Goal: Task Accomplishment & Management: Manage account settings

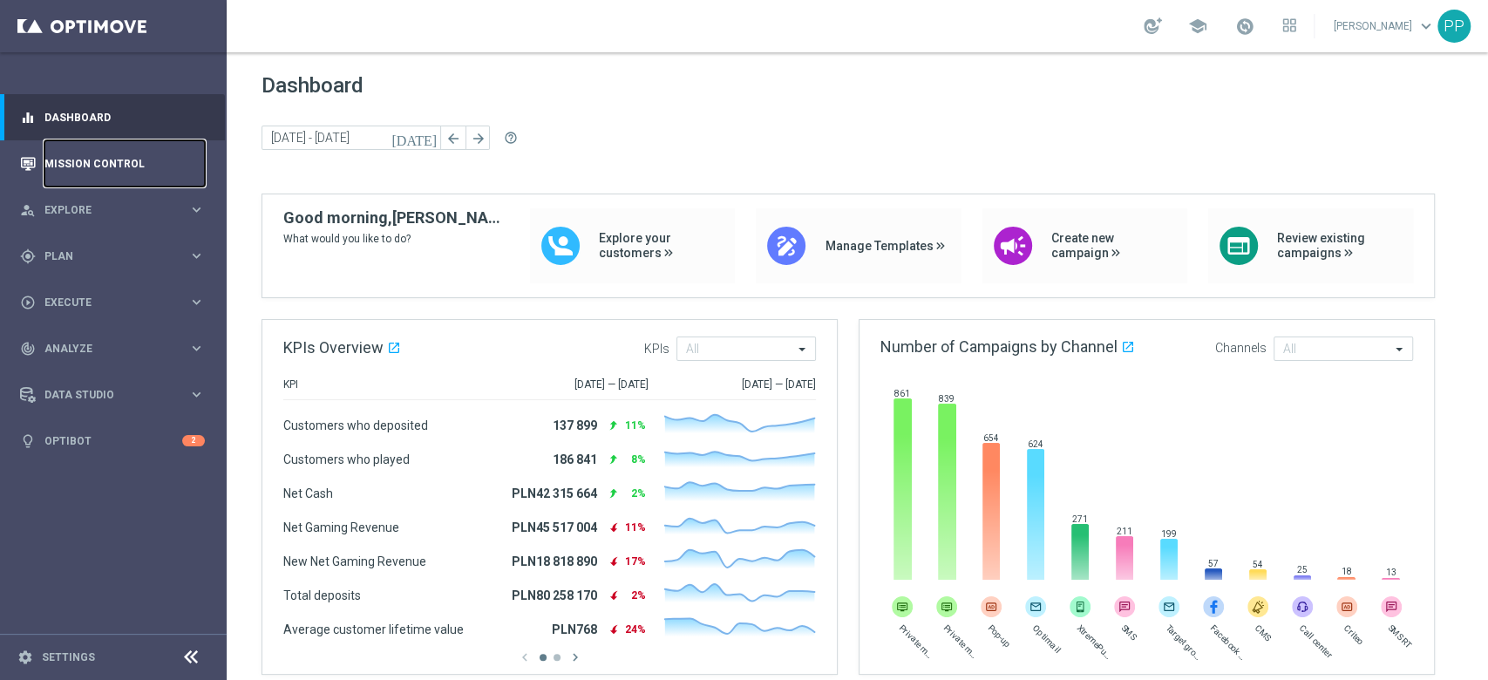
click at [73, 173] on link "Mission Control" at bounding box center [124, 163] width 160 height 46
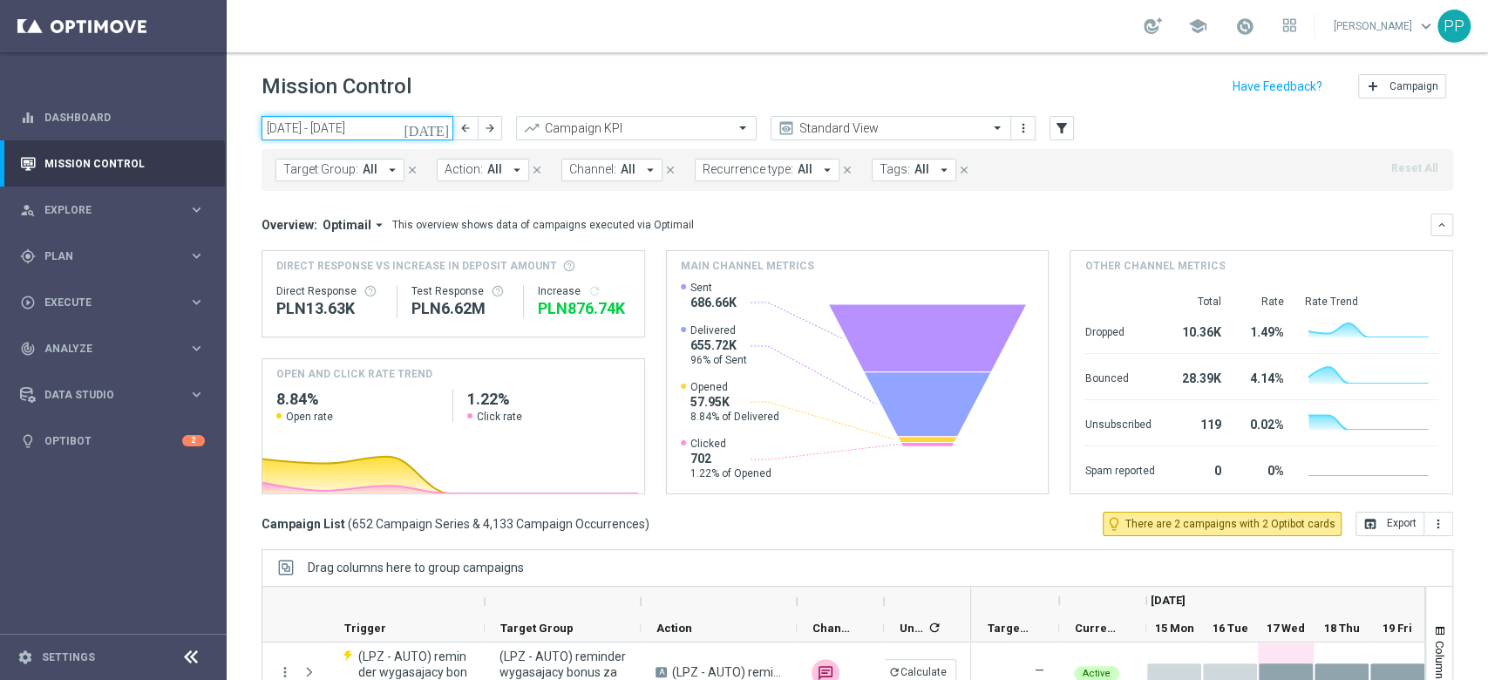
click at [356, 138] on input "15 Sep 2025 - 21 Sep 2025" at bounding box center [357, 128] width 192 height 24
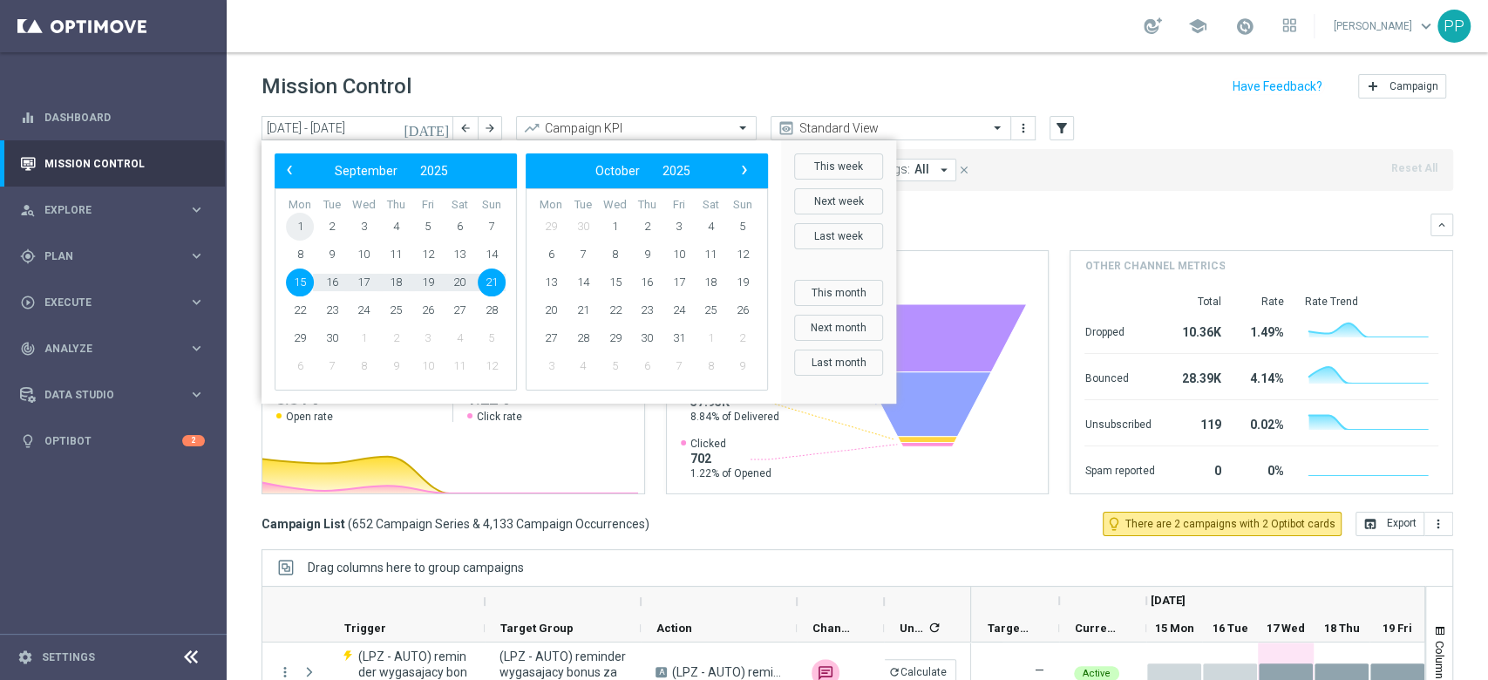
click at [307, 225] on span "1" at bounding box center [300, 227] width 28 height 28
click at [492, 290] on span "21" at bounding box center [492, 282] width 28 height 28
type input "01 Sep 2025 - 21 Sep 2025"
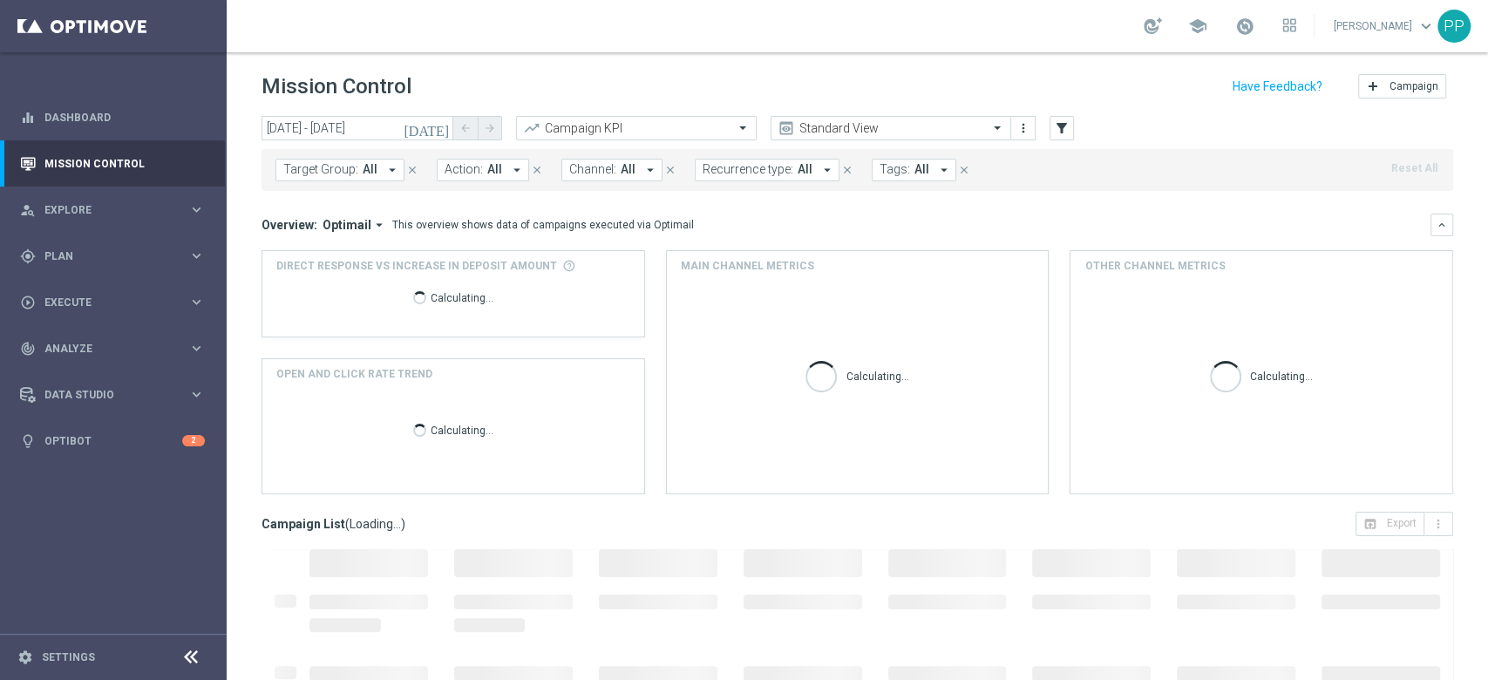
click at [360, 178] on button "Target Group: All arrow_drop_down" at bounding box center [339, 170] width 129 height 23
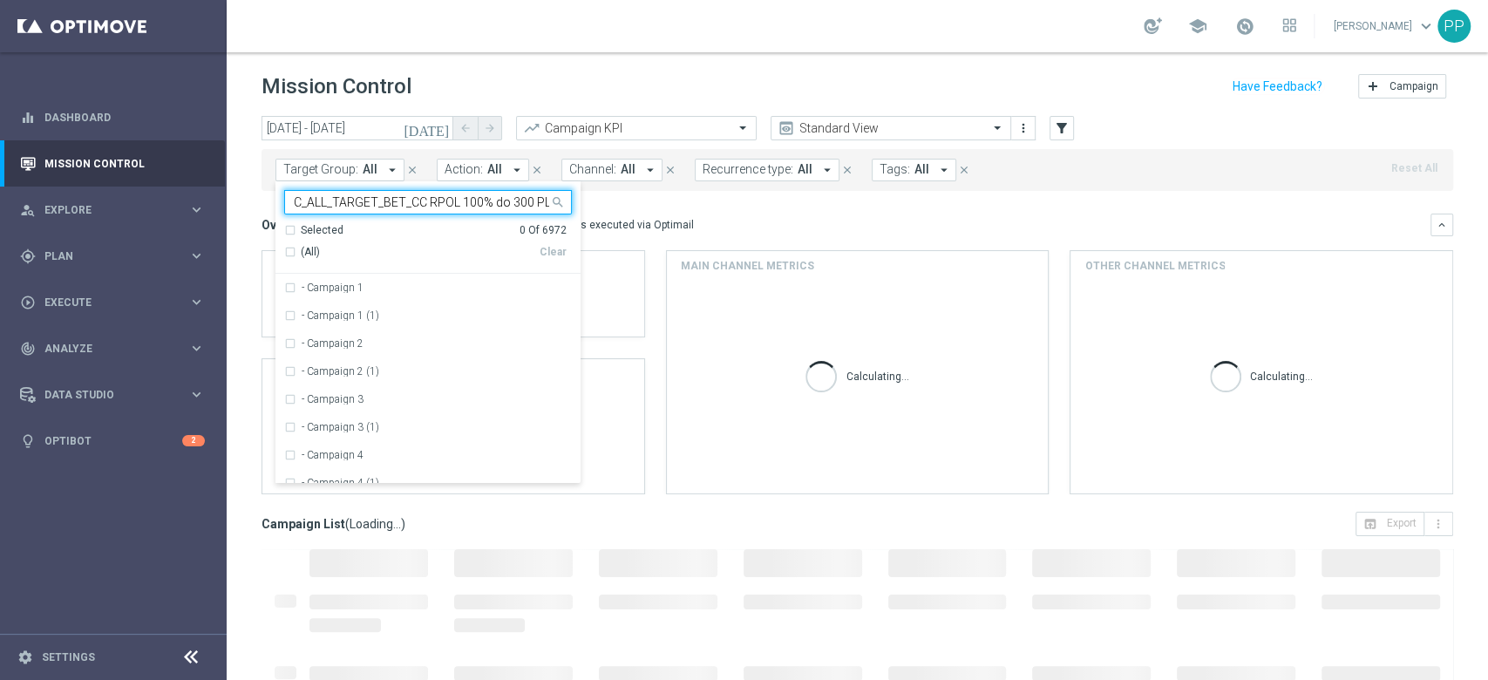
scroll to position [0, 52]
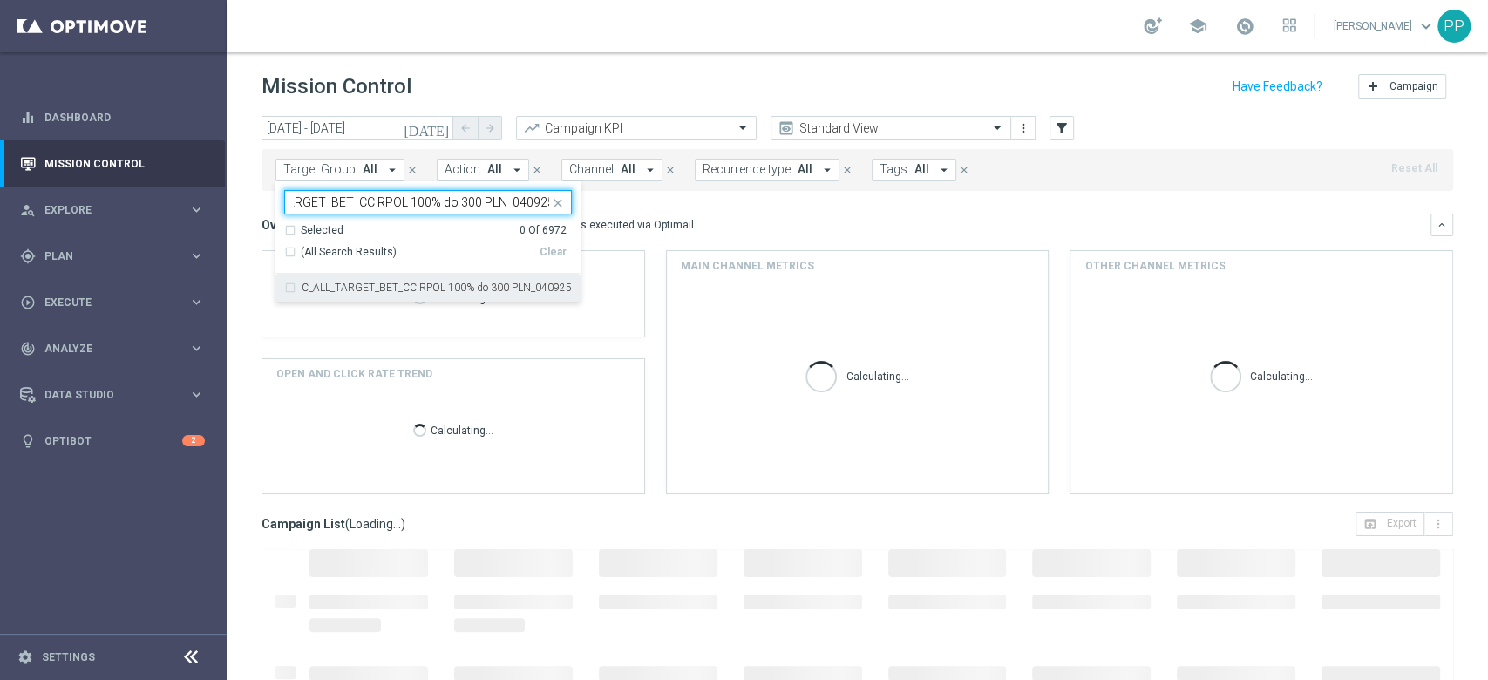
click at [363, 291] on label "C_ALL_TARGET_BET_CC RPOL 100% do 300 PLN_040925" at bounding box center [437, 287] width 270 height 10
type input "C_ALL_TARGET_BET_CC RPOL 100% do 300 PLN_040925"
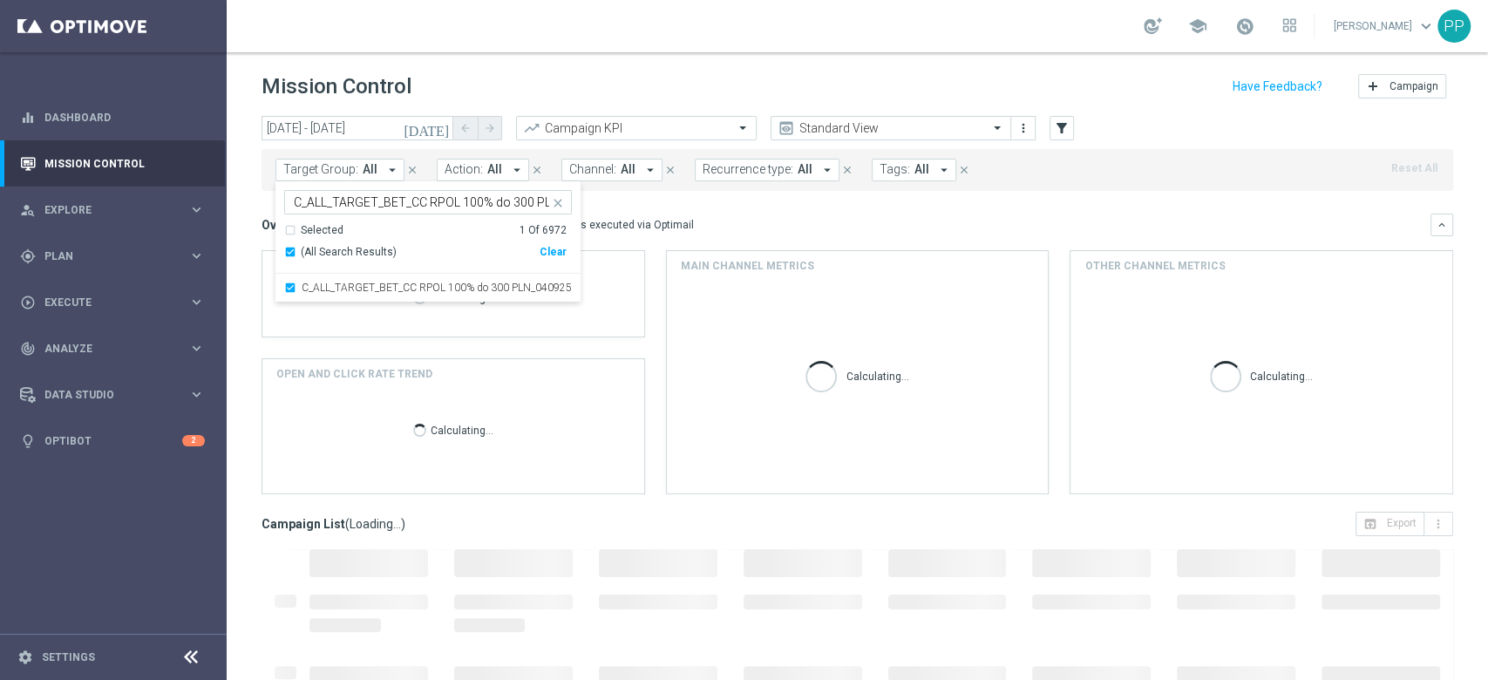
click at [530, 89] on div "Mission Control add Campaign" at bounding box center [856, 87] width 1191 height 34
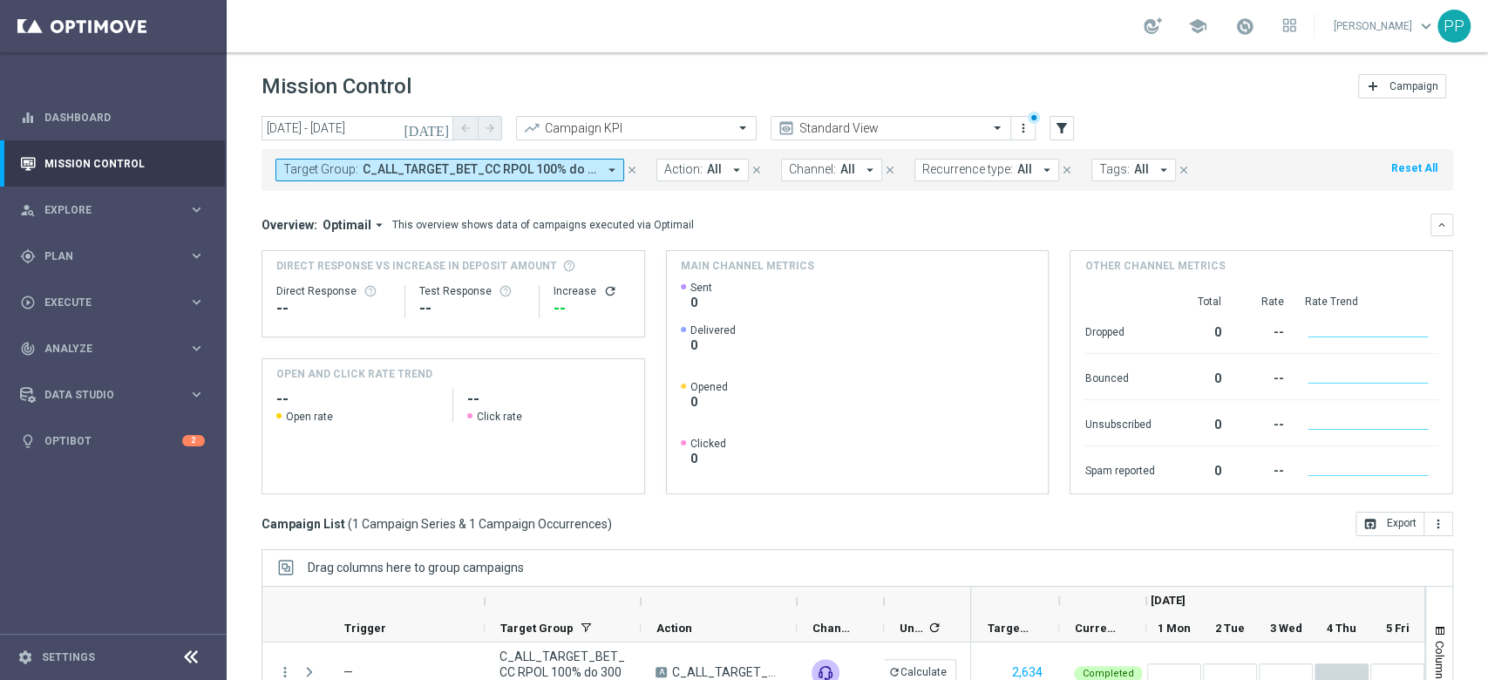
scroll to position [190, 0]
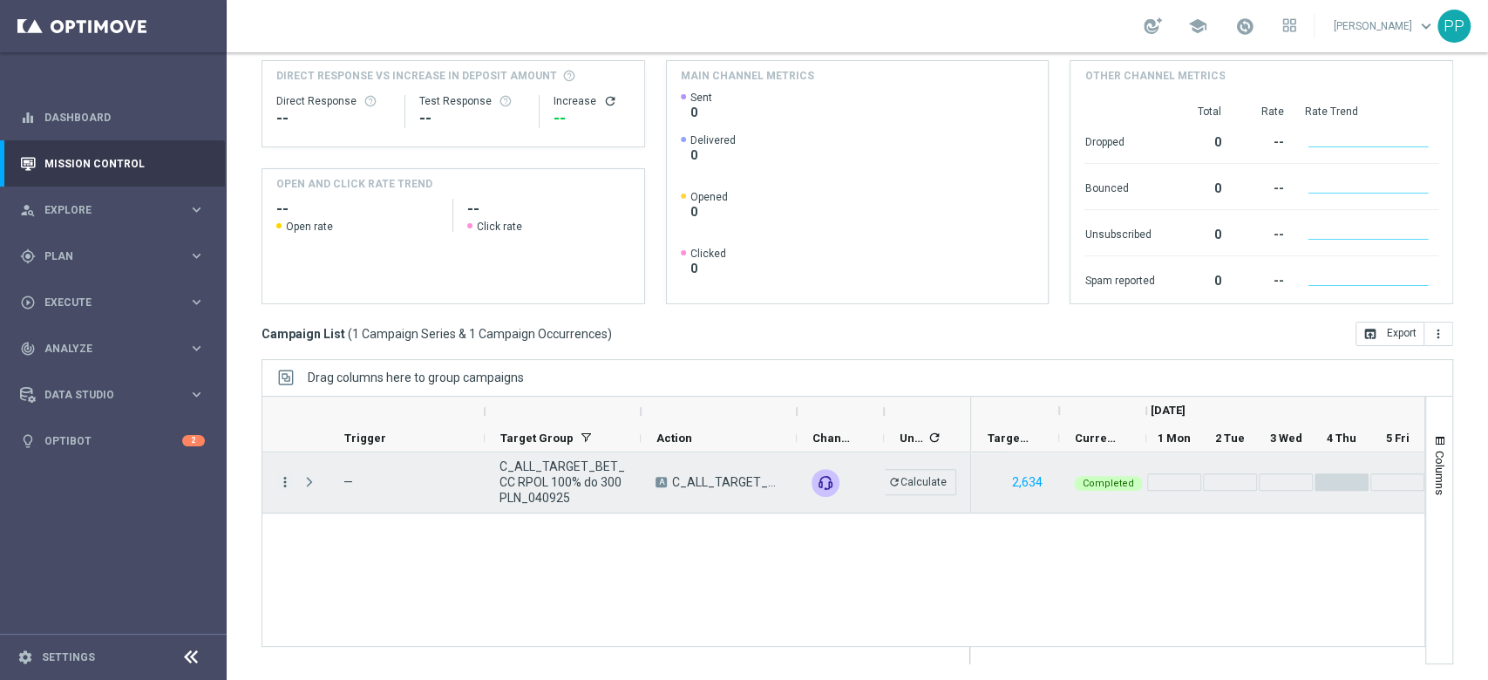
click at [288, 478] on icon "more_vert" at bounding box center [285, 482] width 16 height 16
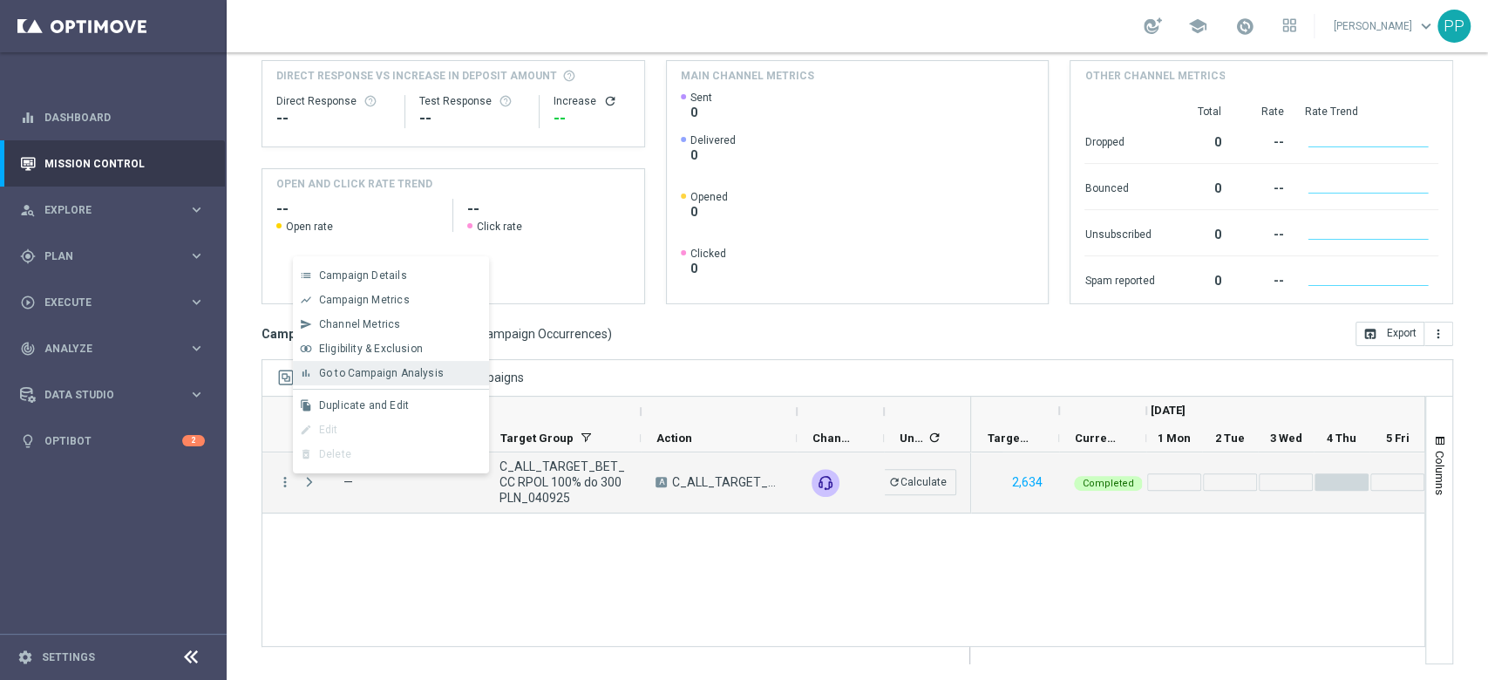
click at [408, 368] on span "Go to Campaign Analysis" at bounding box center [381, 373] width 125 height 12
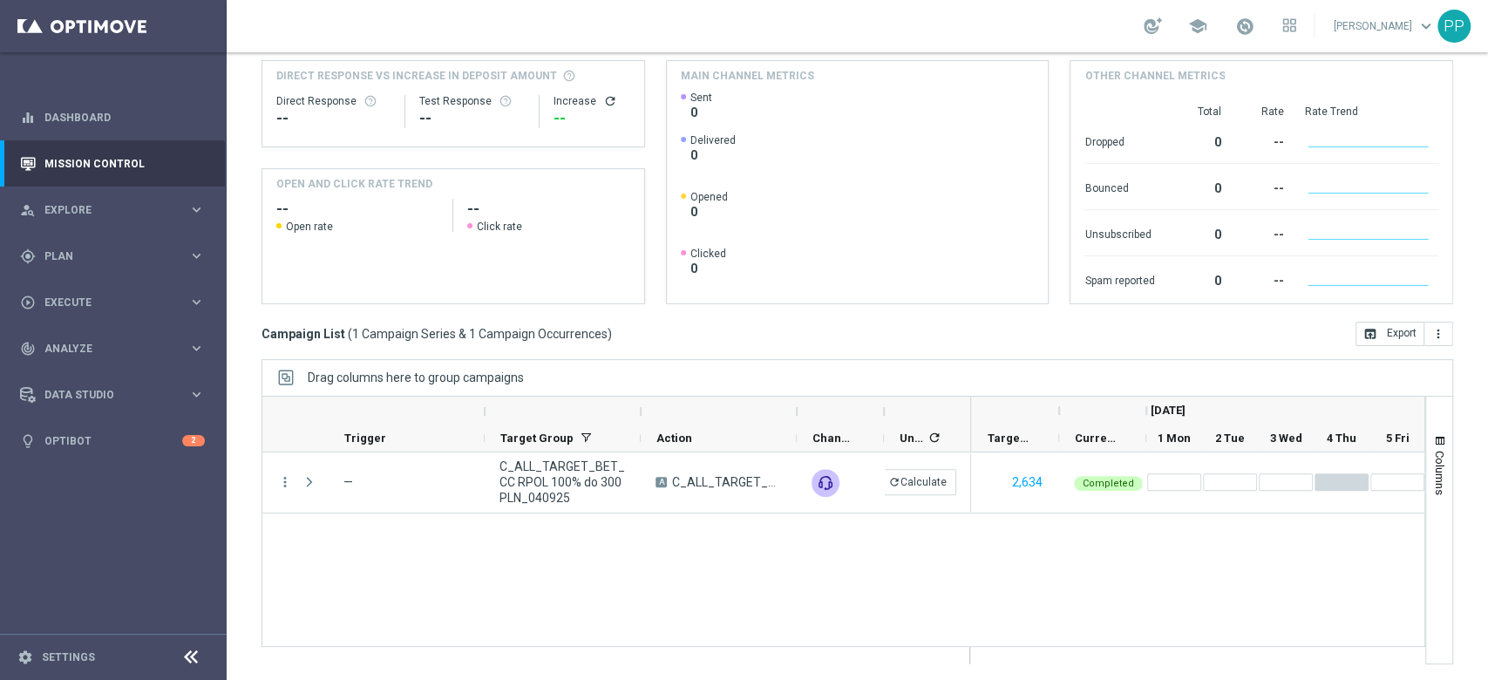
scroll to position [0, 0]
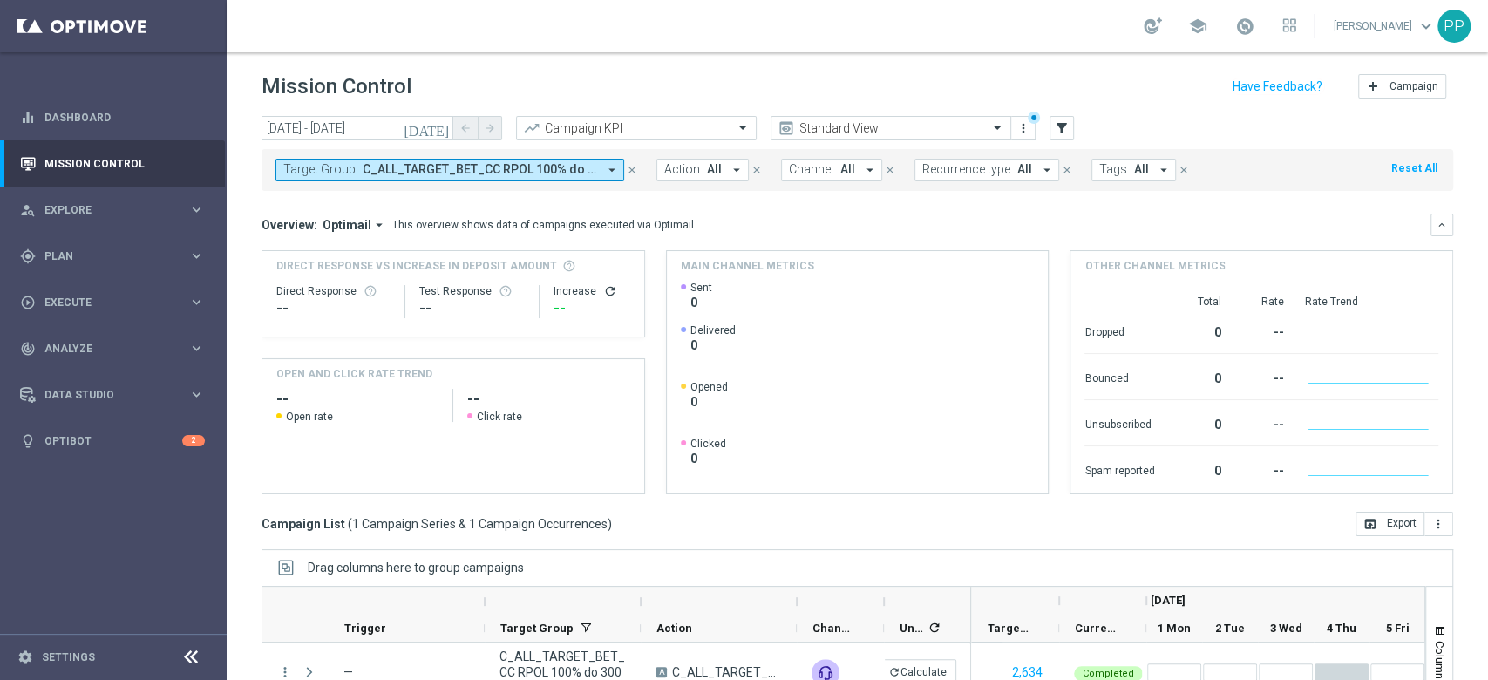
click at [422, 171] on span "C_ALL_TARGET_BET_CC RPOL 100% do 300 PLN_040925" at bounding box center [480, 169] width 234 height 15
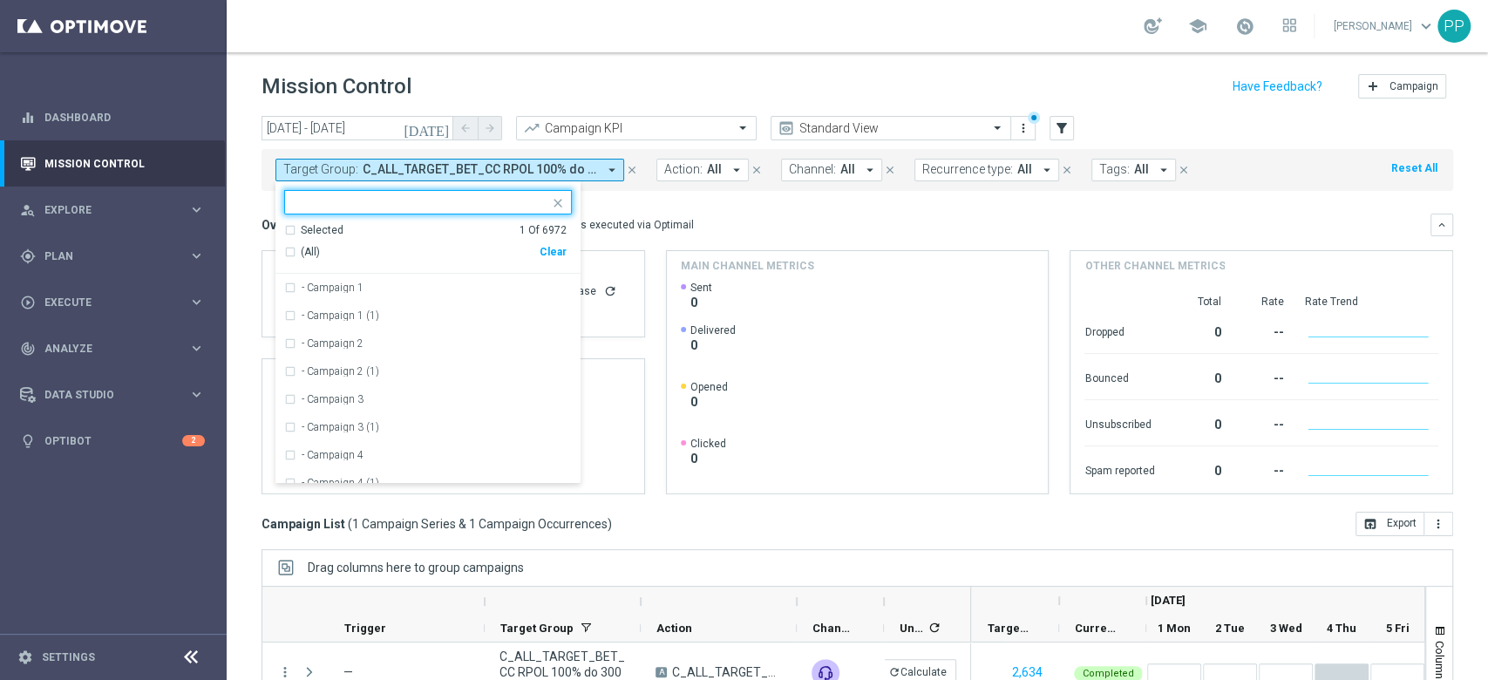
drag, startPoint x: 560, startPoint y: 255, endPoint x: 519, endPoint y: 216, distance: 56.7
click at [0, 0] on div "Clear" at bounding box center [0, 0] width 0 height 0
click at [503, 199] on input "text" at bounding box center [421, 202] width 255 height 15
paste input "D_ALL_TARGET_BET_CC EL MS 100% do 500 PLN_040925"
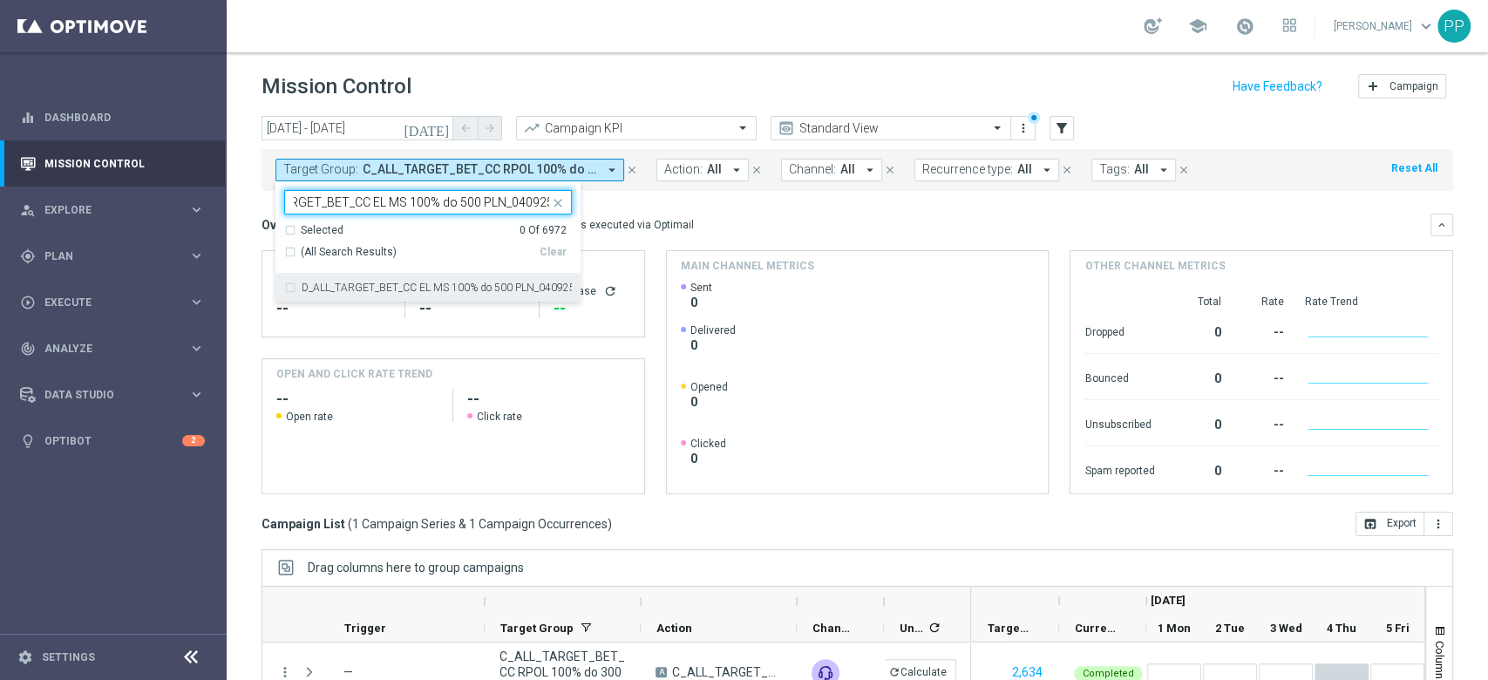
click at [480, 274] on div "D_ALL_TARGET_BET_CC EL MS 100% do 500 PLN_040925" at bounding box center [428, 288] width 288 height 28
type input "D_ALL_TARGET_BET_CC EL MS 100% do 500 PLN_040925"
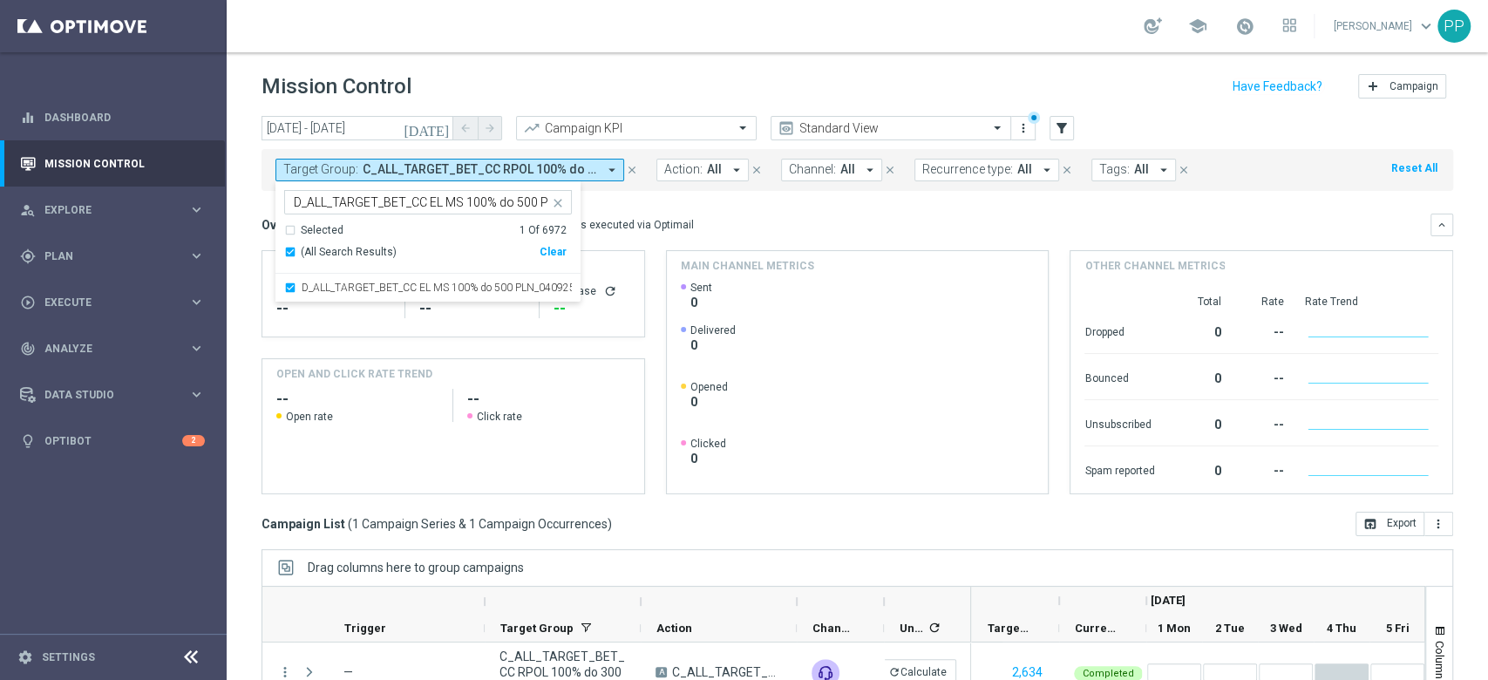
click at [706, 214] on div "Overview: Optimail arrow_drop_down This overview shows data of campaigns execut…" at bounding box center [856, 225] width 1191 height 23
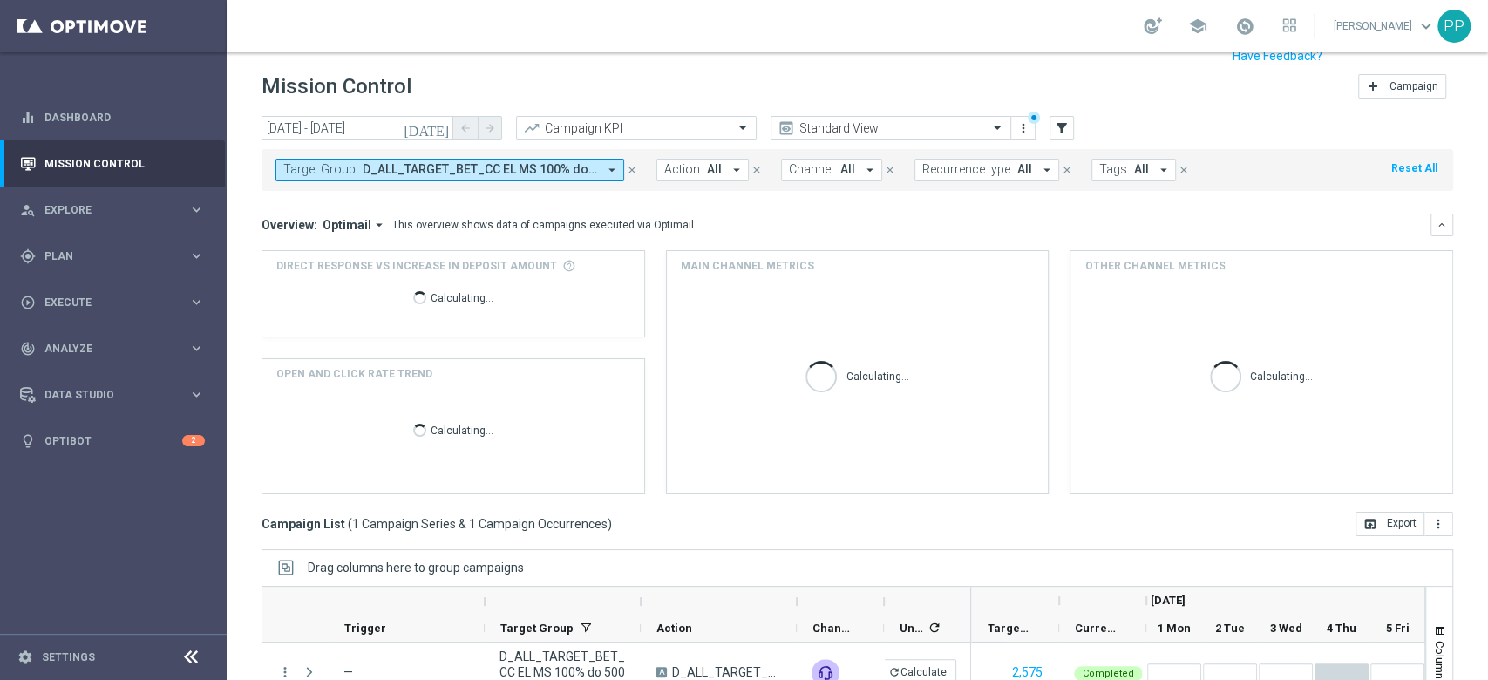
scroll to position [190, 0]
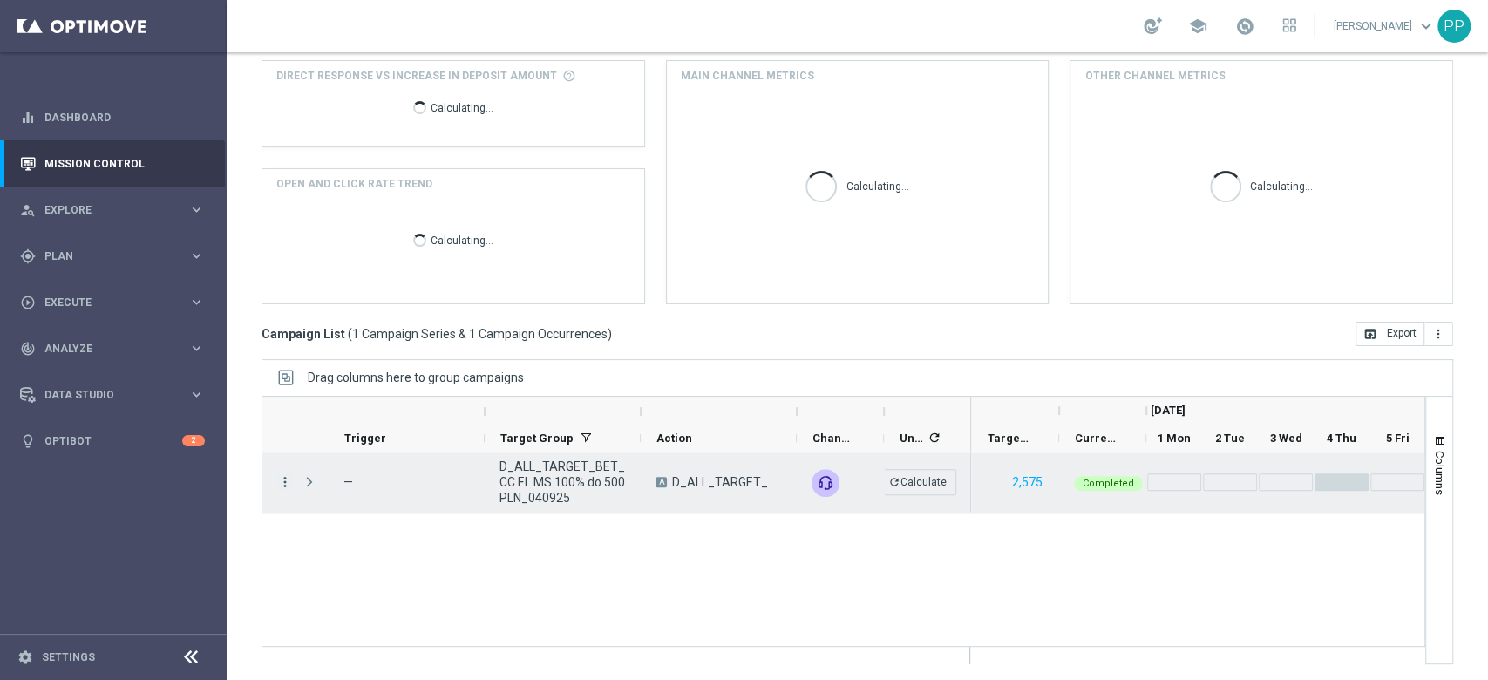
click at [289, 478] on icon "more_vert" at bounding box center [285, 482] width 16 height 16
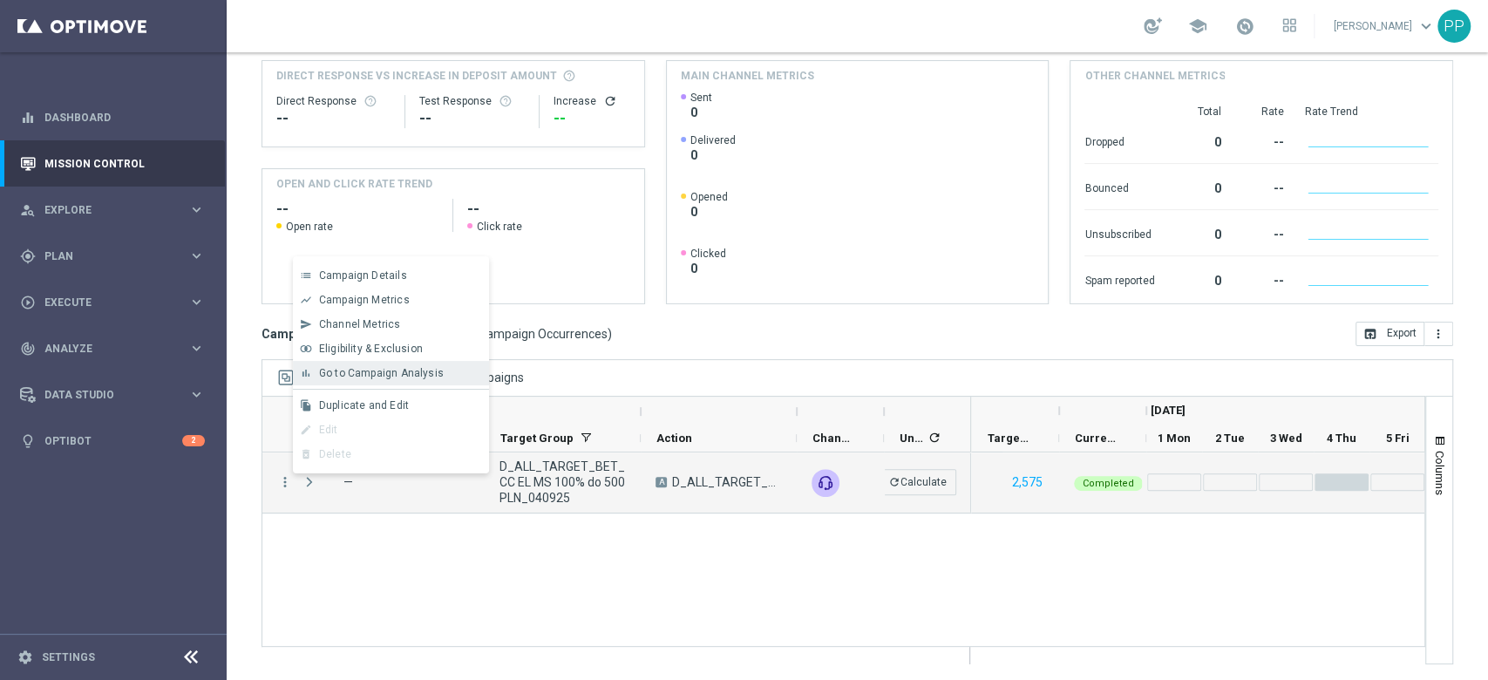
click at [398, 381] on div "bar_chart Go to Campaign Analysis" at bounding box center [391, 373] width 196 height 24
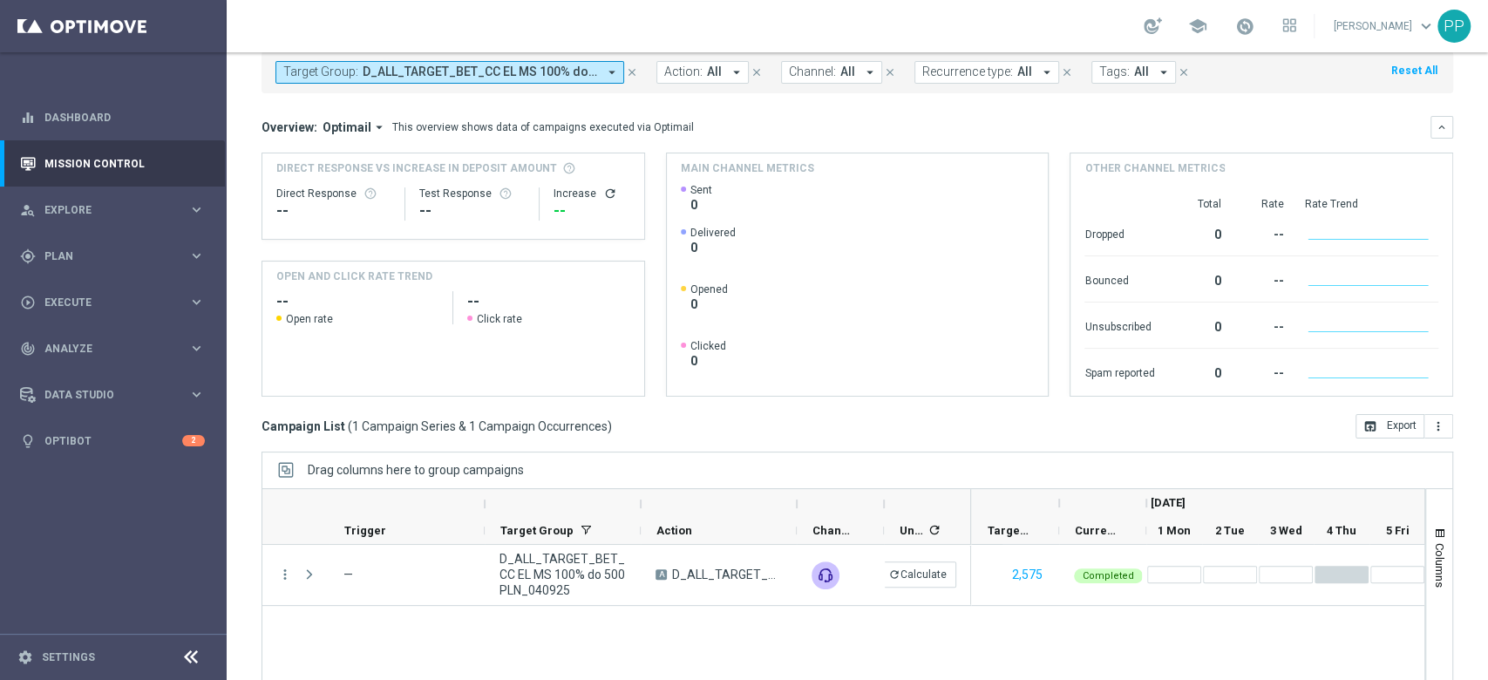
scroll to position [0, 0]
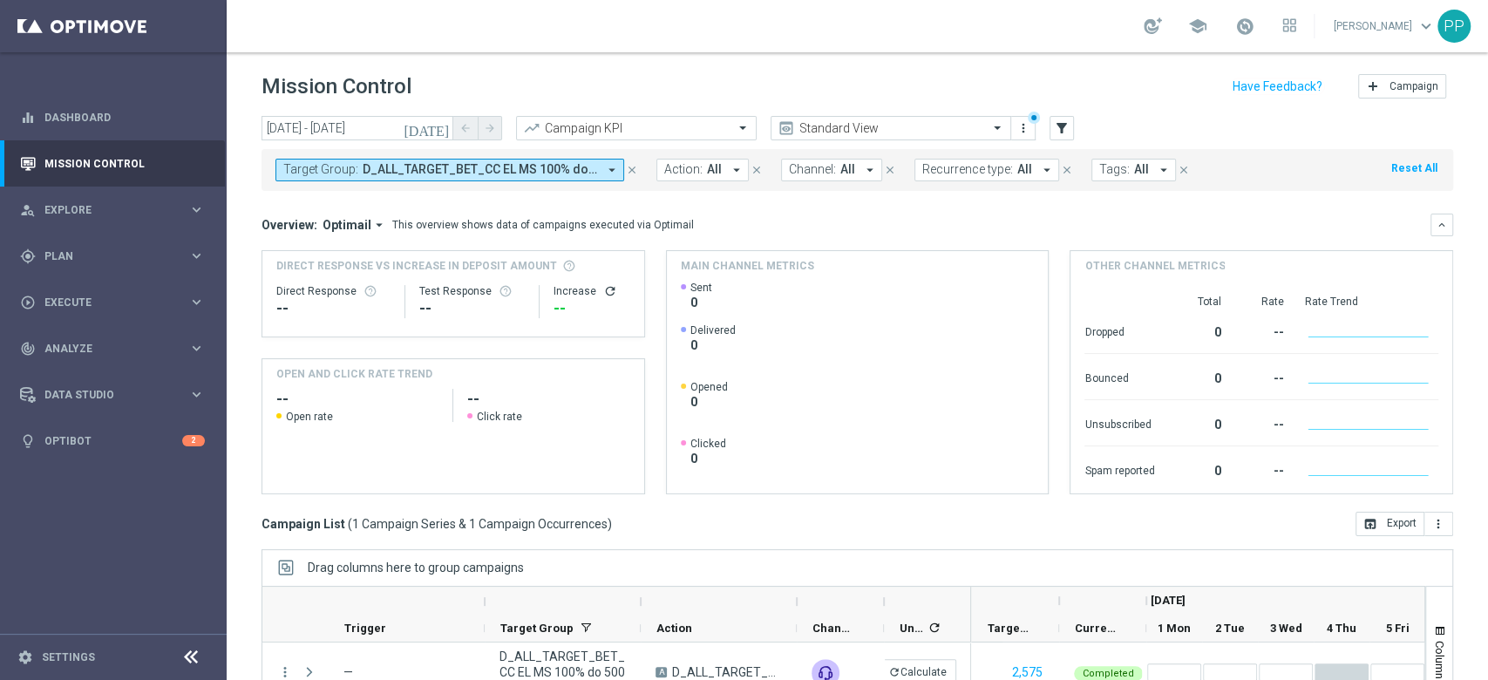
click at [424, 159] on button "Target Group: D_ALL_TARGET_BET_CC EL MS 100% do 500 PLN_040925 arrow_drop_down" at bounding box center [449, 170] width 349 height 23
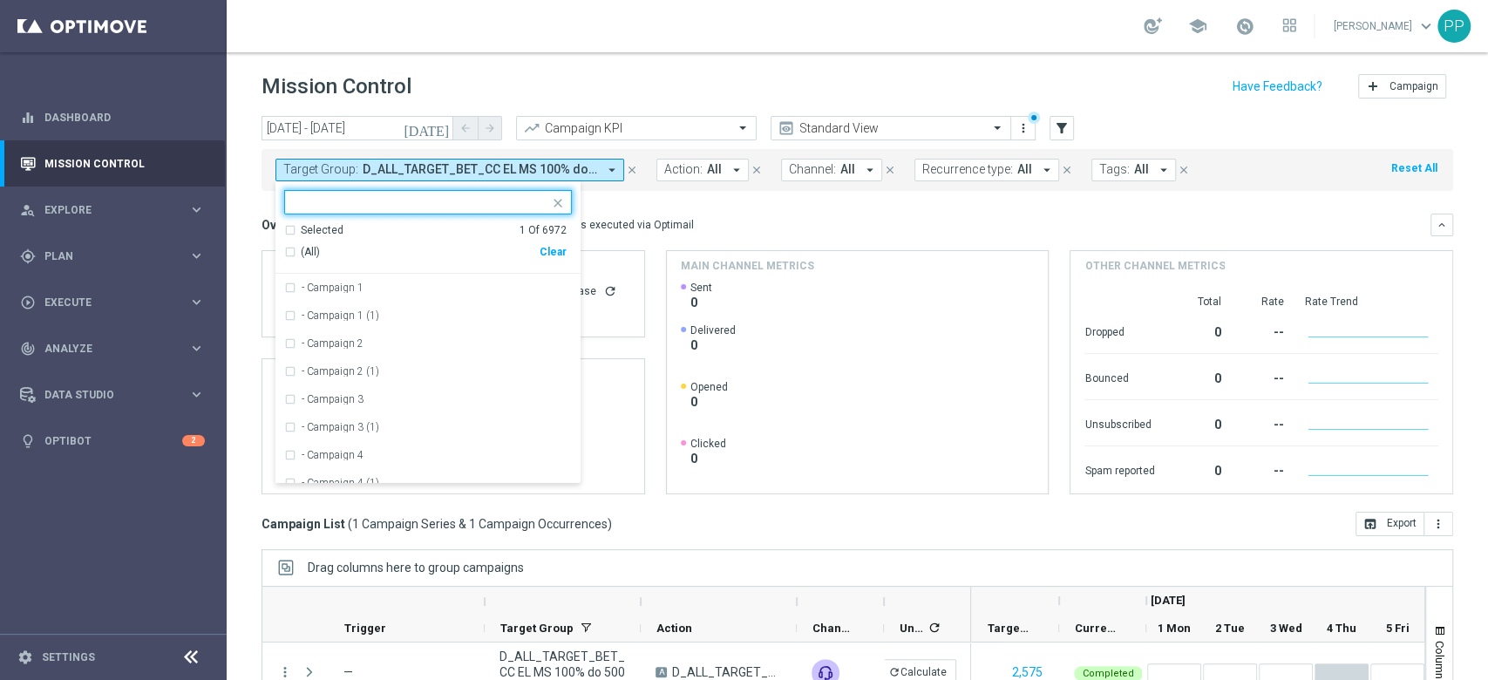
click at [0, 0] on div "Clear" at bounding box center [0, 0] width 0 height 0
click at [486, 197] on input "text" at bounding box center [421, 202] width 255 height 15
paste input "D_ALL_TARGET_DEPO_CC LIGI 100% do 500 PLN_120925"
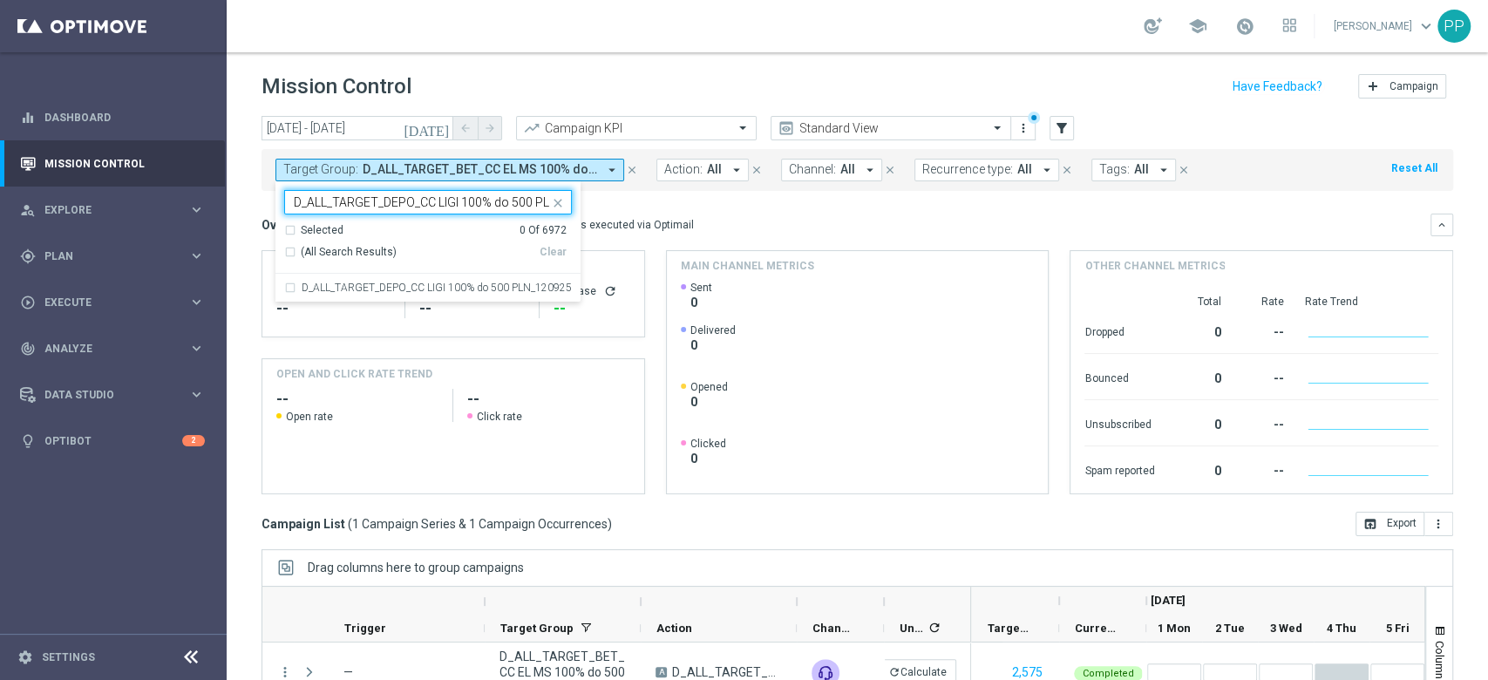
scroll to position [0, 53]
click at [485, 289] on label "D_ALL_TARGET_DEPO_CC LIGI 100% do 500 PLN_120925" at bounding box center [437, 287] width 270 height 10
type input "D_ALL_TARGET_DEPO_CC LIGI 100% do 500 PLN_120925"
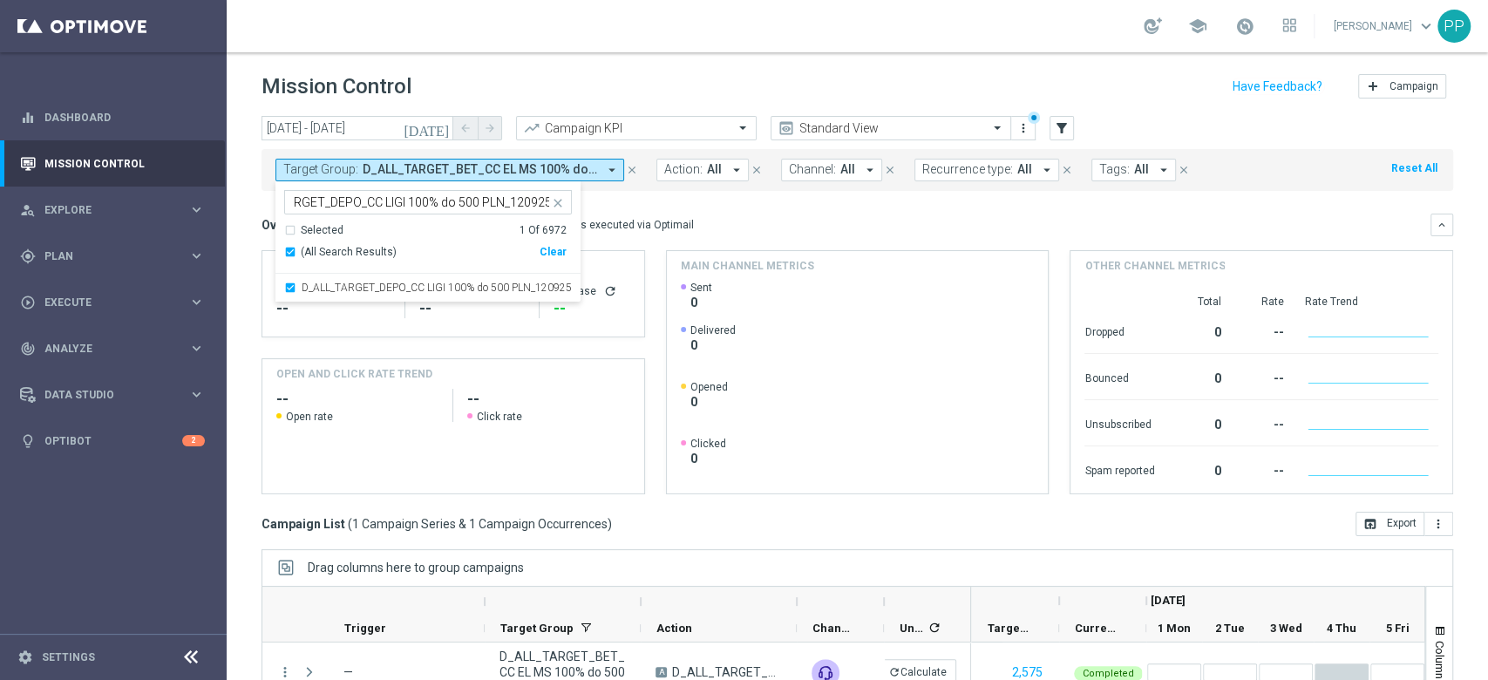
scroll to position [0, 0]
click at [724, 229] on div "Overview: Optimail arrow_drop_down This overview shows data of campaigns execut…" at bounding box center [845, 225] width 1169 height 16
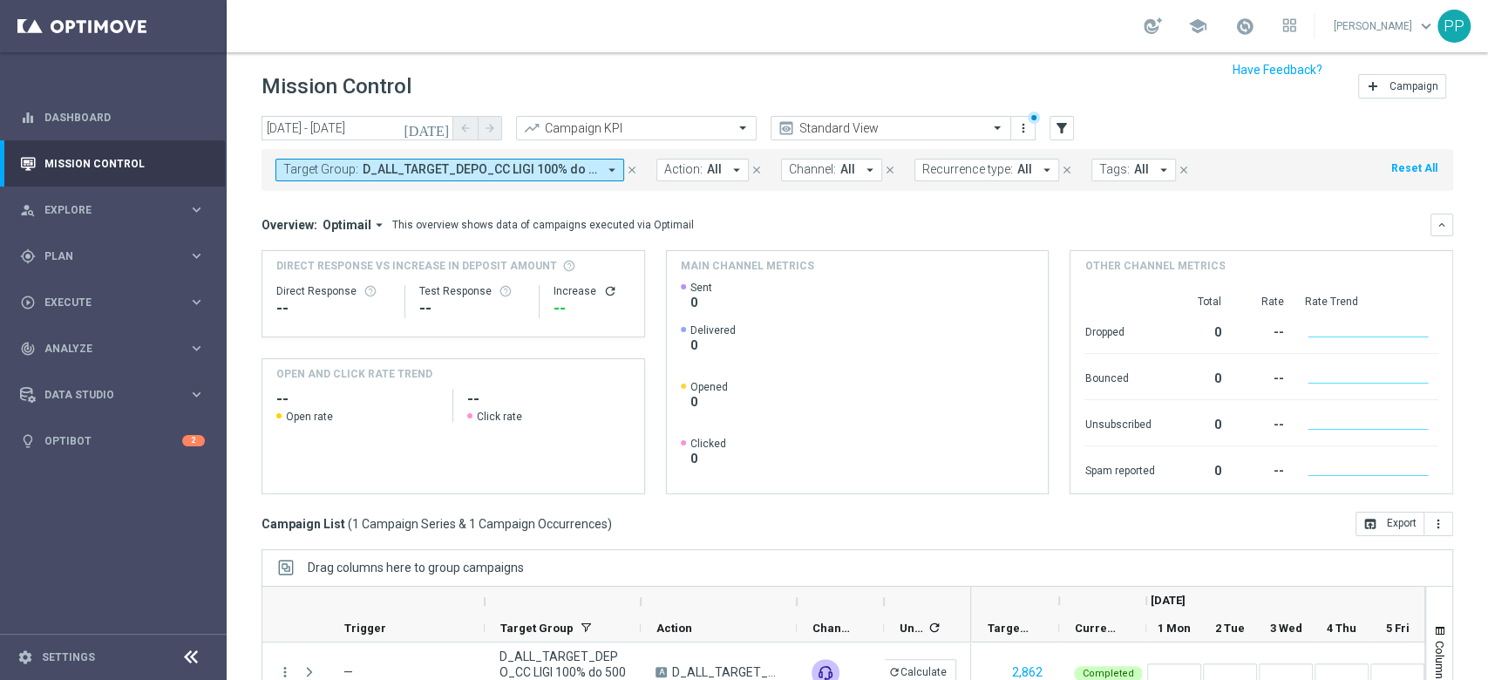
scroll to position [190, 0]
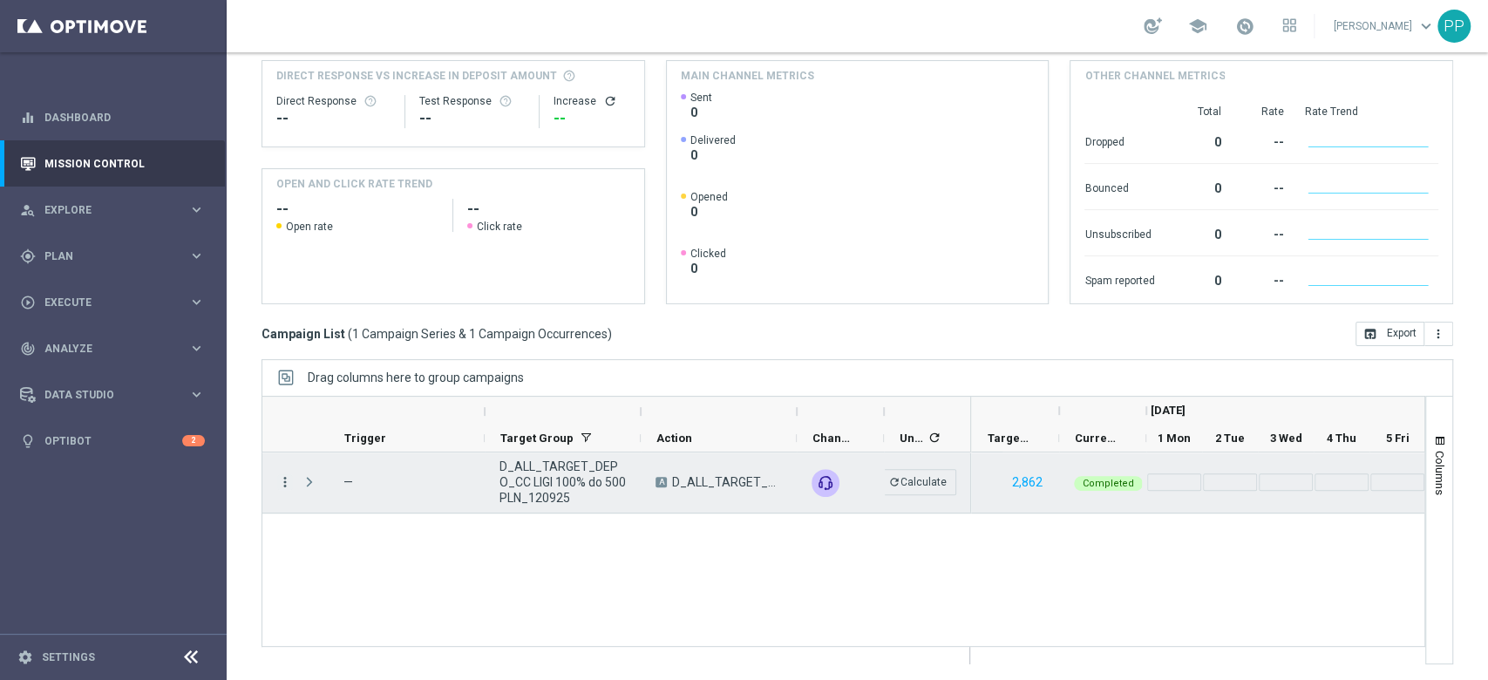
click at [278, 476] on icon "more_vert" at bounding box center [285, 482] width 16 height 16
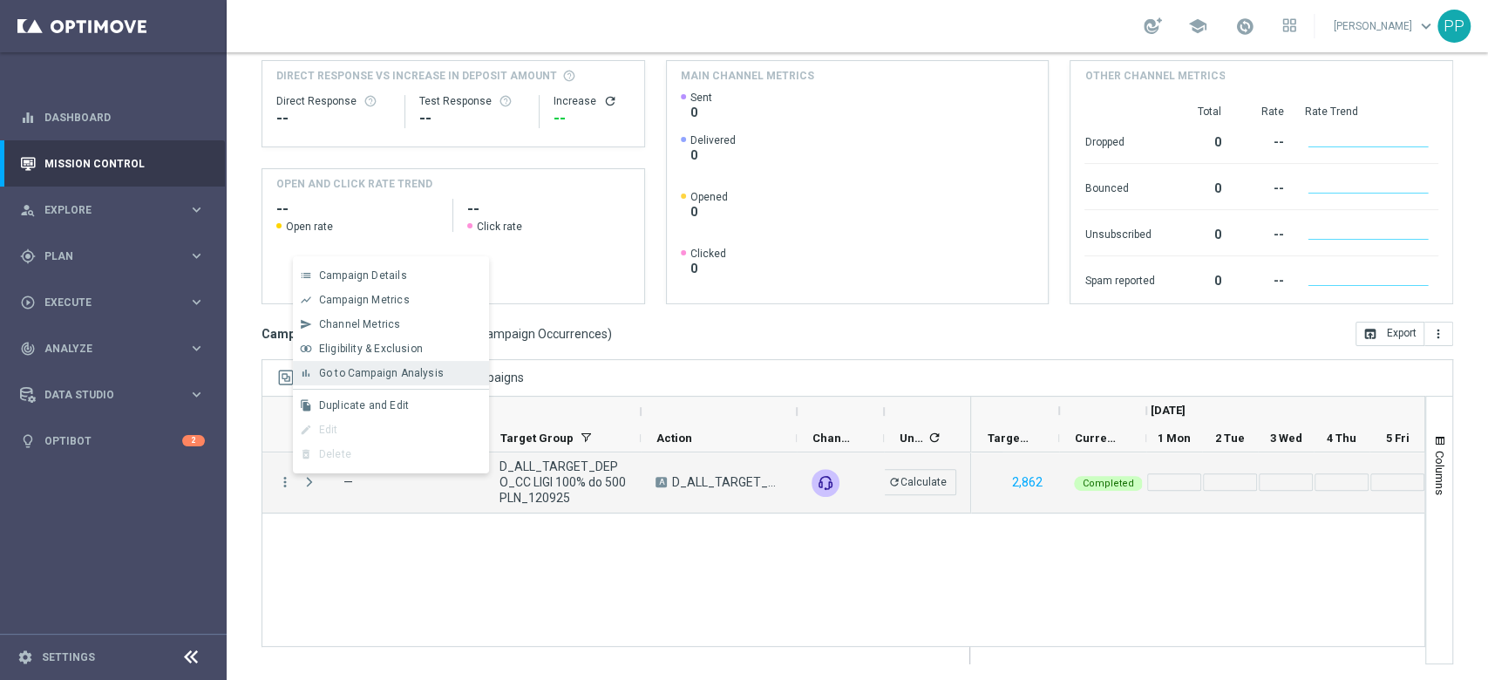
click at [376, 375] on span "Go to Campaign Analysis" at bounding box center [381, 373] width 125 height 12
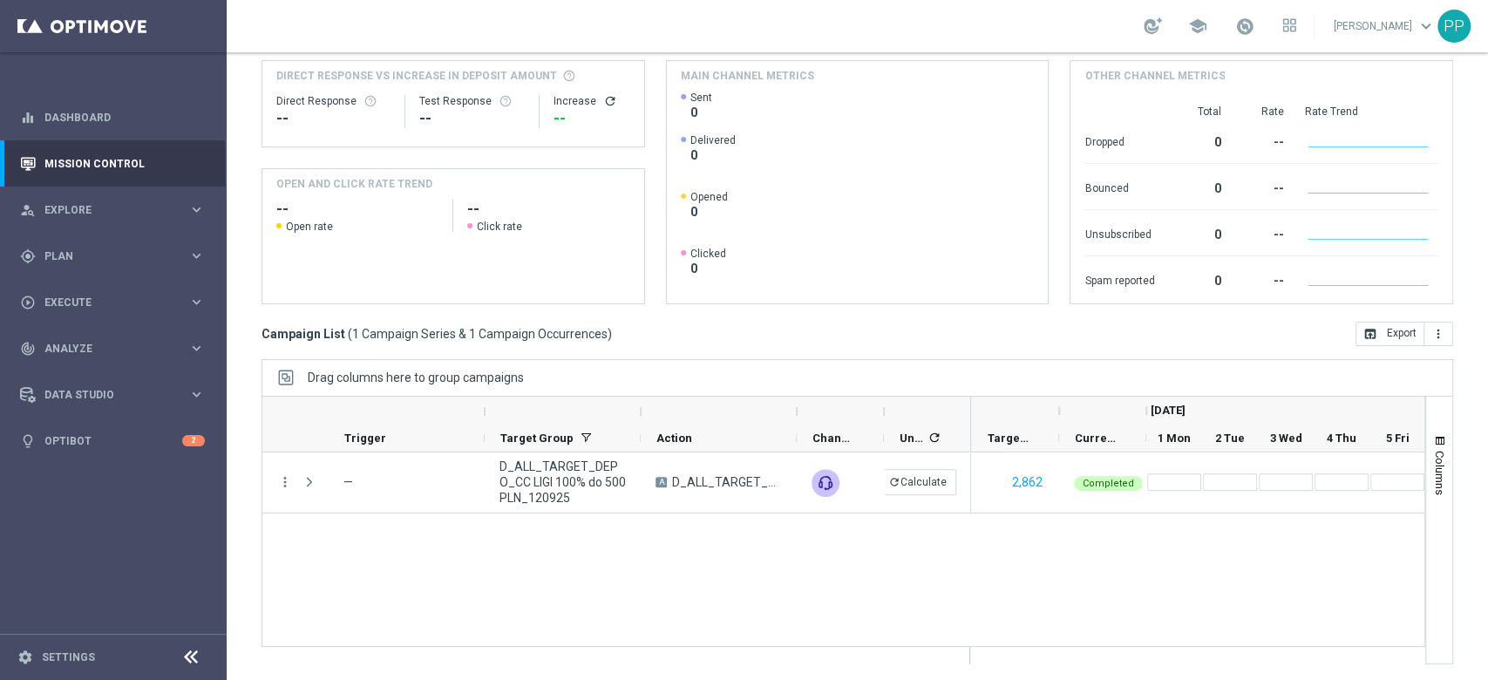
drag, startPoint x: 256, startPoint y: 548, endPoint x: 271, endPoint y: 553, distance: 15.7
click at [256, 548] on div "Mission Control add Campaign today 01 Sep 2025 - 21 Sep 2025 arrow_back arrow_f…" at bounding box center [857, 366] width 1261 height 628
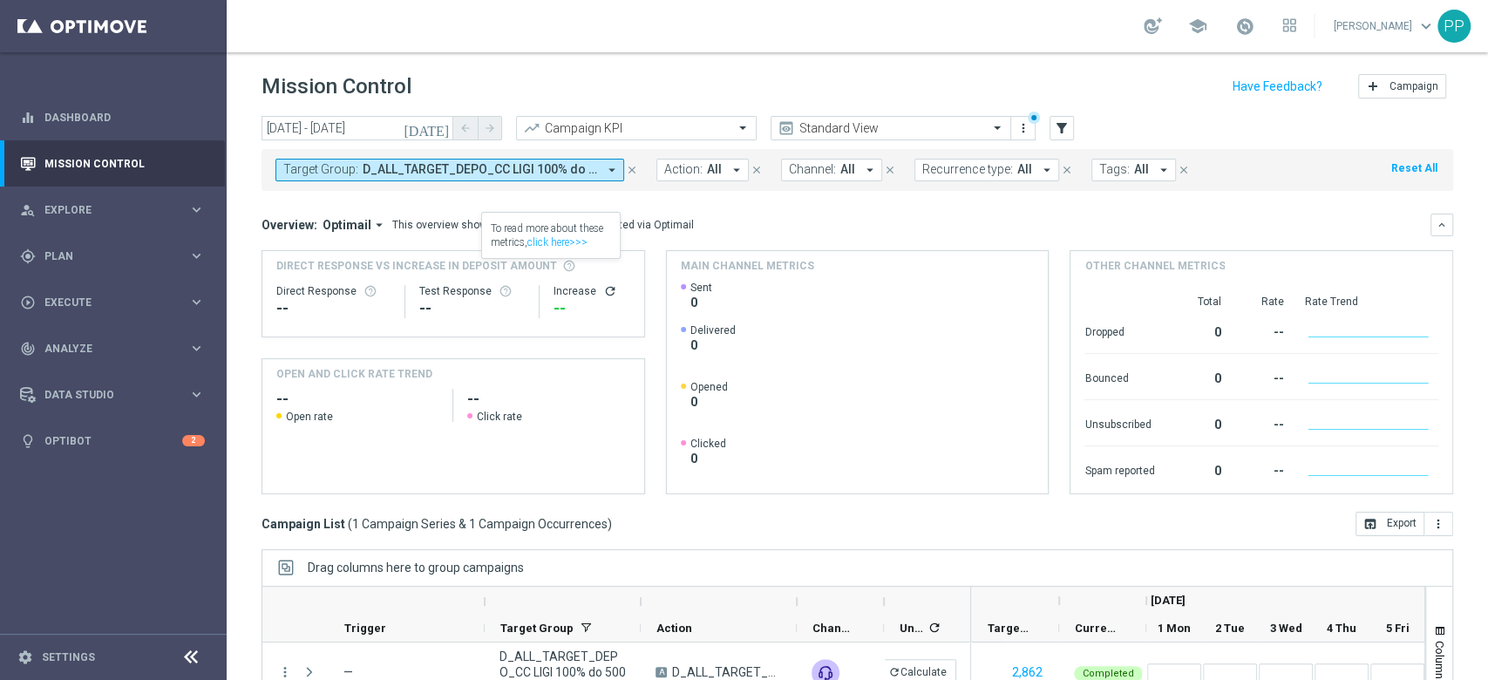
drag, startPoint x: 383, startPoint y: 171, endPoint x: 405, endPoint y: 177, distance: 22.6
click at [383, 171] on span "D_ALL_TARGET_DEPO_CC LIGI 100% do 500 PLN_120925" at bounding box center [480, 169] width 234 height 15
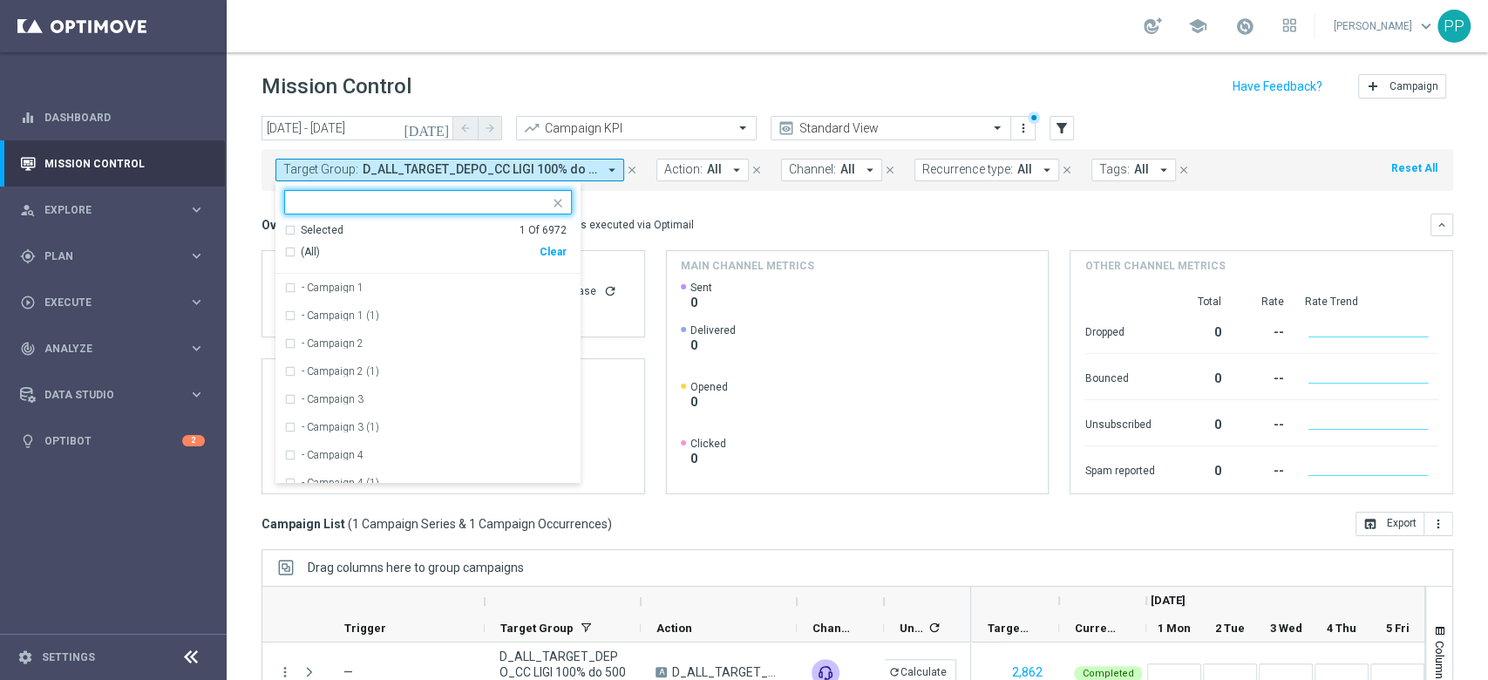
drag, startPoint x: 559, startPoint y: 248, endPoint x: 533, endPoint y: 231, distance: 30.2
click at [0, 0] on div "Clear" at bounding box center [0, 0] width 0 height 0
click at [505, 200] on input "text" at bounding box center [421, 202] width 255 height 15
paste input "C_MED-HIGH_TARGET_DEPO_50% do 300 PLN_LW_110925"
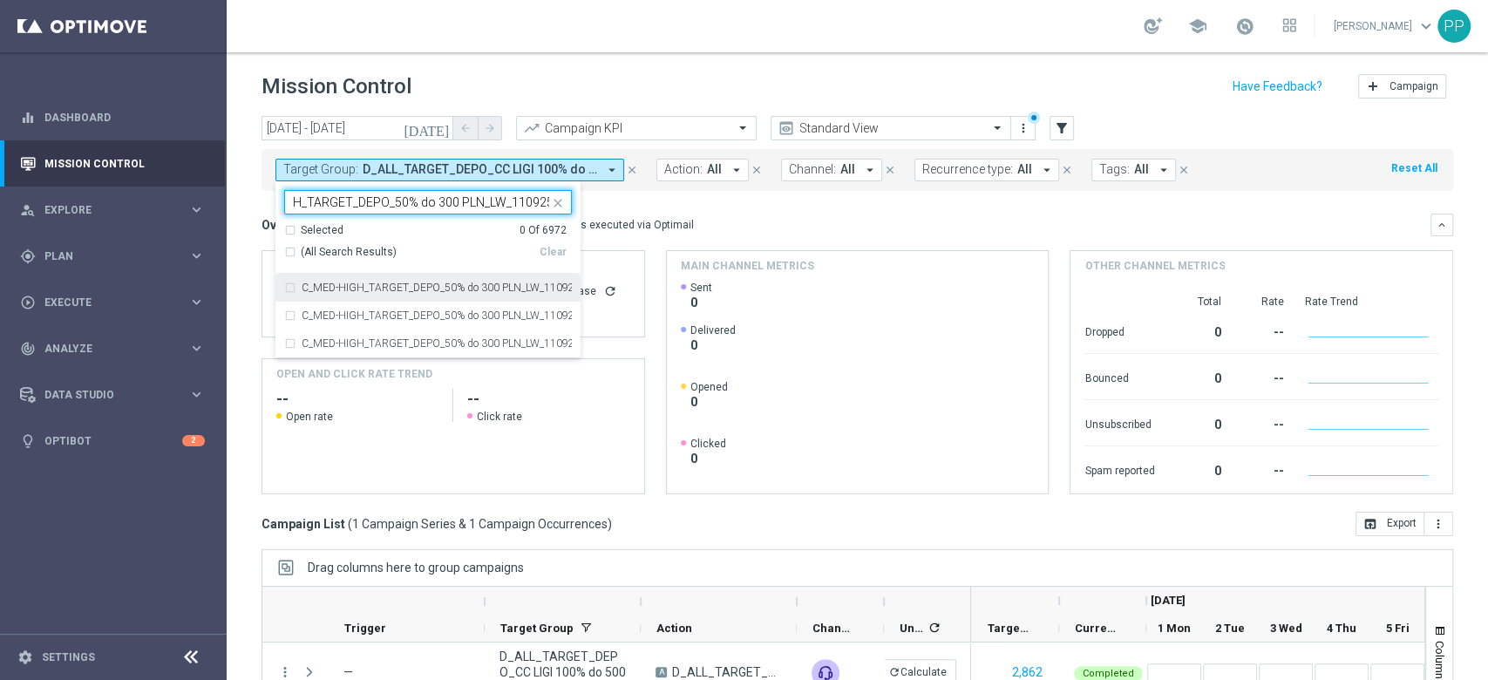
click at [497, 288] on label "C_MED-HIGH_TARGET_DEPO_50% do 300 PLN_LW_110925" at bounding box center [437, 287] width 270 height 10
type input "C_MED-HIGH_TARGET_DEPO_50% do 300 PLN_LW_110925"
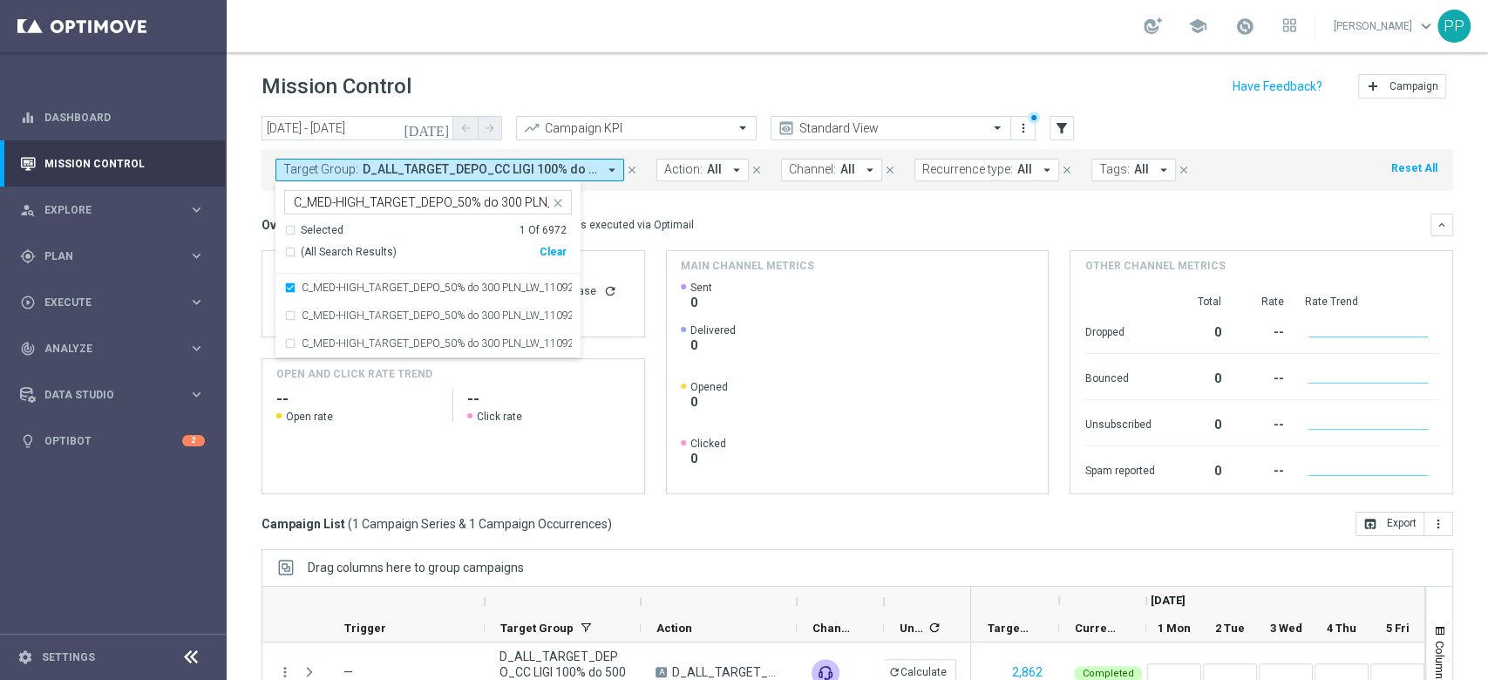
click at [741, 220] on div "Overview: Optimail arrow_drop_down This overview shows data of campaigns execut…" at bounding box center [845, 225] width 1169 height 16
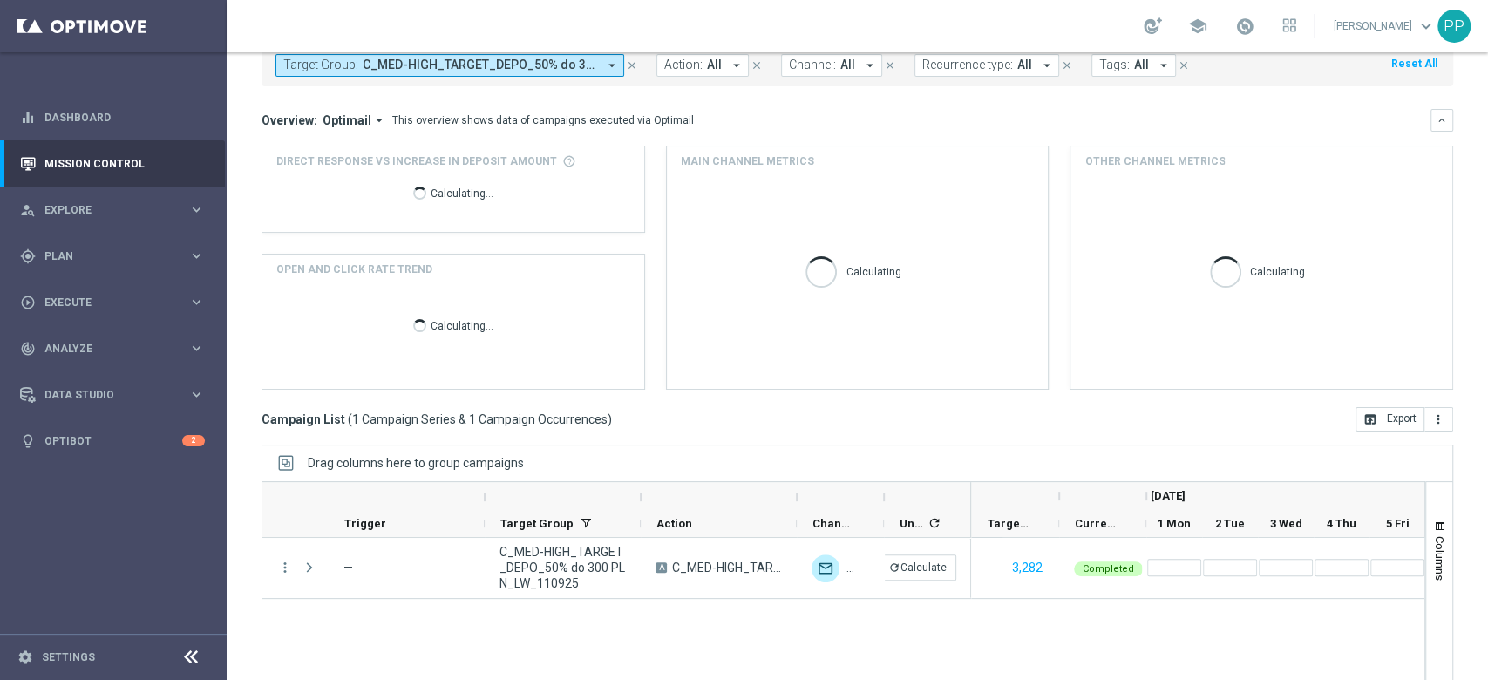
scroll to position [190, 0]
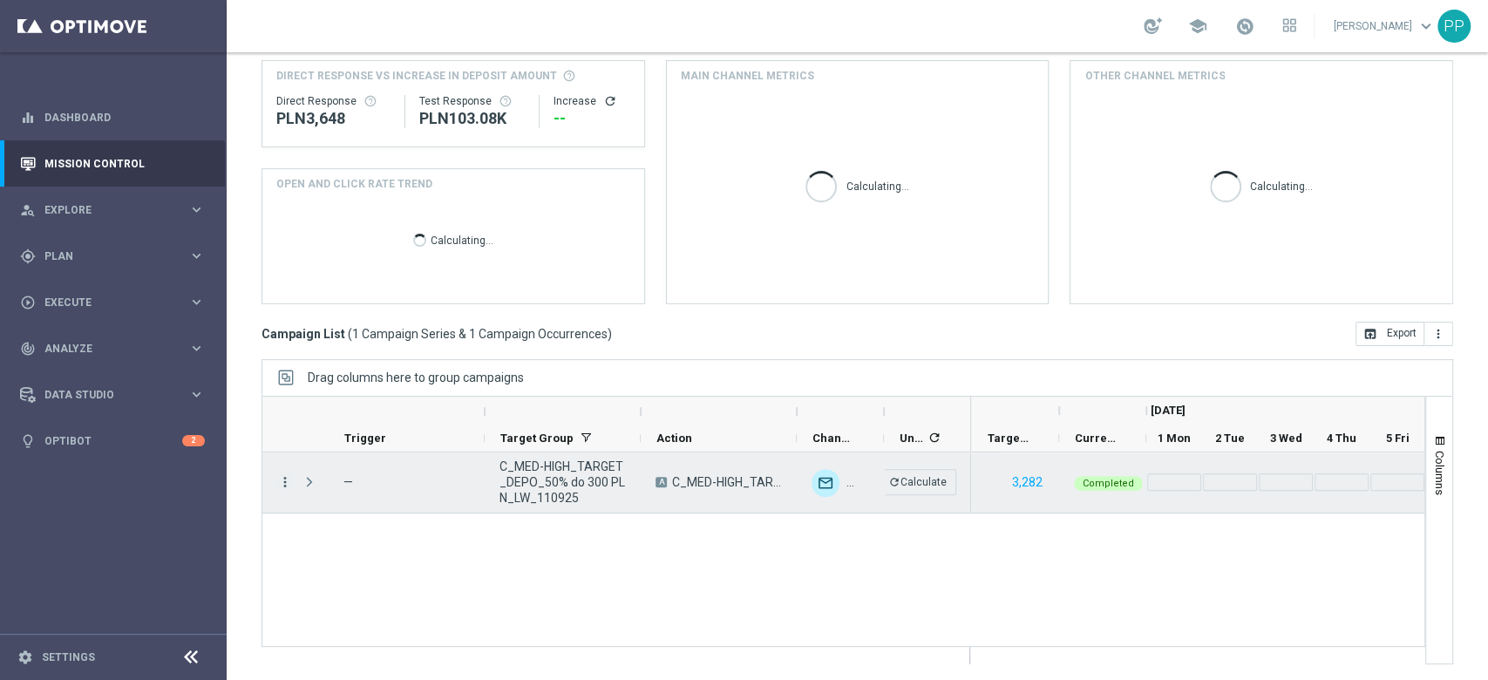
click at [284, 485] on icon "more_vert" at bounding box center [285, 482] width 16 height 16
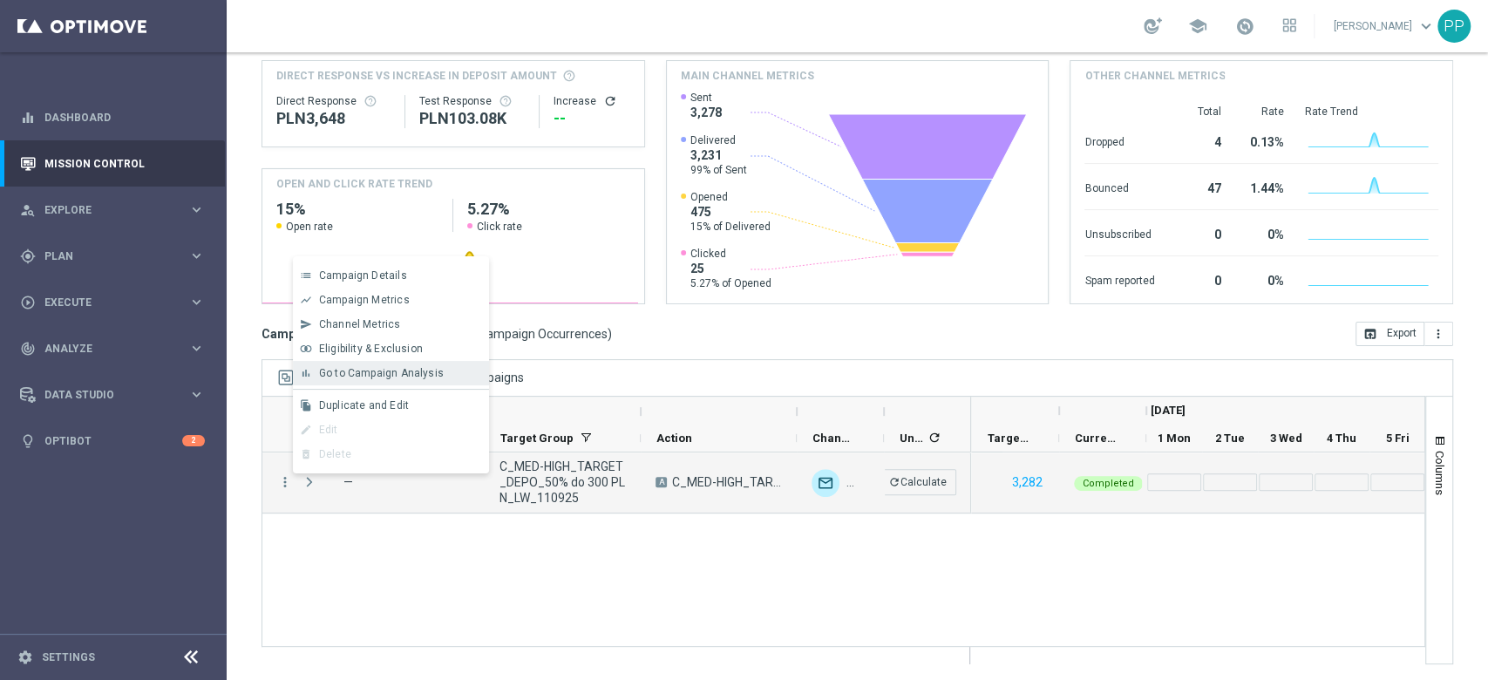
click at [378, 373] on span "Go to Campaign Analysis" at bounding box center [381, 373] width 125 height 12
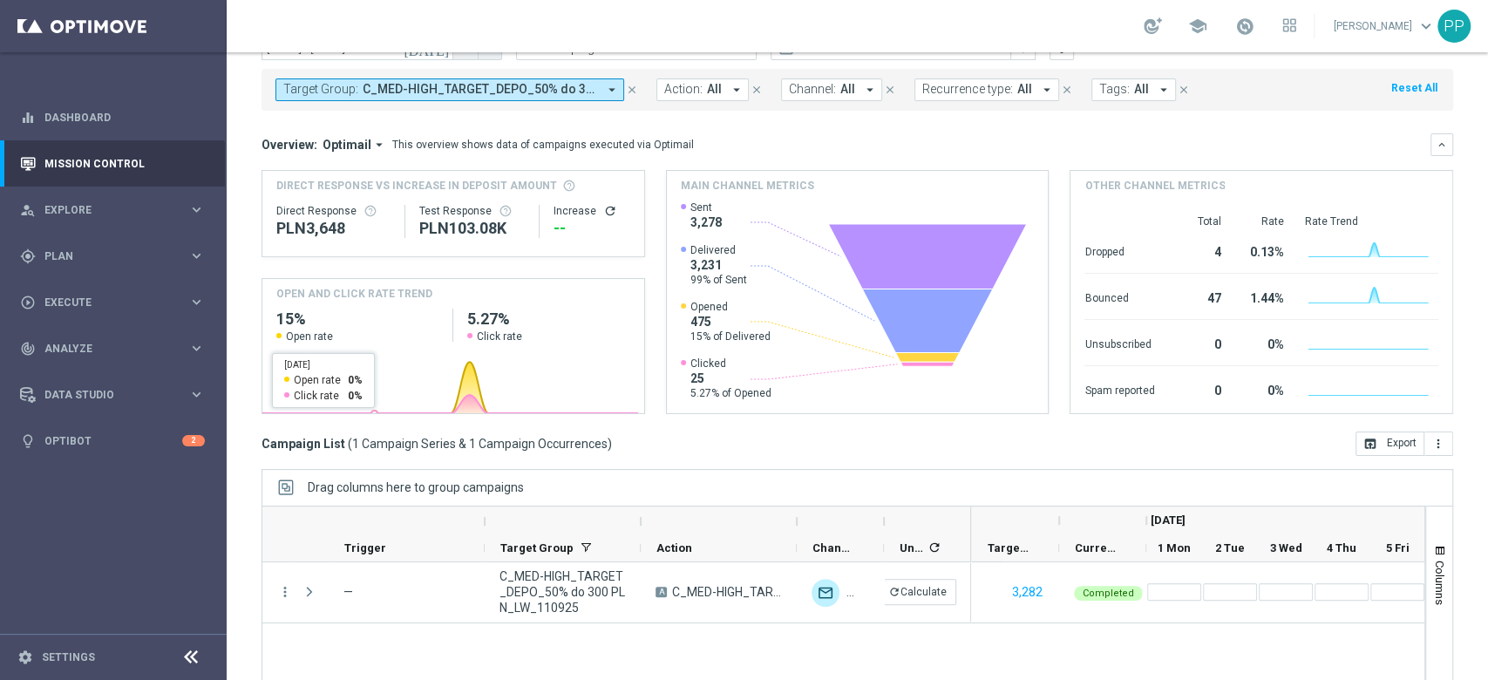
scroll to position [0, 0]
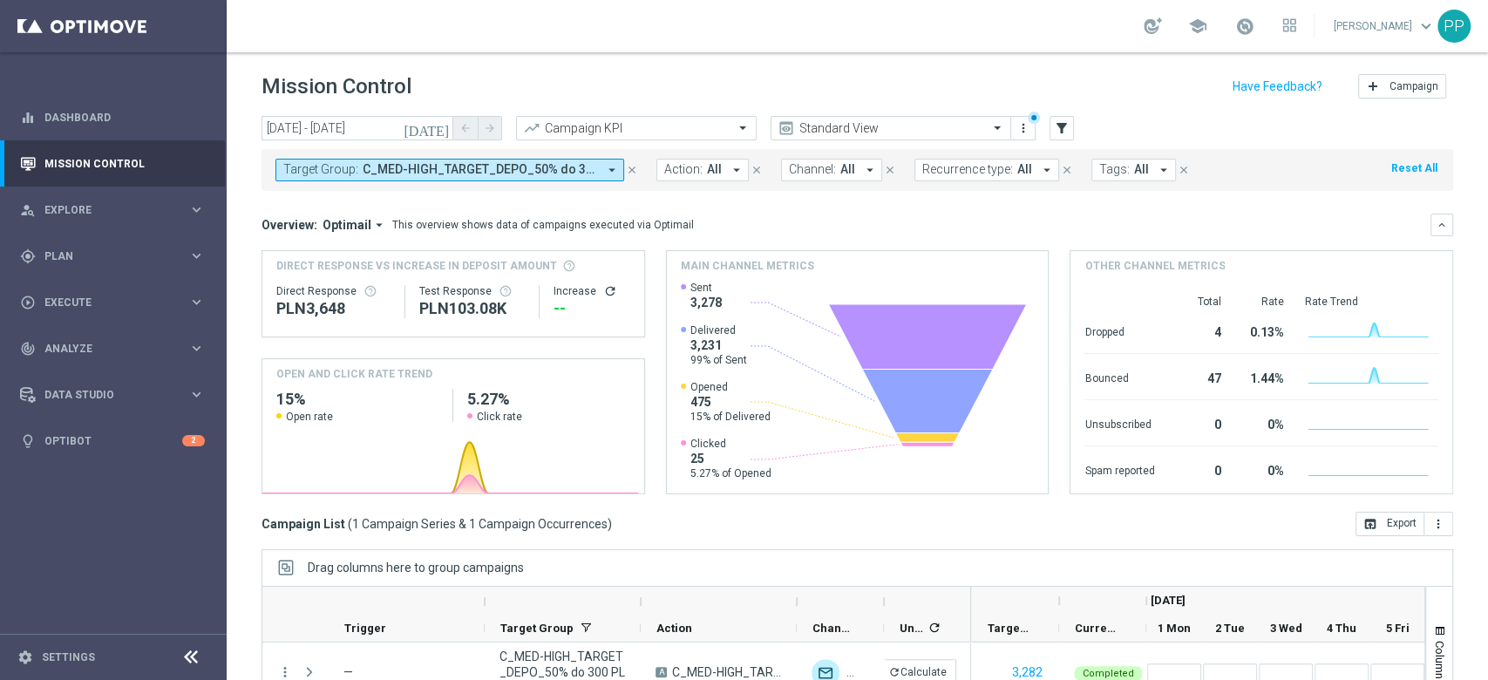
click at [512, 173] on span "C_MED-HIGH_TARGET_DEPO_50% do 300 PLN_LW_110925" at bounding box center [480, 169] width 234 height 15
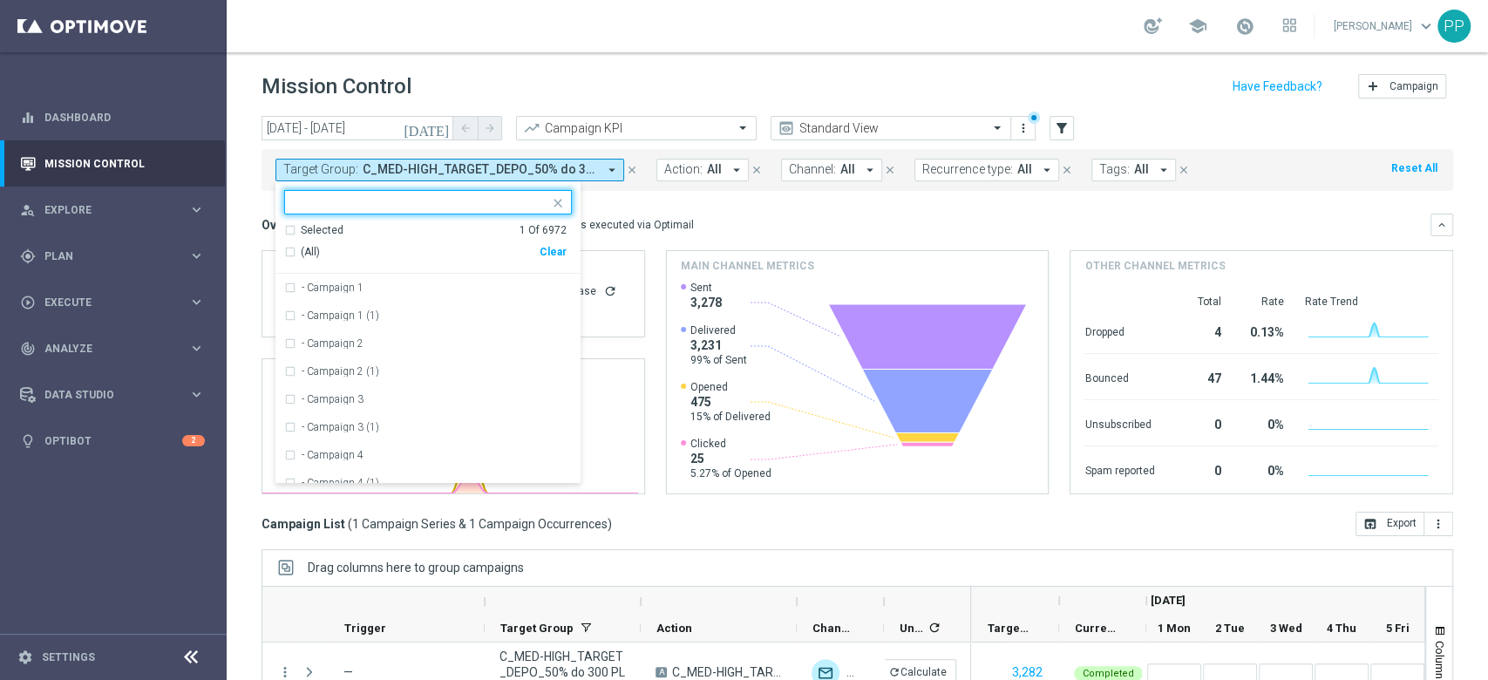
click at [0, 0] on div "Clear" at bounding box center [0, 0] width 0 height 0
click at [515, 208] on input "text" at bounding box center [421, 202] width 255 height 15
paste input "REA_MED-HIGH_AUTO_WAGER_SEMI 50% do 300 PLN_WEEKLY"
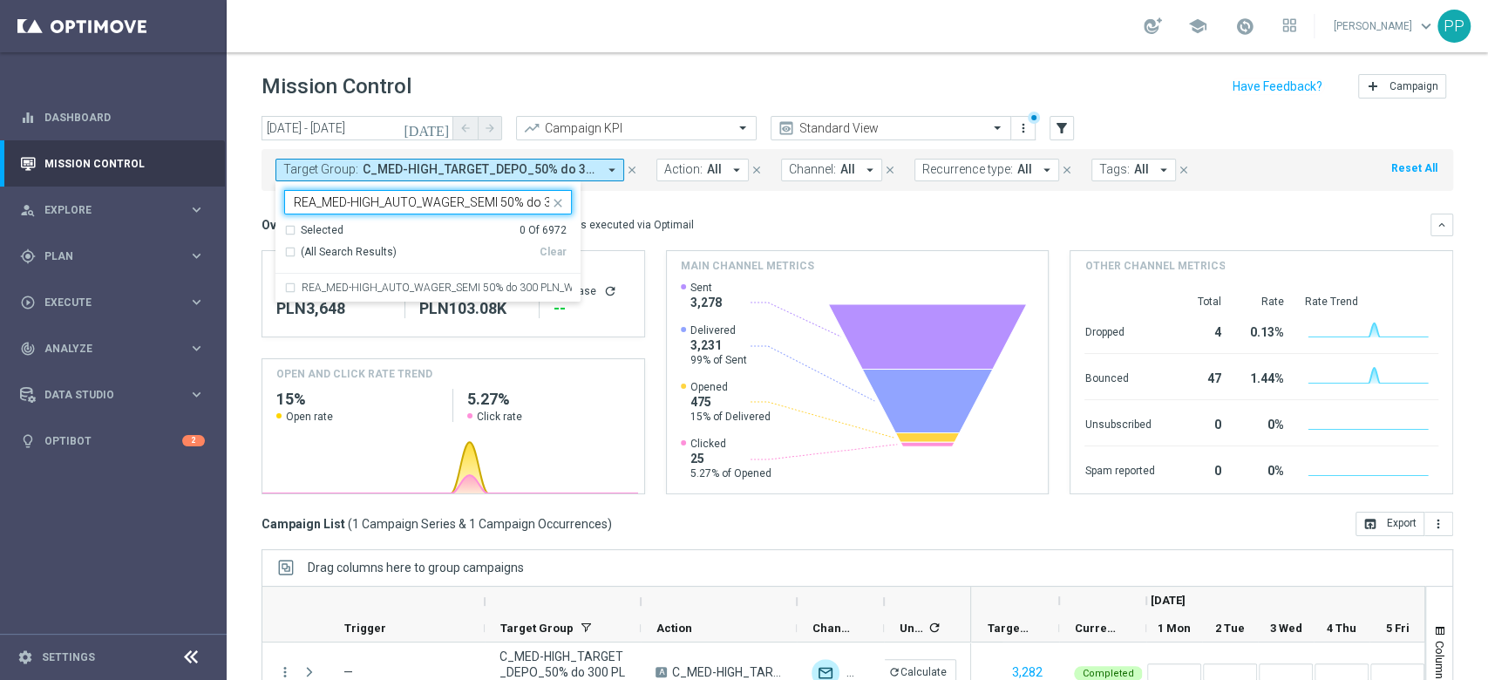
scroll to position [0, 86]
click at [430, 283] on label "REA_MED-HIGH_AUTO_WAGER_SEMI 50% do 300 PLN_WEEKLY" at bounding box center [437, 287] width 270 height 10
type input "REA_MED-HIGH_AUTO_WAGER_SEMI 50% do 300 PLN_WEEKLY"
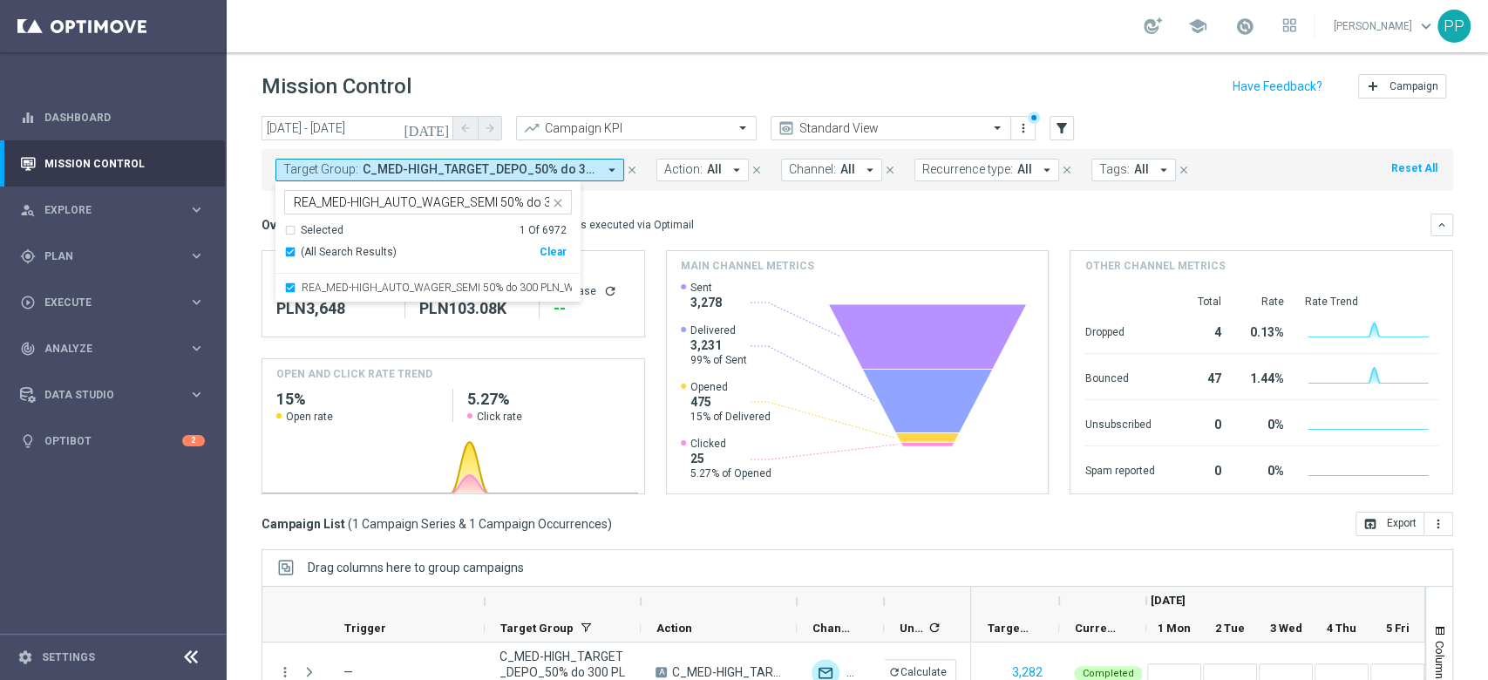
click at [699, 218] on div "Overview: Optimail arrow_drop_down This overview shows data of campaigns execut…" at bounding box center [845, 225] width 1169 height 16
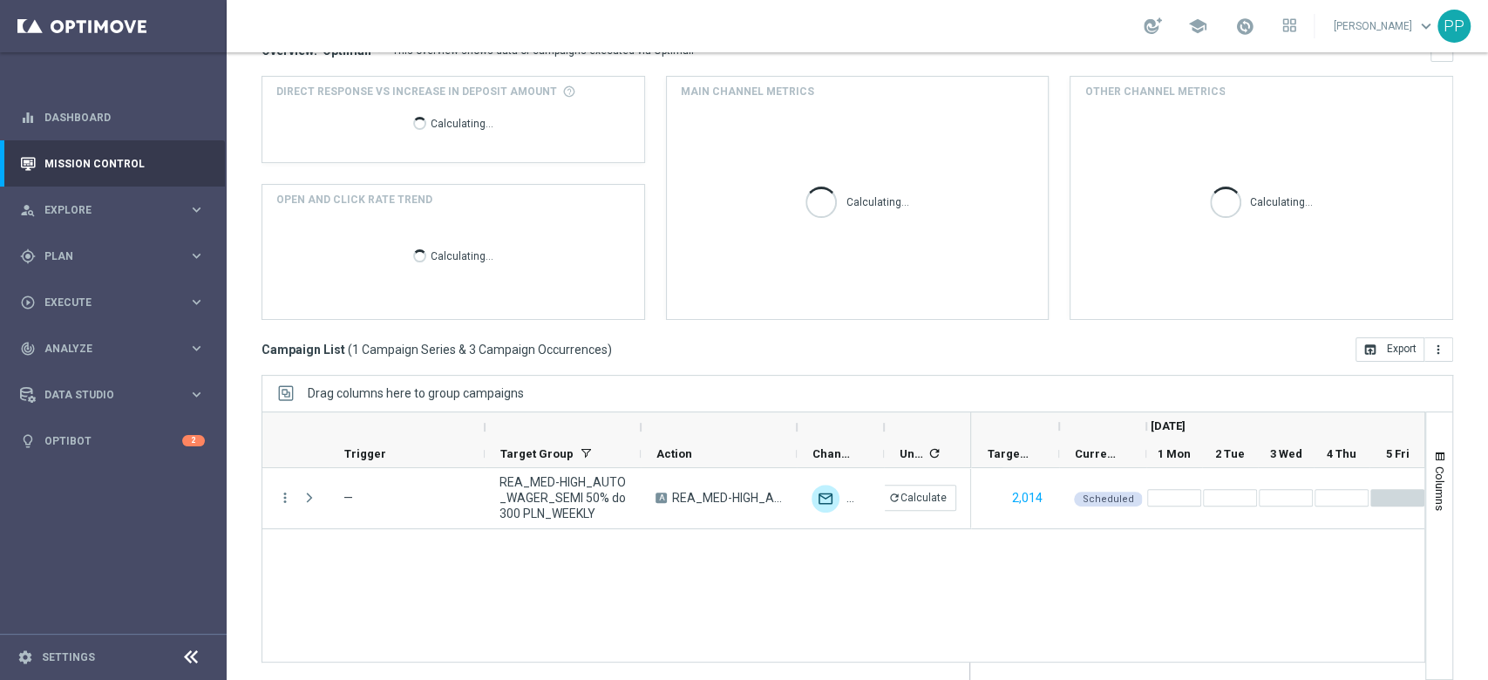
scroll to position [190, 0]
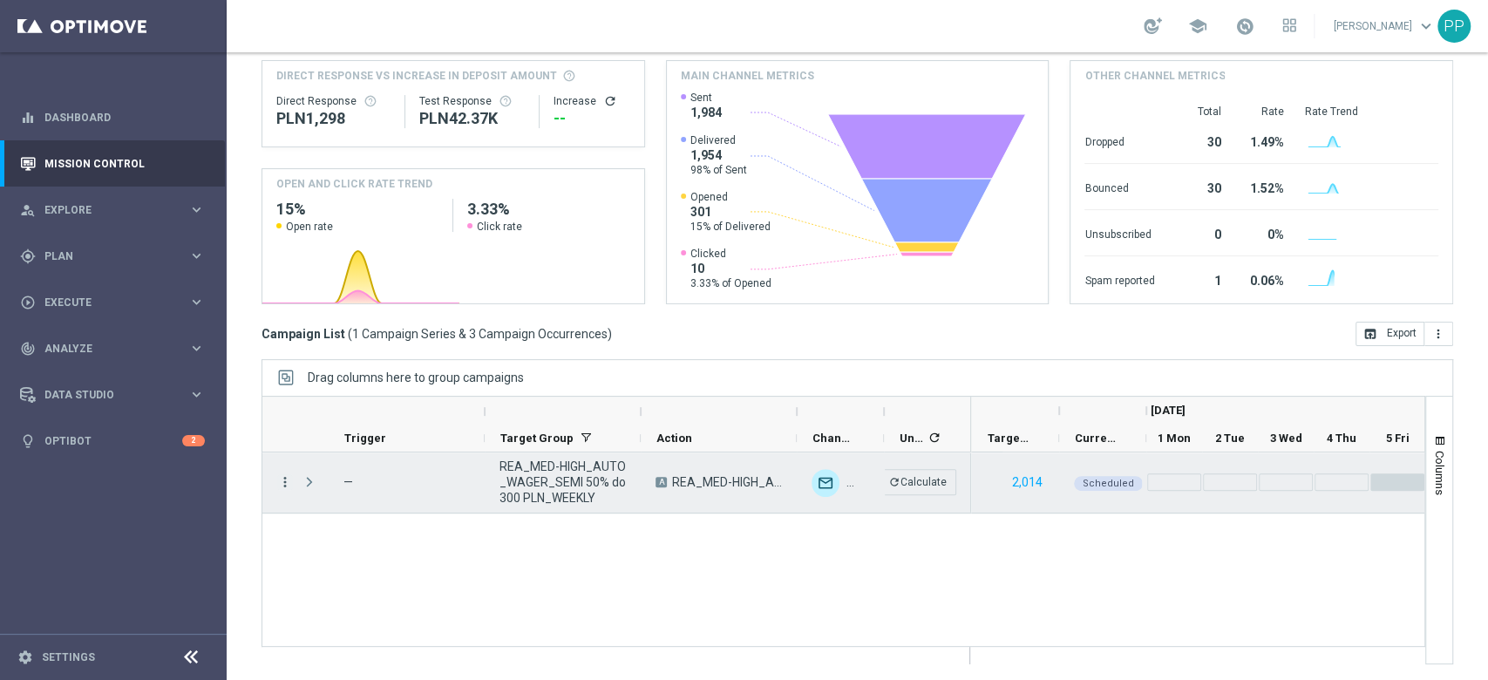
click at [288, 478] on icon "more_vert" at bounding box center [285, 482] width 16 height 16
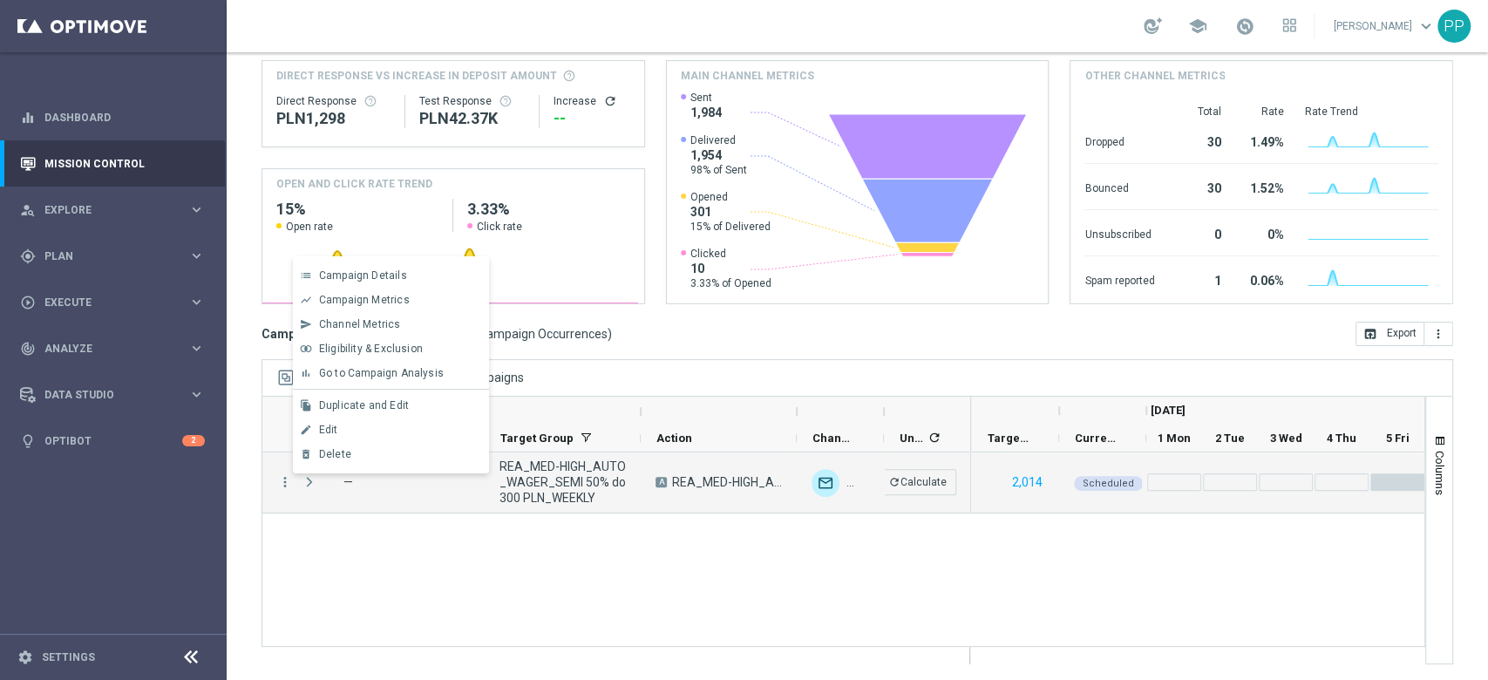
click at [362, 383] on div "bar_chart Go to Campaign Analysis" at bounding box center [391, 373] width 196 height 24
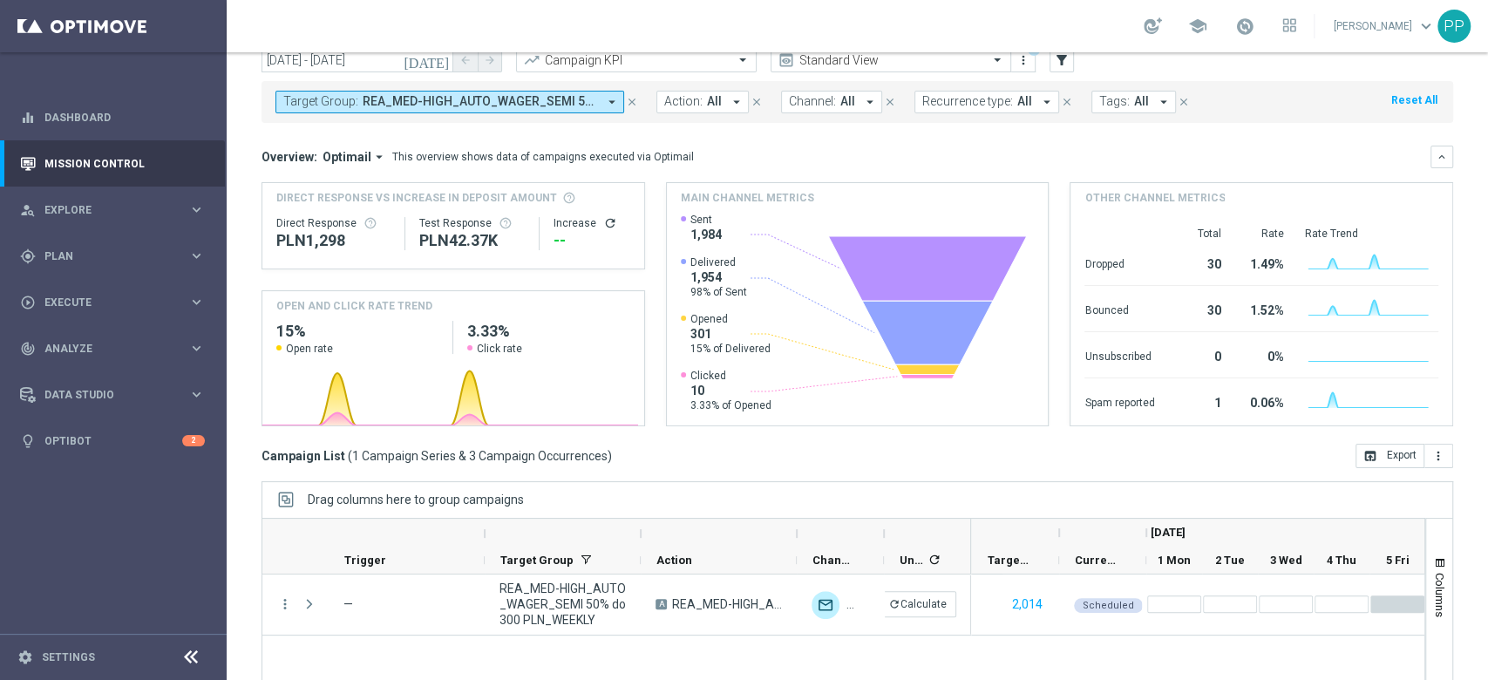
scroll to position [0, 0]
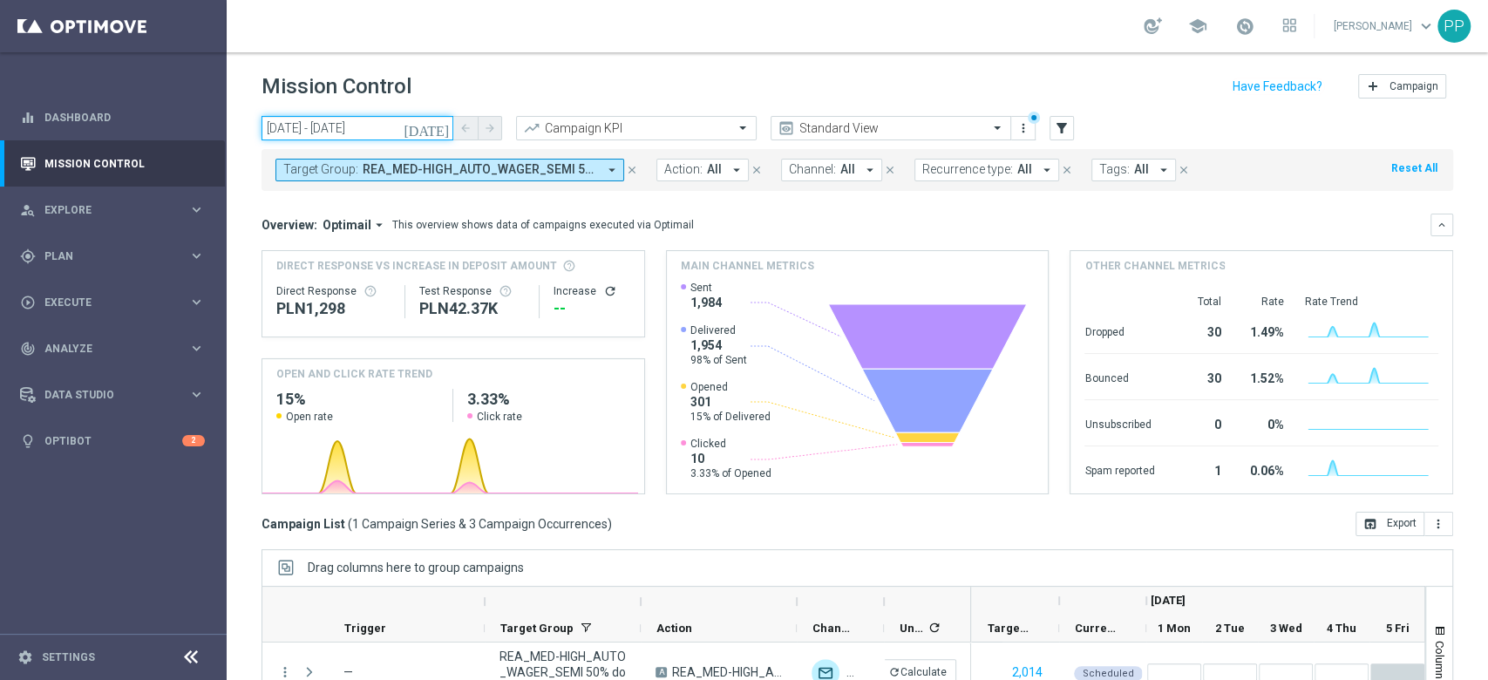
click at [357, 132] on input "01 Sep 2025 - 21 Sep 2025" at bounding box center [357, 128] width 192 height 24
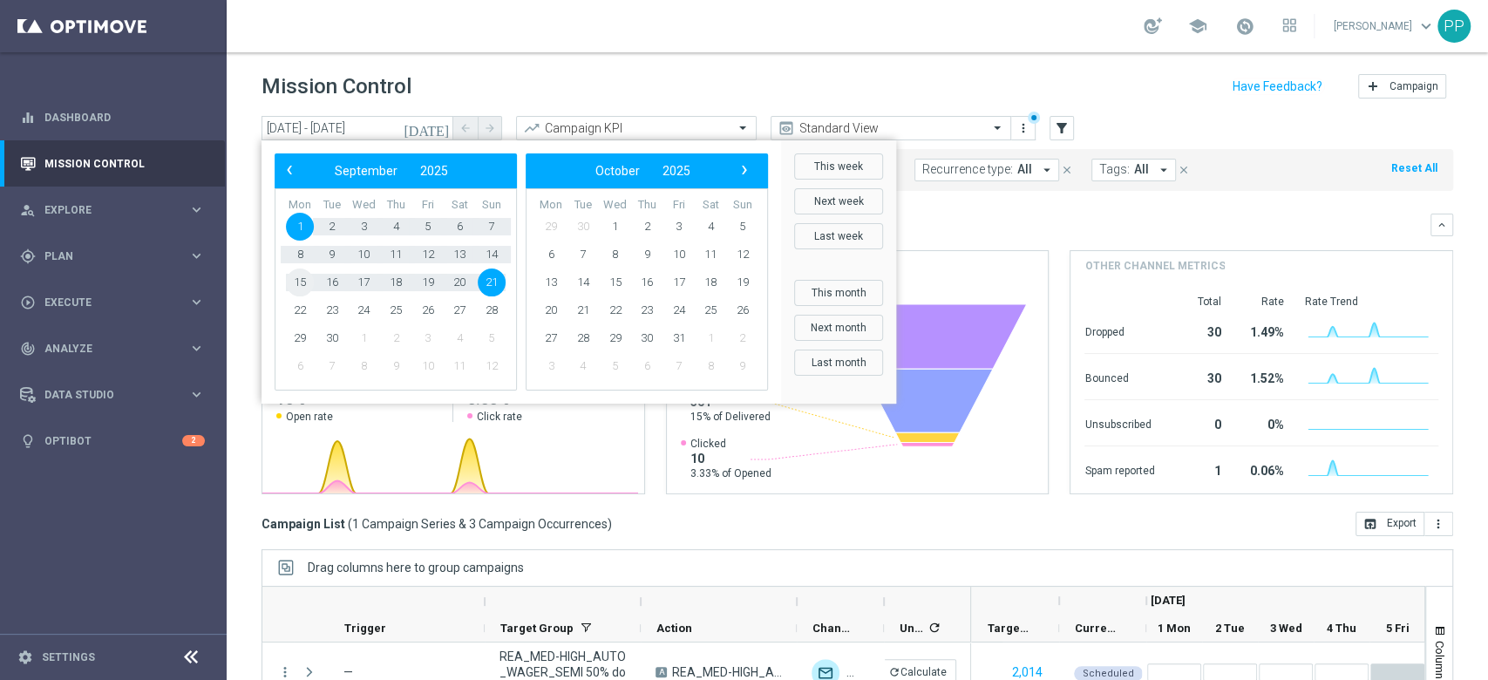
click at [309, 279] on span "15" at bounding box center [300, 282] width 28 height 28
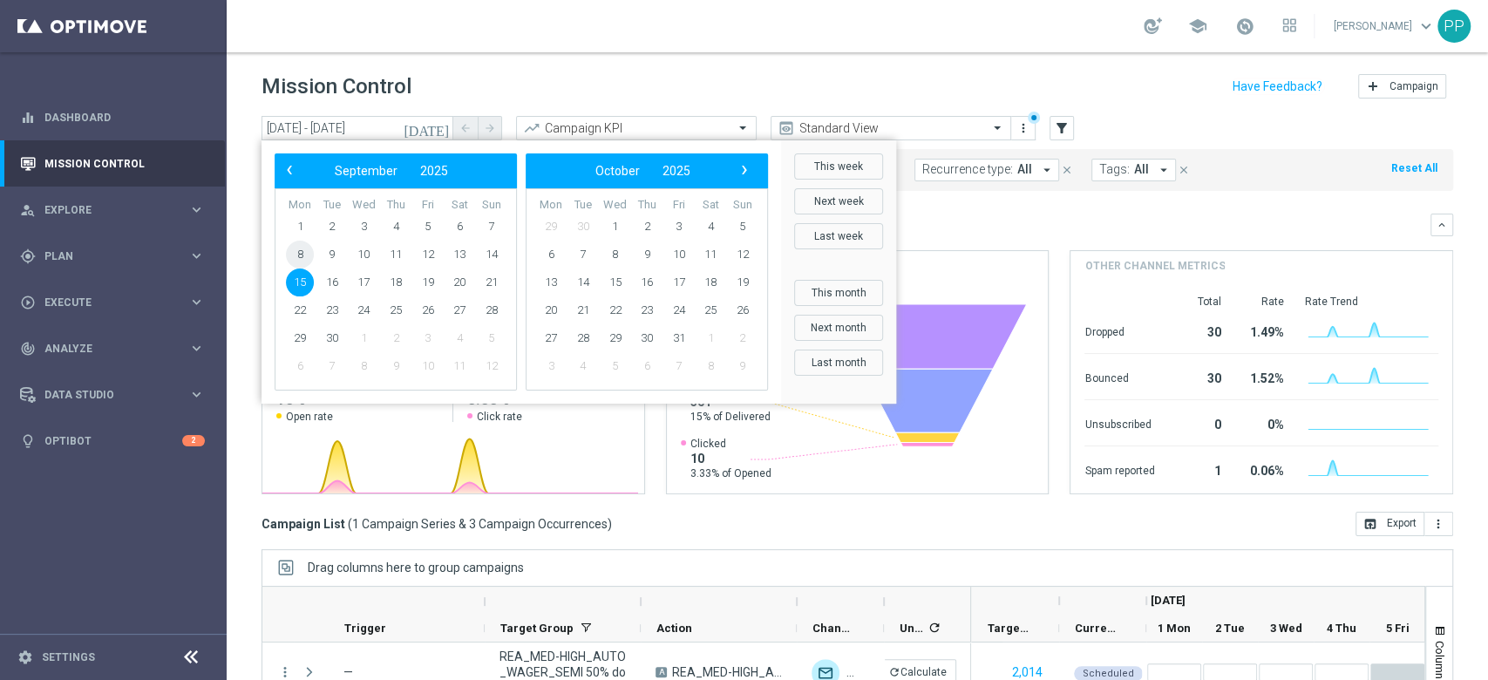
drag, startPoint x: 314, startPoint y: 261, endPoint x: 305, endPoint y: 260, distance: 8.9
click at [305, 260] on span "8" at bounding box center [300, 255] width 28 height 28
click at [501, 262] on span "14" at bounding box center [492, 255] width 28 height 28
type input "08 Sep 2025 - 14 Sep 2025"
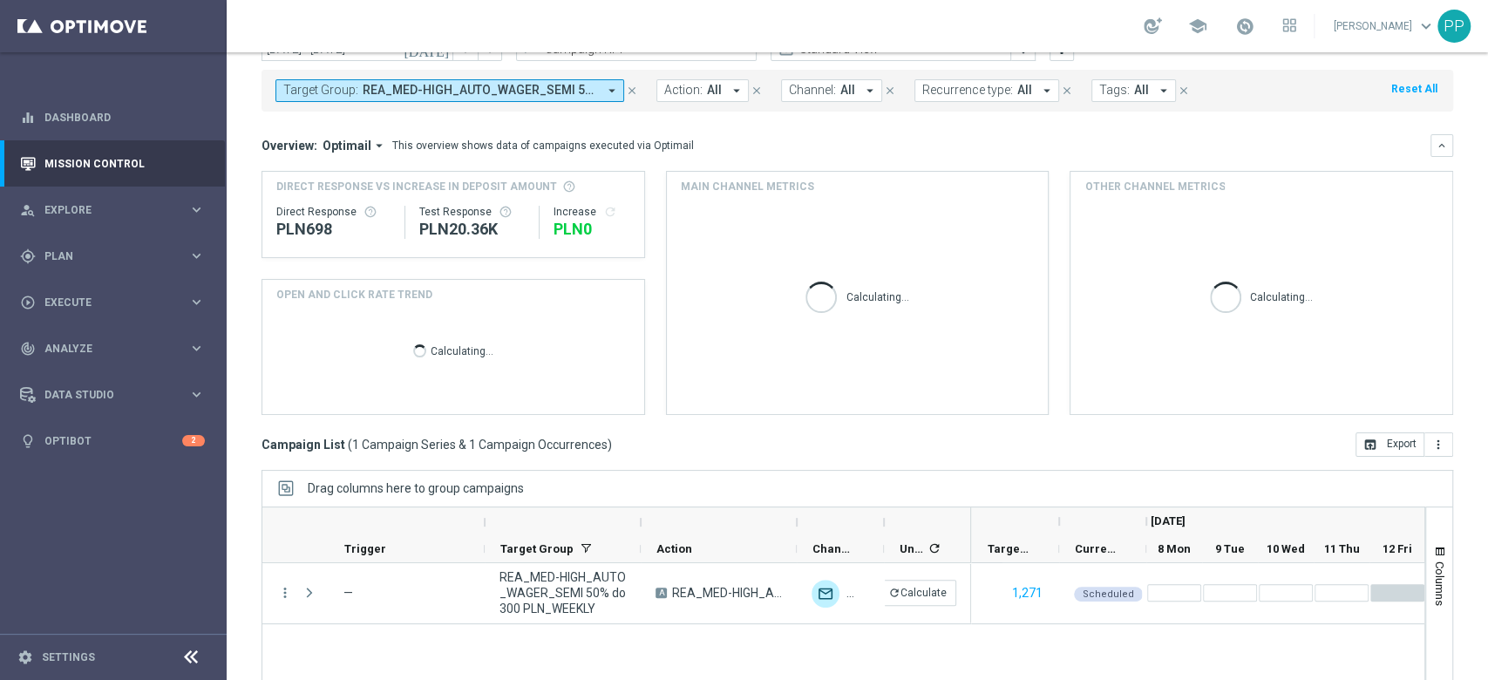
scroll to position [116, 0]
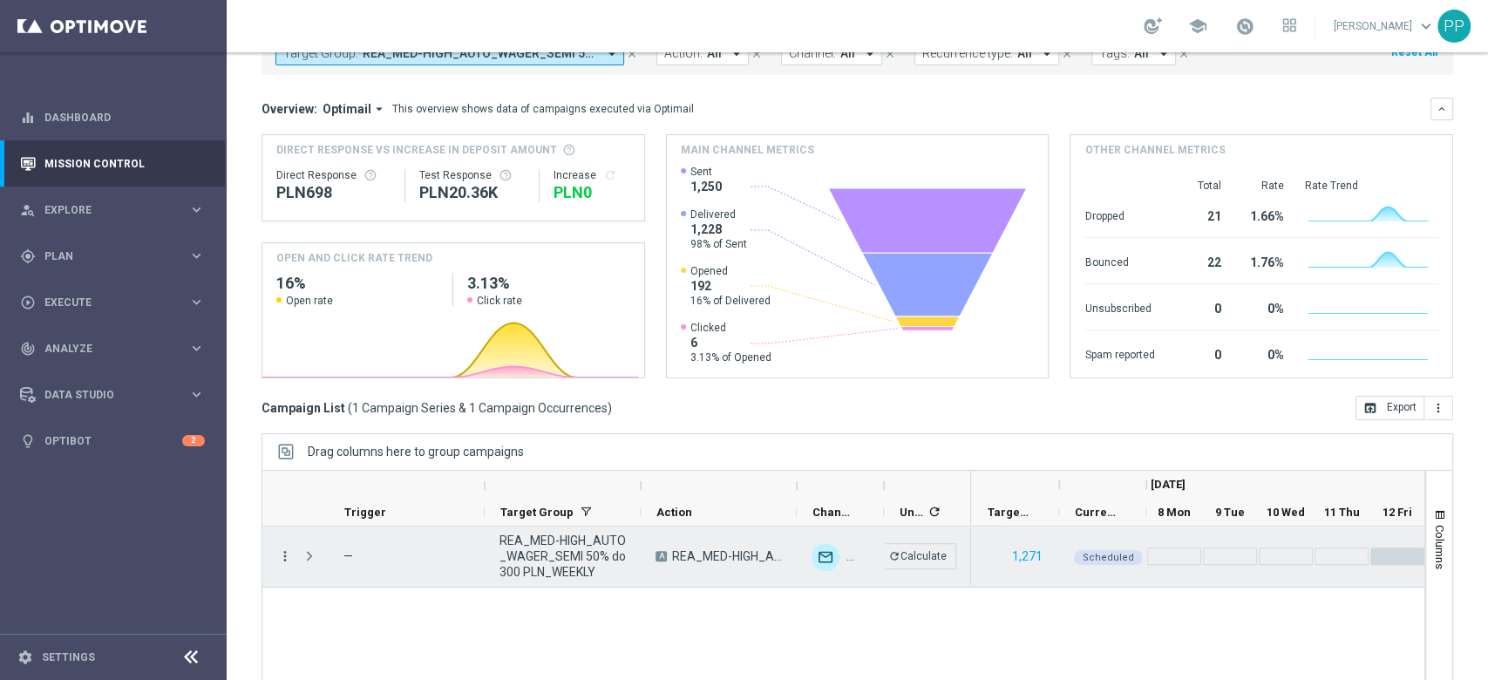
click at [284, 558] on icon "more_vert" at bounding box center [285, 556] width 16 height 16
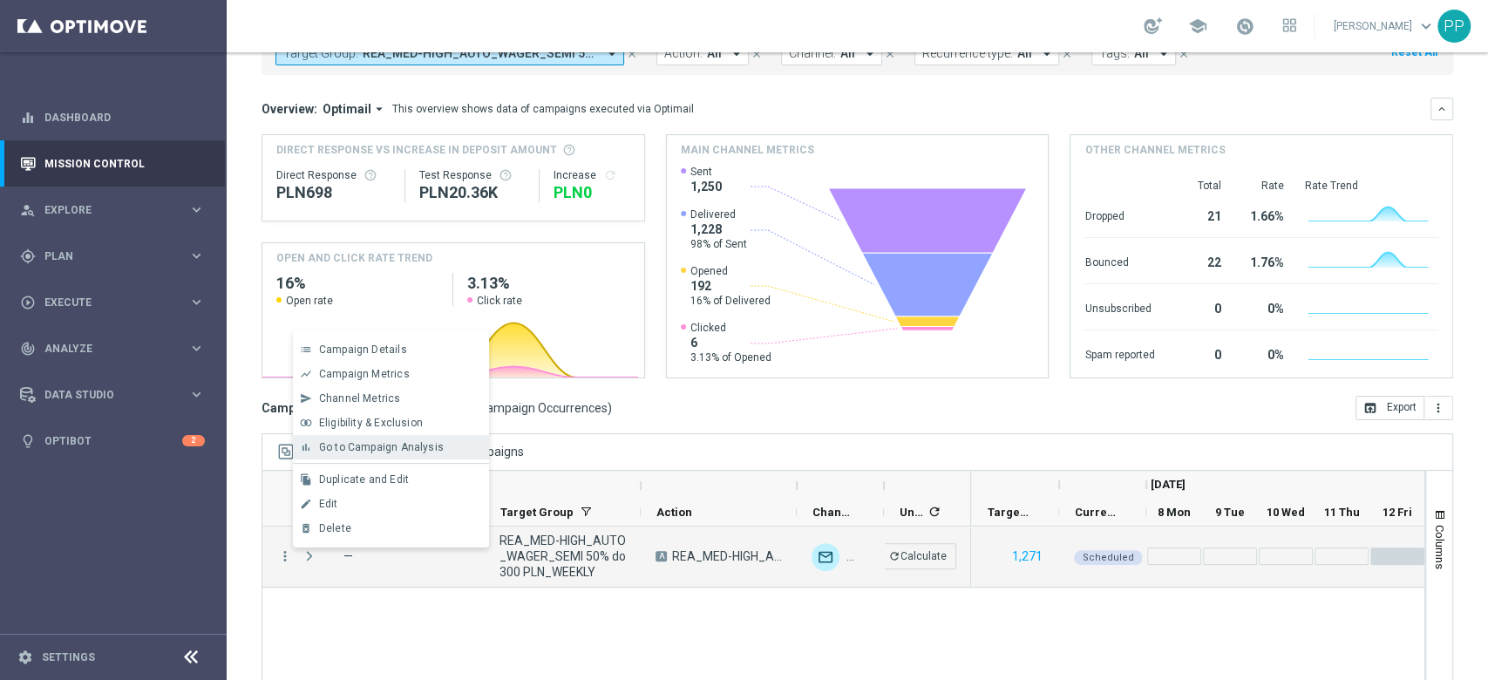
click at [392, 451] on span "Go to Campaign Analysis" at bounding box center [381, 447] width 125 height 12
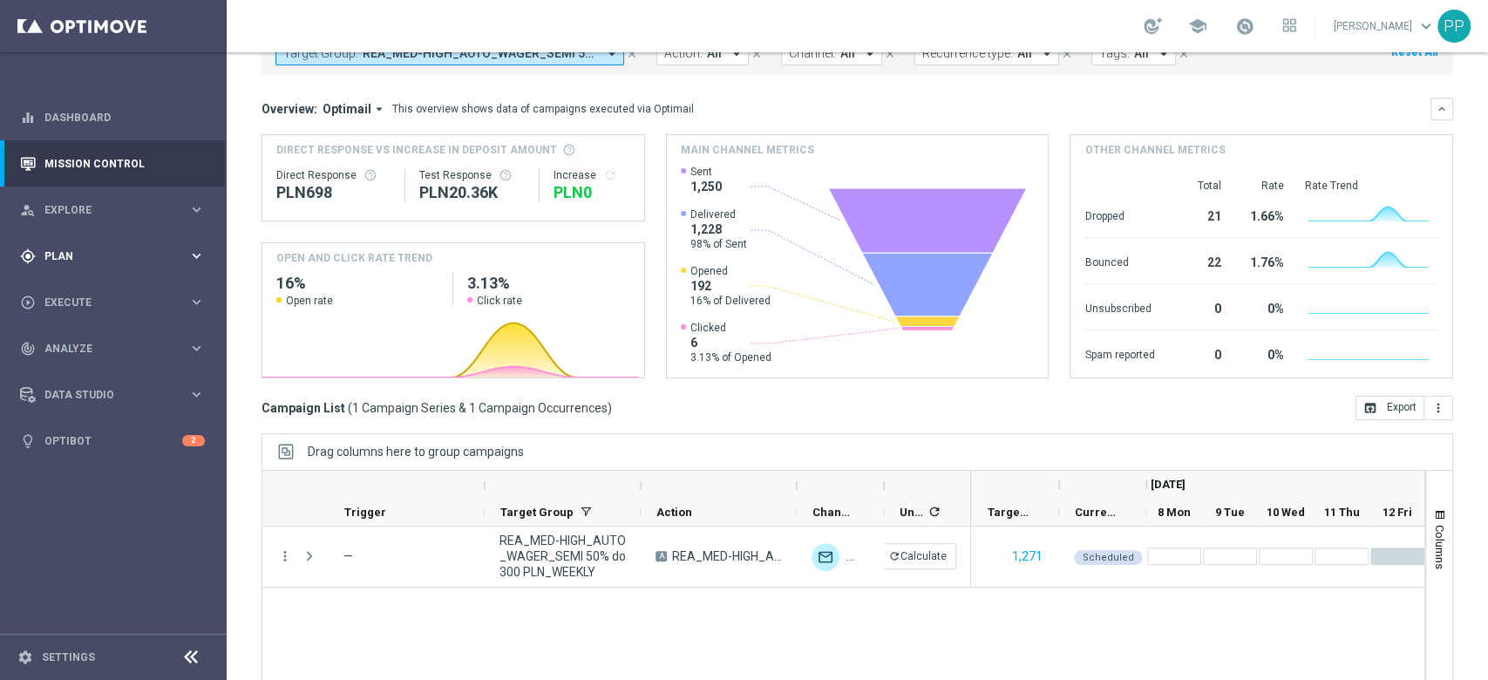
click at [109, 269] on div "gps_fixed Plan keyboard_arrow_right" at bounding box center [112, 256] width 225 height 46
drag, startPoint x: 111, startPoint y: 293, endPoint x: 121, endPoint y: 268, distance: 27.4
click at [111, 293] on link "Target Groups" at bounding box center [113, 292] width 136 height 14
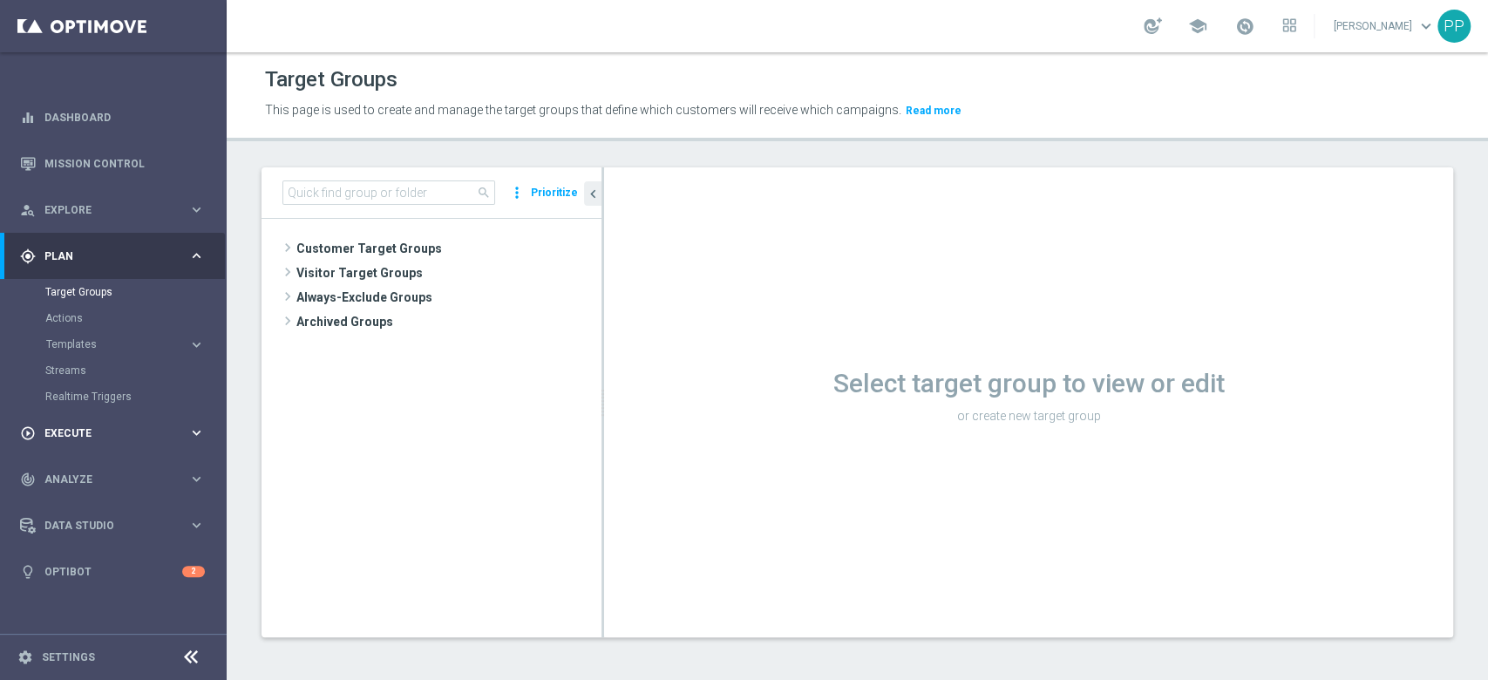
click at [91, 443] on div "play_circle_outline Execute keyboard_arrow_right" at bounding box center [112, 433] width 225 height 46
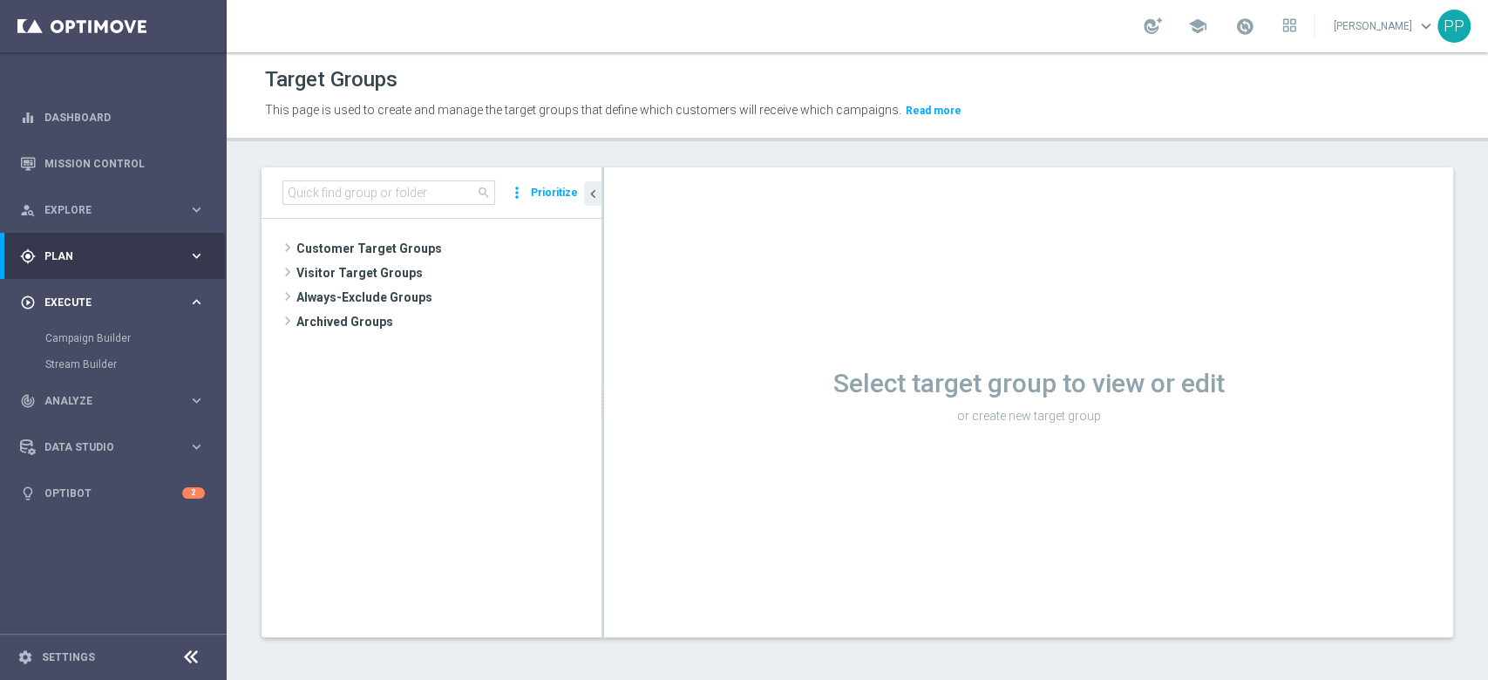
click at [95, 310] on div "play_circle_outline Execute keyboard_arrow_right" at bounding box center [112, 302] width 225 height 46
click at [96, 345] on span "Analyze" at bounding box center [116, 348] width 144 height 10
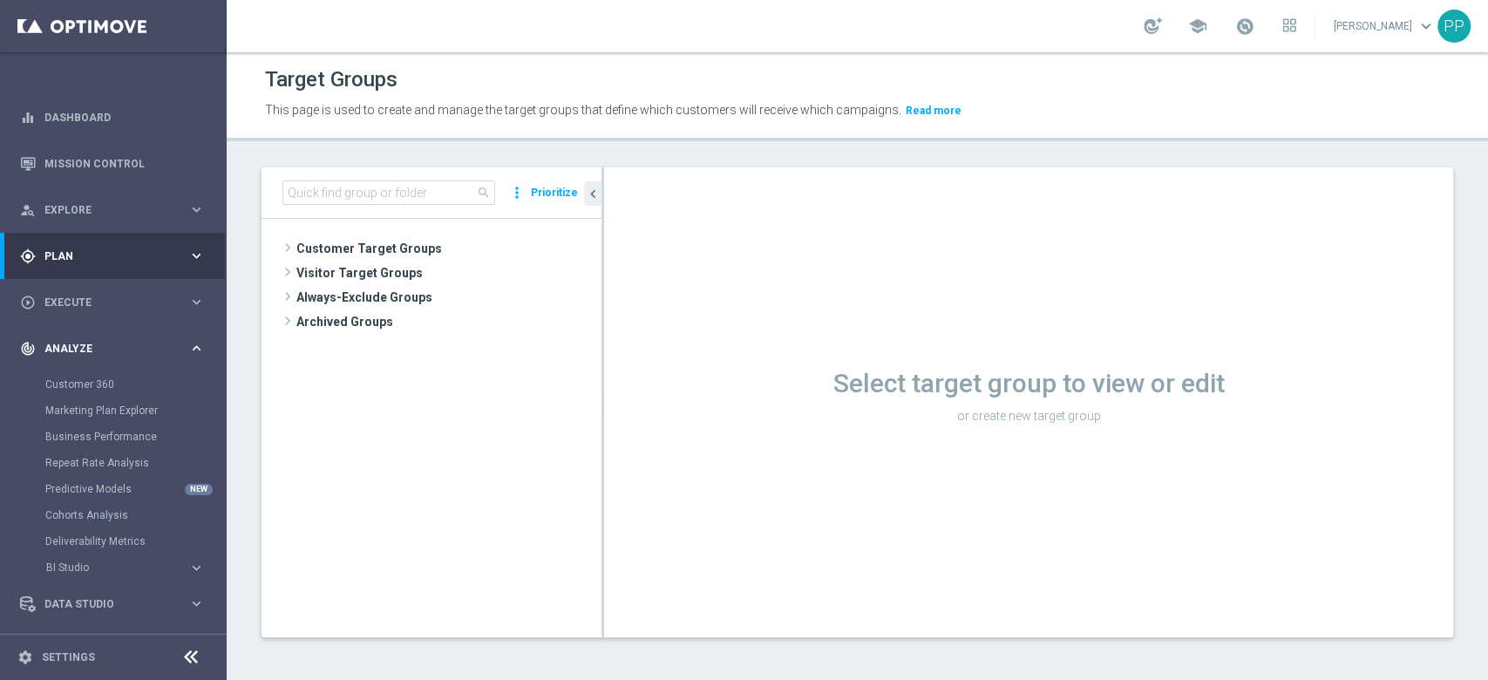
click at [96, 345] on span "Analyze" at bounding box center [116, 348] width 144 height 10
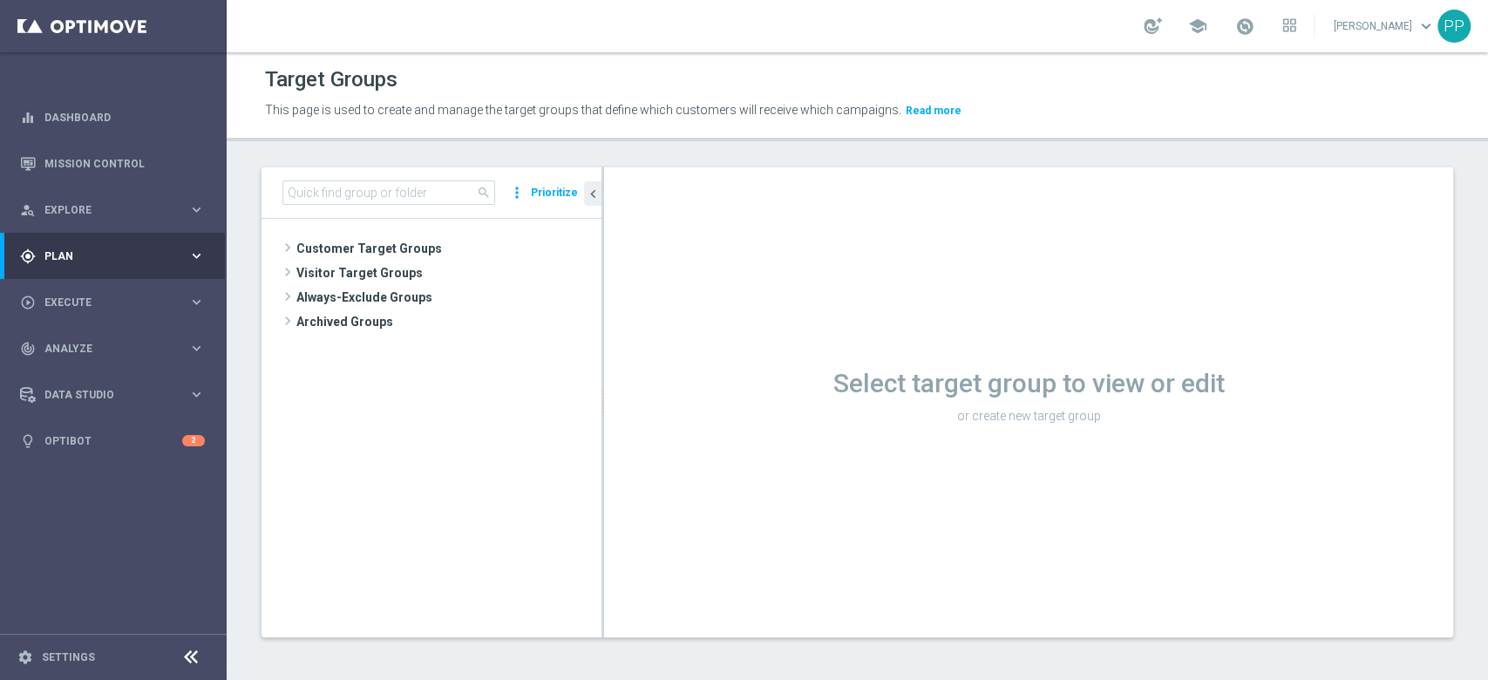
click at [300, 463] on tree-viewport "Customer Target Groups library_add create_new_folder" at bounding box center [431, 427] width 340 height 417
click at [354, 241] on span "Customer Target Groups" at bounding box center [427, 248] width 263 height 24
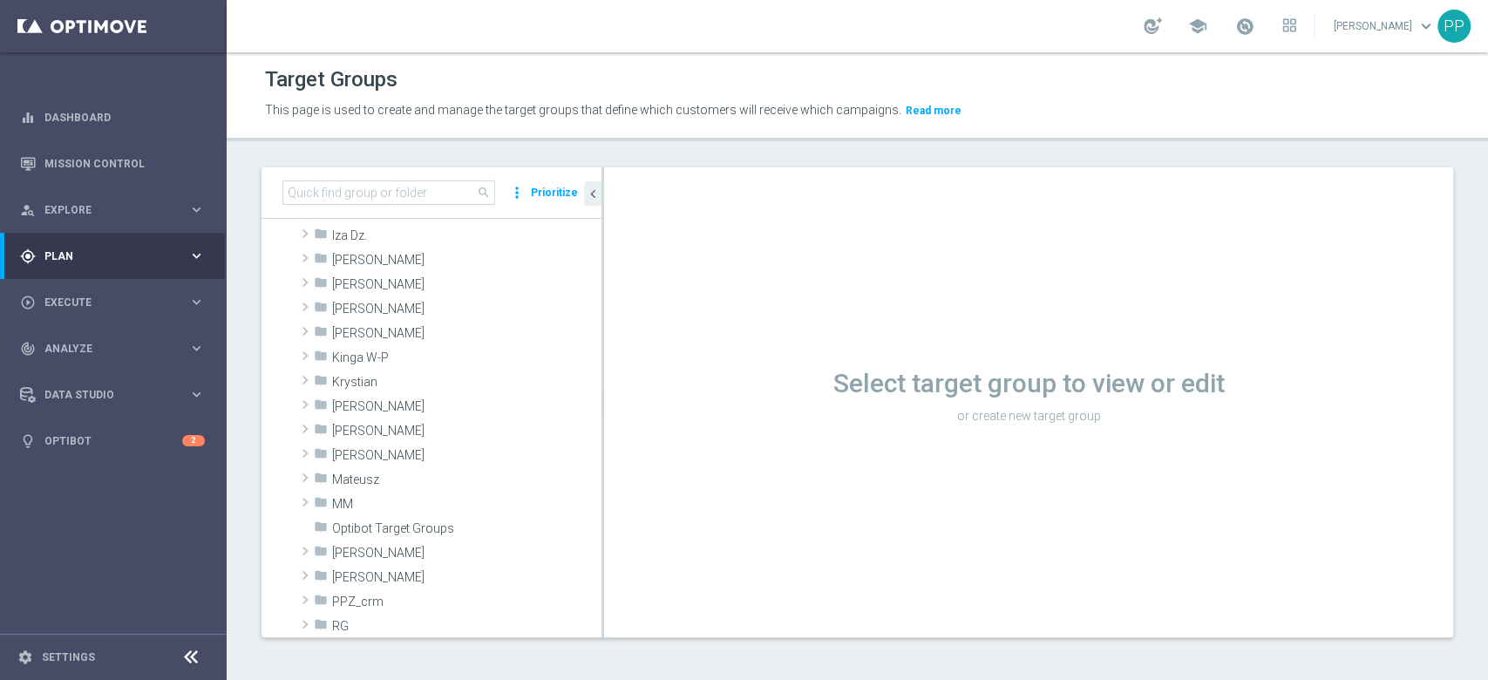
scroll to position [349, 0]
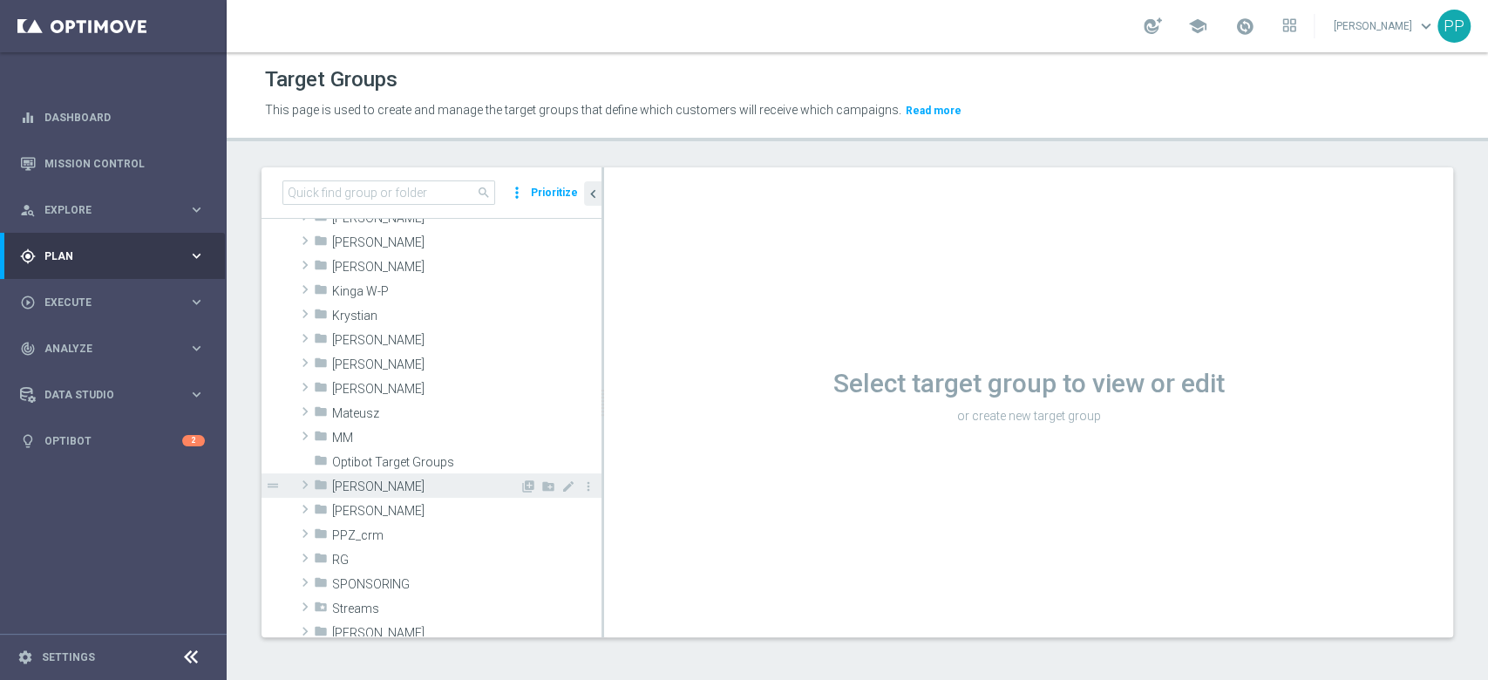
click at [374, 490] on span "Patryk P." at bounding box center [425, 486] width 187 height 15
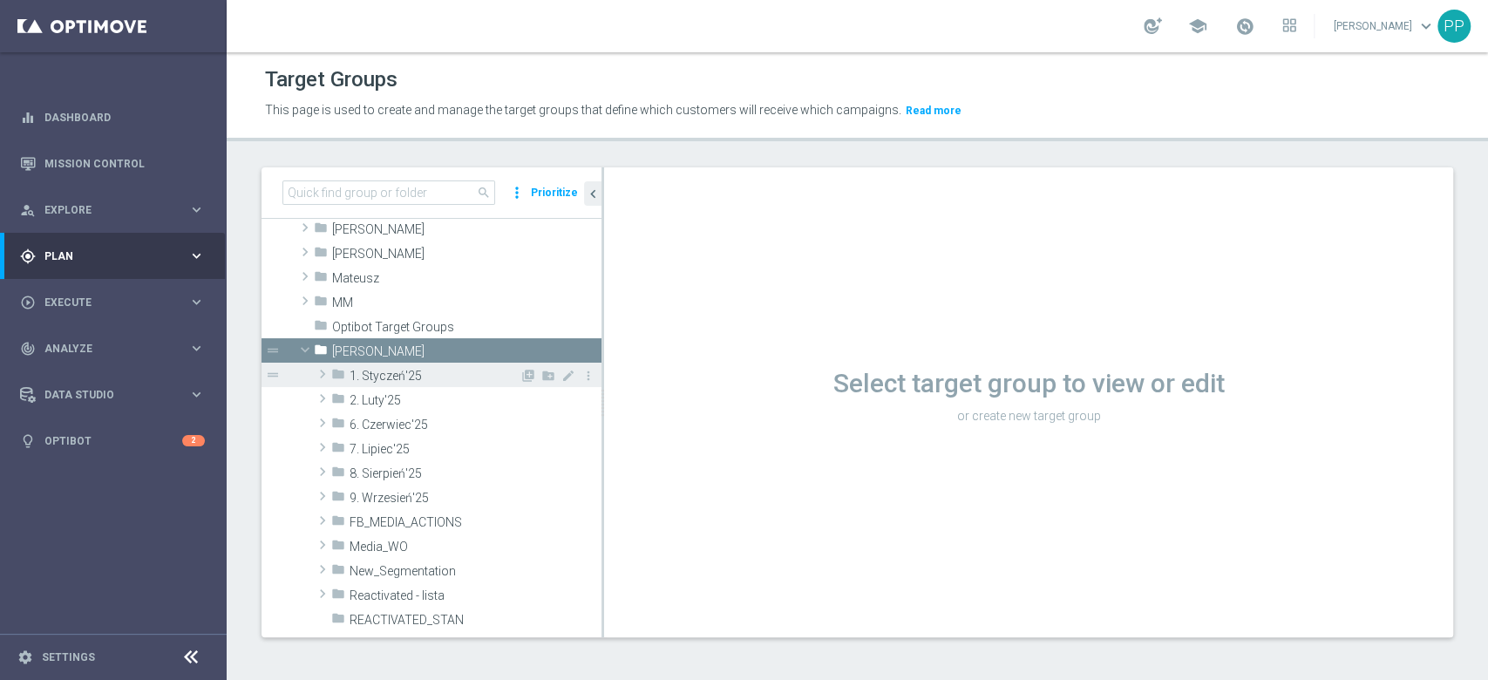
scroll to position [580, 0]
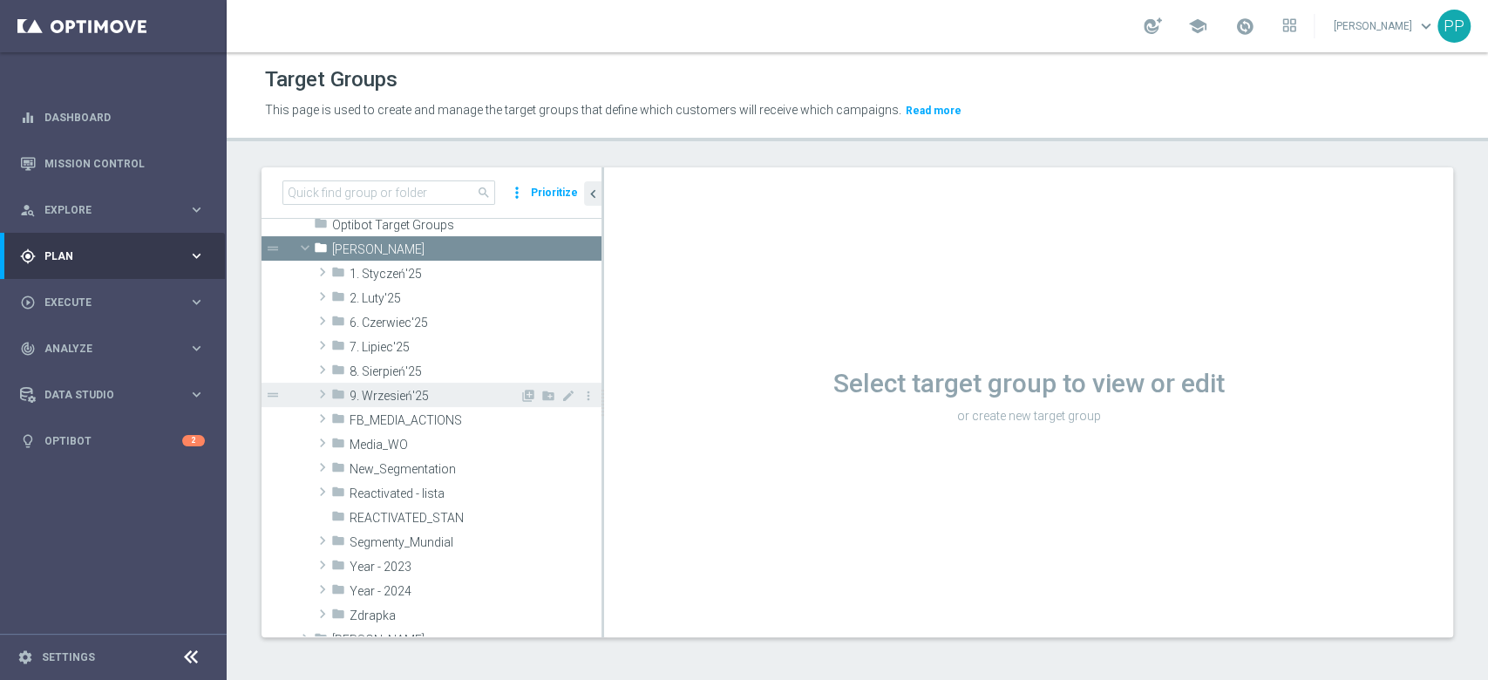
click at [411, 402] on div "folder 9. Wrzesień'25" at bounding box center [425, 395] width 188 height 24
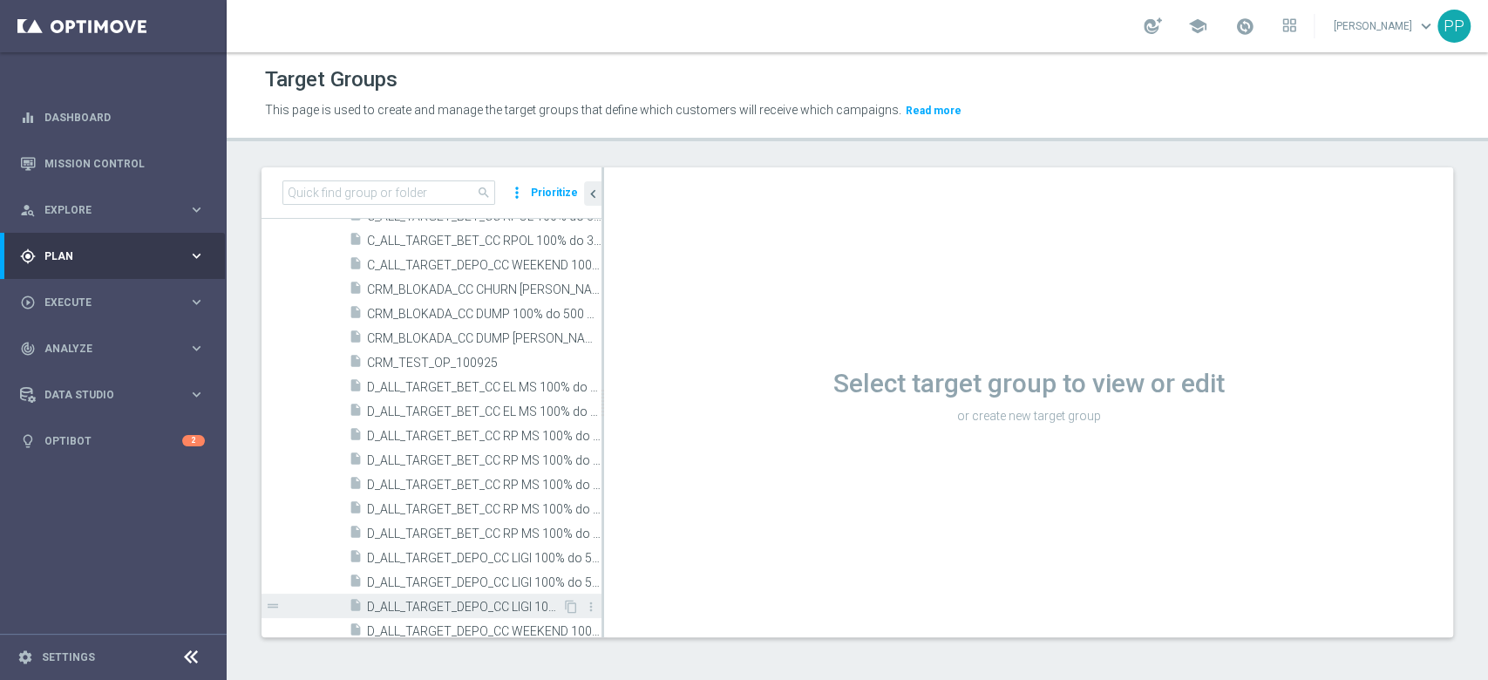
scroll to position [813, 0]
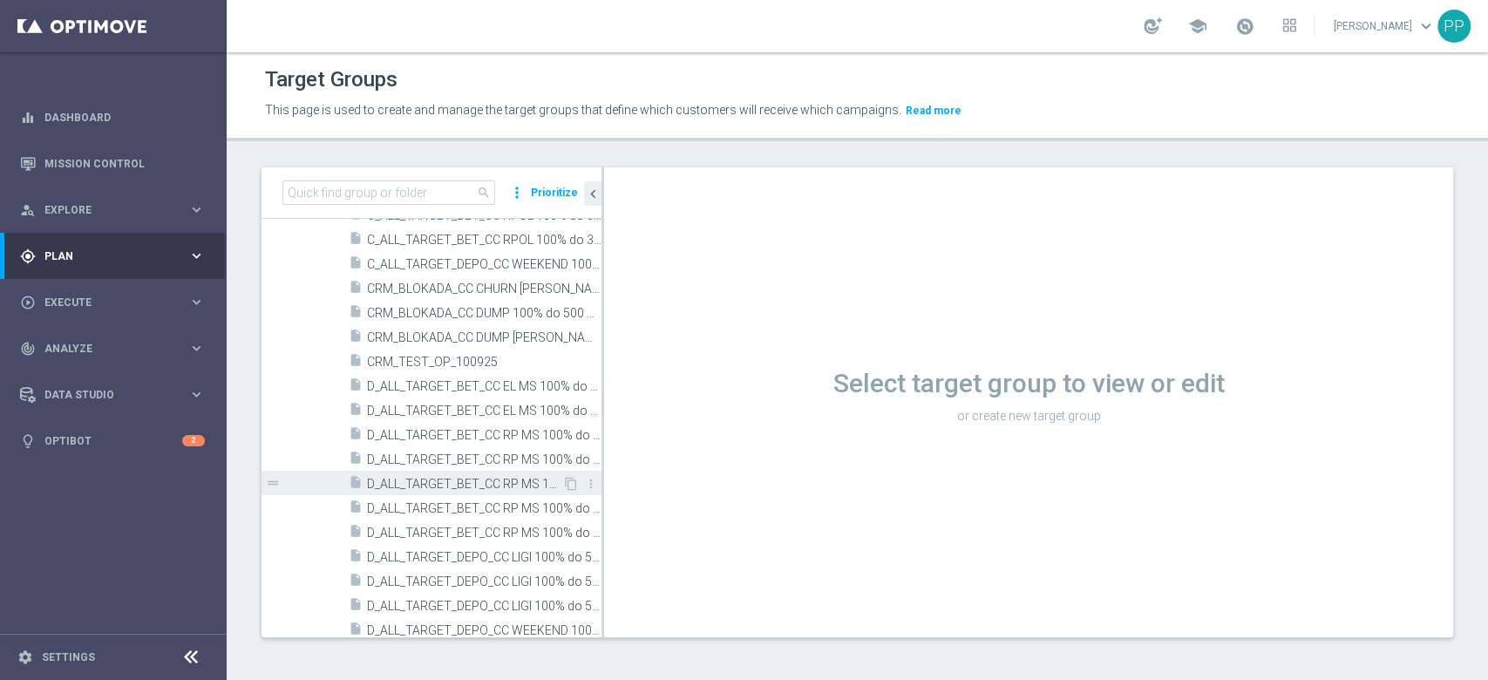
click at [478, 482] on span "D_ALL_TARGET_BET_CC RP MS 100% do 500 PLN SR PUSH_010925" at bounding box center [464, 484] width 195 height 15
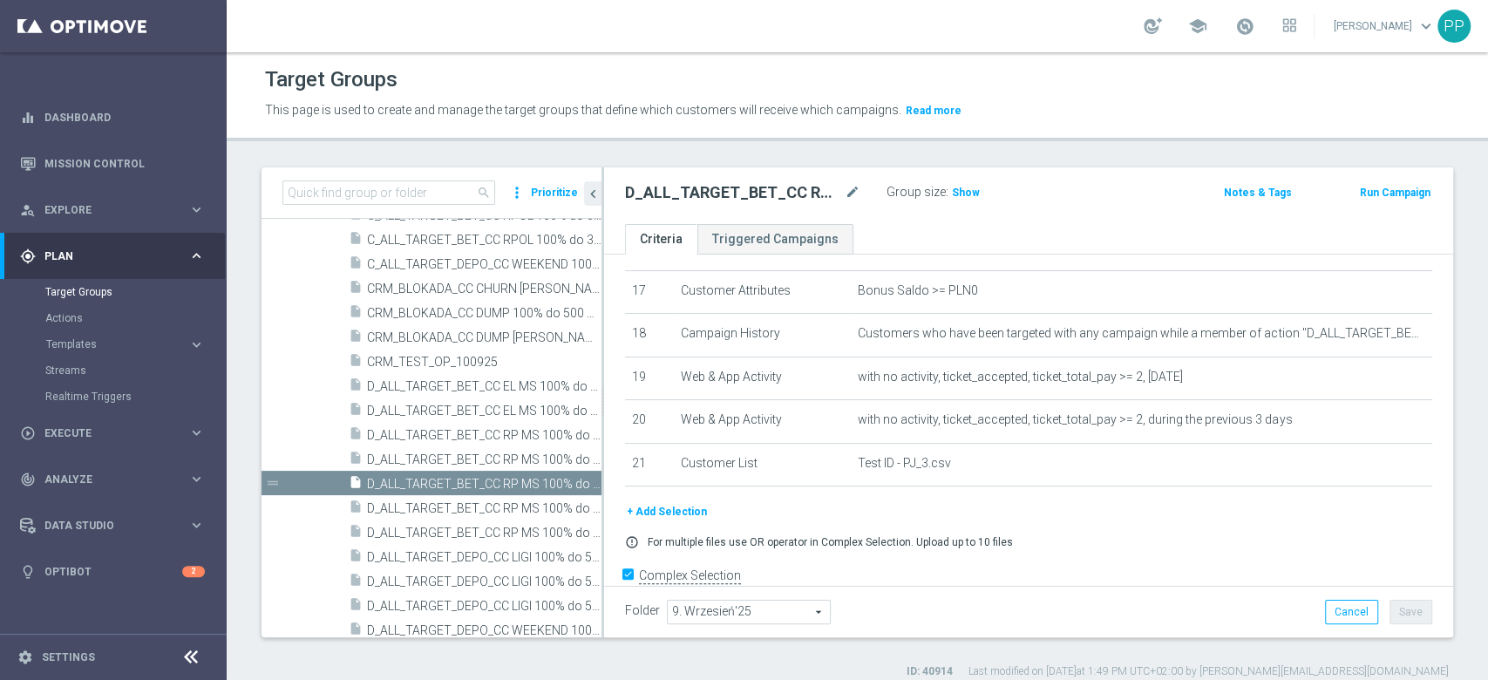
scroll to position [773, 0]
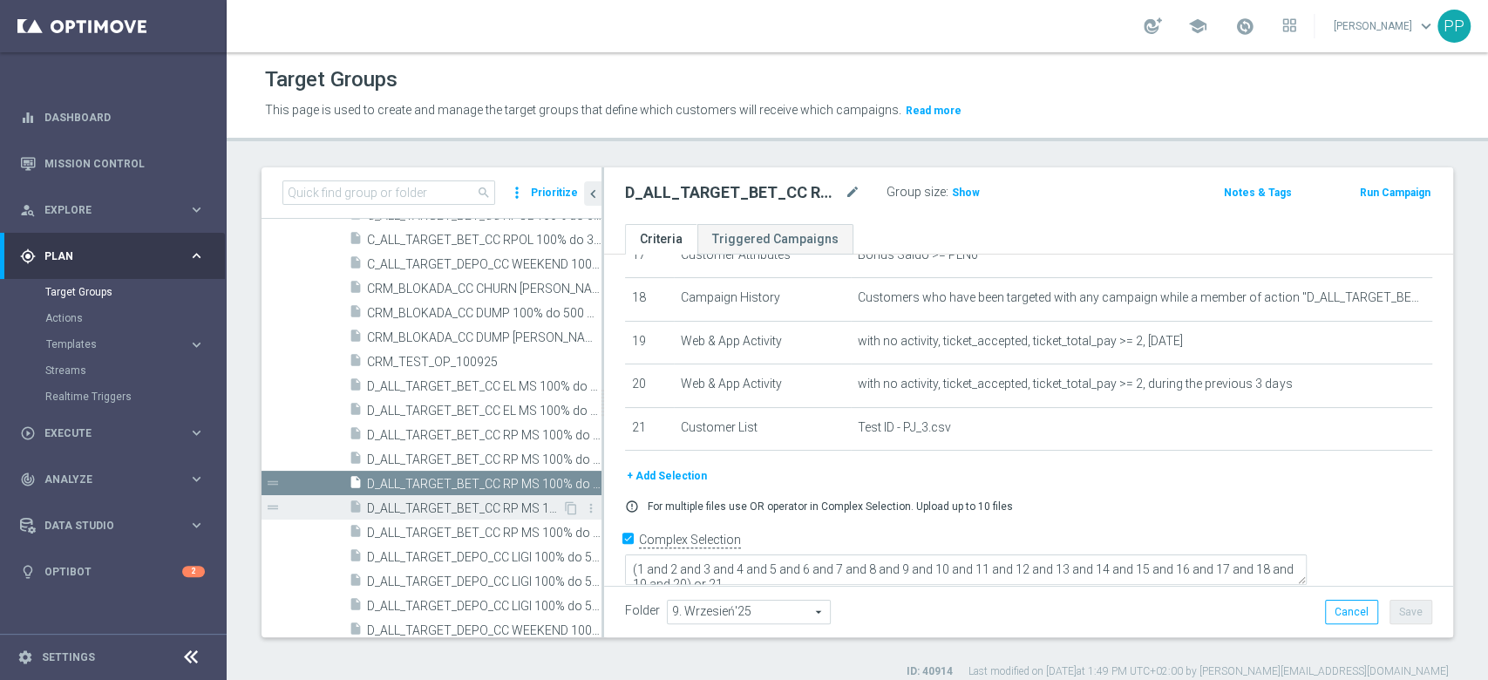
click at [512, 505] on span "D_ALL_TARGET_BET_CC RP MS 100% do 500 PLN WT PUSH_010925" at bounding box center [464, 508] width 195 height 15
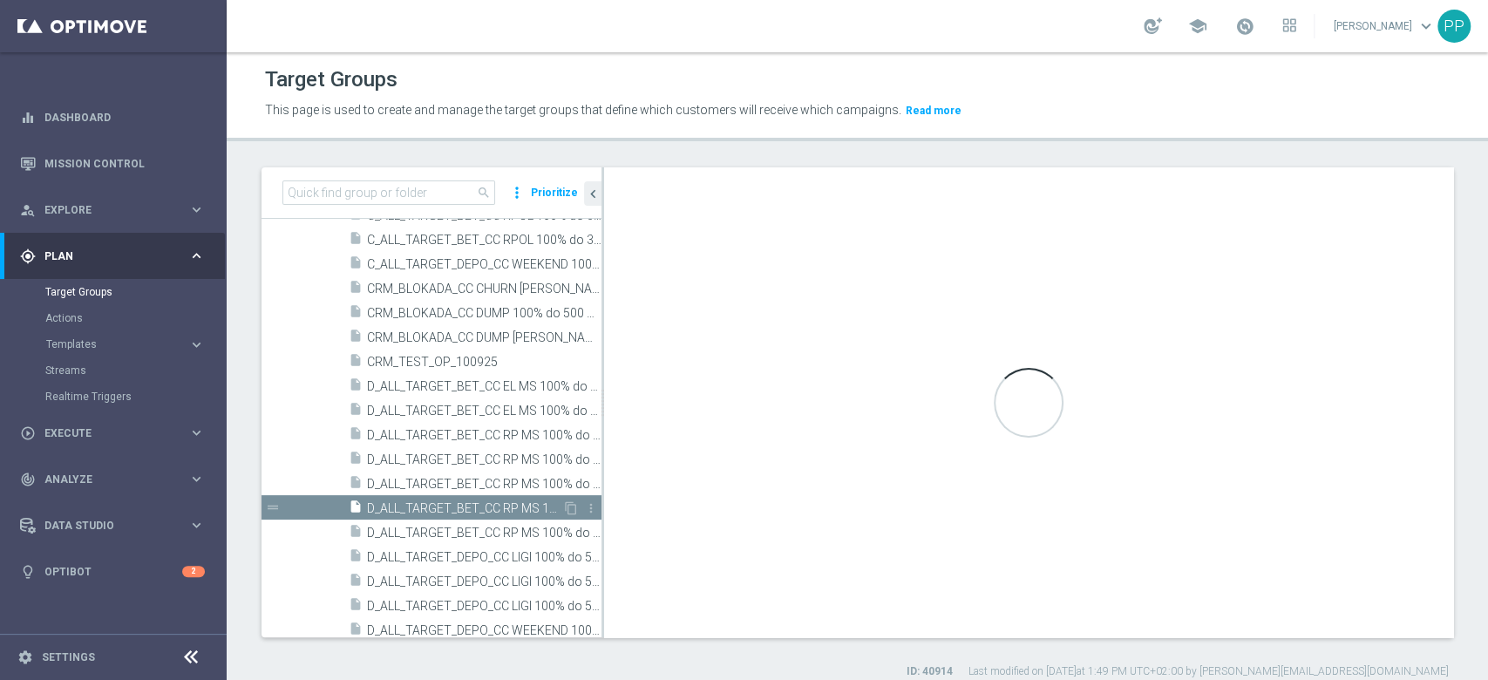
type textarea "(1 and 2 and 3 and 4 and 5 and 6 and 7 and 8 and 9 and 10 and 11 and 12 and 13 …"
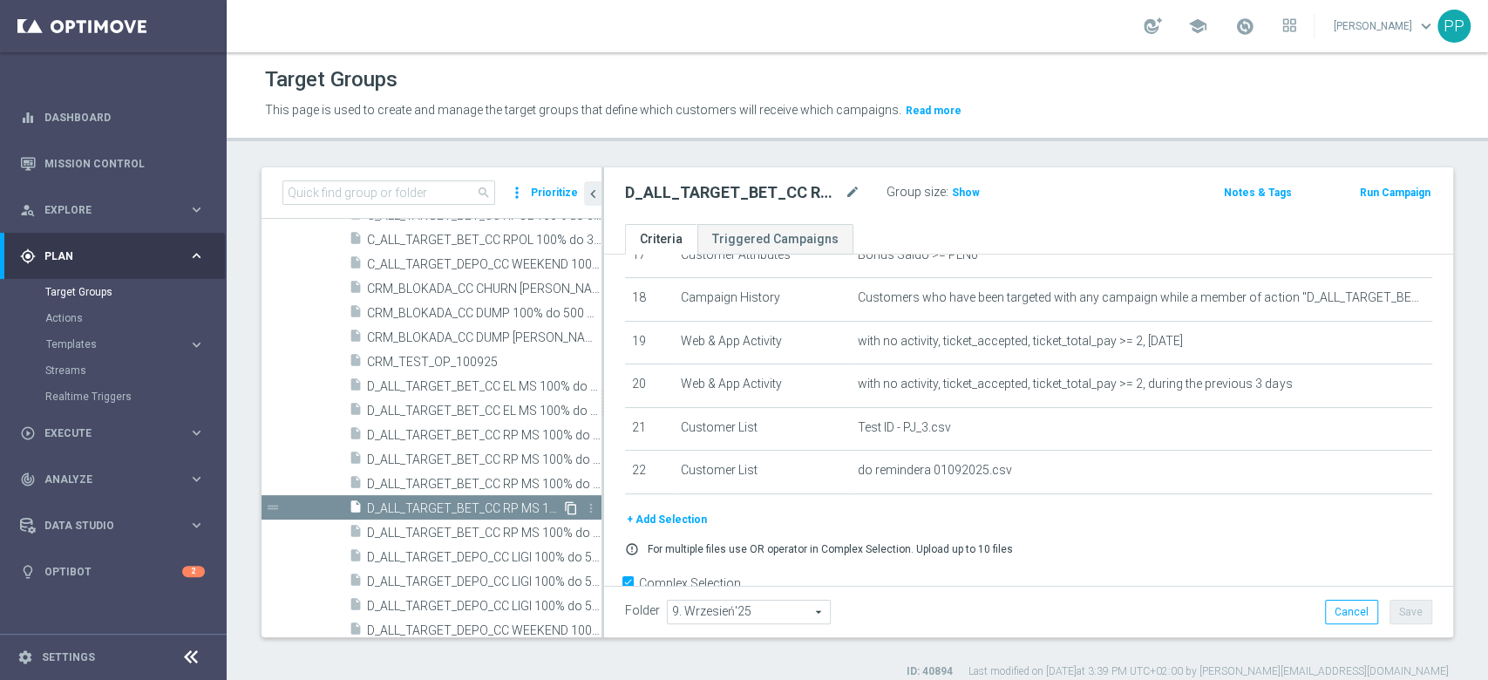
click at [564, 505] on icon "content_copy" at bounding box center [571, 508] width 14 height 14
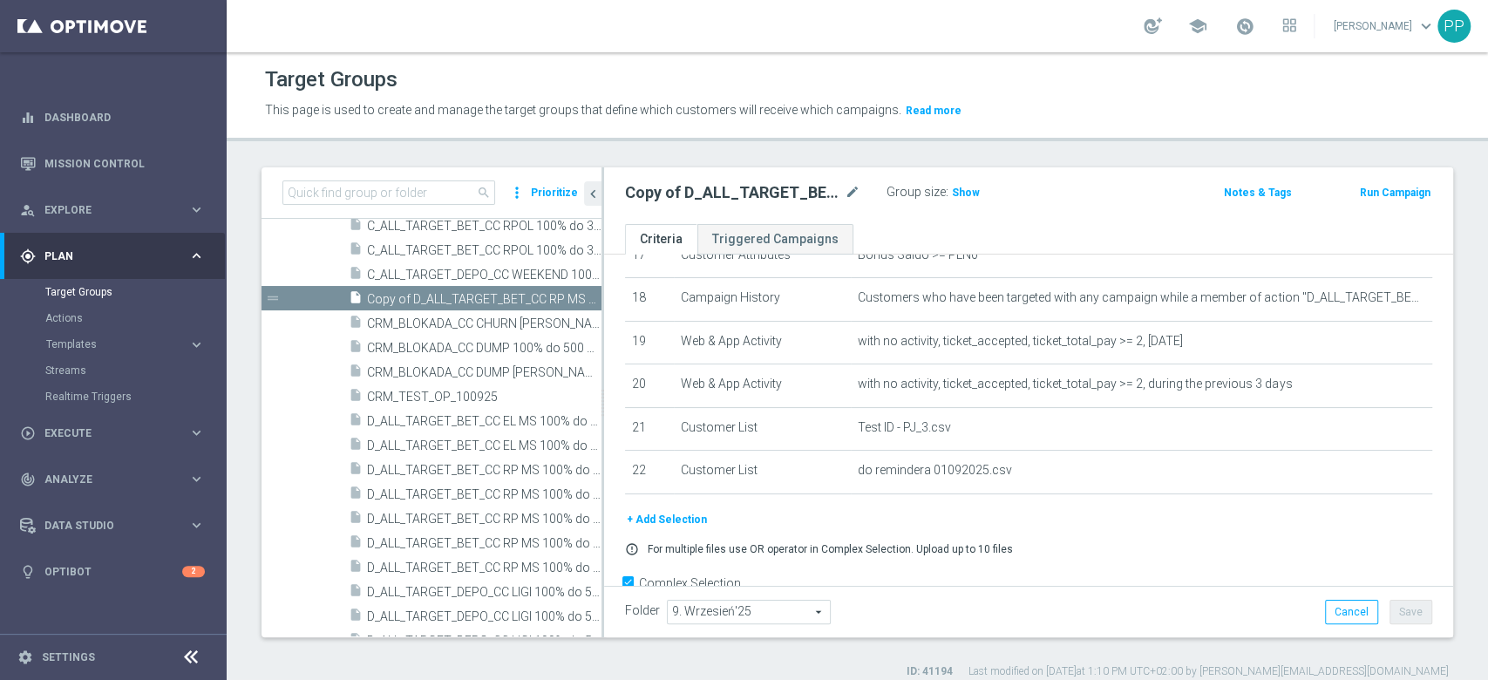
scroll to position [607, 0]
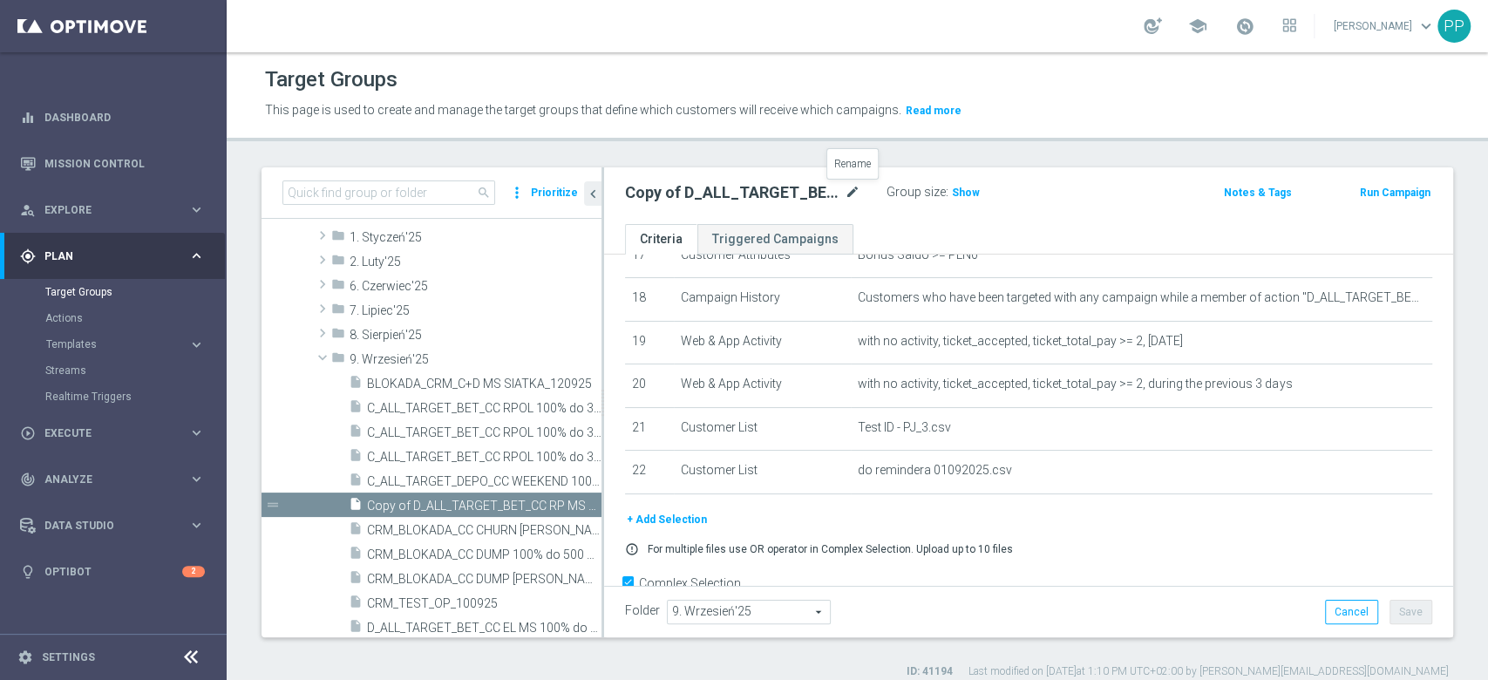
click at [853, 193] on icon "mode_edit" at bounding box center [853, 192] width 16 height 21
type input "D_ALL_TARGET_WAGER_CC LM 100% do 500 PLN SR SMS_150925"
click at [818, 153] on div "Target Groups This page is used to create and manage the target groups that def…" at bounding box center [857, 366] width 1261 height 628
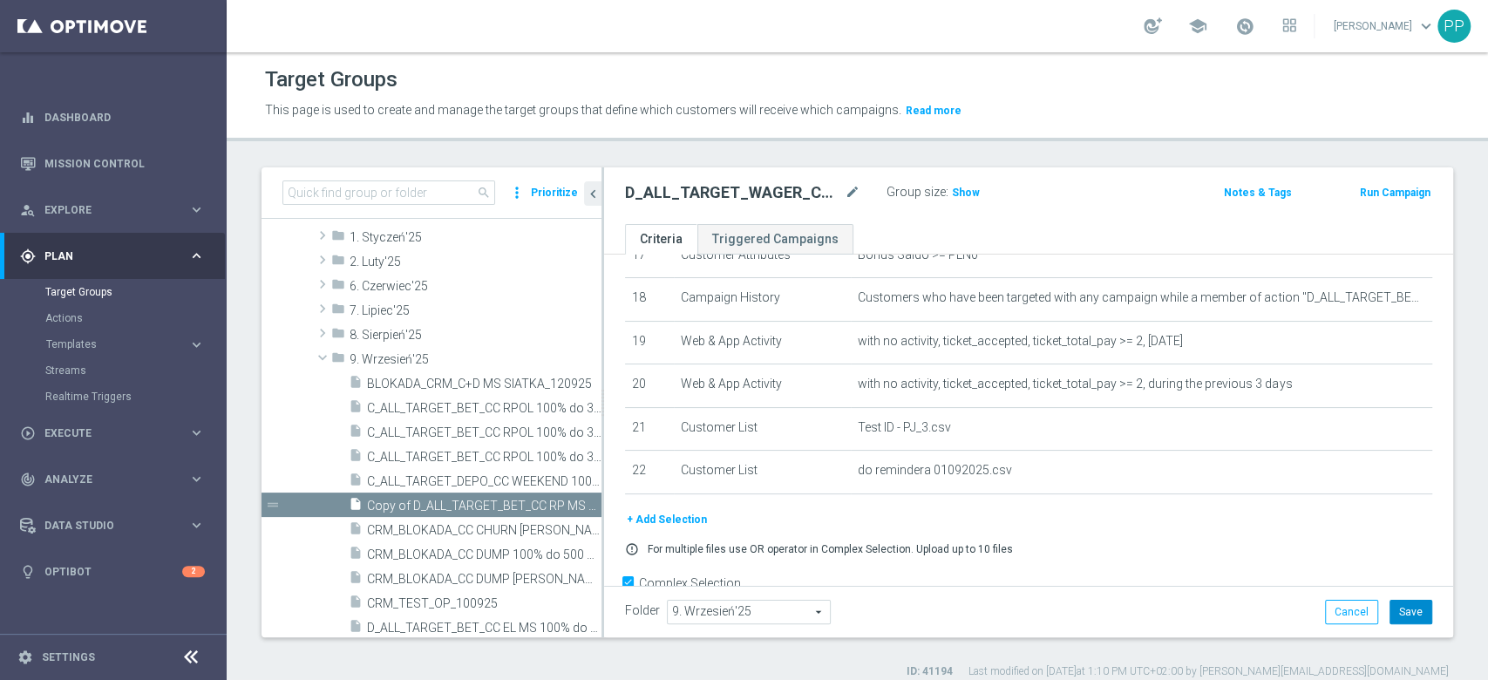
click at [1389, 613] on button "Save" at bounding box center [1410, 612] width 43 height 24
click at [853, 194] on icon "mode_edit" at bounding box center [853, 192] width 16 height 21
click at [872, 164] on div "Target Groups This page is used to create and manage the target groups that def…" at bounding box center [857, 366] width 1261 height 628
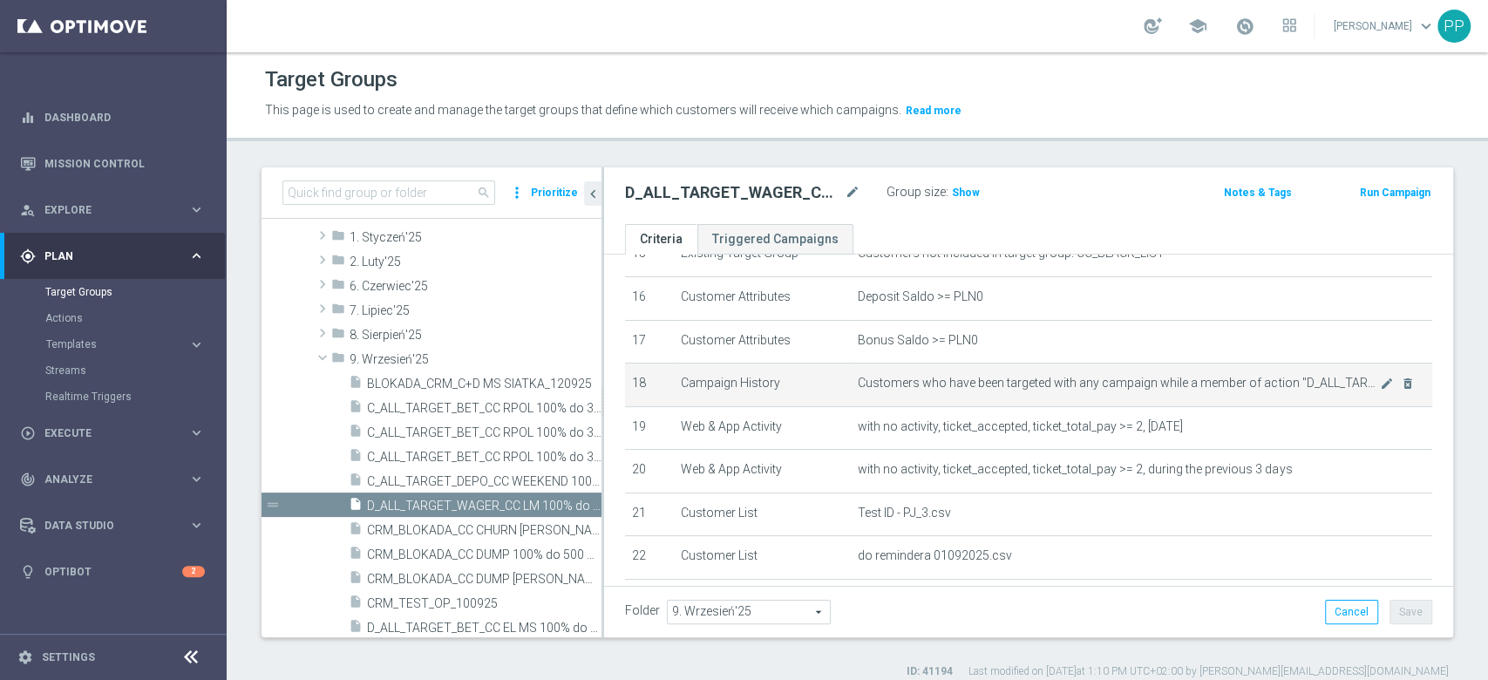
scroll to position [656, 0]
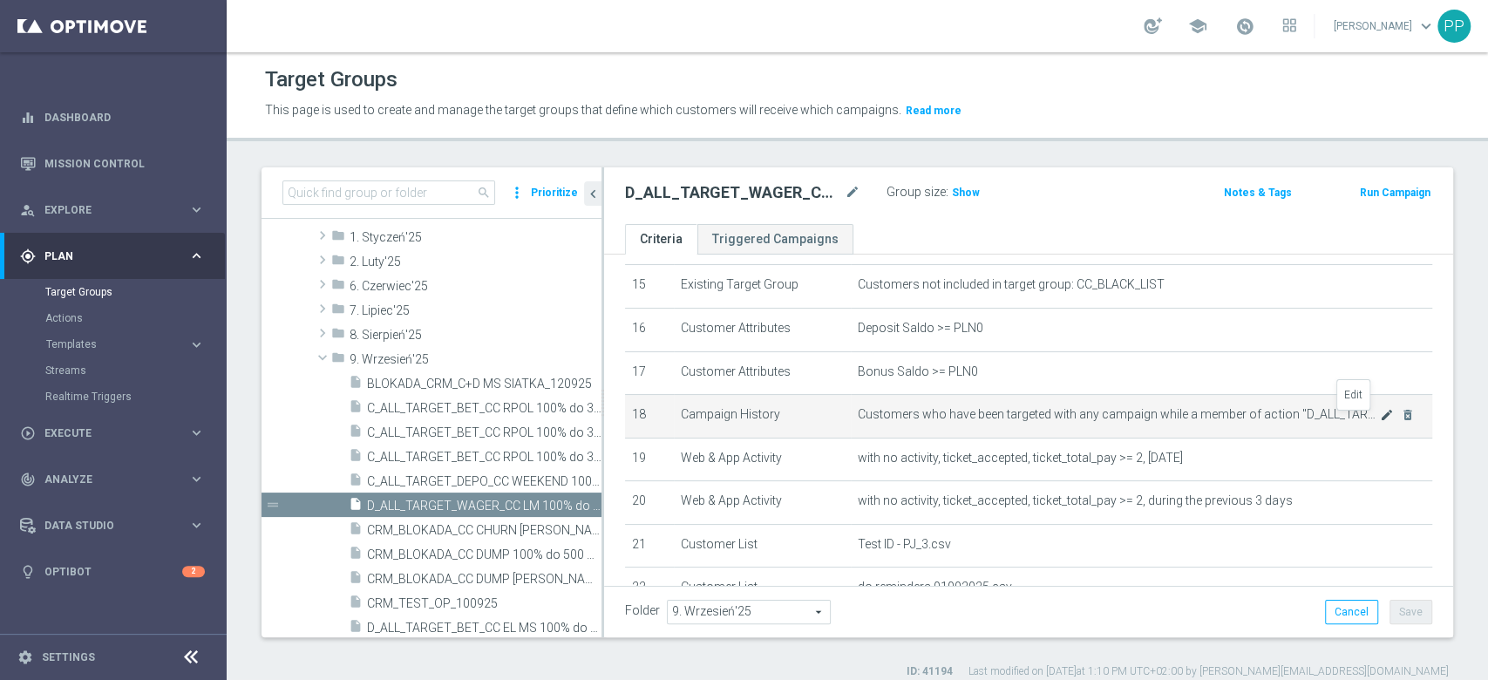
click at [1380, 419] on icon "mode_edit" at bounding box center [1387, 415] width 14 height 14
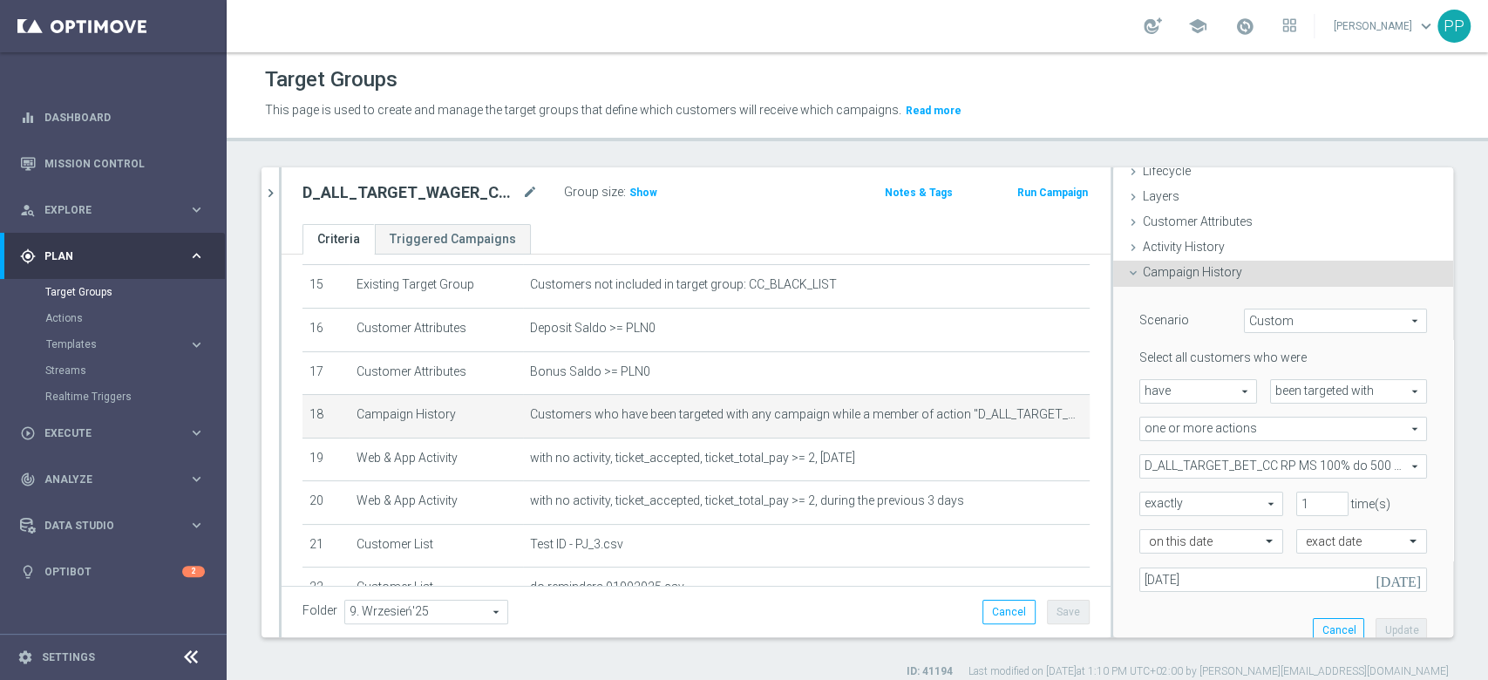
scroll to position [116, 0]
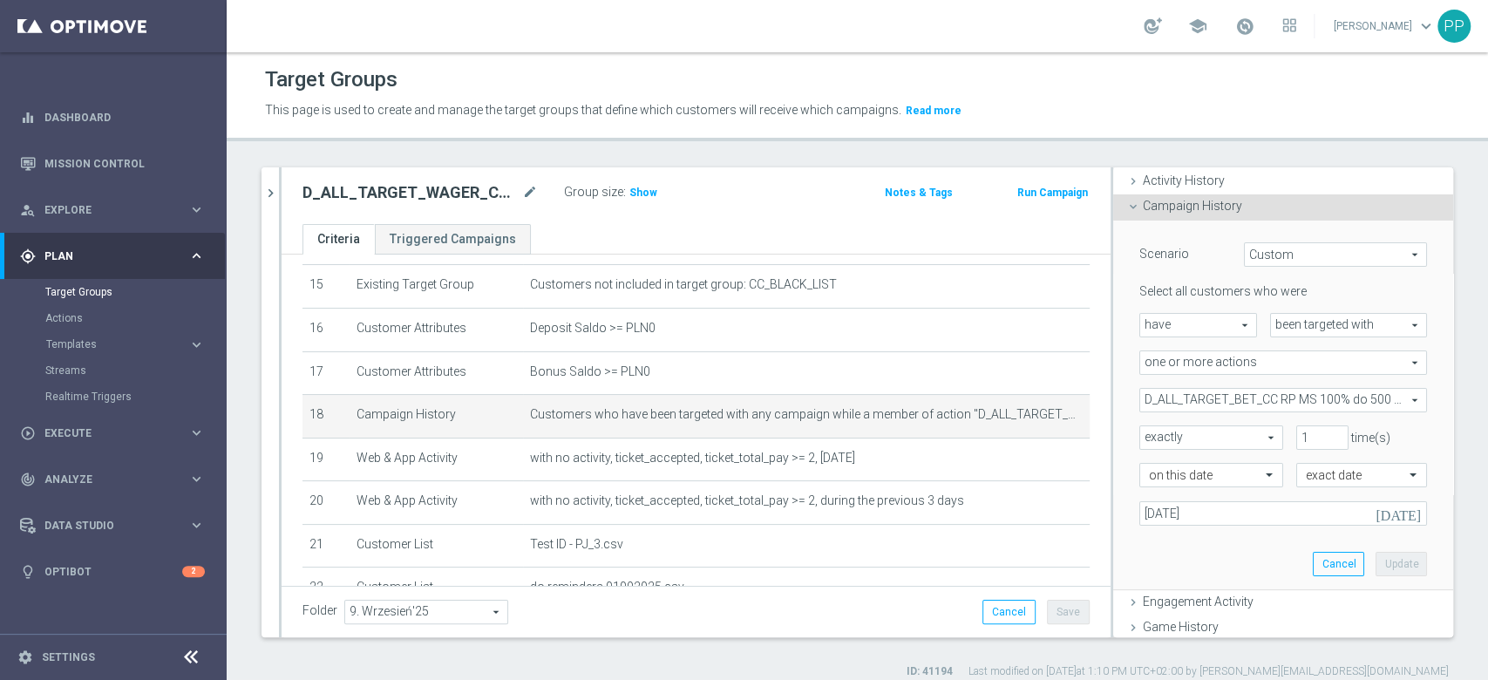
click at [1170, 385] on div "Select all customers who were have have arrow_drop_down search been targeted wi…" at bounding box center [1283, 403] width 288 height 241
click at [1161, 404] on span "D_ALL_TARGET_BET_CC RP MS 100% do 500 PLN_010925" at bounding box center [1283, 400] width 286 height 23
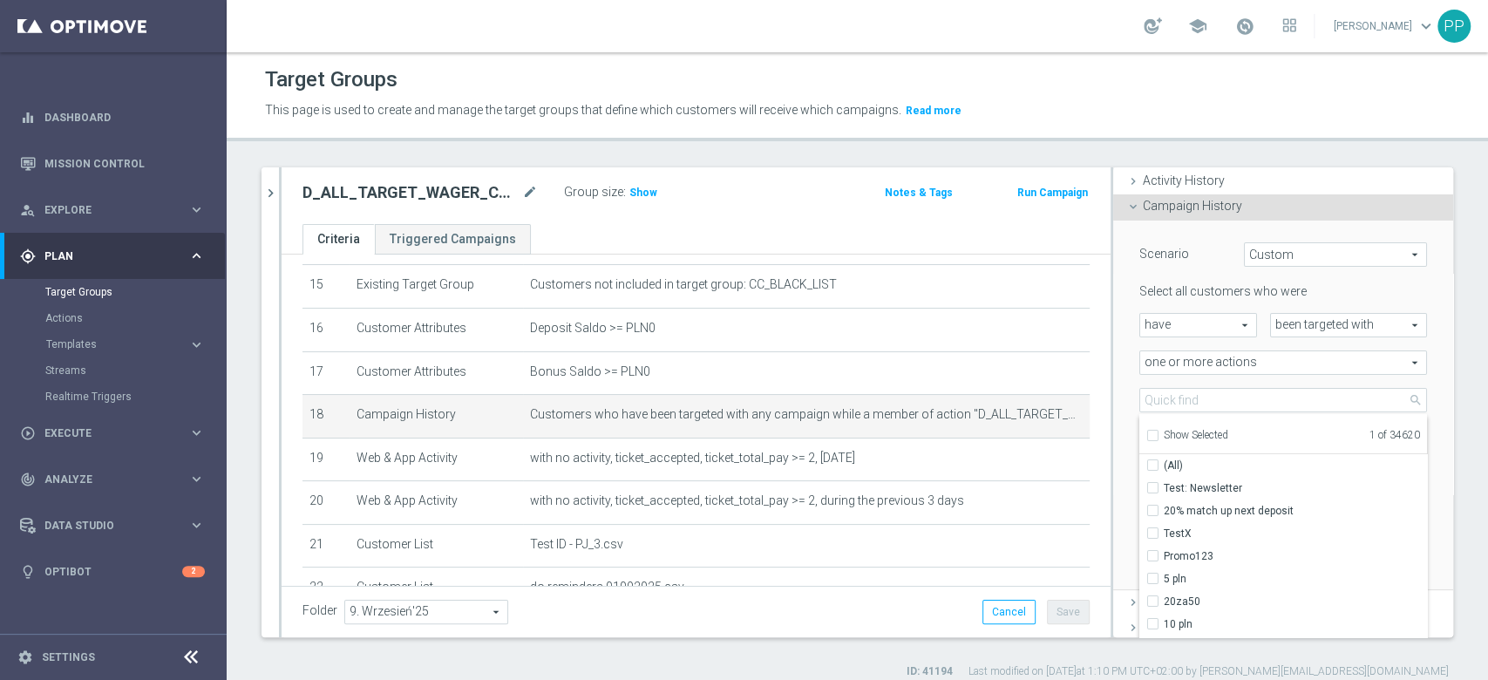
click at [1146, 431] on div "Show Selected" at bounding box center [1187, 434] width 82 height 22
click at [1146, 434] on input "Show Selected" at bounding box center [1151, 437] width 11 height 11
checkbox input "true"
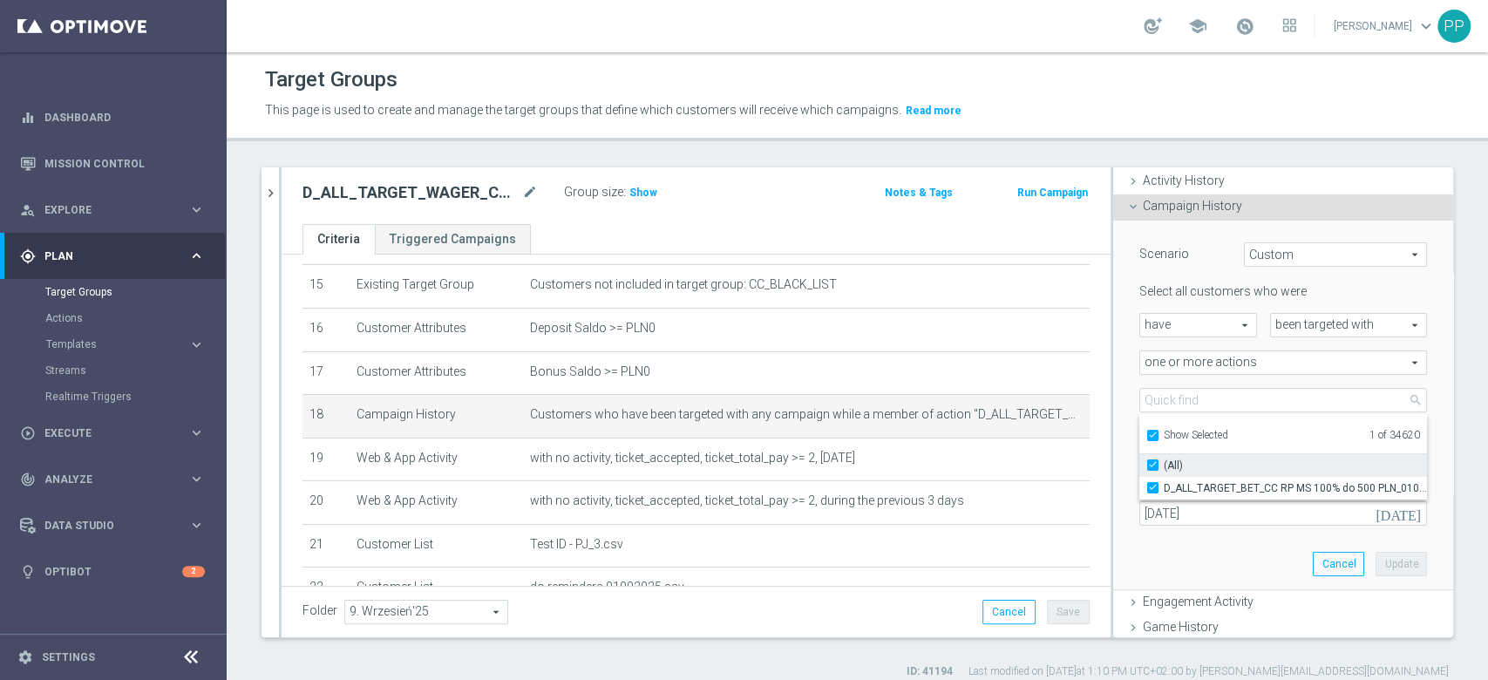
click at [1152, 463] on input "(All)" at bounding box center [1157, 464] width 11 height 11
checkbox input "false"
type input "Select Action"
checkbox input "false"
click at [1164, 436] on label "Show Selected" at bounding box center [1196, 437] width 64 height 16
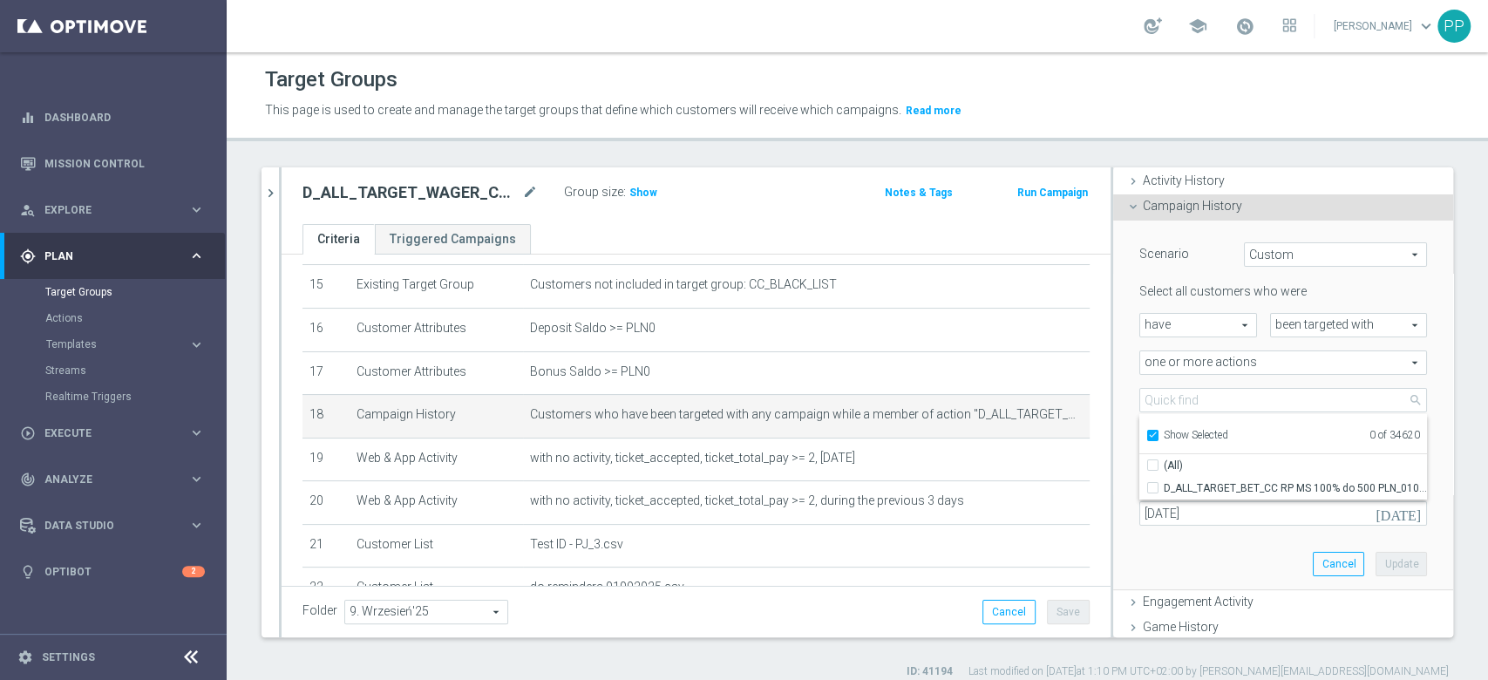
click at [1146, 436] on input "Show Selected" at bounding box center [1151, 437] width 11 height 11
checkbox input "false"
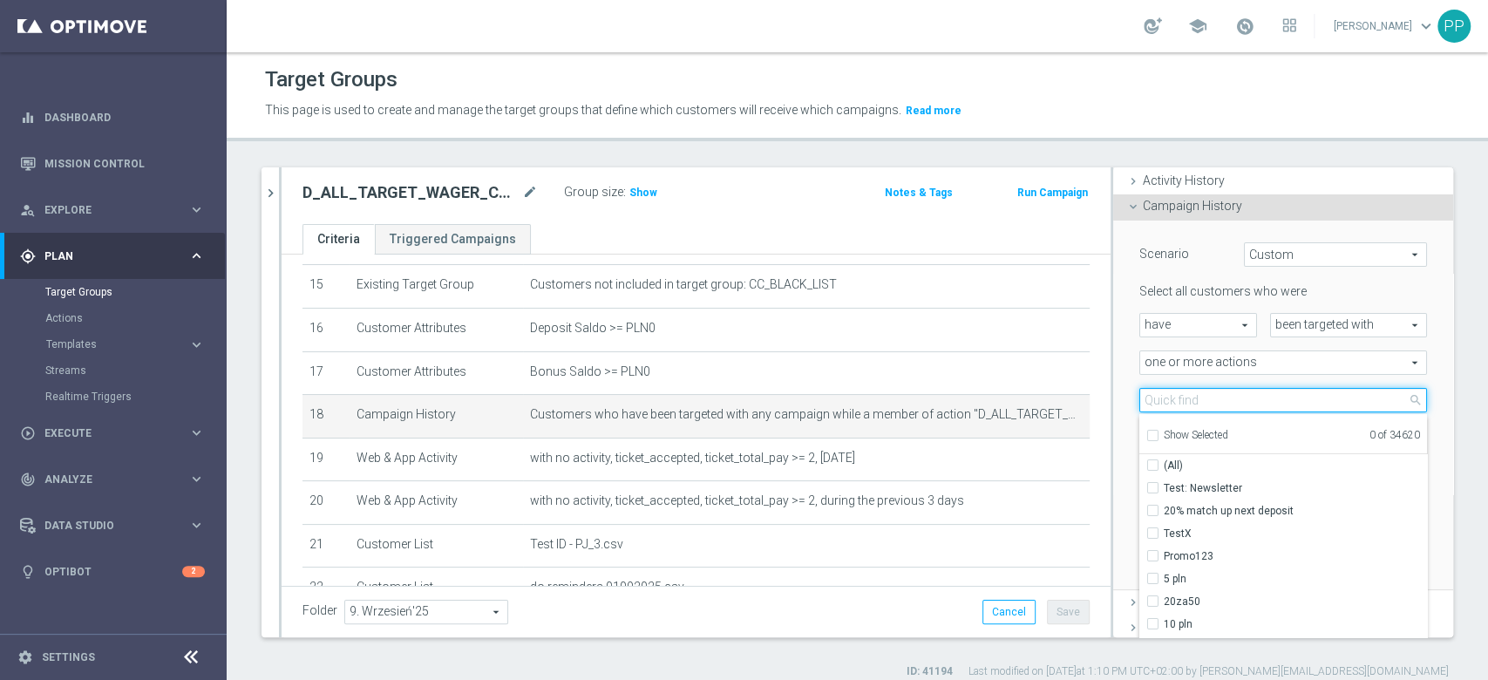
click at [1139, 399] on input "search" at bounding box center [1283, 400] width 288 height 24
paste input "D_ALL_TARGET_WAGER_CC LM 100% do 500 PLN SR SMS_150925"
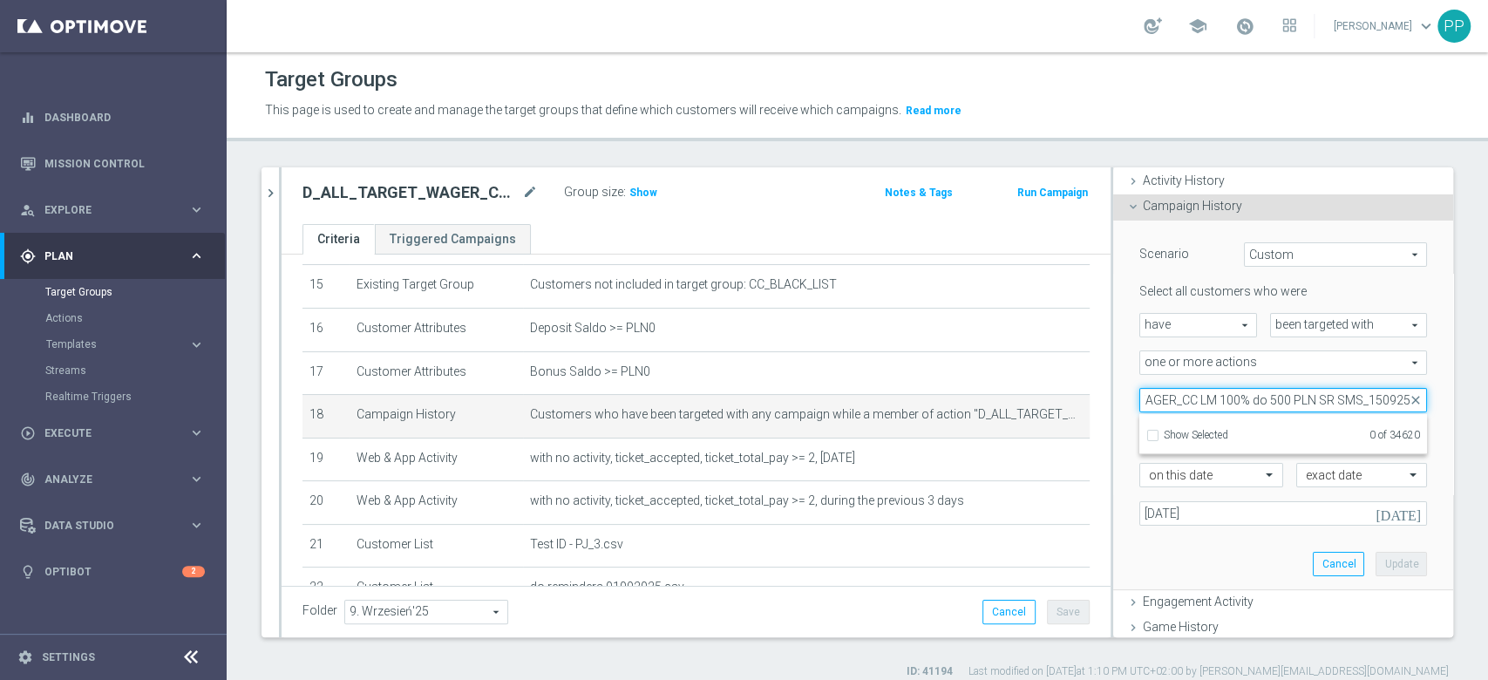
click at [1329, 400] on input "D_ALL_TARGET_WAGER_CC LM 100% do 500 PLN SR SMS_150925" at bounding box center [1283, 400] width 288 height 24
type input "D_ALL_TARGET_WAGER_CC LM 100% do 500 PLN_150925"
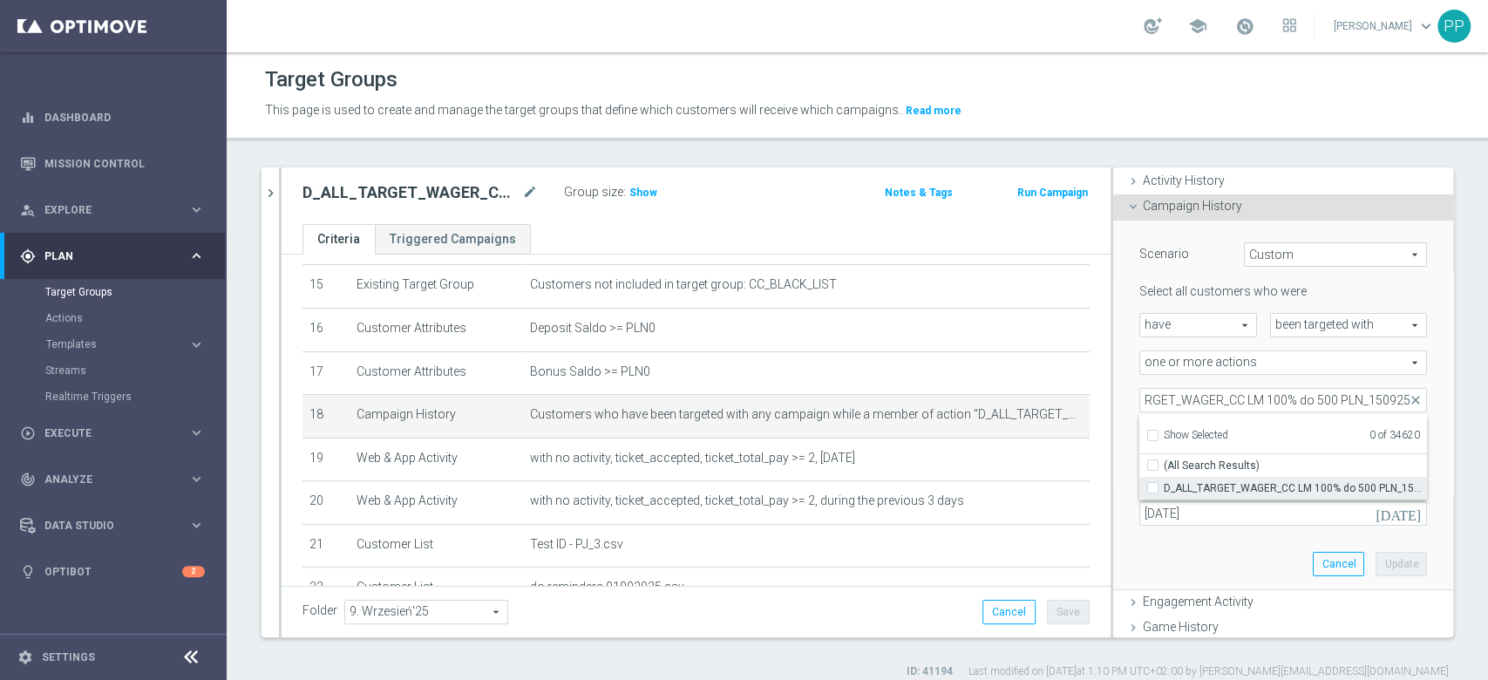
click at [1258, 478] on label "D_ALL_TARGET_WAGER_CC LM 100% do 500 PLN_150925" at bounding box center [1295, 488] width 263 height 23
click at [1164, 482] on input "D_ALL_TARGET_WAGER_CC LM 100% do 500 PLN_150925" at bounding box center [1157, 487] width 11 height 11
checkbox input "true"
type input "D_ALL_TARGET_WAGER_CC LM 100% do 500 PLN_150925"
checkbox input "true"
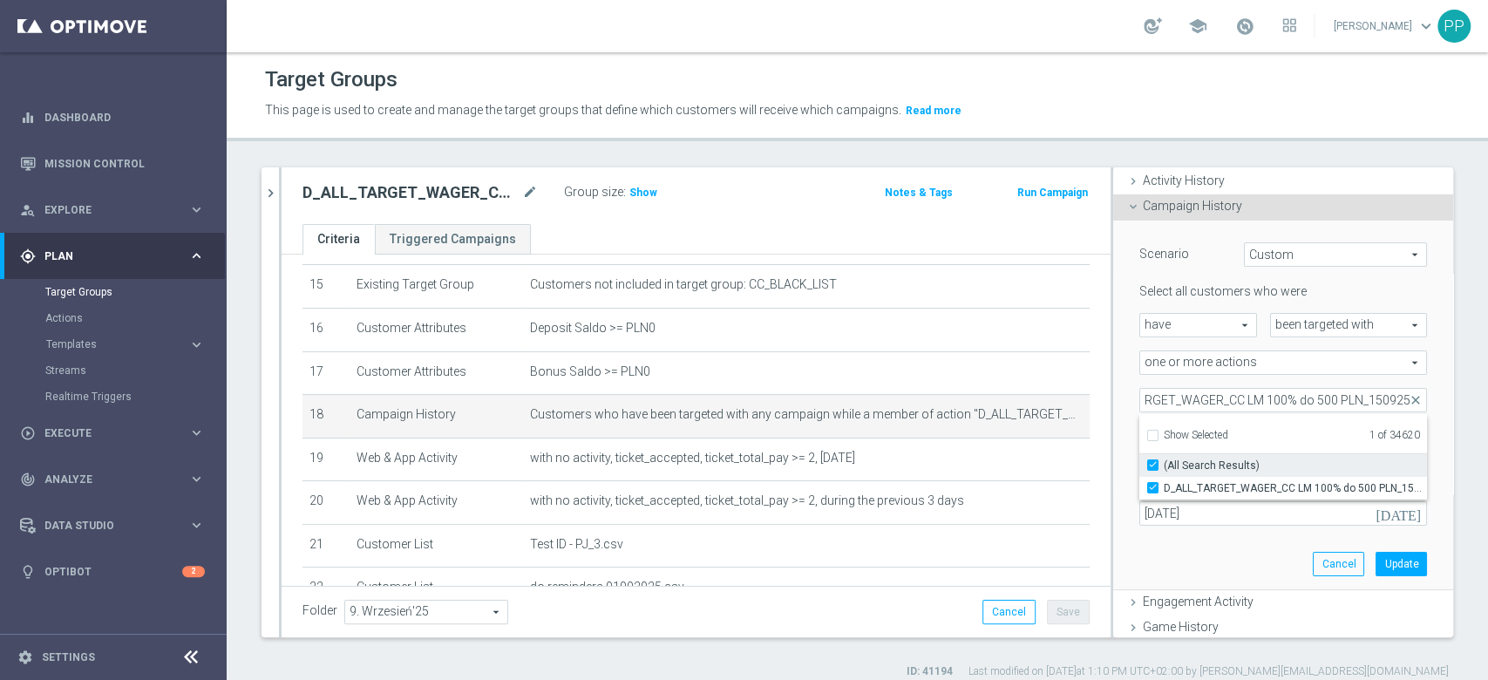
scroll to position [0, 0]
click at [1126, 417] on div "Scenario Custom Custom arrow_drop_down search Select all customers who were hav…" at bounding box center [1283, 405] width 314 height 369
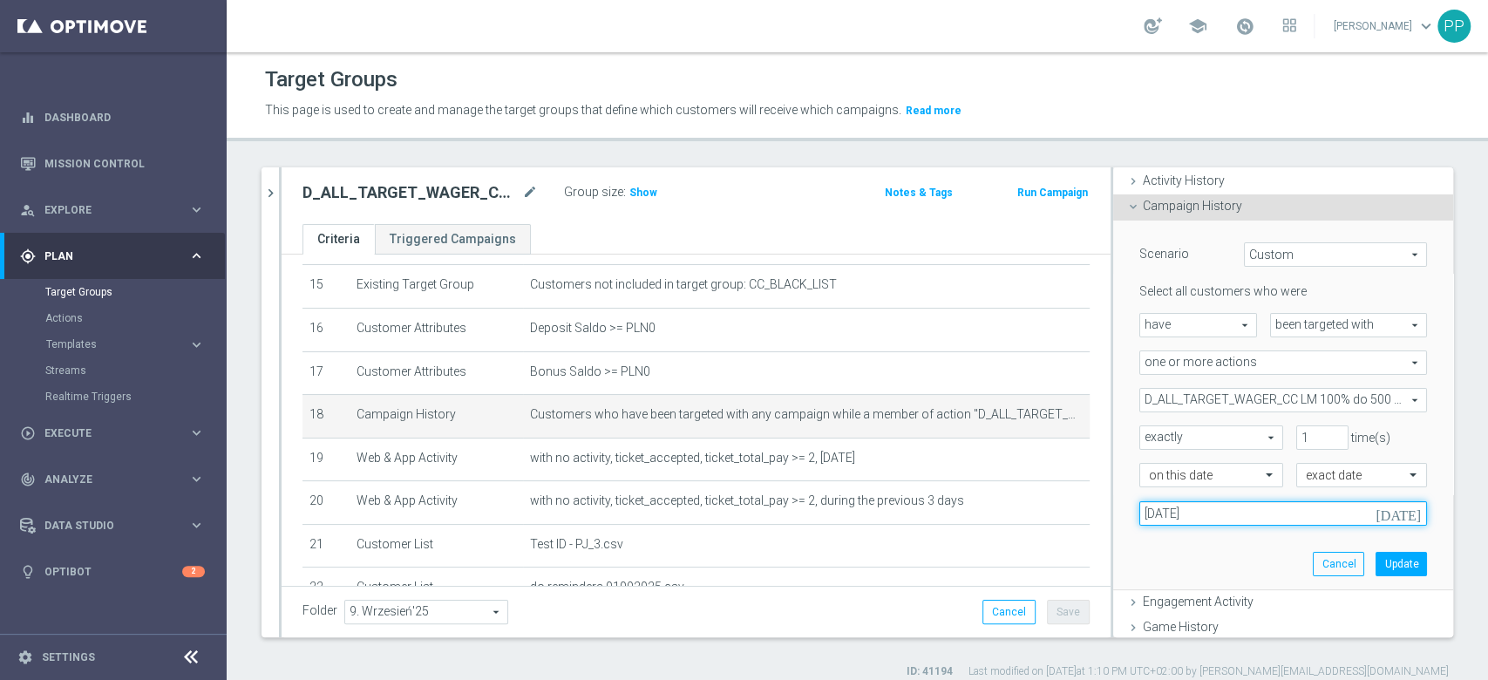
click at [1204, 520] on input "01 Sep 2025" at bounding box center [1283, 513] width 288 height 24
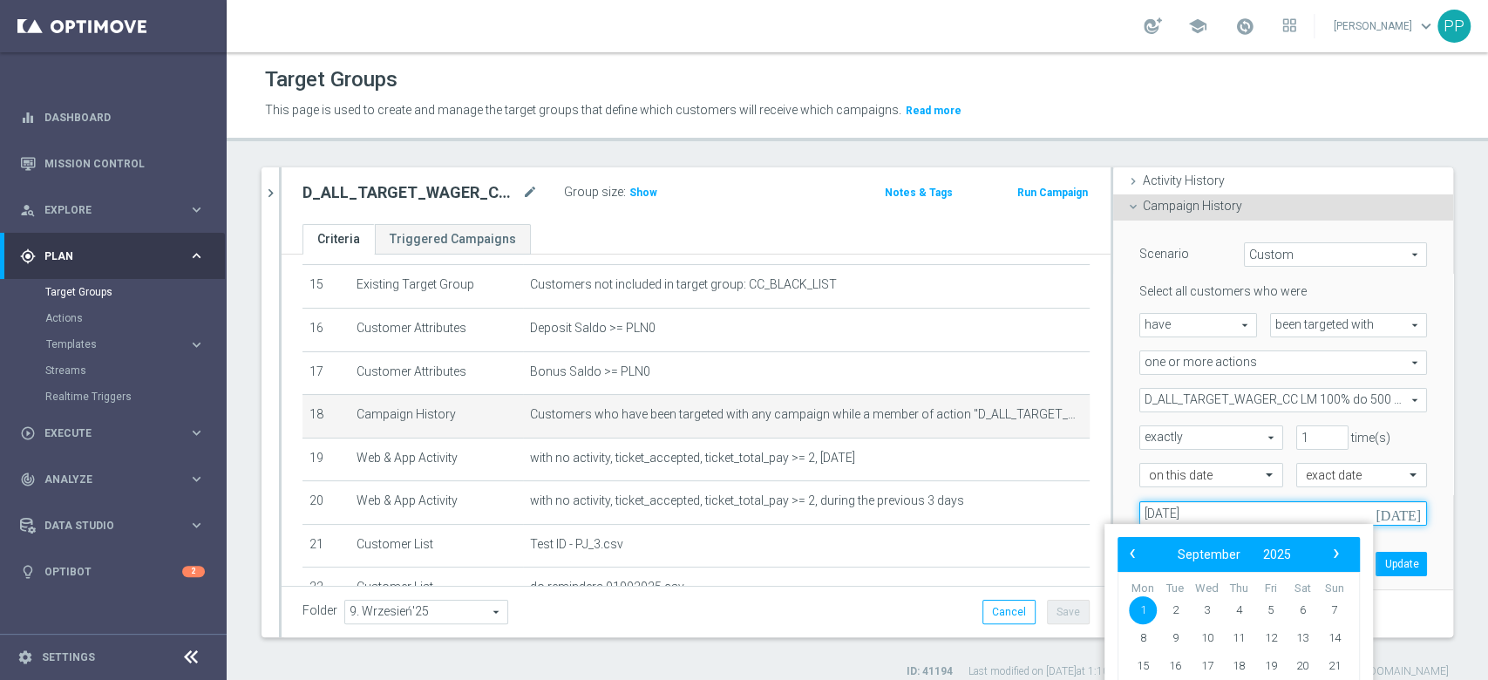
scroll to position [349, 0]
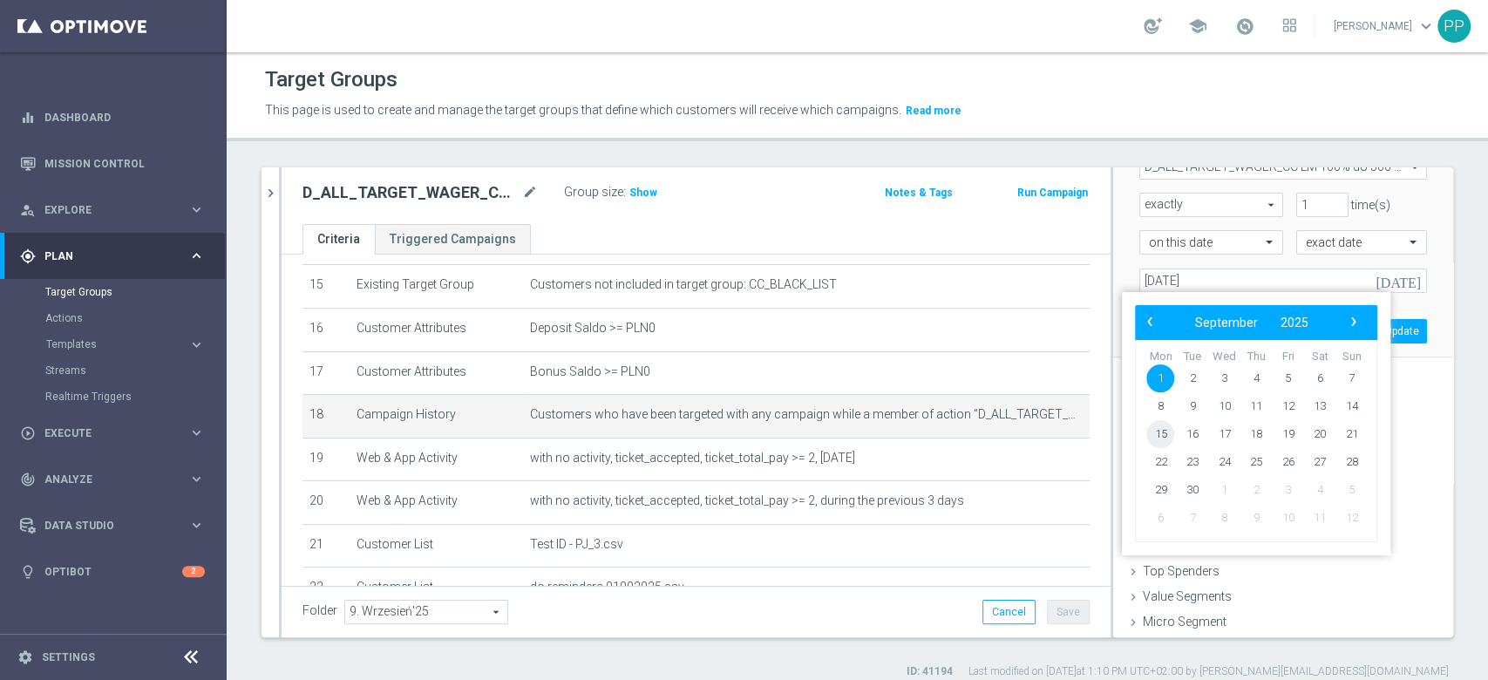
click at [1154, 436] on span "15" at bounding box center [1160, 434] width 28 height 28
type input "15 Sep 2025"
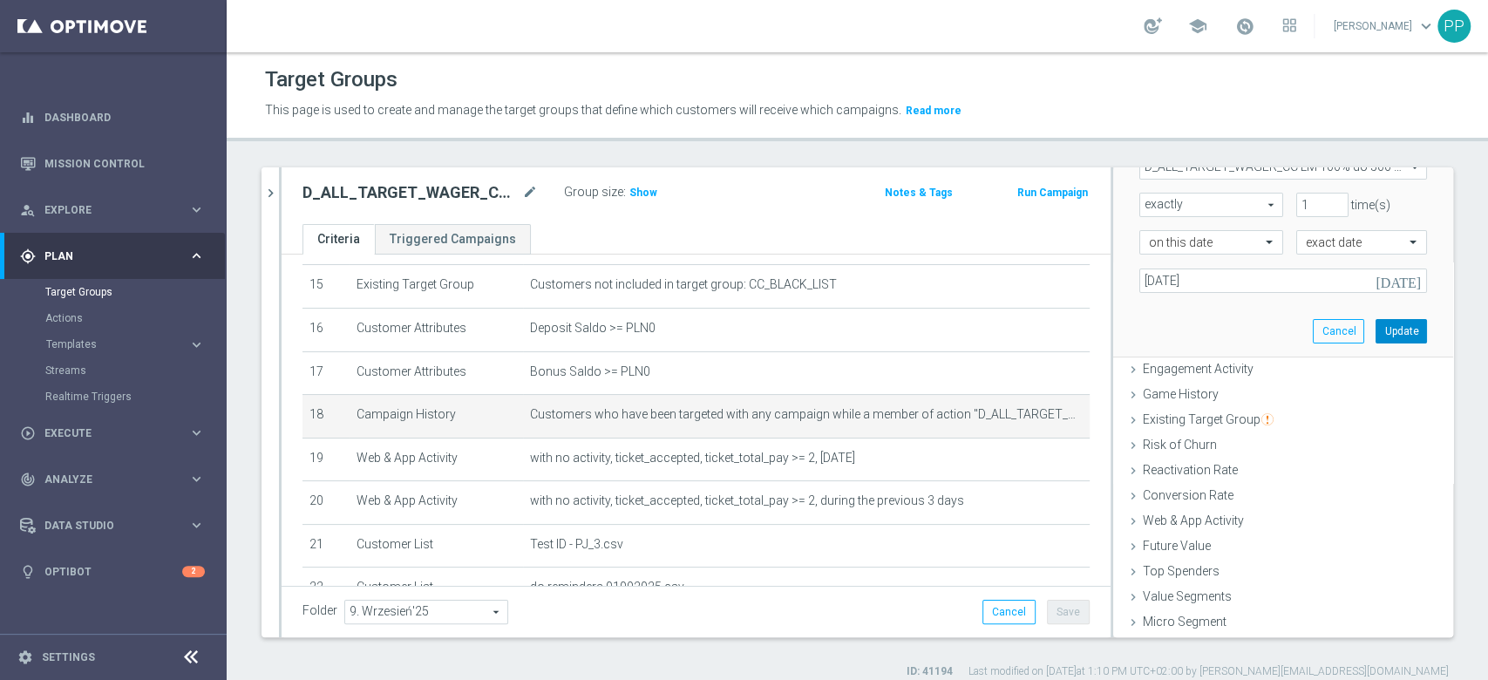
click at [1375, 325] on button "Update" at bounding box center [1400, 331] width 51 height 24
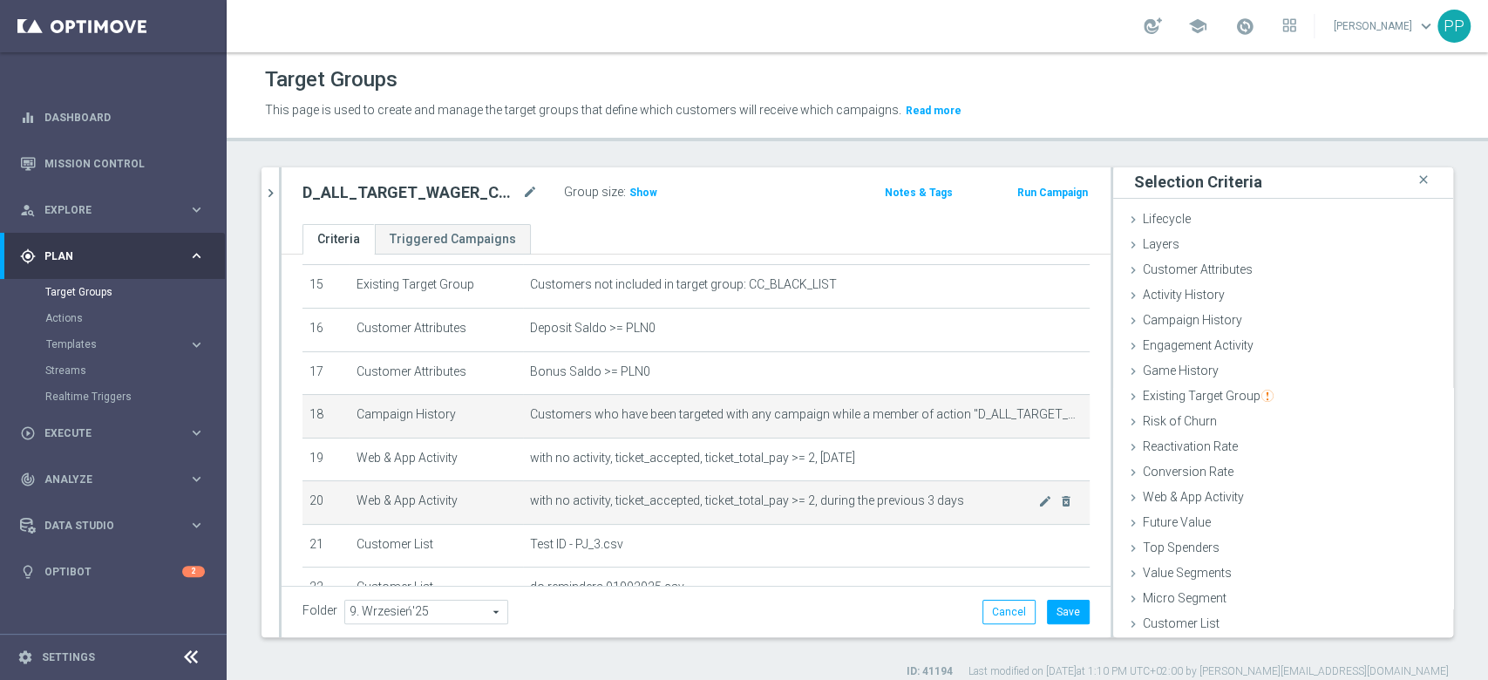
scroll to position [773, 0]
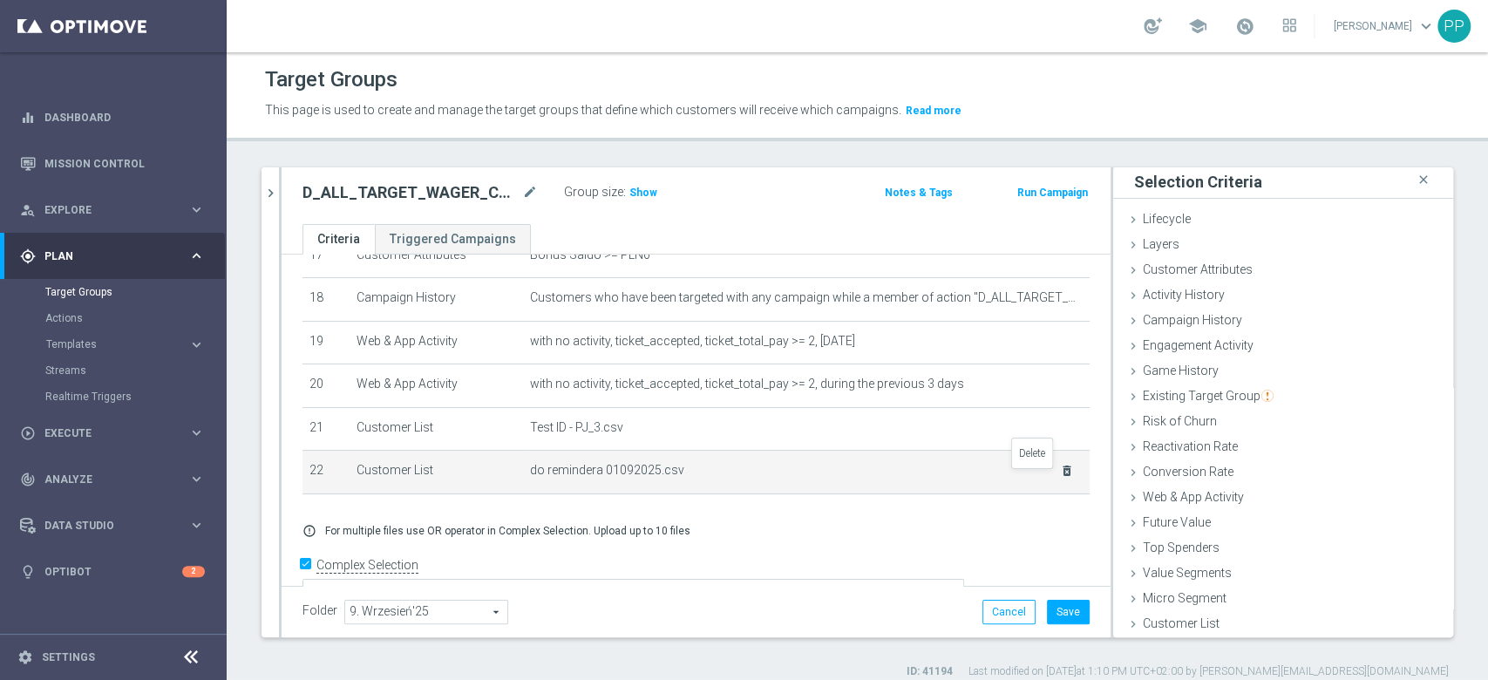
click at [1060, 476] on icon "delete_forever" at bounding box center [1067, 471] width 14 height 14
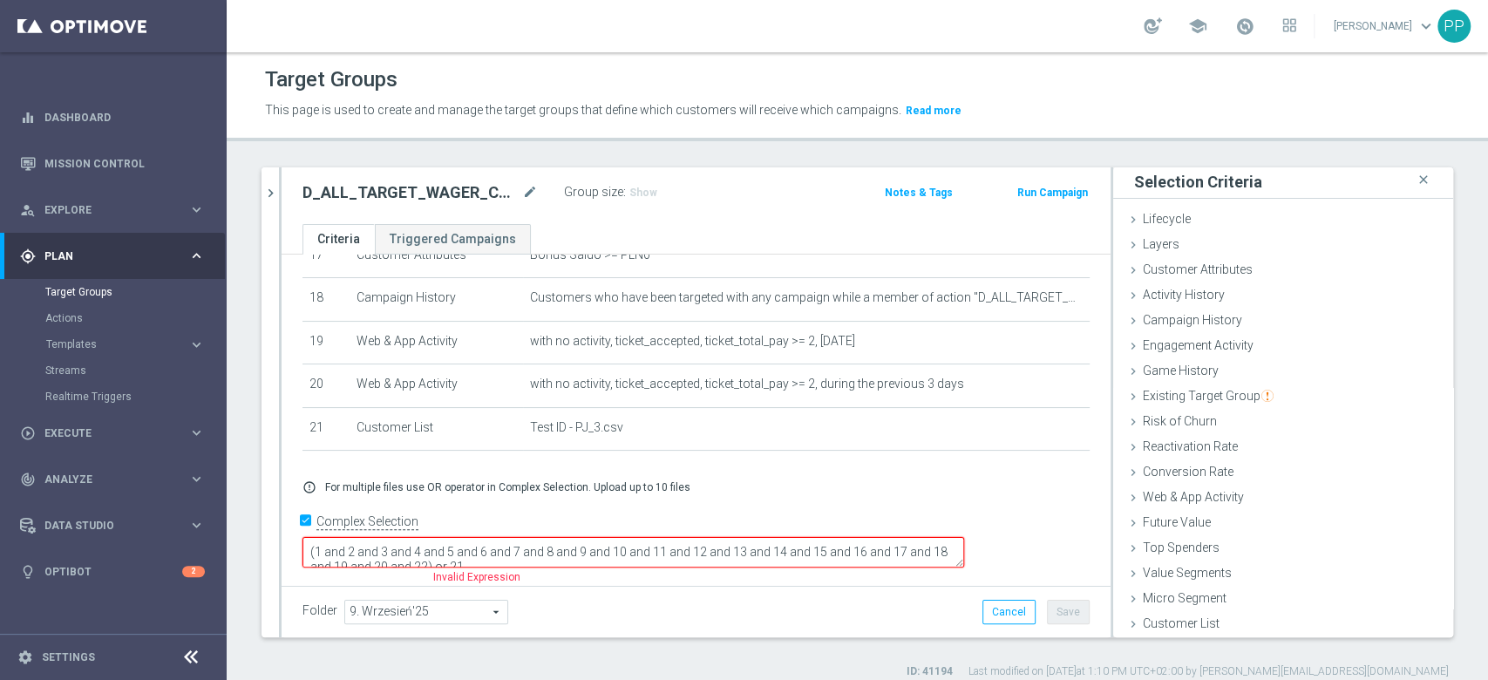
scroll to position [756, 0]
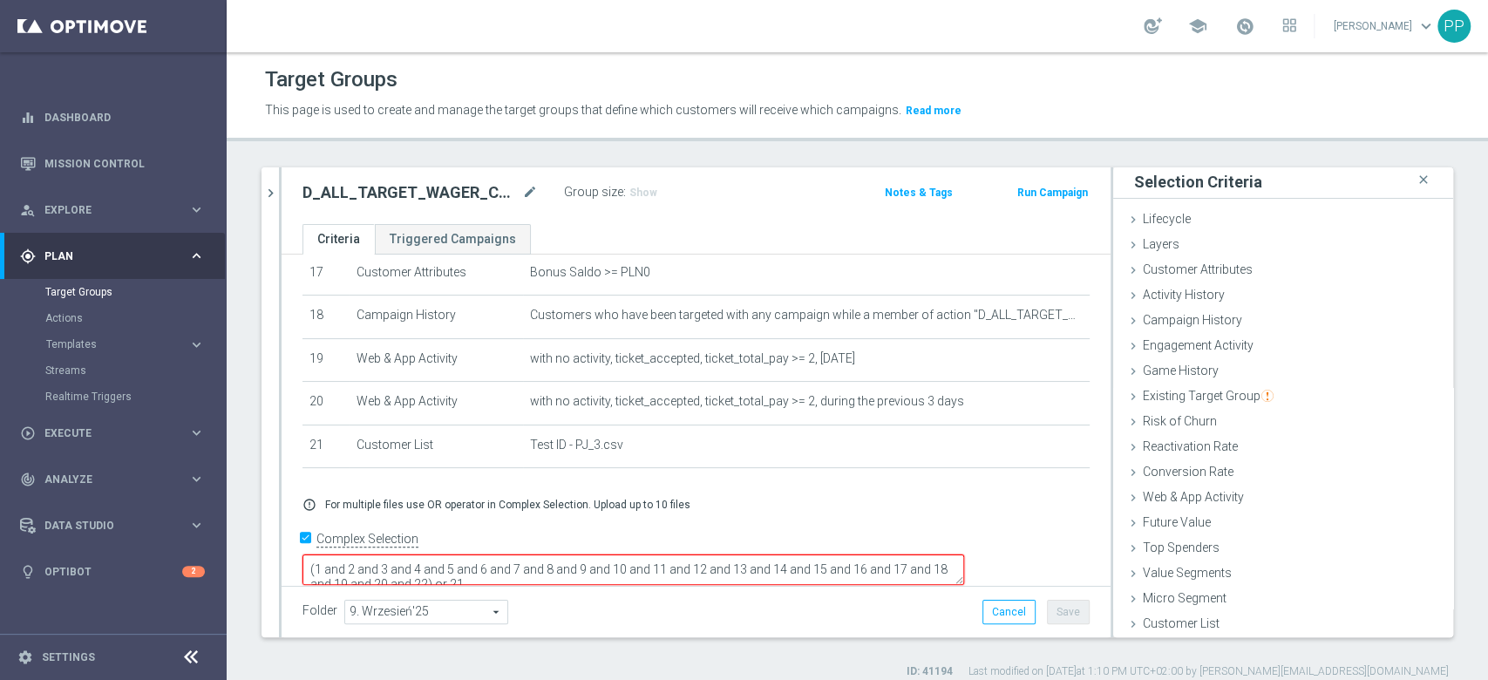
click at [249, 589] on div "search more_vert Prioritize Customer Target Groups library_add create_new_folde…" at bounding box center [857, 423] width 1261 height 512
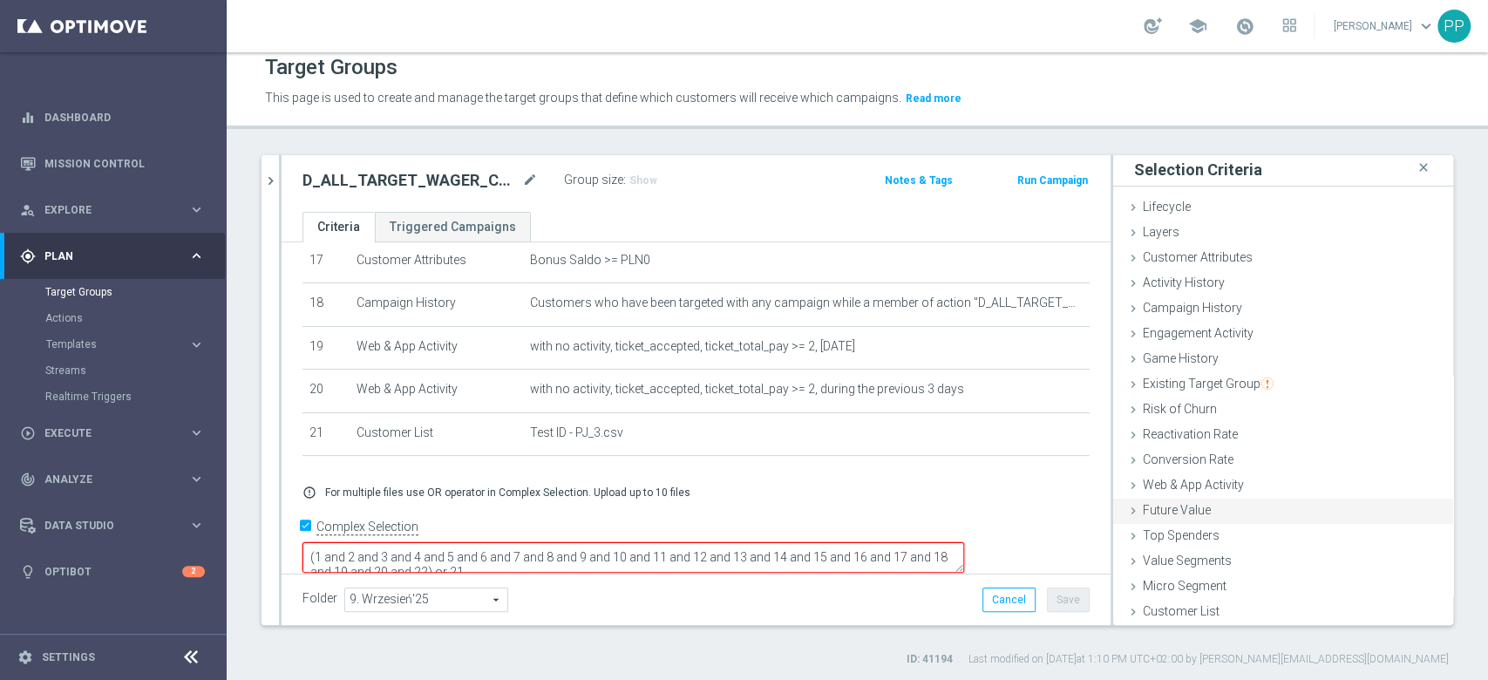
scroll to position [14, 0]
click at [1183, 616] on div "Customer List done" at bounding box center [1283, 611] width 340 height 26
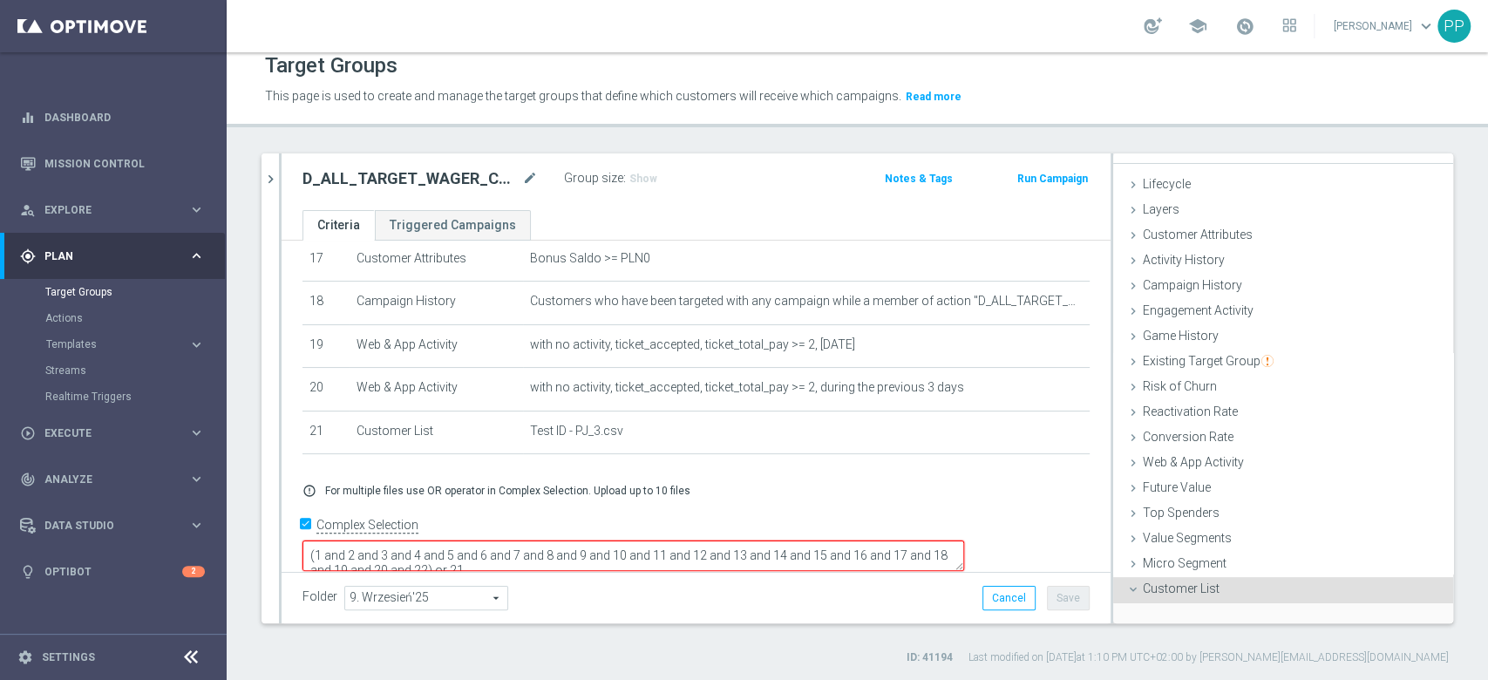
scroll to position [158, 0]
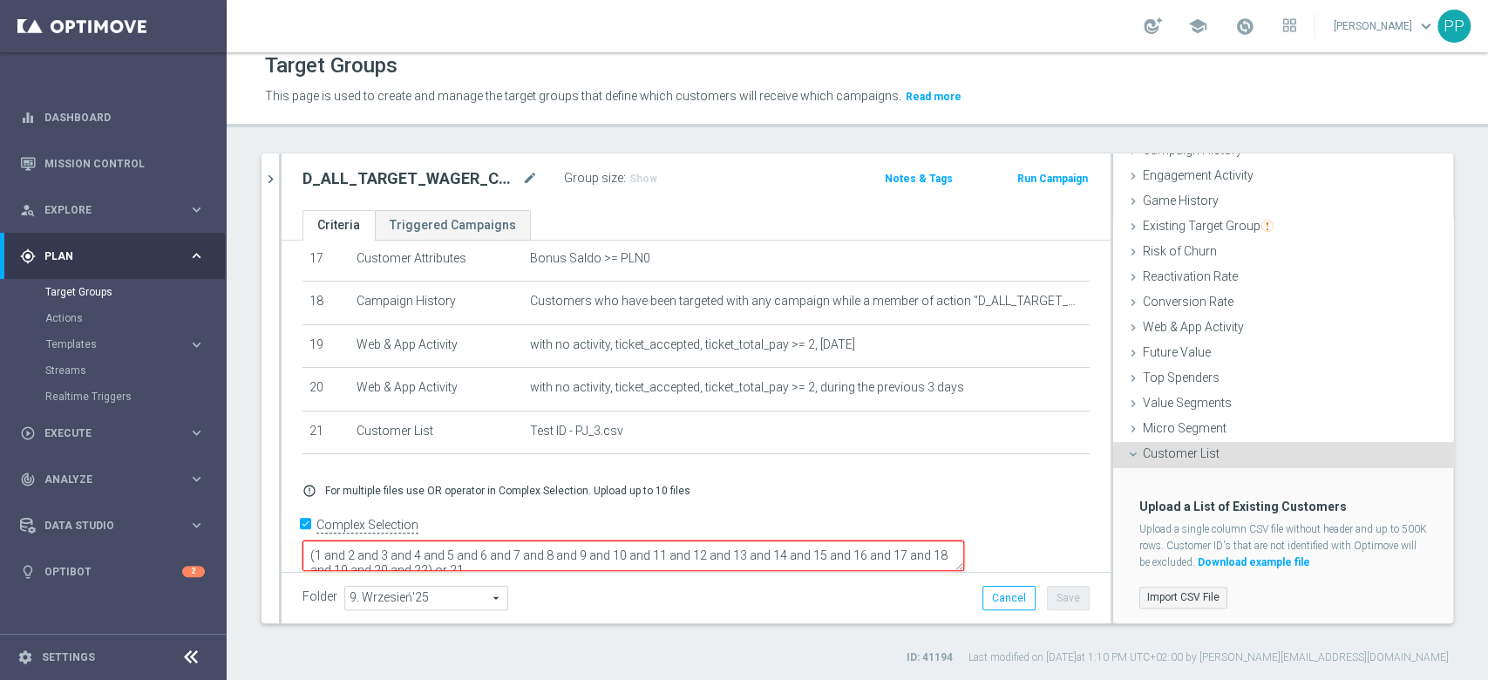
click at [1180, 594] on label "Import CSV File" at bounding box center [1183, 598] width 88 height 22
click at [0, 0] on input "Import CSV File" at bounding box center [0, 0] width 0 height 0
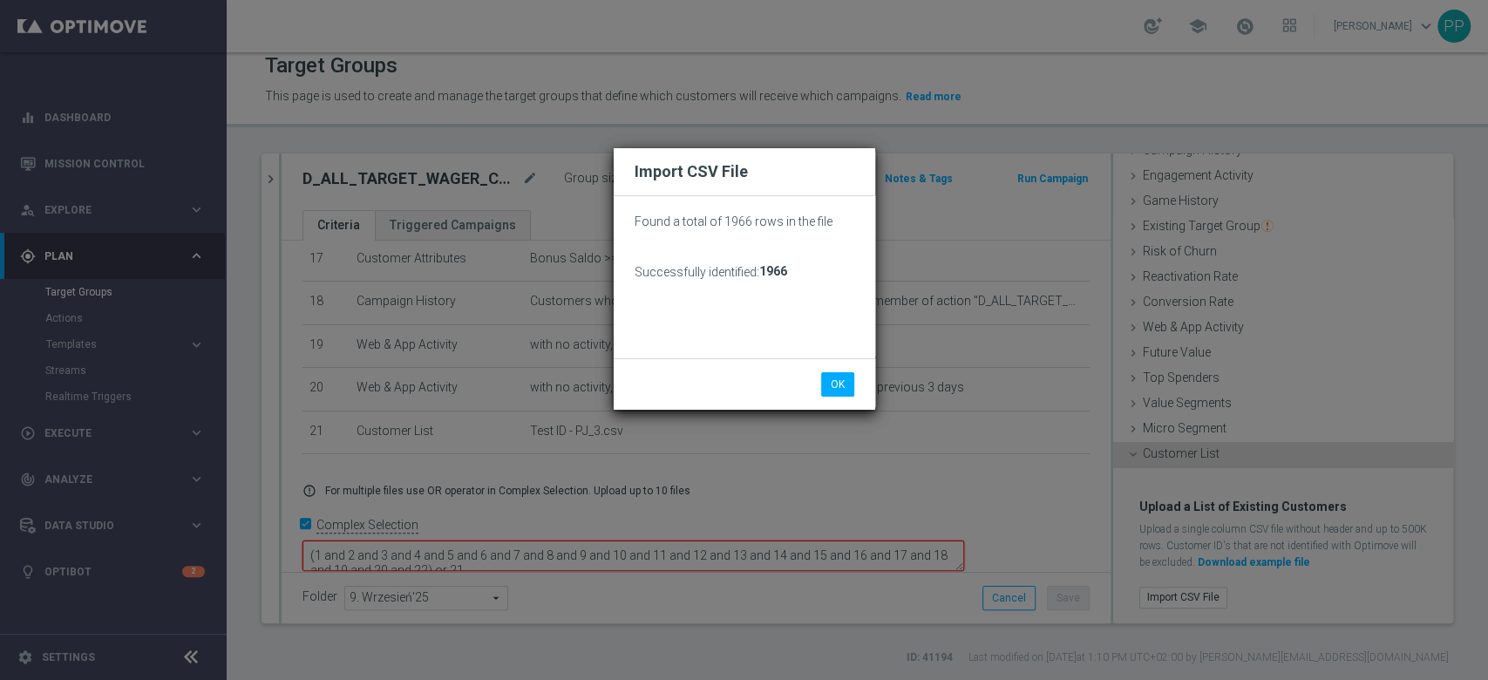
click at [828, 370] on div "OK Cancel" at bounding box center [744, 383] width 261 height 51
click at [844, 399] on div "OK Cancel" at bounding box center [744, 383] width 261 height 51
click at [841, 396] on button "OK" at bounding box center [837, 384] width 33 height 24
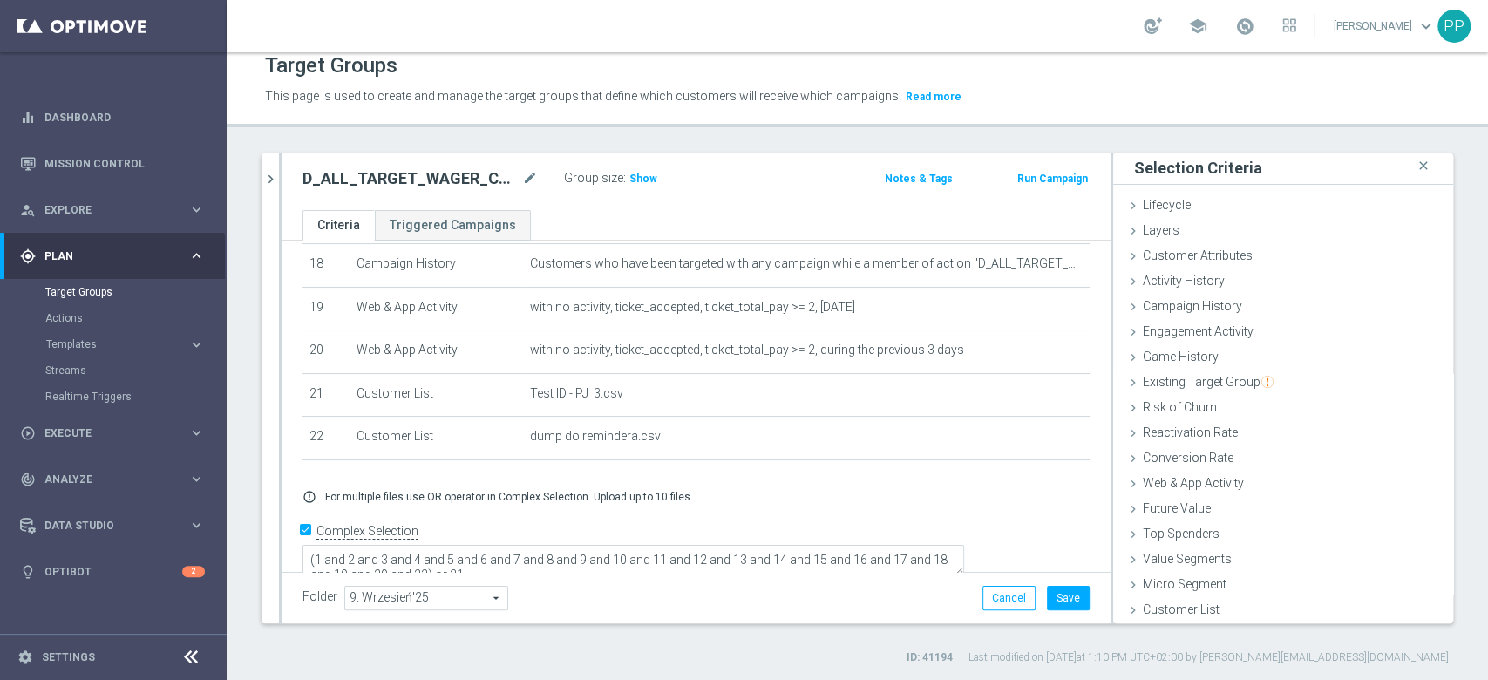
scroll to position [797, 0]
click at [1055, 598] on button "Save" at bounding box center [1068, 598] width 43 height 24
click at [651, 173] on span "Show" at bounding box center [643, 179] width 28 height 12
click at [271, 179] on icon "chevron_right" at bounding box center [270, 179] width 17 height 17
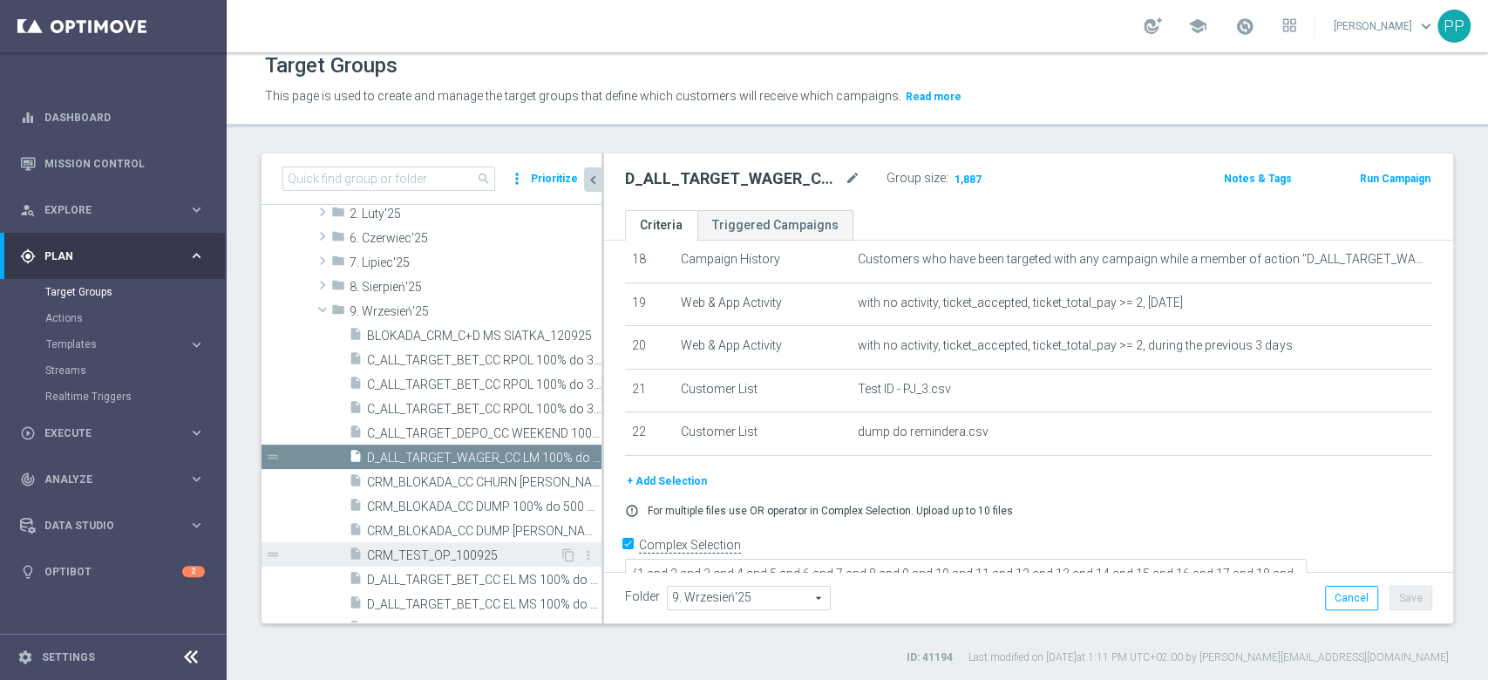
scroll to position [607, 0]
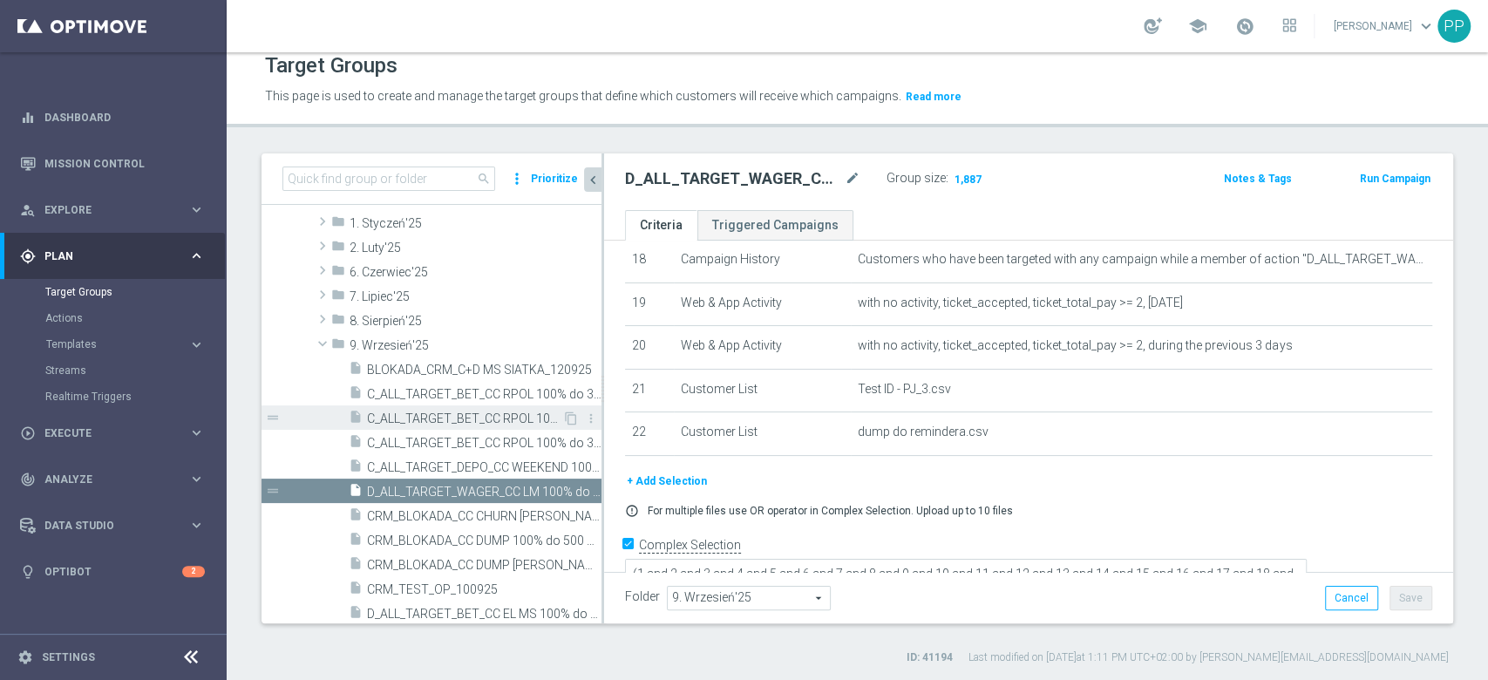
click at [502, 422] on span "C_ALL_TARGET_BET_CC RPOL 100% do 300 PLN SB PUSH_040925" at bounding box center [464, 418] width 195 height 15
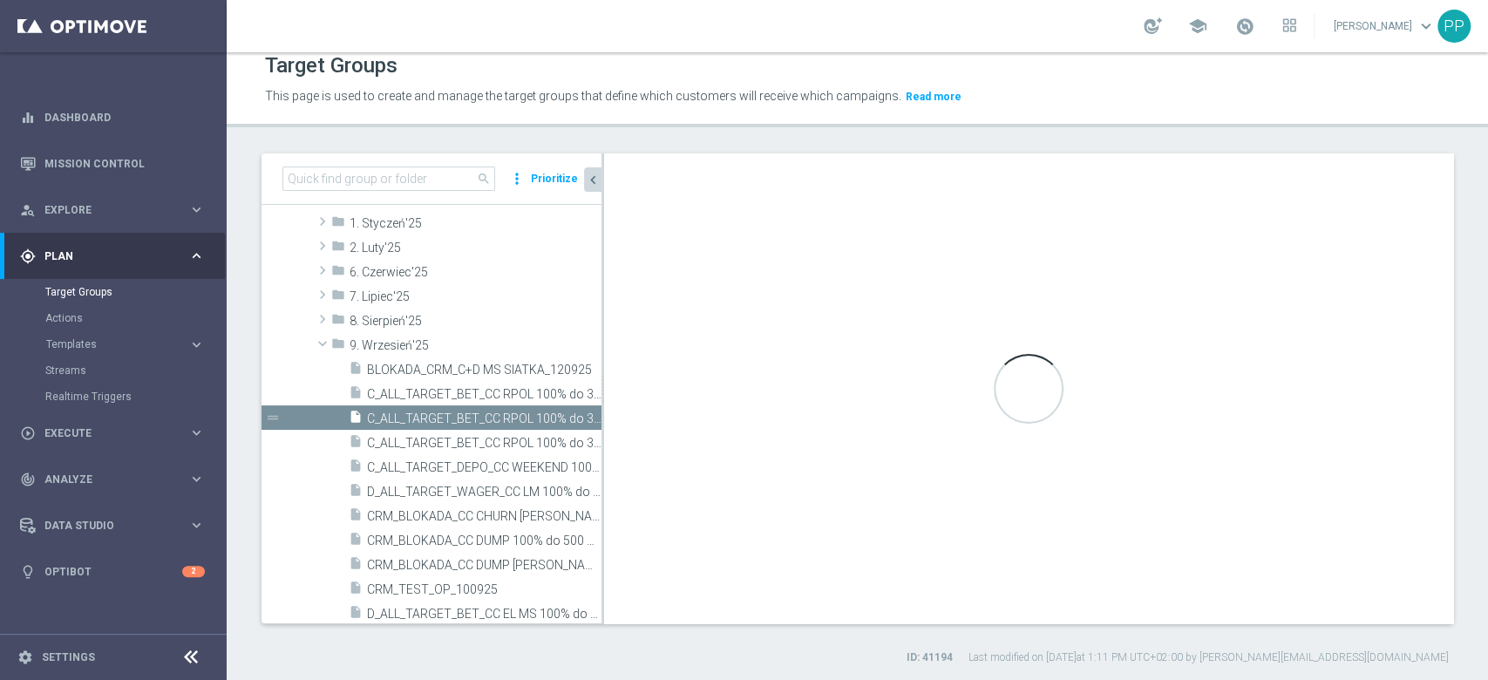
scroll to position [729, 0]
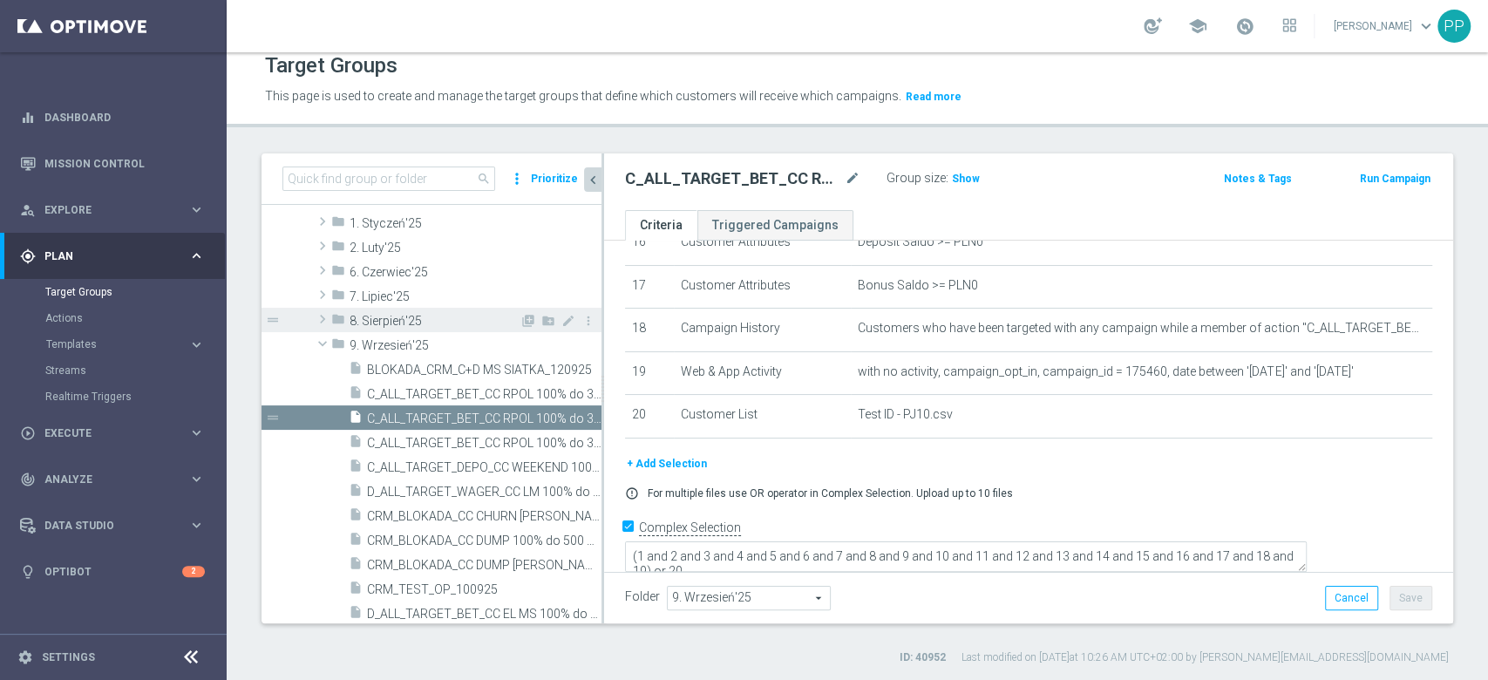
click at [459, 324] on span "8. Sierpień'25" at bounding box center [434, 321] width 170 height 15
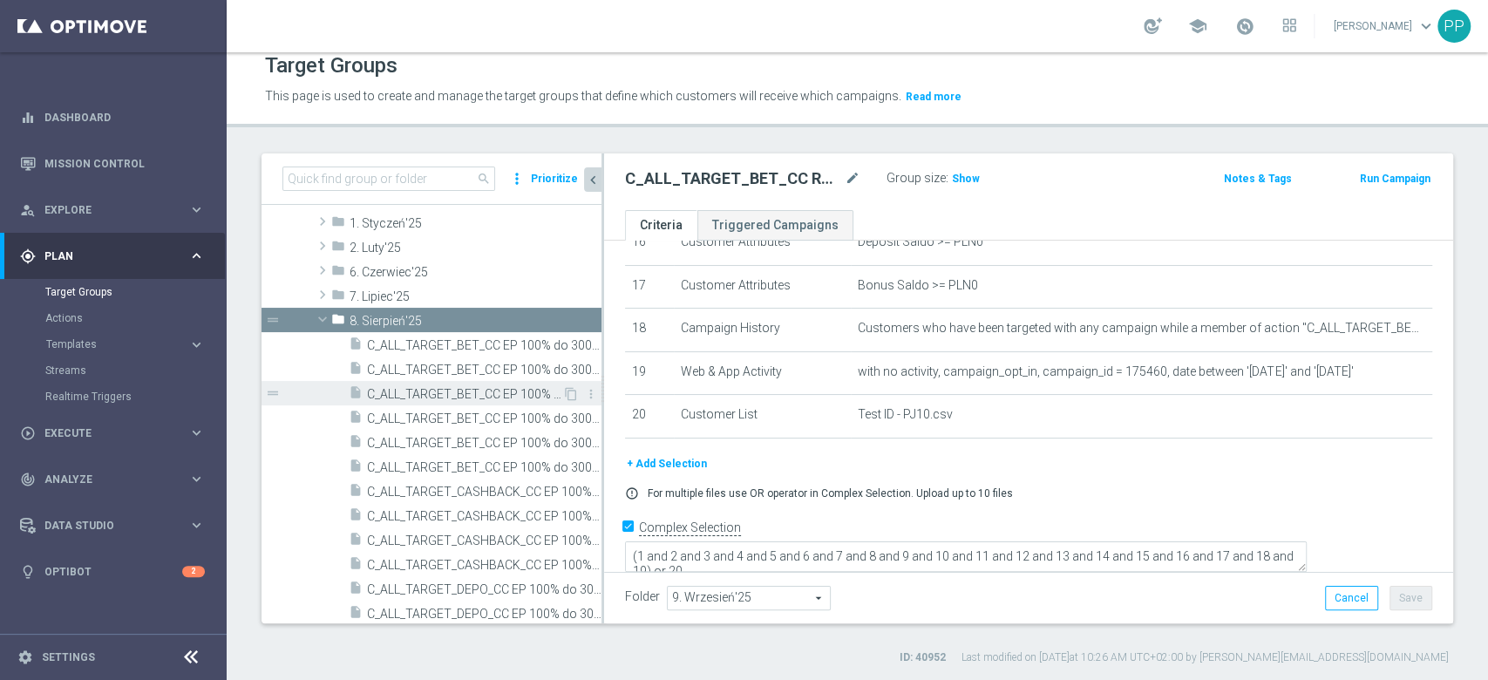
click at [446, 387] on span "C_ALL_TARGET_BET_CC EP 100% do 300 PLN SR PUSH_040825" at bounding box center [464, 394] width 195 height 15
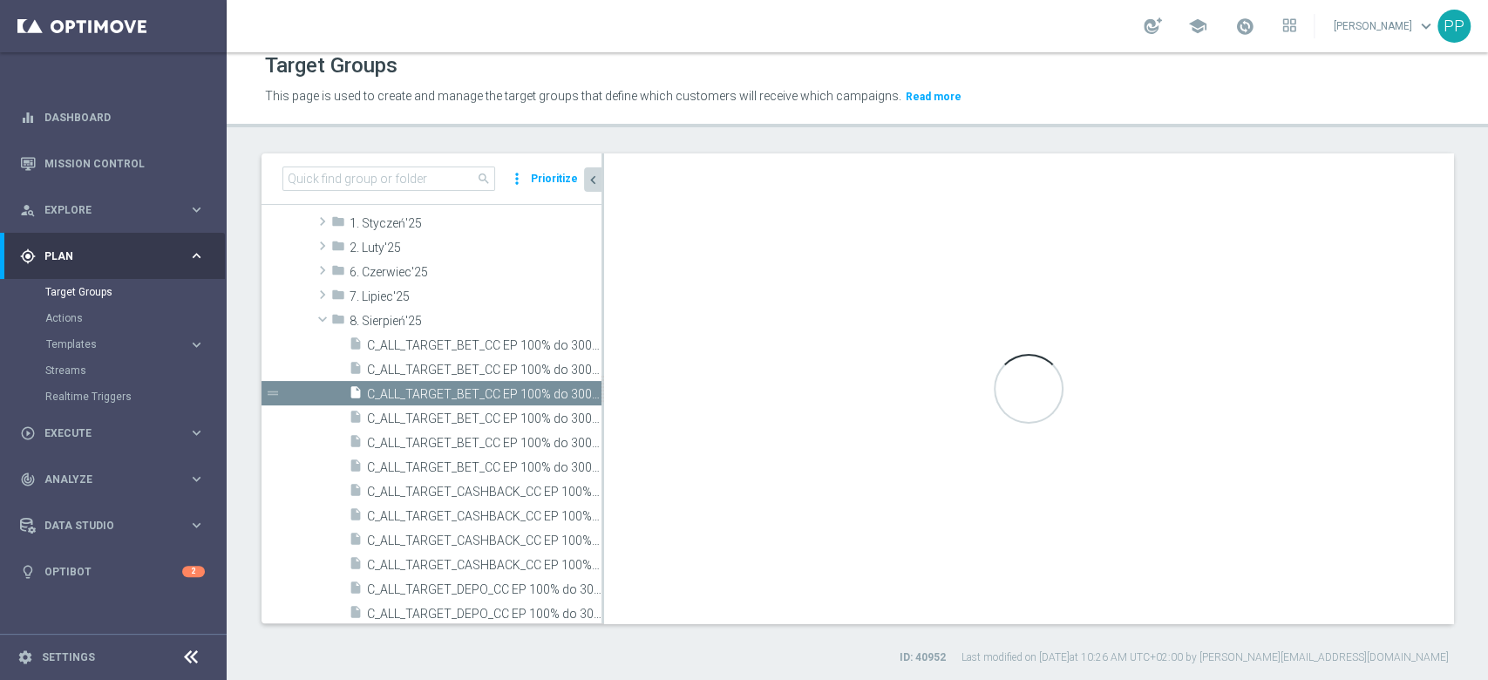
type textarea "(1 and 2 and 3 and 4 and 5 and 6 and 7 and 8 and 9 and 10 and 11 and 12 and 13 …"
type input "8. Sierpień'25"
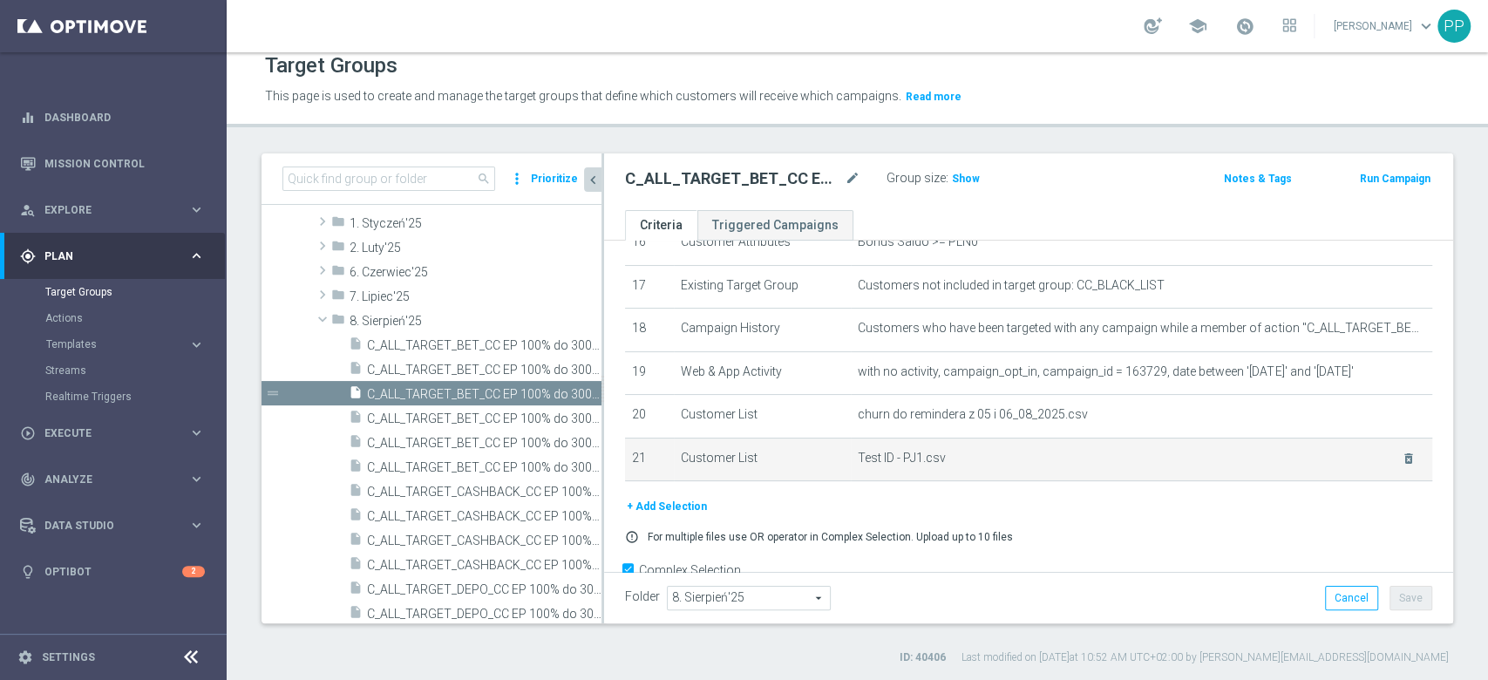
scroll to position [773, 0]
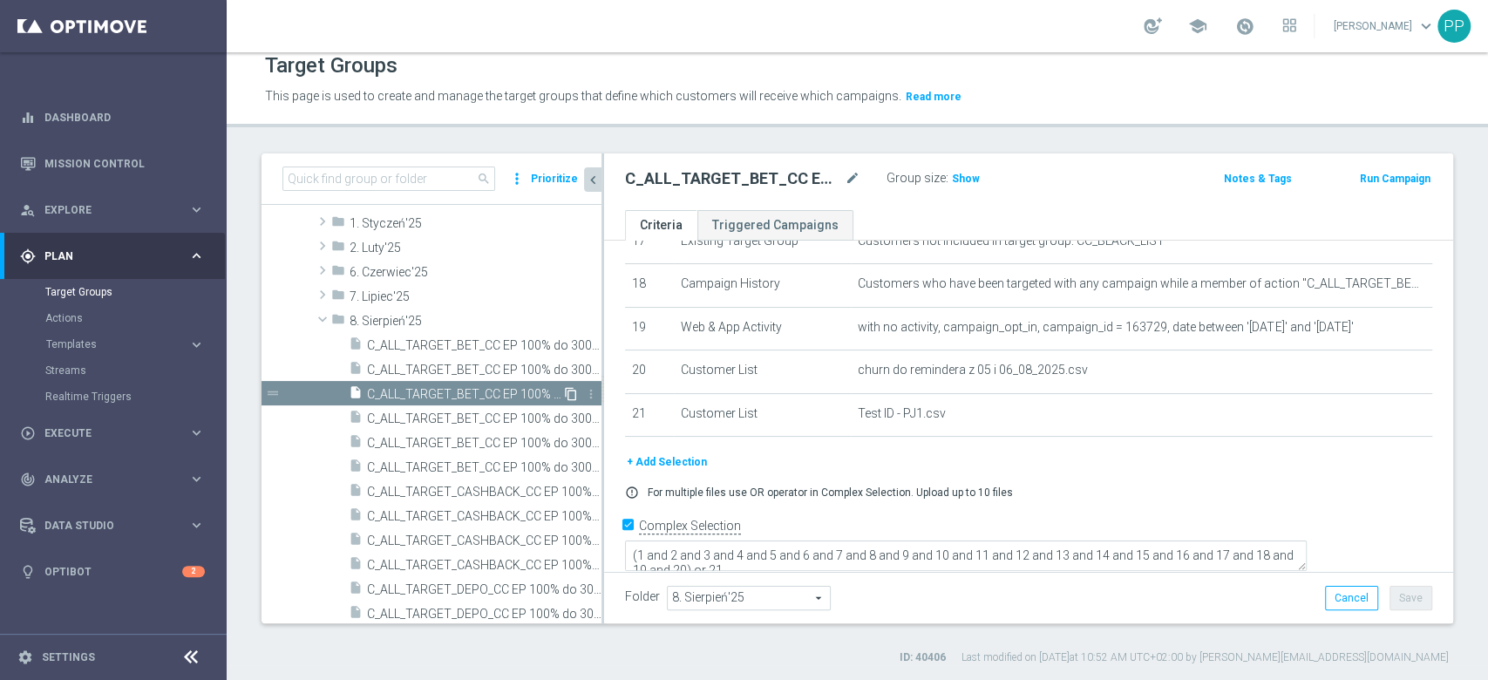
click at [564, 388] on icon "content_copy" at bounding box center [571, 394] width 14 height 14
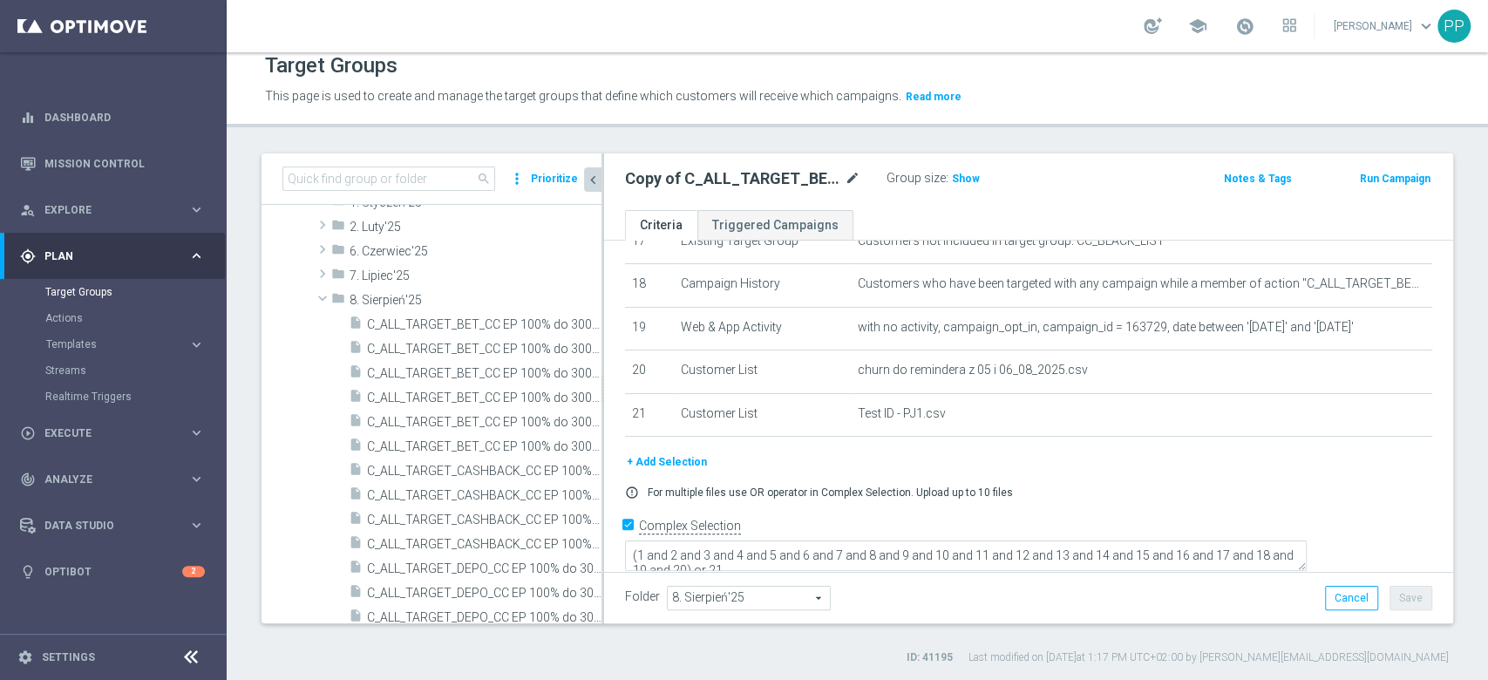
scroll to position [992, 0]
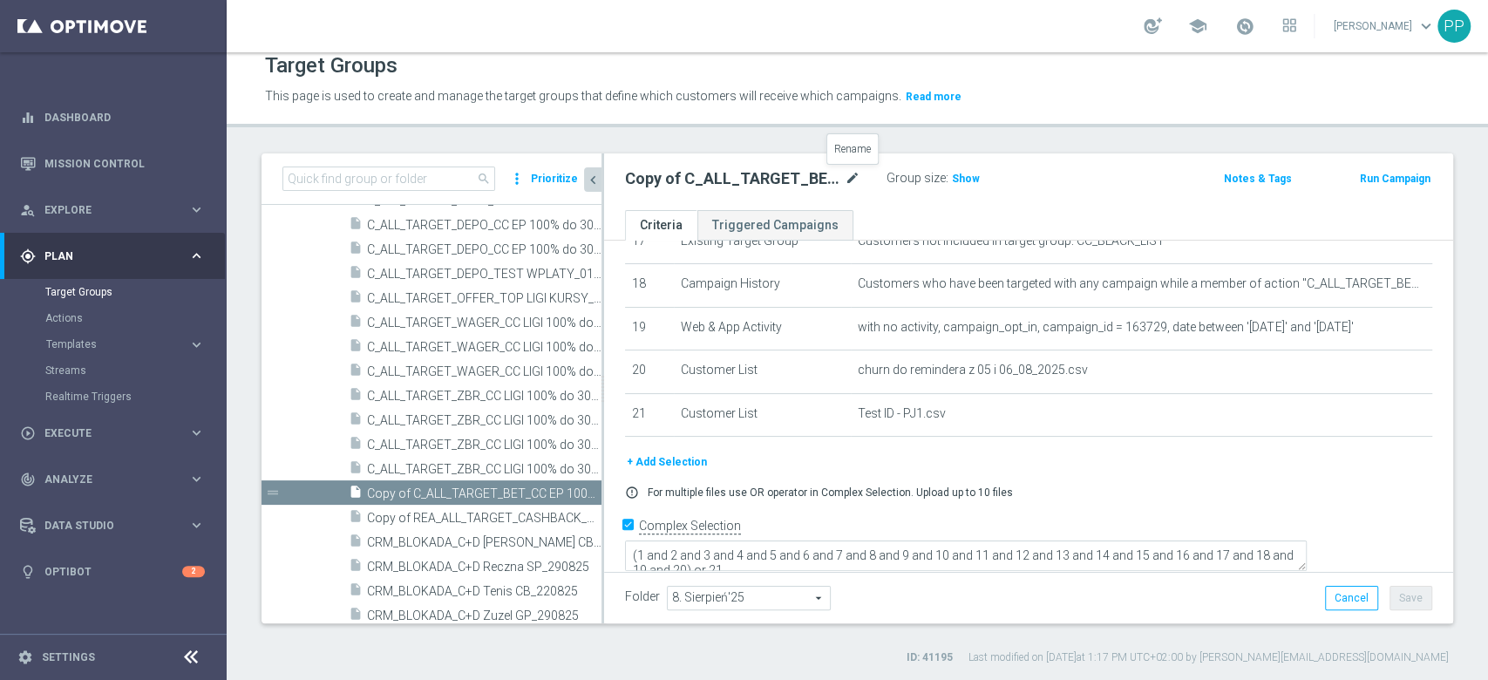
click at [850, 178] on icon "mode_edit" at bounding box center [853, 178] width 16 height 21
type input "C_ALL_TARGET_WAGER_CC LM 50% do 300 PLN SR SMS_150925"
click at [847, 153] on div "C_ALL_TARGET_WAGER_CC LM 50% do 300 PLN SR SMS_150925 Group size : Show Notes &…" at bounding box center [1028, 181] width 849 height 57
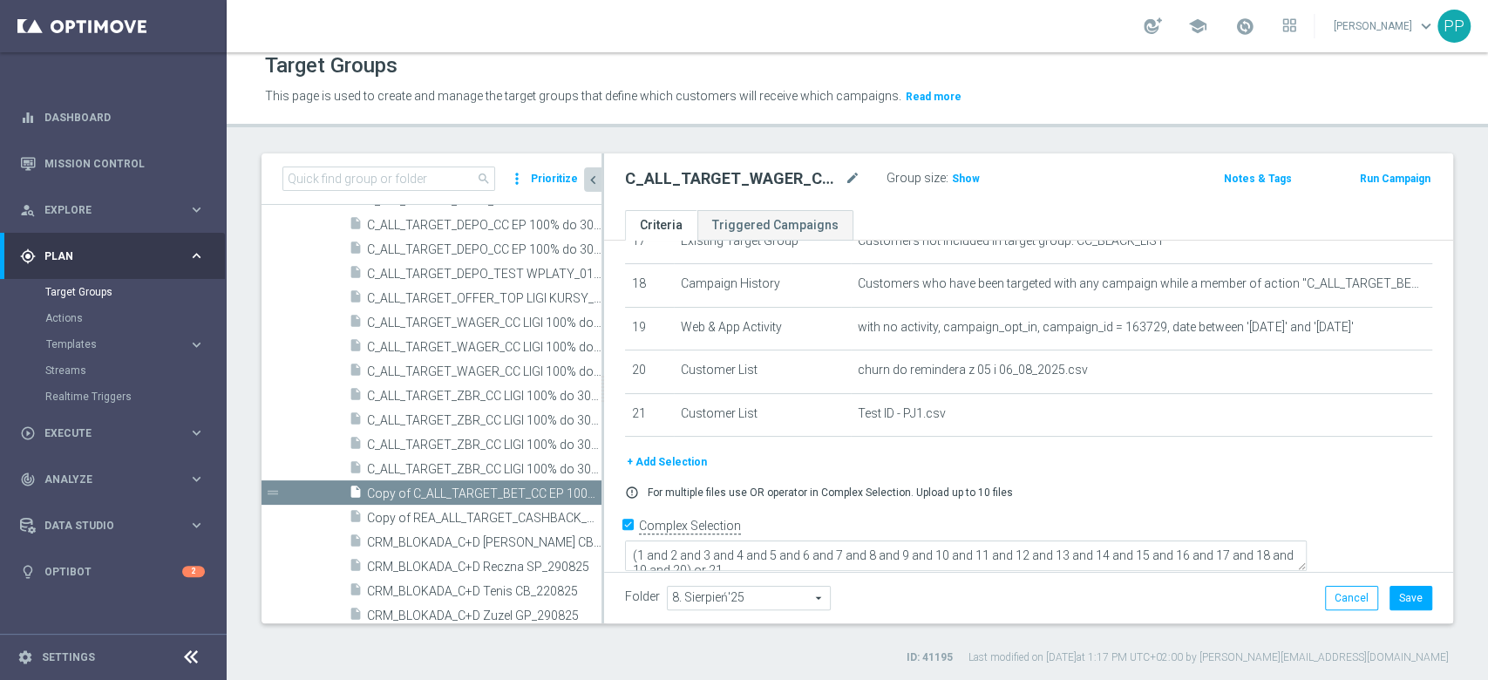
click at [1387, 609] on div "Folder 8. Sierpień'25 8. Sierpień'25 arrow_drop_down search Cancel Save Saving.…" at bounding box center [1028, 597] width 849 height 51
click at [1389, 600] on button "Save" at bounding box center [1410, 598] width 43 height 24
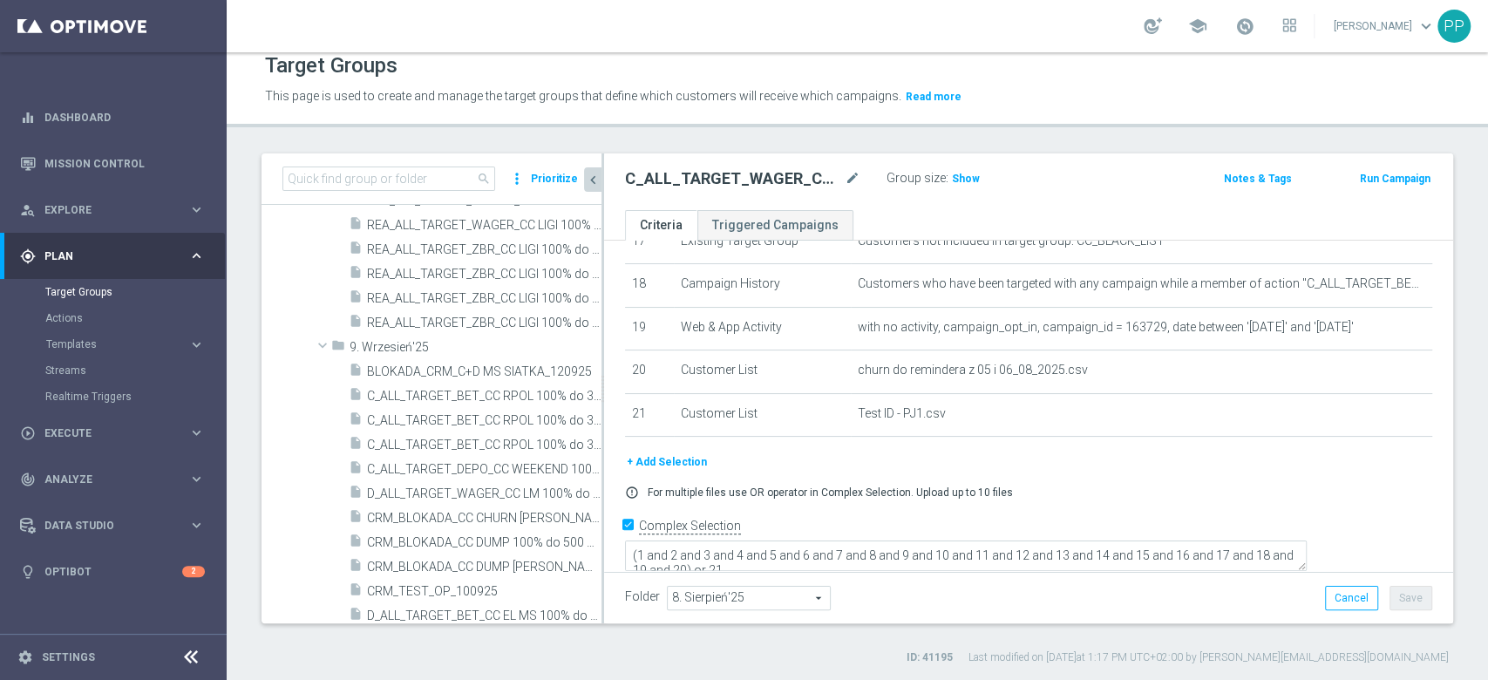
scroll to position [2576, 0]
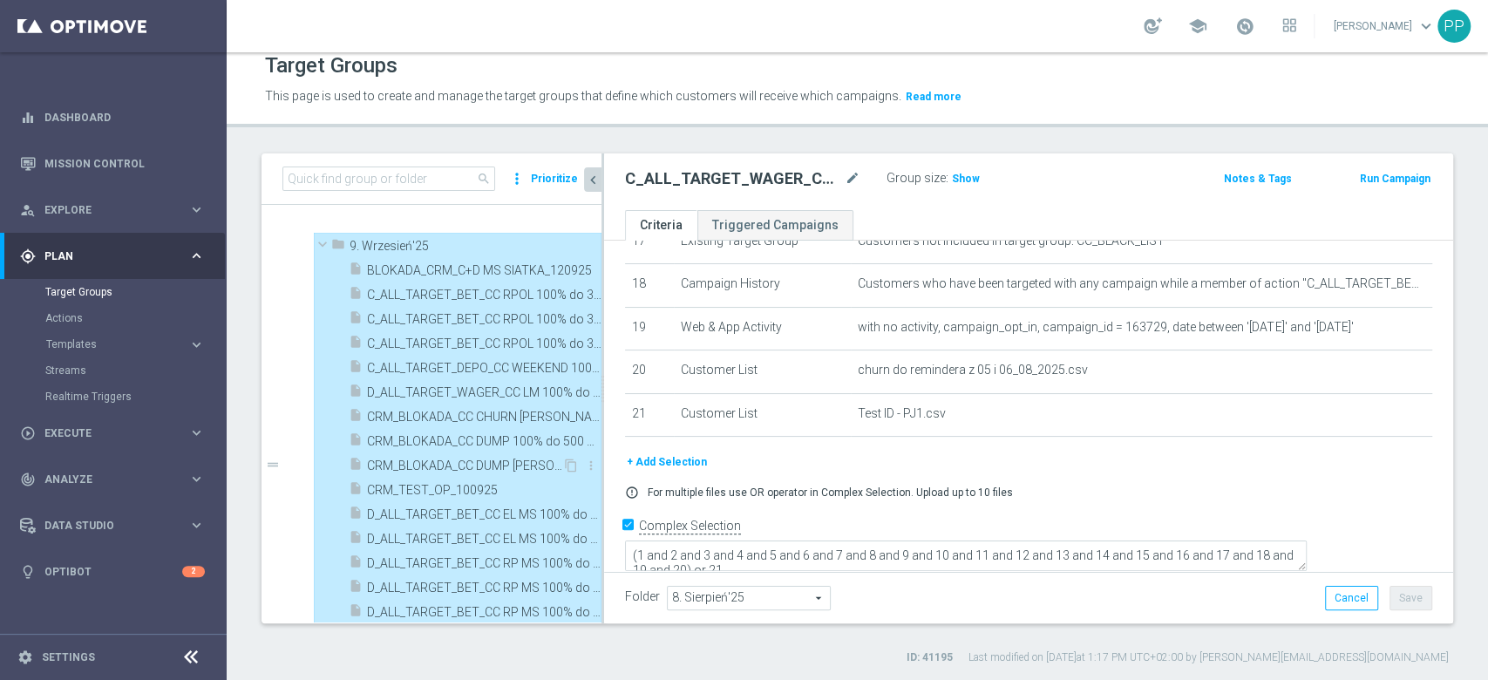
type input "9. Wrzesień'25"
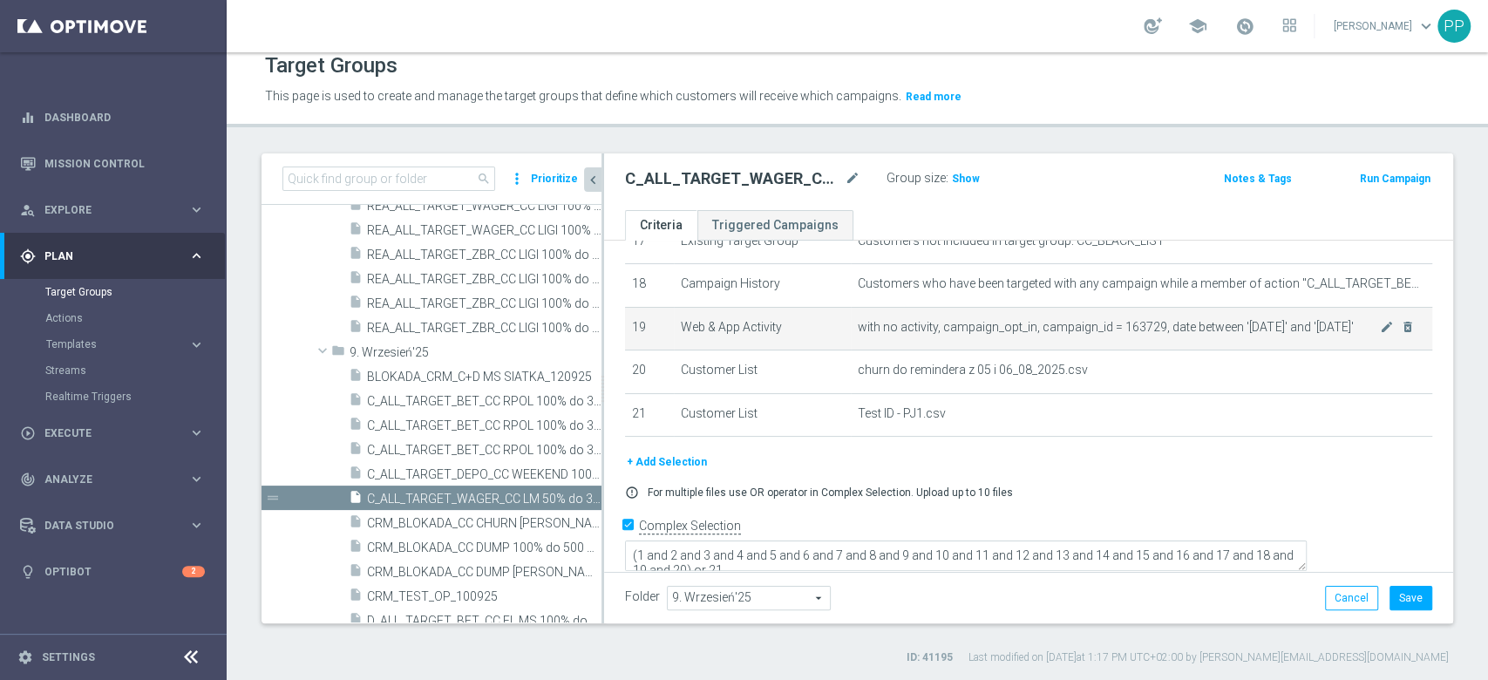
scroll to position [656, 0]
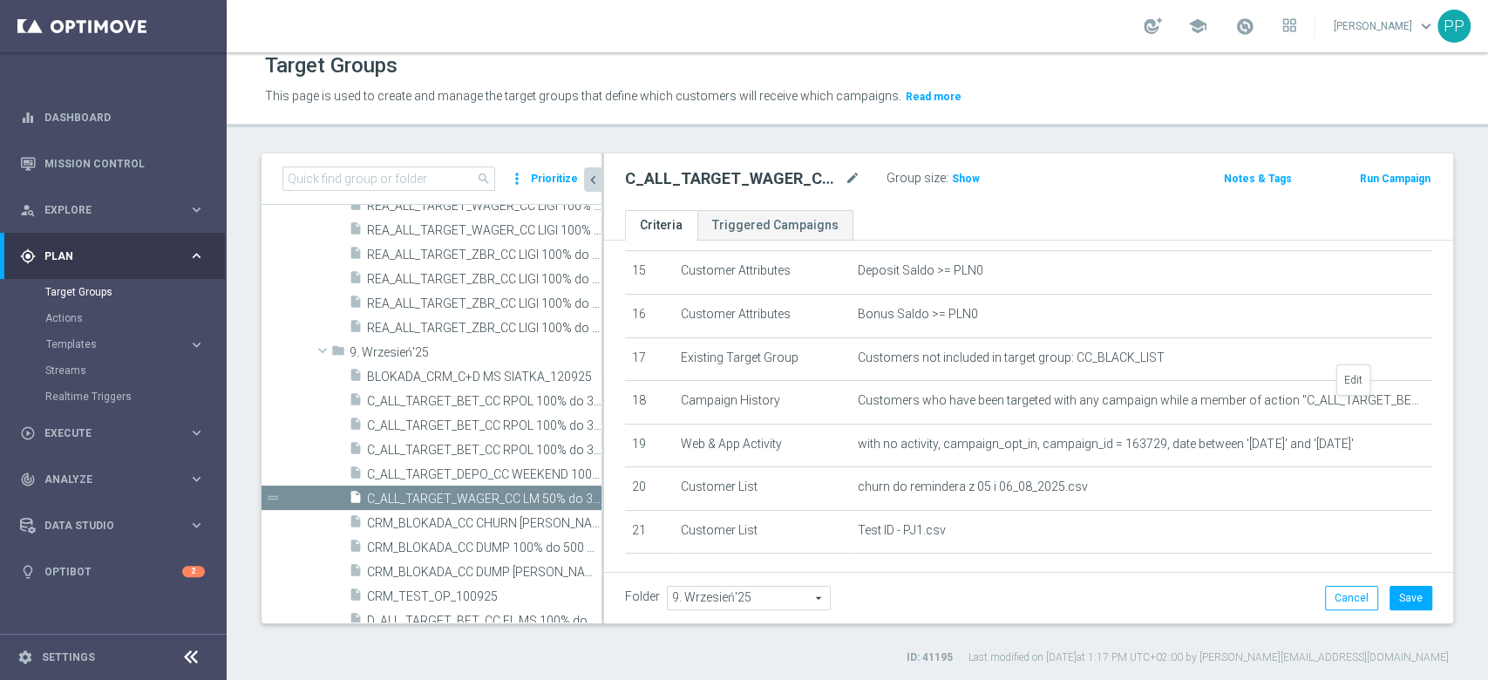
click at [0, 0] on icon "mode_edit" at bounding box center [0, 0] width 0 height 0
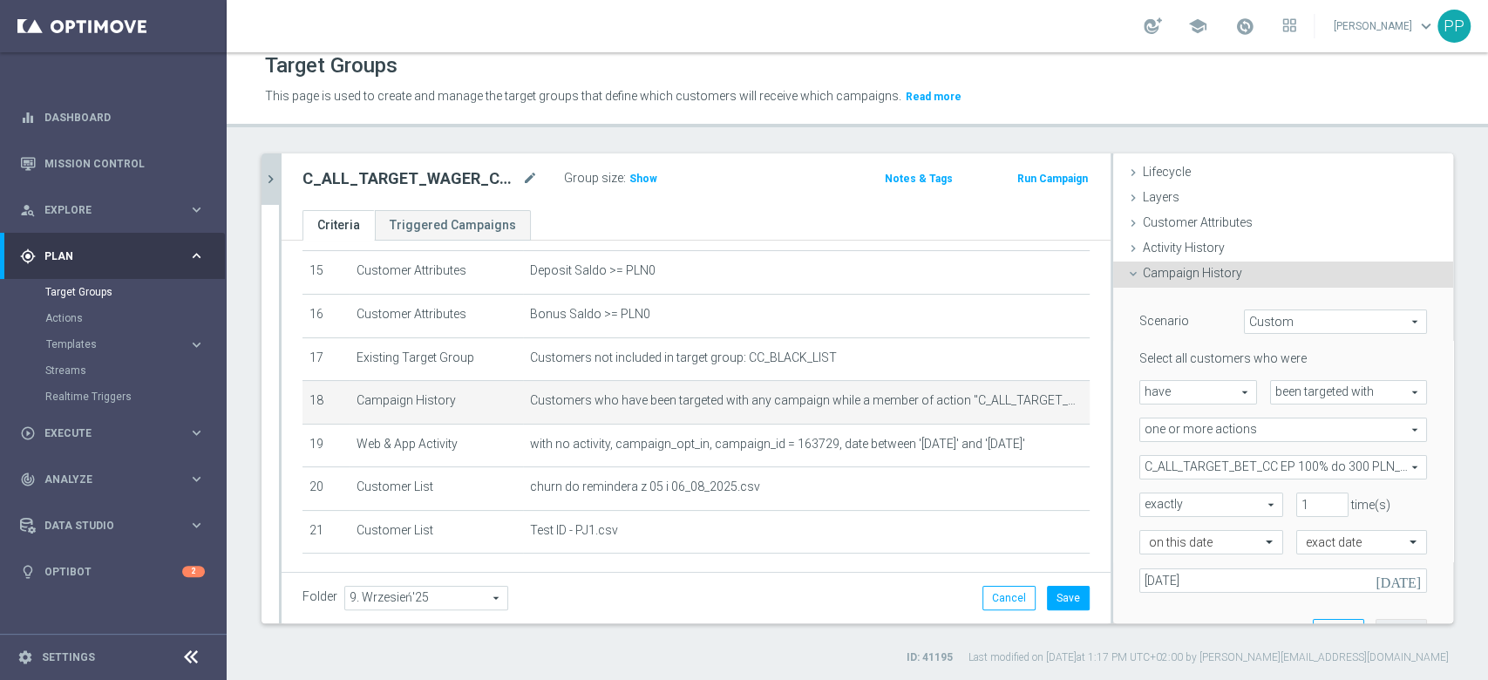
scroll to position [159, 0]
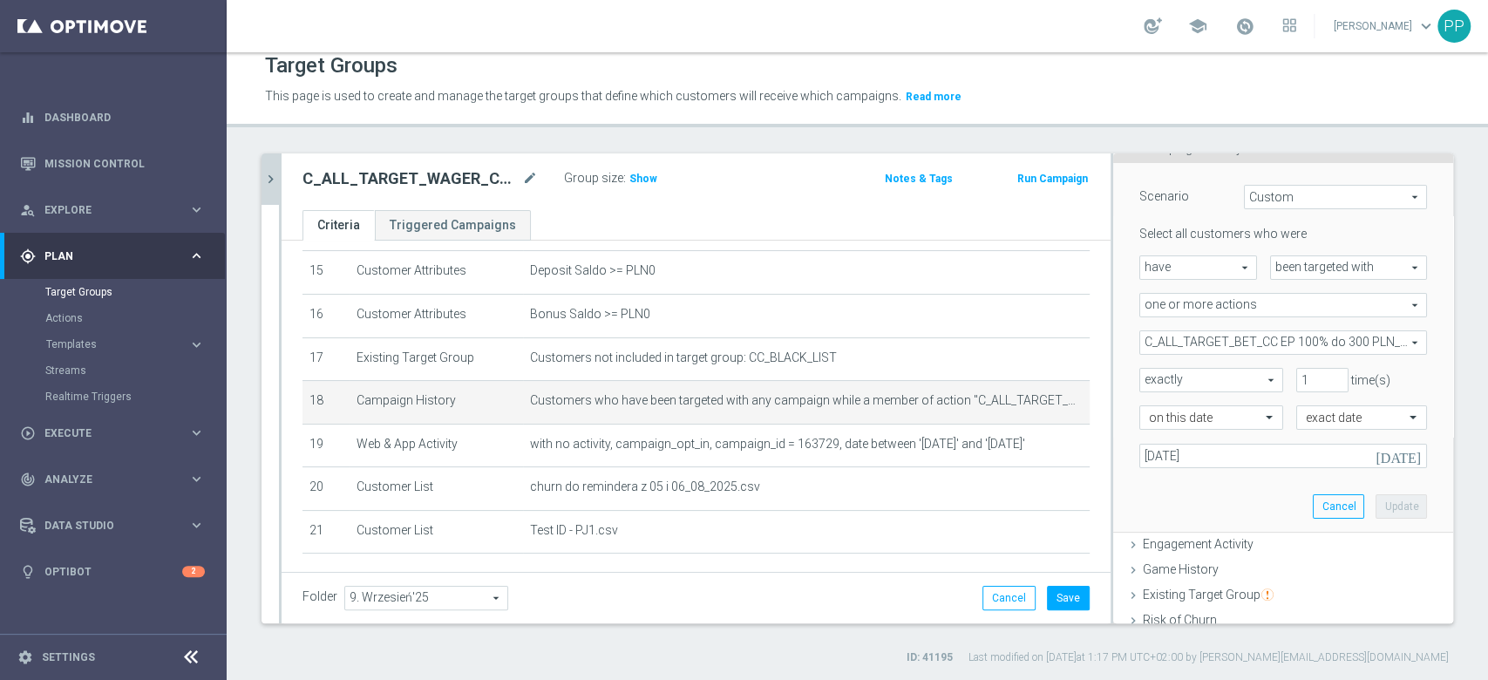
click at [1194, 338] on span "C_ALL_TARGET_BET_CC EP 100% do 300 PLN_040825" at bounding box center [1283, 342] width 286 height 23
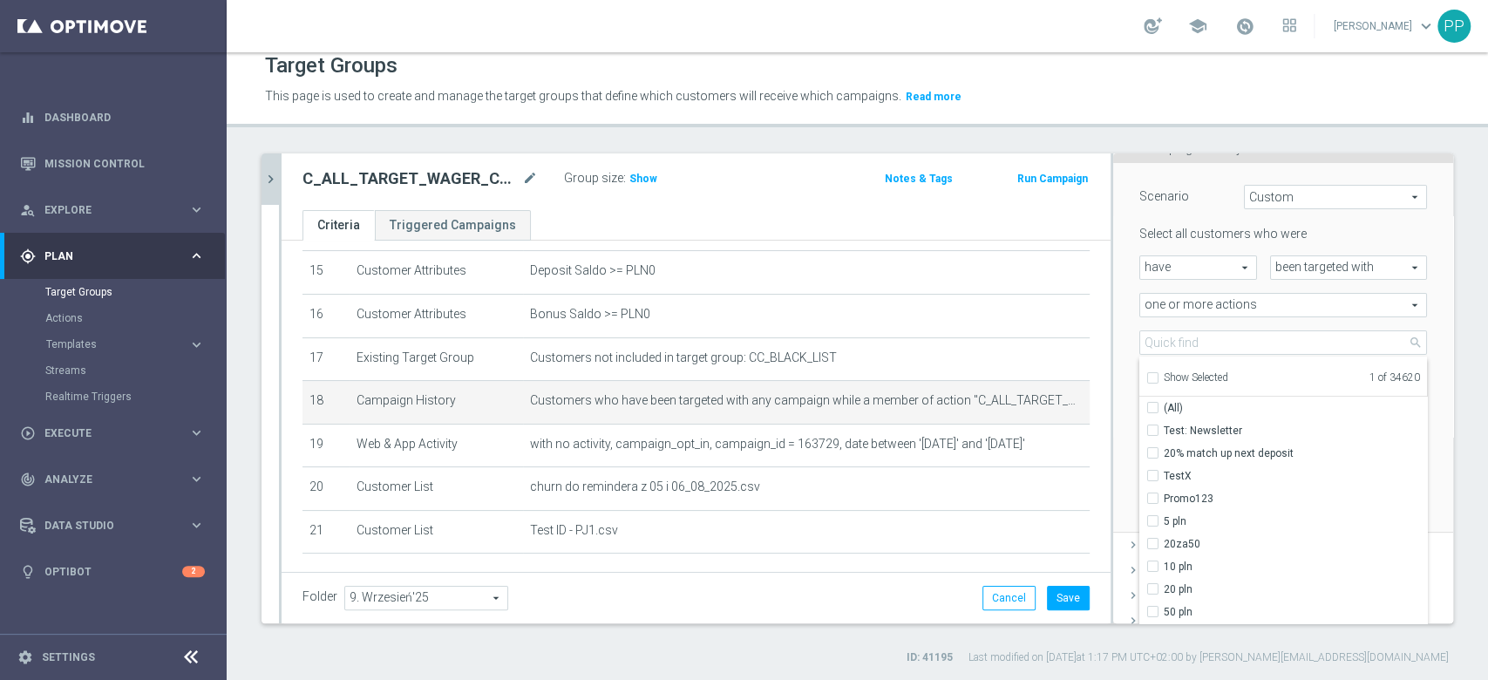
click at [1146, 378] on input "Show Selected" at bounding box center [1151, 380] width 11 height 11
checkbox input "true"
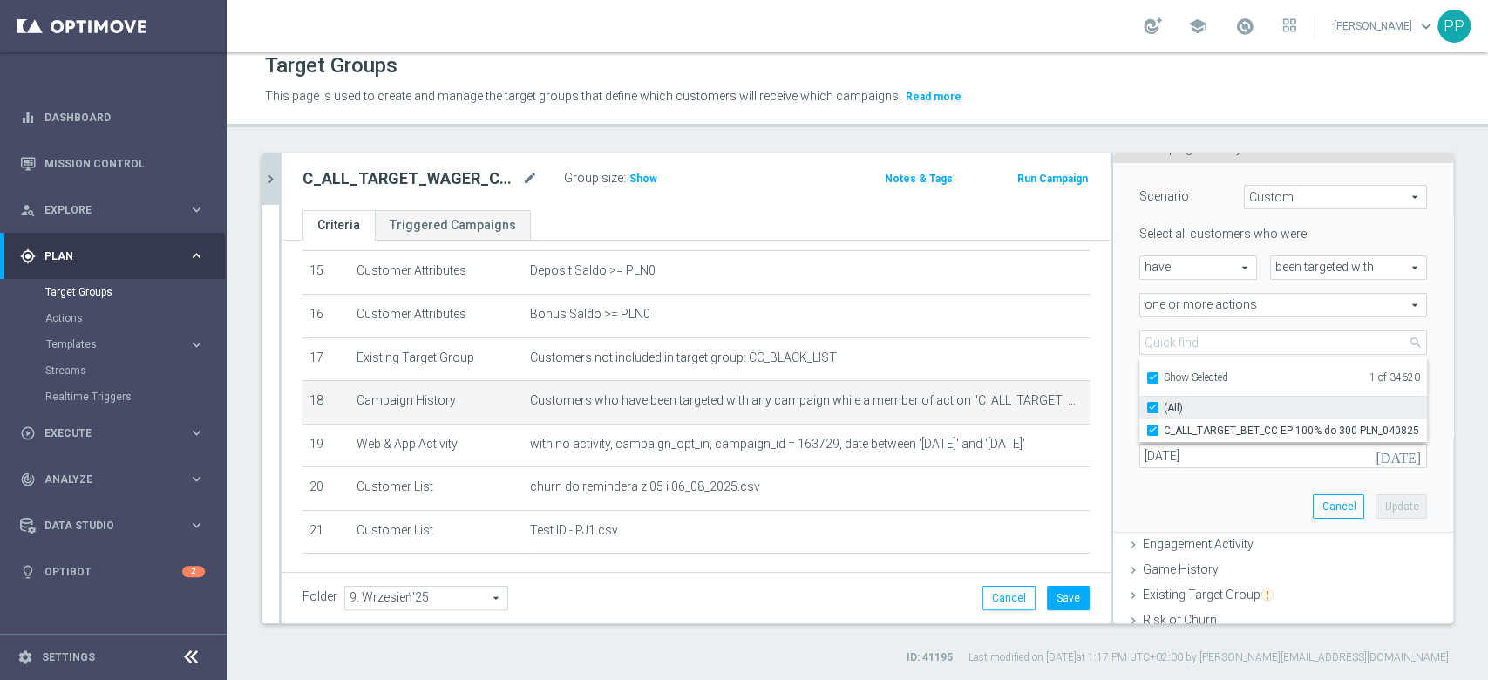
click at [1152, 402] on input "(All)" at bounding box center [1157, 407] width 11 height 11
checkbox input "false"
type input "Select Action"
checkbox input "false"
drag, startPoint x: 1132, startPoint y: 379, endPoint x: 1132, endPoint y: 369, distance: 10.5
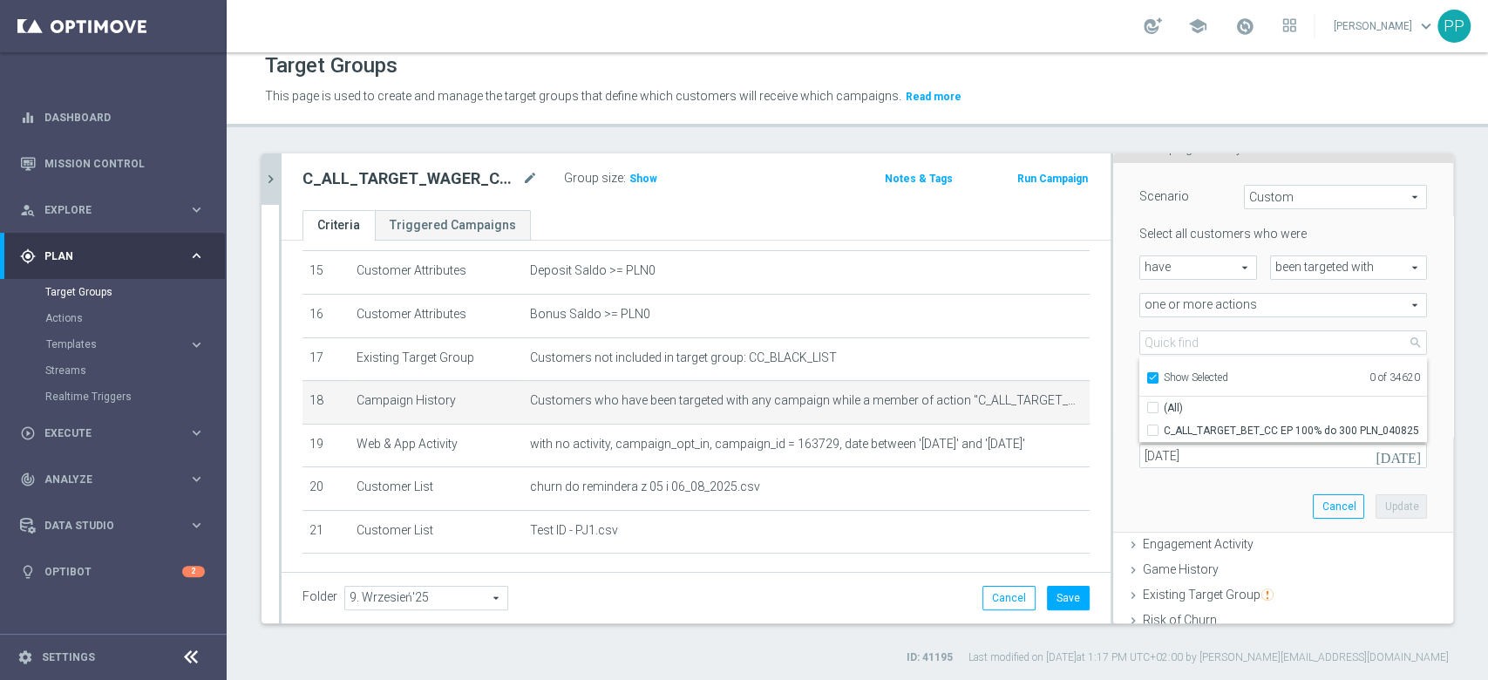
click at [1146, 378] on input "Show Selected" at bounding box center [1151, 380] width 11 height 11
checkbox input "false"
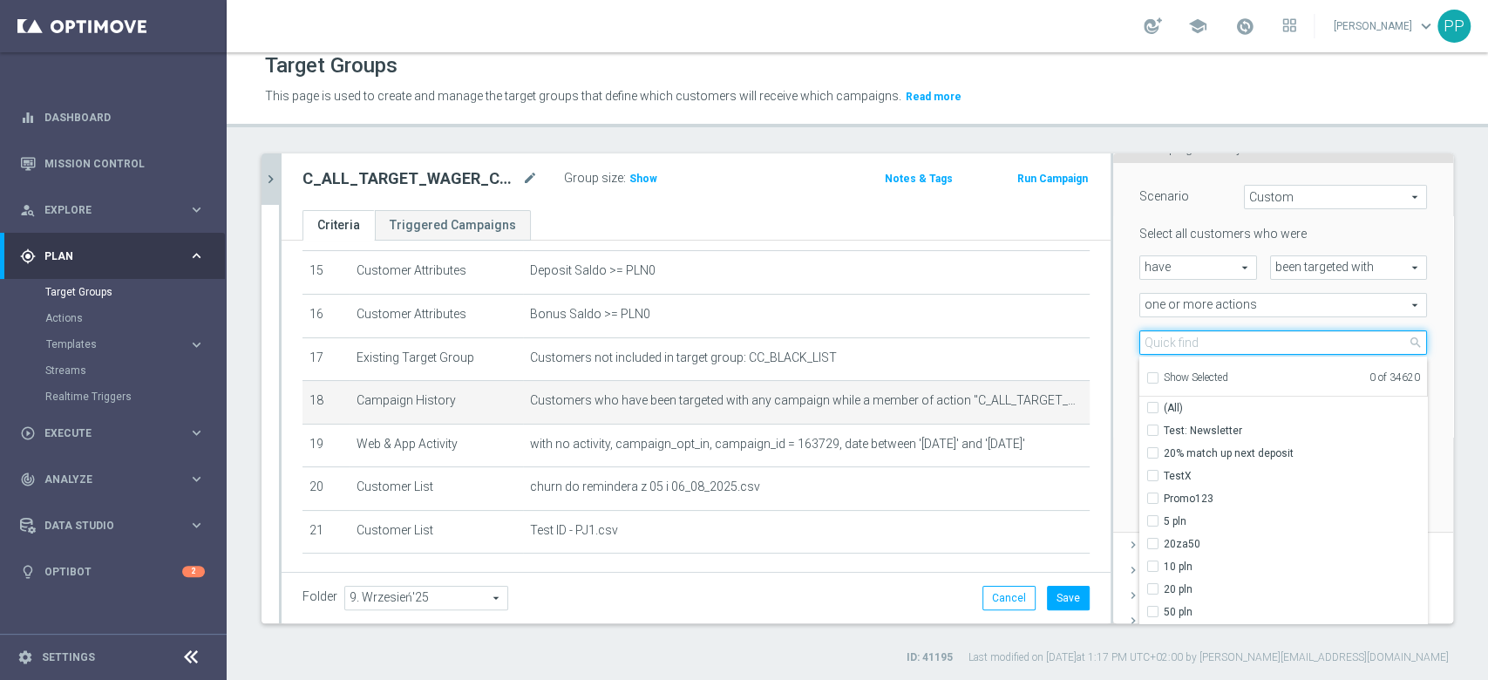
click at [1139, 343] on input "search" at bounding box center [1283, 342] width 288 height 24
paste input "C_ALL_TARGET_WAGER_CC LM 50% do 300 PLN SR SMS_150925"
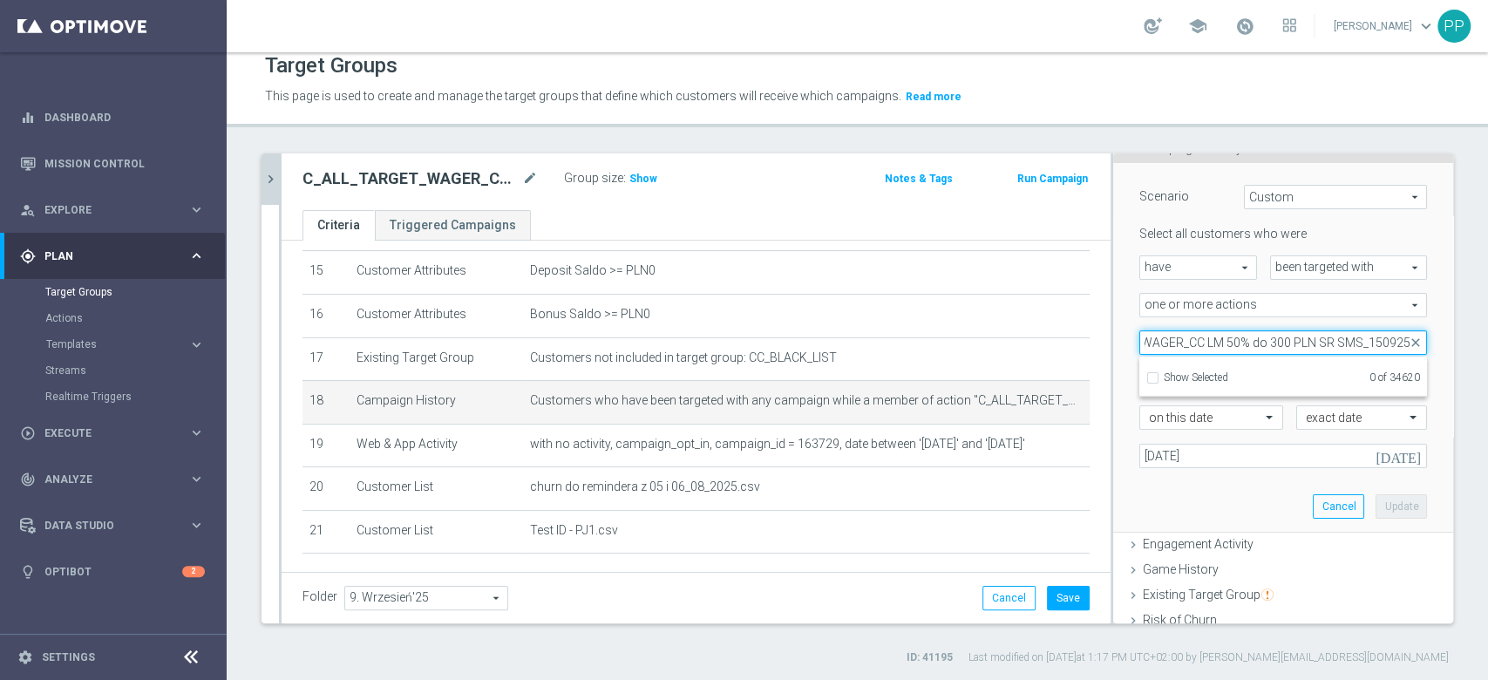
click at [1331, 338] on input "C_ALL_TARGET_WAGER_CC LM 50% do 300 PLN SR SMS_150925" at bounding box center [1283, 342] width 288 height 24
type input "C_ALL_TARGET_WAGER_CC LM 50% do 300 PLN_150925"
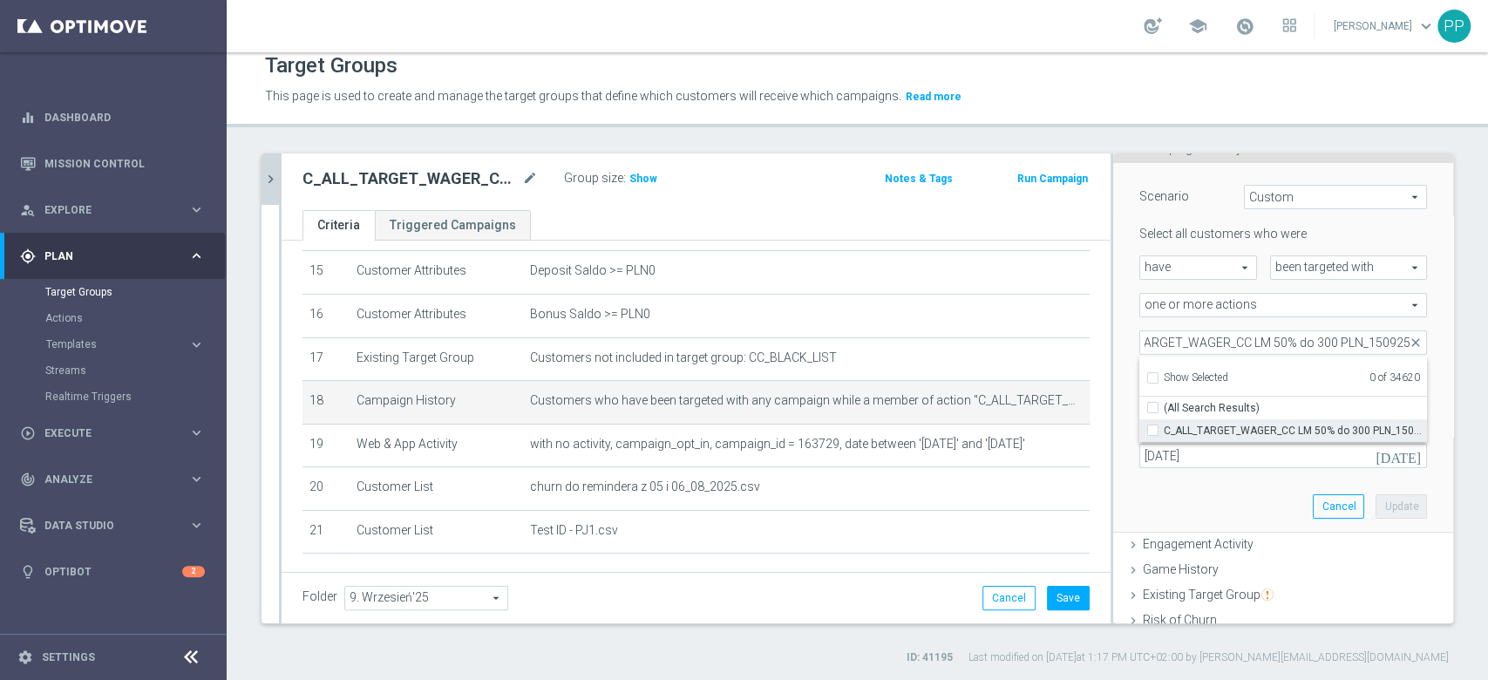
click at [1235, 424] on span "C_ALL_TARGET_WAGER_CC LM 50% do 300 PLN_150925" at bounding box center [1295, 431] width 263 height 14
click at [1164, 424] on input "C_ALL_TARGET_WAGER_CC LM 50% do 300 PLN_150925" at bounding box center [1157, 429] width 11 height 11
checkbox input "true"
type input "C_ALL_TARGET_WAGER_CC LM 50% do 300 PLN_150925"
checkbox input "true"
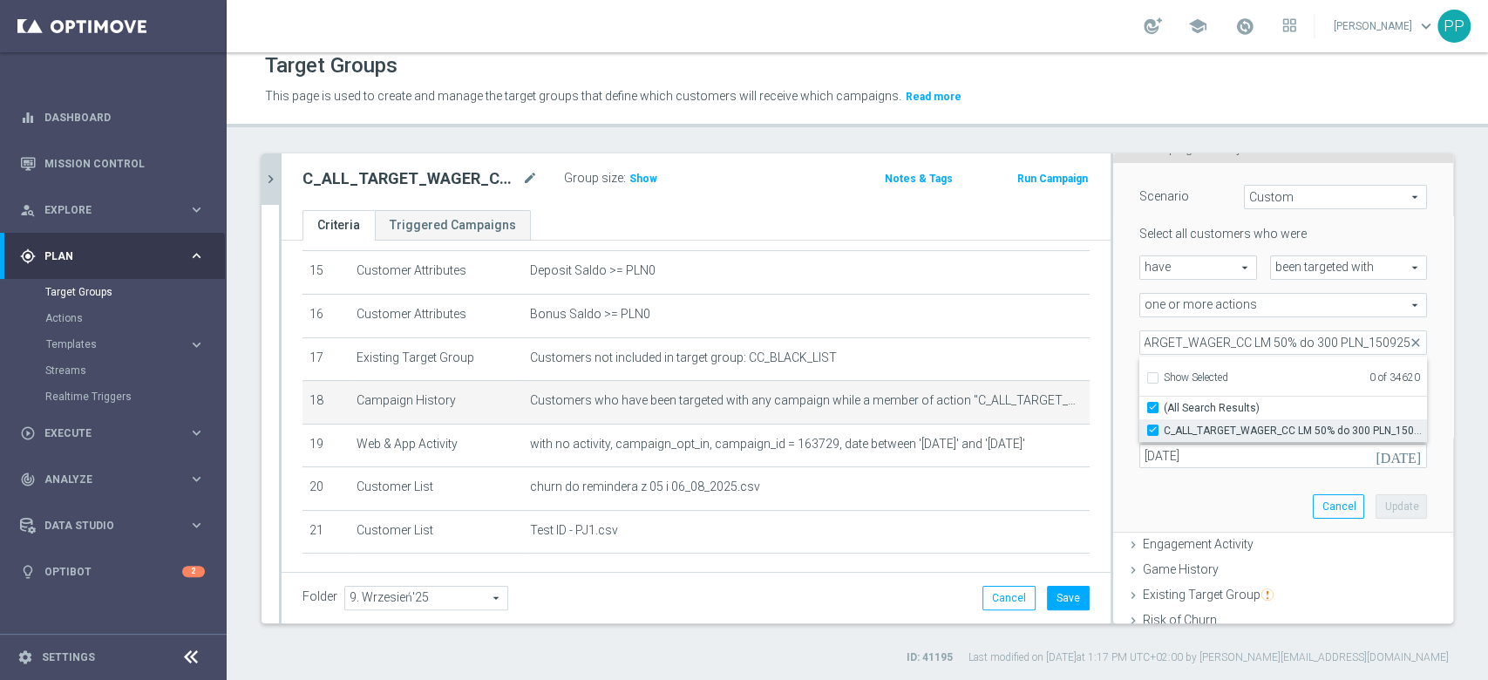
scroll to position [0, 0]
click at [1201, 485] on div "Scenario Custom Custom arrow_drop_down search Select all customers who were hav…" at bounding box center [1283, 347] width 314 height 369
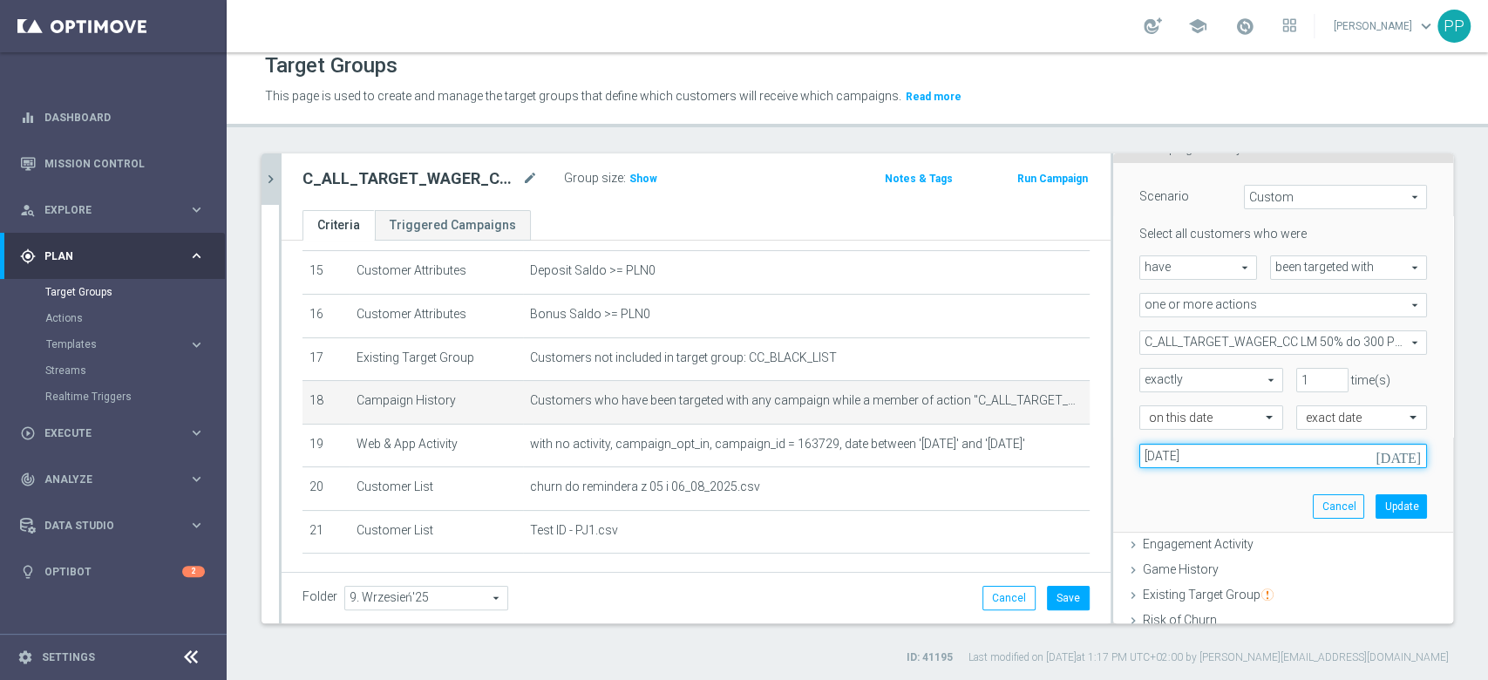
click at [1184, 463] on input "04 Aug 2025" at bounding box center [1283, 456] width 288 height 24
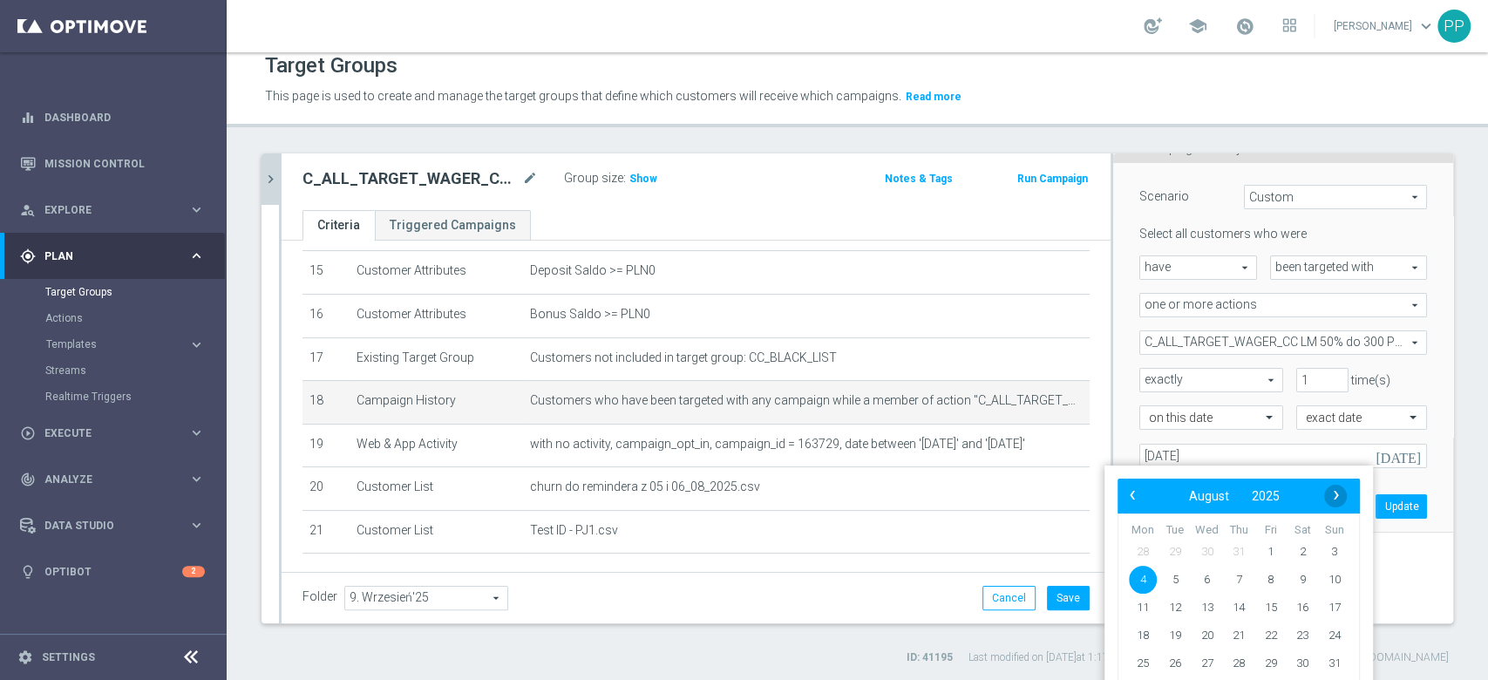
click at [1337, 499] on span "›" at bounding box center [1336, 495] width 23 height 23
click at [1143, 602] on span "15" at bounding box center [1143, 608] width 28 height 28
type input "15 Sep 2025"
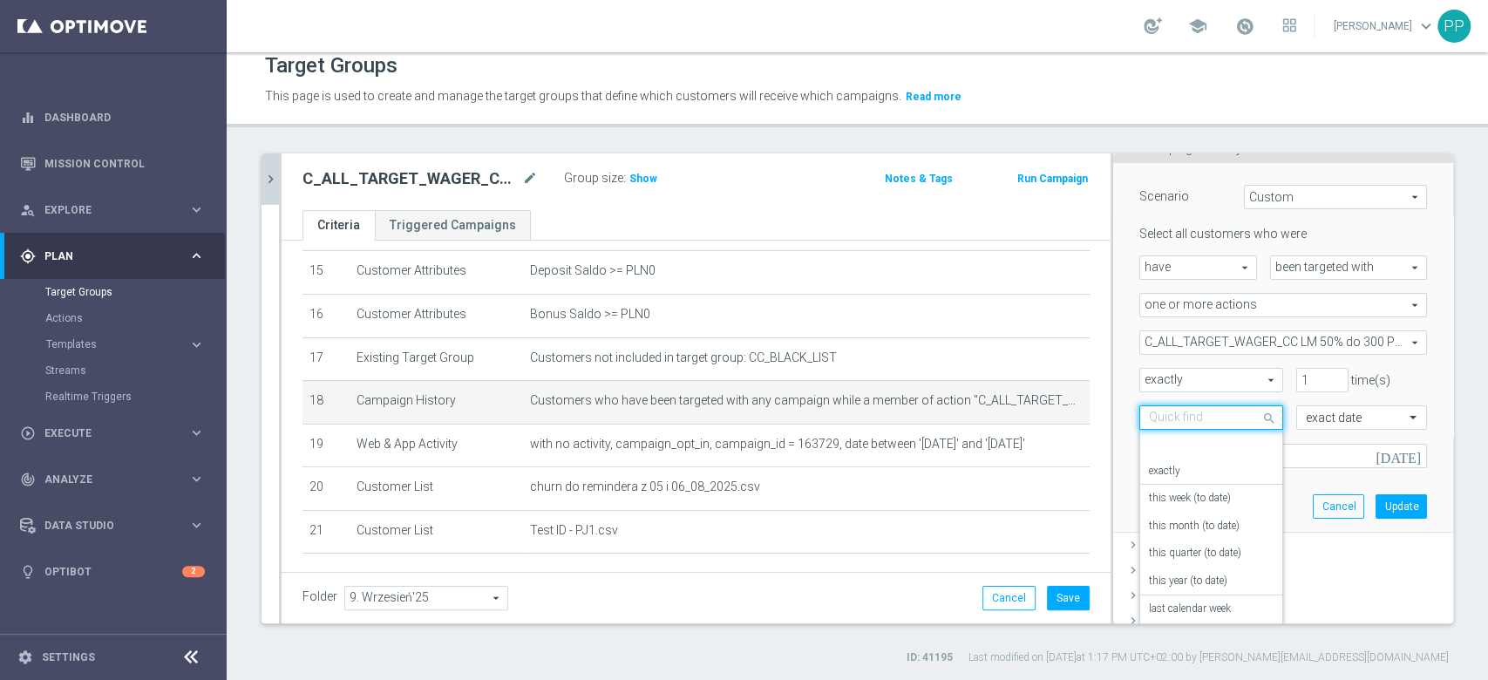
click at [1220, 415] on div at bounding box center [1211, 419] width 142 height 16
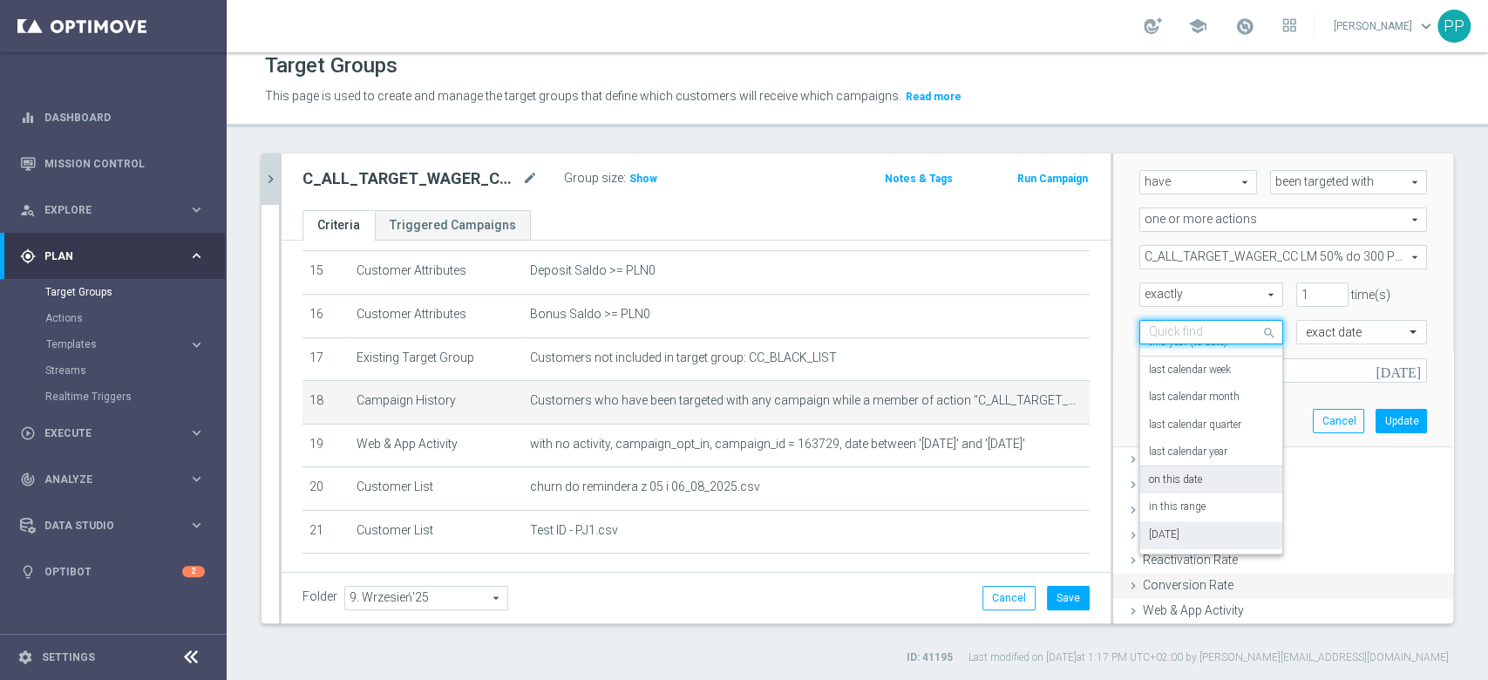
scroll to position [275, 0]
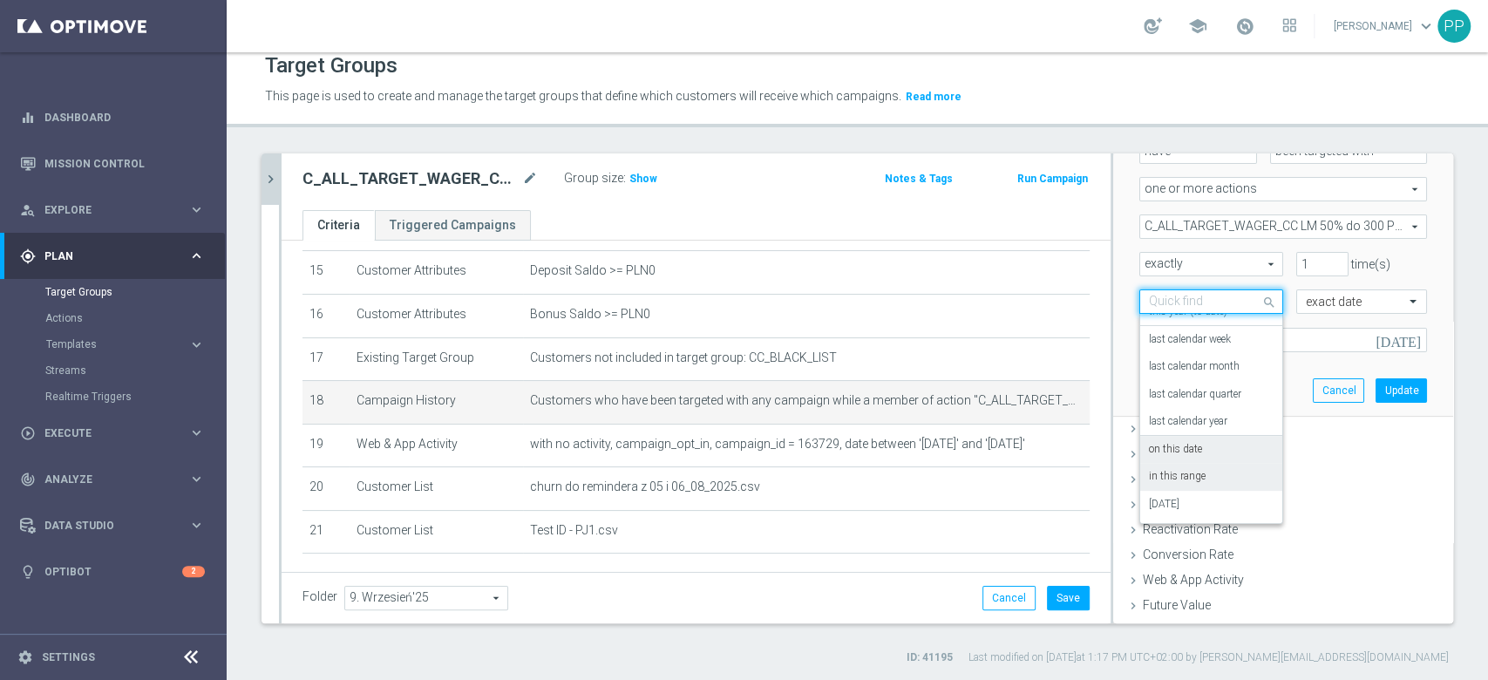
click at [1170, 476] on label "in this range" at bounding box center [1177, 477] width 57 height 14
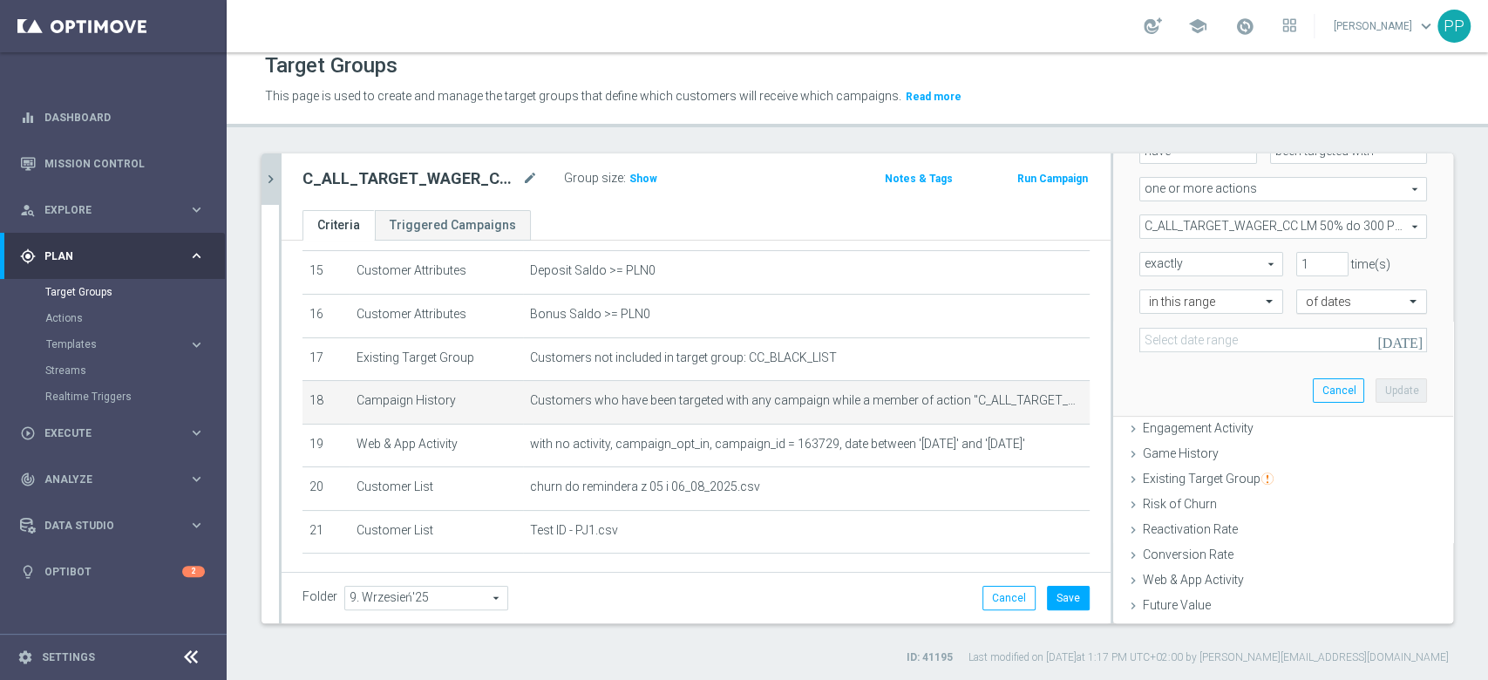
click at [1296, 310] on div "of dates" at bounding box center [1361, 301] width 131 height 24
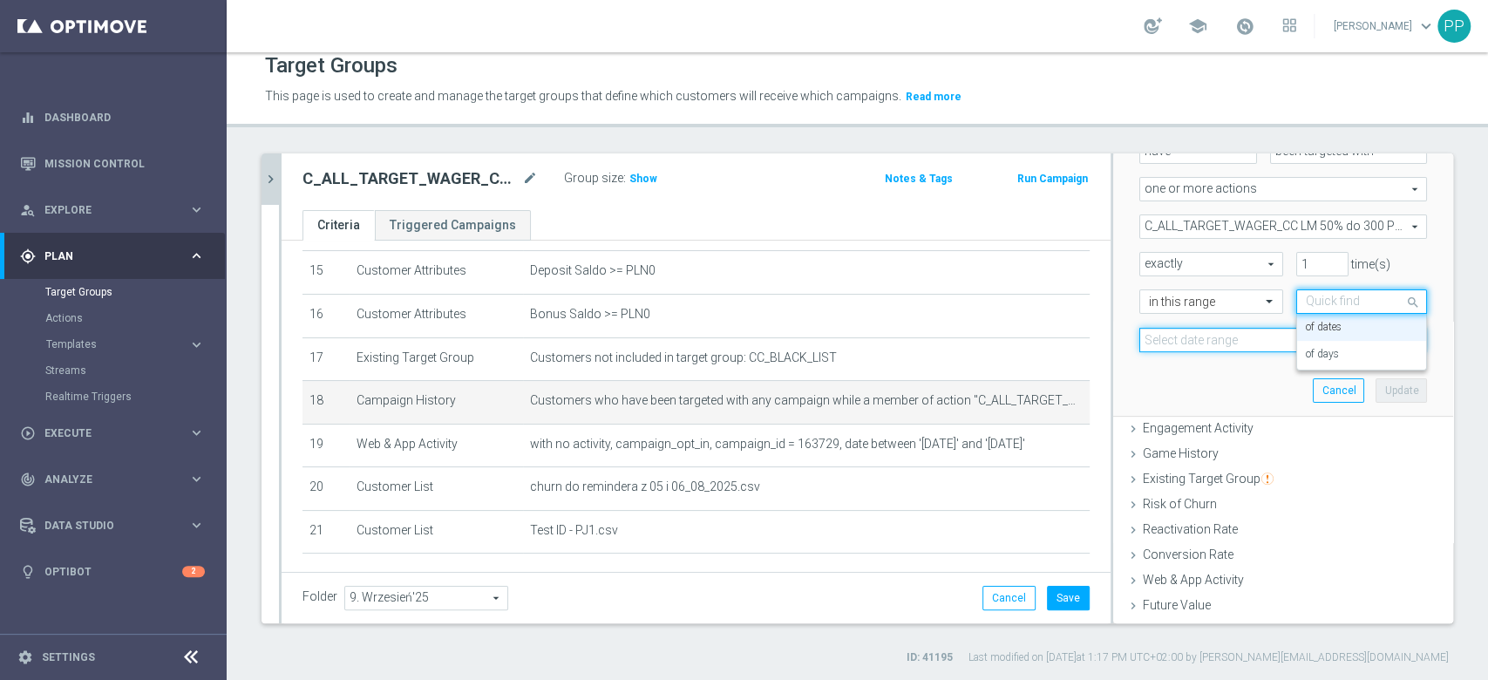
click at [1186, 339] on input at bounding box center [1283, 340] width 288 height 24
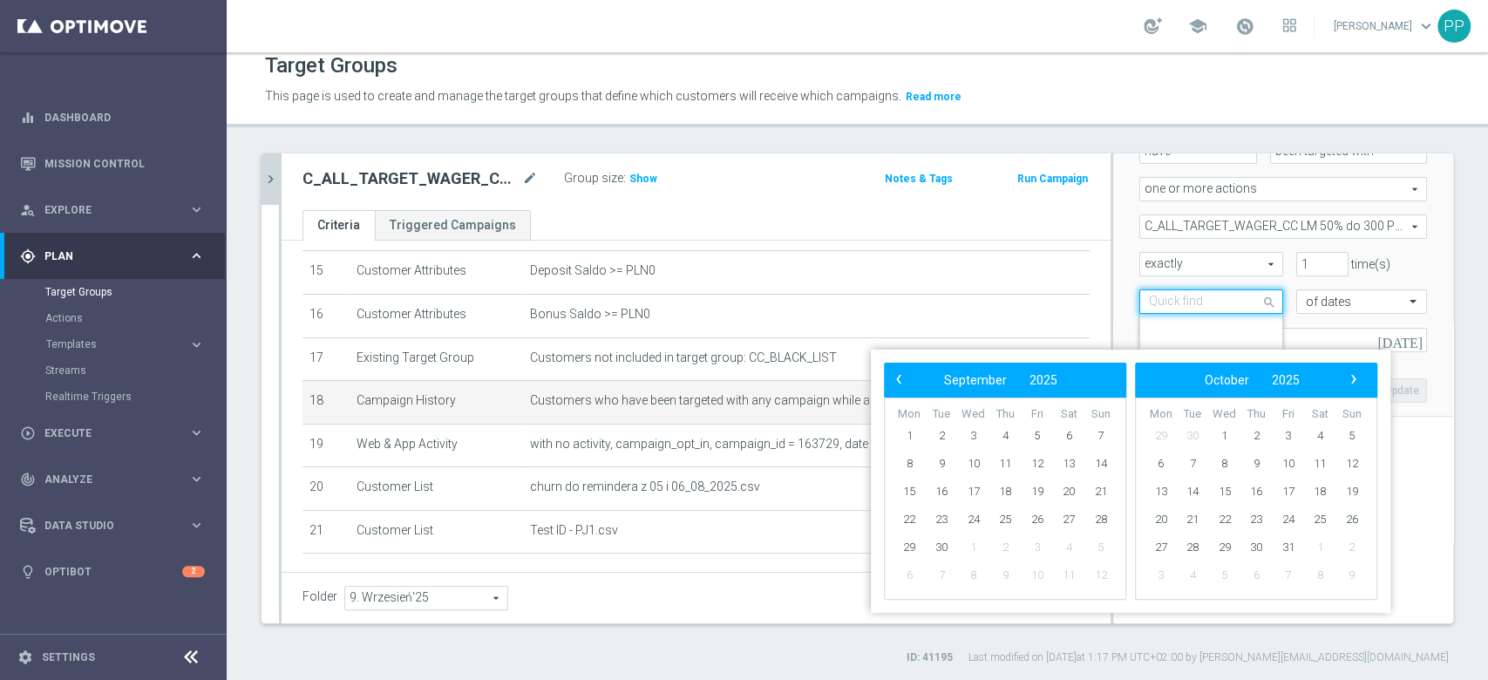
click at [1165, 308] on input "text" at bounding box center [1194, 303] width 90 height 16
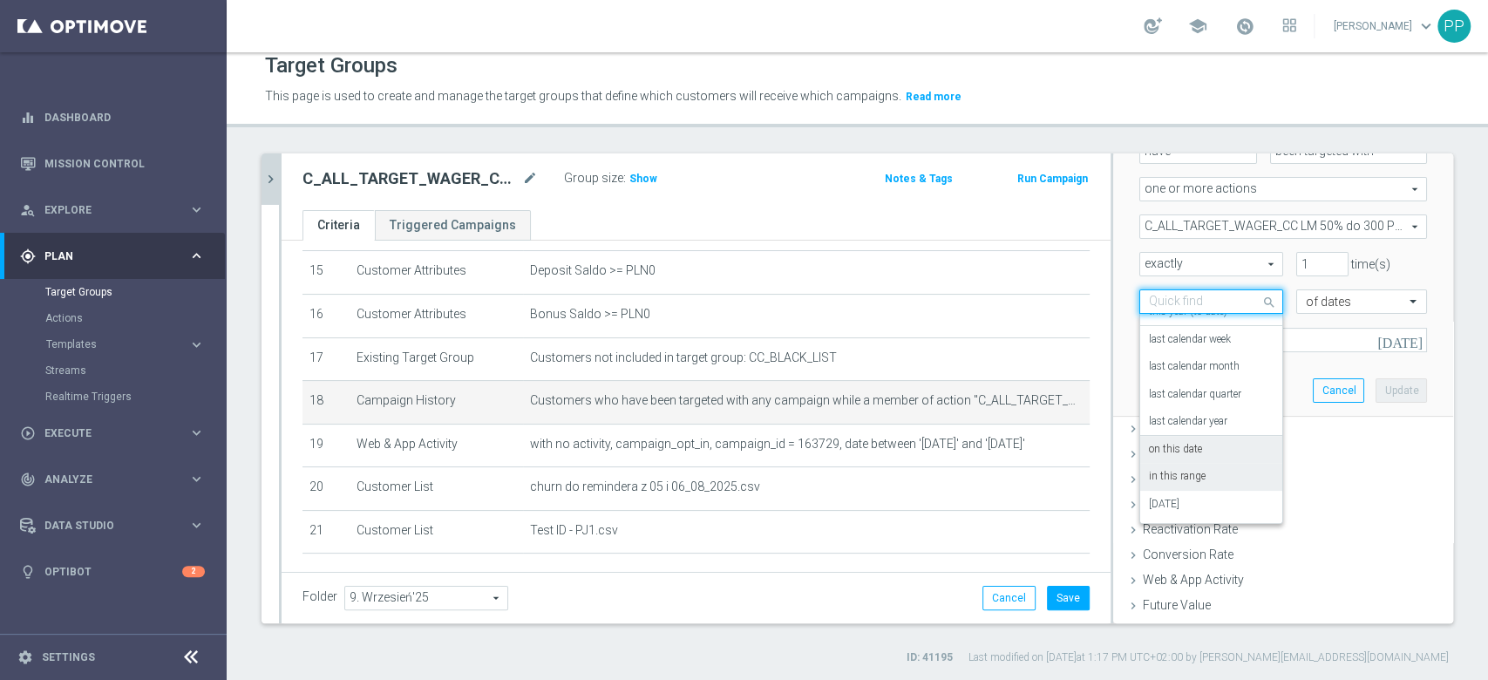
click at [1165, 439] on div "on this date" at bounding box center [1211, 450] width 125 height 28
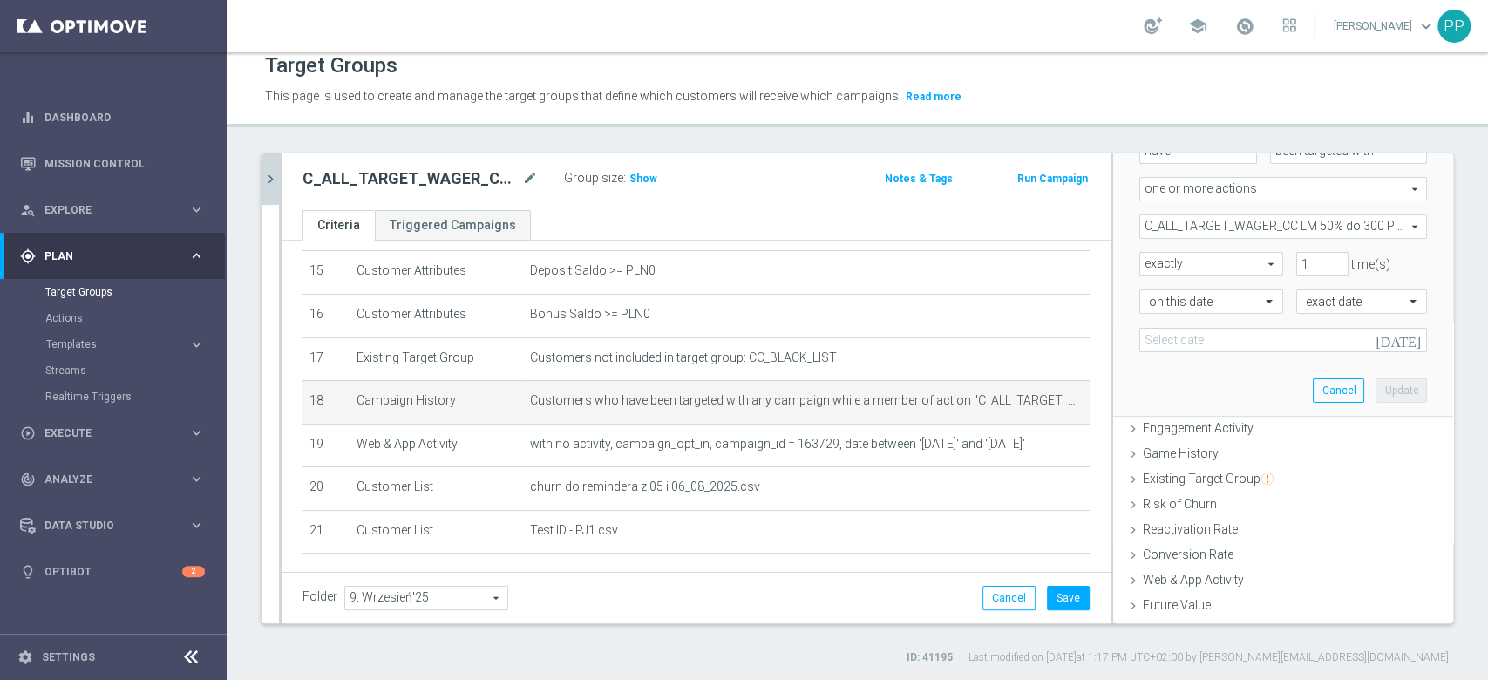
click at [1164, 352] on div "Scenario Custom Custom arrow_drop_down search Select all customers who were hav…" at bounding box center [1283, 231] width 314 height 369
click at [1164, 336] on input at bounding box center [1283, 340] width 288 height 24
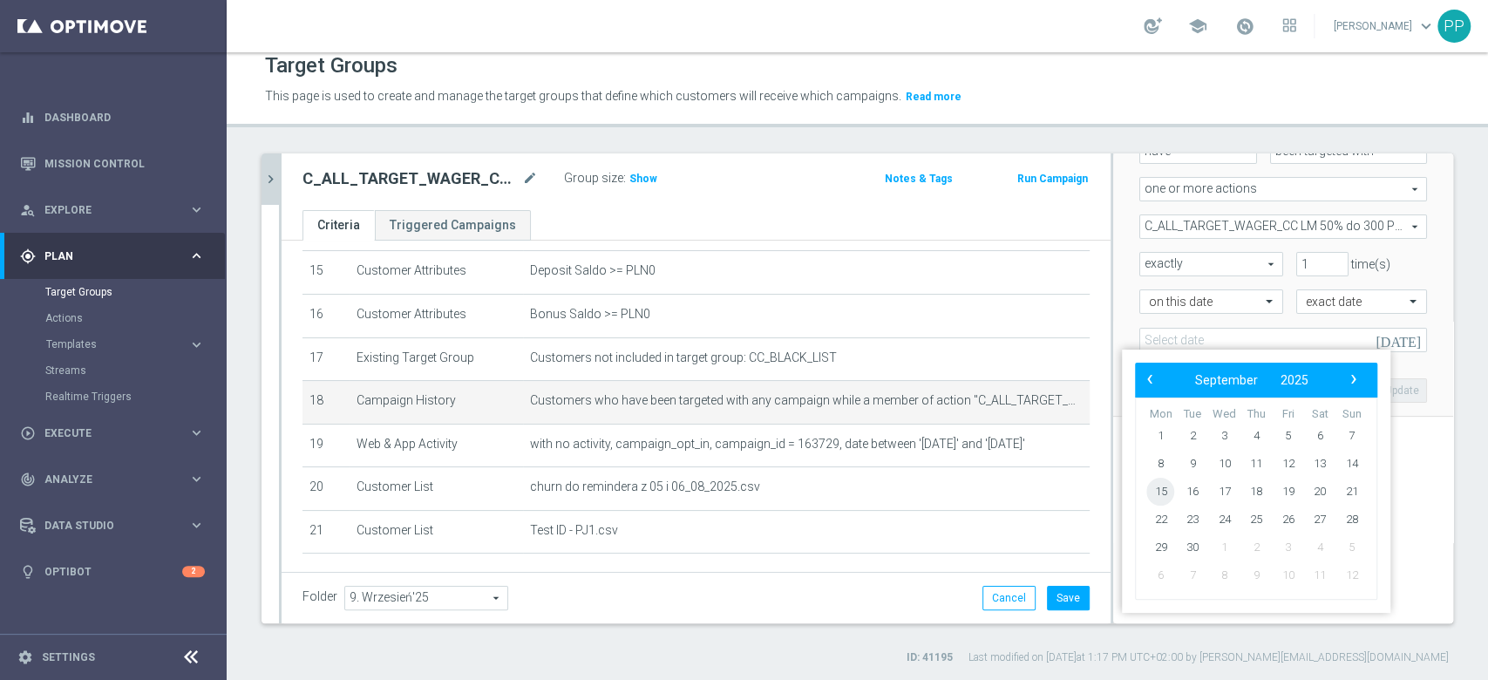
click at [1160, 489] on span "15" at bounding box center [1160, 492] width 28 height 28
type input "15 Sep 2025"
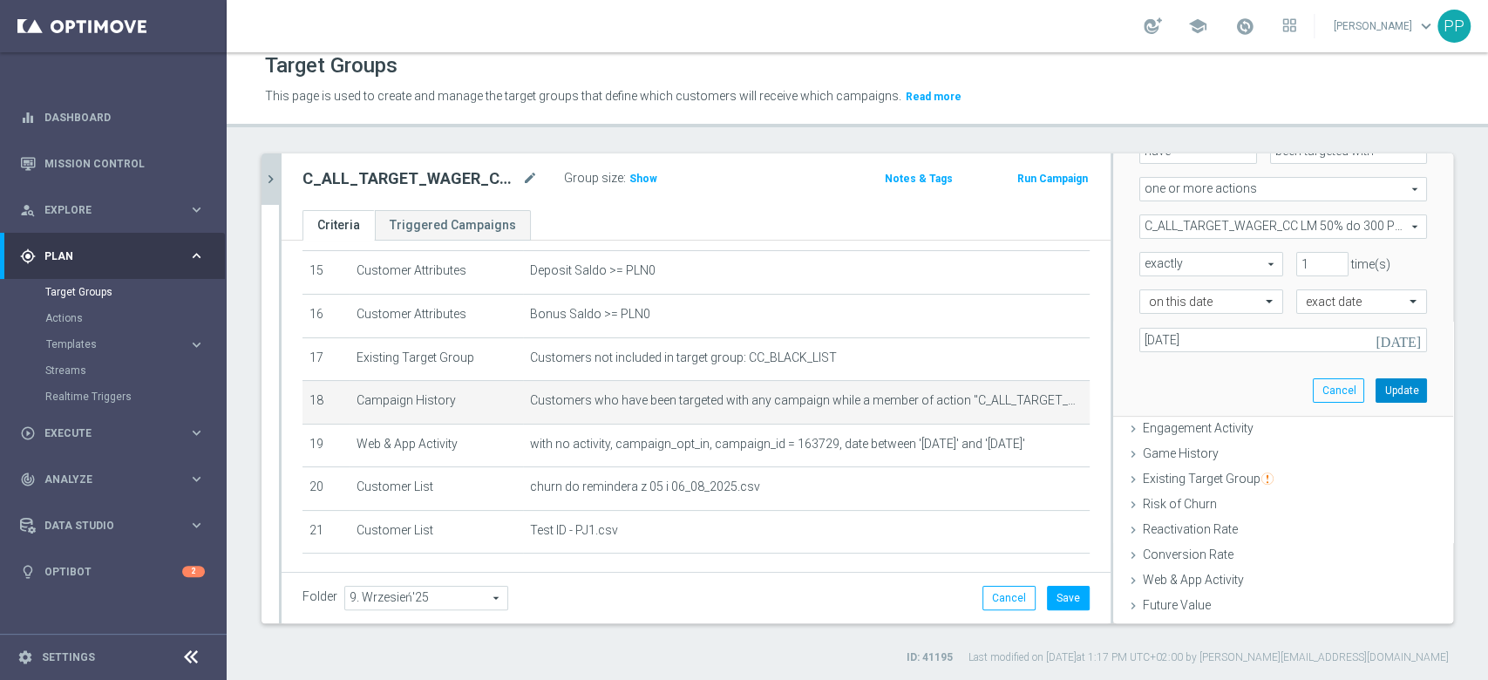
click at [1375, 391] on button "Update" at bounding box center [1400, 390] width 51 height 24
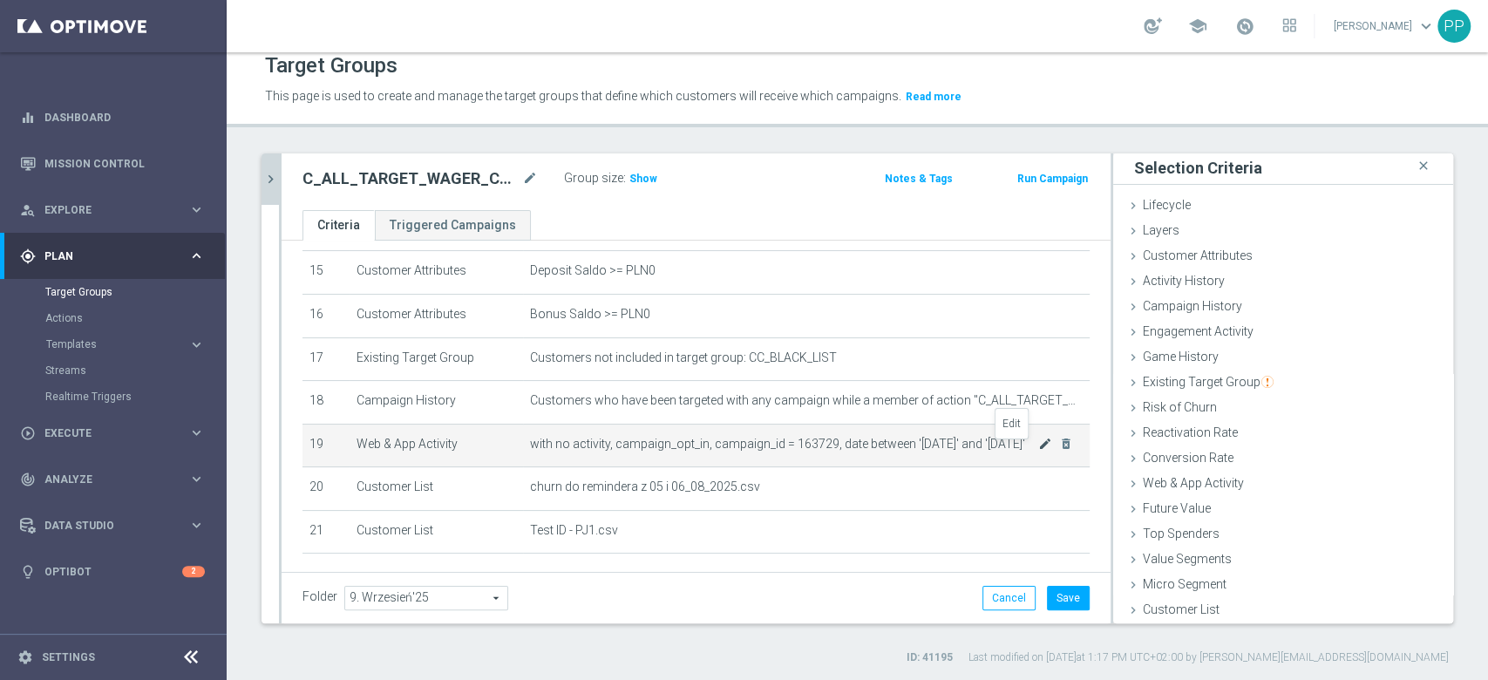
click at [1038, 447] on icon "mode_edit" at bounding box center [1045, 444] width 14 height 14
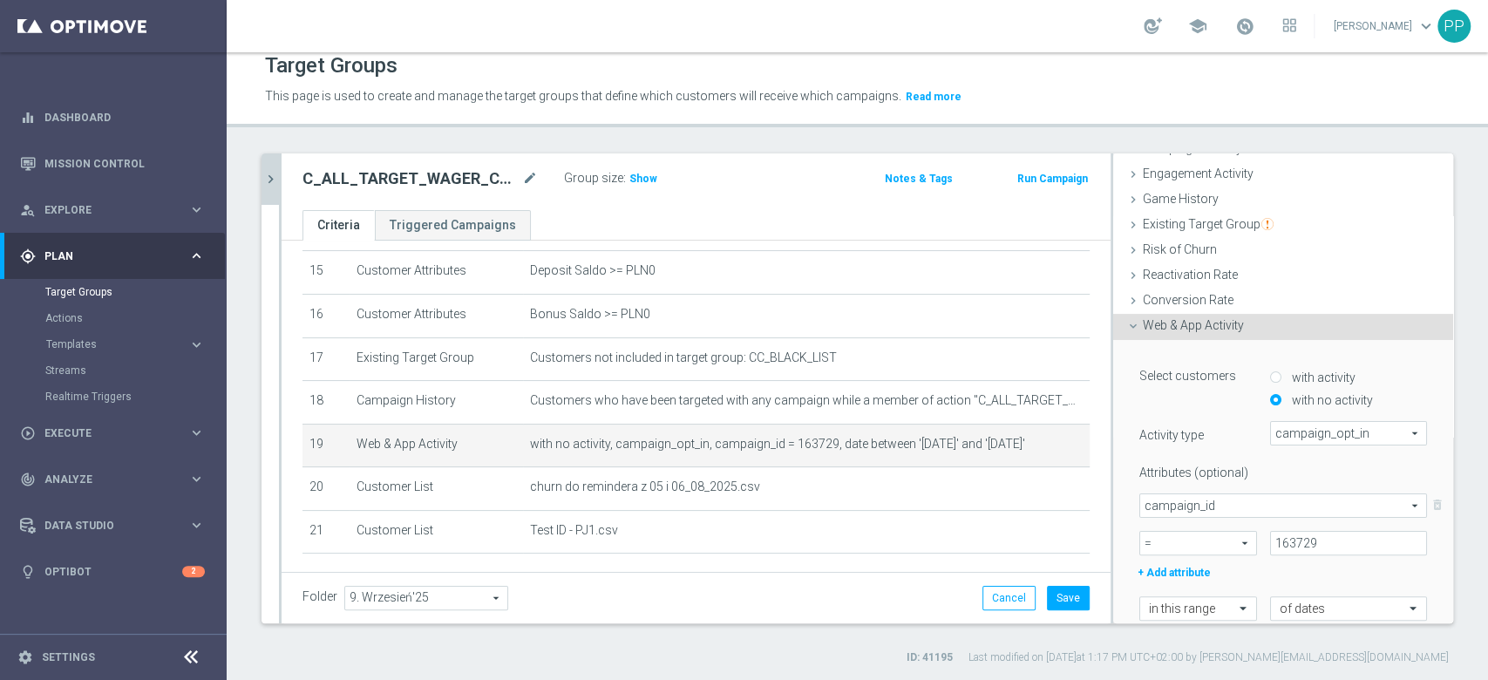
scroll to position [159, 0]
click at [1270, 531] on input "163729" at bounding box center [1348, 543] width 157 height 24
paste input "79740"
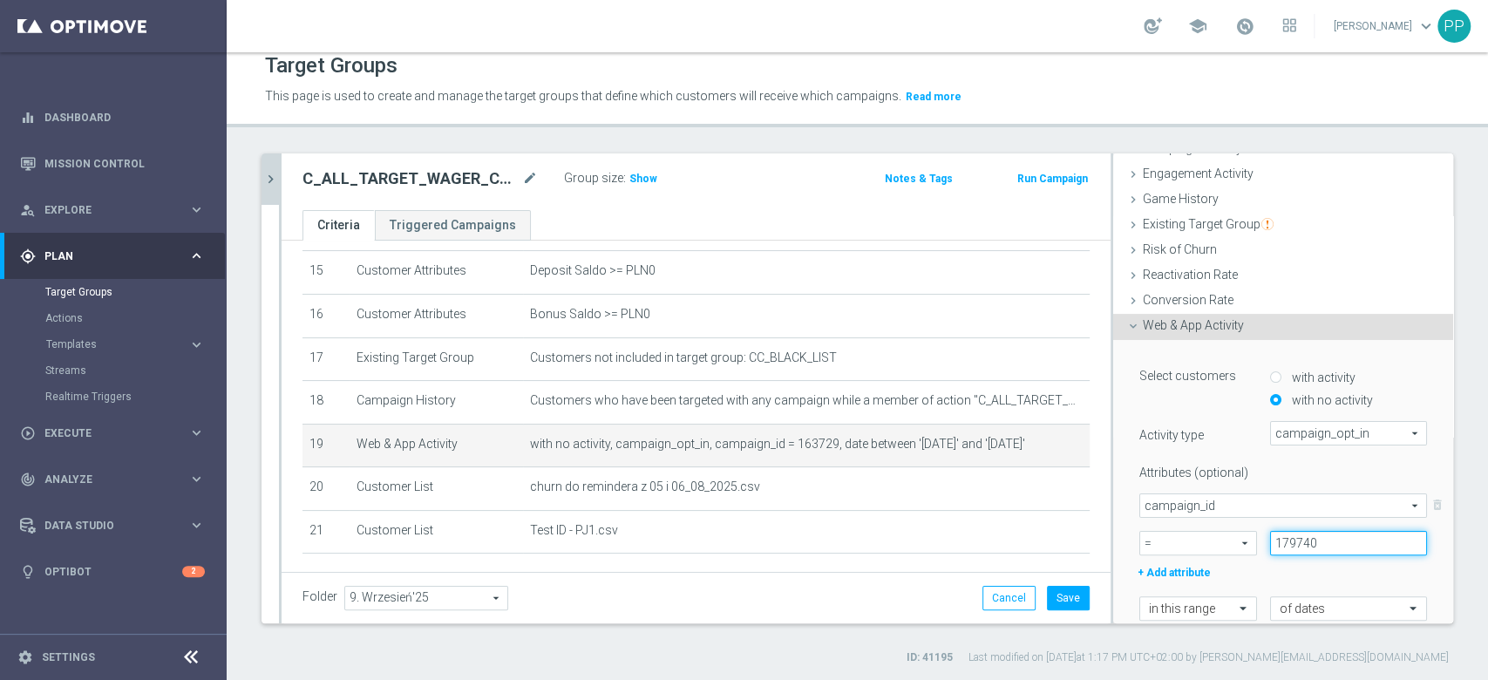
scroll to position [383, 0]
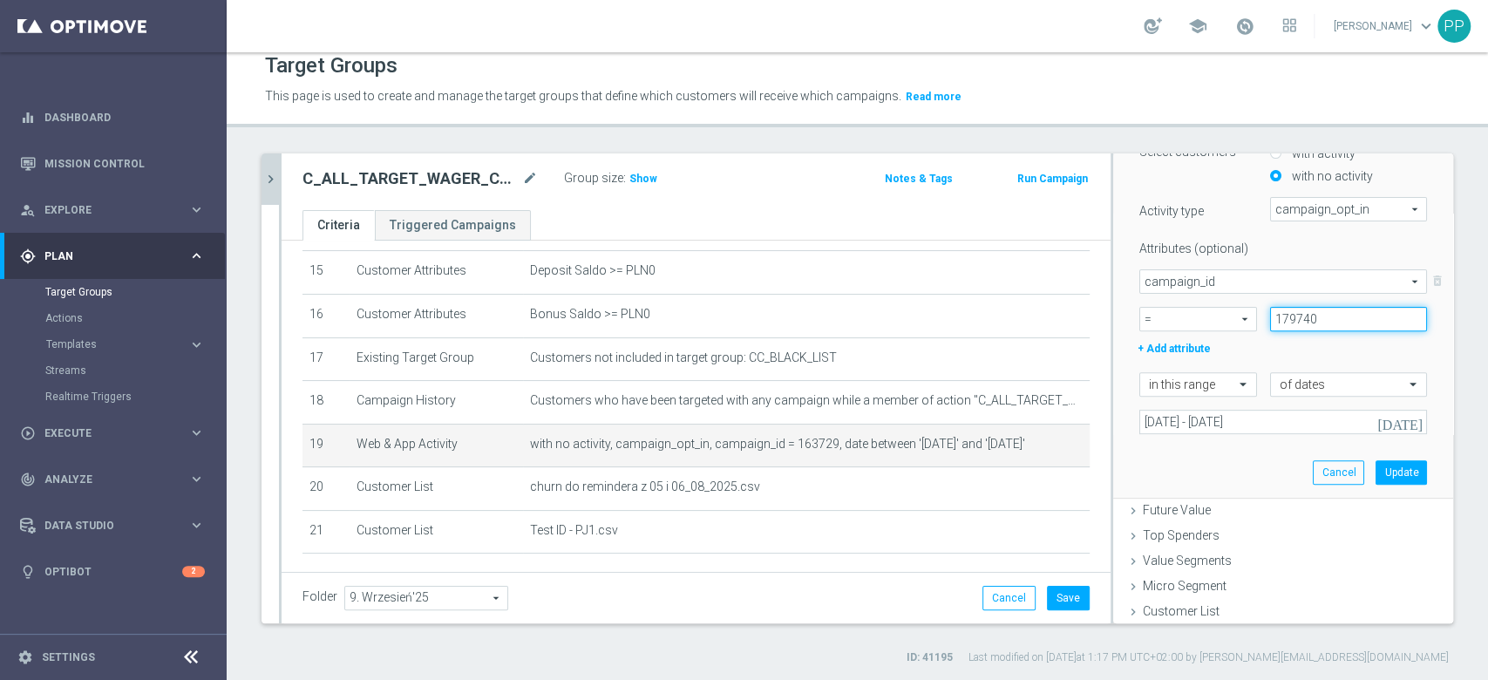
type input "179740"
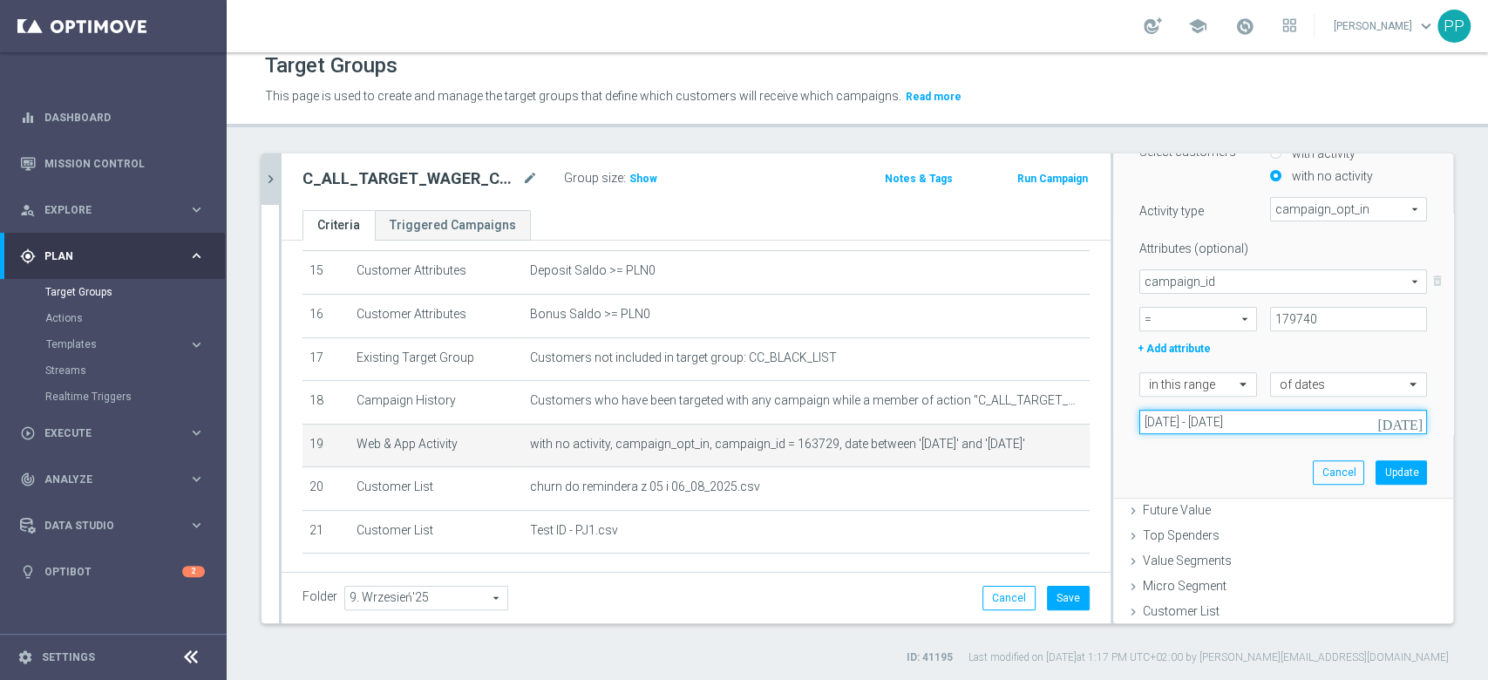
click at [1167, 425] on input "04 Aug 2025 - 07 Aug 2025" at bounding box center [1283, 422] width 288 height 24
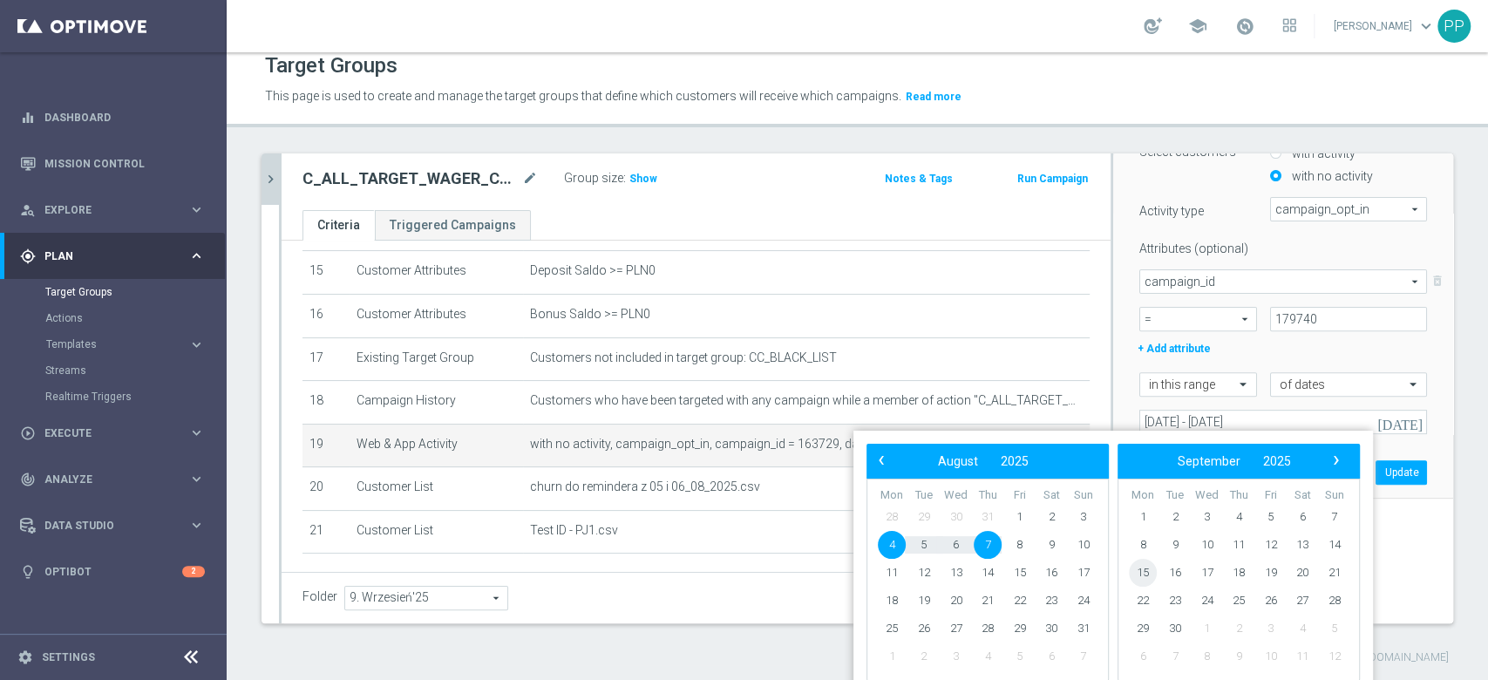
click at [1145, 574] on span "15" at bounding box center [1143, 573] width 28 height 28
click at [986, 571] on span "18" at bounding box center [988, 573] width 28 height 28
type input "15 Sep 2025 - 18 Sep 2025"
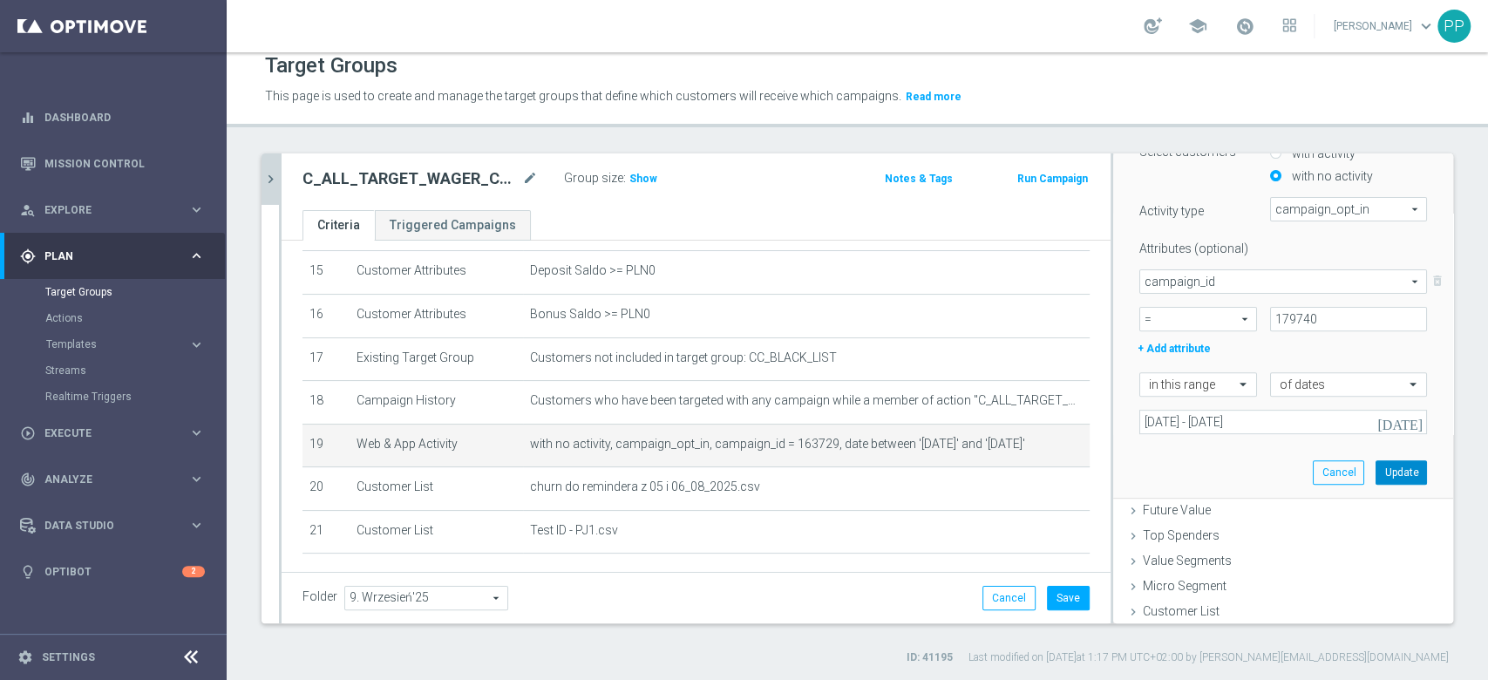
click at [1375, 476] on button "Update" at bounding box center [1400, 472] width 51 height 24
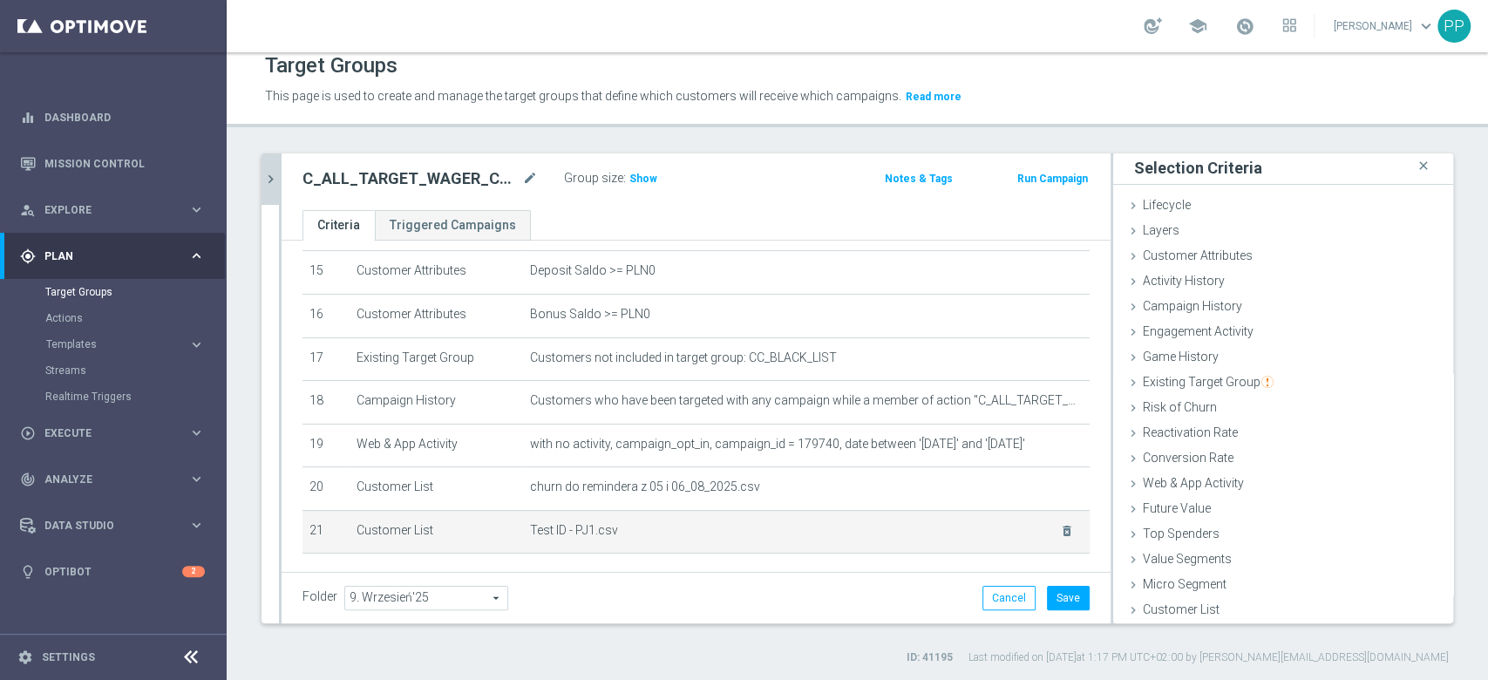
scroll to position [754, 0]
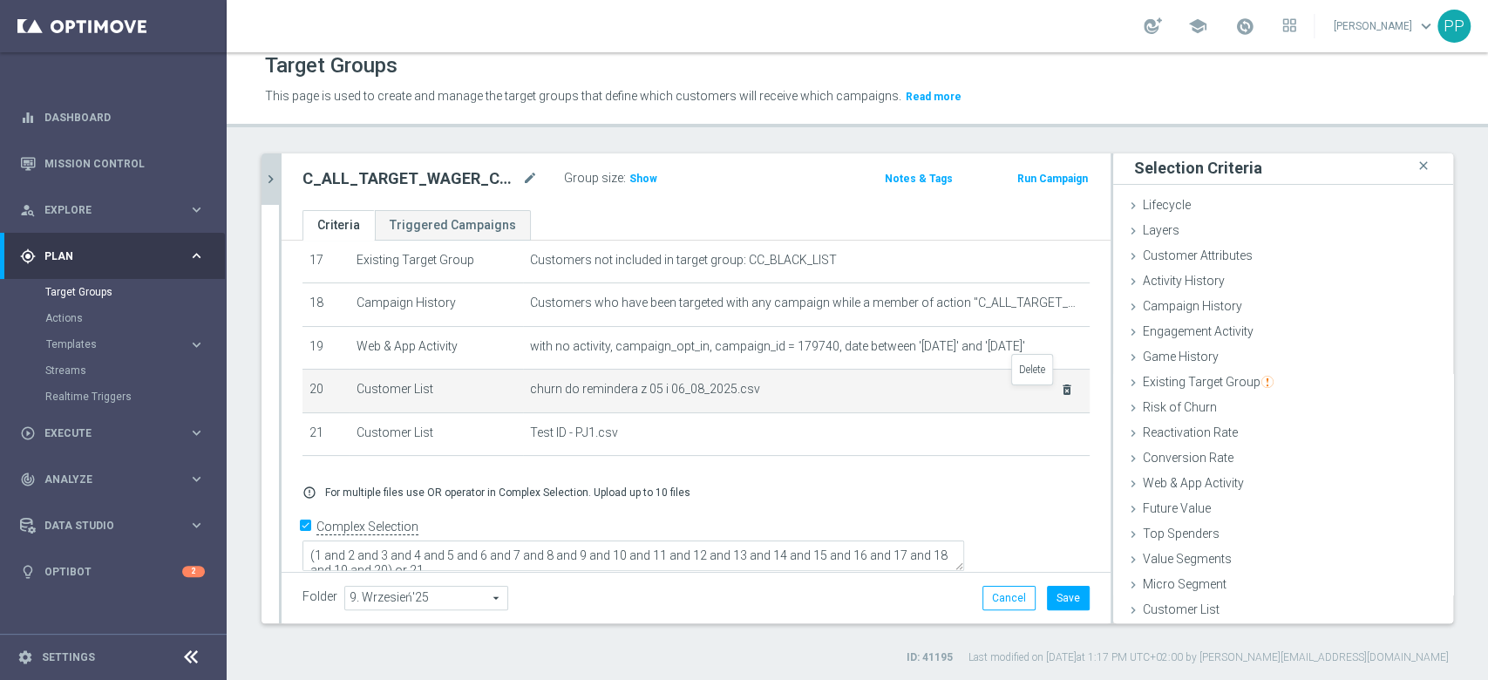
click at [1060, 397] on icon "delete_forever" at bounding box center [1067, 390] width 14 height 14
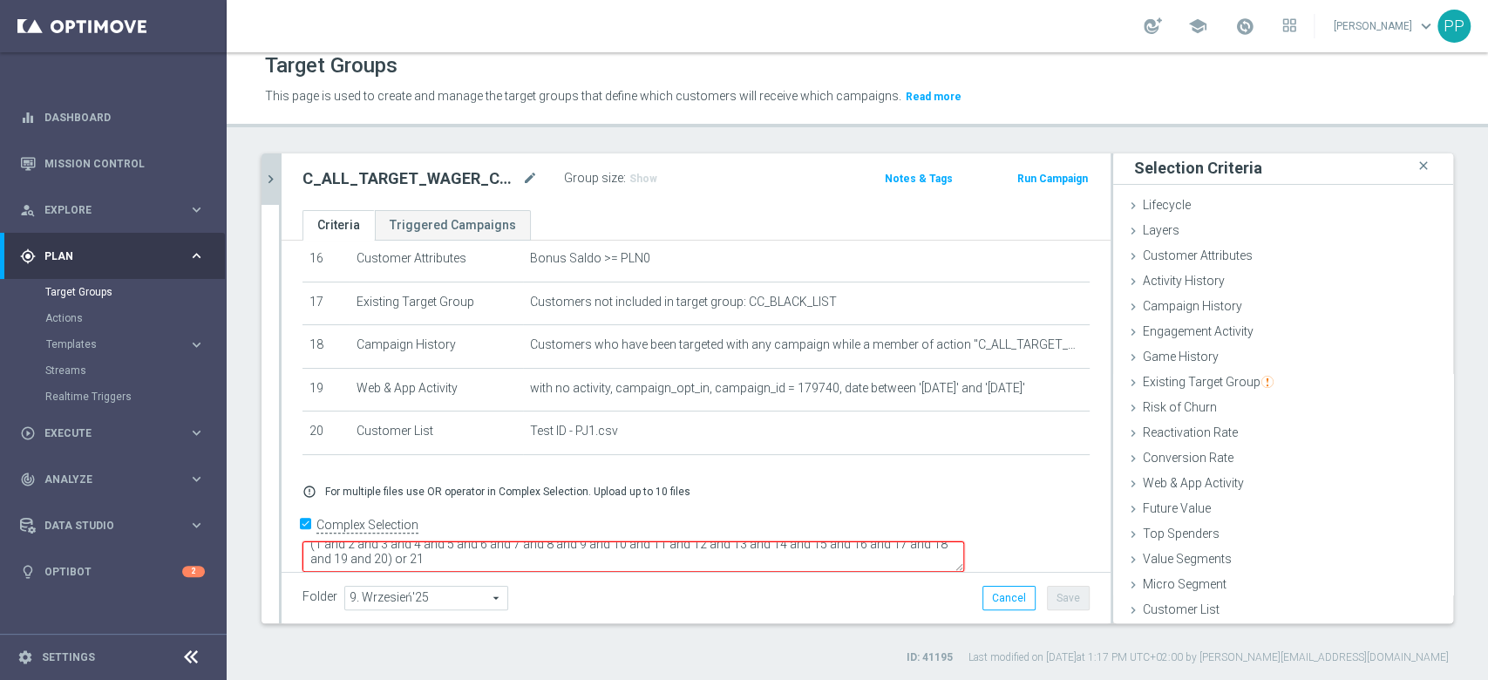
scroll to position [14, 0]
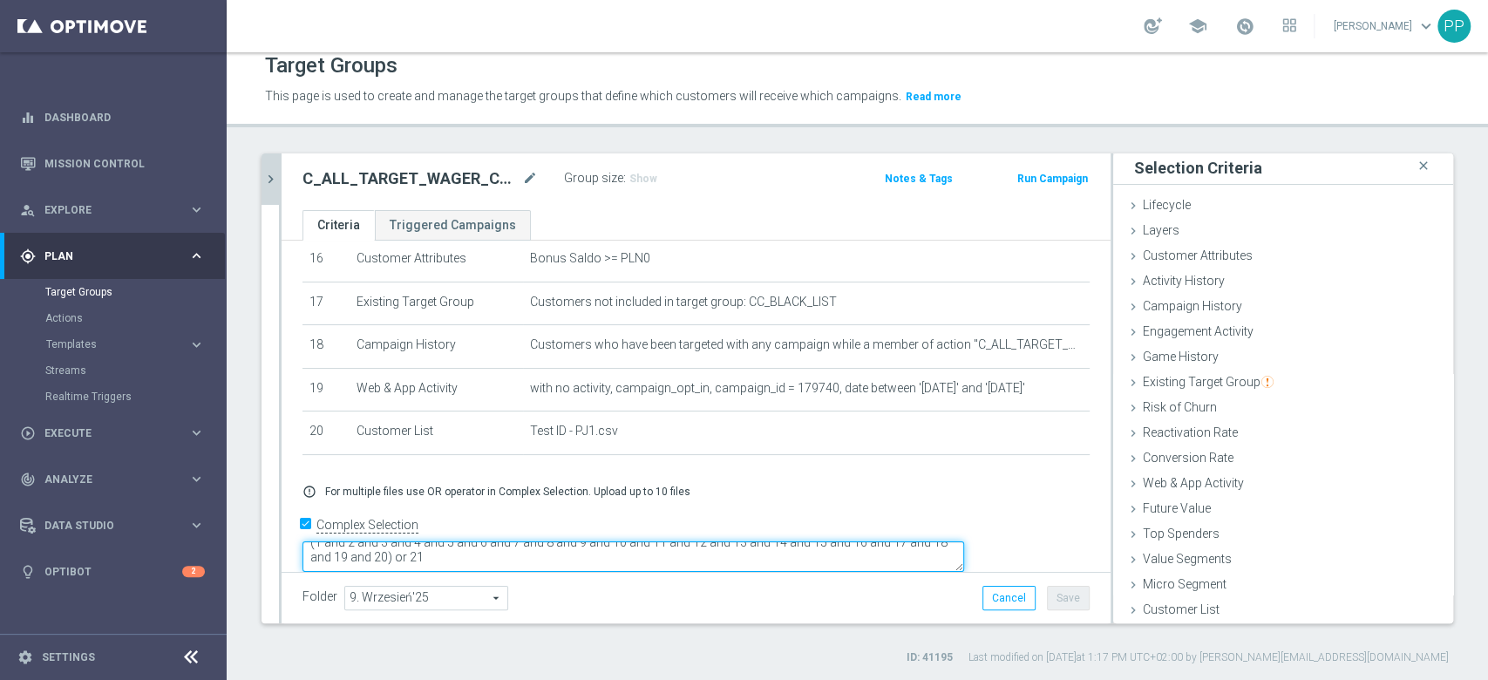
click at [596, 541] on textarea "(1 and 2 and 3 and 4 and 5 and 6 and 7 and 8 and 9 and 10 and 11 and 12 and 13 …" at bounding box center [633, 556] width 662 height 31
type textarea "(1 and 2 and 3 and 4 and 5 and 6 and 7 and 8 and 9 and 10 and 11 and 12 and 13 …"
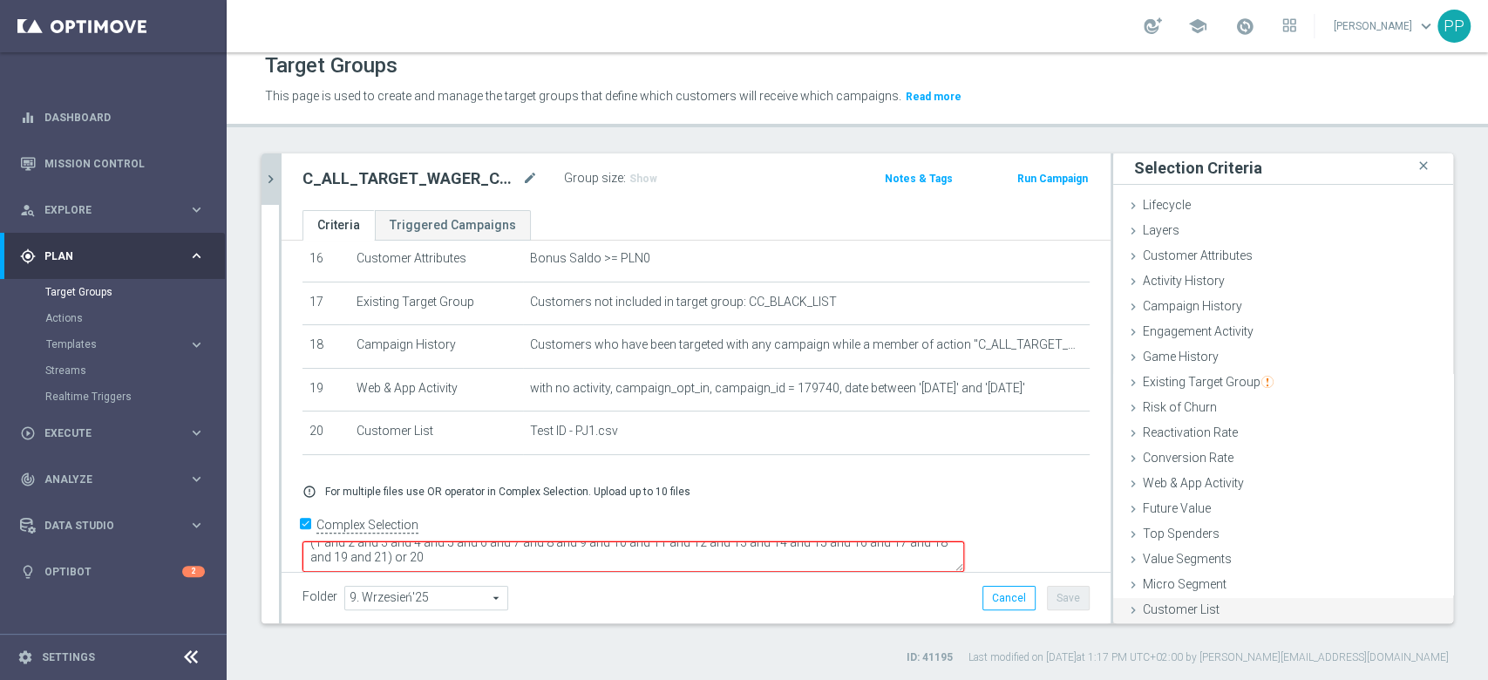
click at [1191, 606] on span "Customer List" at bounding box center [1181, 609] width 77 height 14
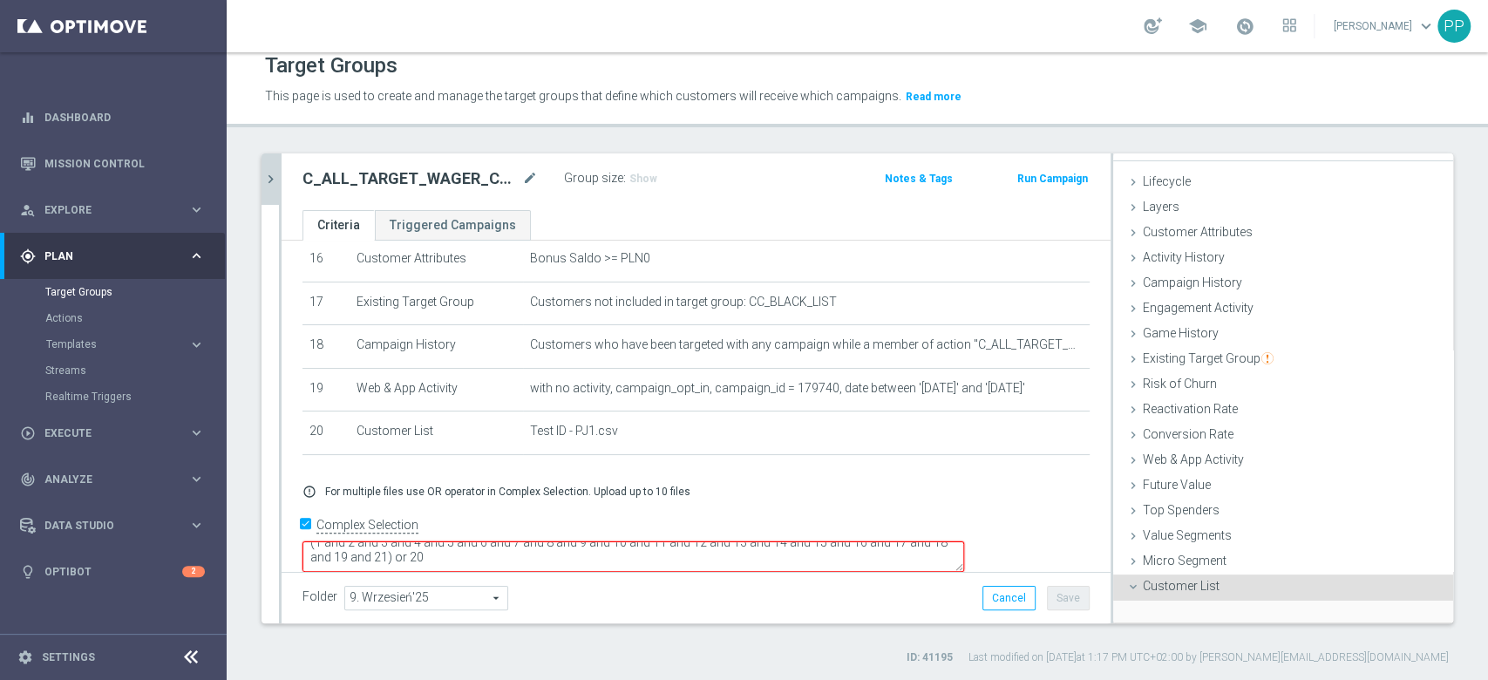
scroll to position [158, 0]
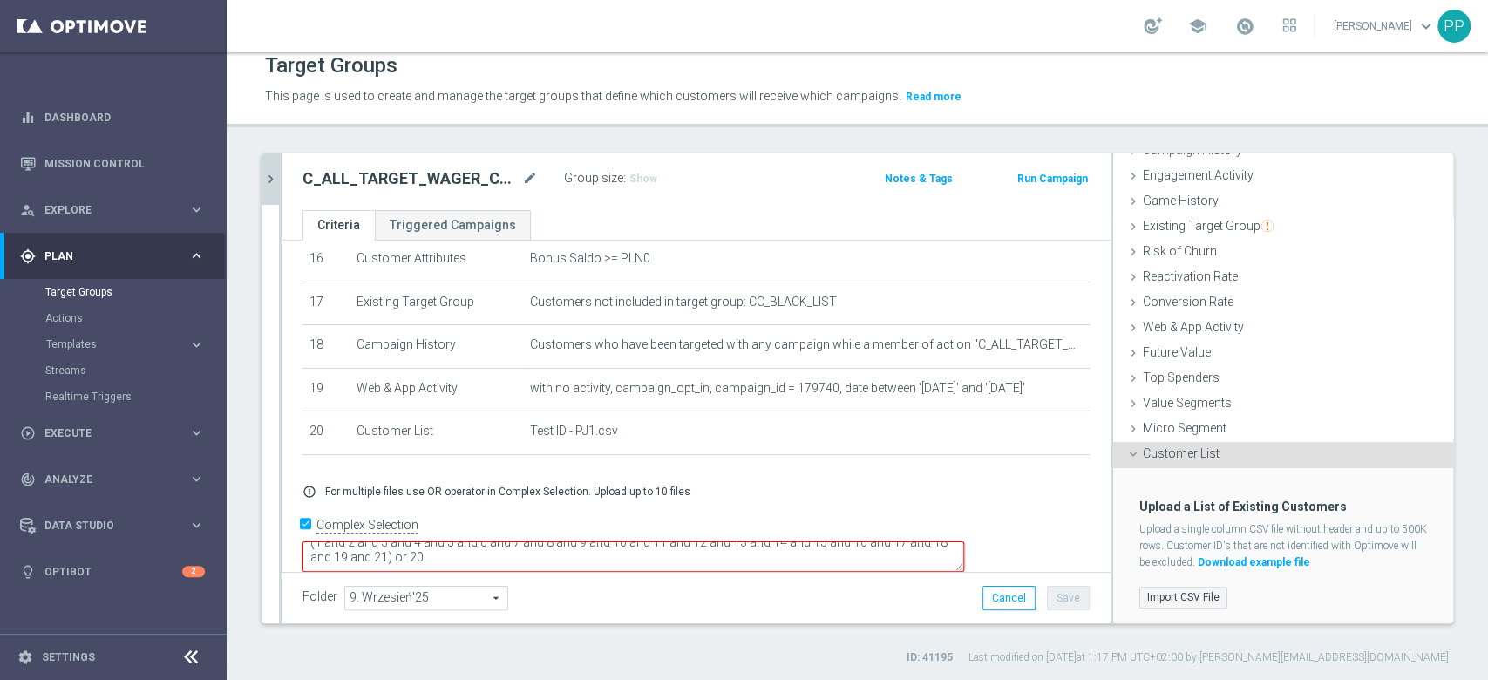
click at [1185, 587] on label "Import CSV File" at bounding box center [1183, 598] width 88 height 22
click at [0, 0] on input "Import CSV File" at bounding box center [0, 0] width 0 height 0
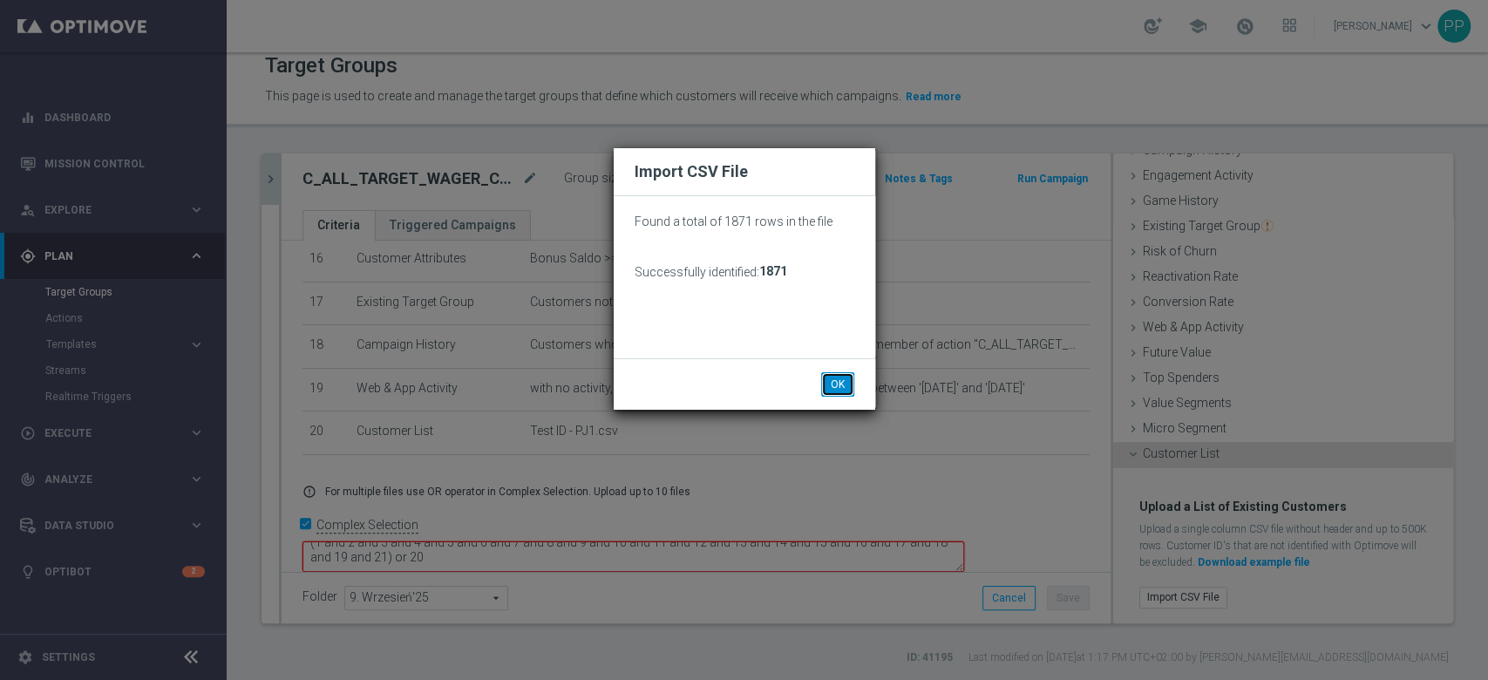
click at [845, 389] on button "OK" at bounding box center [837, 384] width 33 height 24
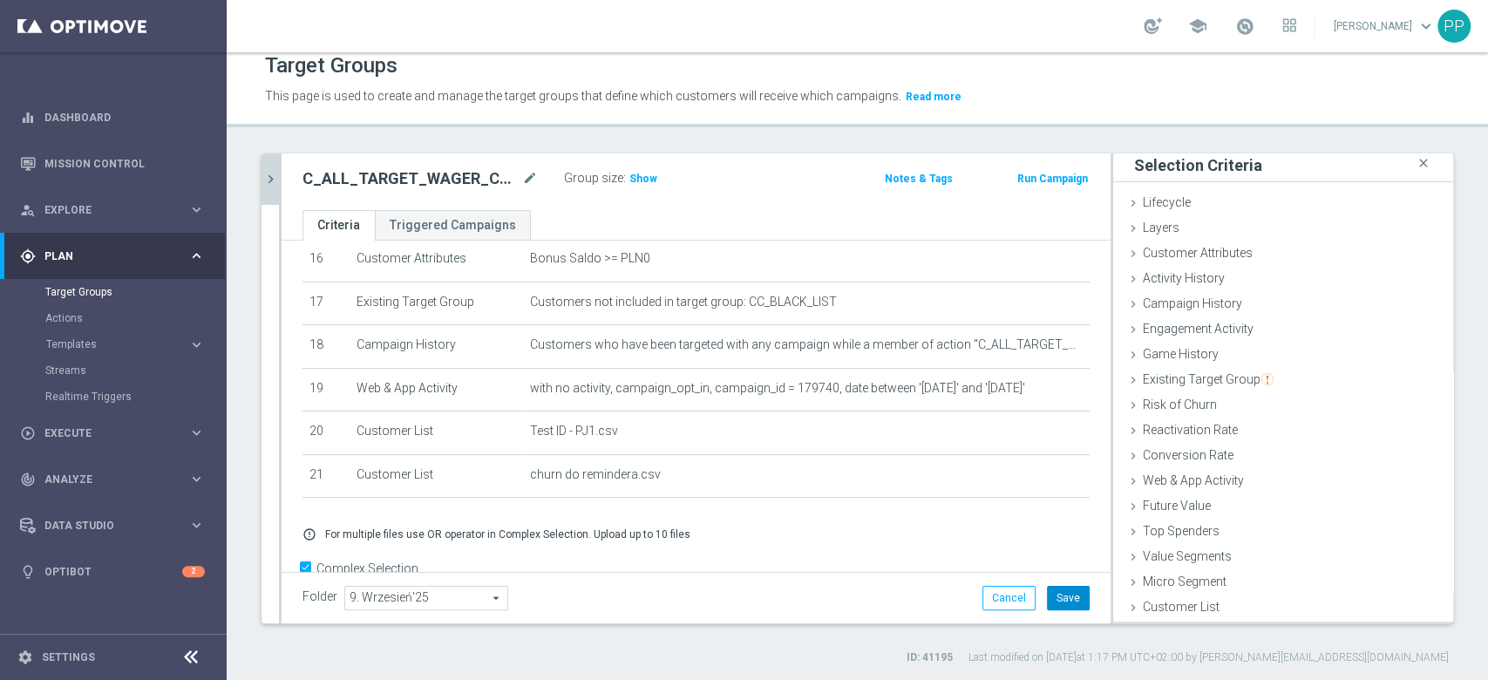
scroll to position [2, 0]
click at [1047, 595] on button "Save" at bounding box center [1068, 598] width 43 height 24
click at [637, 174] on span "Show" at bounding box center [643, 179] width 28 height 12
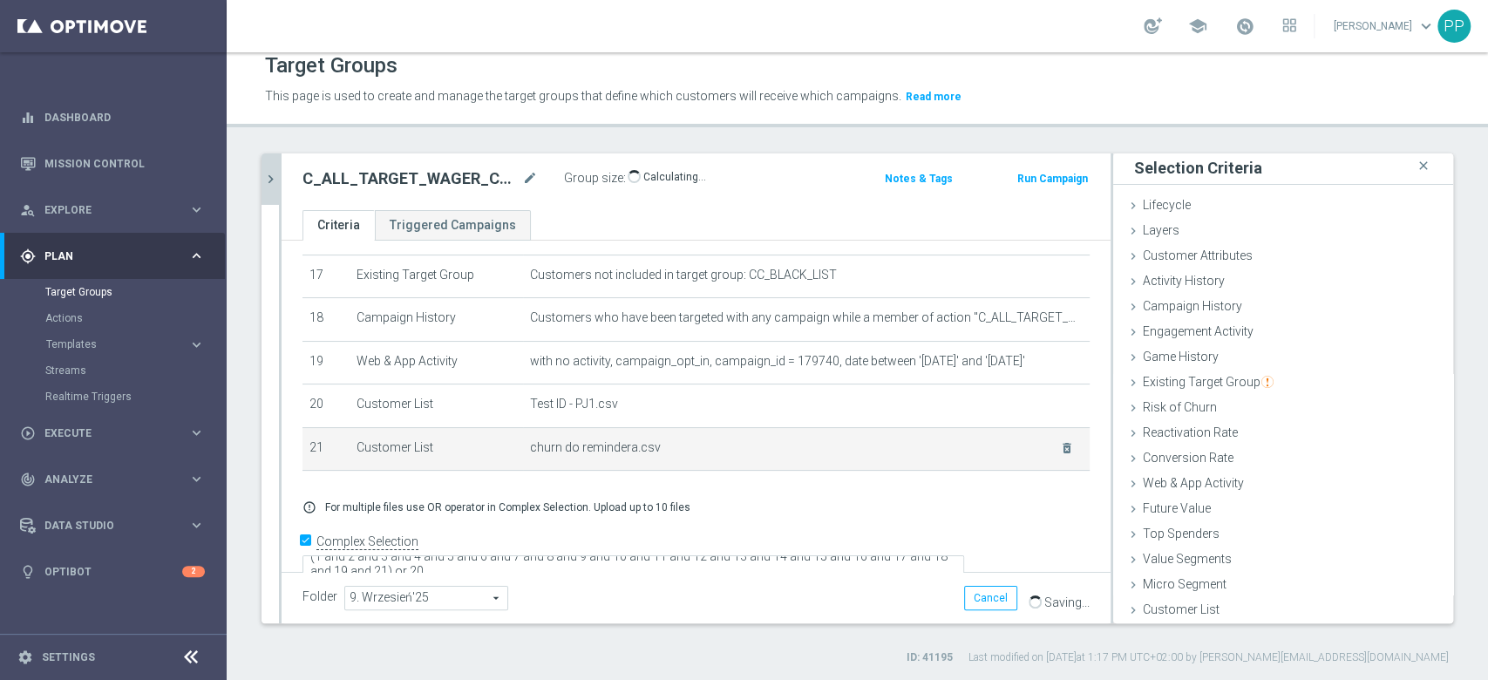
scroll to position [754, 0]
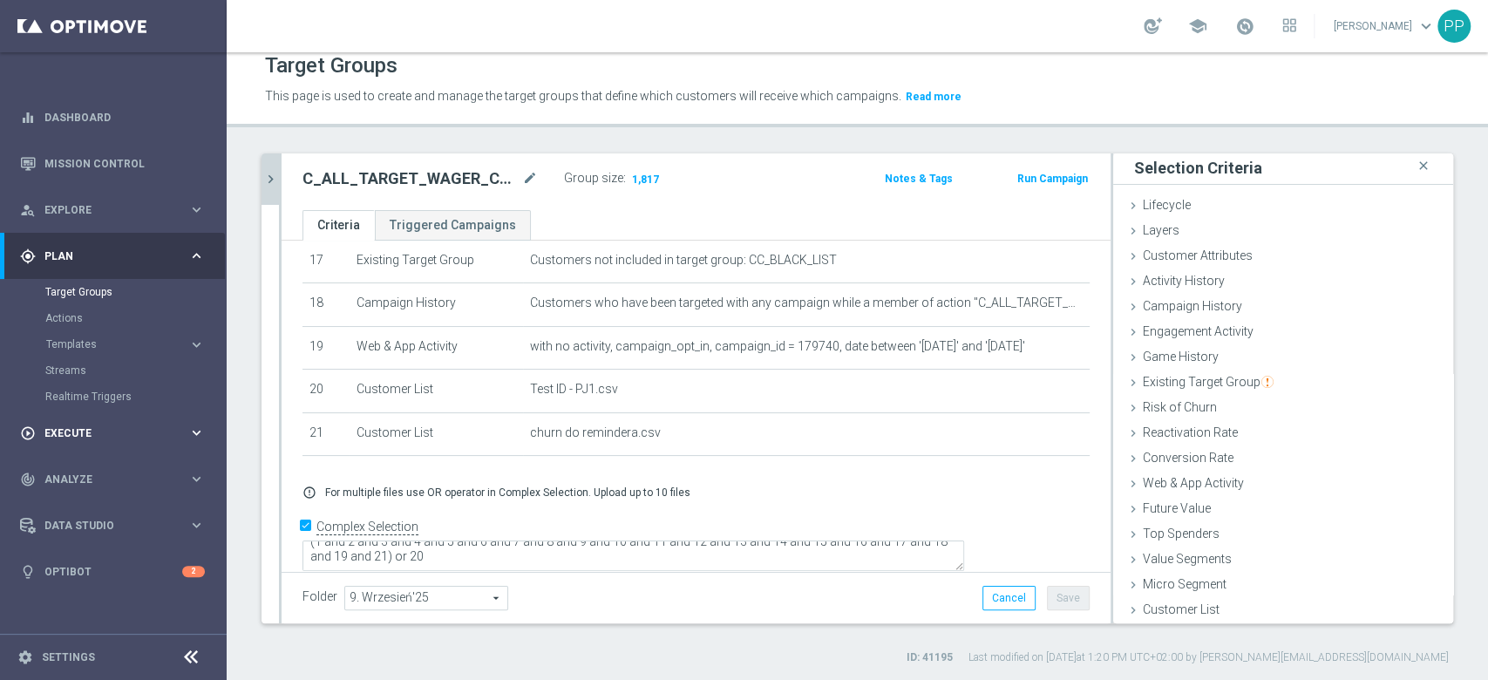
click at [78, 431] on span "Execute" at bounding box center [116, 433] width 144 height 10
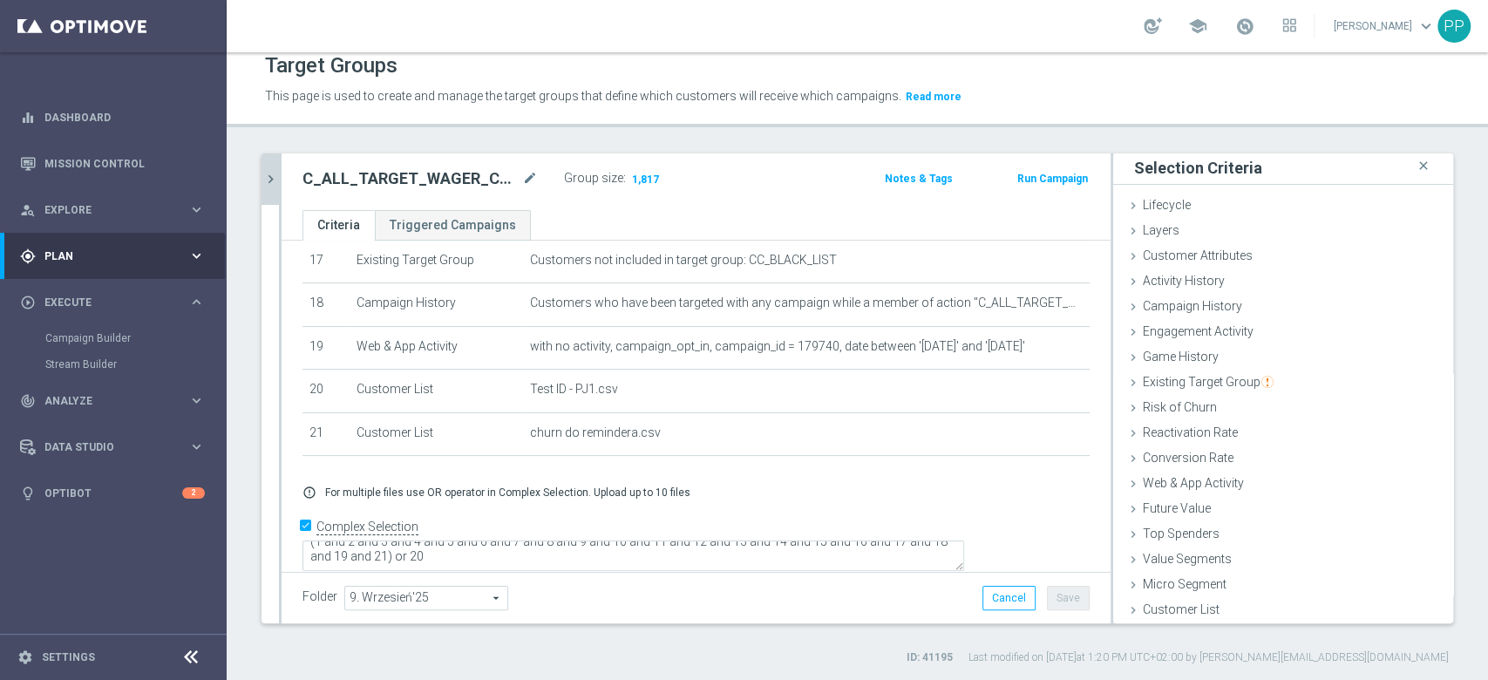
click at [273, 186] on button "chevron_right" at bounding box center [269, 178] width 17 height 51
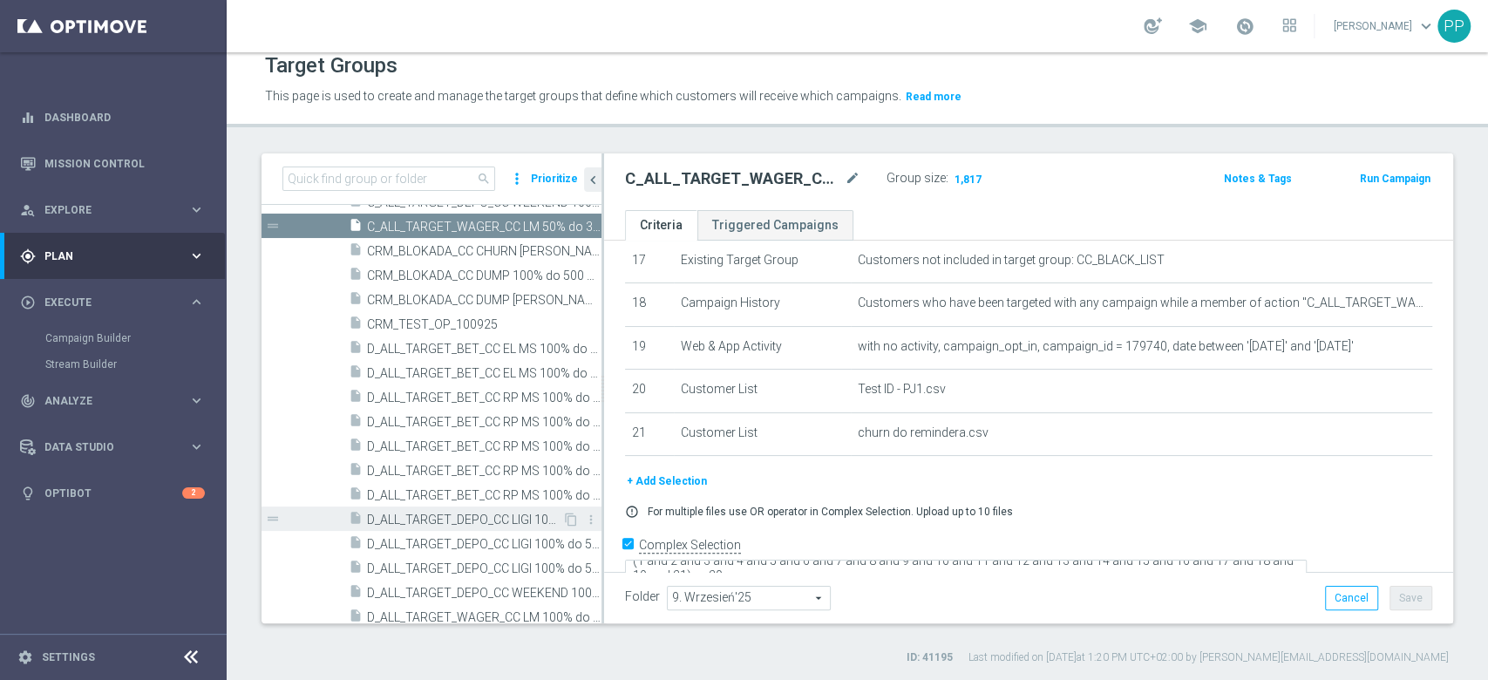
scroll to position [2836, 0]
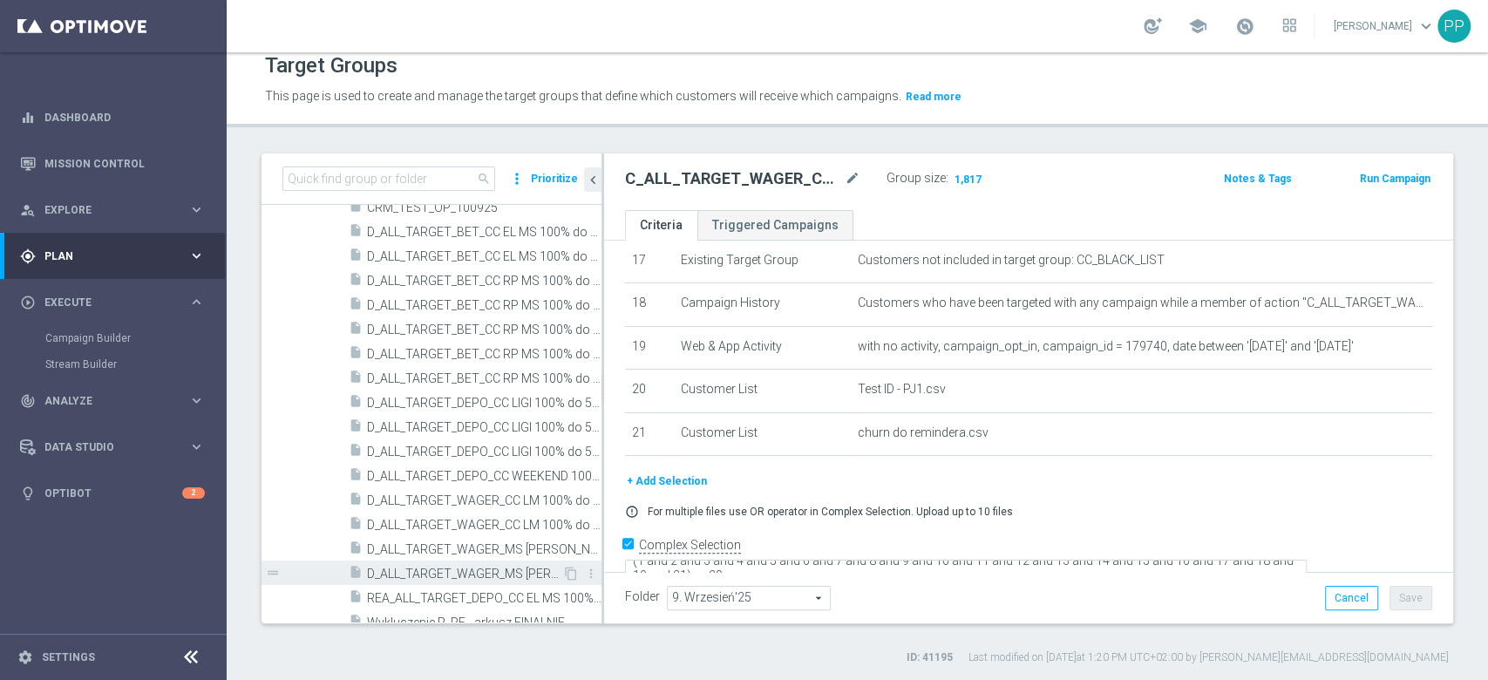
click at [421, 568] on span "D_ALL_TARGET_WAGER_MS SIATKA 100% do 300 PLN_120925" at bounding box center [464, 574] width 195 height 15
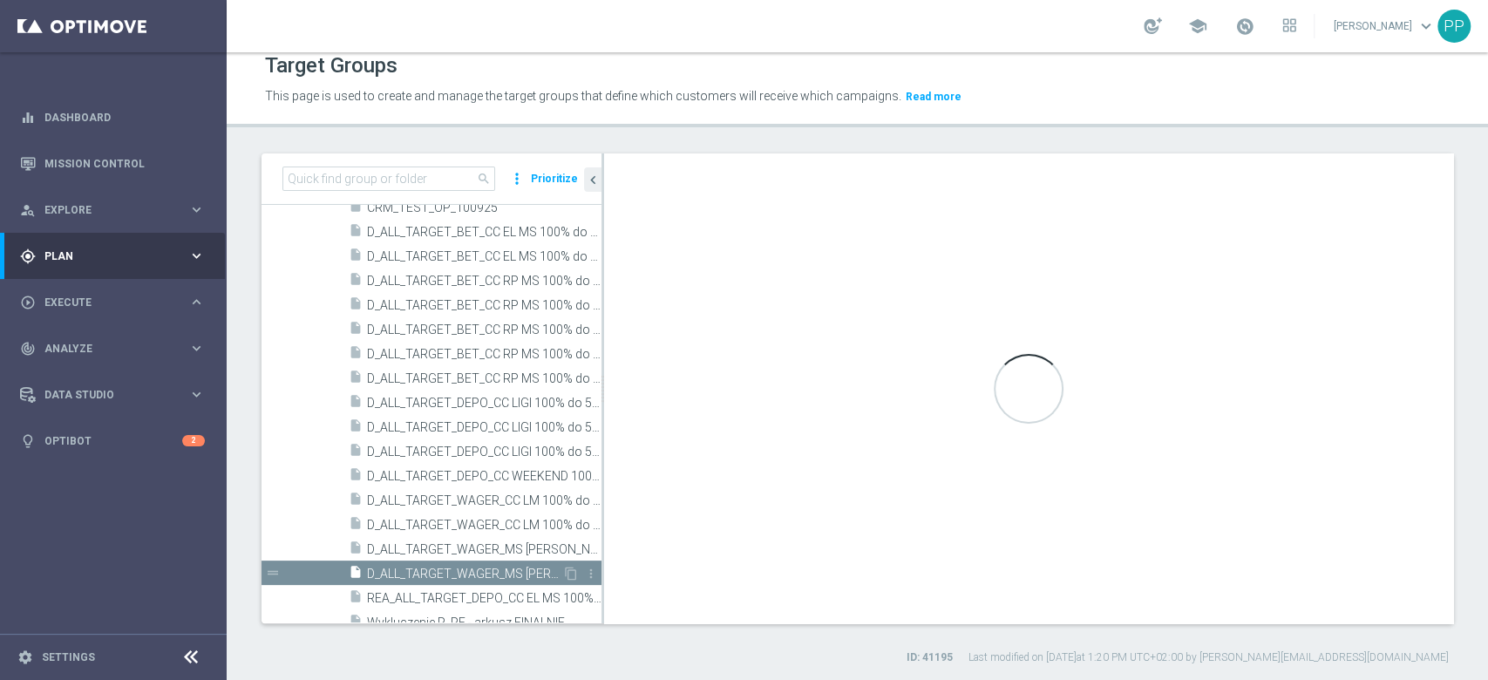
checkbox input "false"
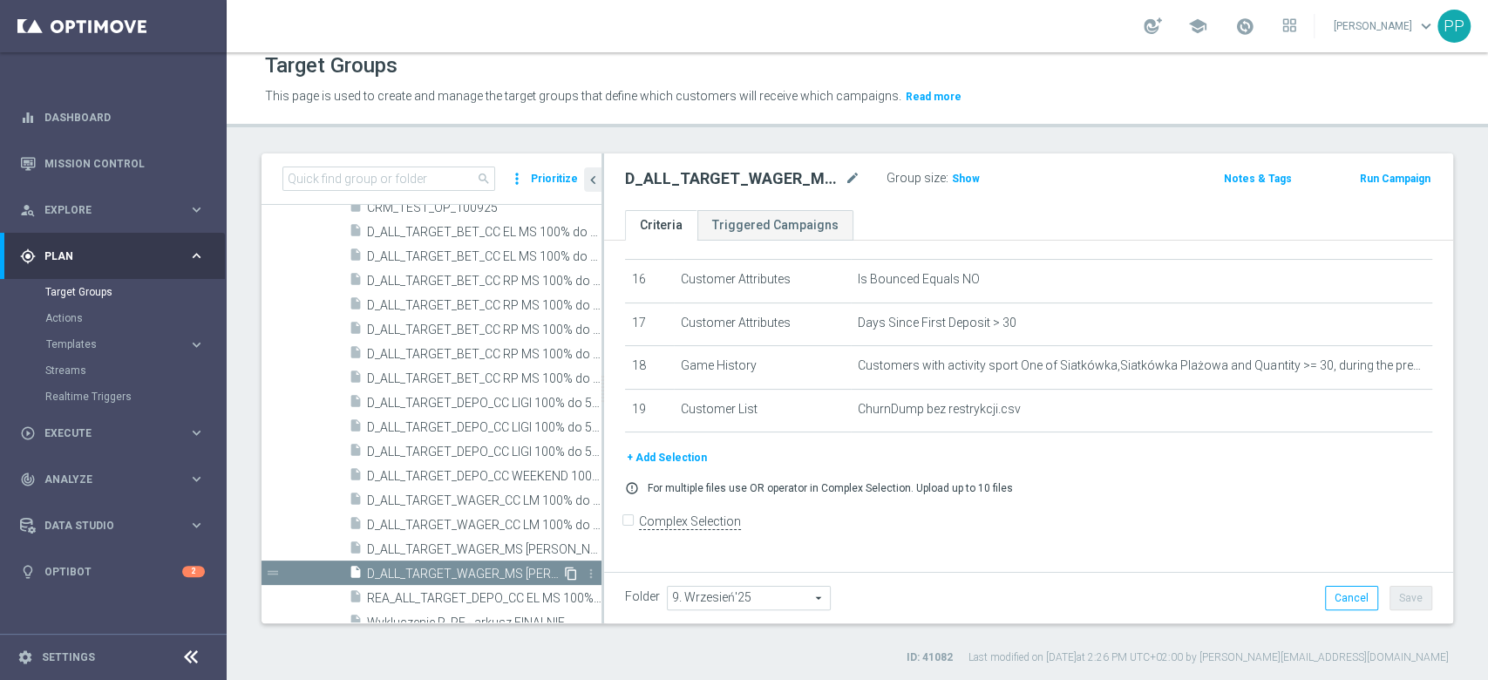
scroll to position [683, 0]
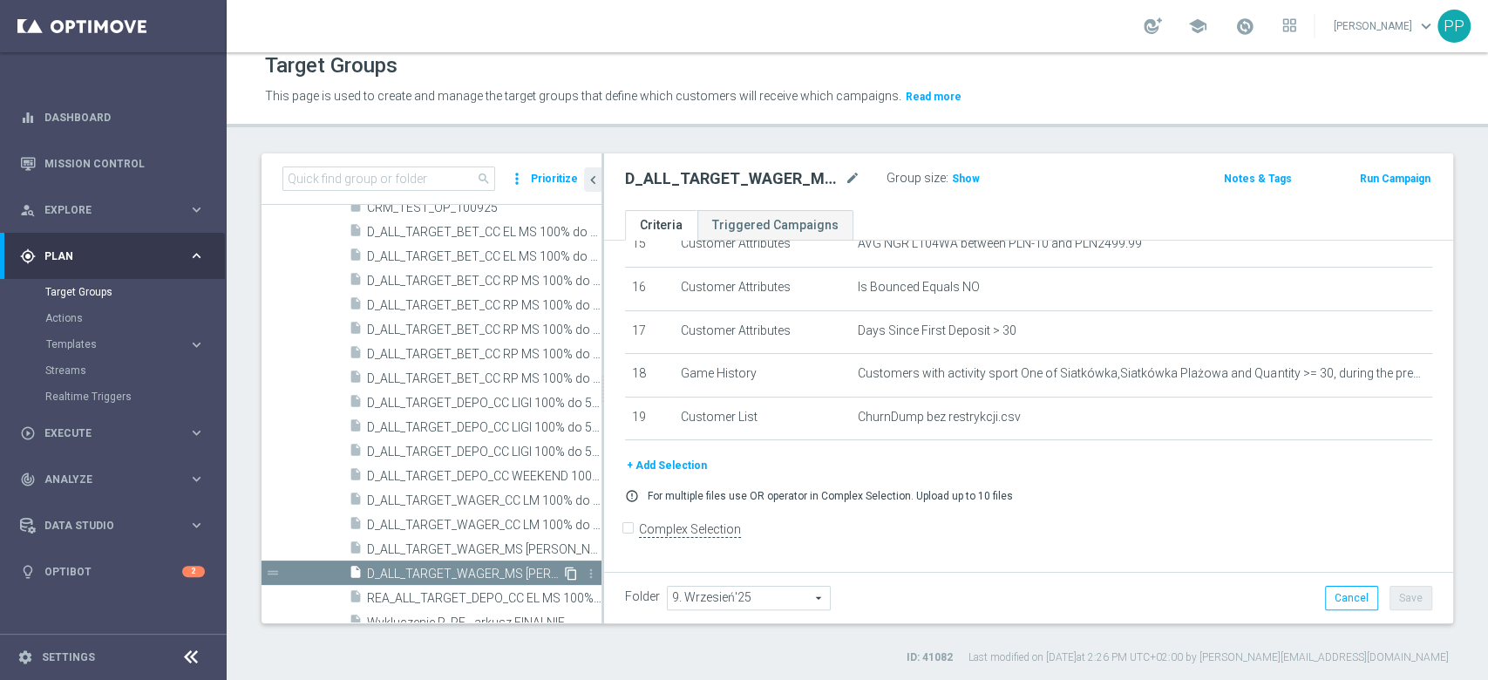
click at [564, 568] on icon "content_copy" at bounding box center [571, 574] width 14 height 14
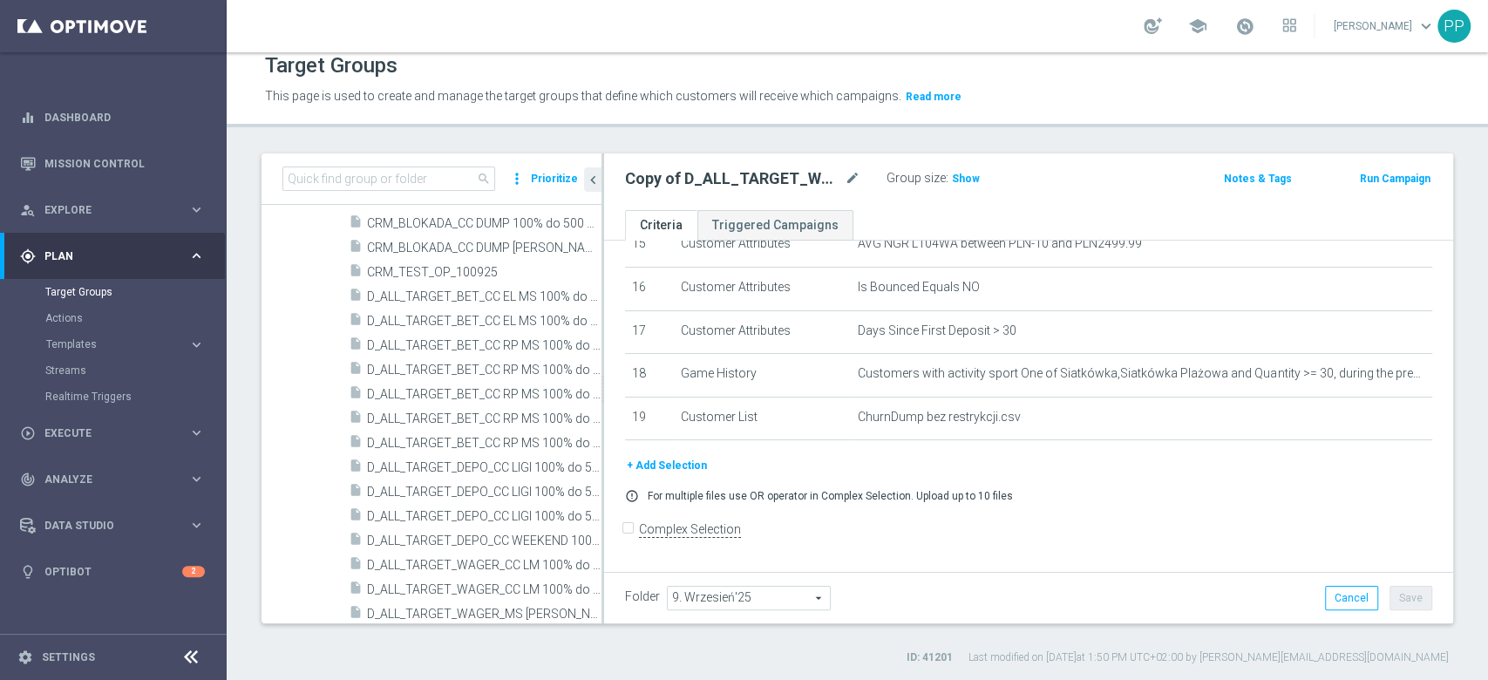
scroll to position [2510, 0]
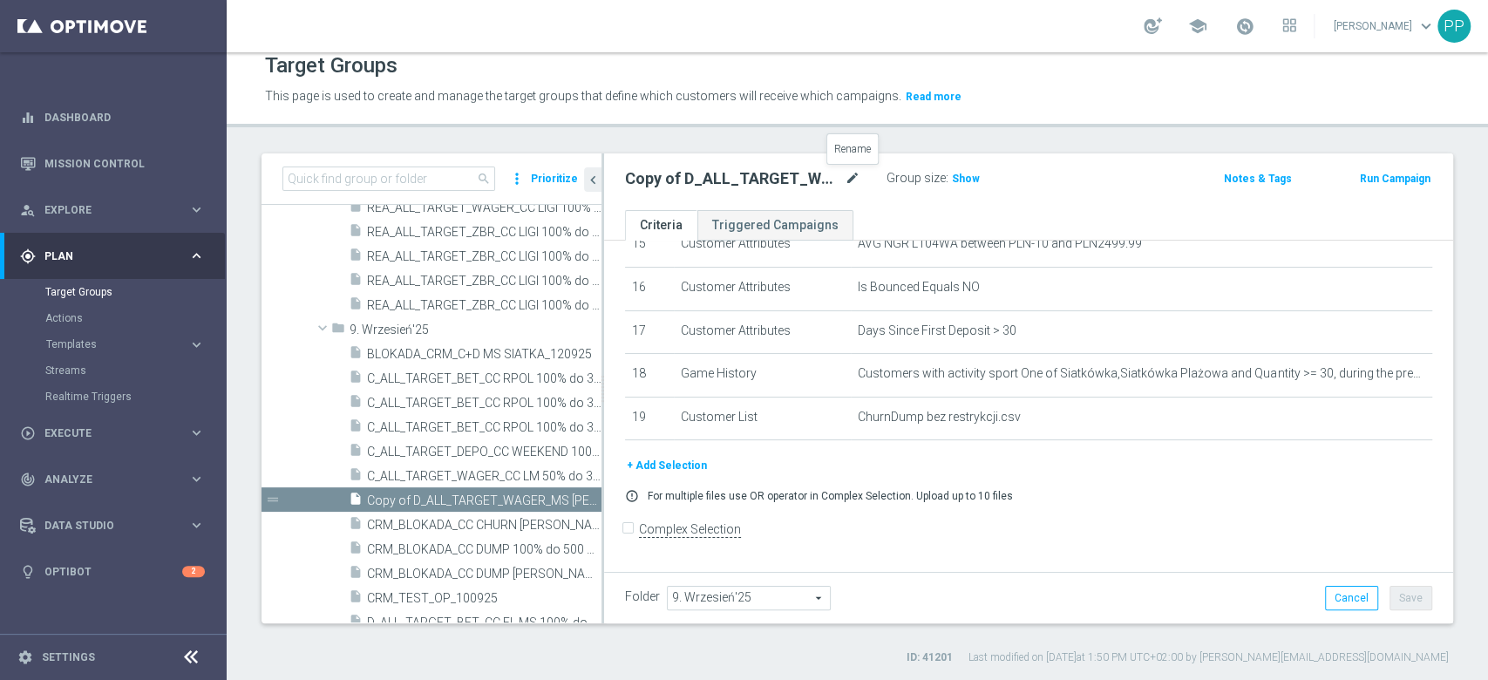
click at [845, 179] on icon "mode_edit" at bounding box center [853, 178] width 16 height 21
click at [784, 186] on input "Copy of D_ALL_TARGET_WAGER_MS SIATKA 100% do 300 PLN_120925" at bounding box center [742, 180] width 235 height 24
drag, startPoint x: 784, startPoint y: 185, endPoint x: 615, endPoint y: 185, distance: 168.2
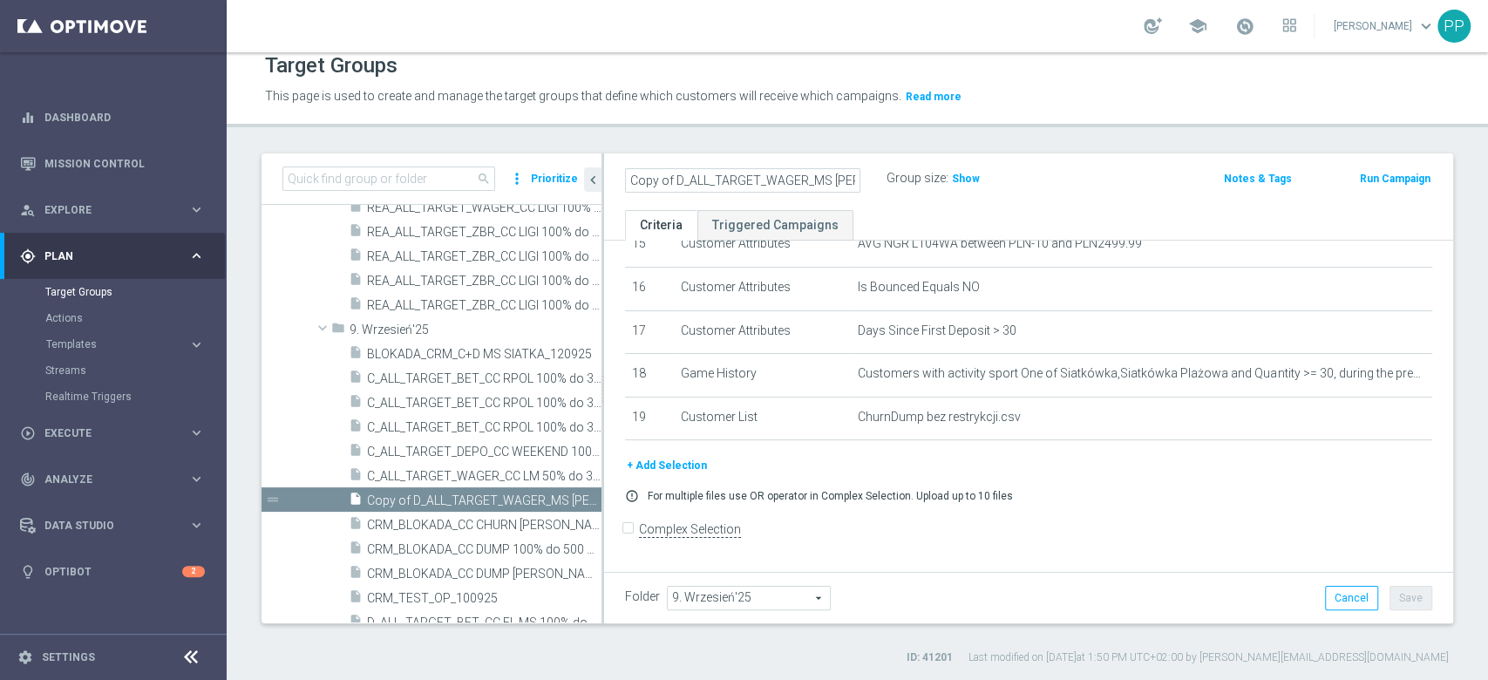
click at [615, 185] on div "Copy of D_ALL_TARGET_WAGER_MS SIATKA 100% do 300 PLN_120925" at bounding box center [742, 180] width 261 height 24
click at [673, 178] on input "Copy of D_ALL_TARGET_WAGER_MS SIATKA 100% do 300 PLN_120925" at bounding box center [742, 180] width 235 height 24
drag, startPoint x: 724, startPoint y: 180, endPoint x: 884, endPoint y: 176, distance: 159.5
click at [884, 176] on div "D_ALL_TARGET_WAGER_MS SIATKA 100% do 300 PLN_120925" at bounding box center [755, 178] width 261 height 24
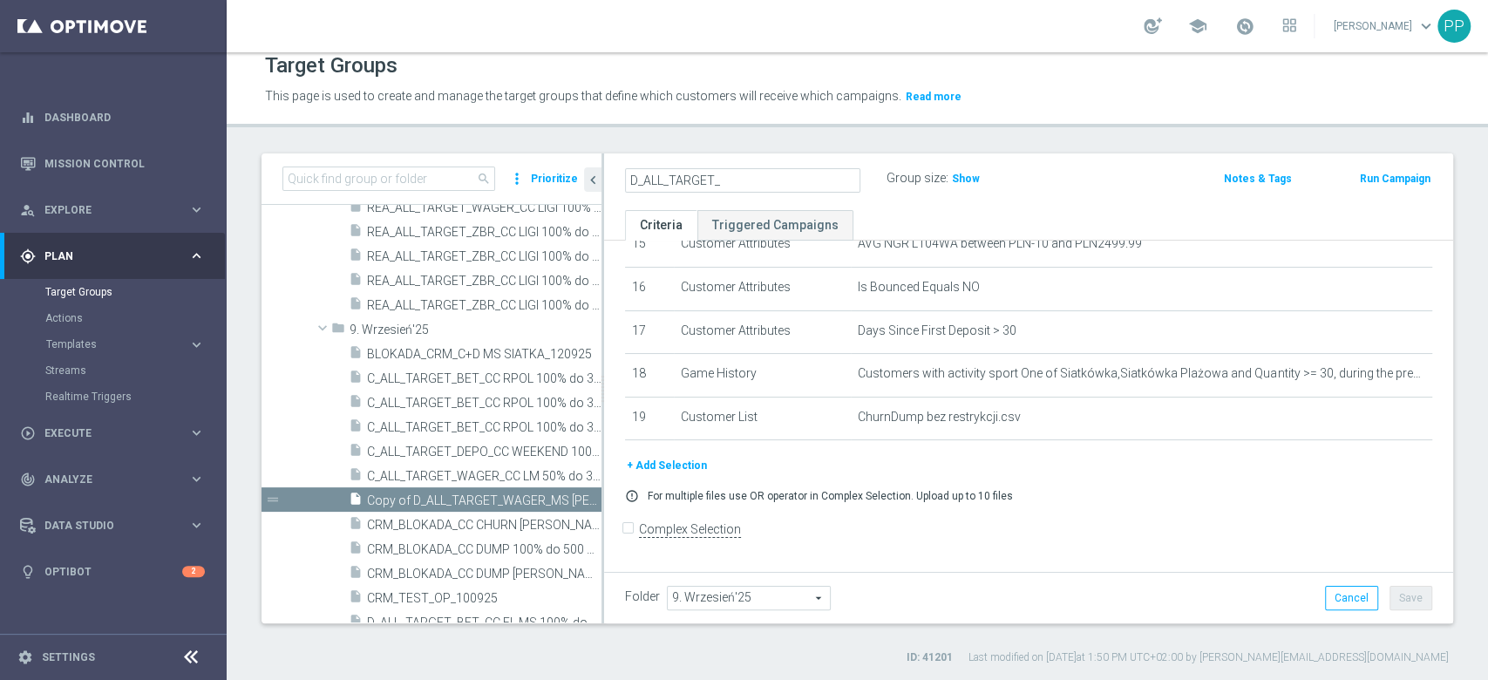
scroll to position [0, 0]
type input "C_ALL_TARGET_SPLIT TEST MAIL"
click at [1394, 594] on button "Save" at bounding box center [1410, 598] width 43 height 24
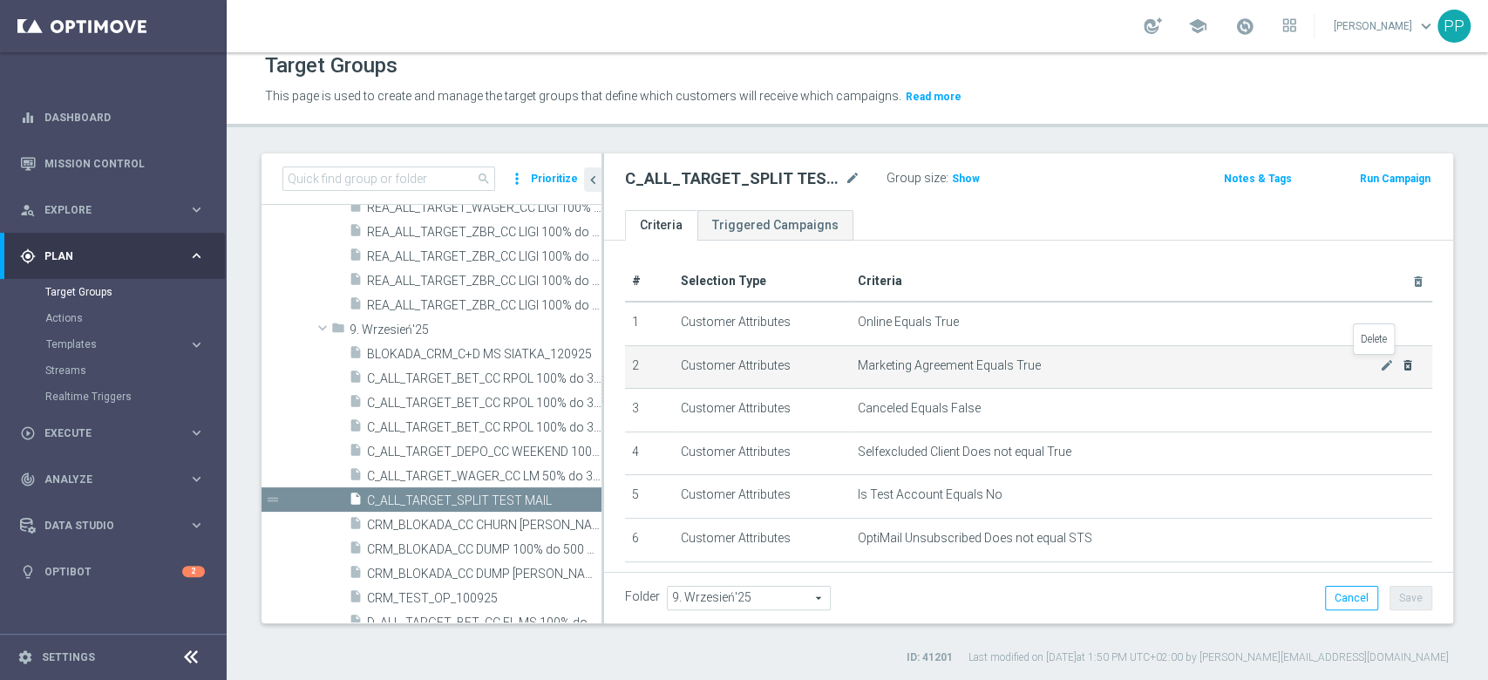
click at [1401, 364] on icon "delete_forever" at bounding box center [1408, 365] width 14 height 14
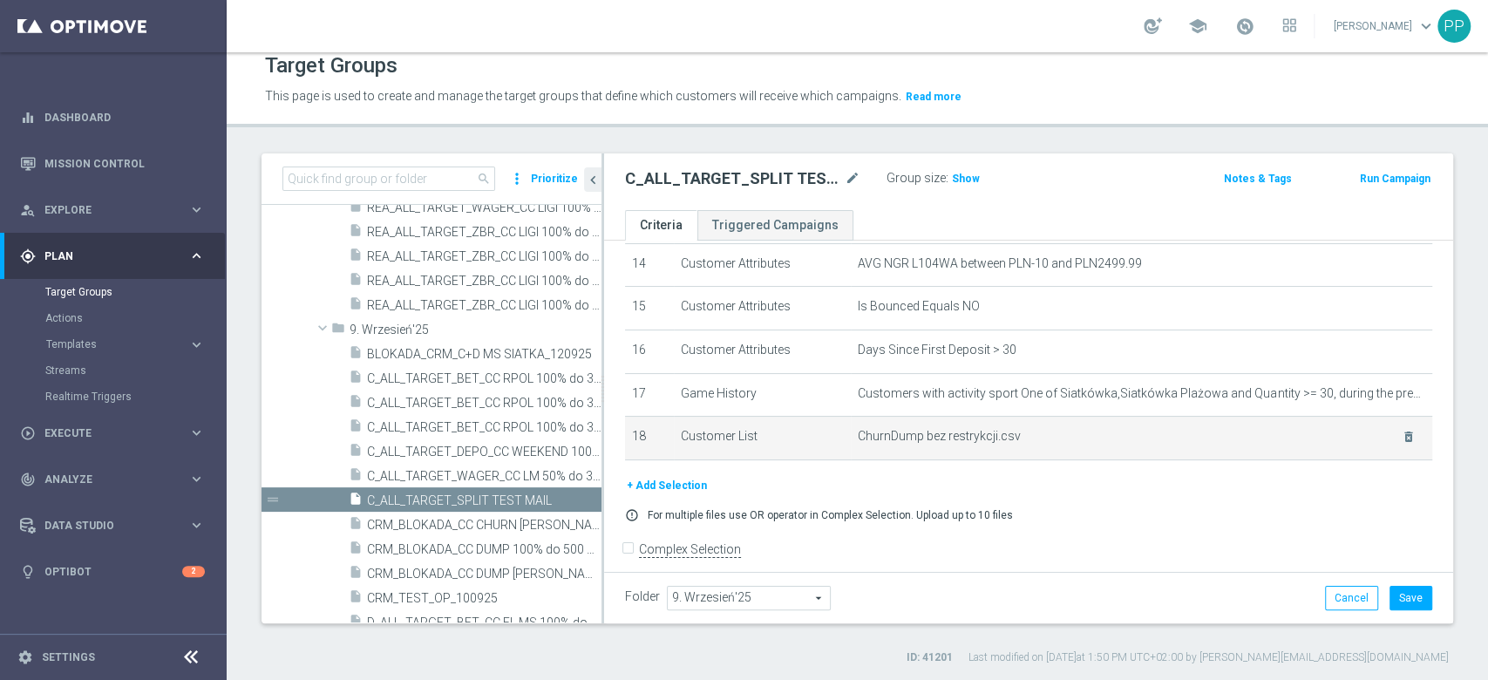
scroll to position [640, 0]
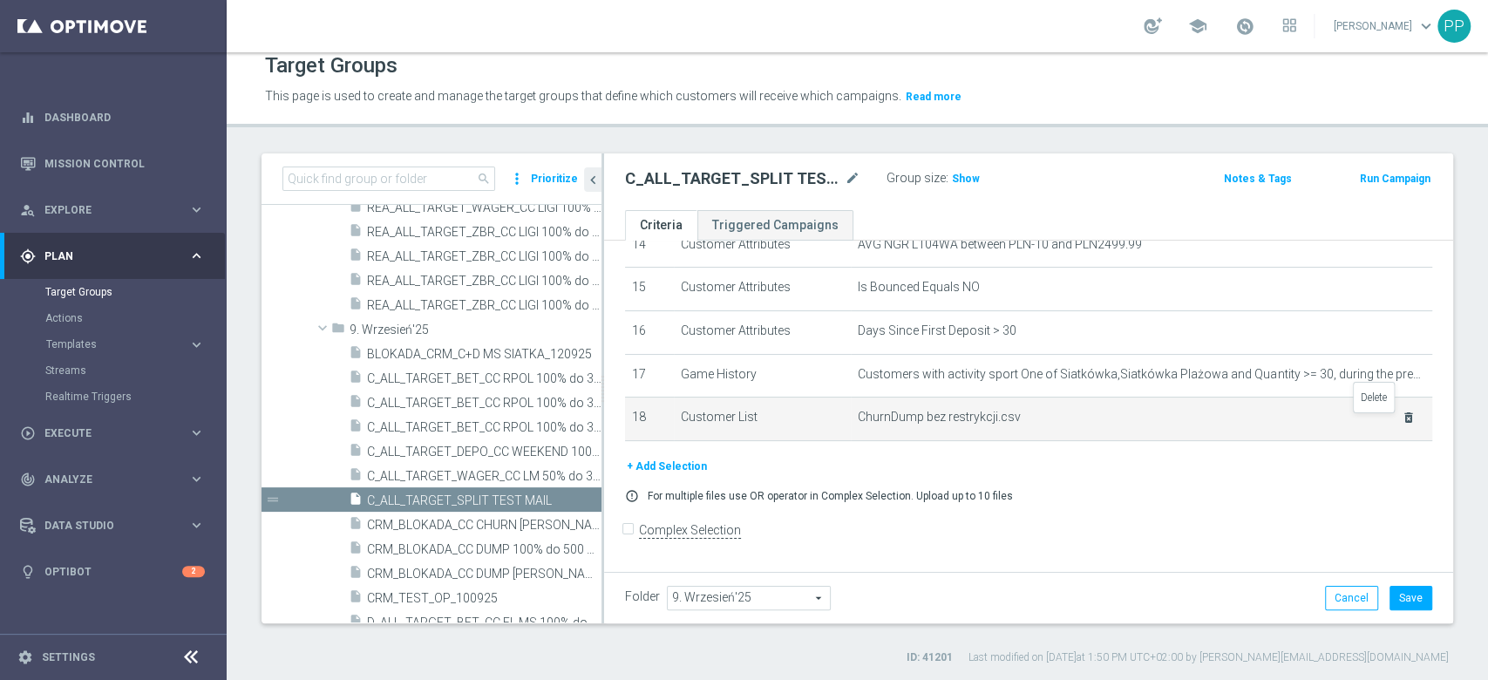
click at [1401, 423] on icon "delete_forever" at bounding box center [1408, 418] width 14 height 14
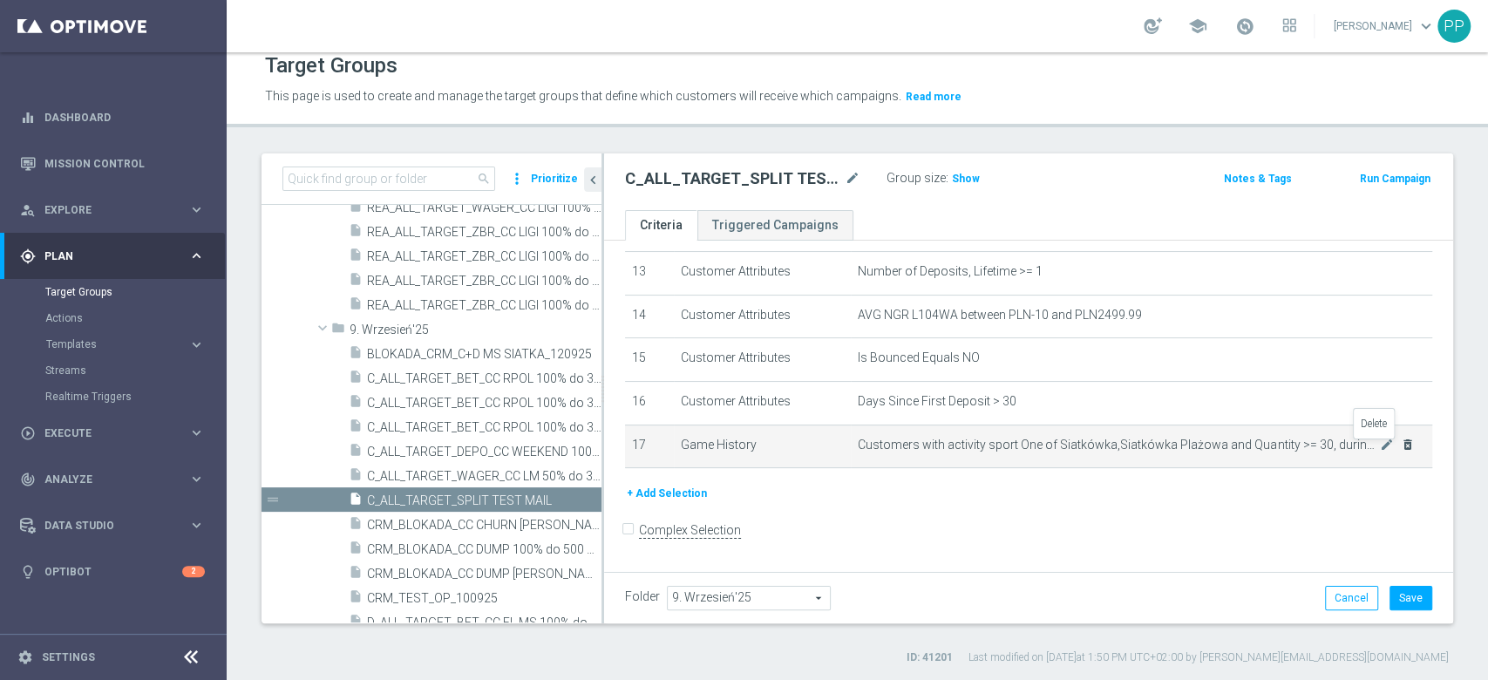
click at [1401, 447] on icon "delete_forever" at bounding box center [1408, 445] width 14 height 14
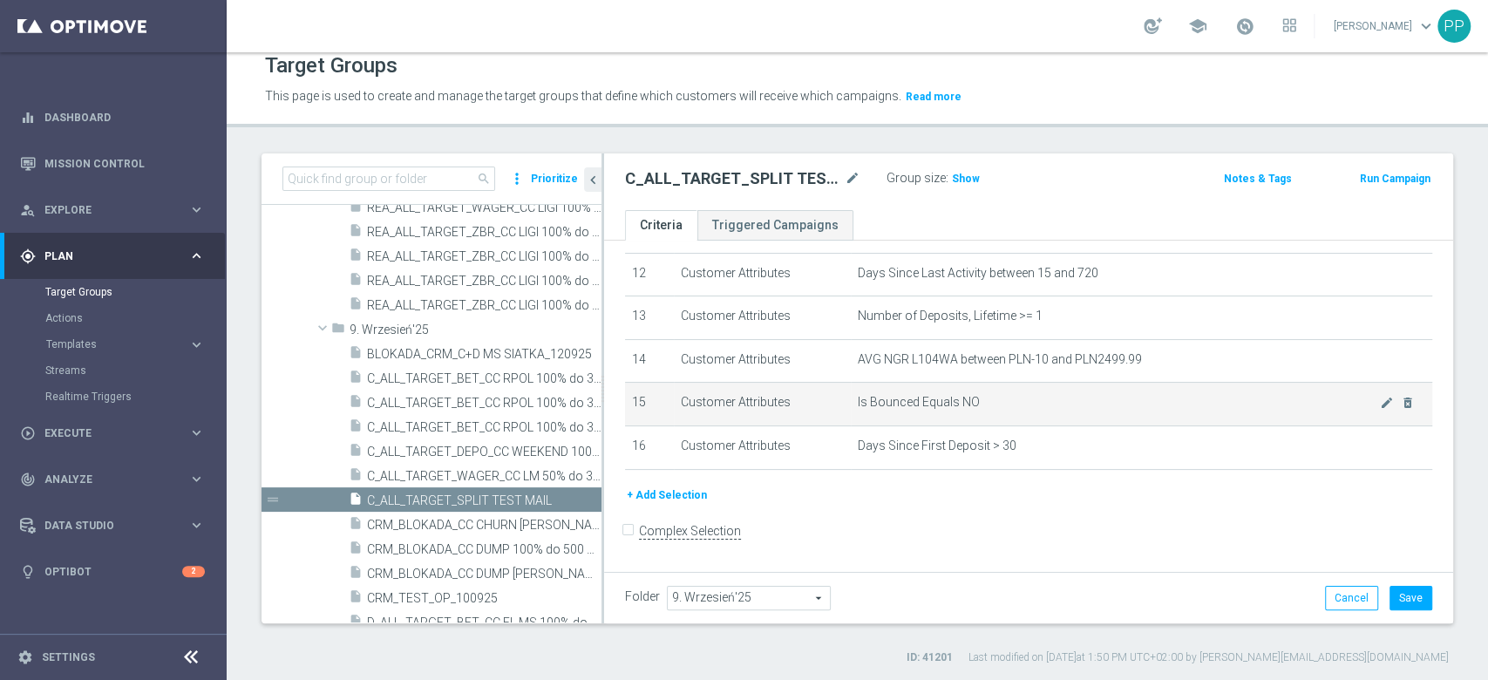
scroll to position [409, 0]
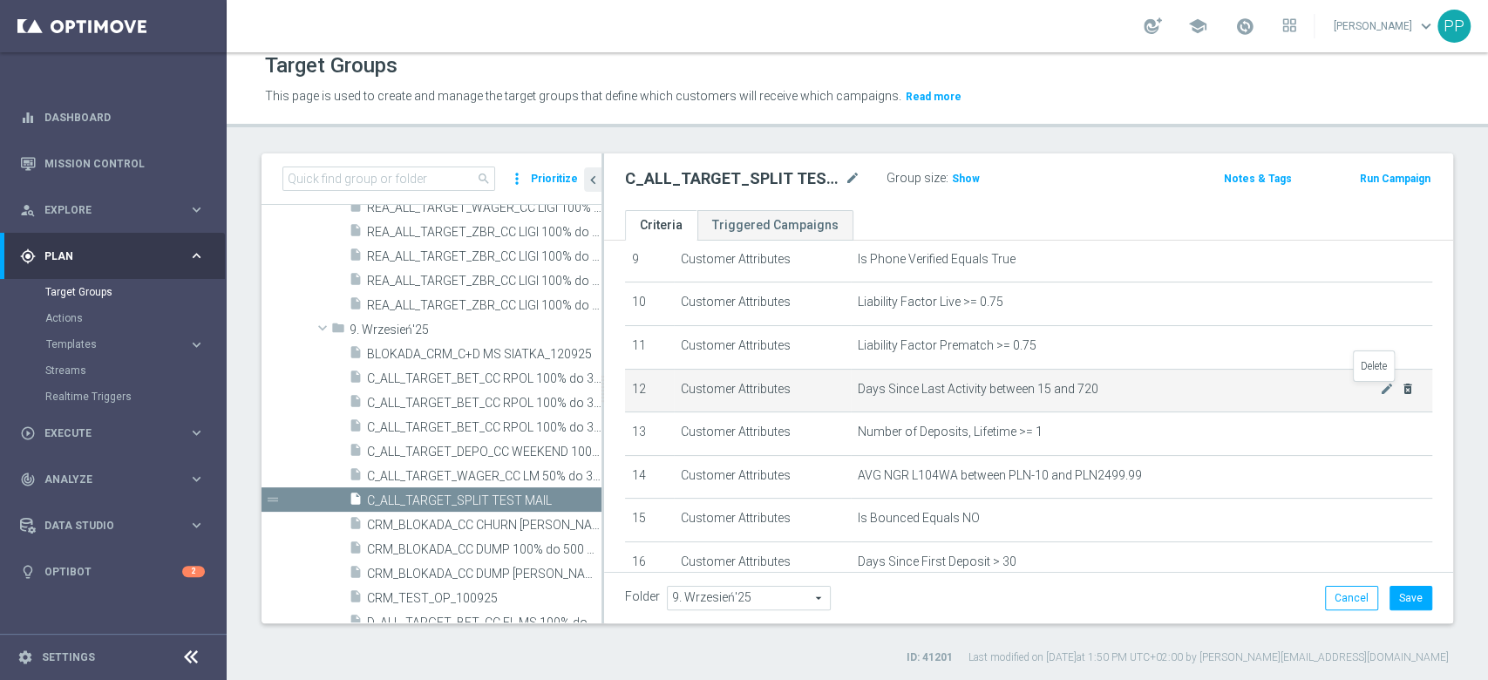
click at [1401, 392] on icon "delete_forever" at bounding box center [1408, 389] width 14 height 14
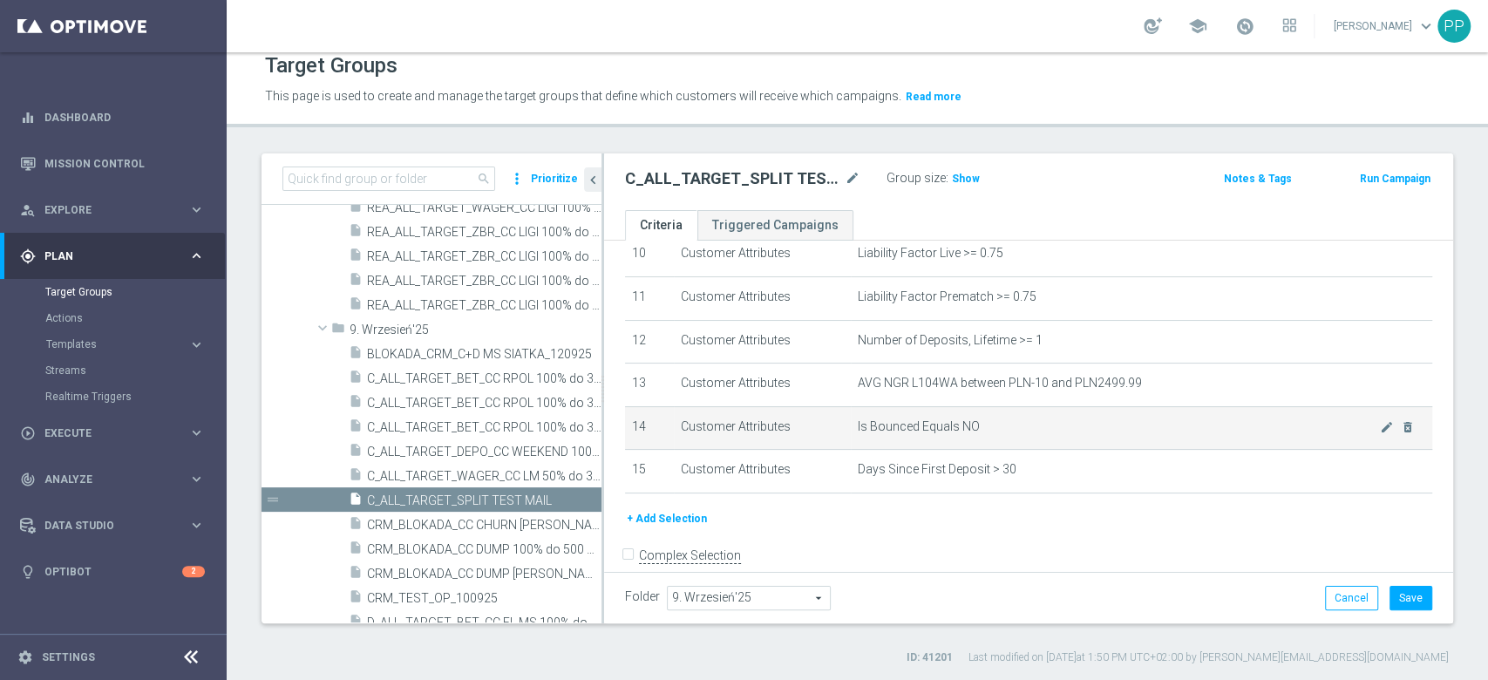
scroll to position [481, 0]
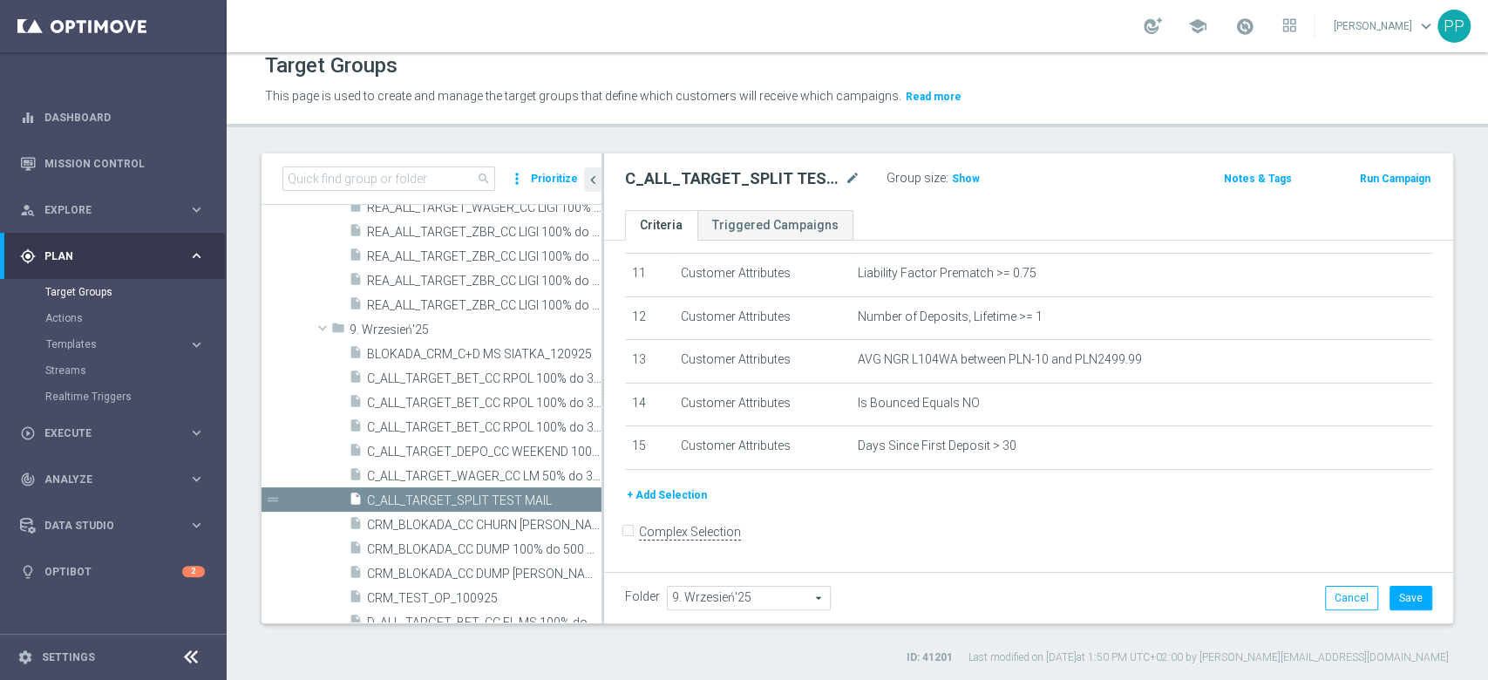
click at [690, 499] on button "+ Add Selection" at bounding box center [667, 494] width 84 height 19
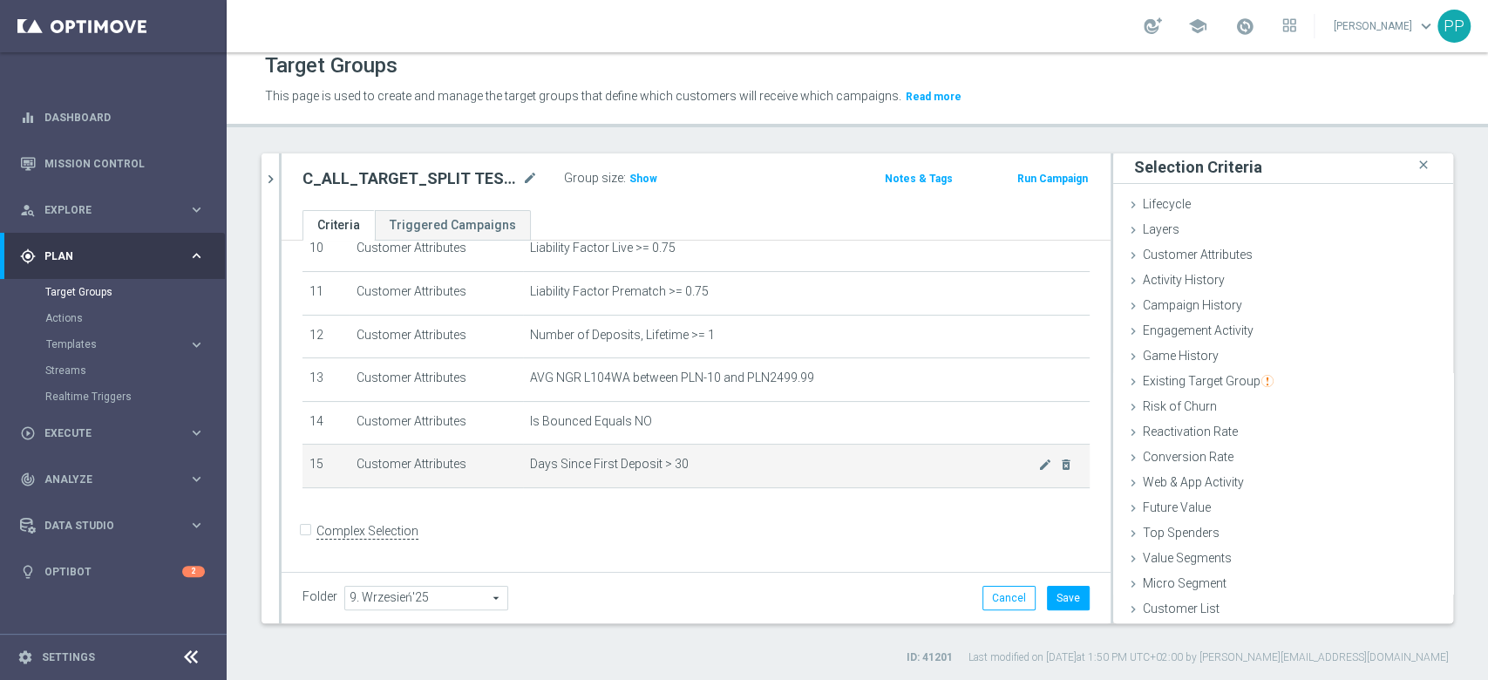
scroll to position [2, 0]
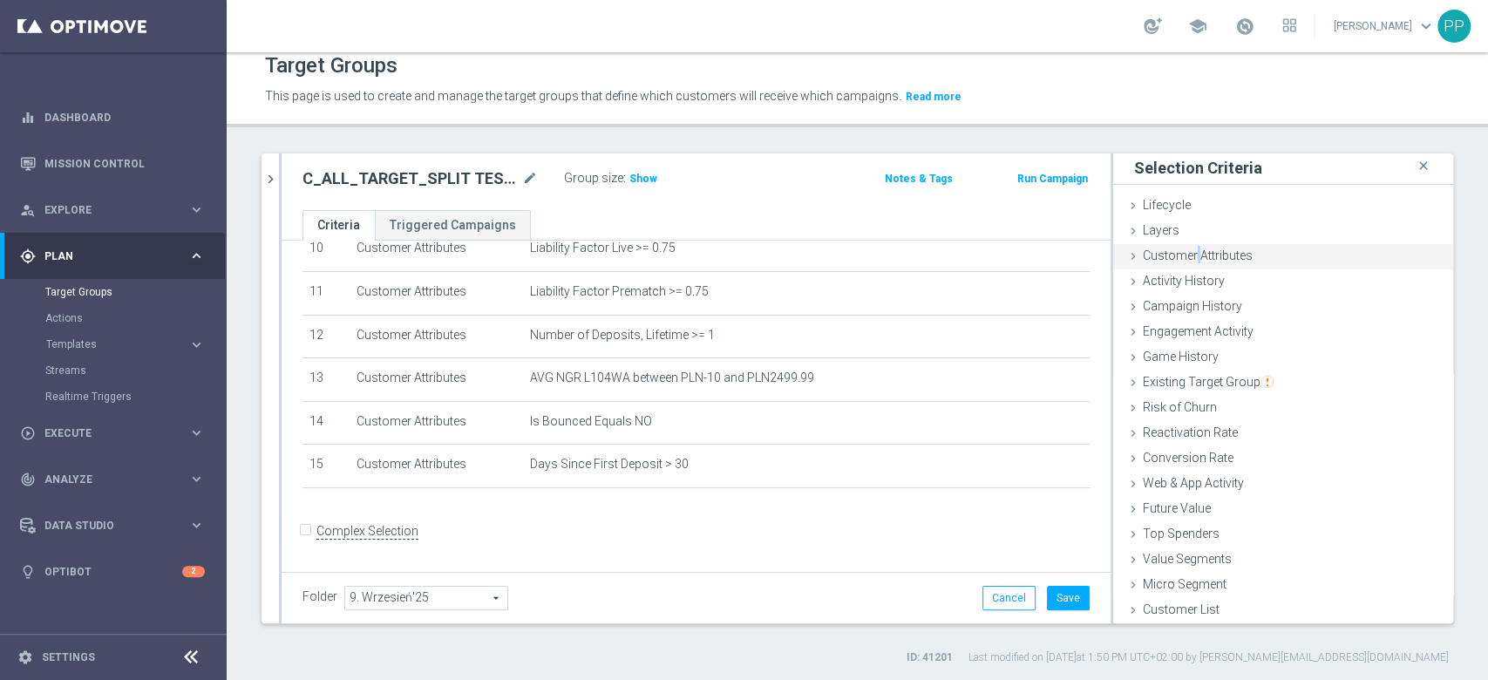
click at [1178, 258] on span "Customer Attributes" at bounding box center [1198, 255] width 110 height 14
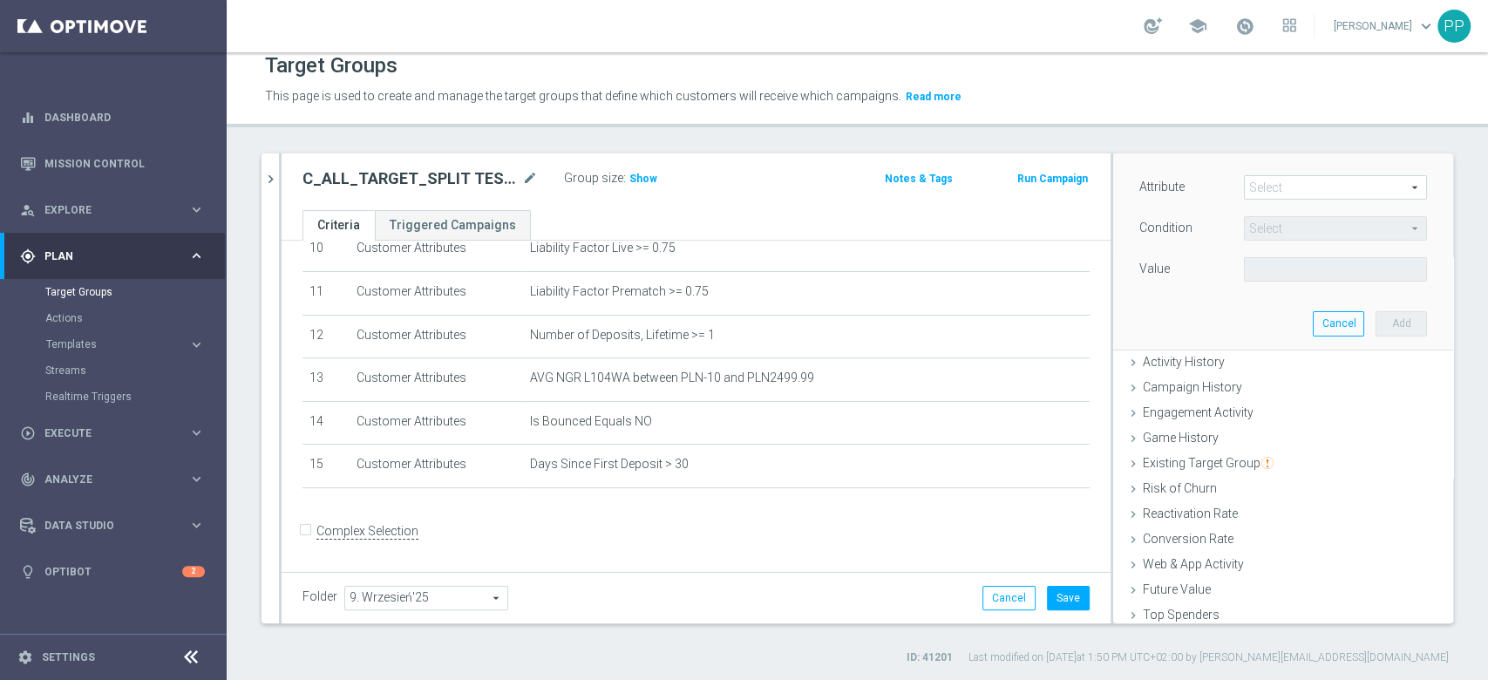
scroll to position [83, 0]
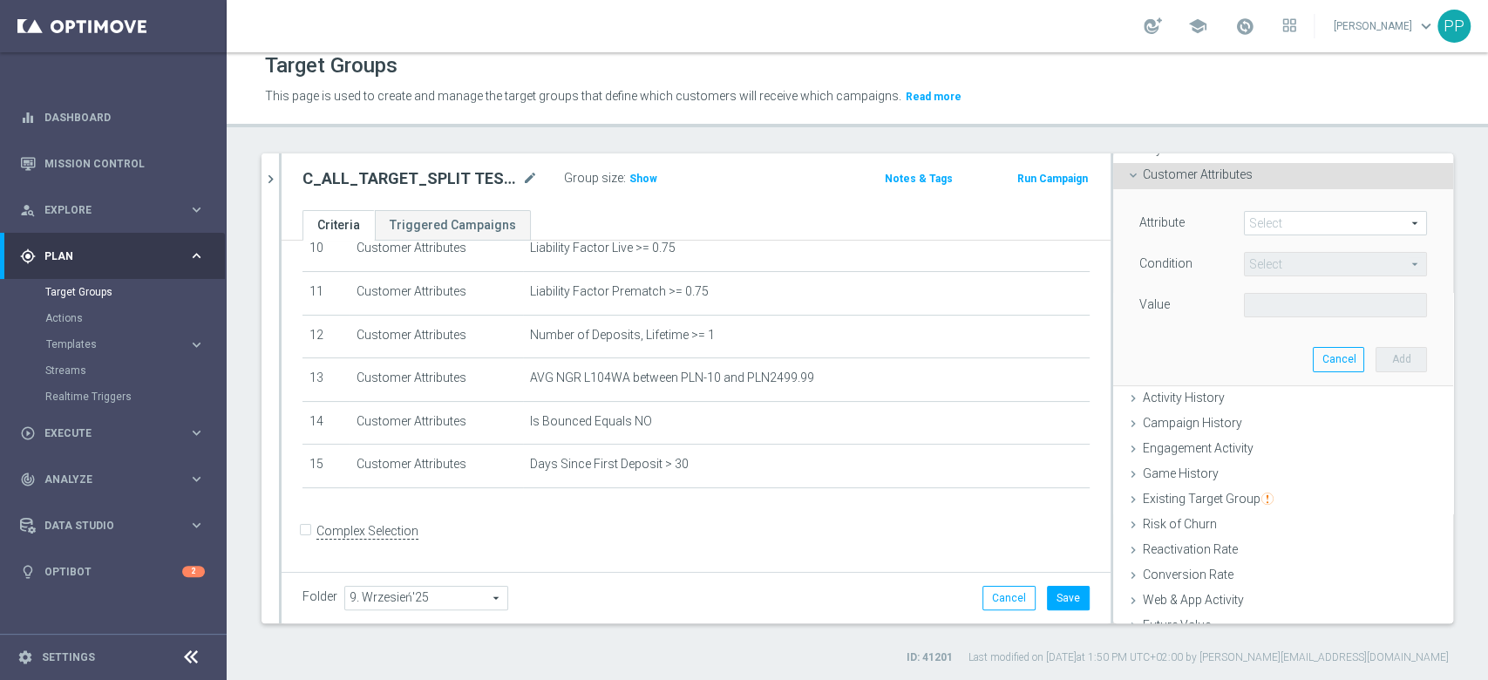
click at [1260, 220] on span at bounding box center [1335, 223] width 181 height 23
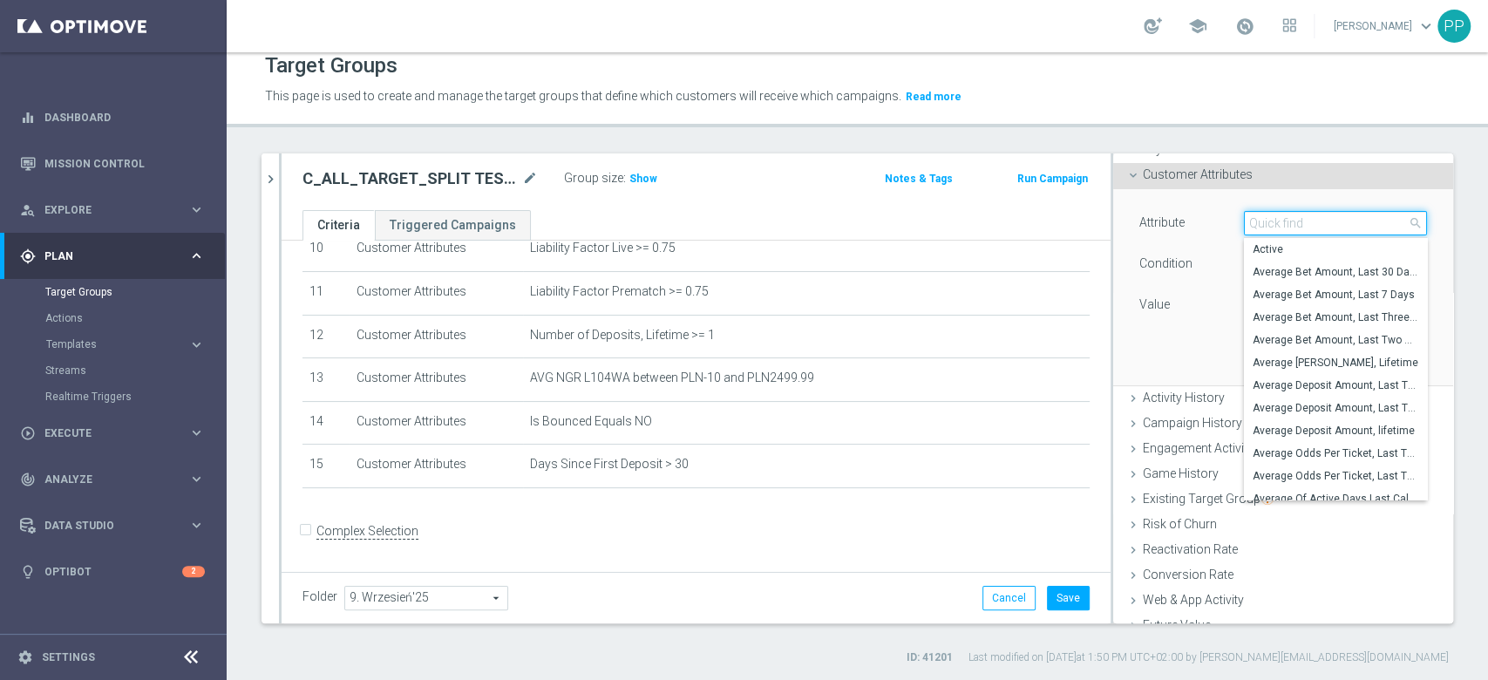
click at [1260, 220] on input "search" at bounding box center [1335, 223] width 183 height 24
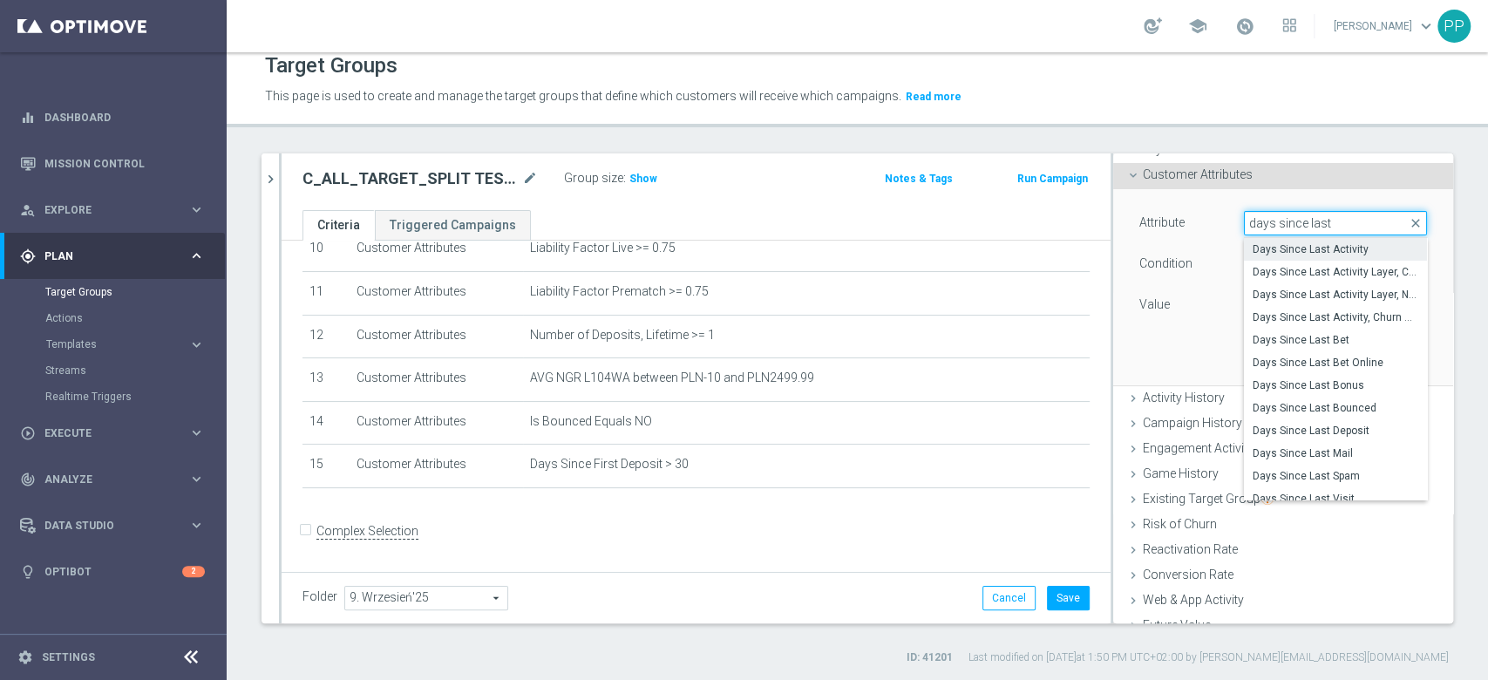
type input "days since last"
click at [1299, 249] on span "Days Since Last Activity" at bounding box center [1335, 249] width 166 height 14
type input "Days Since Last Activity"
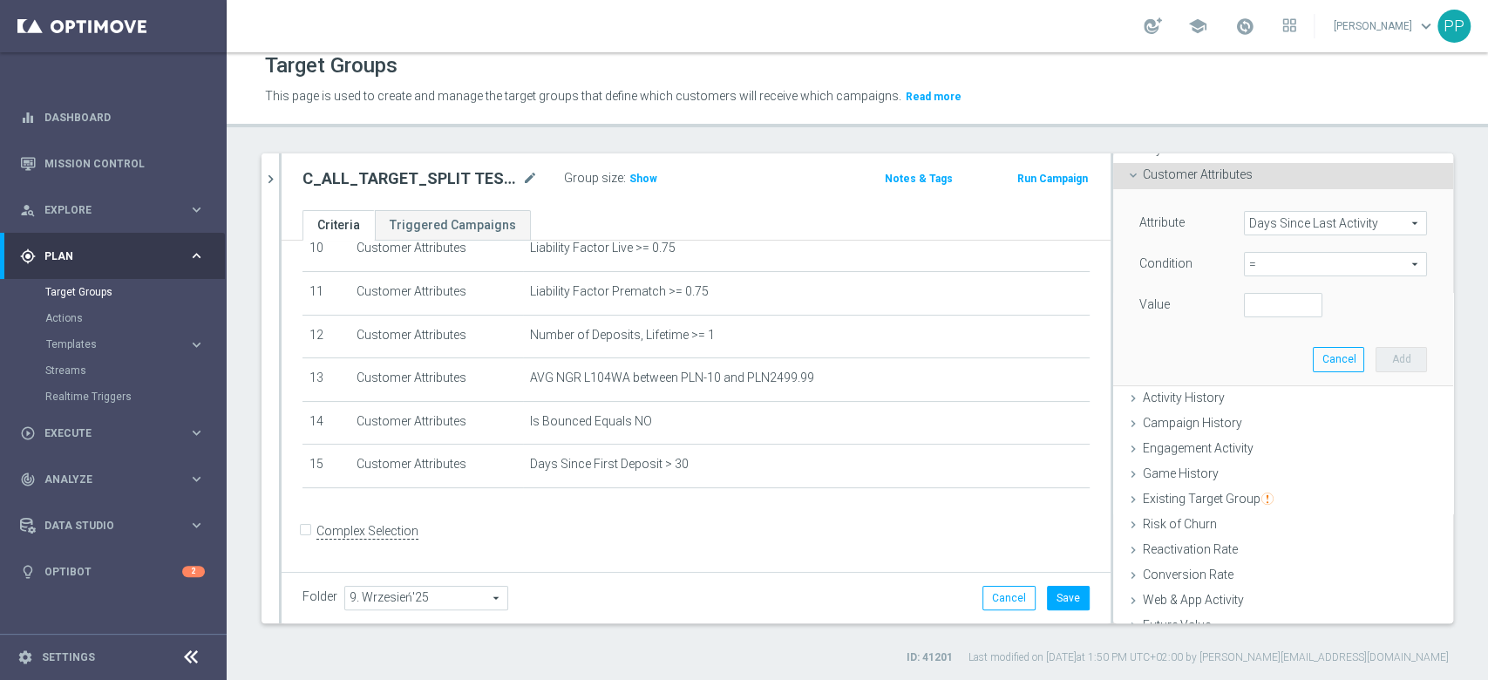
click at [1245, 258] on span "=" at bounding box center [1335, 264] width 181 height 23
click at [1252, 419] on span "between" at bounding box center [1335, 426] width 166 height 14
type input "between"
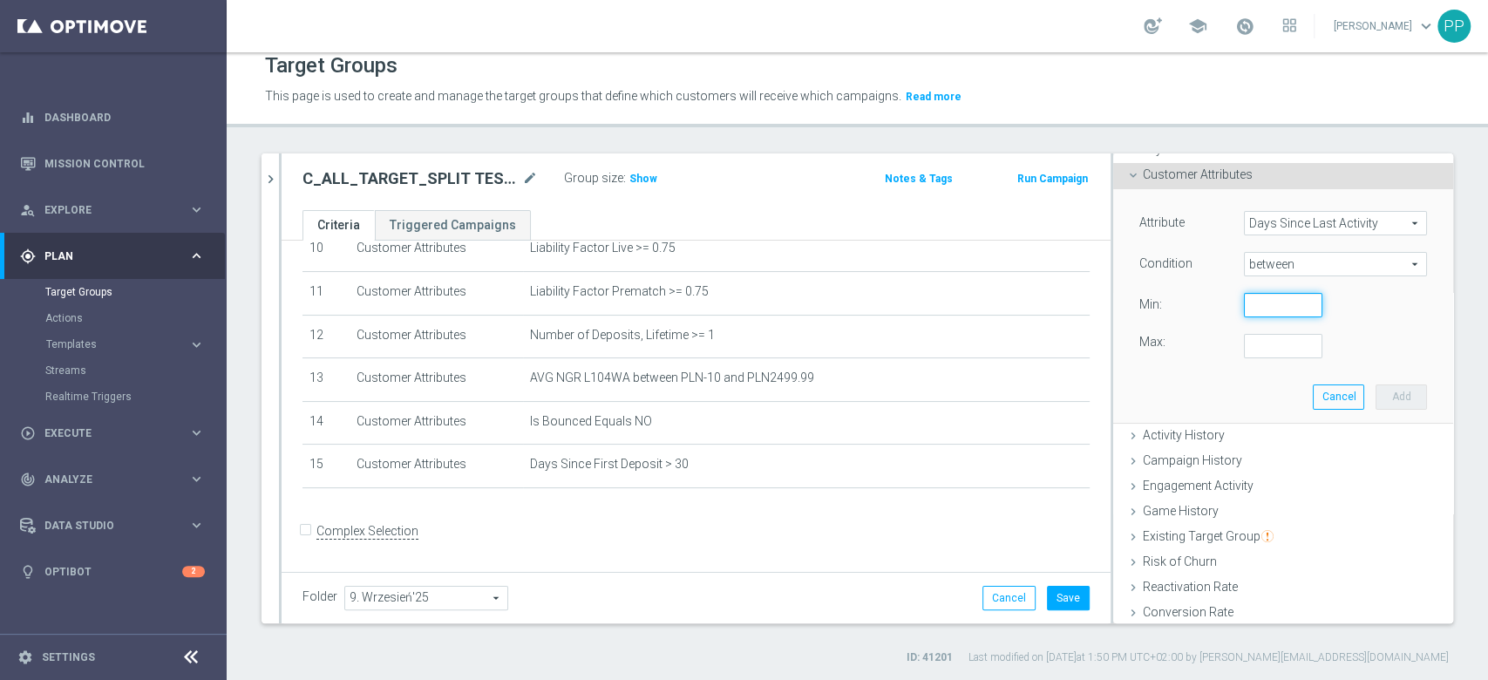
click at [1244, 304] on input "number" at bounding box center [1283, 305] width 78 height 24
type input "15"
click at [1244, 349] on input "number" at bounding box center [1283, 346] width 78 height 24
type input "45"
click at [1375, 384] on button "Add" at bounding box center [1400, 396] width 51 height 24
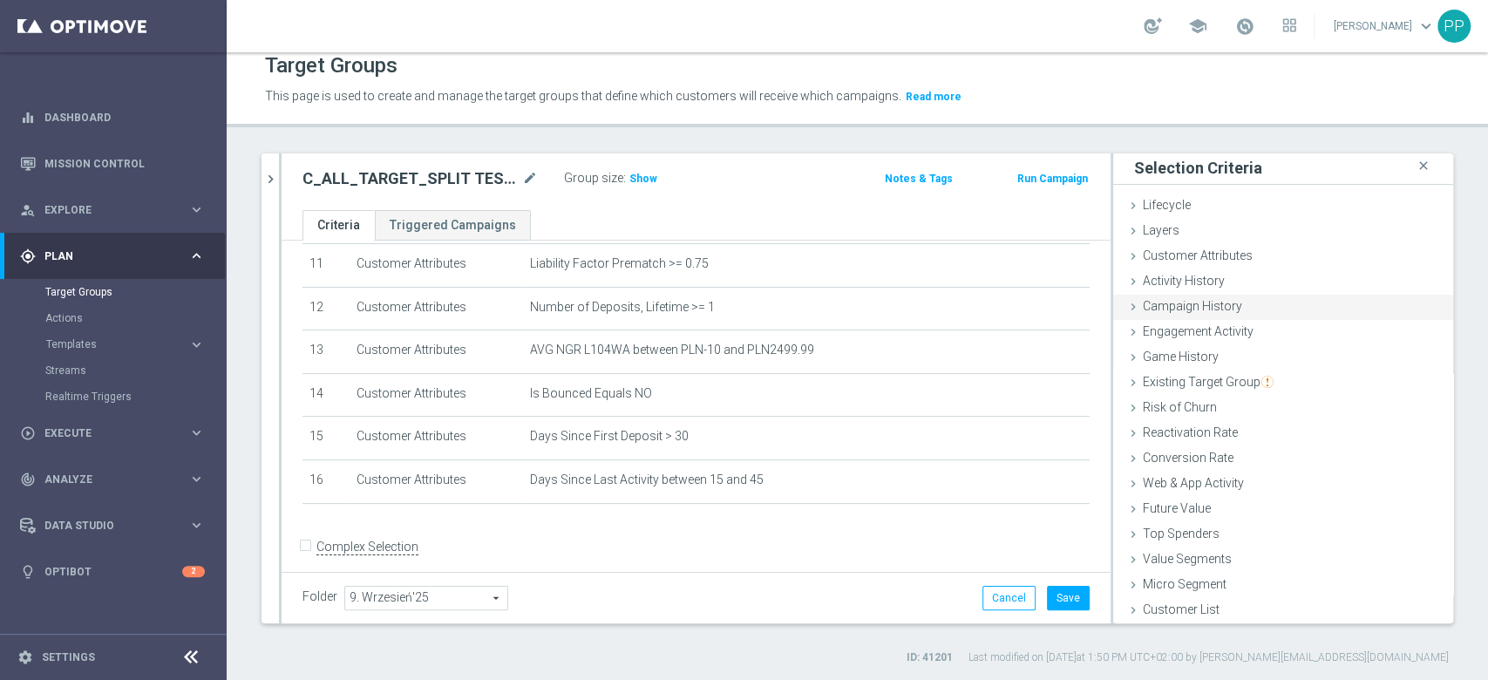
scroll to position [506, 0]
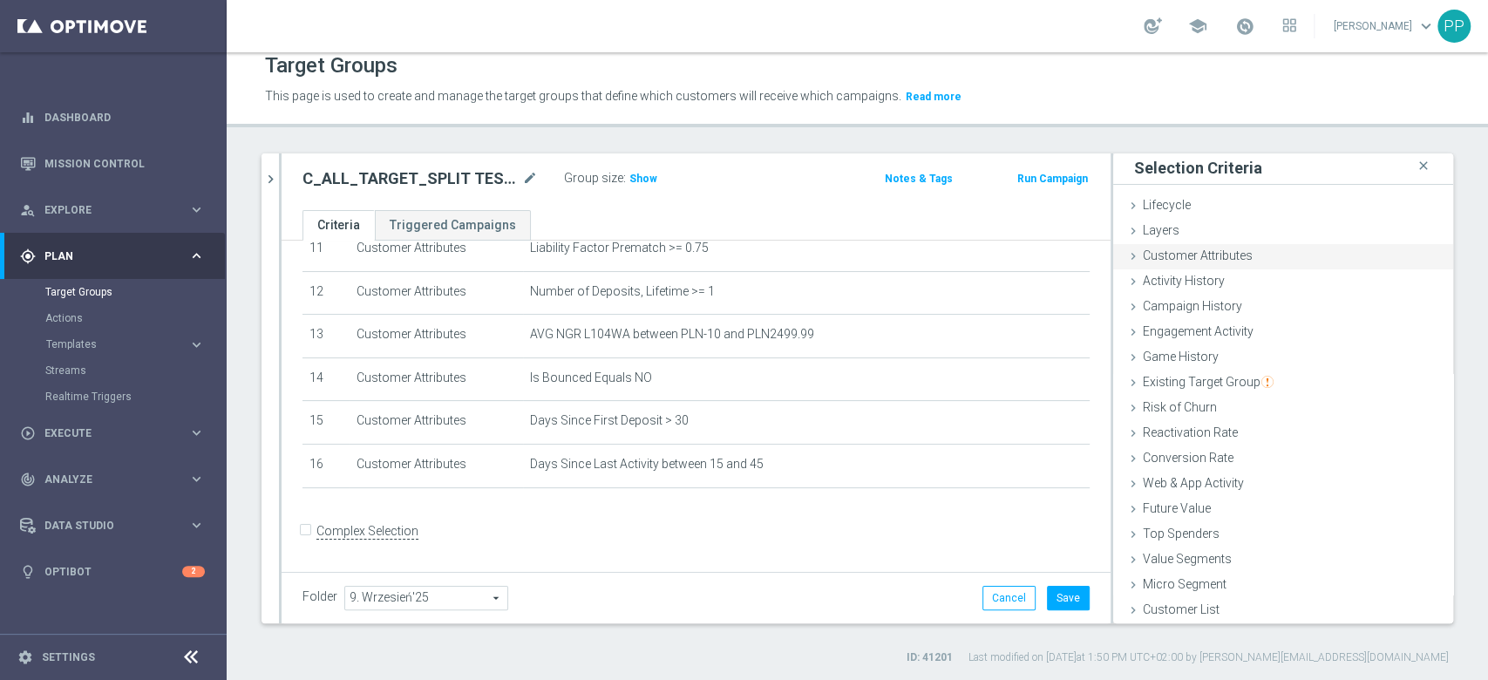
click at [1163, 261] on div "Customer Attributes done selection saved" at bounding box center [1283, 257] width 340 height 26
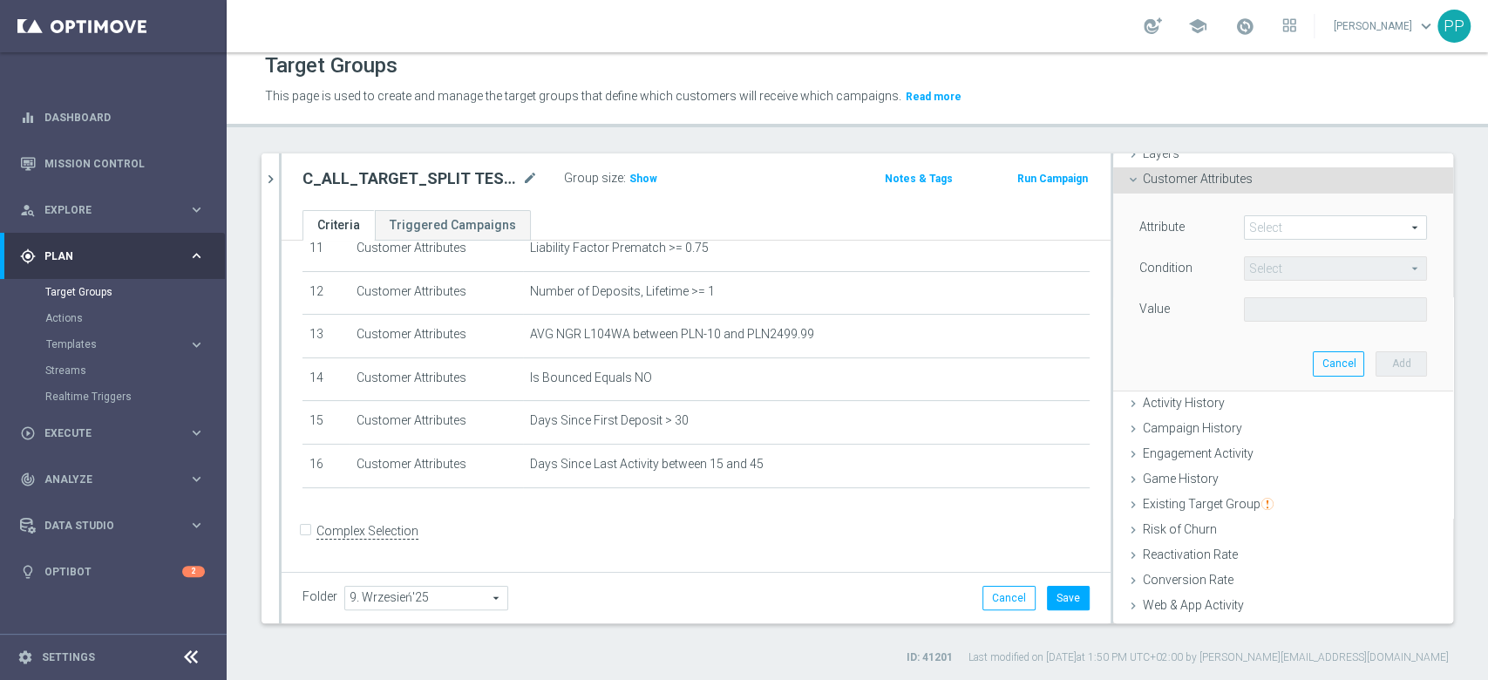
scroll to position [83, 0]
click at [1260, 227] on span at bounding box center [1335, 223] width 181 height 23
click at [0, 0] on input "search" at bounding box center [0, 0] width 0 height 0
type input "marketin"
click at [1268, 242] on span "Marketing Agreement" at bounding box center [1335, 249] width 166 height 14
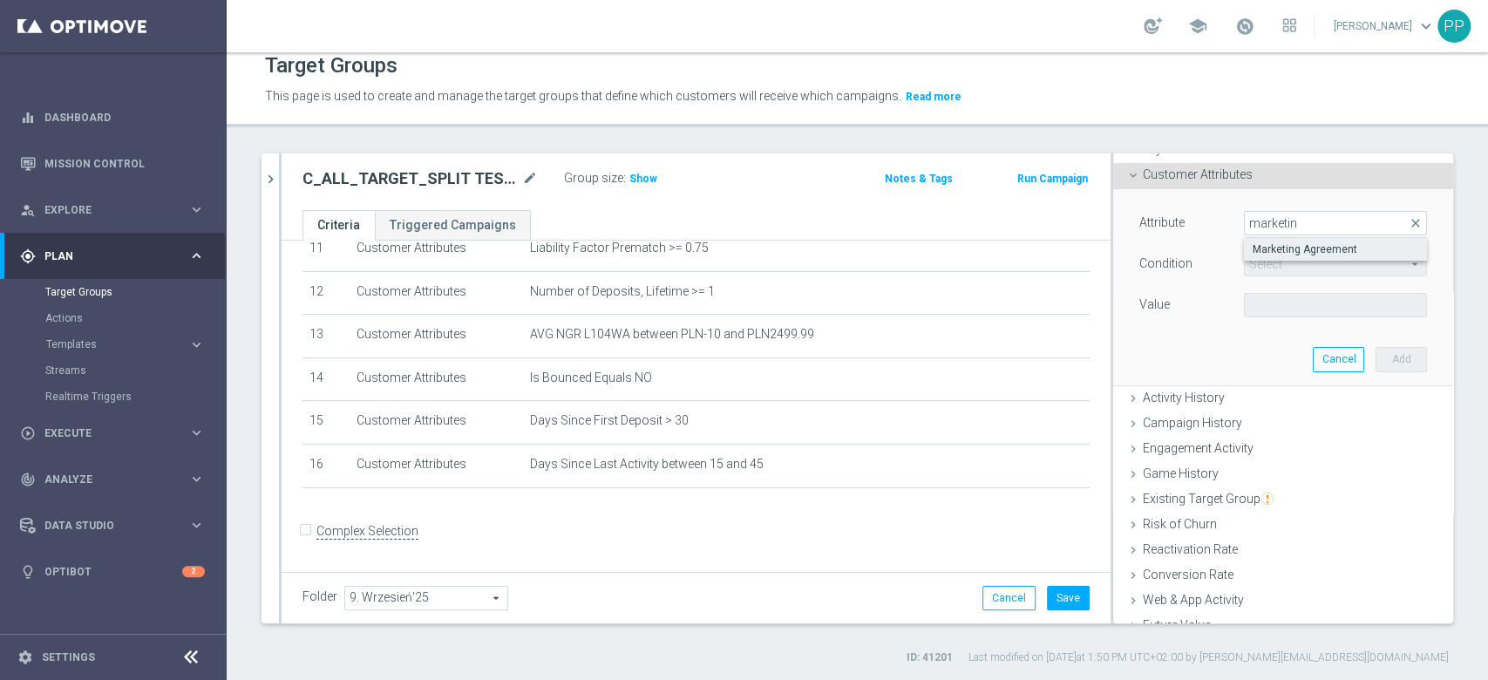
type input "Marketing Agreement"
type input "Equals"
click at [1268, 289] on div "Attribute Marketing Agreement Marketing Agreement arrow_drop_down search Condit…" at bounding box center [1283, 266] width 288 height 110
click at [1269, 298] on span at bounding box center [1335, 305] width 181 height 23
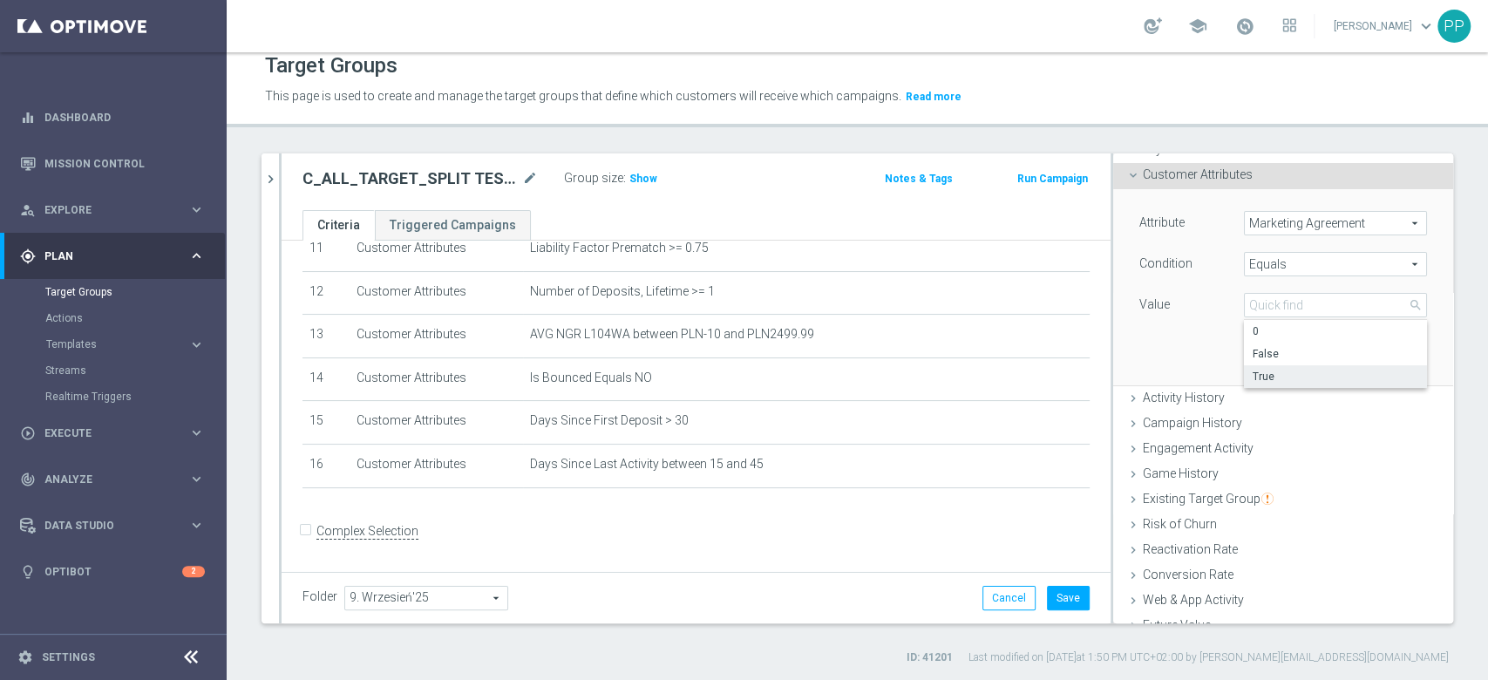
click at [1255, 365] on label "True" at bounding box center [1335, 376] width 183 height 23
type input "True"
click at [1375, 354] on button "Add" at bounding box center [1400, 359] width 51 height 24
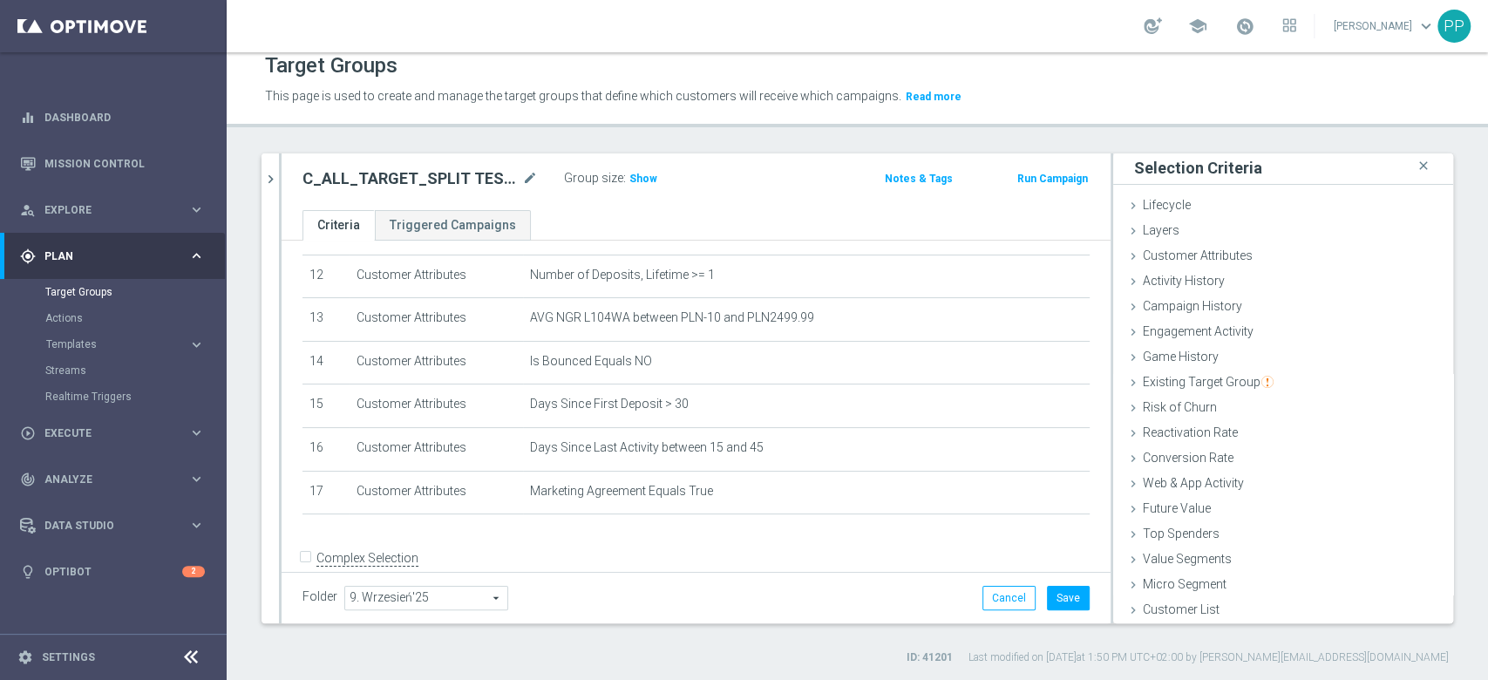
scroll to position [551, 0]
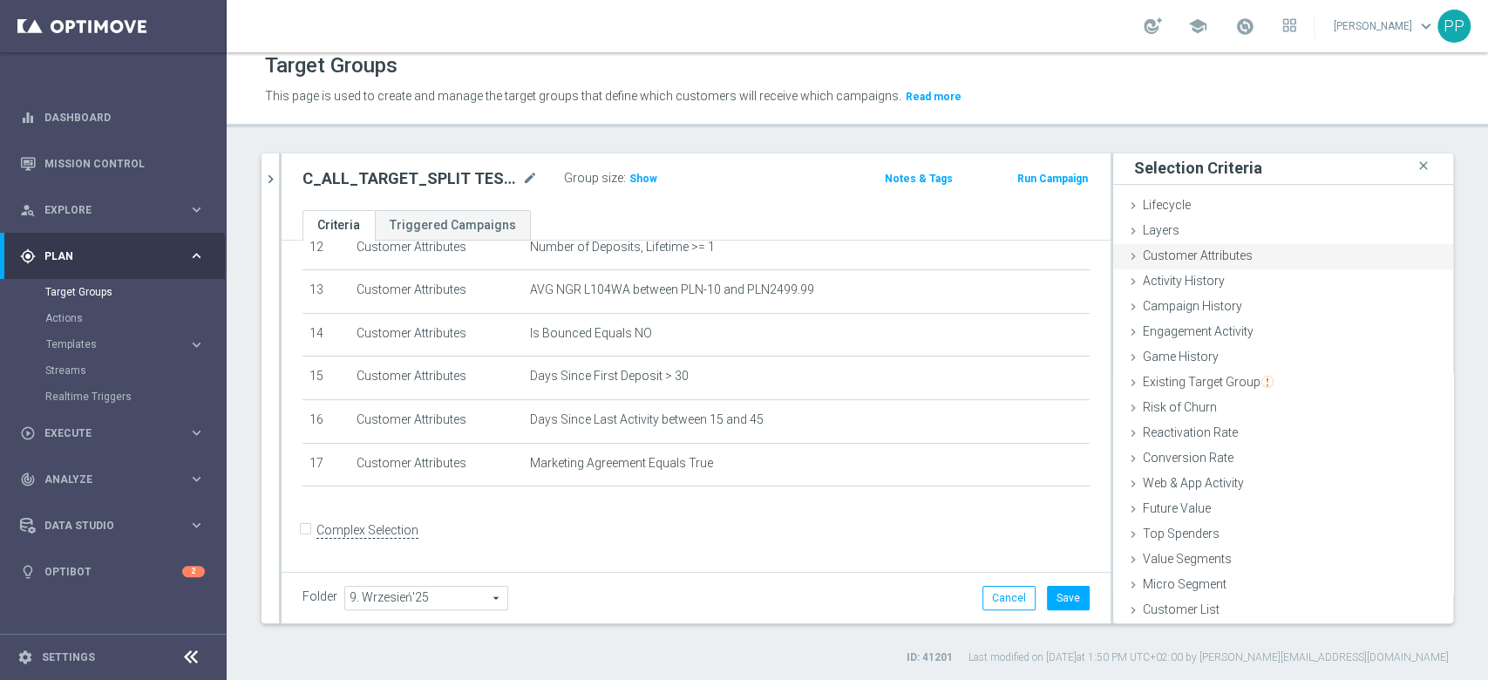
click at [1174, 248] on span "Customer Attributes" at bounding box center [1198, 255] width 110 height 14
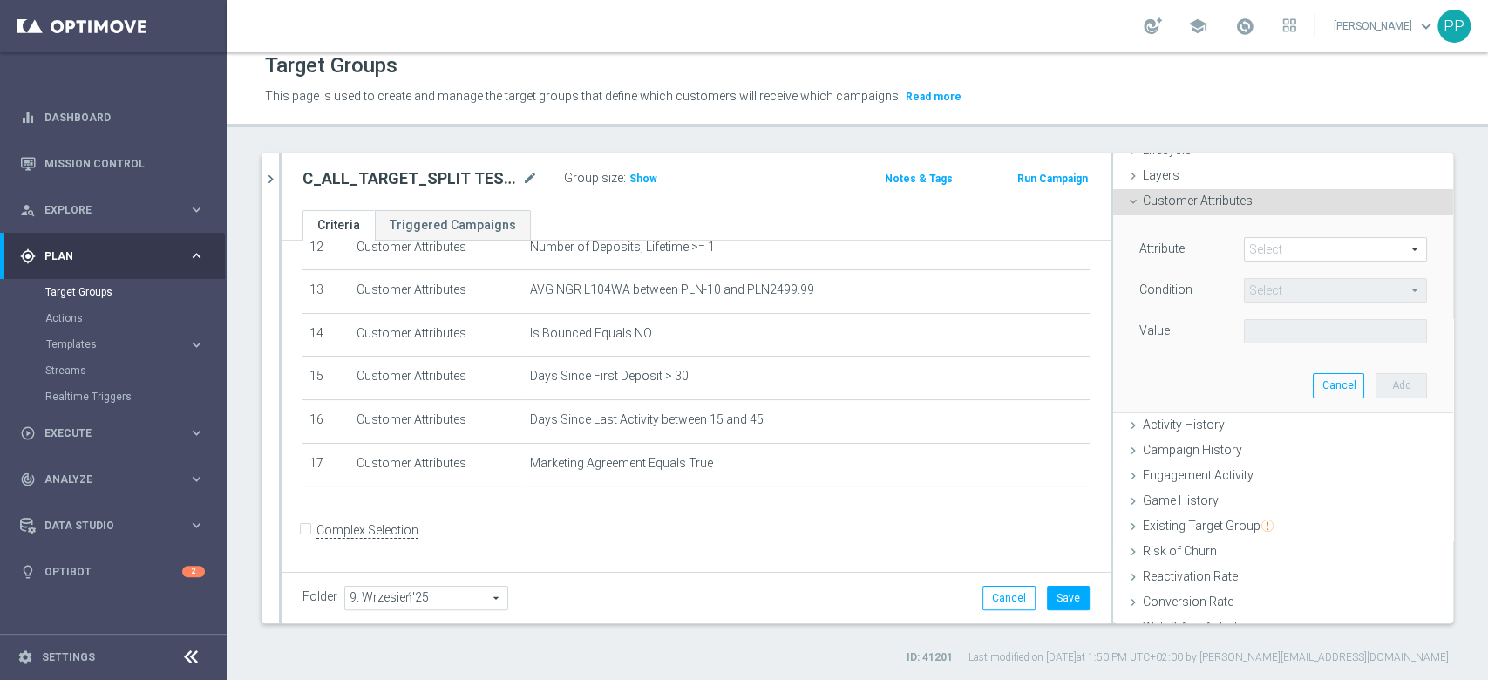
scroll to position [83, 0]
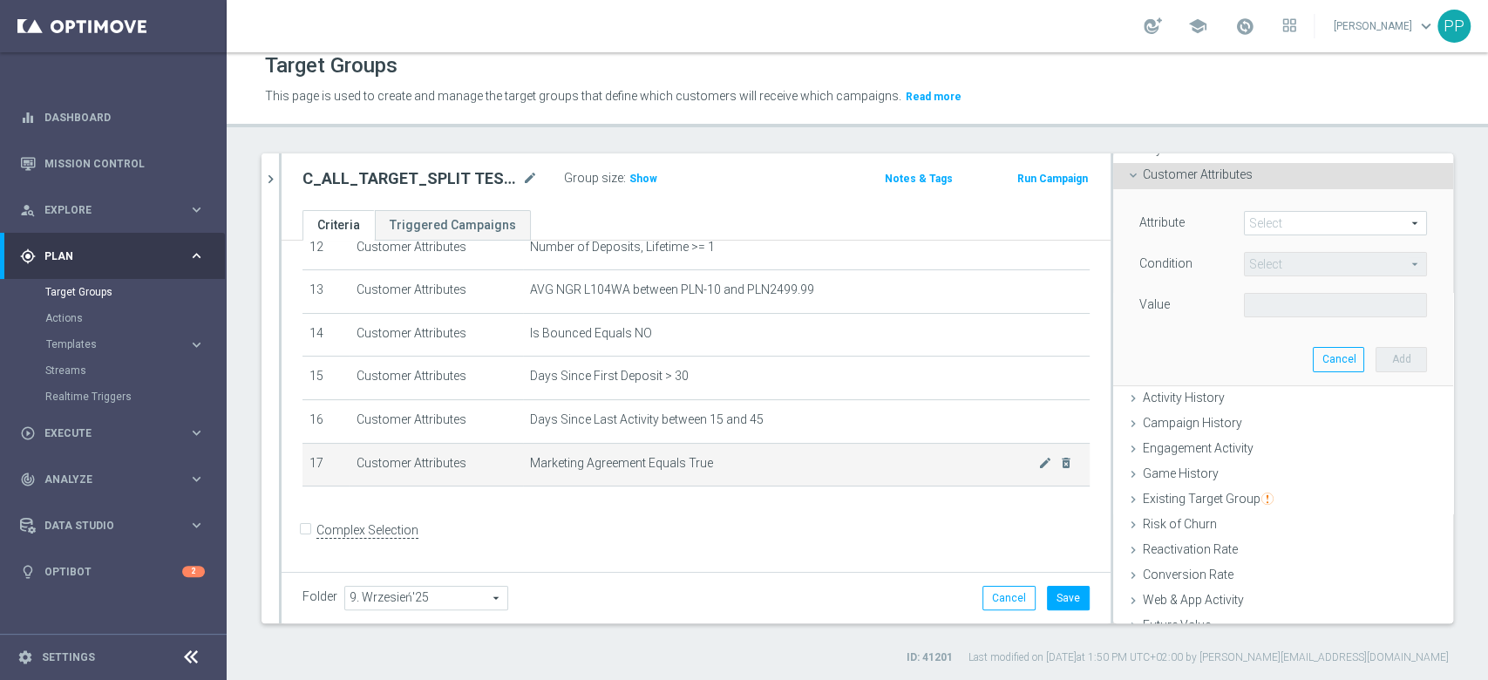
click at [948, 485] on td "Marketing Agreement Equals True mode_edit delete_forever" at bounding box center [806, 465] width 567 height 44
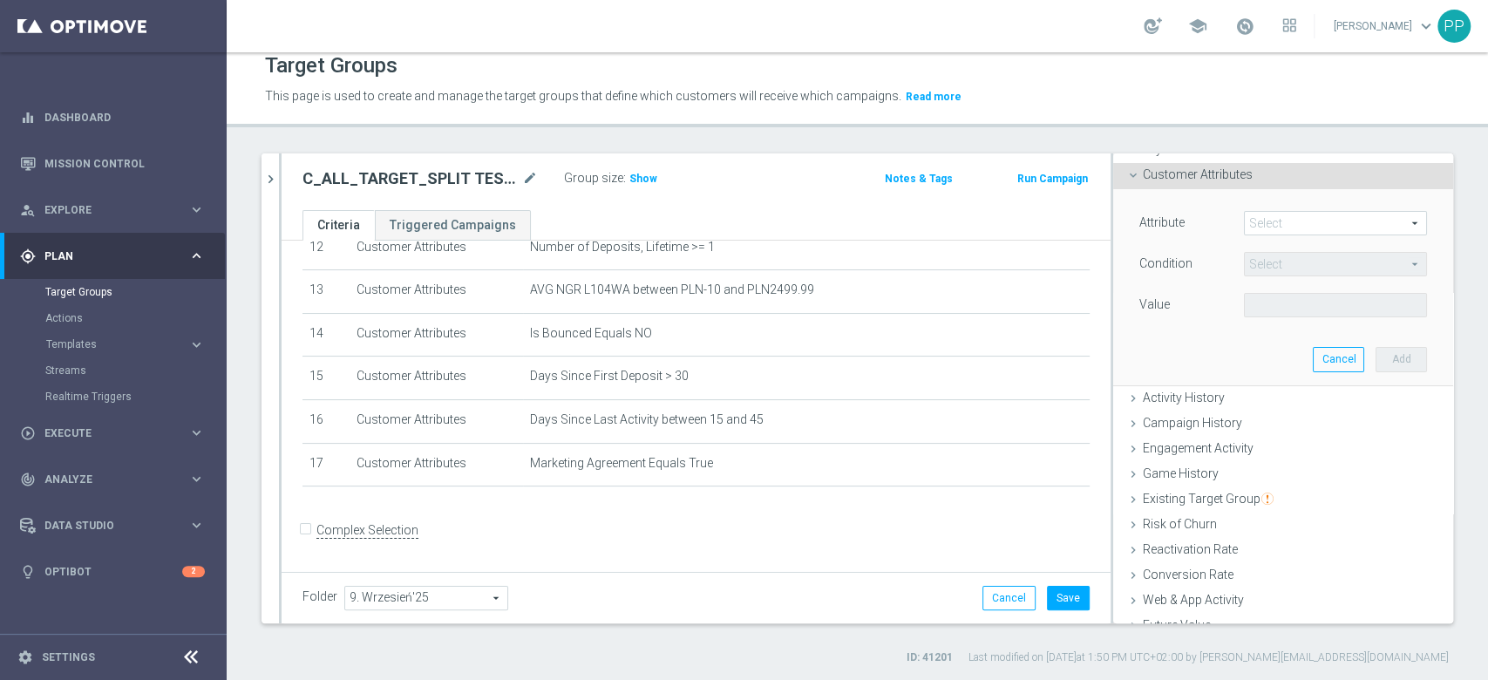
click at [979, 550] on form "Complex Selection Invalid Expression" at bounding box center [695, 548] width 787 height 64
click at [1052, 600] on button "Save" at bounding box center [1068, 598] width 43 height 24
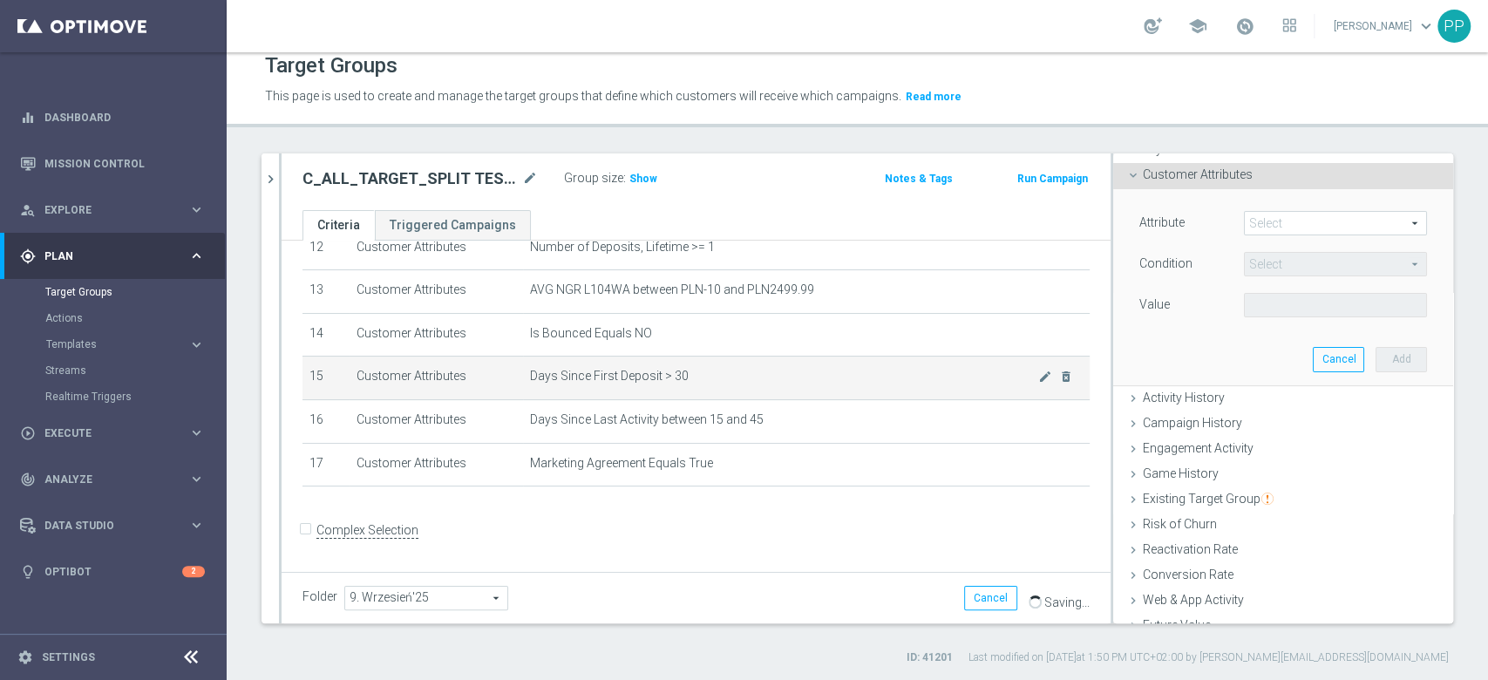
scroll to position [434, 0]
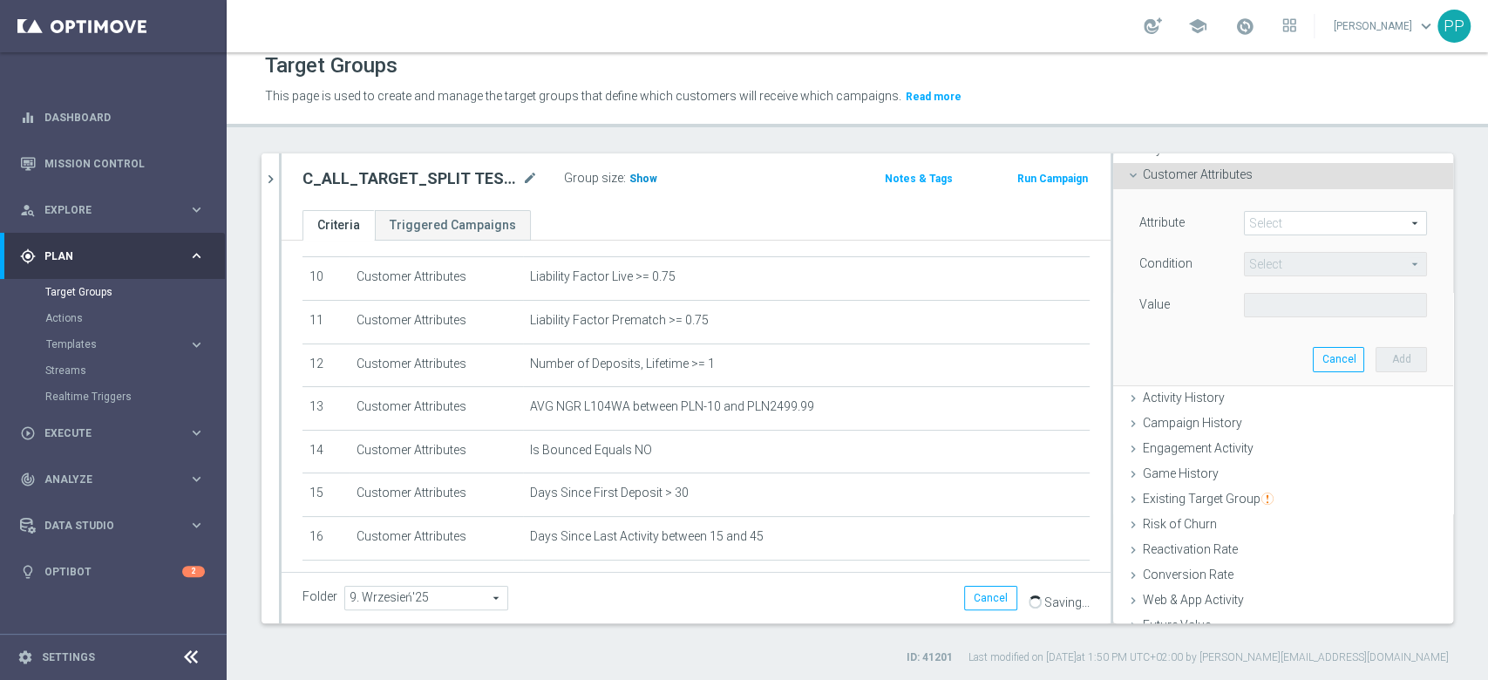
click at [643, 175] on span "Show" at bounding box center [643, 179] width 28 height 12
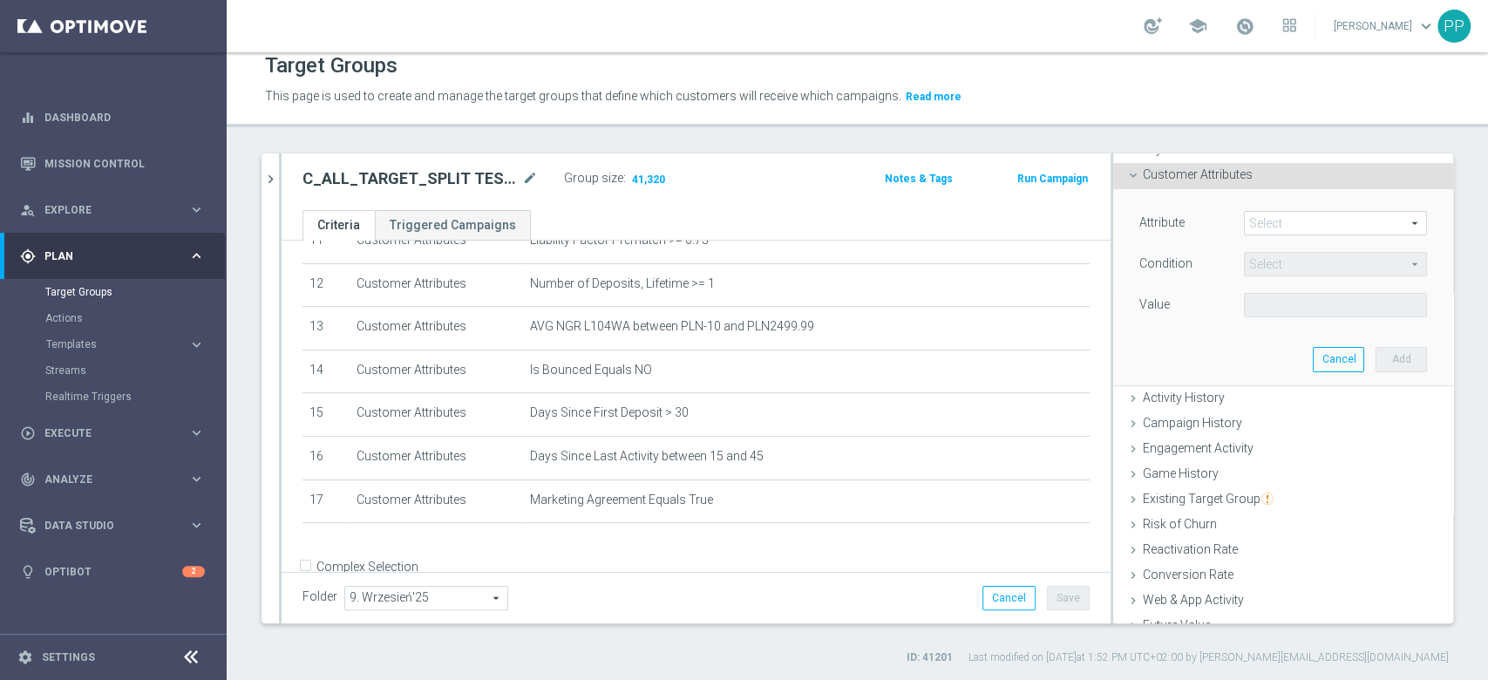
scroll to position [551, 0]
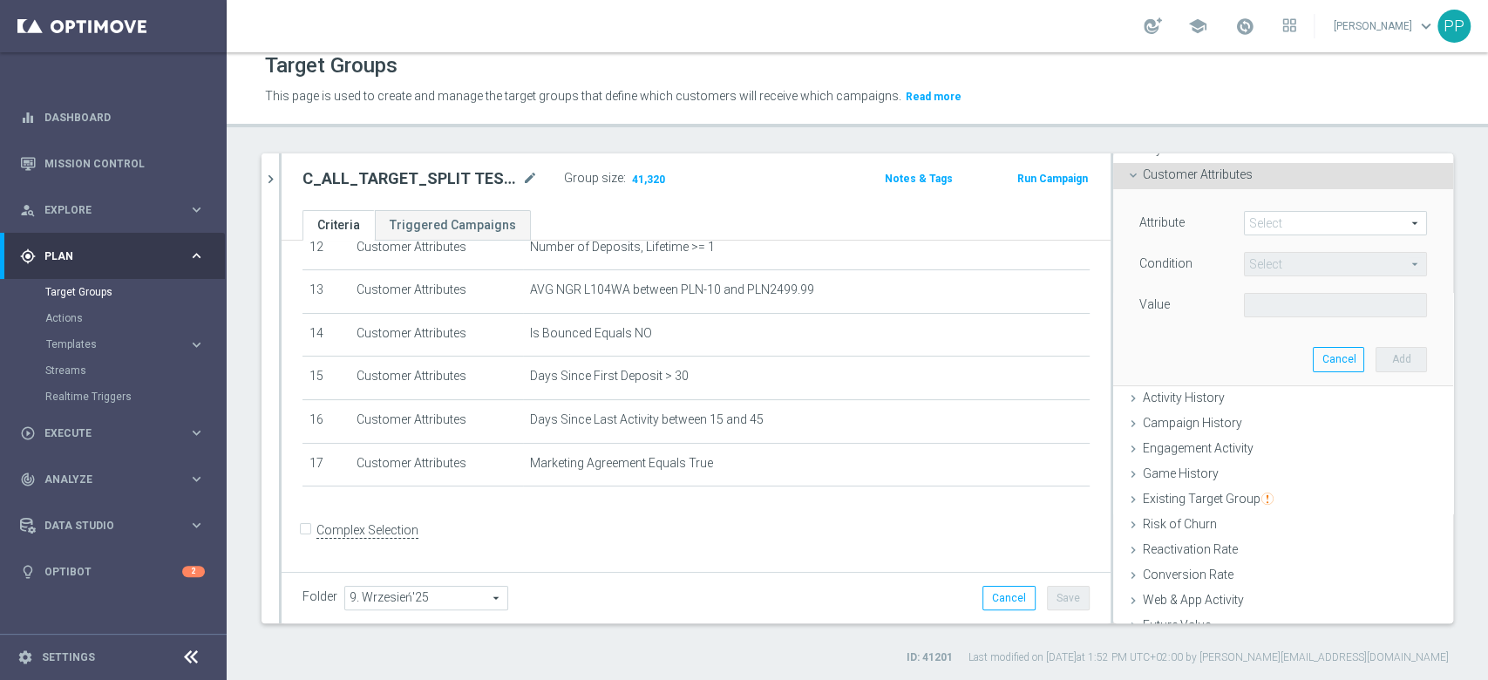
click at [1245, 227] on span at bounding box center [1335, 223] width 181 height 23
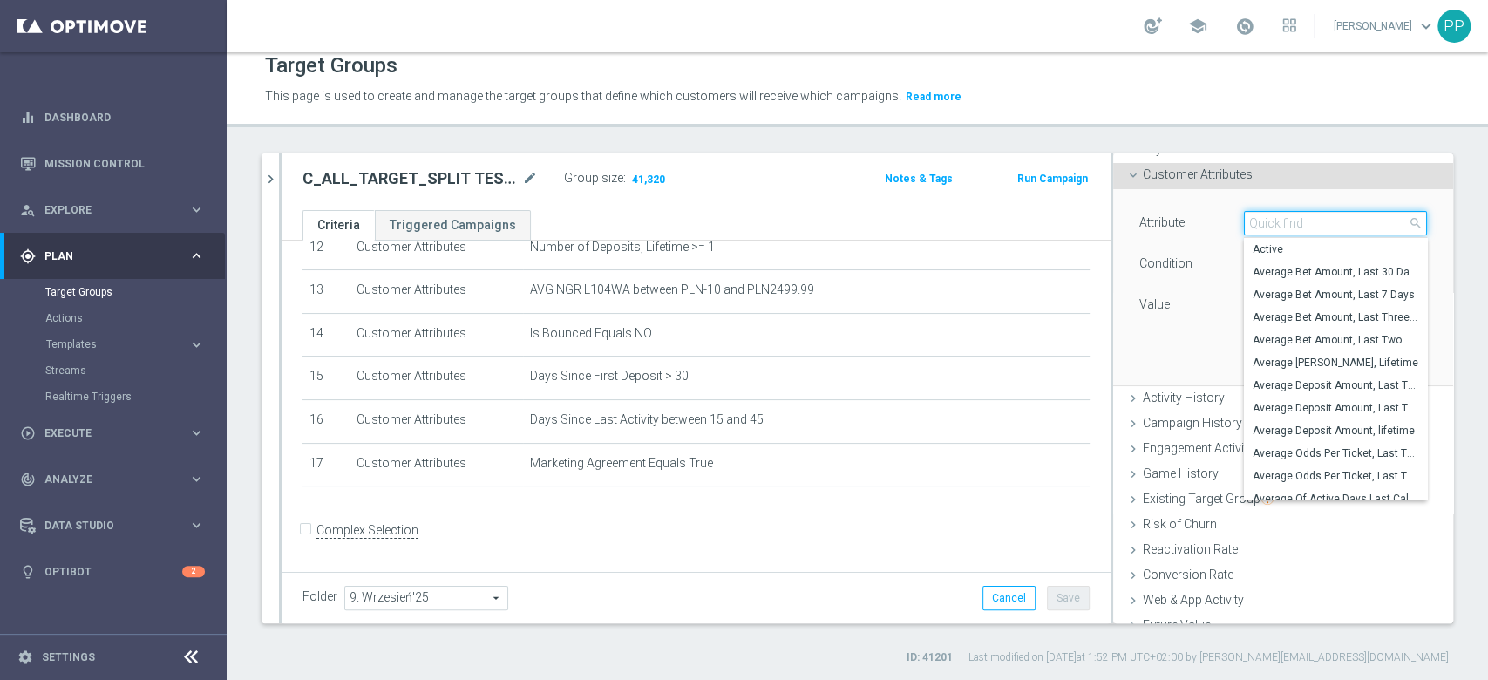
click at [1244, 224] on input "search" at bounding box center [1335, 223] width 183 height 24
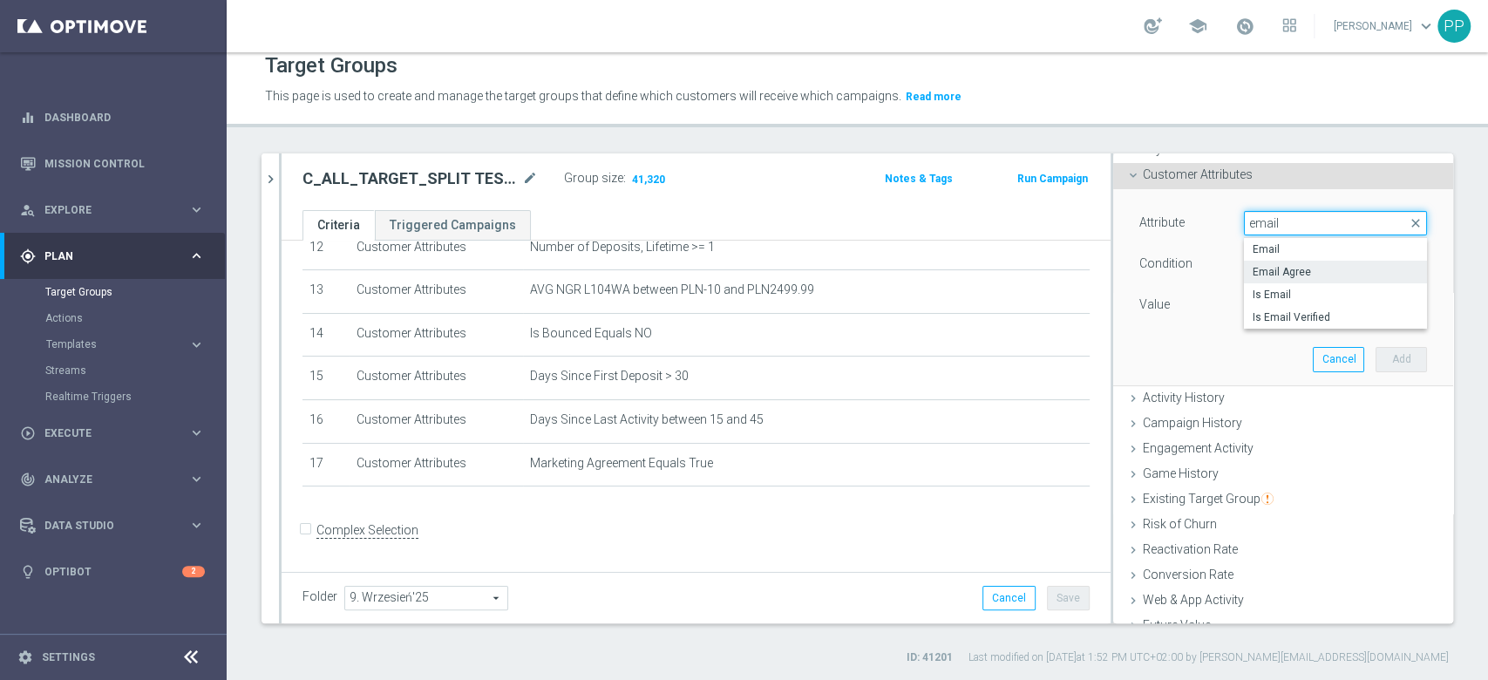
type input "email"
click at [1268, 265] on span "Email Agree" at bounding box center [1335, 272] width 166 height 14
type input "Email Agree"
type input "Equals"
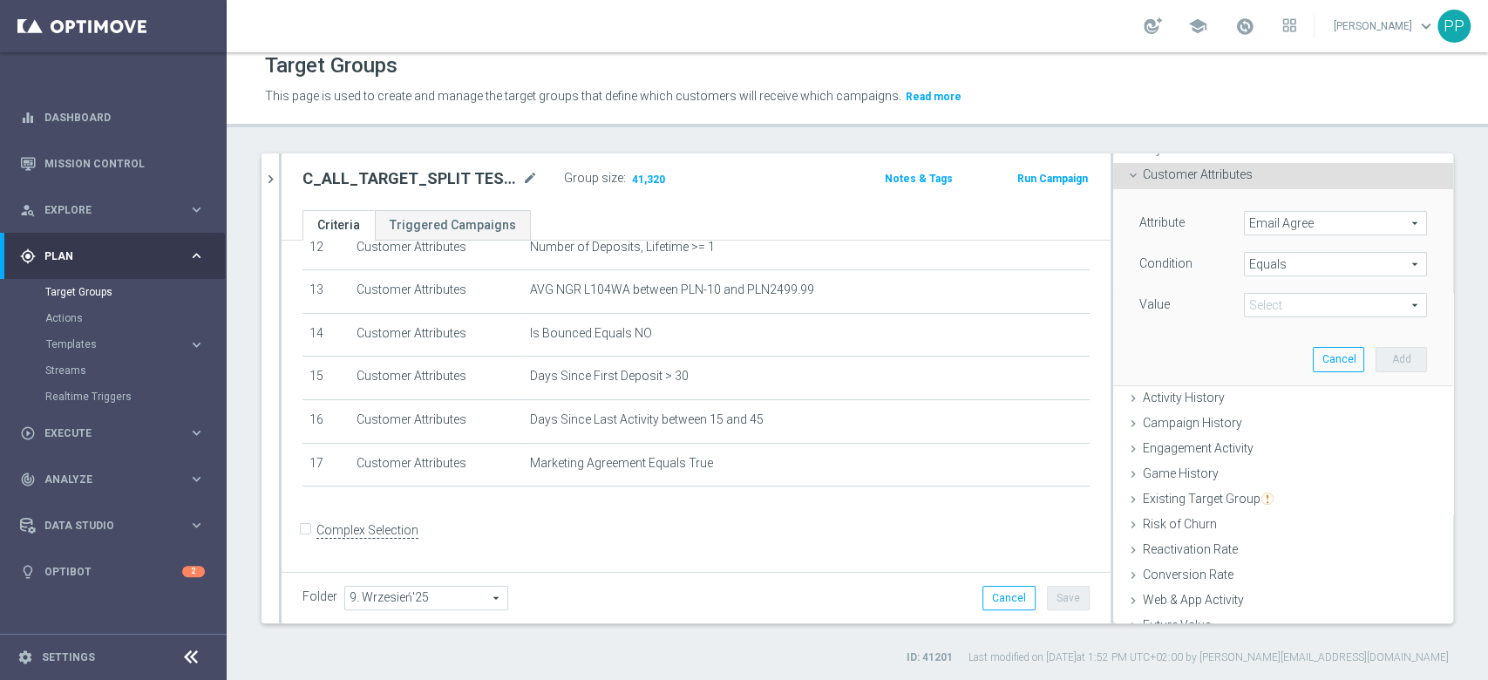
click at [1247, 309] on span at bounding box center [1335, 305] width 181 height 23
click at [1252, 347] on span "TRUE" at bounding box center [1335, 354] width 166 height 14
type input "TRUE"
click at [1375, 358] on button "Add" at bounding box center [1400, 359] width 51 height 24
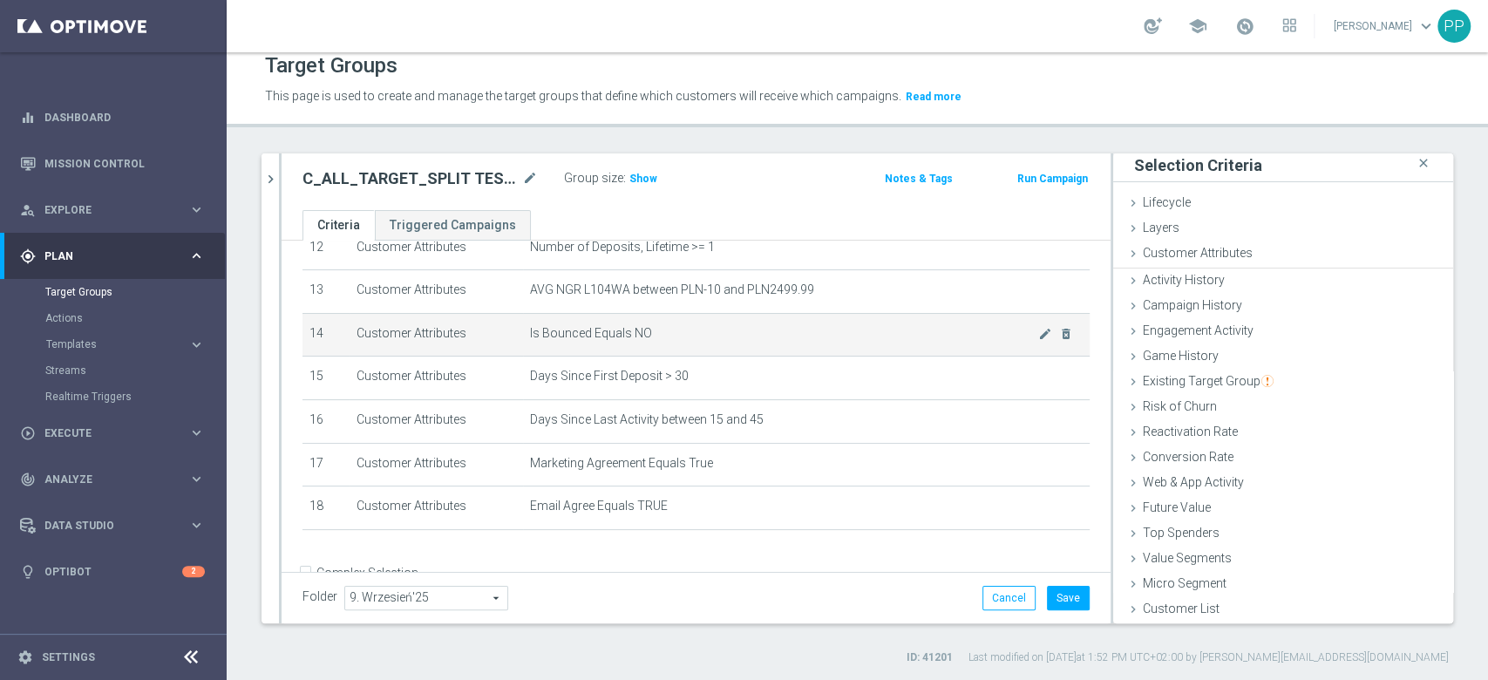
scroll to position [2, 0]
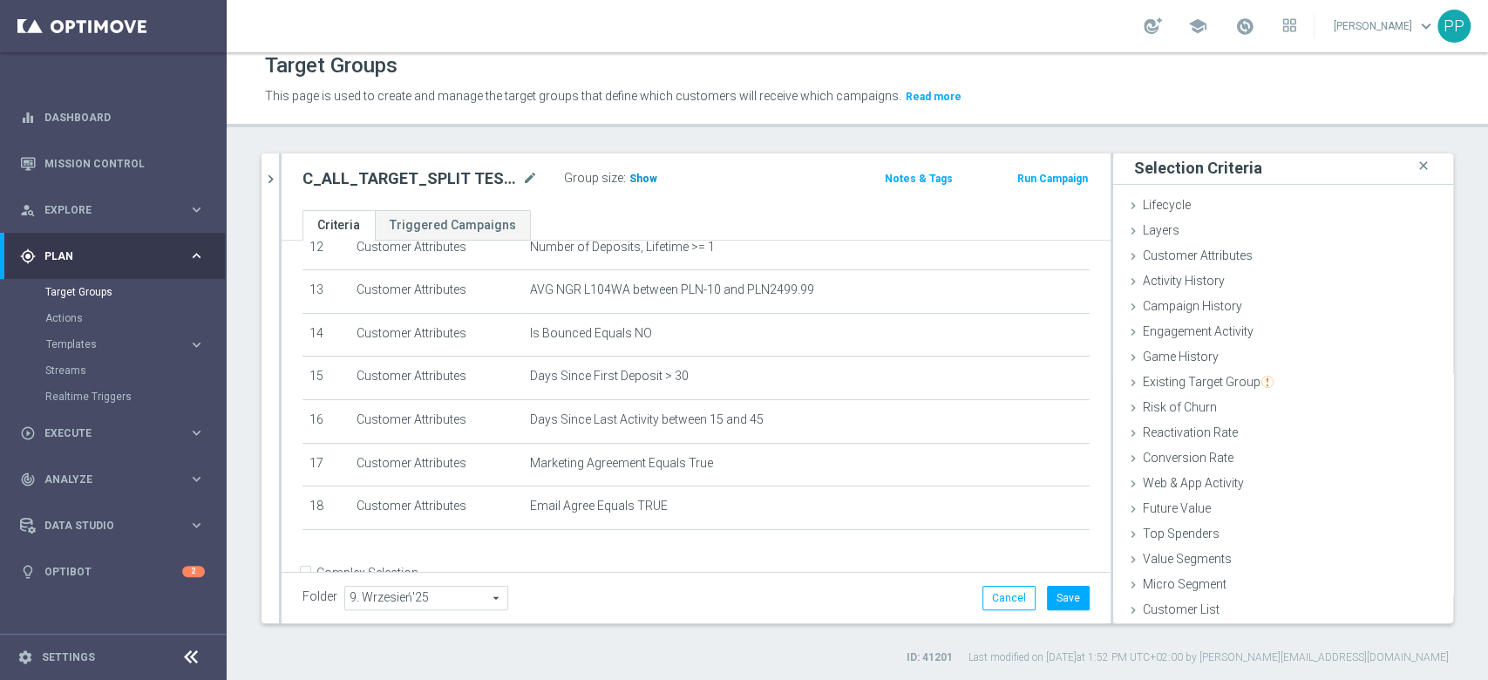
click at [639, 174] on span "Show" at bounding box center [643, 179] width 28 height 12
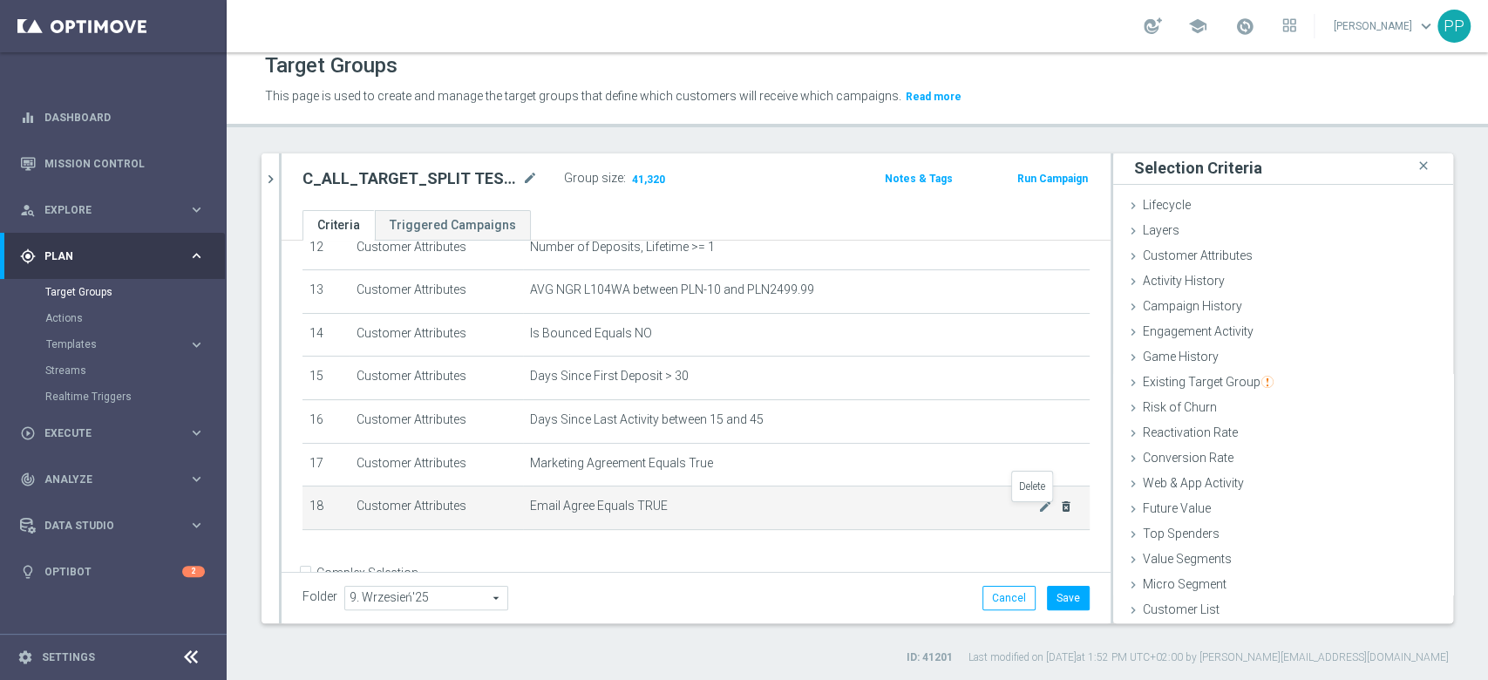
click at [1059, 509] on icon "delete_forever" at bounding box center [1066, 506] width 14 height 14
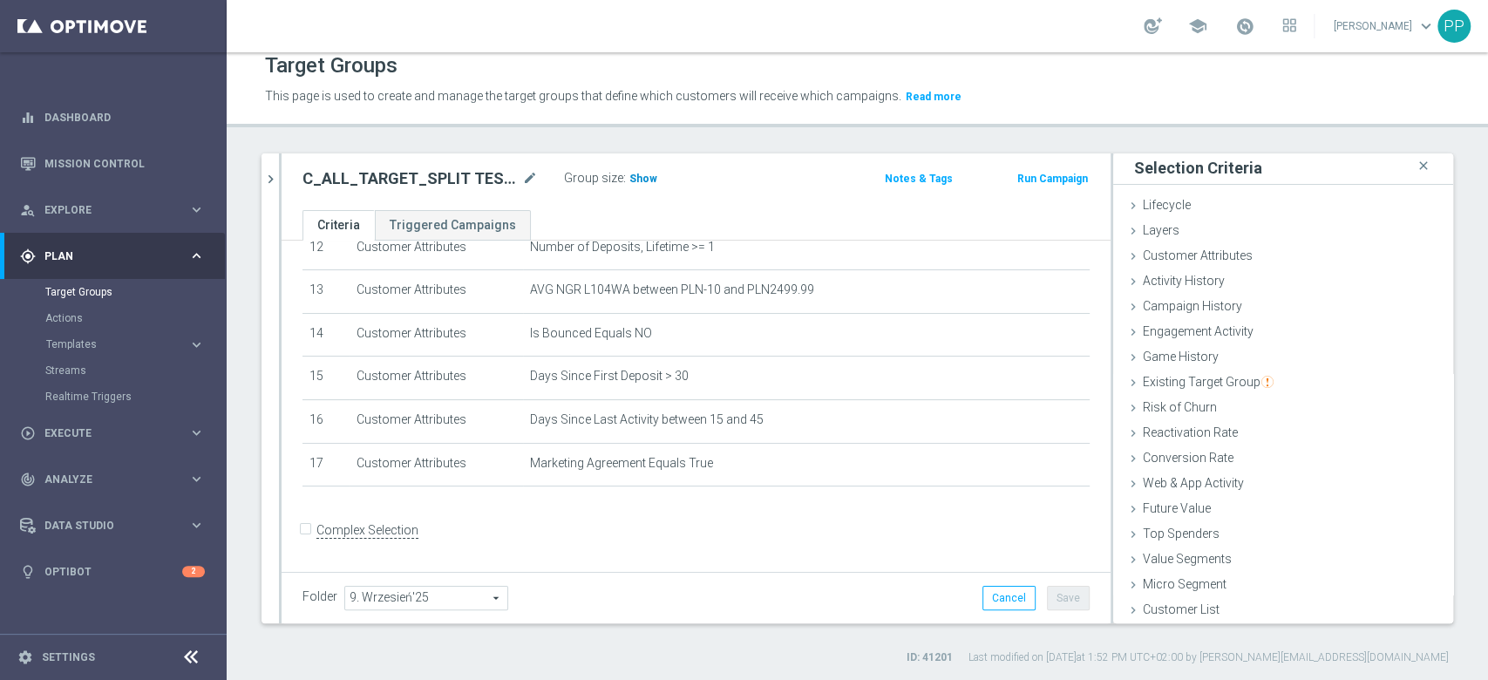
click at [640, 185] on h3 "Show" at bounding box center [643, 178] width 31 height 19
click at [1167, 266] on div "Customer Attributes done selection saved" at bounding box center [1283, 257] width 340 height 26
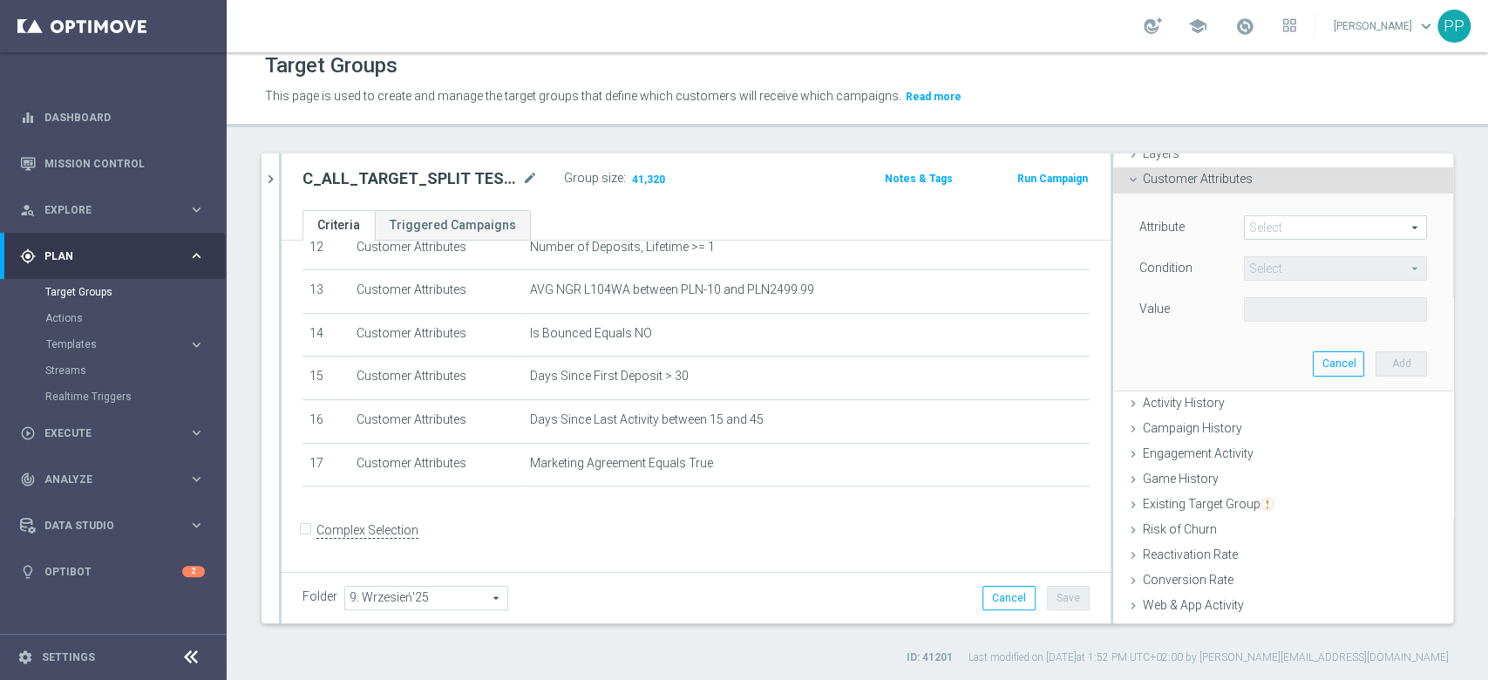
scroll to position [83, 0]
click at [1251, 223] on span at bounding box center [1335, 223] width 181 height 23
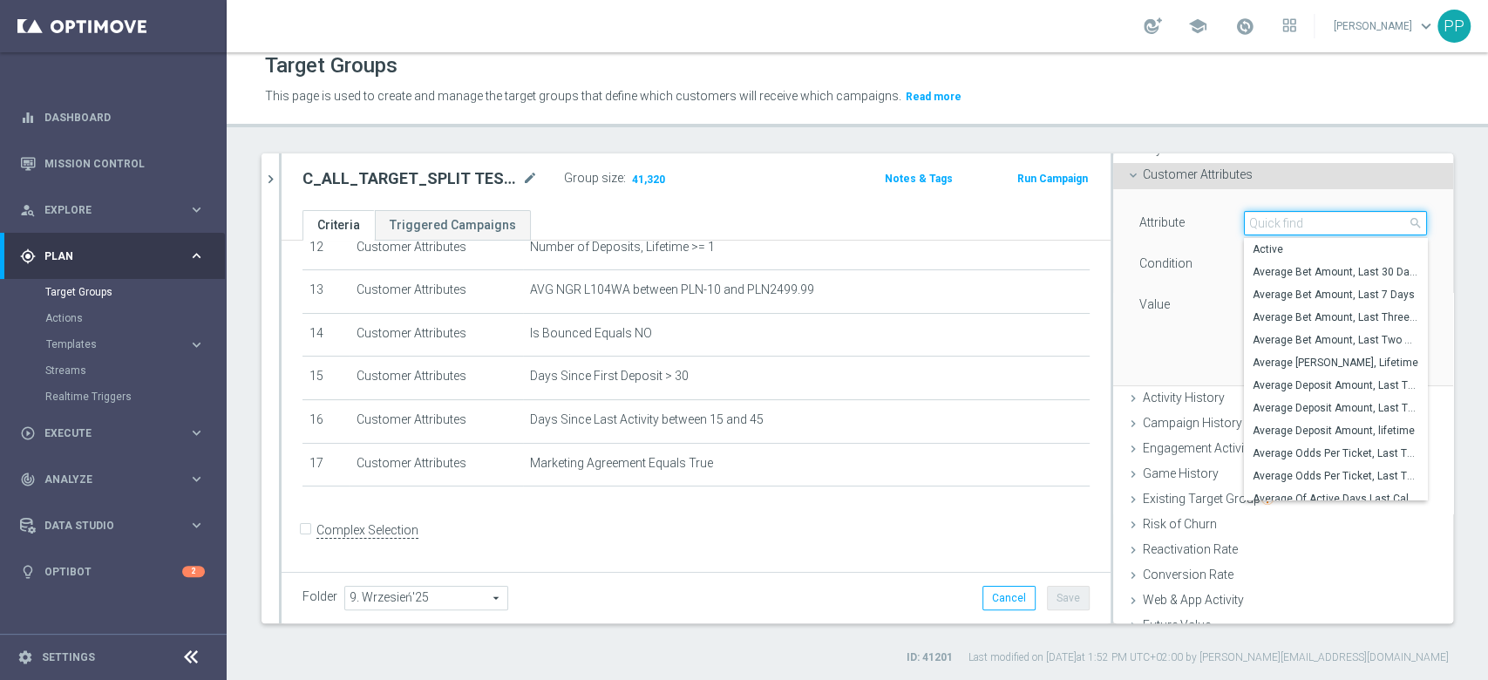
click at [1251, 224] on input "search" at bounding box center [1335, 223] width 183 height 24
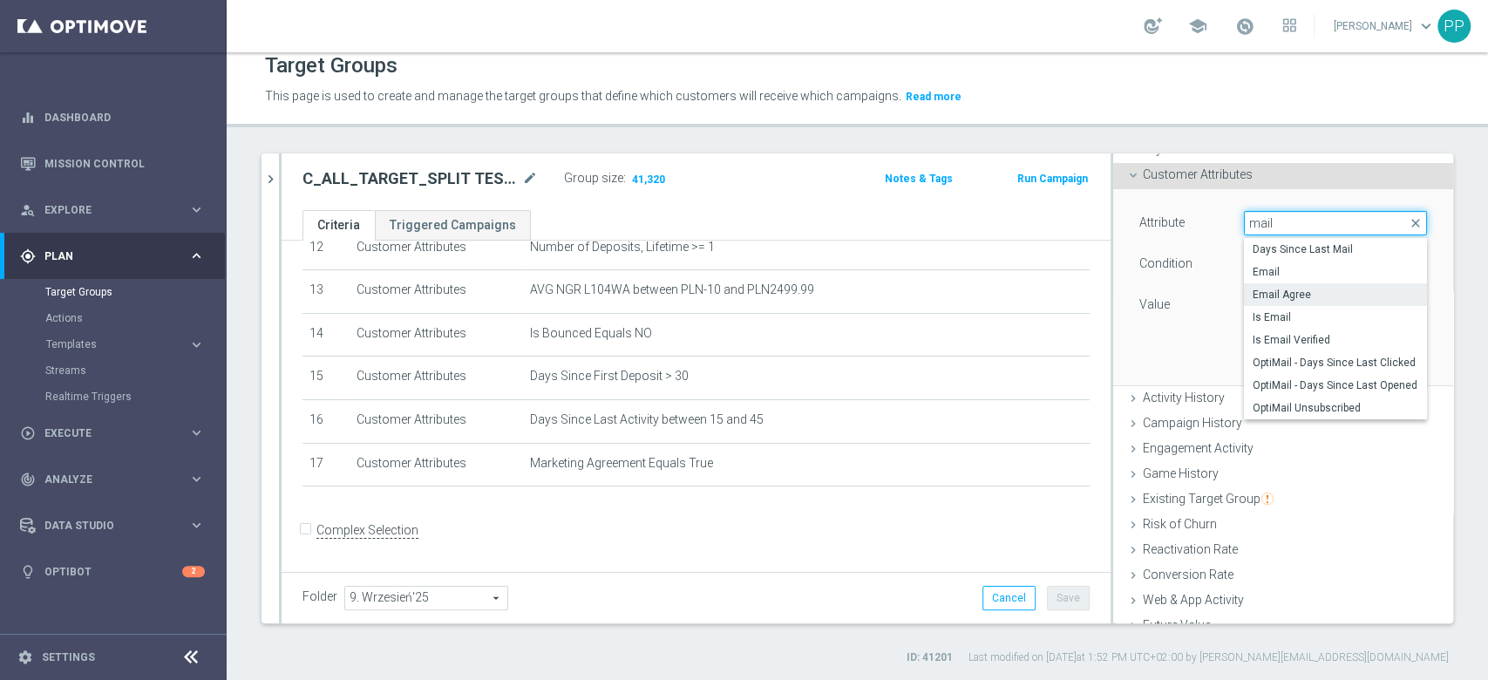
type input "mail"
click at [1286, 300] on span "Email Agree" at bounding box center [1335, 295] width 166 height 14
type input "Email Agree"
type input "Equals"
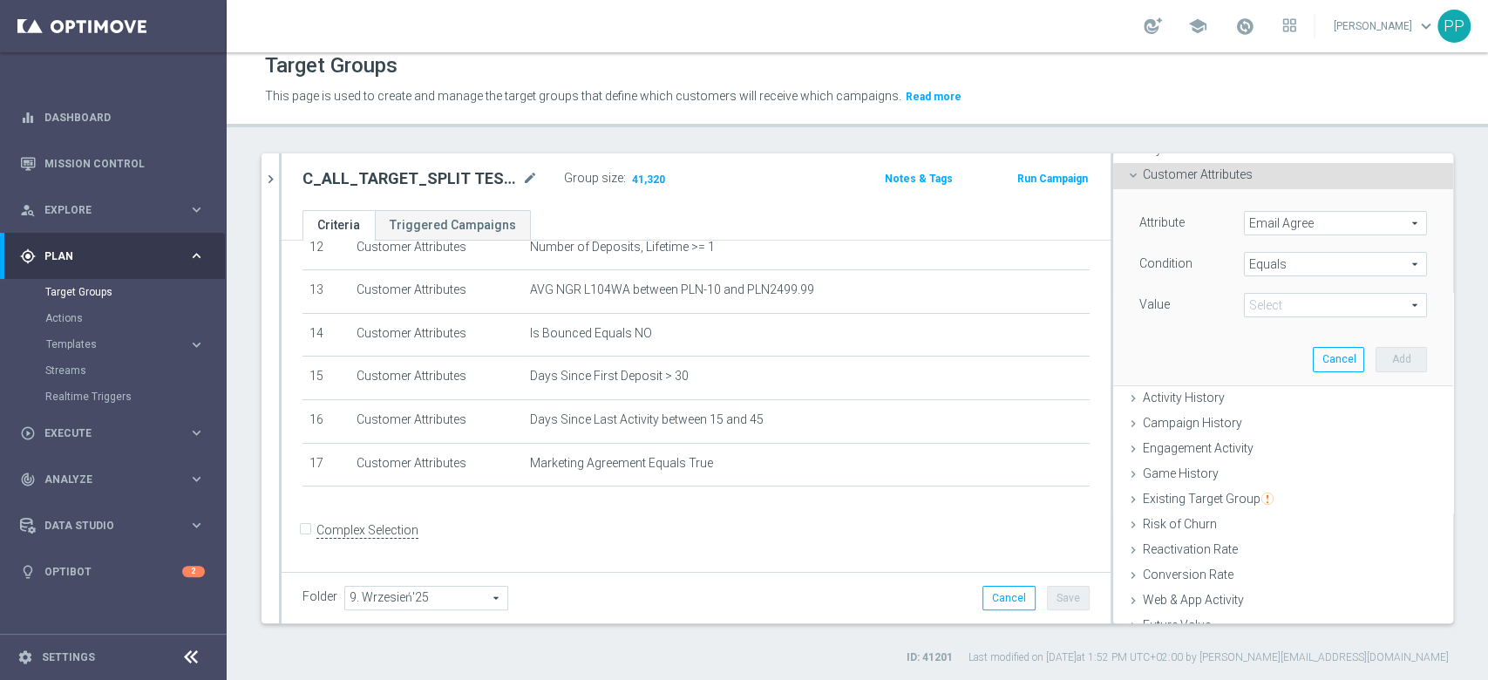
click at [1264, 302] on span at bounding box center [1335, 305] width 181 height 23
click at [1263, 343] on label "TRUE" at bounding box center [1335, 354] width 183 height 23
type input "TRUE"
click at [1375, 359] on button "Add" at bounding box center [1400, 359] width 51 height 24
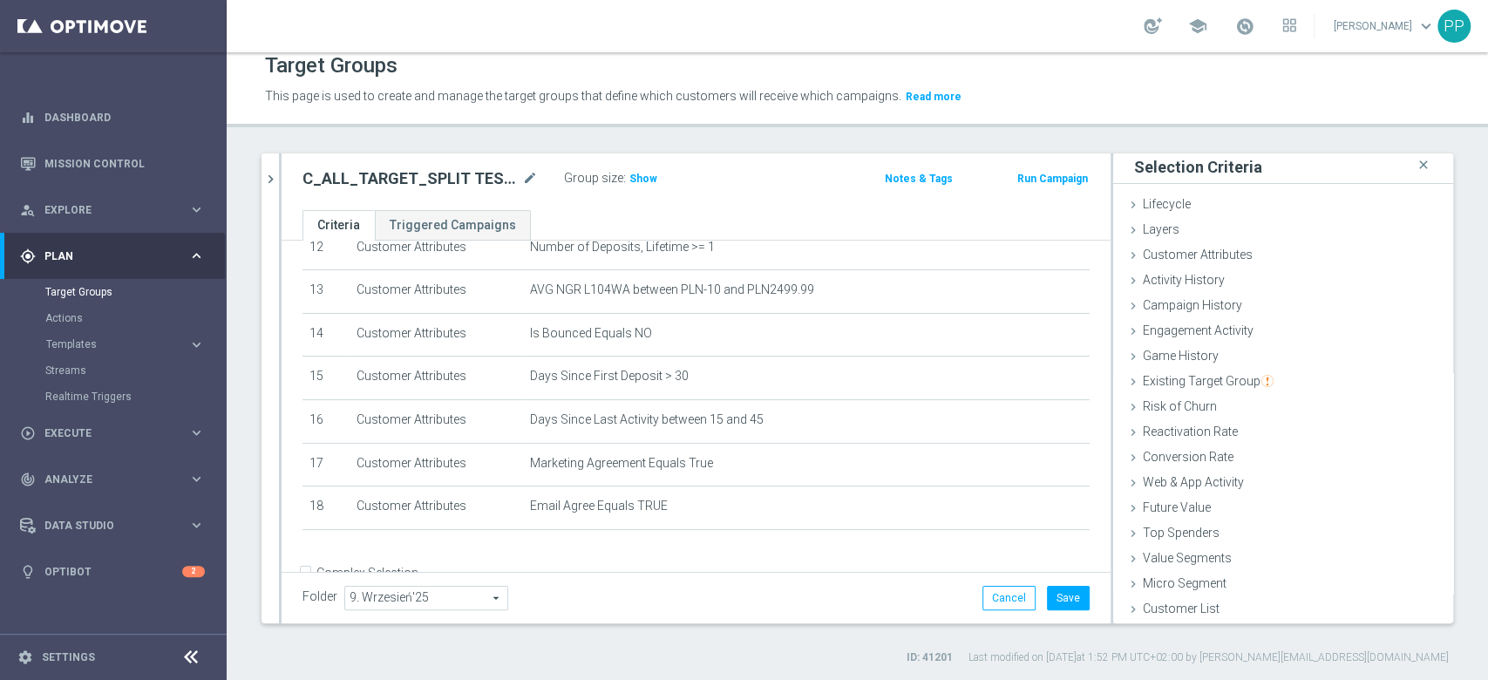
scroll to position [2, 0]
click at [1053, 596] on button "Save" at bounding box center [1068, 598] width 43 height 24
click at [647, 179] on span "Show" at bounding box center [643, 179] width 28 height 12
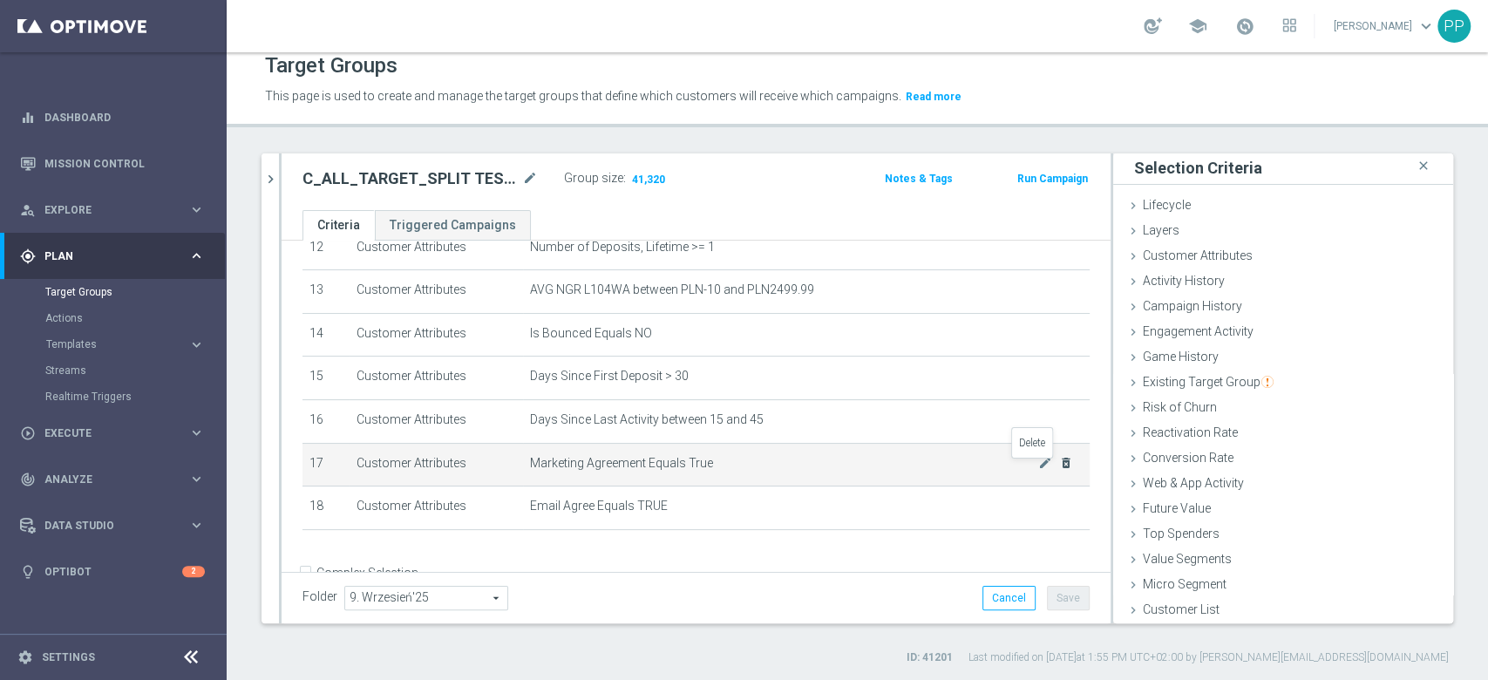
click at [1059, 470] on icon "delete_forever" at bounding box center [1066, 463] width 14 height 14
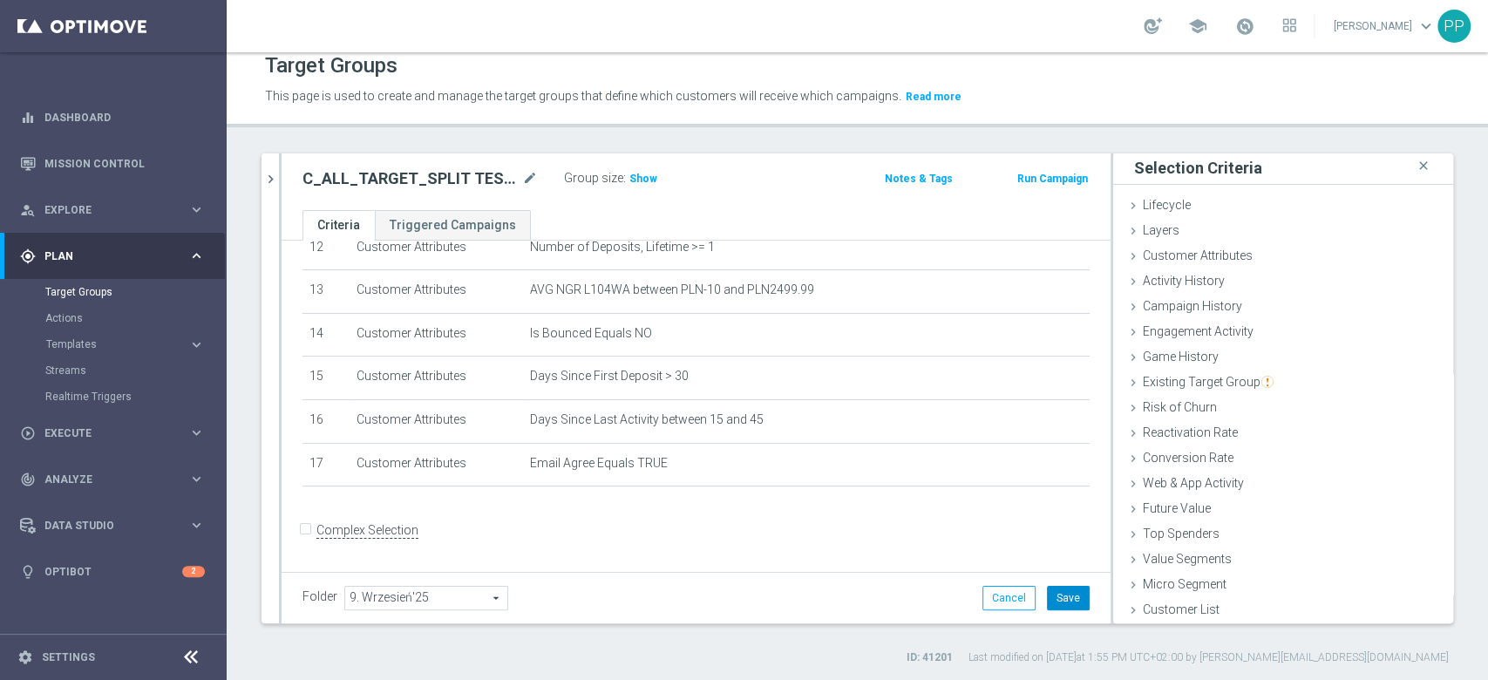
click at [1048, 587] on button "Save" at bounding box center [1068, 598] width 43 height 24
click at [648, 178] on span "Show" at bounding box center [643, 179] width 28 height 12
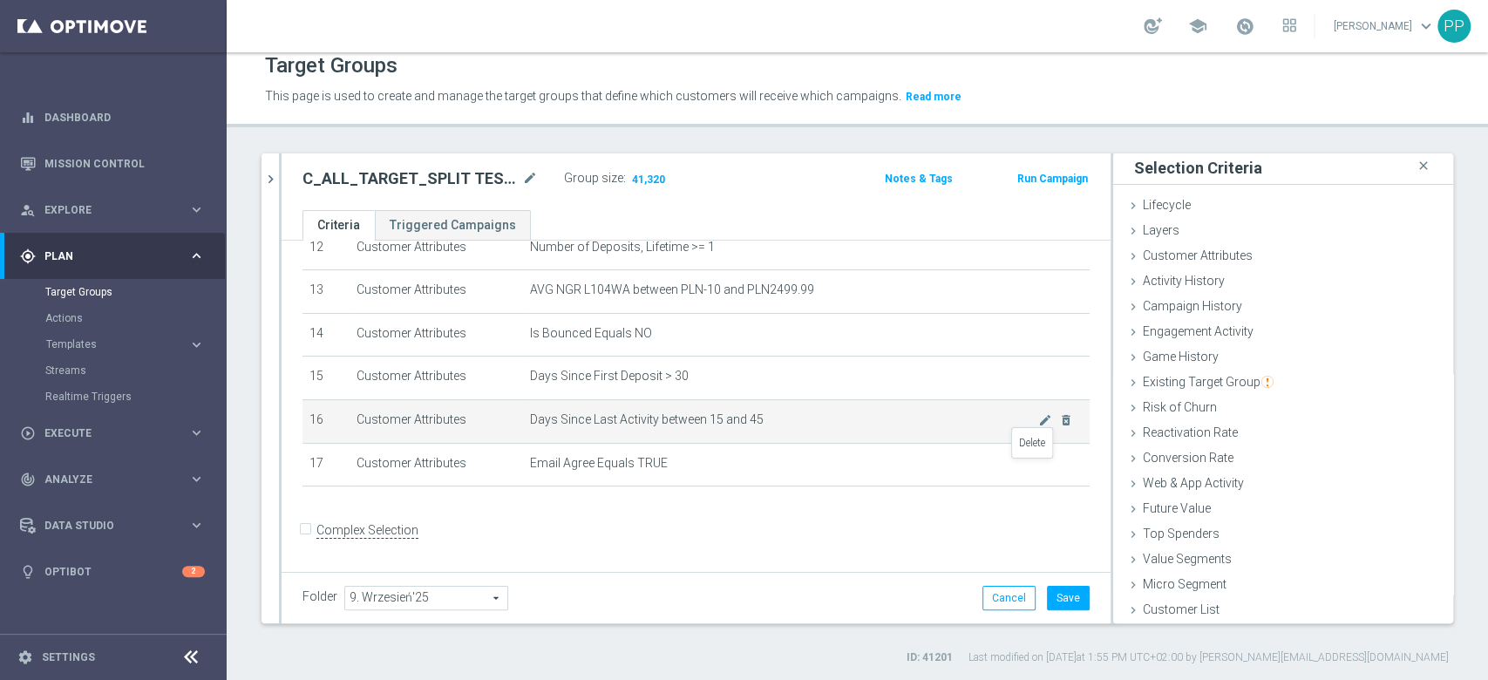
click at [0, 0] on icon "delete_forever" at bounding box center [0, 0] width 0 height 0
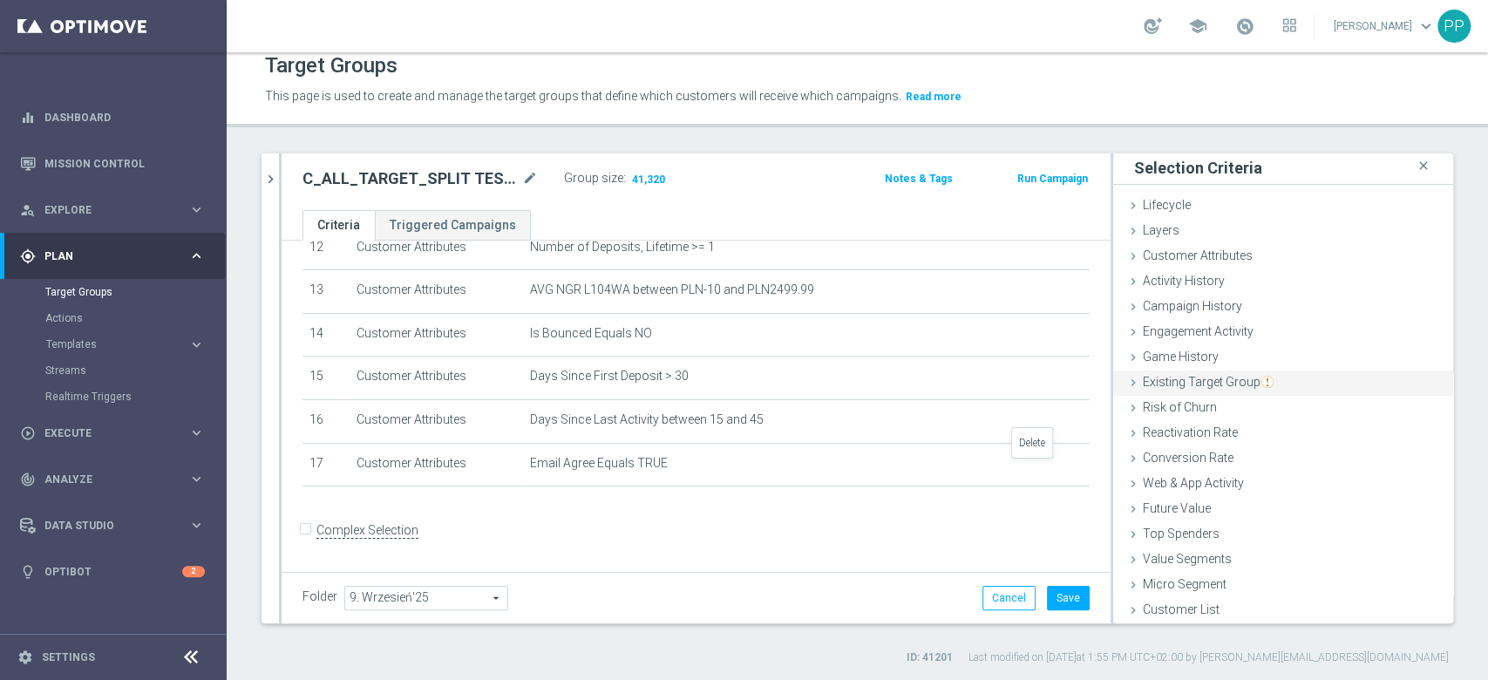
scroll to position [507, 0]
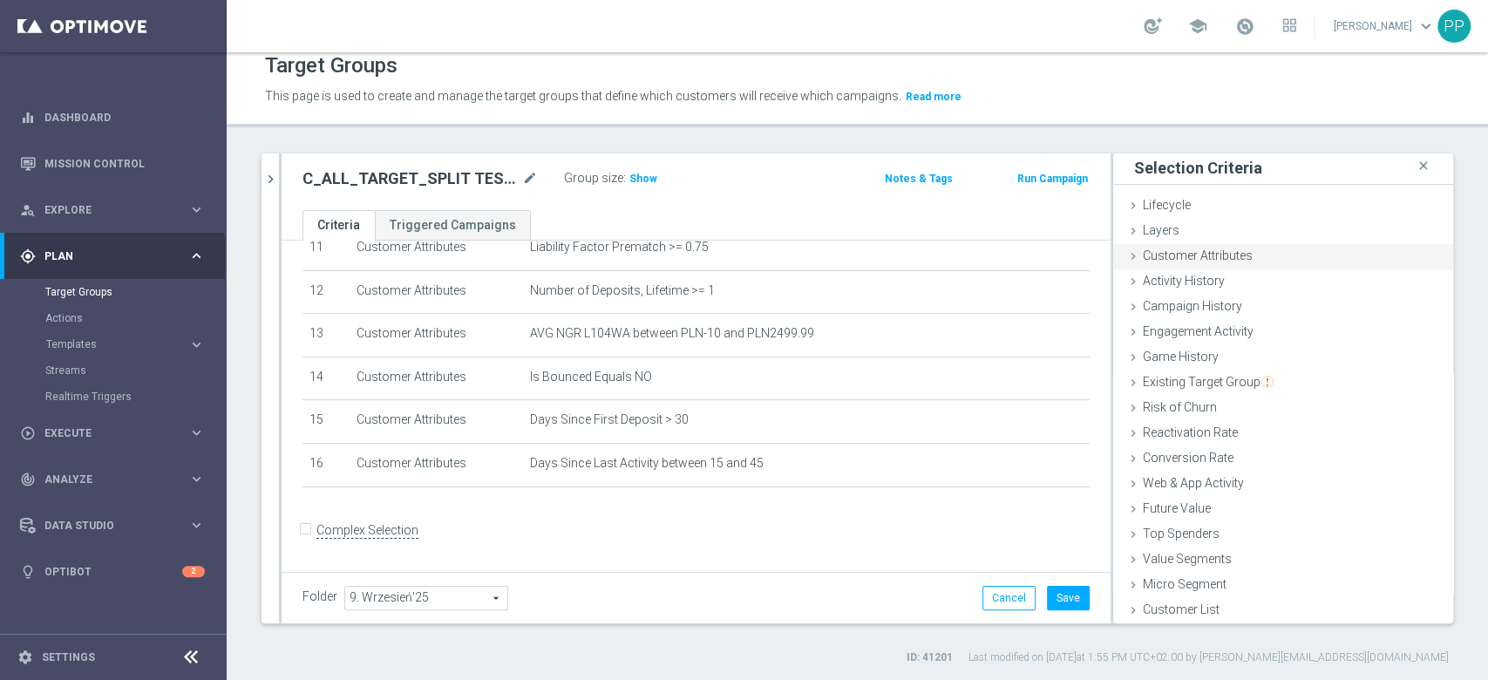
click at [1198, 248] on span "Customer Attributes" at bounding box center [1198, 255] width 110 height 14
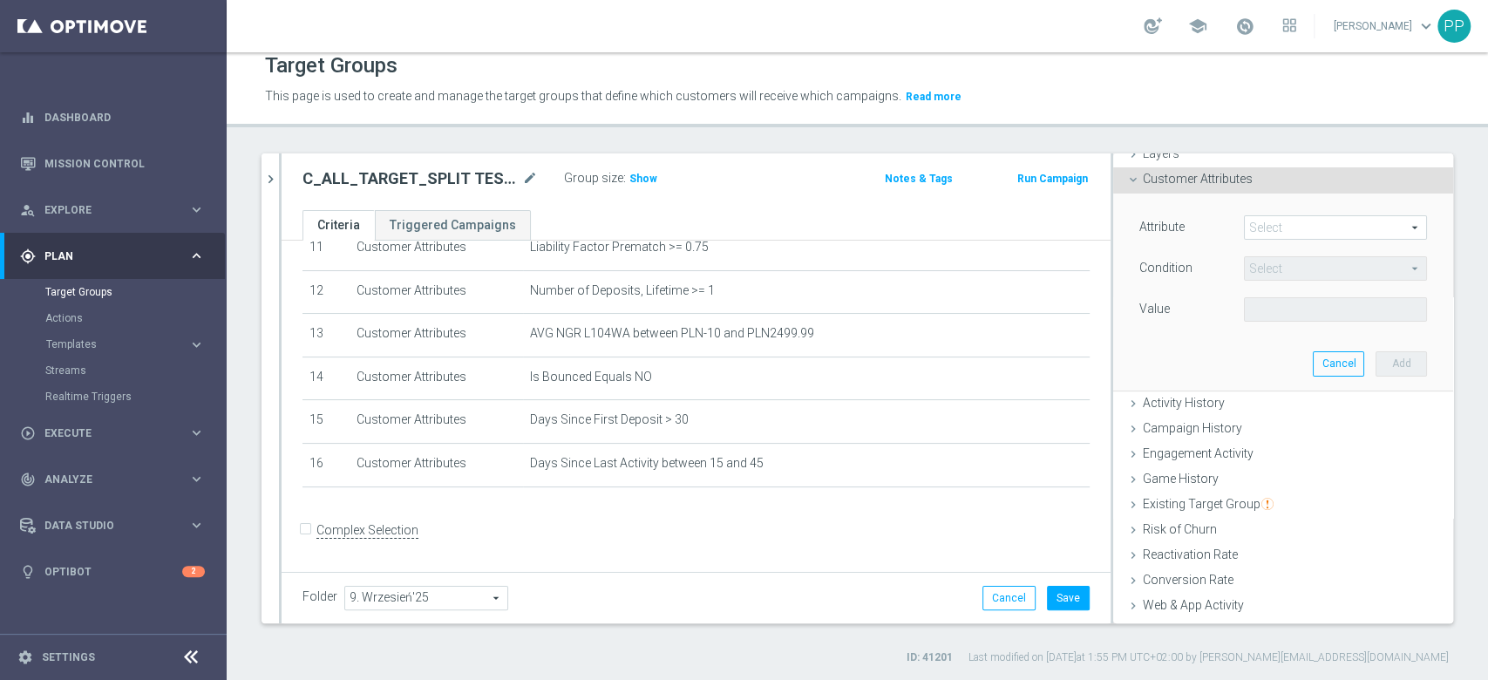
scroll to position [83, 0]
click at [1256, 227] on span at bounding box center [1335, 223] width 181 height 23
click at [0, 0] on input "search" at bounding box center [0, 0] width 0 height 0
type input "marketing"
click at [1276, 246] on span "Marketing Agreement" at bounding box center [1335, 249] width 166 height 14
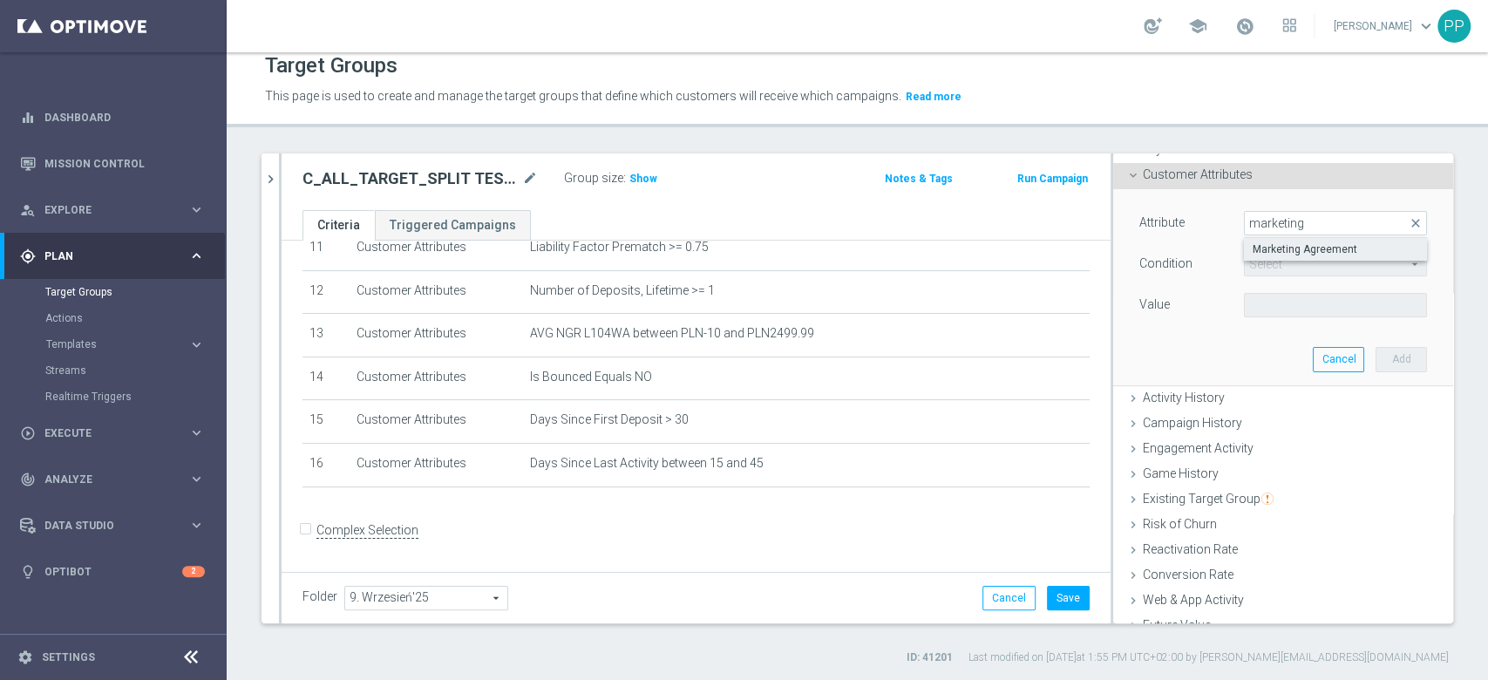
type input "Marketing Agreement"
type input "Equals"
click at [1272, 299] on span at bounding box center [1335, 305] width 181 height 23
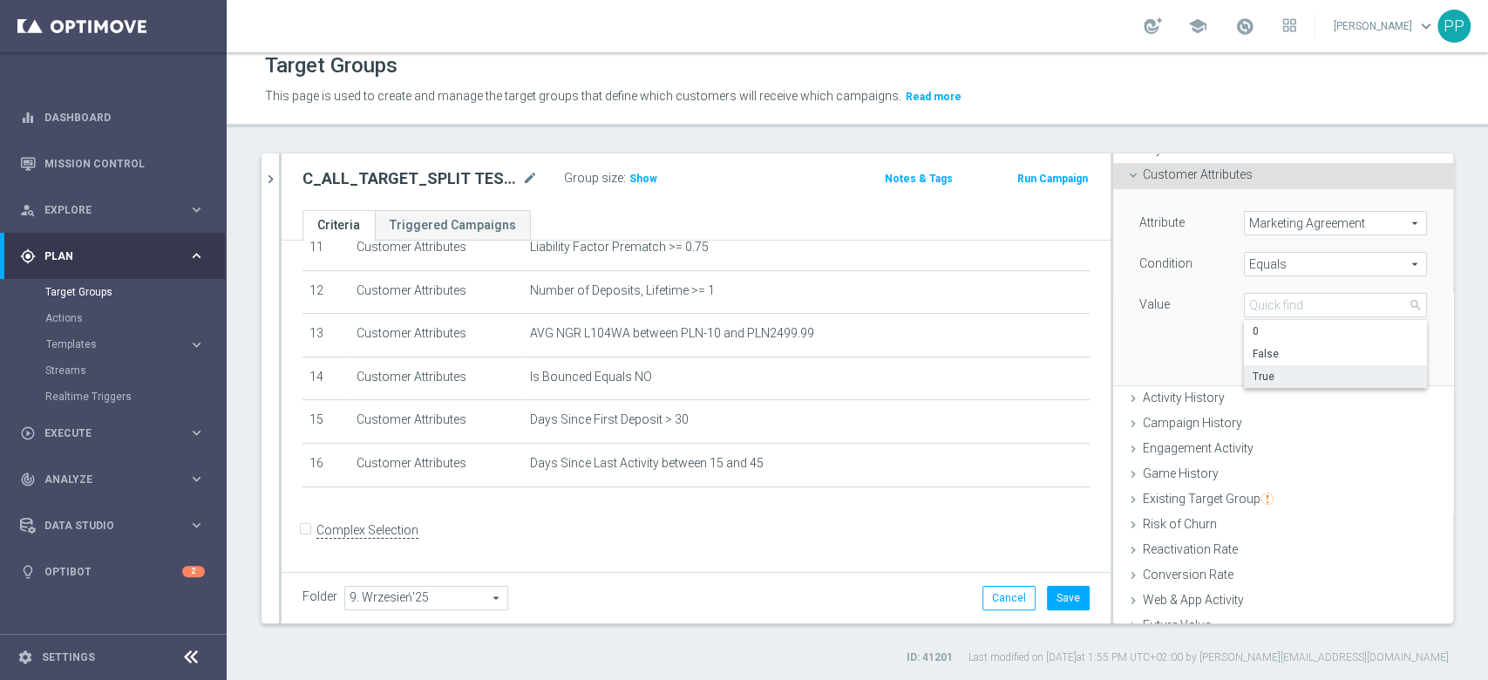
click at [1267, 366] on label "True" at bounding box center [1335, 376] width 183 height 23
type input "True"
click at [1375, 358] on button "Add" at bounding box center [1400, 359] width 51 height 24
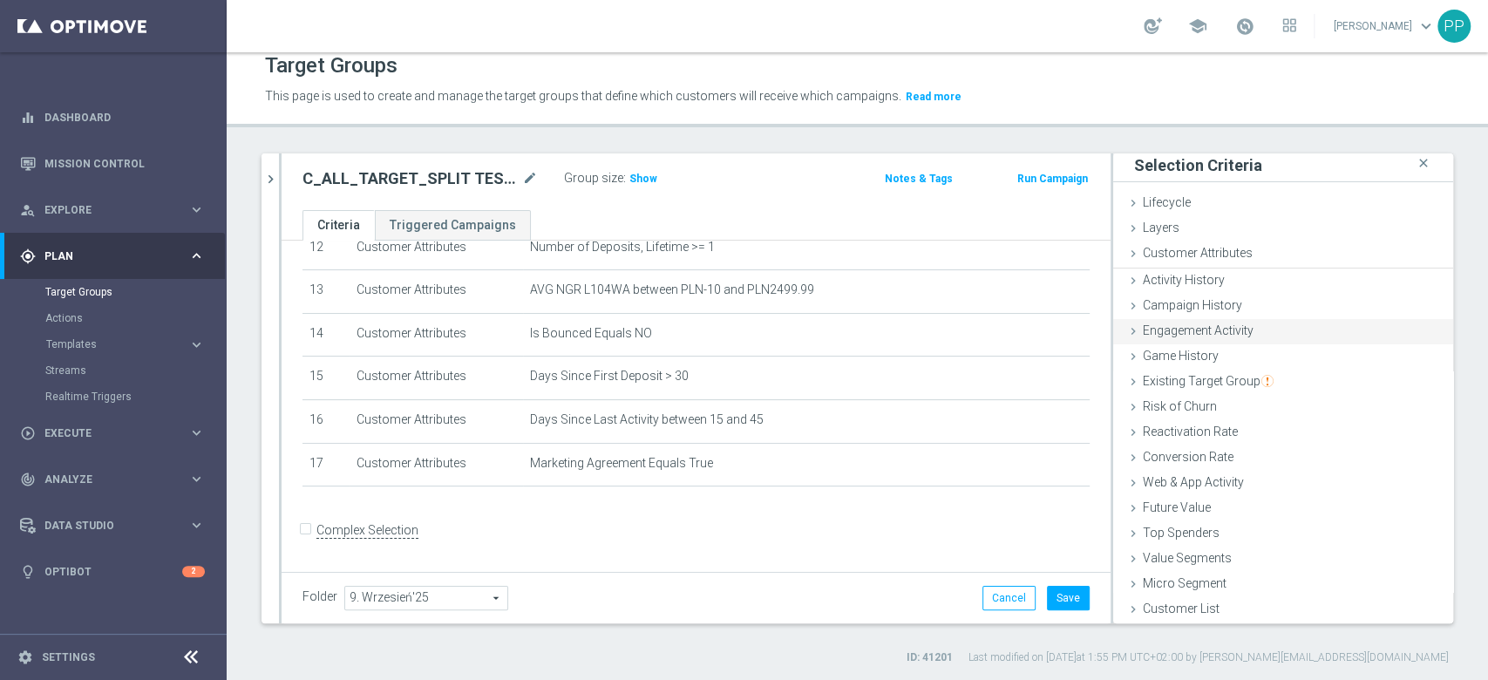
scroll to position [2, 0]
click at [1214, 257] on span "Customer Attributes" at bounding box center [1198, 255] width 110 height 14
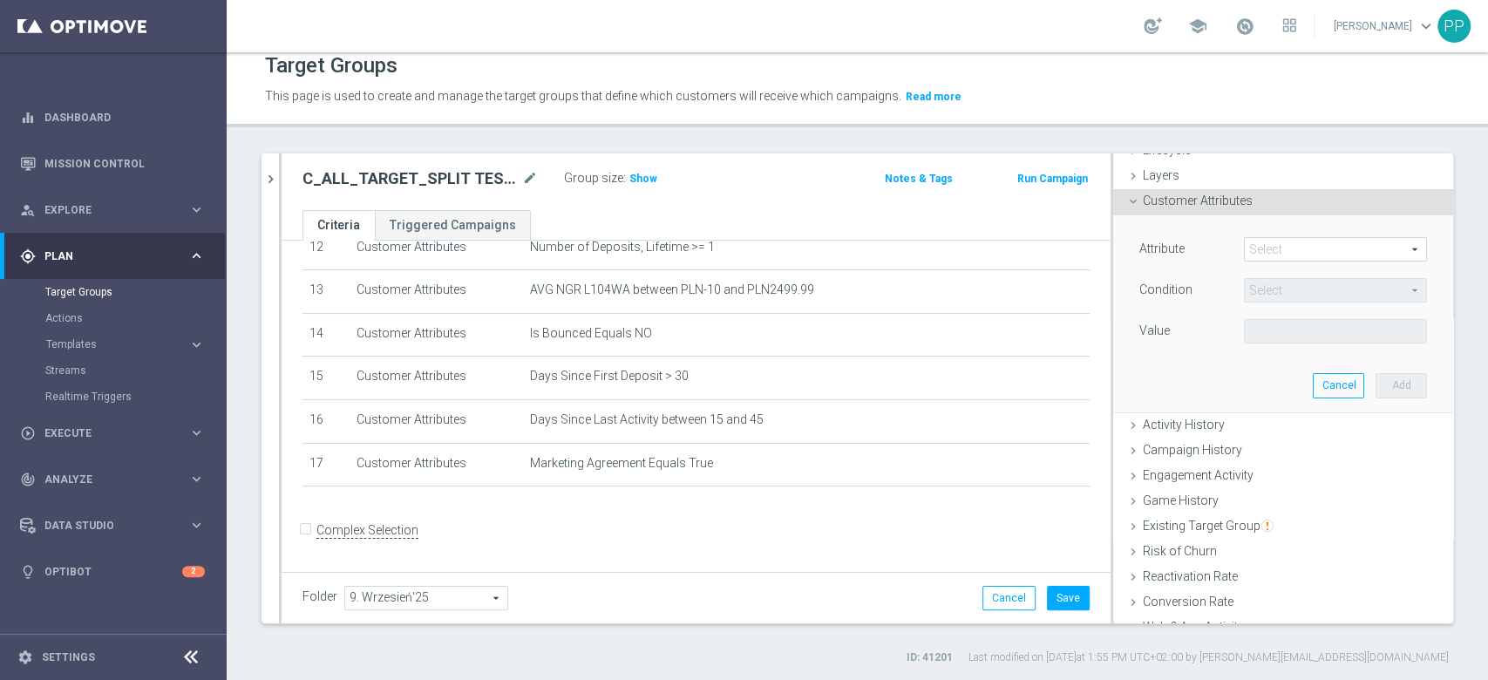
scroll to position [83, 0]
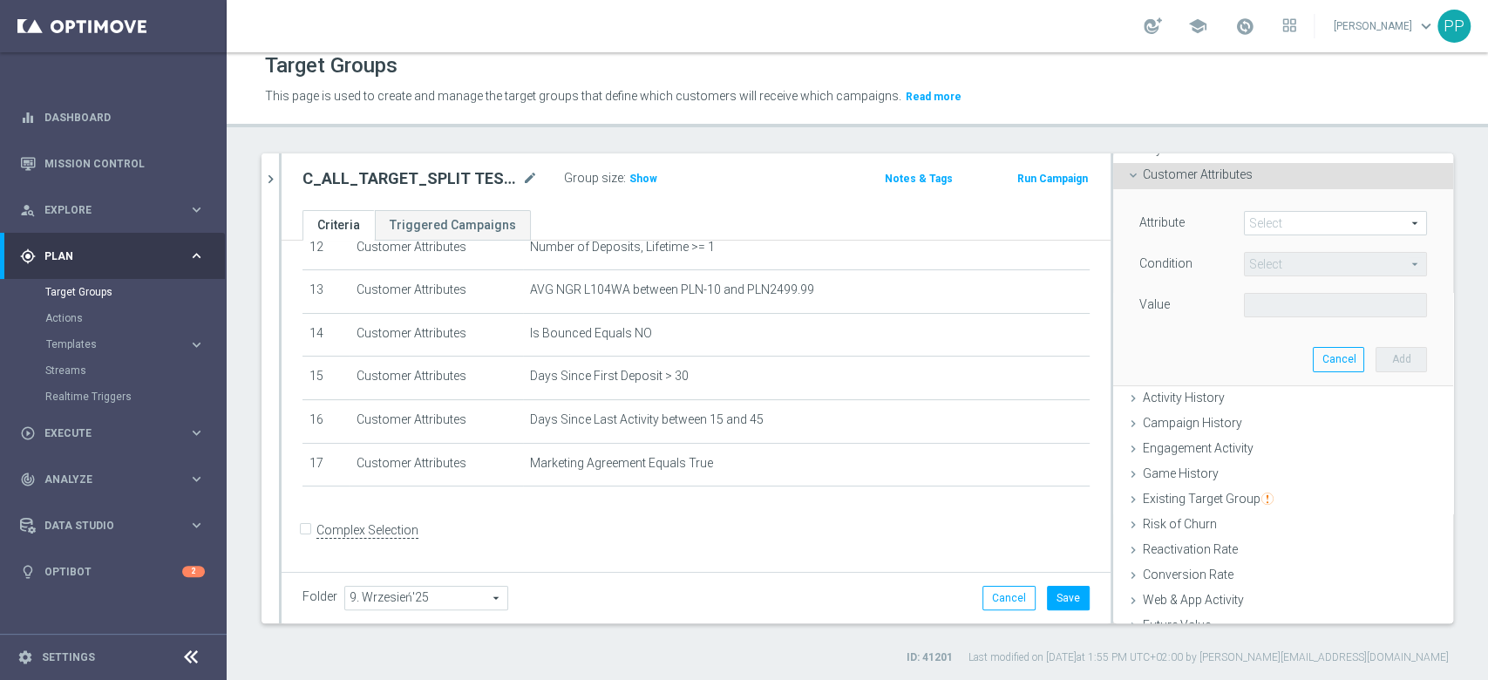
click at [1245, 225] on span at bounding box center [1335, 223] width 181 height 23
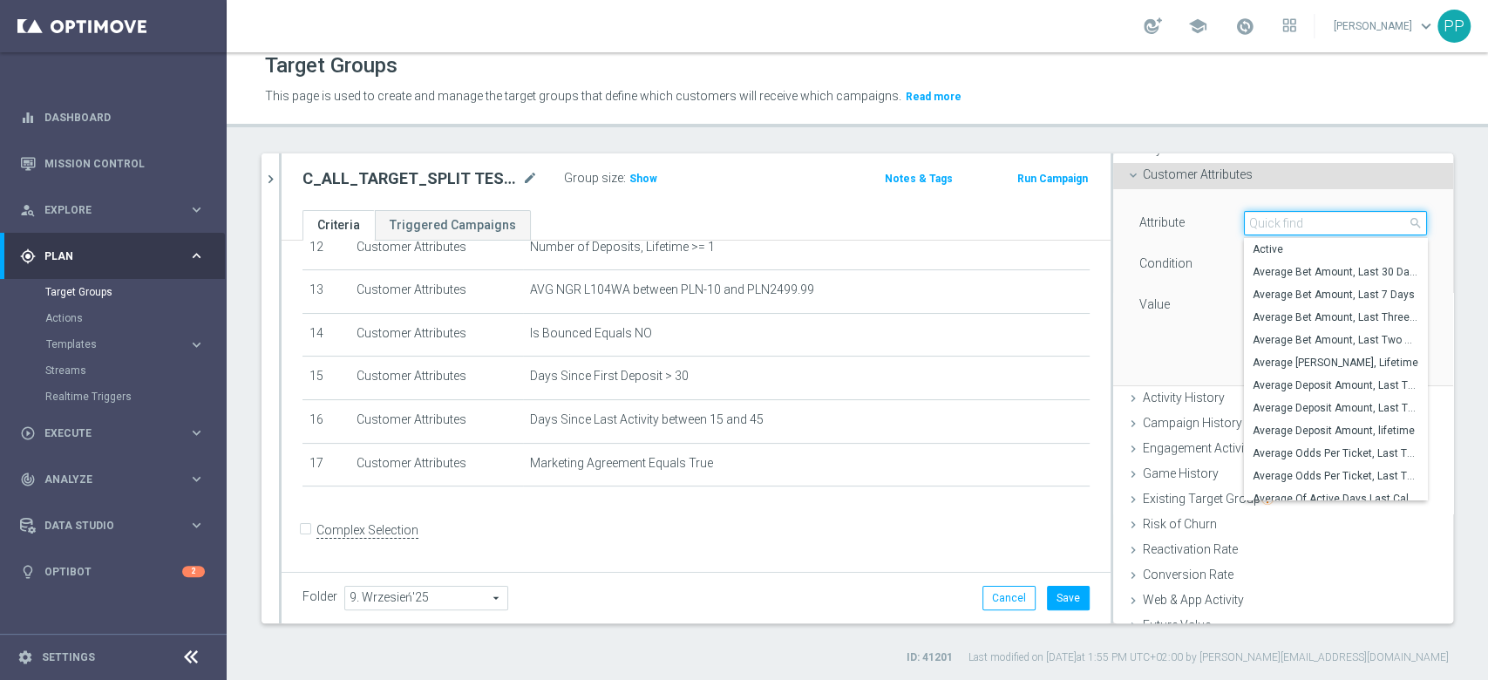
click at [1244, 222] on input "search" at bounding box center [1335, 223] width 183 height 24
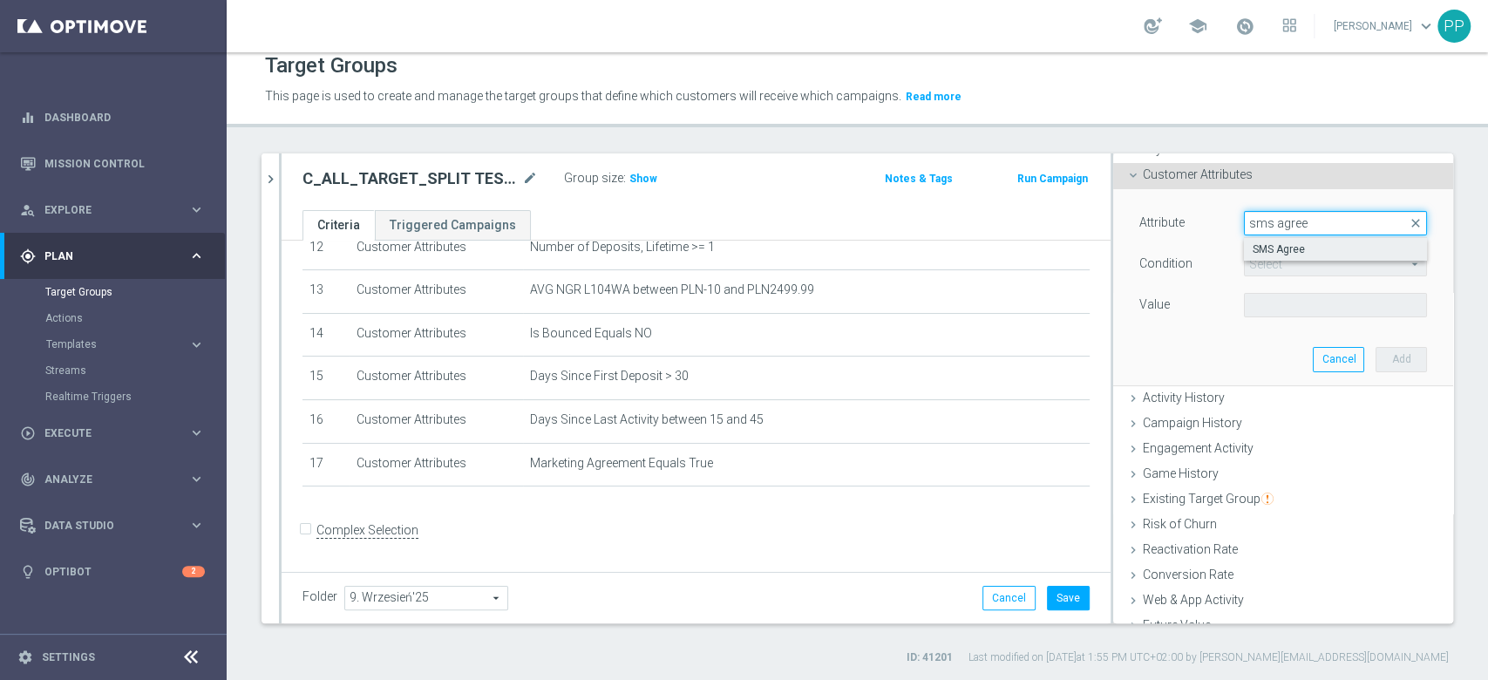
type input "sms agree"
click at [1262, 245] on span "SMS Agree" at bounding box center [1335, 249] width 166 height 14
type input "SMS Agree"
type input "Equals"
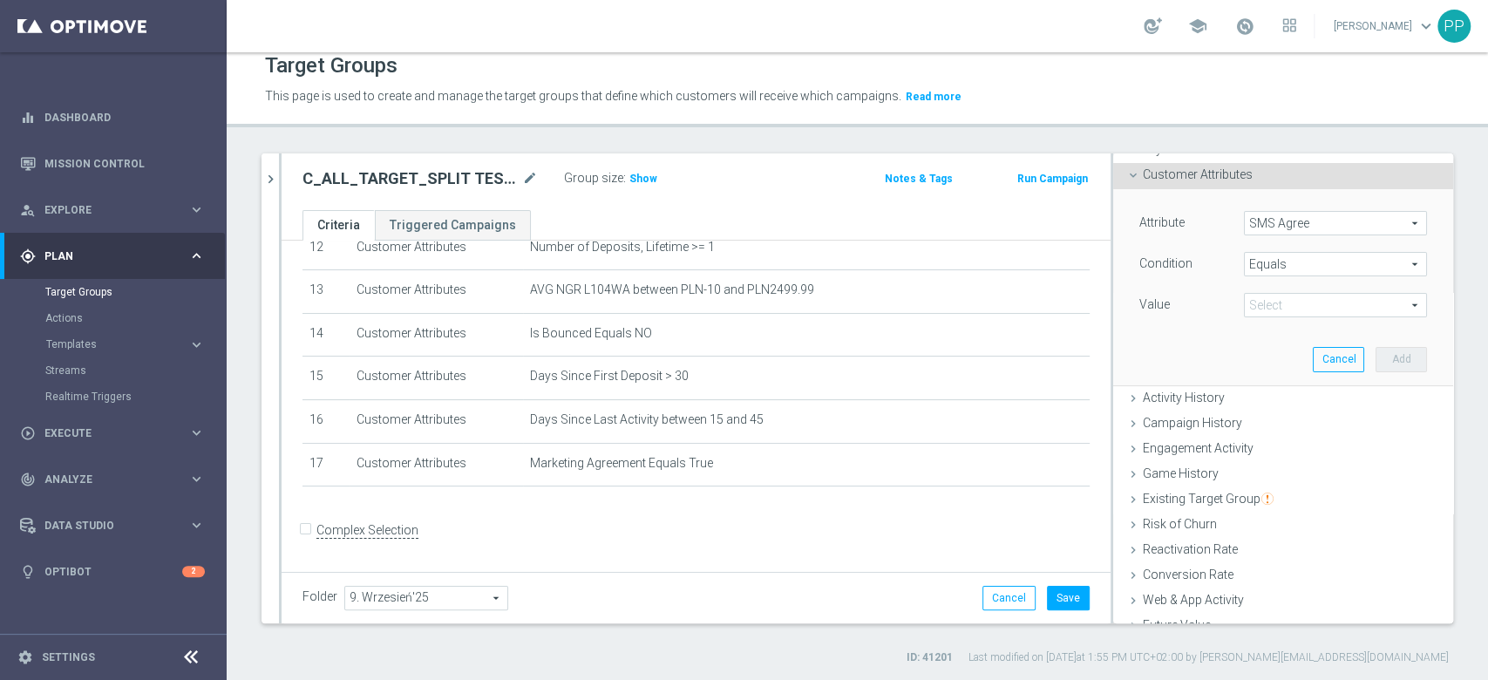
click at [1259, 262] on span "Equals" at bounding box center [1335, 264] width 181 height 23
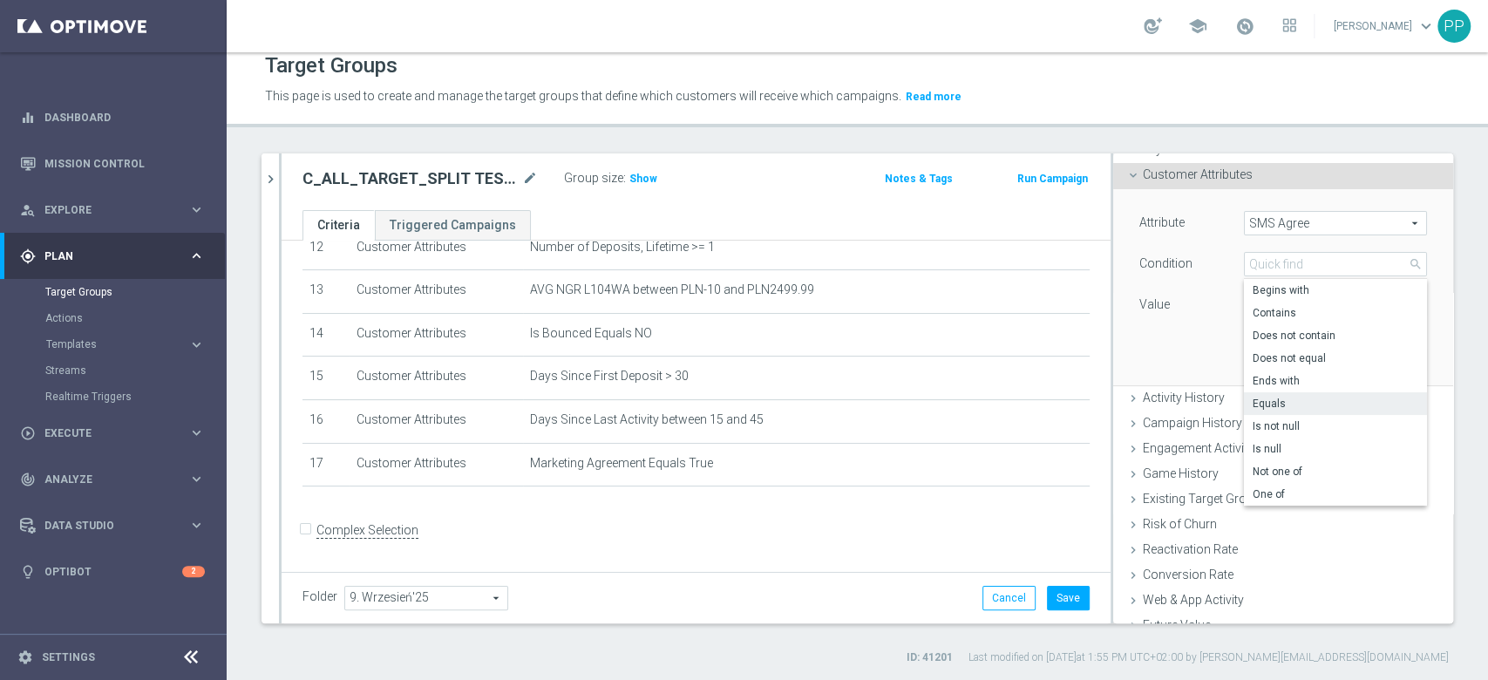
click at [1182, 347] on div "Attribute SMS Agree SMS Agree arrow_drop_down search Condition Equals Equals ar…" at bounding box center [1283, 286] width 314 height 195
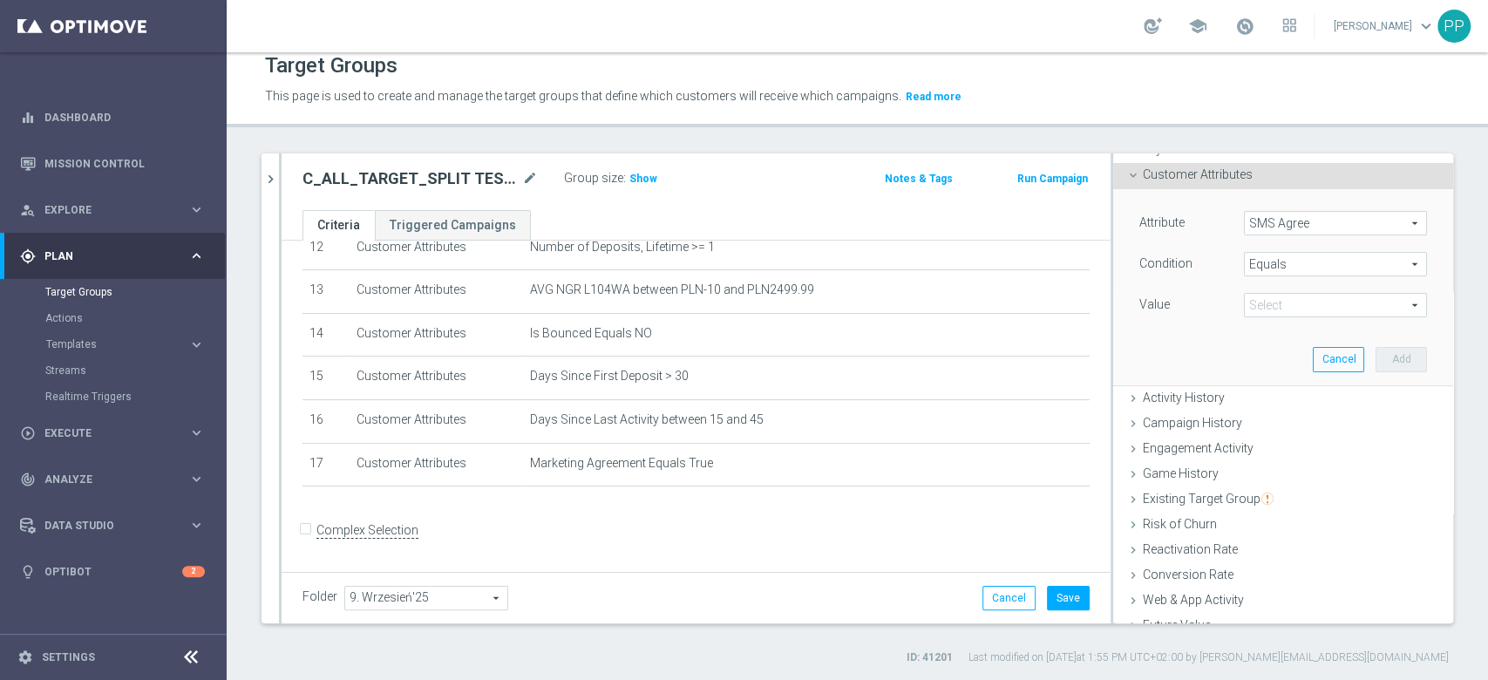
click at [1245, 307] on span at bounding box center [1335, 305] width 181 height 23
click at [1256, 350] on span "TRUE" at bounding box center [1335, 354] width 166 height 14
type input "TRUE"
click at [1375, 356] on button "Add" at bounding box center [1400, 359] width 51 height 24
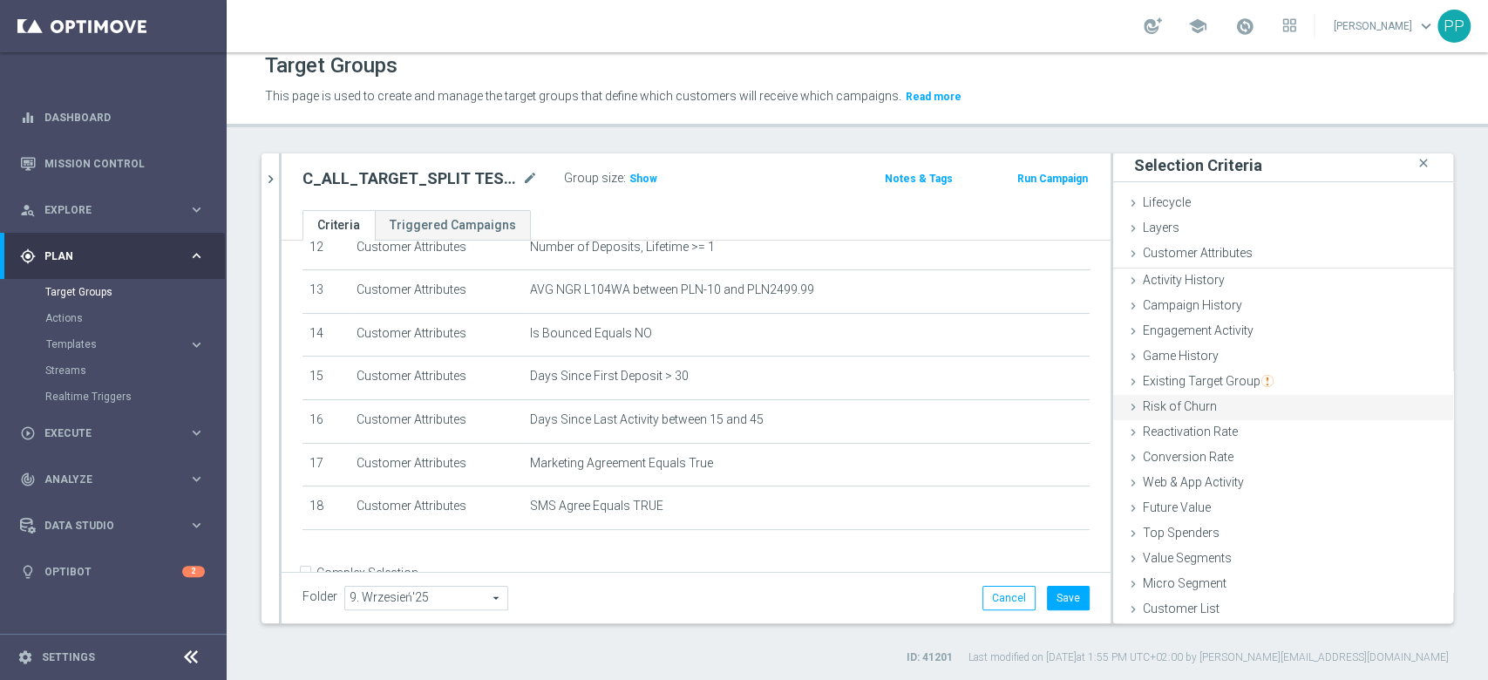
scroll to position [2, 0]
click at [636, 180] on span "Show" at bounding box center [643, 179] width 28 height 12
drag, startPoint x: 1010, startPoint y: 513, endPoint x: 1137, endPoint y: 274, distance: 271.0
click at [0, 0] on icon "mode_edit" at bounding box center [0, 0] width 0 height 0
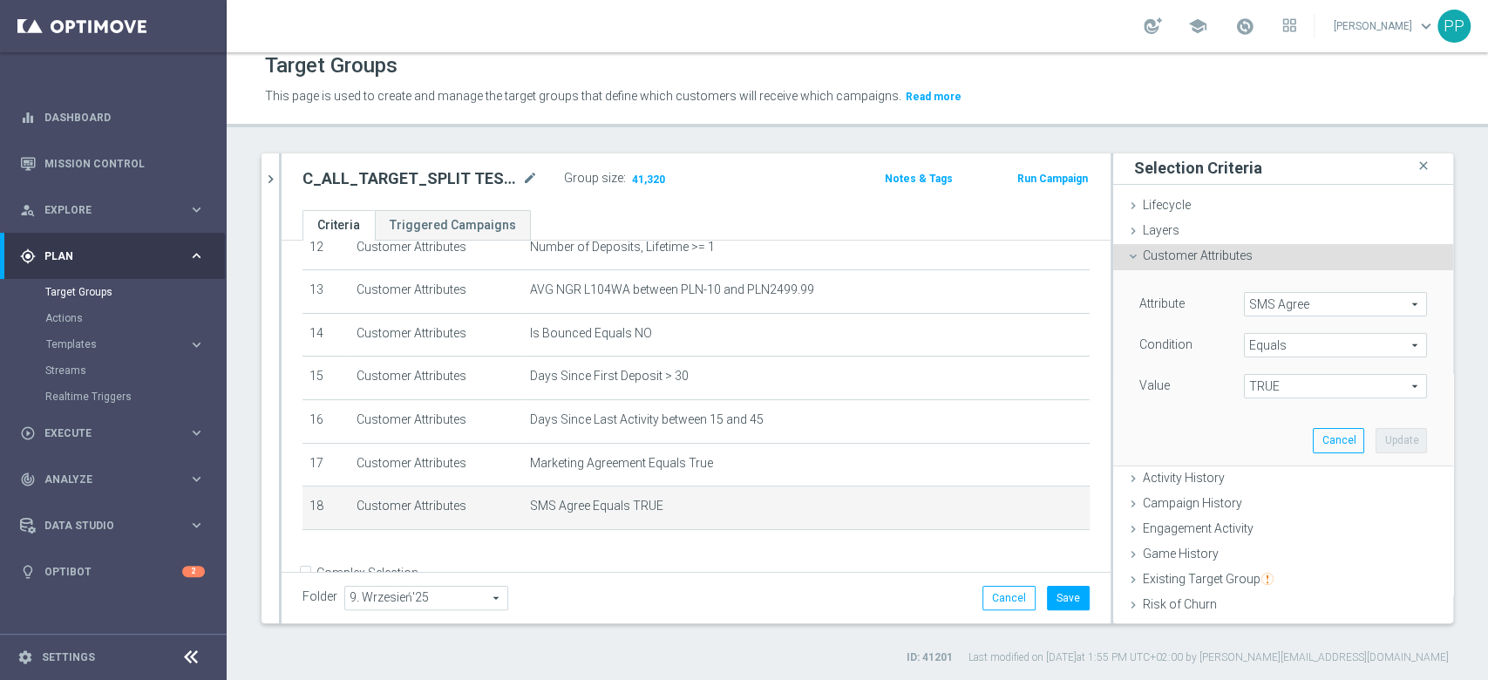
scroll to position [83, 0]
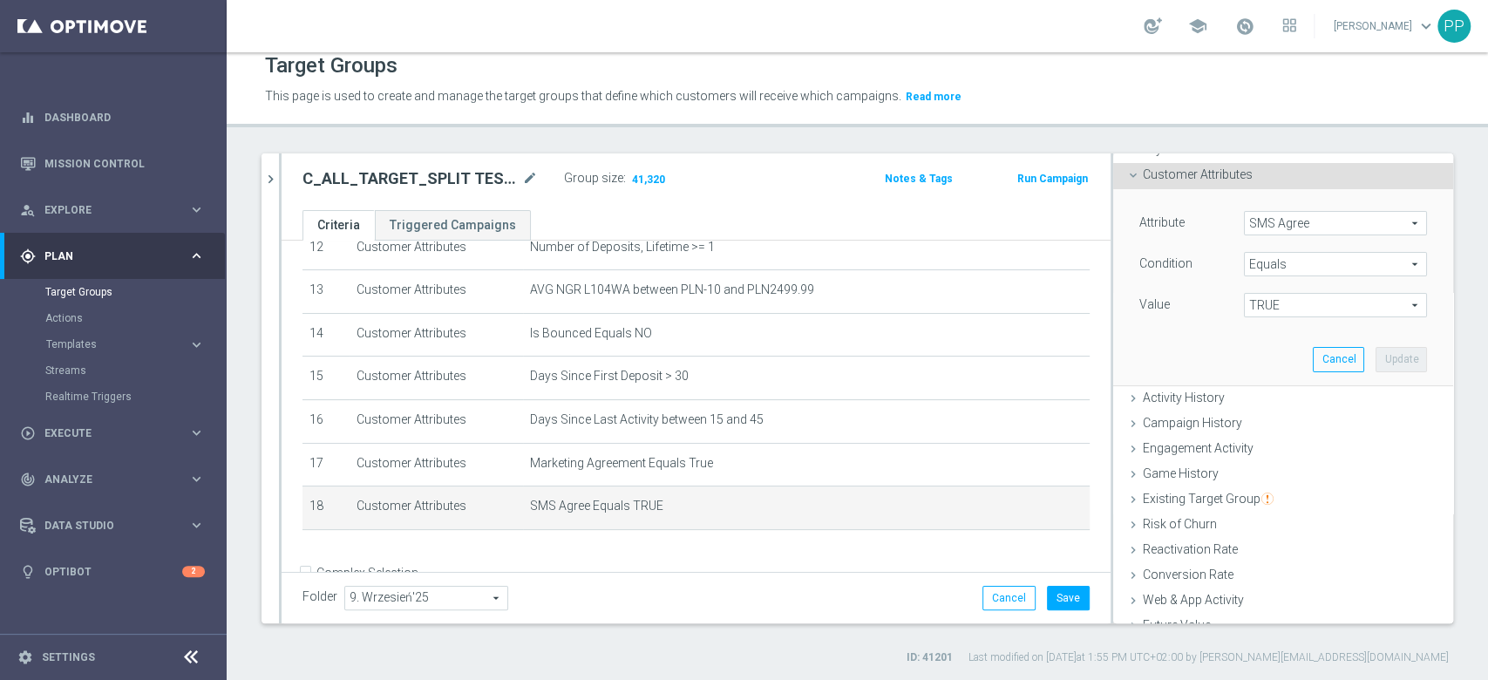
click at [1262, 306] on span "TRUE" at bounding box center [1335, 305] width 181 height 23
click at [1262, 306] on input "search" at bounding box center [1335, 305] width 183 height 24
click at [1254, 257] on span "Equals" at bounding box center [1335, 264] width 181 height 23
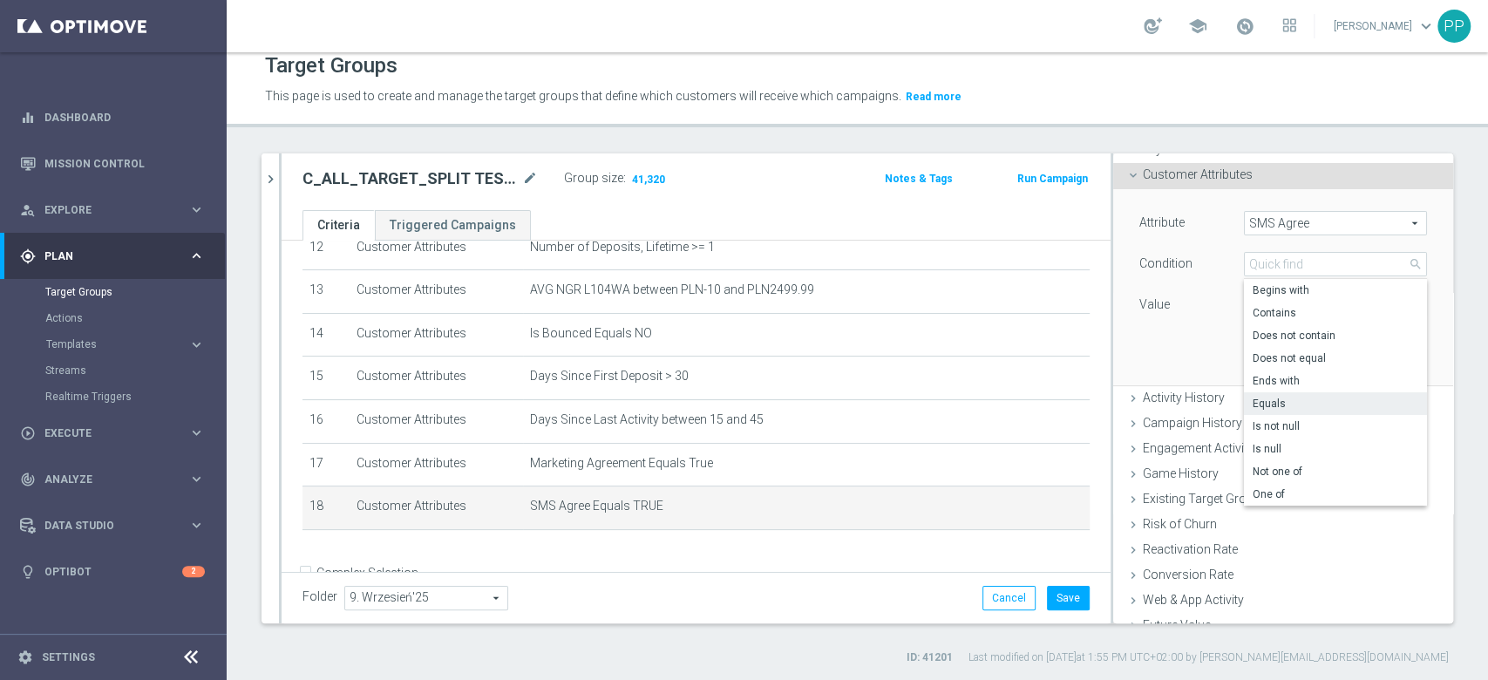
click at [1184, 373] on div "Attribute SMS Agree SMS Agree arrow_drop_down search Condition Equals Equals ar…" at bounding box center [1283, 286] width 314 height 195
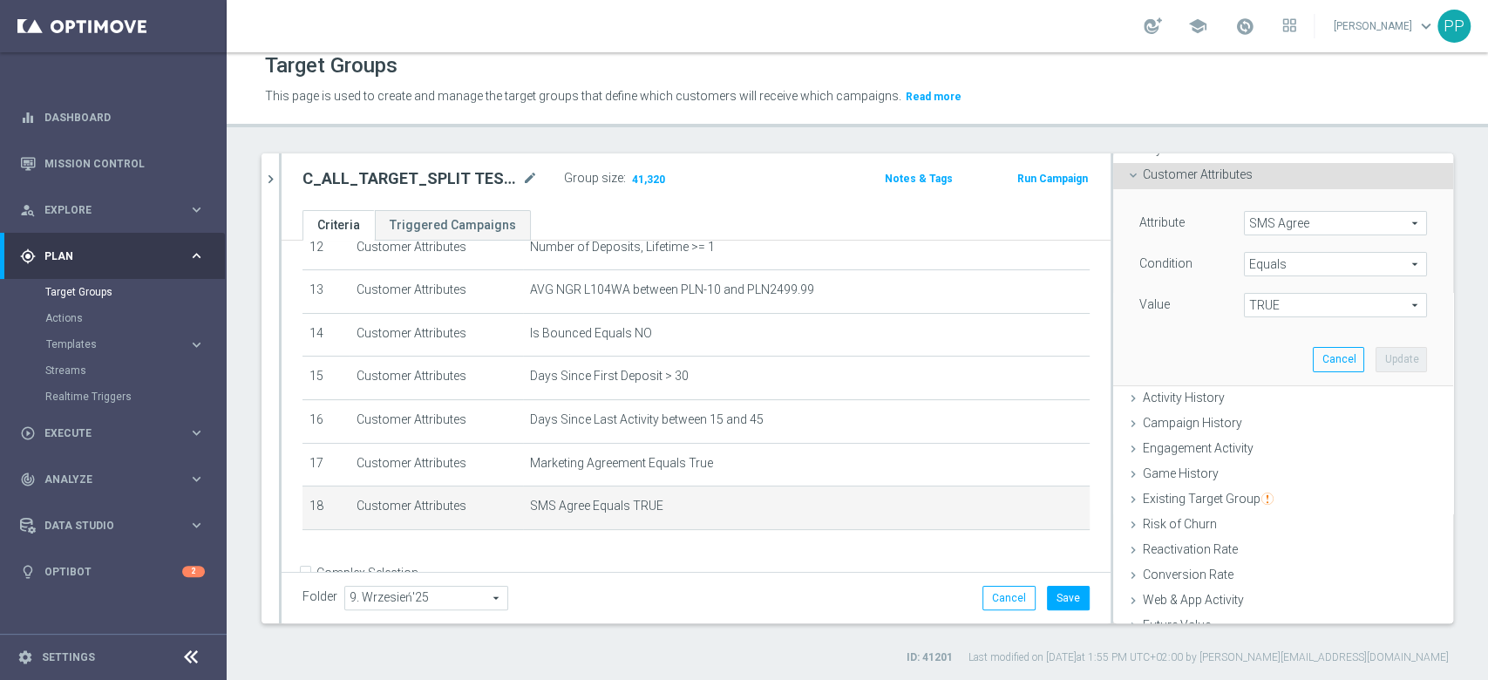
click at [1246, 302] on span "TRUE" at bounding box center [1335, 305] width 181 height 23
click at [1246, 302] on input "search" at bounding box center [1335, 305] width 183 height 24
click at [1245, 221] on span "SMS Agree" at bounding box center [1335, 223] width 181 height 23
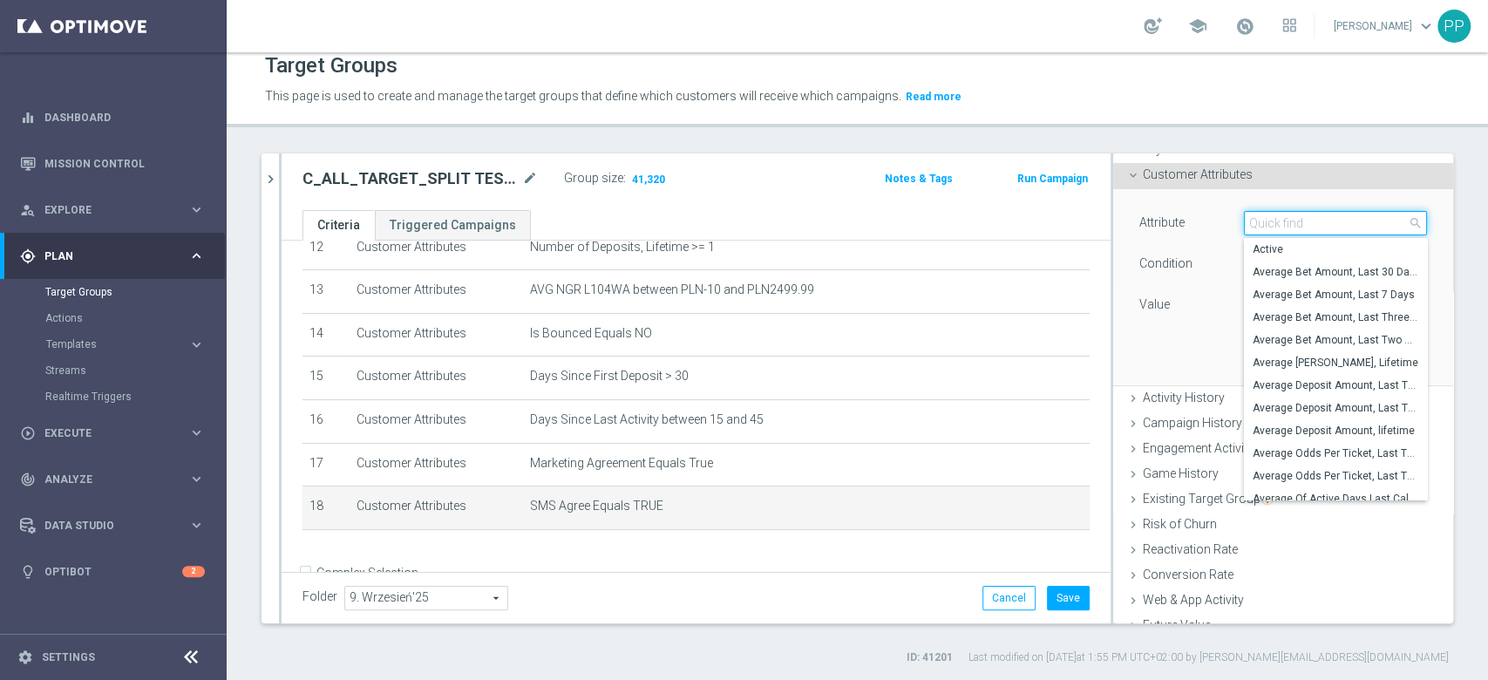
click at [1244, 221] on input "search" at bounding box center [1335, 223] width 183 height 24
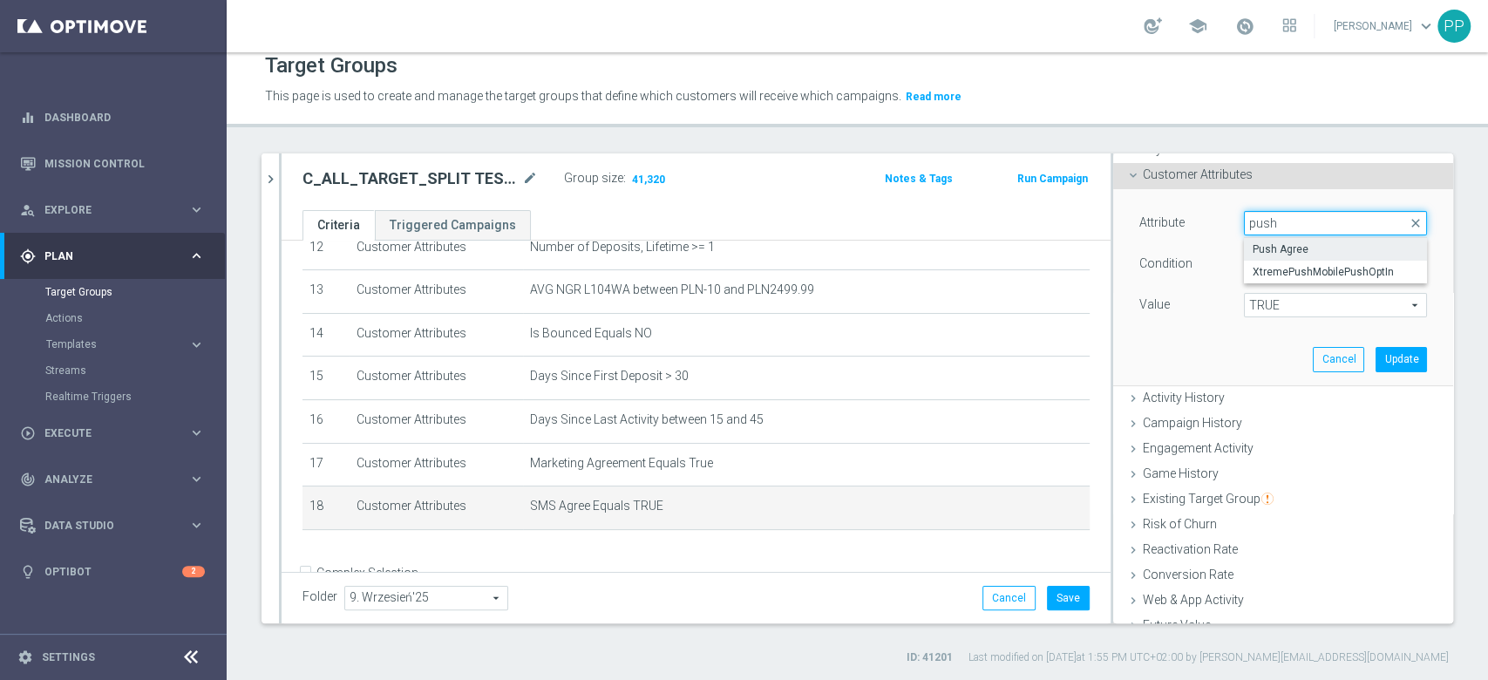
type input "push"
click at [1293, 242] on span "Push Agree" at bounding box center [1335, 249] width 166 height 14
type input "Push Agree"
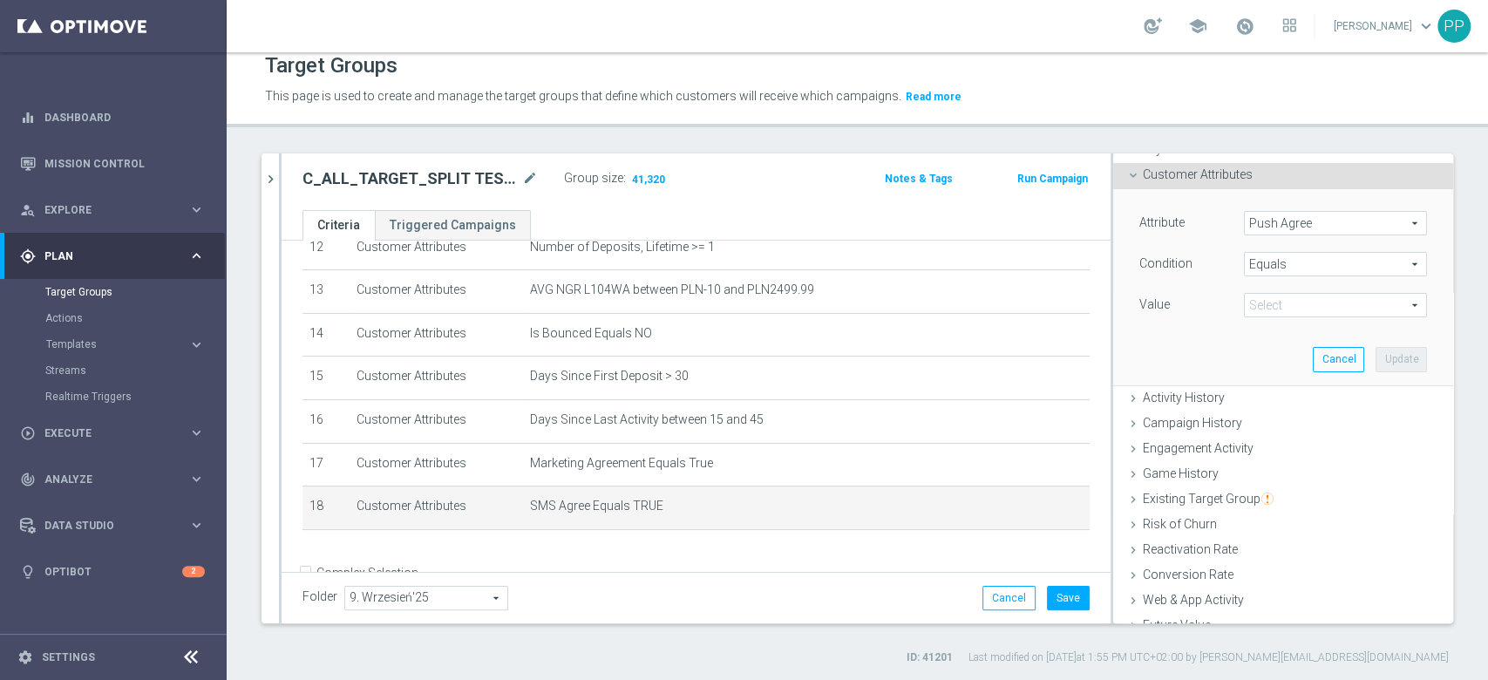
click at [1261, 303] on span "TRUE" at bounding box center [1335, 305] width 181 height 23
click at [1259, 354] on span "TRUE" at bounding box center [1335, 354] width 166 height 14
type input "TRUE"
click at [1375, 352] on button "Update" at bounding box center [1400, 359] width 51 height 24
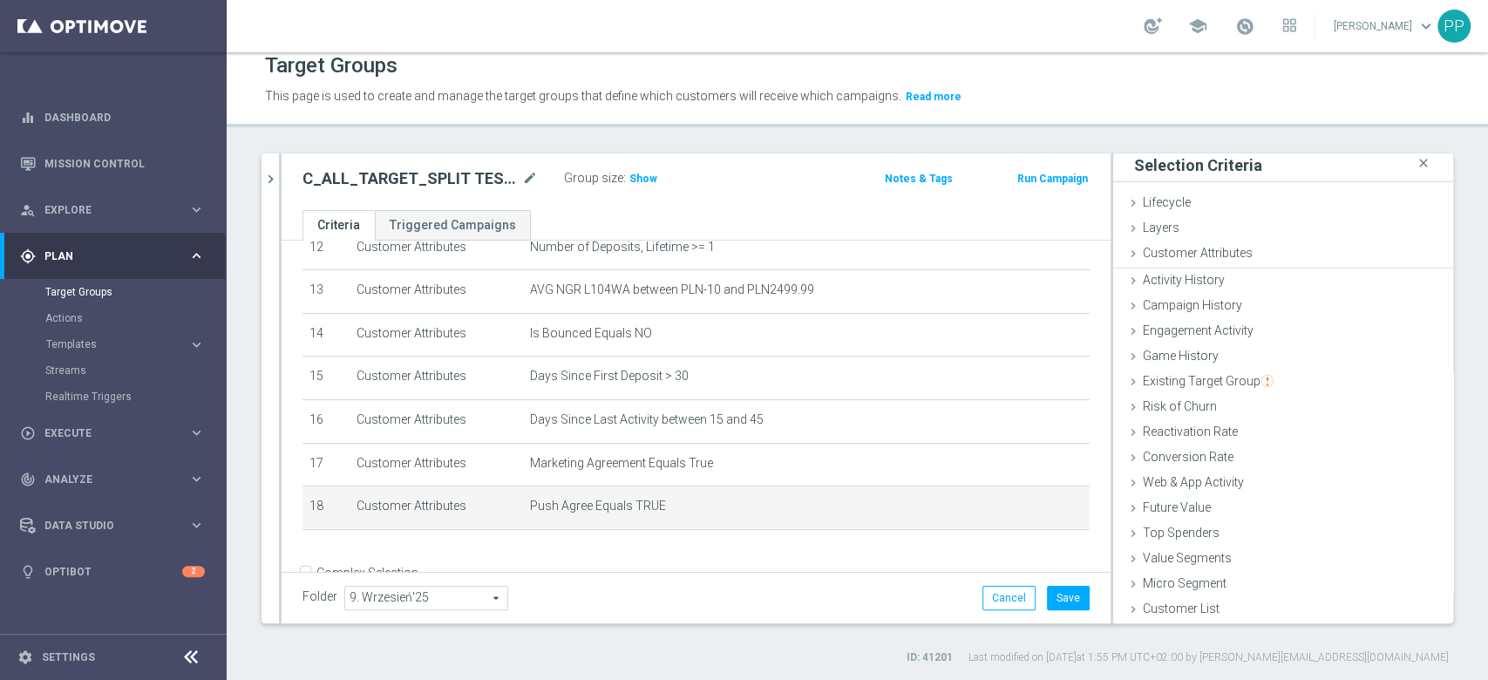
scroll to position [2, 0]
click at [1063, 601] on button "Save" at bounding box center [1068, 598] width 43 height 24
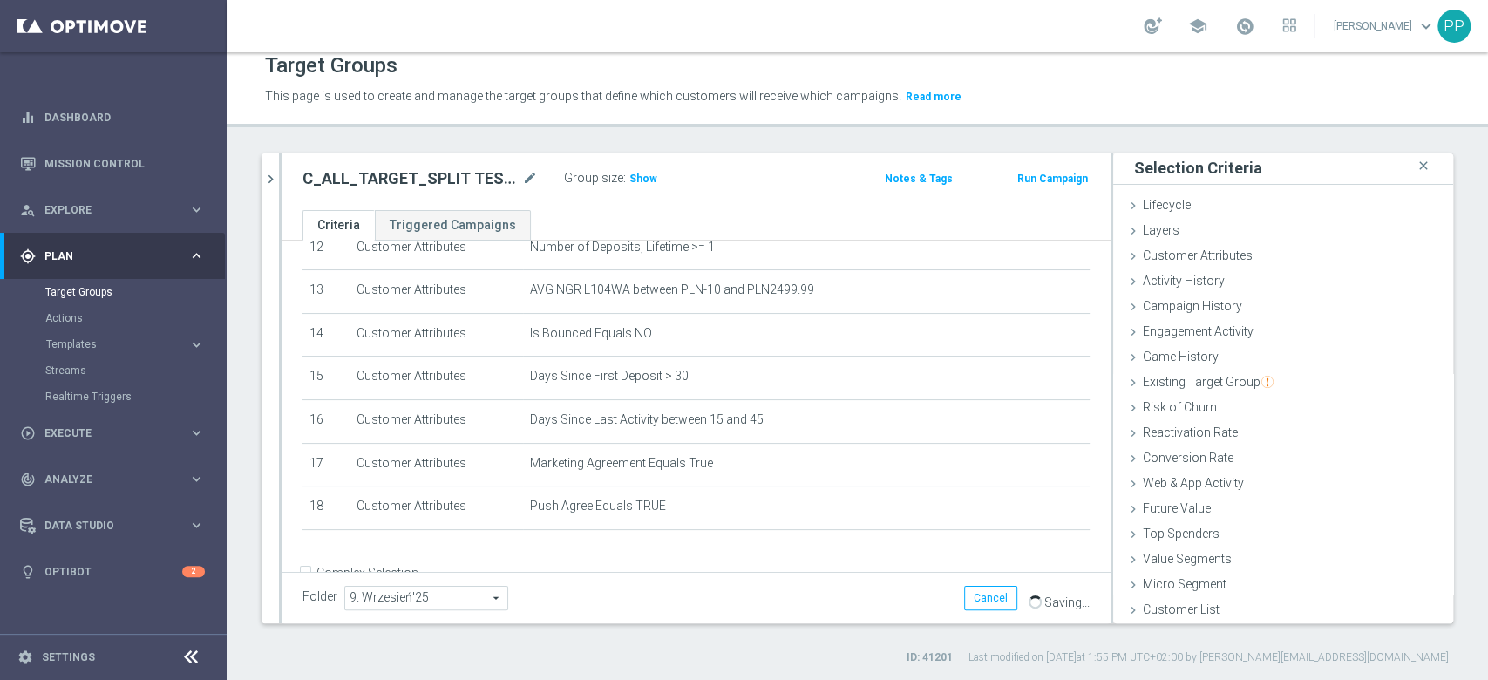
click at [1072, 611] on div "Folder 9. Wrzesień'25 9. Wrzesień'25 arrow_drop_down search Cancel Save Saving.…" at bounding box center [696, 597] width 829 height 51
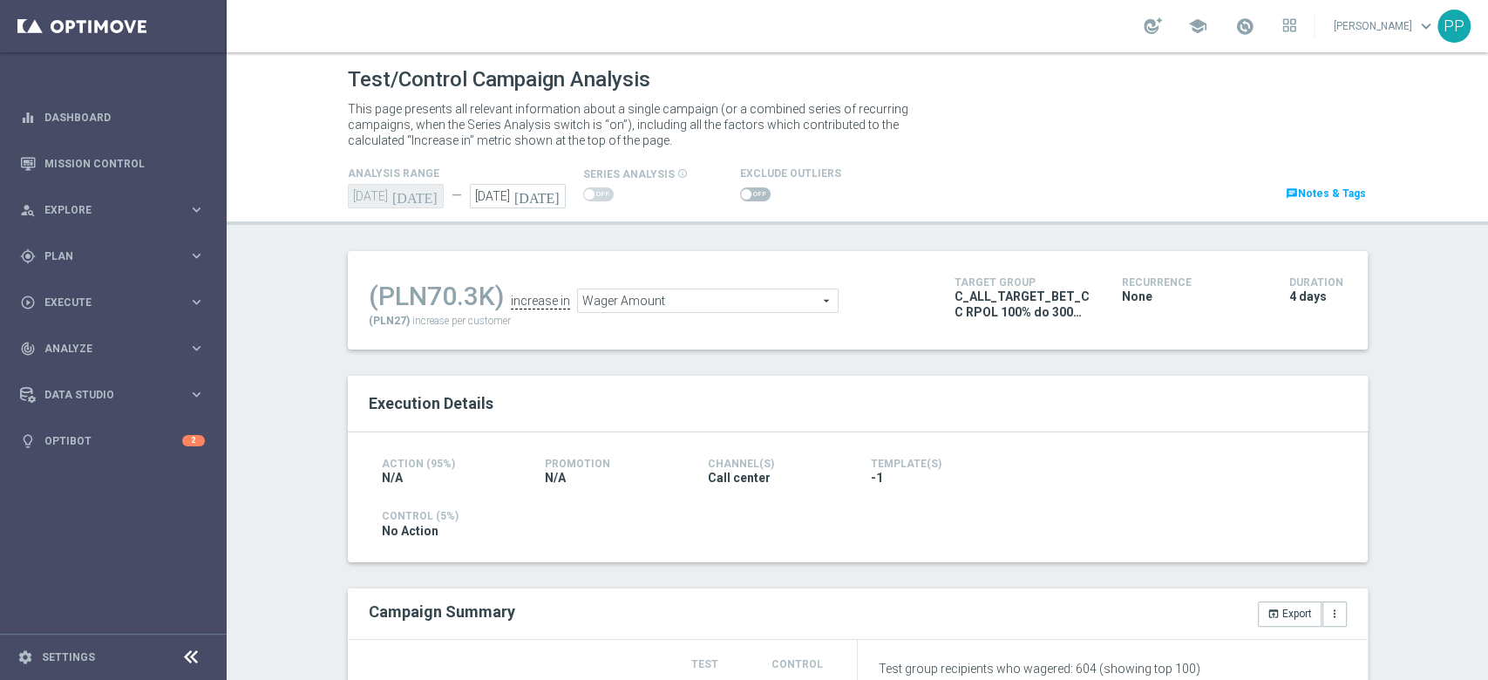
click at [740, 200] on span at bounding box center [755, 194] width 31 height 14
click at [740, 200] on input "checkbox" at bounding box center [755, 194] width 31 height 14
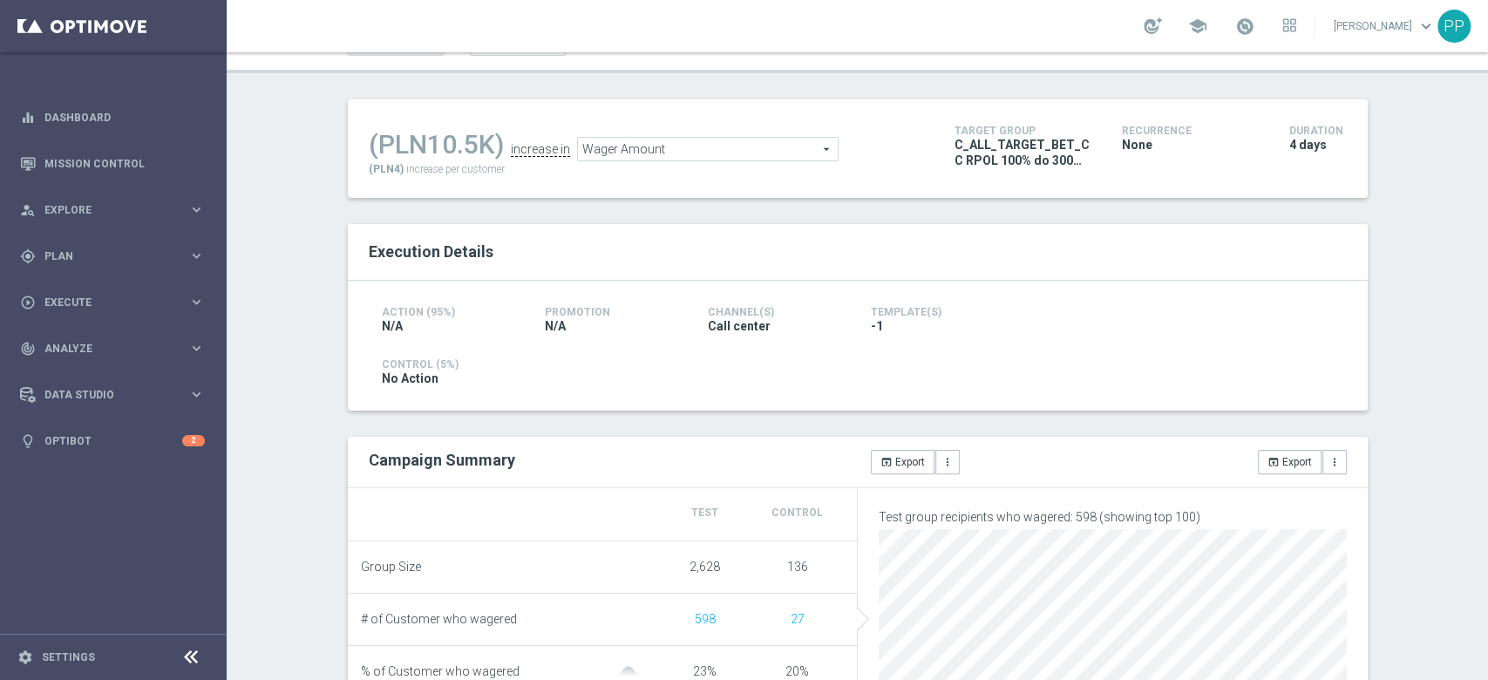
scroll to position [120, 0]
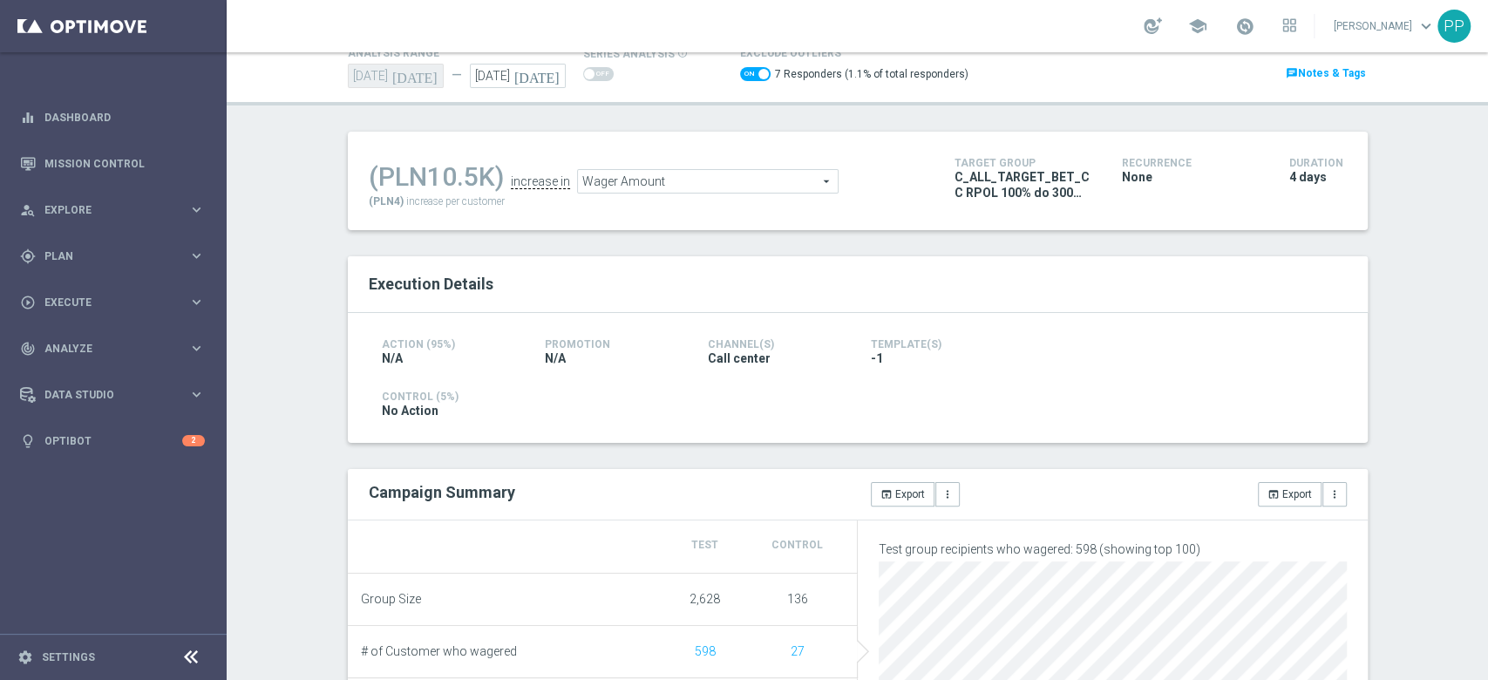
click at [736, 187] on span "Wager Amount" at bounding box center [708, 181] width 260 height 23
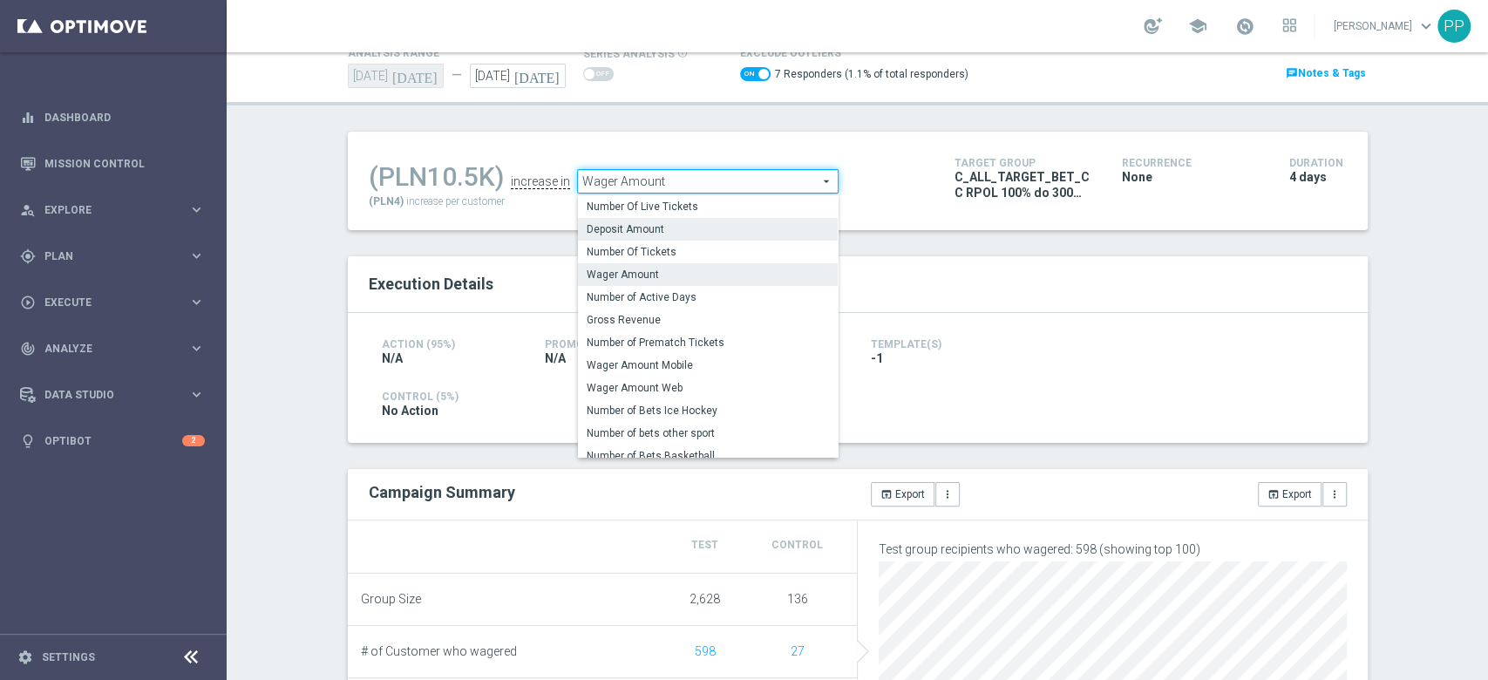
click at [679, 233] on span "Deposit Amount" at bounding box center [708, 229] width 242 height 14
checkbox input "false"
type input "Deposit Amount"
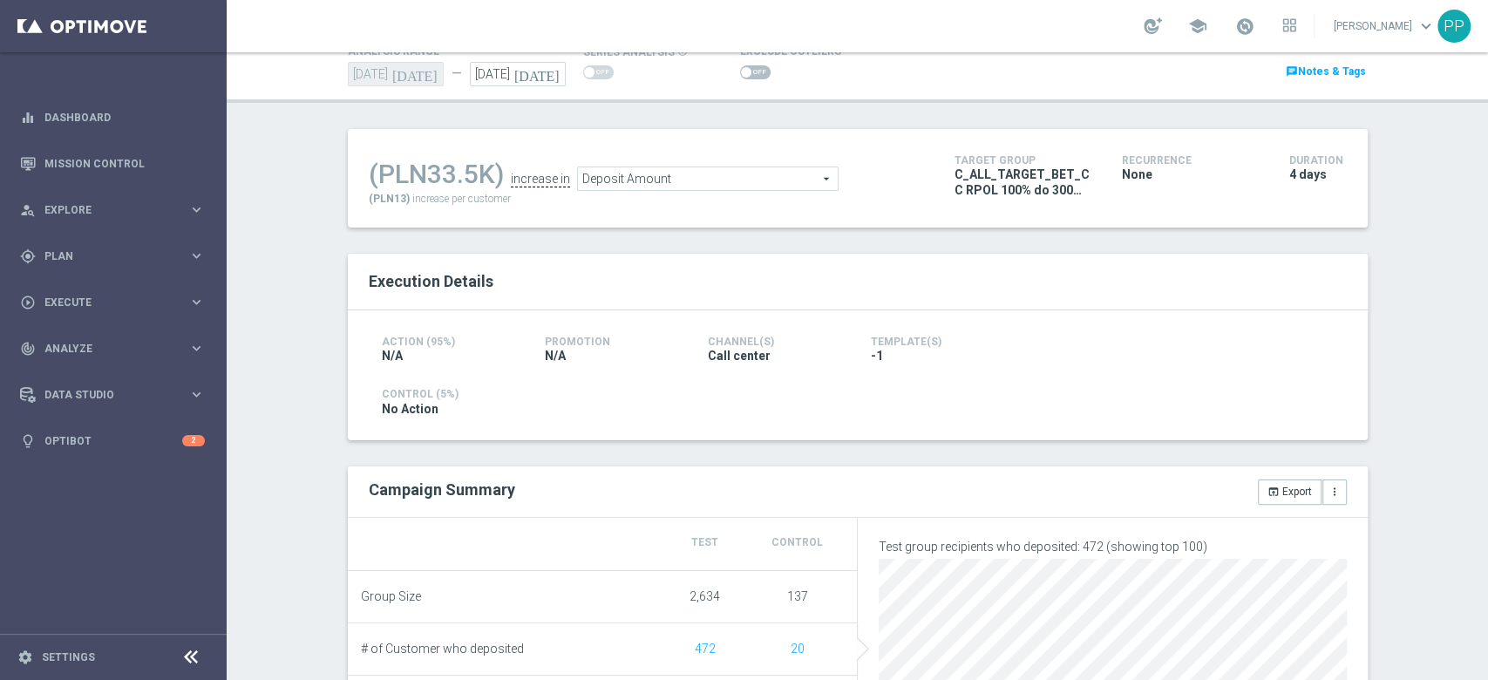
scroll to position [120, 0]
click at [753, 73] on span at bounding box center [755, 74] width 31 height 14
click at [753, 73] on input "checkbox" at bounding box center [755, 74] width 31 height 14
checkbox input "true"
drag, startPoint x: 309, startPoint y: 402, endPoint x: 333, endPoint y: 379, distance: 33.3
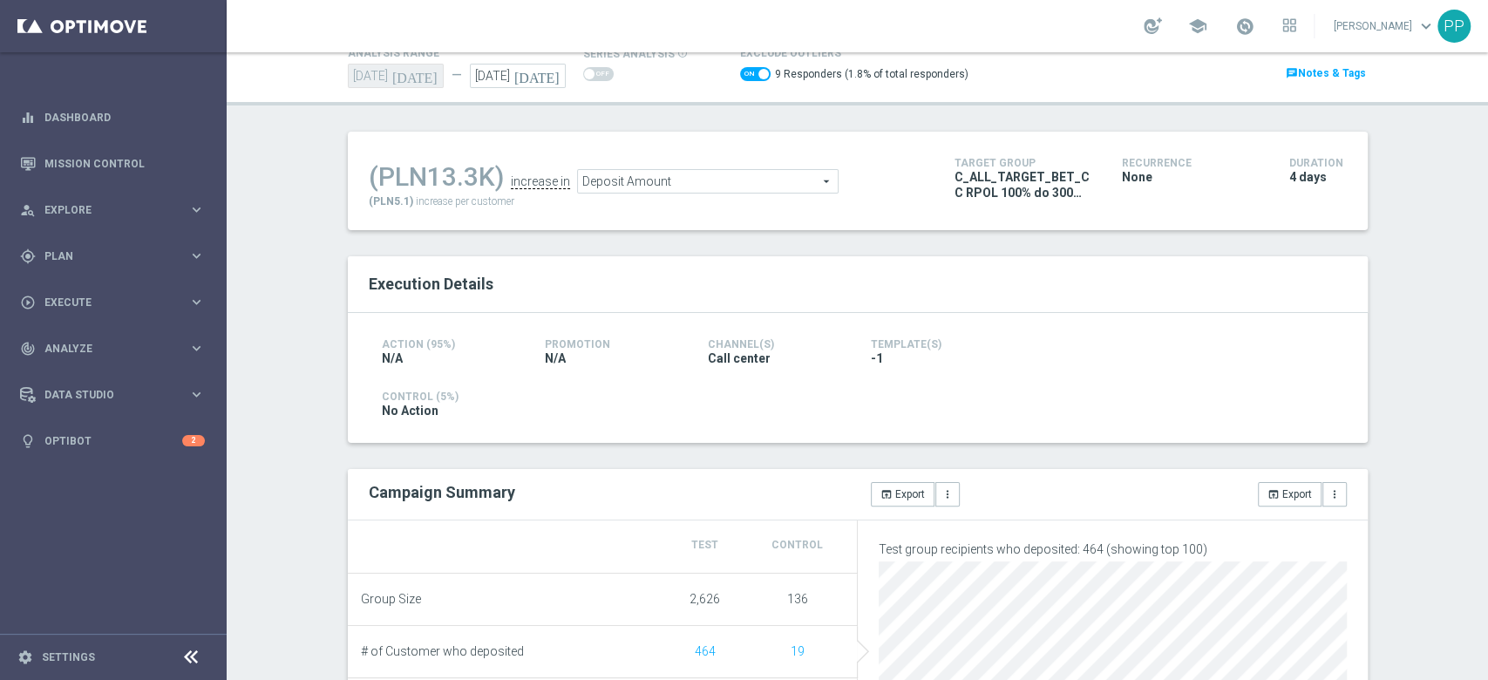
click at [309, 402] on div "Test/Control Campaign Analysis This page presents all relevant information abou…" at bounding box center [857, 366] width 1261 height 628
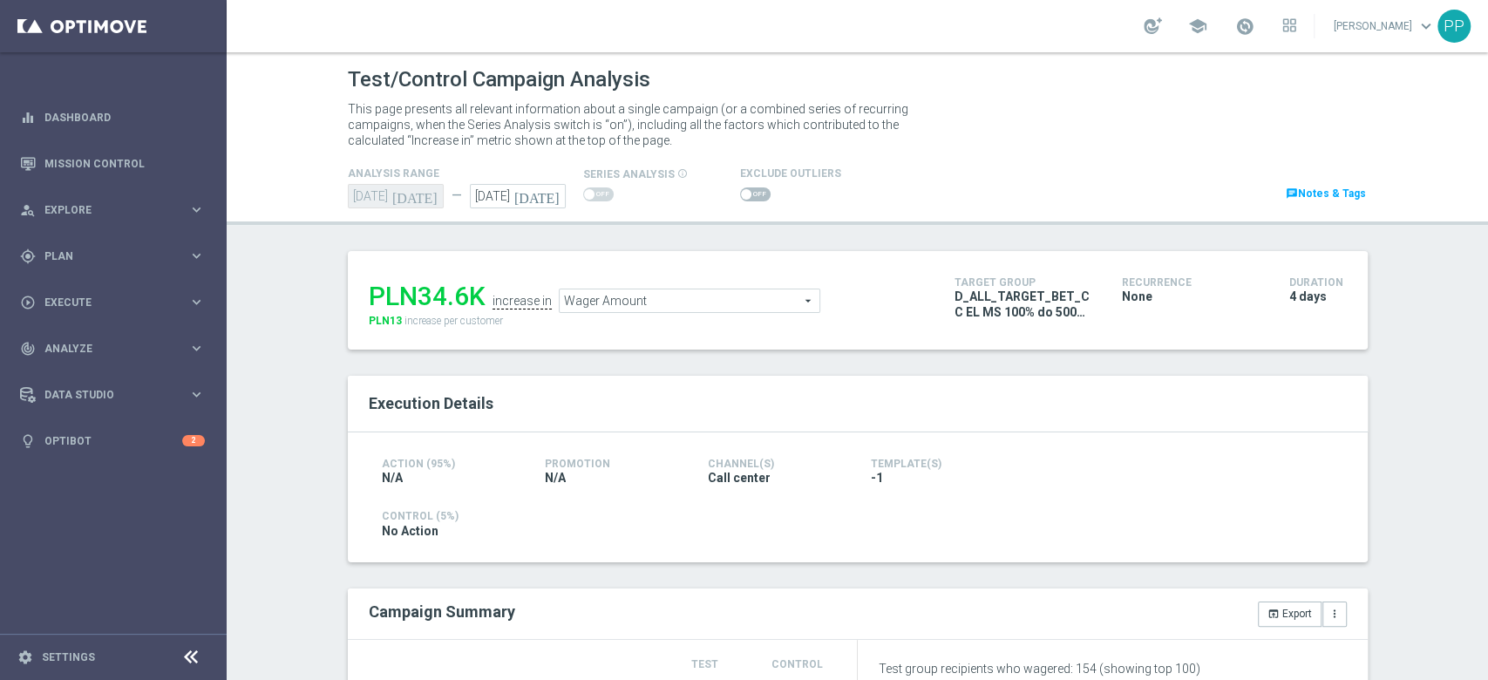
click at [760, 180] on div "Exclude Outliers" at bounding box center [790, 184] width 101 height 42
click at [750, 186] on div at bounding box center [790, 194] width 101 height 21
click at [740, 199] on span at bounding box center [755, 194] width 31 height 14
click at [740, 199] on input "checkbox" at bounding box center [755, 194] width 31 height 14
click at [614, 309] on span "Wager Amount" at bounding box center [690, 301] width 260 height 23
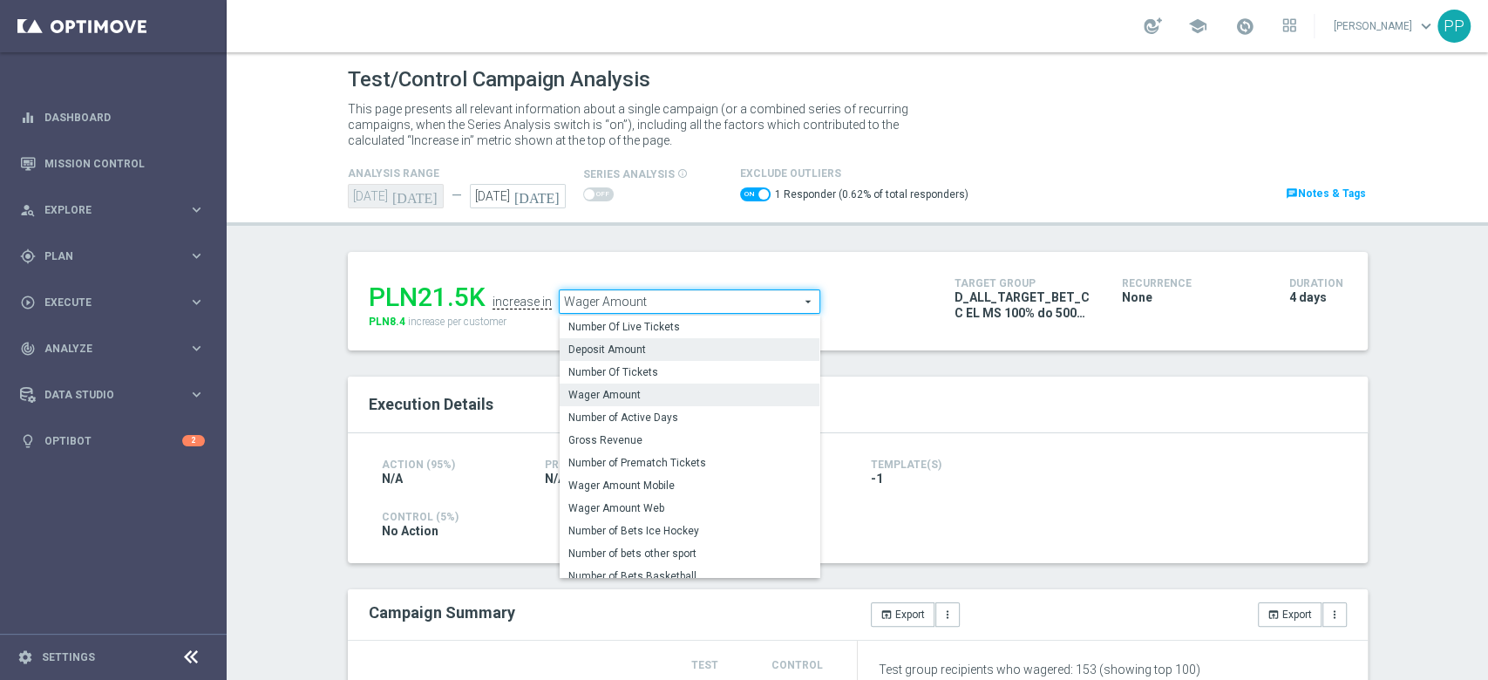
click at [639, 352] on span "Deposit Amount" at bounding box center [689, 350] width 242 height 14
checkbox input "false"
type input "Deposit Amount"
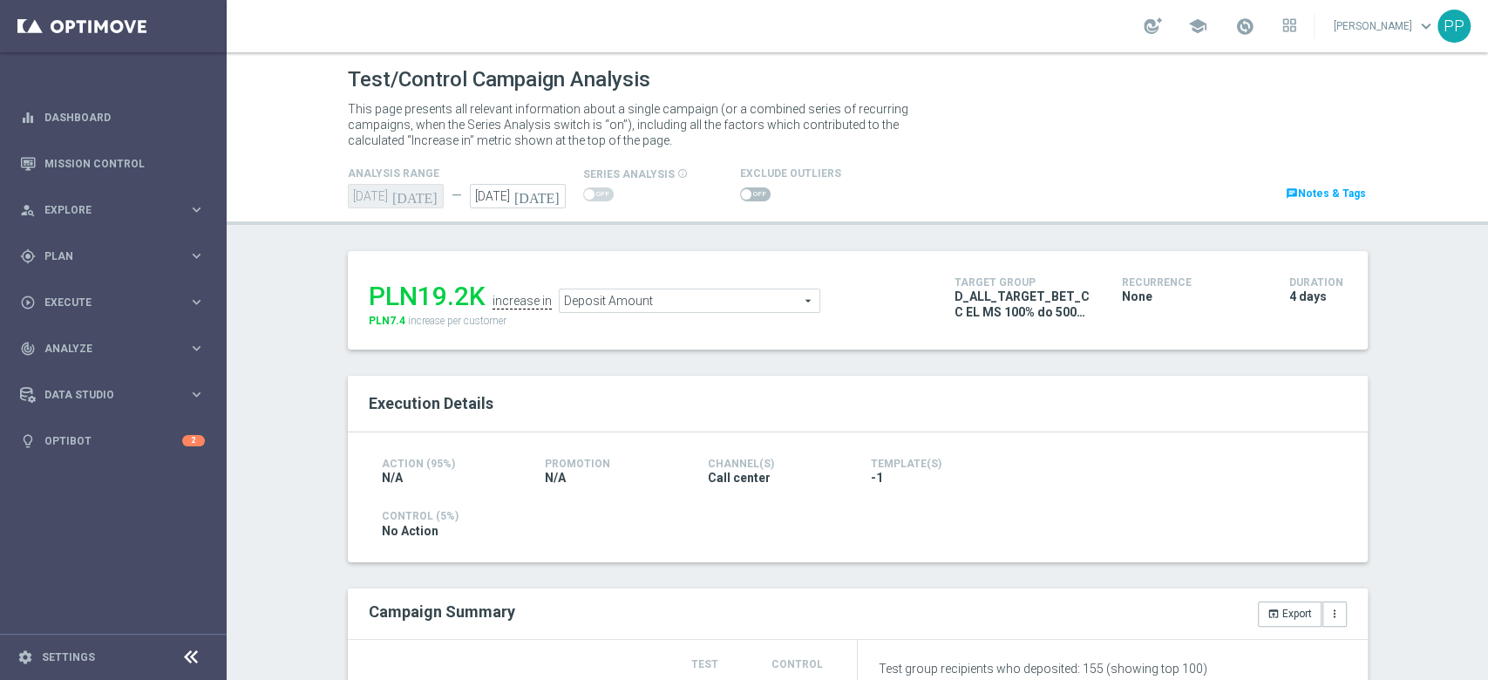
click at [740, 200] on span at bounding box center [755, 194] width 31 height 14
click at [740, 200] on input "checkbox" at bounding box center [755, 194] width 31 height 14
checkbox input "true"
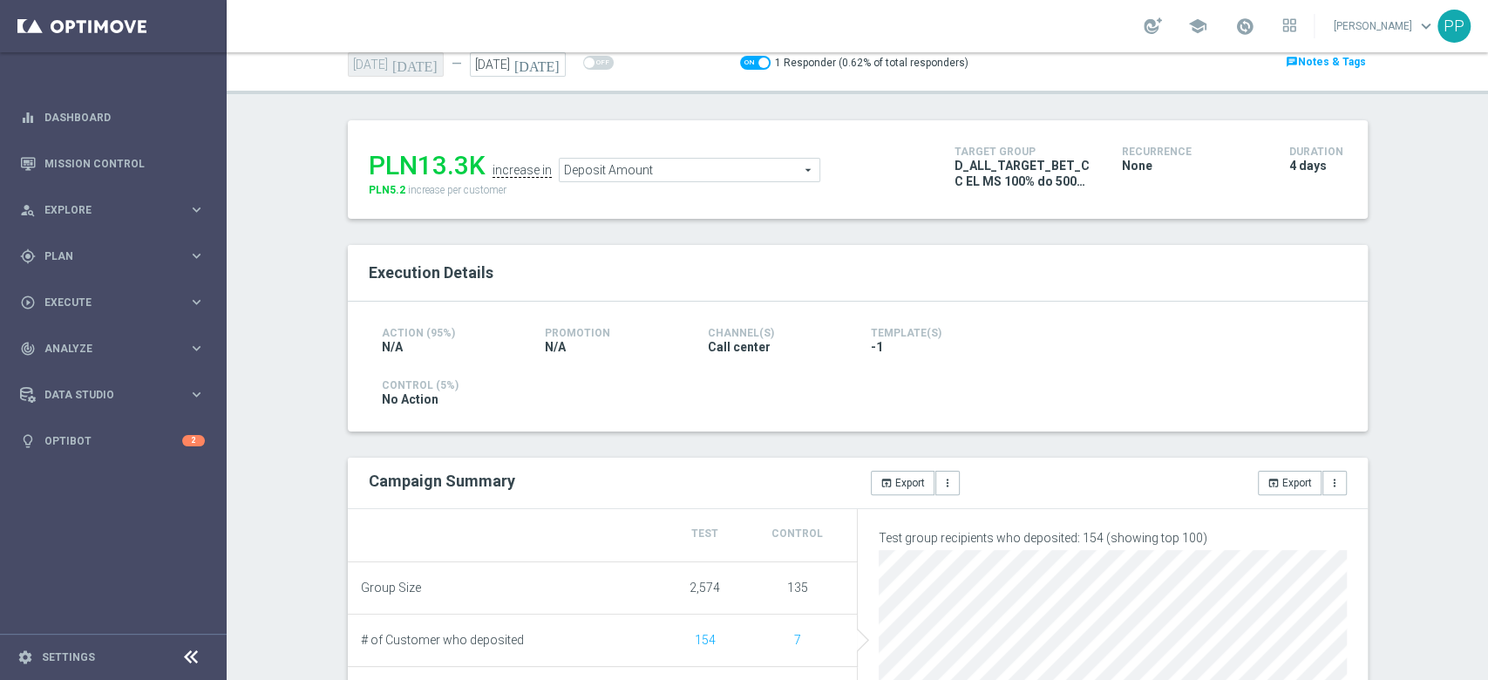
scroll to position [232, 0]
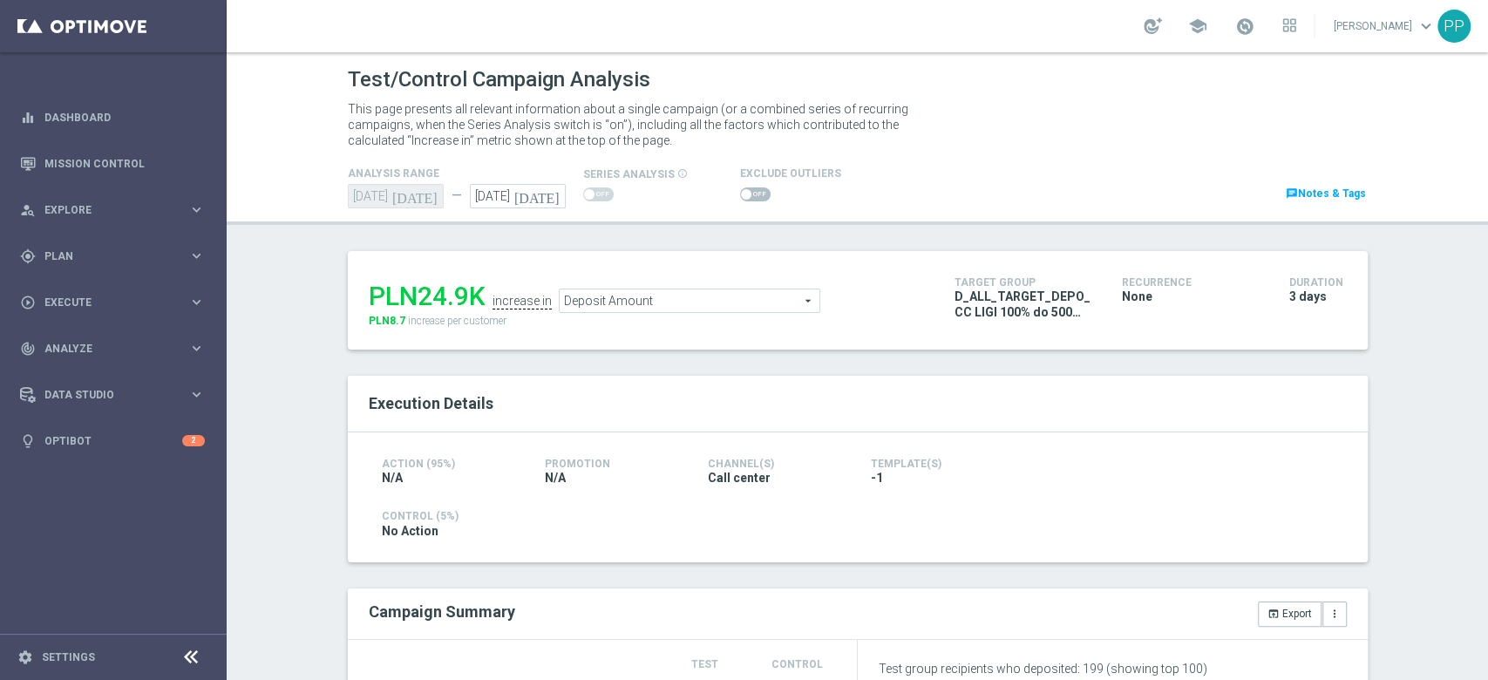
click at [701, 306] on span "Deposit Amount" at bounding box center [690, 300] width 260 height 23
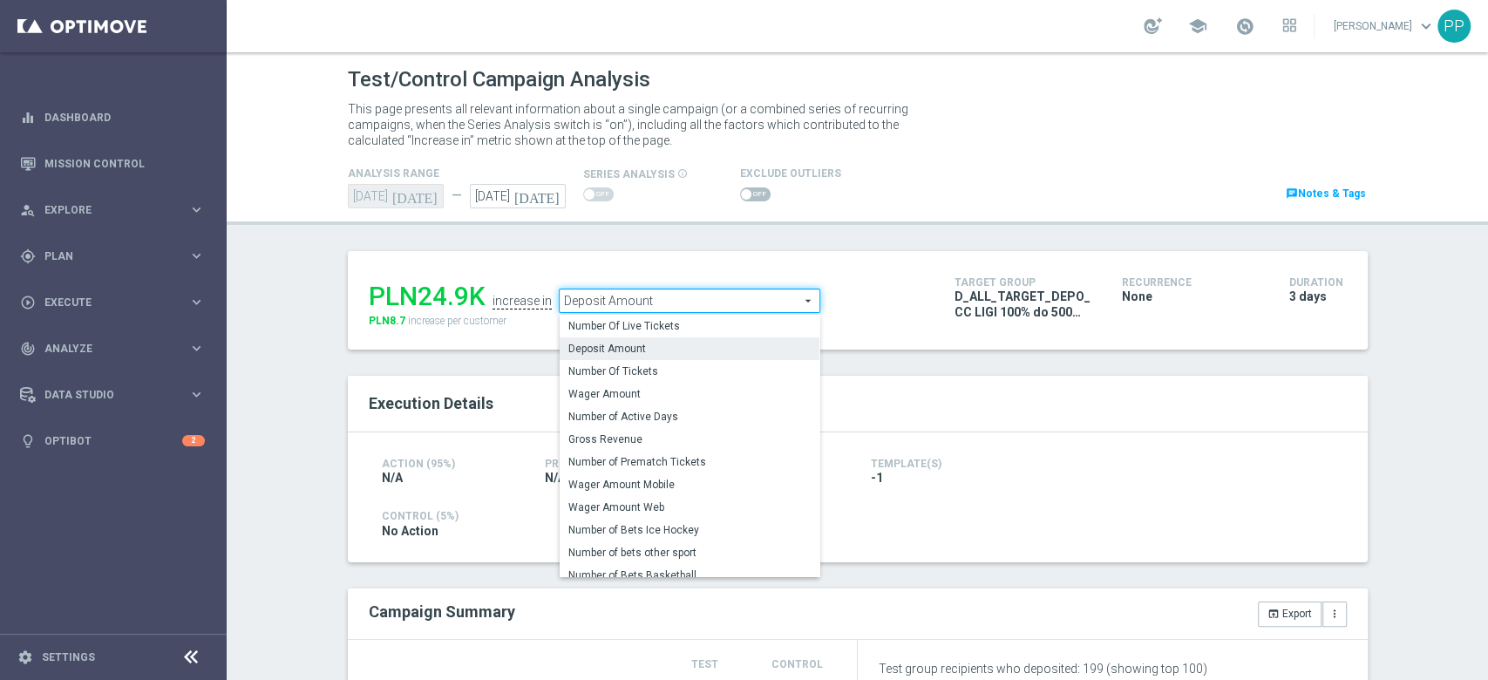
click at [660, 390] on span "Wager Amount" at bounding box center [689, 394] width 242 height 14
type input "Wager Amount"
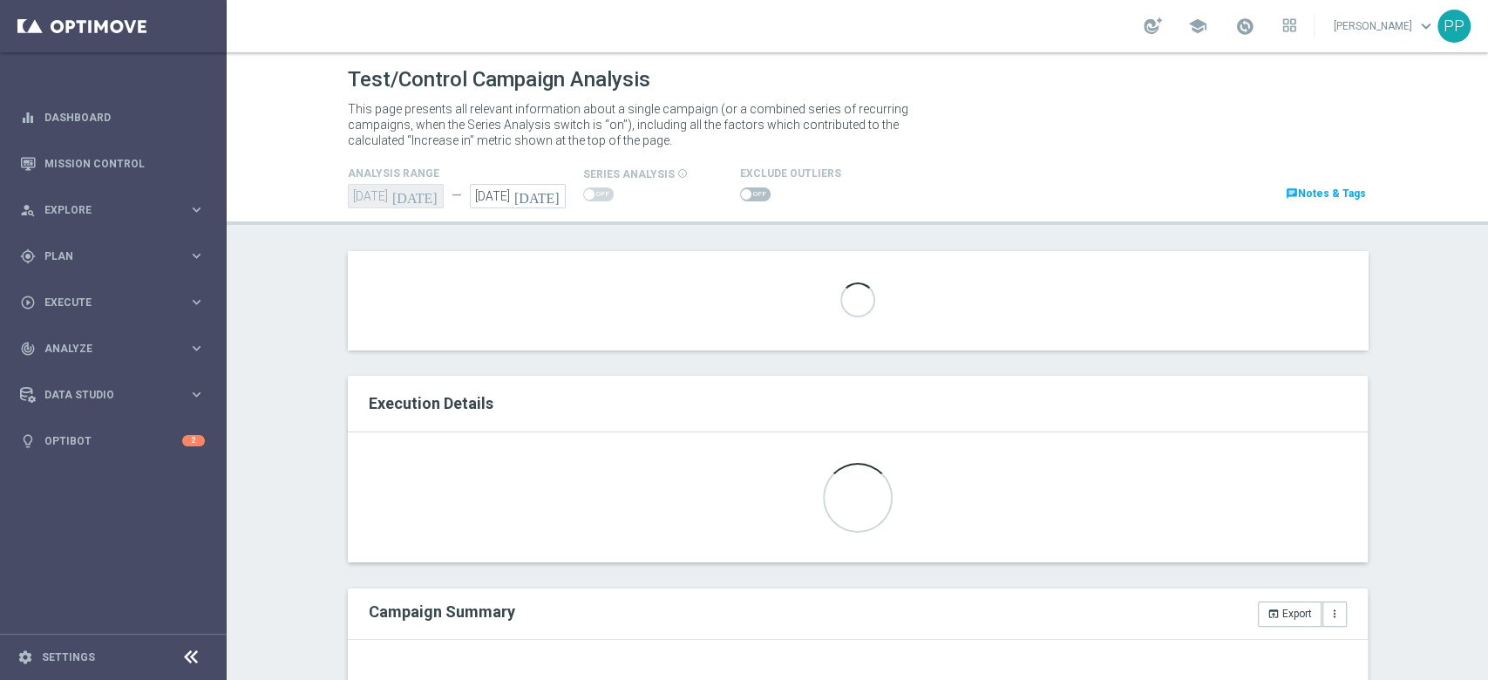
click at [747, 199] on span at bounding box center [755, 194] width 31 height 14
click at [747, 199] on input "checkbox" at bounding box center [755, 194] width 31 height 14
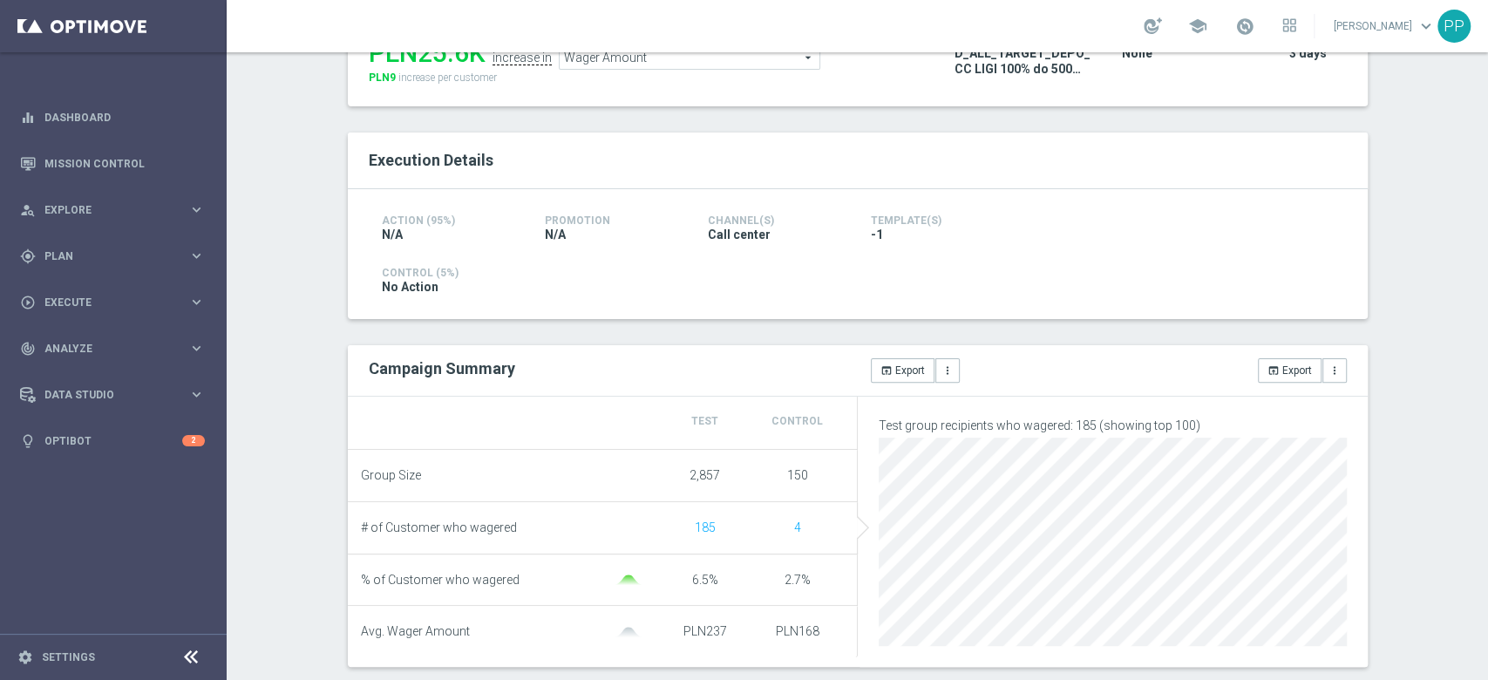
scroll to position [4, 0]
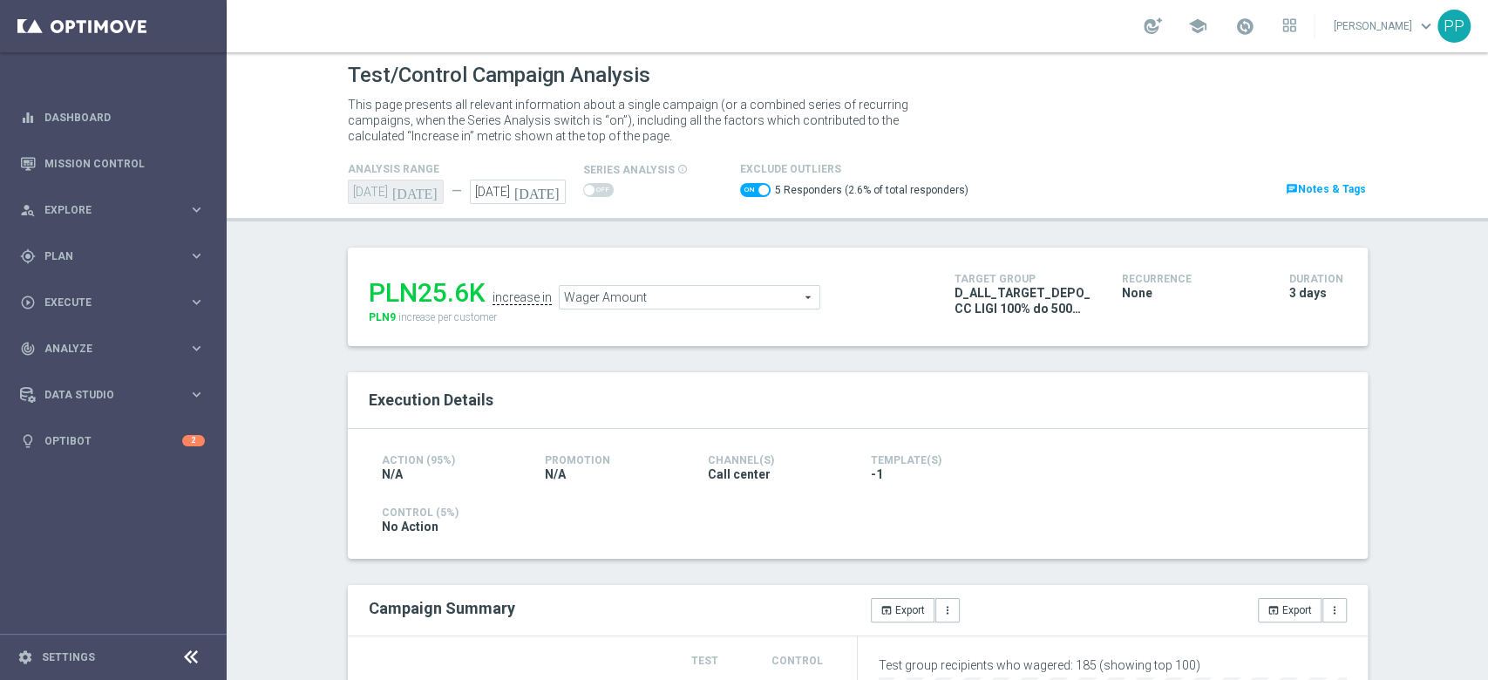
click at [585, 295] on span "Wager Amount" at bounding box center [690, 297] width 260 height 23
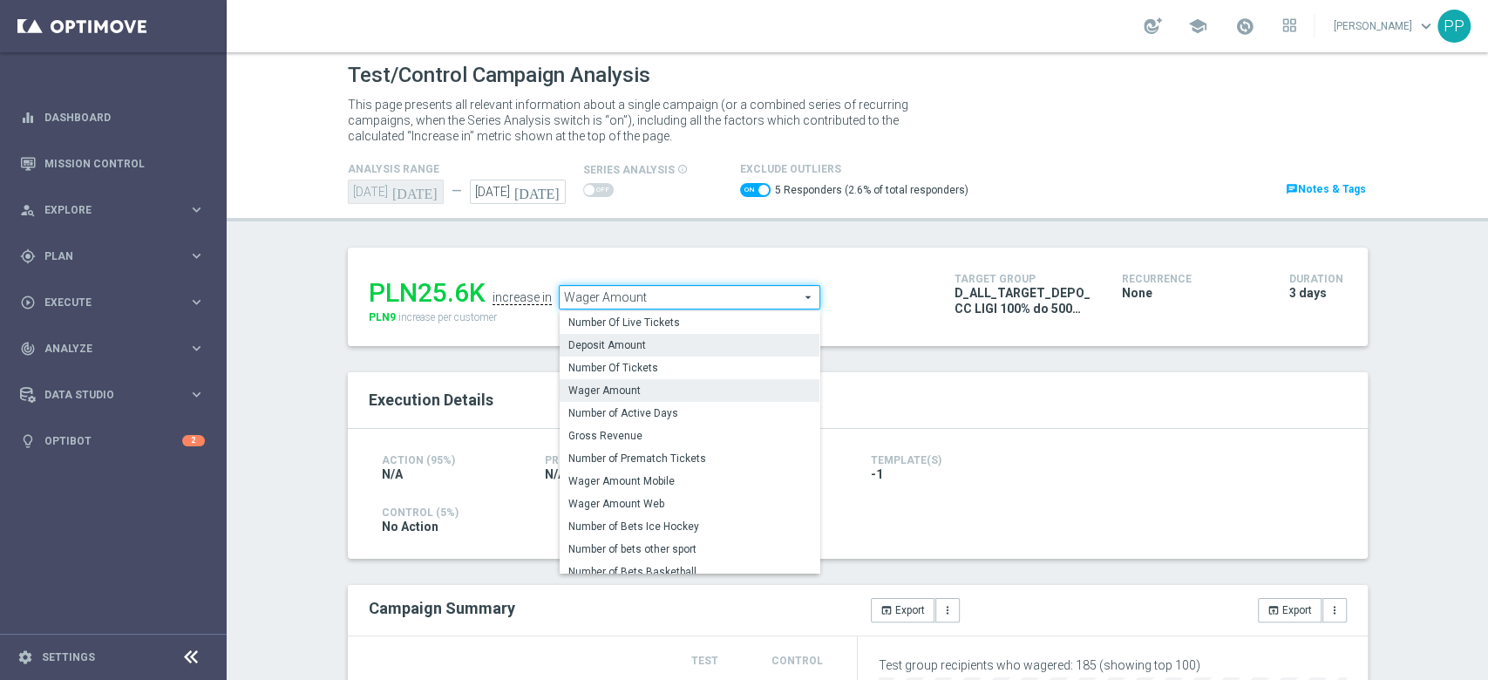
click at [631, 355] on label "Deposit Amount" at bounding box center [690, 345] width 260 height 23
checkbox input "false"
type input "Deposit Amount"
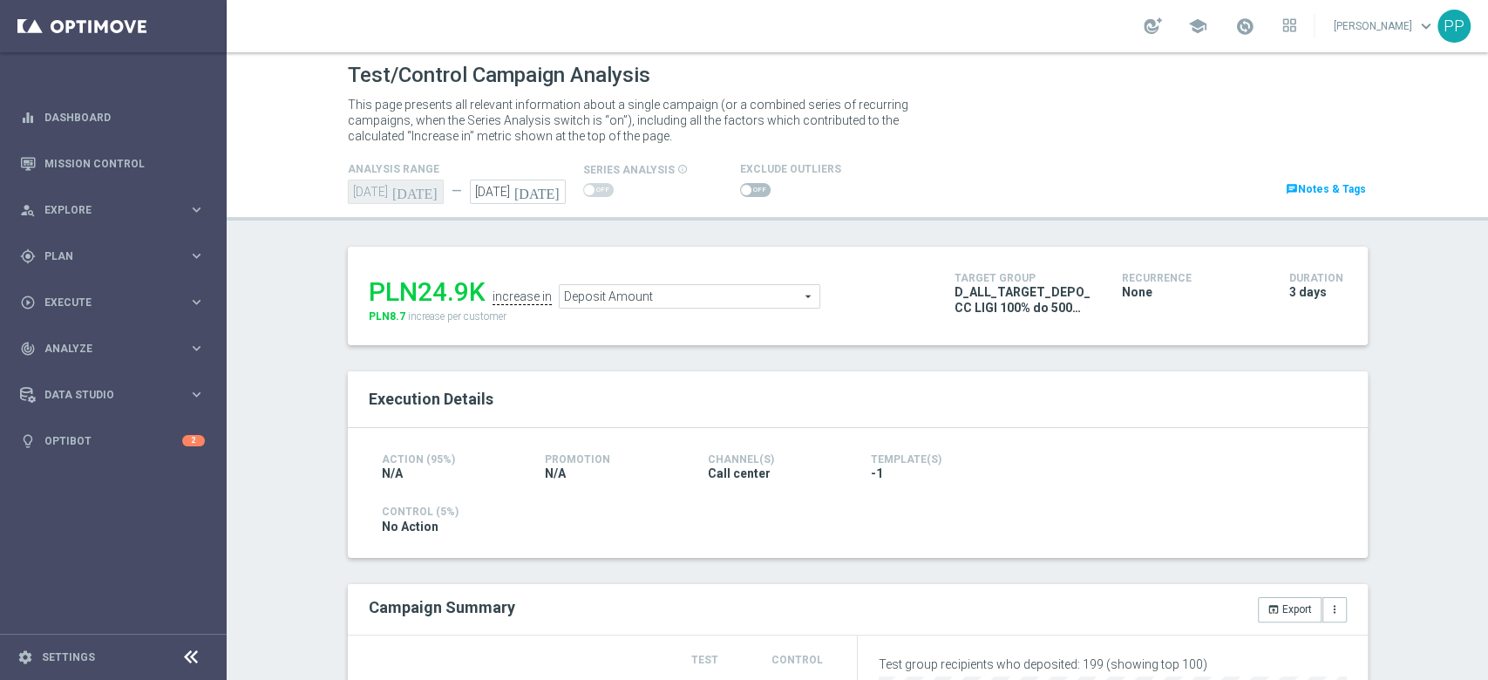
drag, startPoint x: 732, startPoint y: 190, endPoint x: 926, endPoint y: 200, distance: 193.7
click at [741, 190] on span at bounding box center [746, 190] width 10 height 10
click at [740, 190] on input "checkbox" at bounding box center [755, 190] width 31 height 14
checkbox input "true"
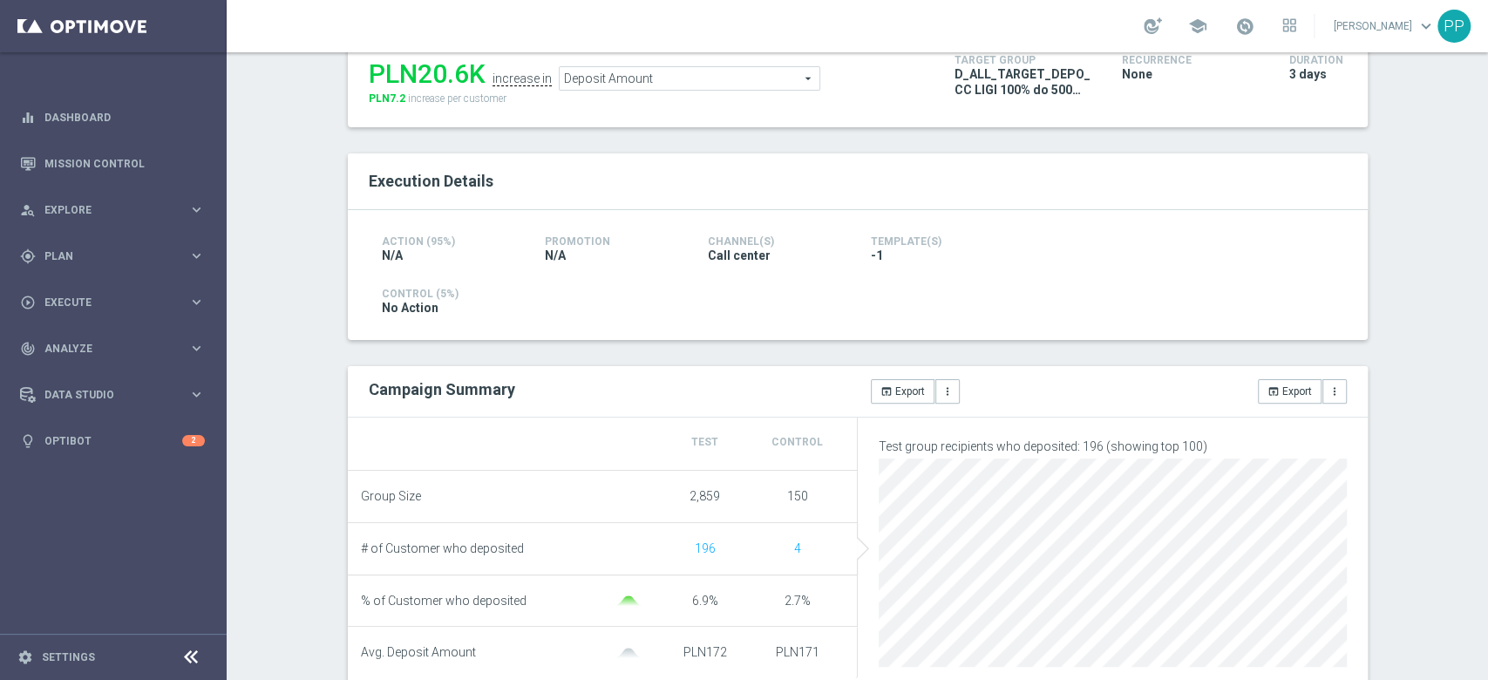
scroll to position [232, 0]
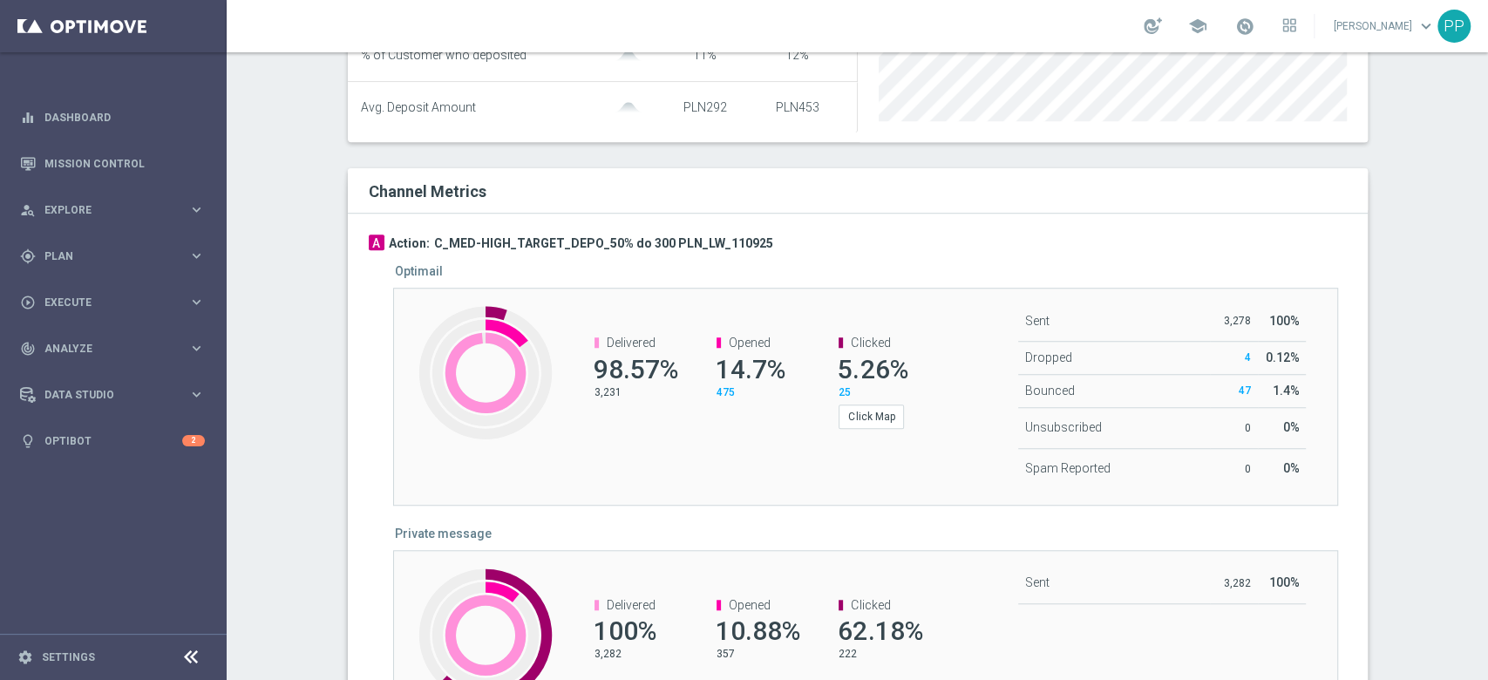
scroll to position [899, 0]
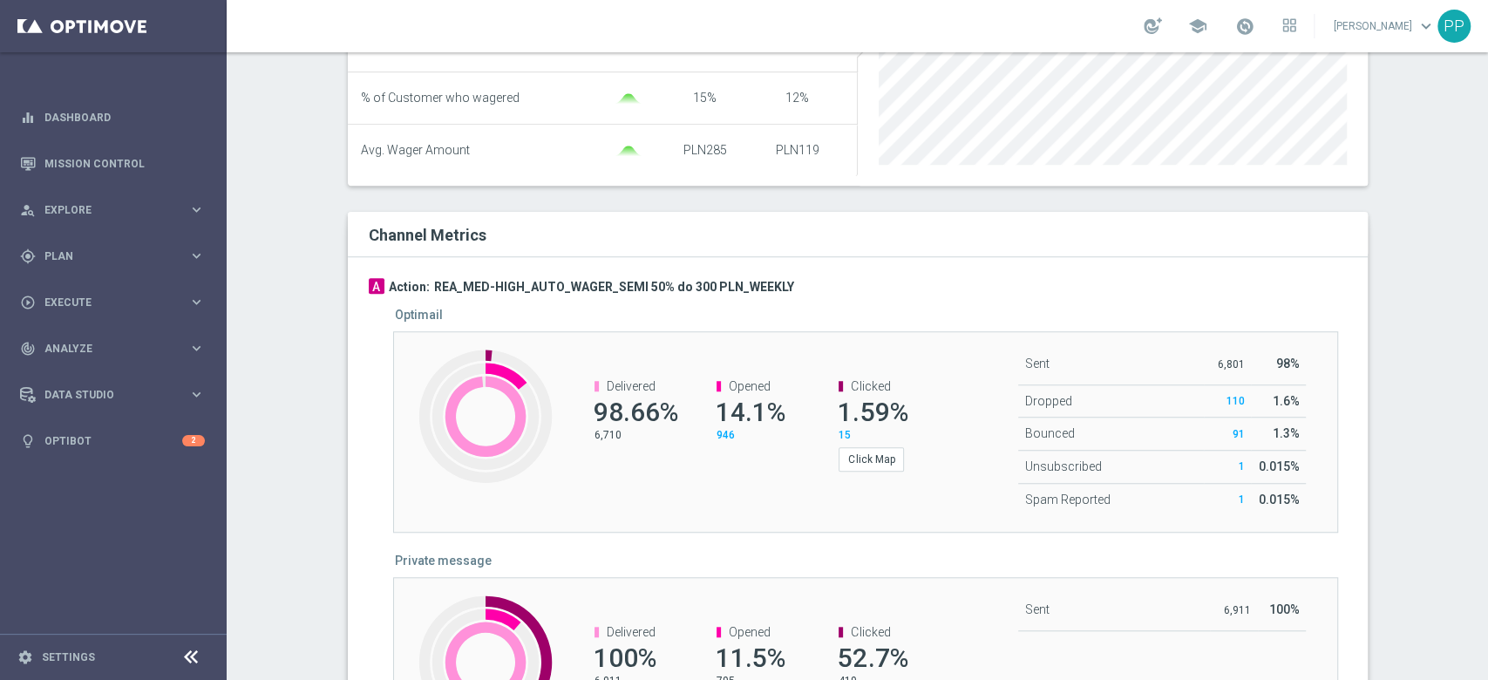
scroll to position [929, 0]
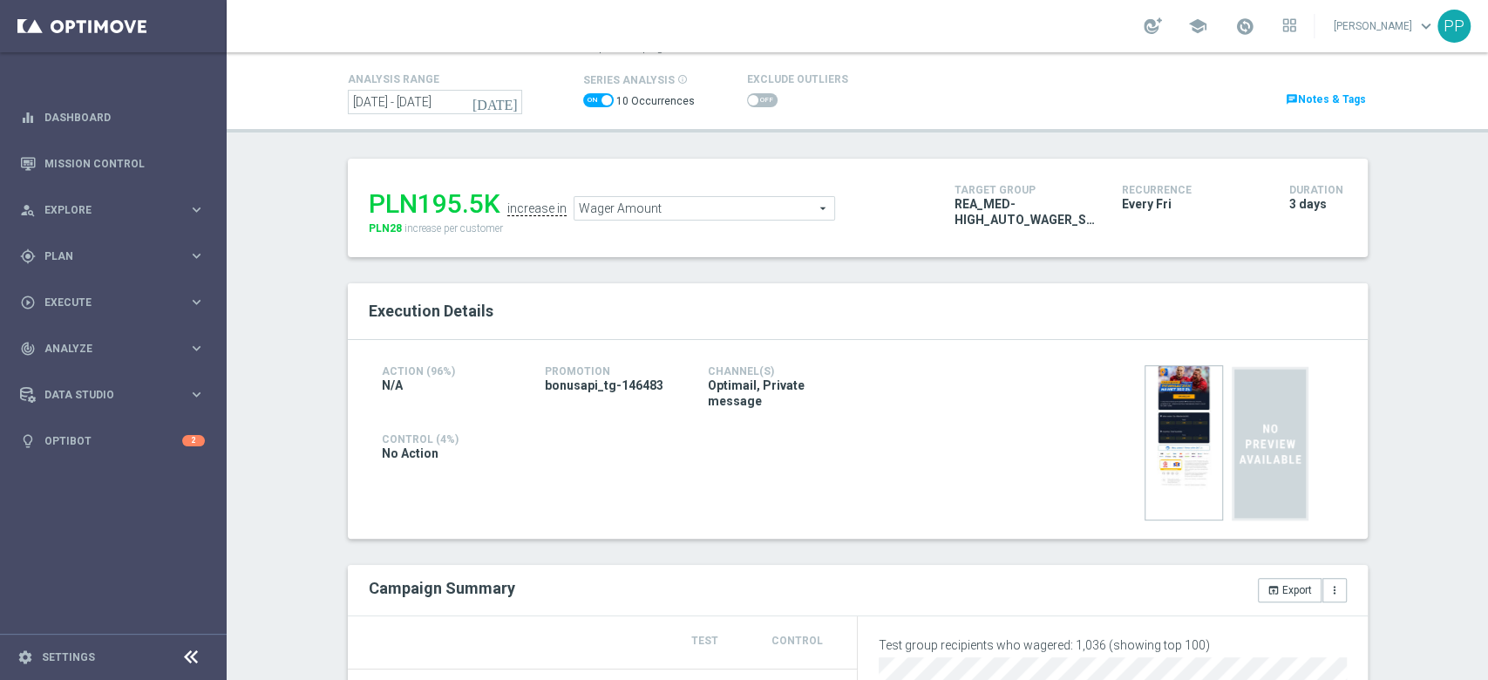
scroll to position [6, 0]
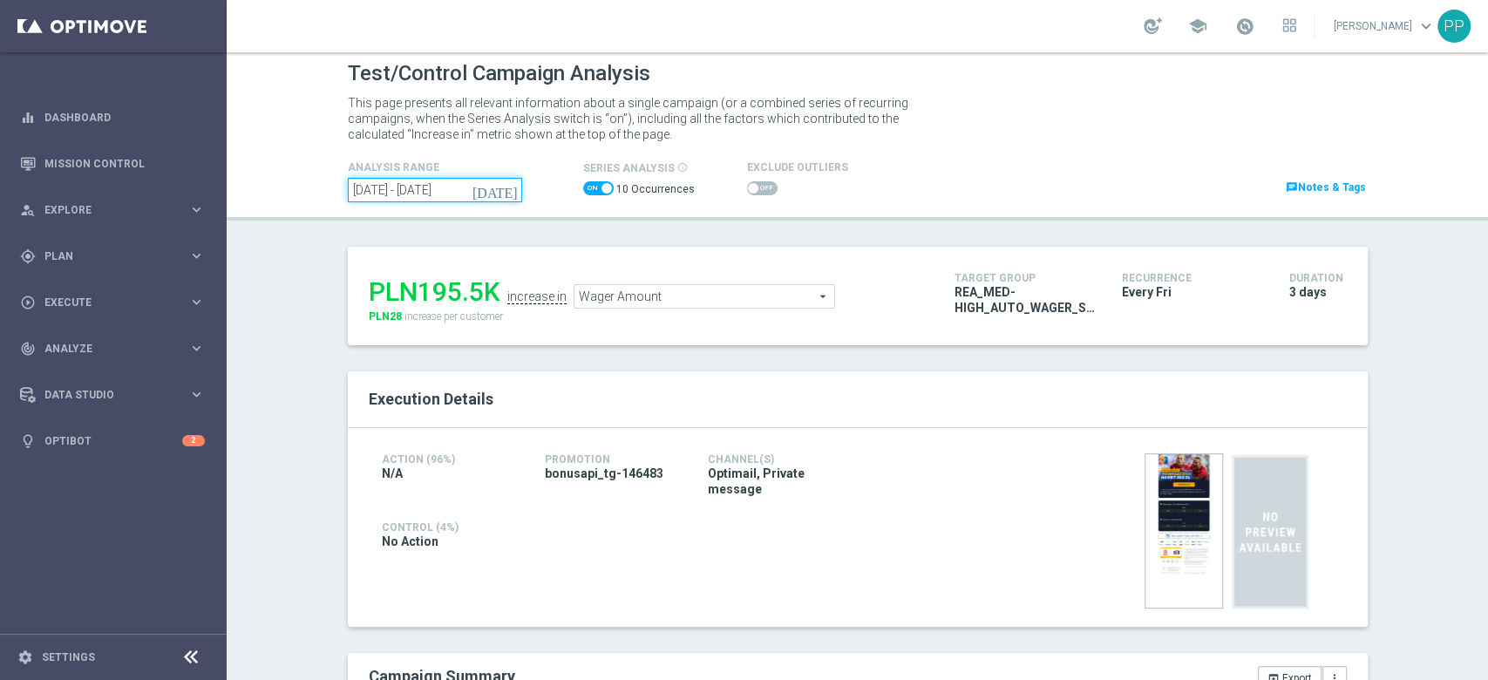
click at [375, 193] on input "[DATE] - [DATE]" at bounding box center [435, 190] width 174 height 24
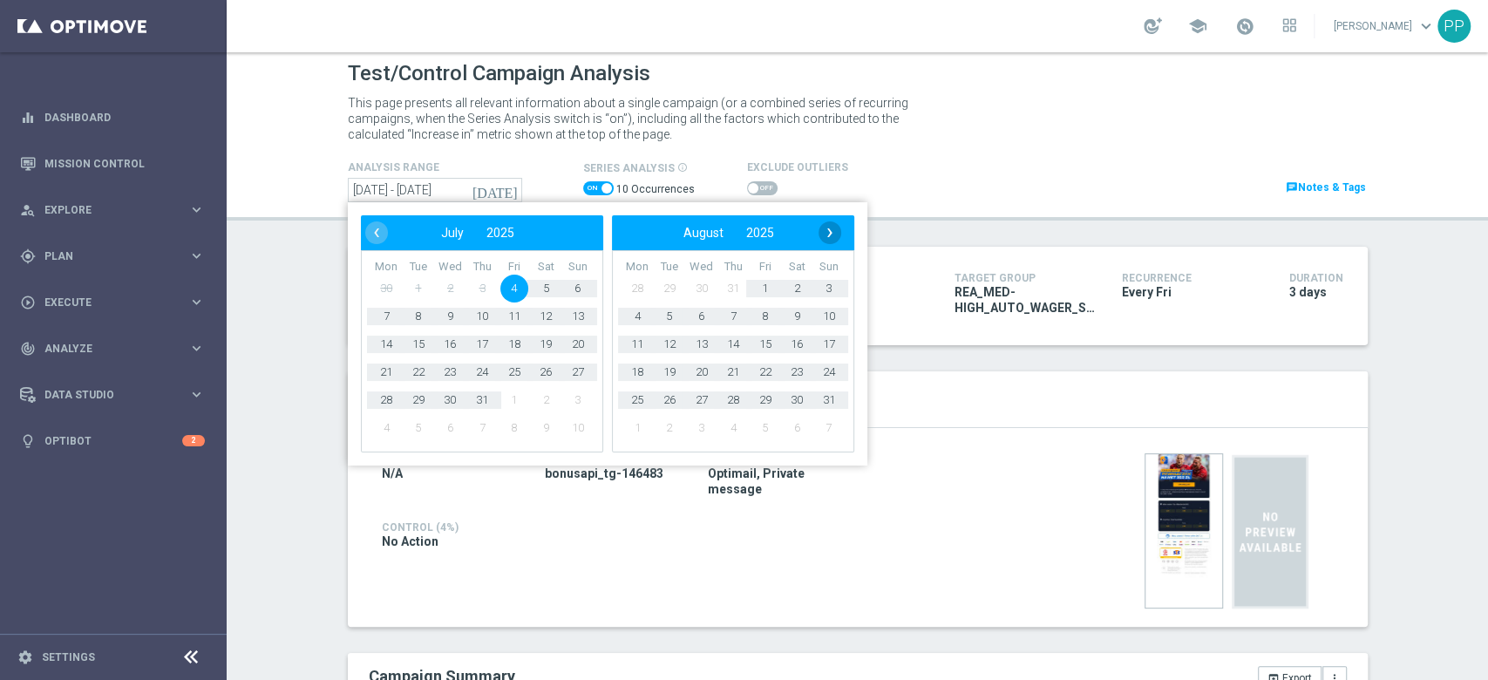
click at [820, 234] on span "›" at bounding box center [829, 232] width 23 height 23
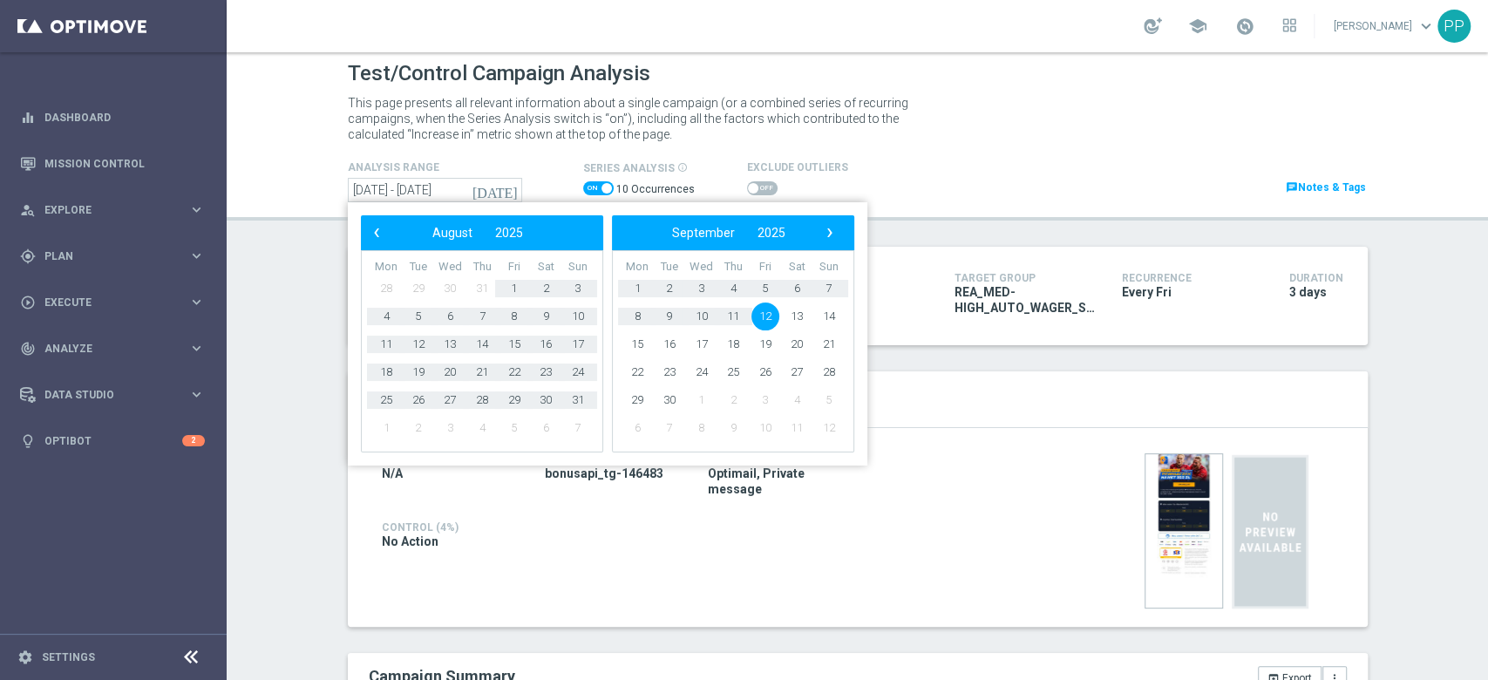
click at [820, 234] on span "›" at bounding box center [829, 232] width 23 height 23
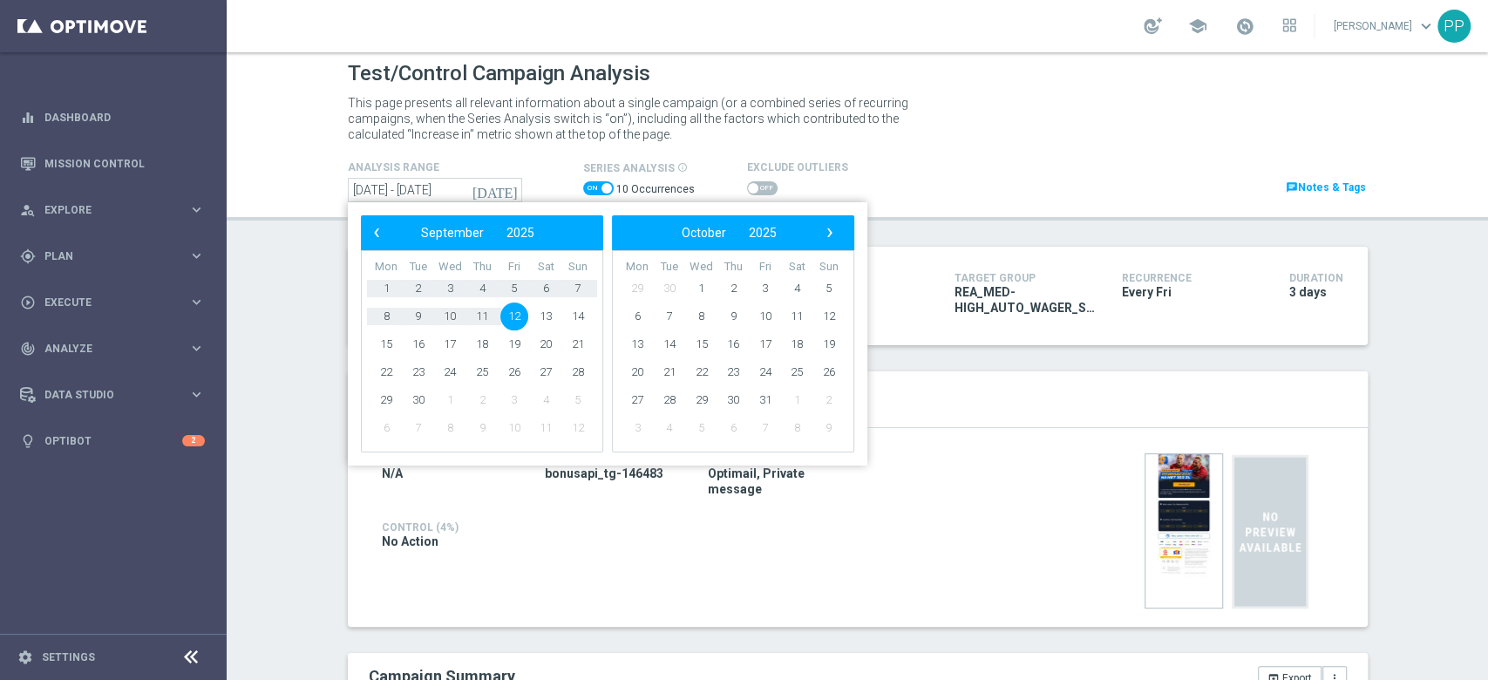
click at [514, 318] on span "12" at bounding box center [513, 316] width 28 height 28
click at [568, 322] on span "14" at bounding box center [577, 316] width 28 height 28
type input "12 Sep 2025 - 14 Sep 2025"
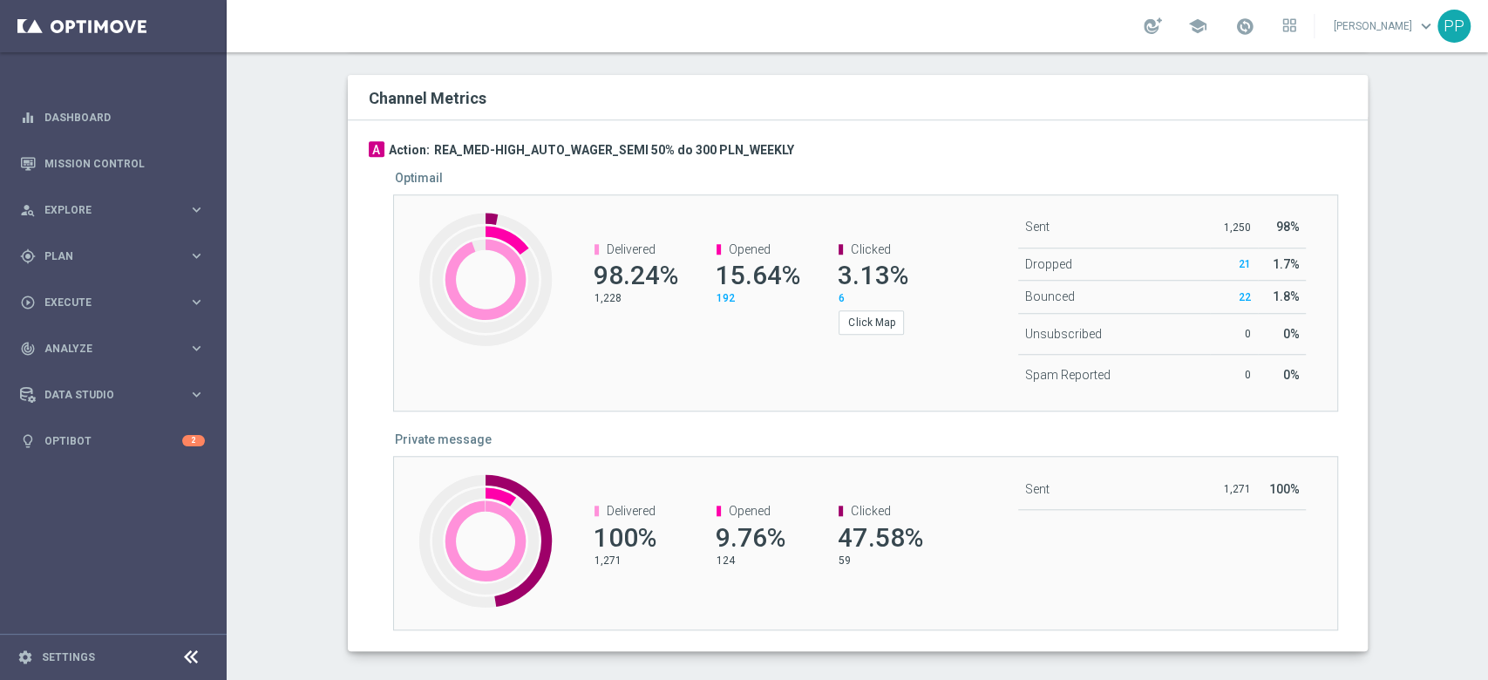
scroll to position [952, 0]
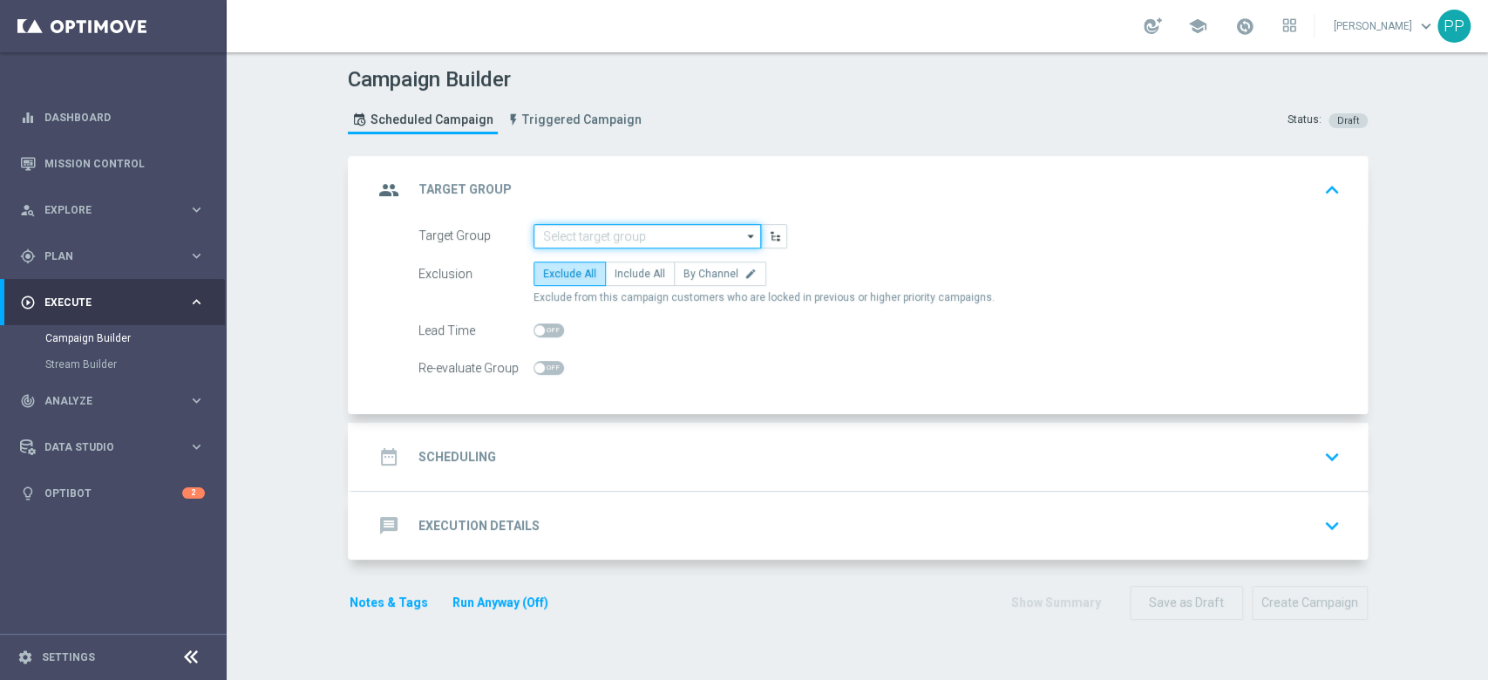
click at [641, 234] on input at bounding box center [646, 236] width 227 height 24
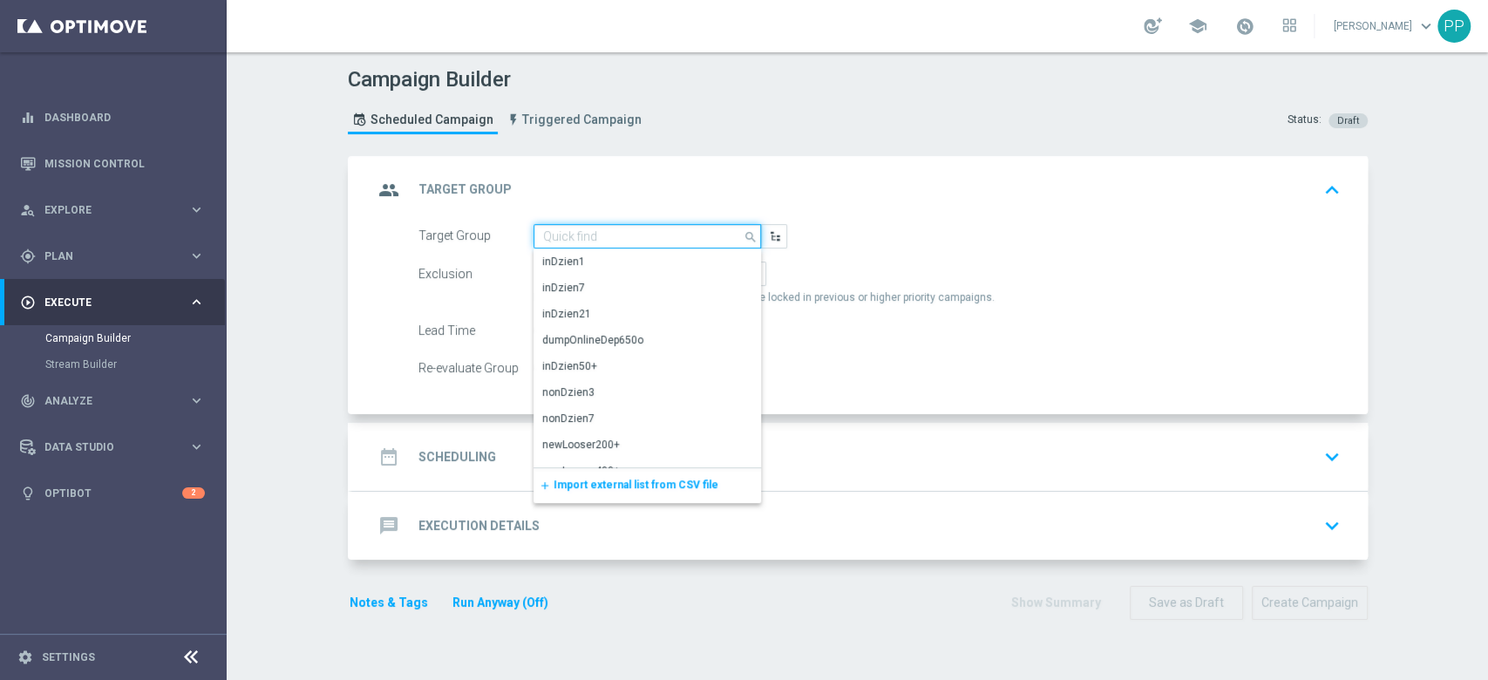
paste input "D_ALL_TARGET_WAGER_CC LM 100% do 500 PLN SR SMS_150925"
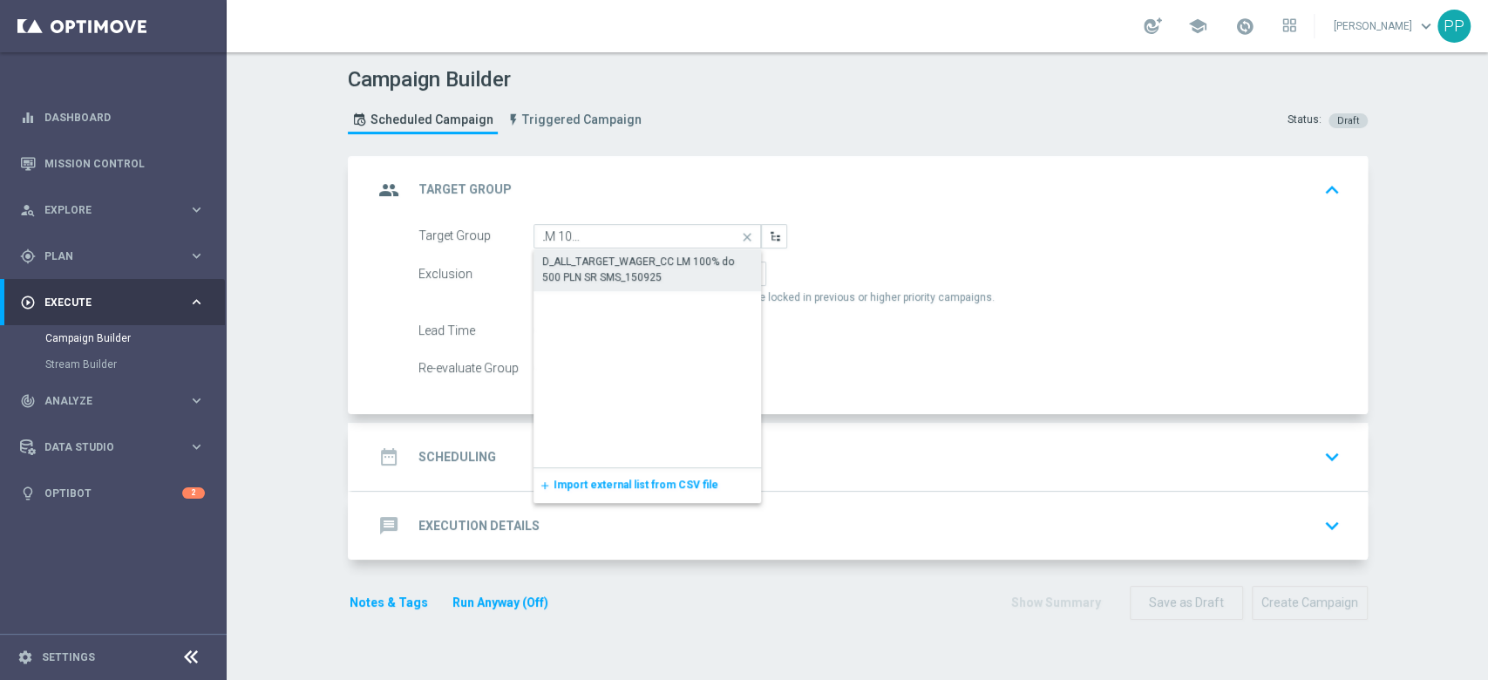
click at [638, 265] on div "D_ALL_TARGET_WAGER_CC LM 100% do 500 PLN SR SMS_150925" at bounding box center [647, 269] width 211 height 31
type input "D_ALL_TARGET_WAGER_CC LM 100% do 500 PLN SR SMS_150925"
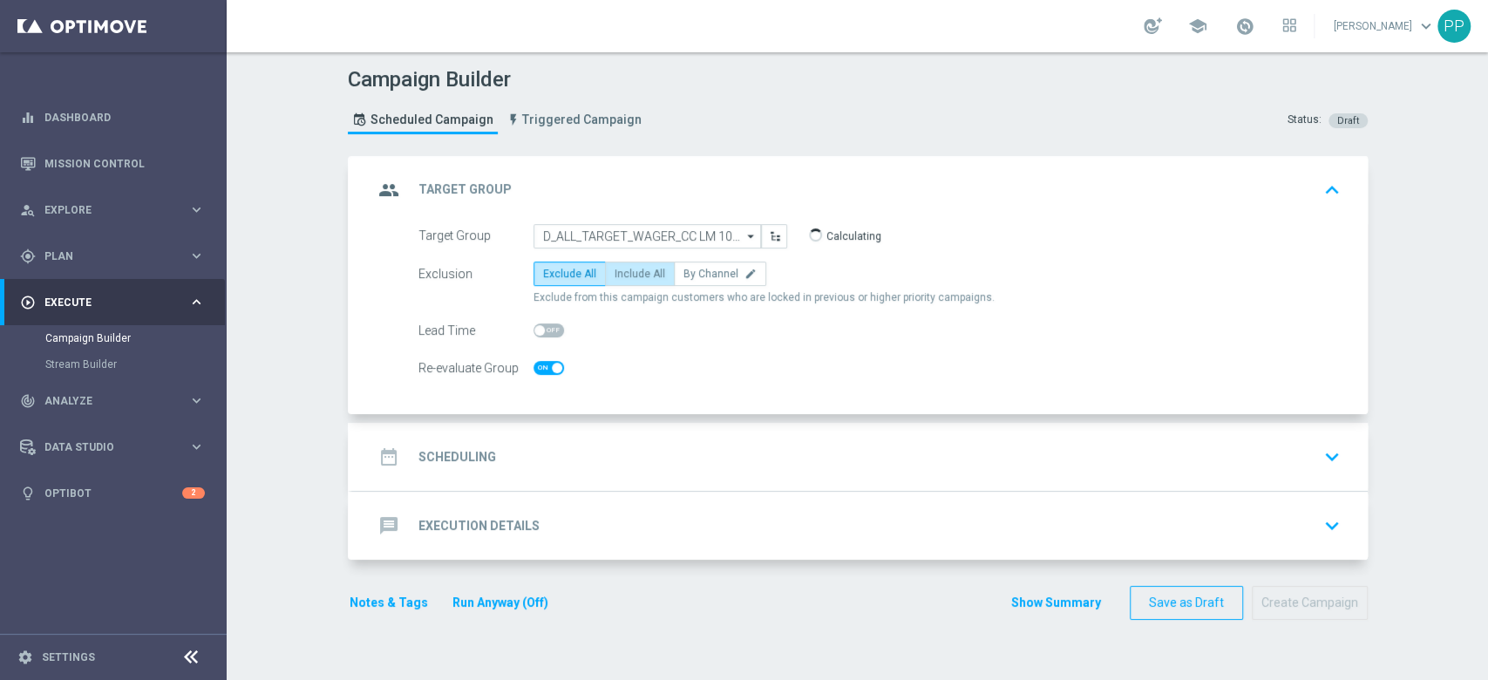
checkbox input "true"
click at [629, 279] on label "Include All" at bounding box center [640, 273] width 70 height 24
click at [626, 279] on input "Include All" at bounding box center [619, 276] width 11 height 11
radio input "true"
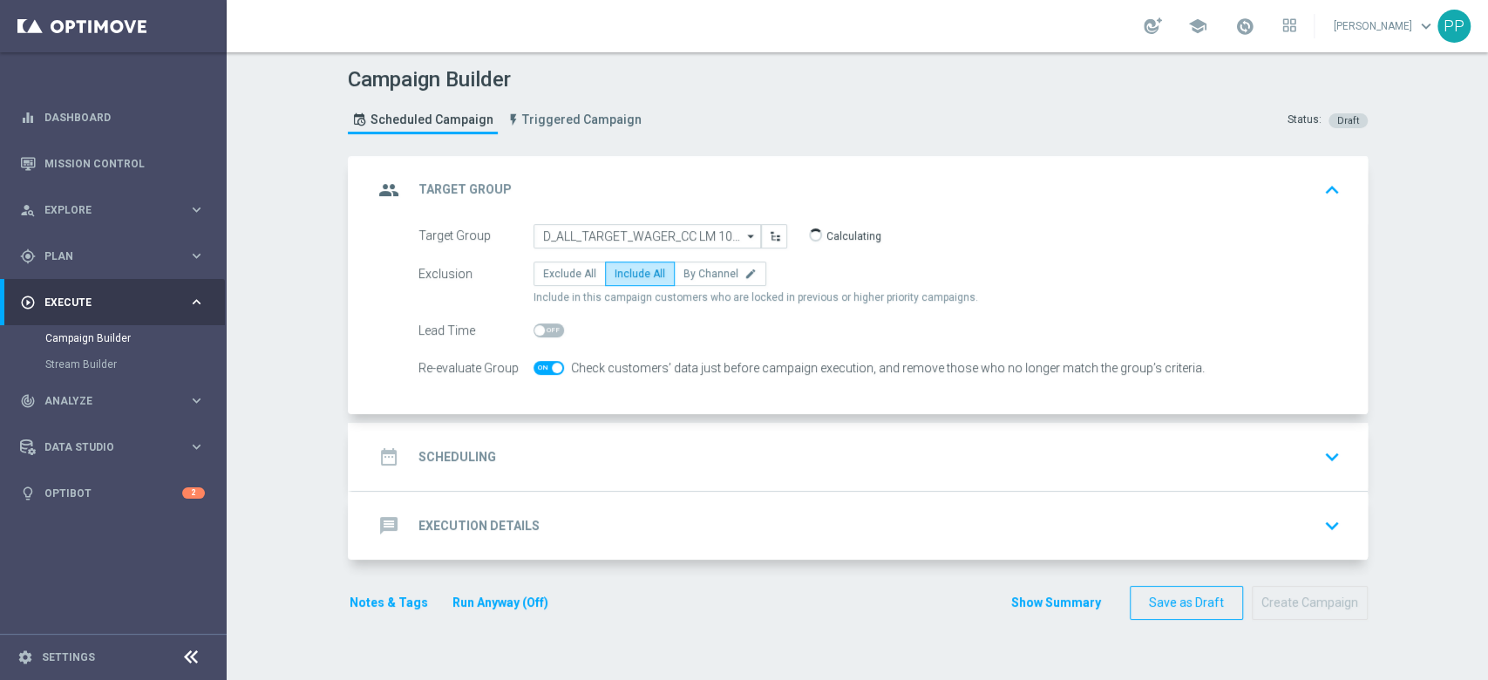
click at [541, 475] on div "date_range Scheduling keyboard_arrow_down" at bounding box center [859, 457] width 1015 height 68
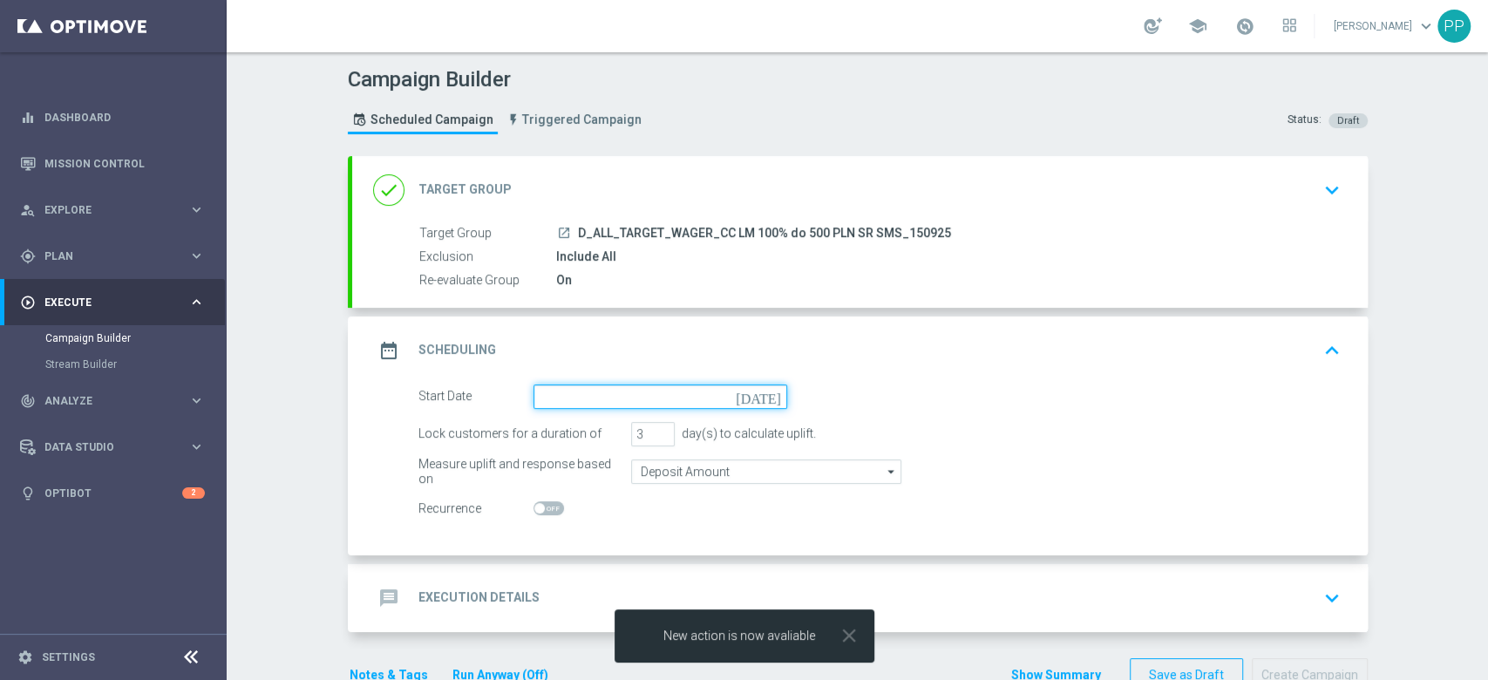
click at [546, 404] on input at bounding box center [660, 396] width 254 height 24
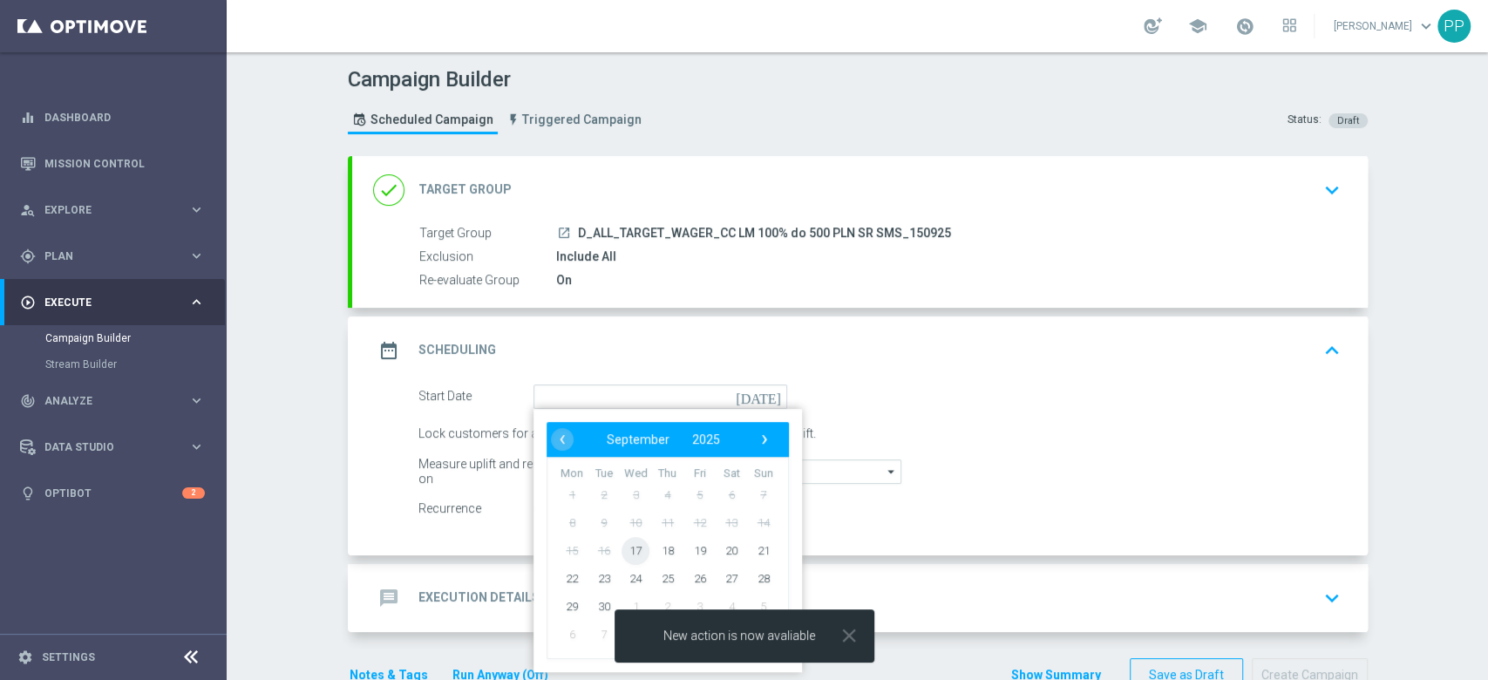
click at [622, 555] on span "17" at bounding box center [635, 550] width 28 height 28
type input "17 Sep 2025"
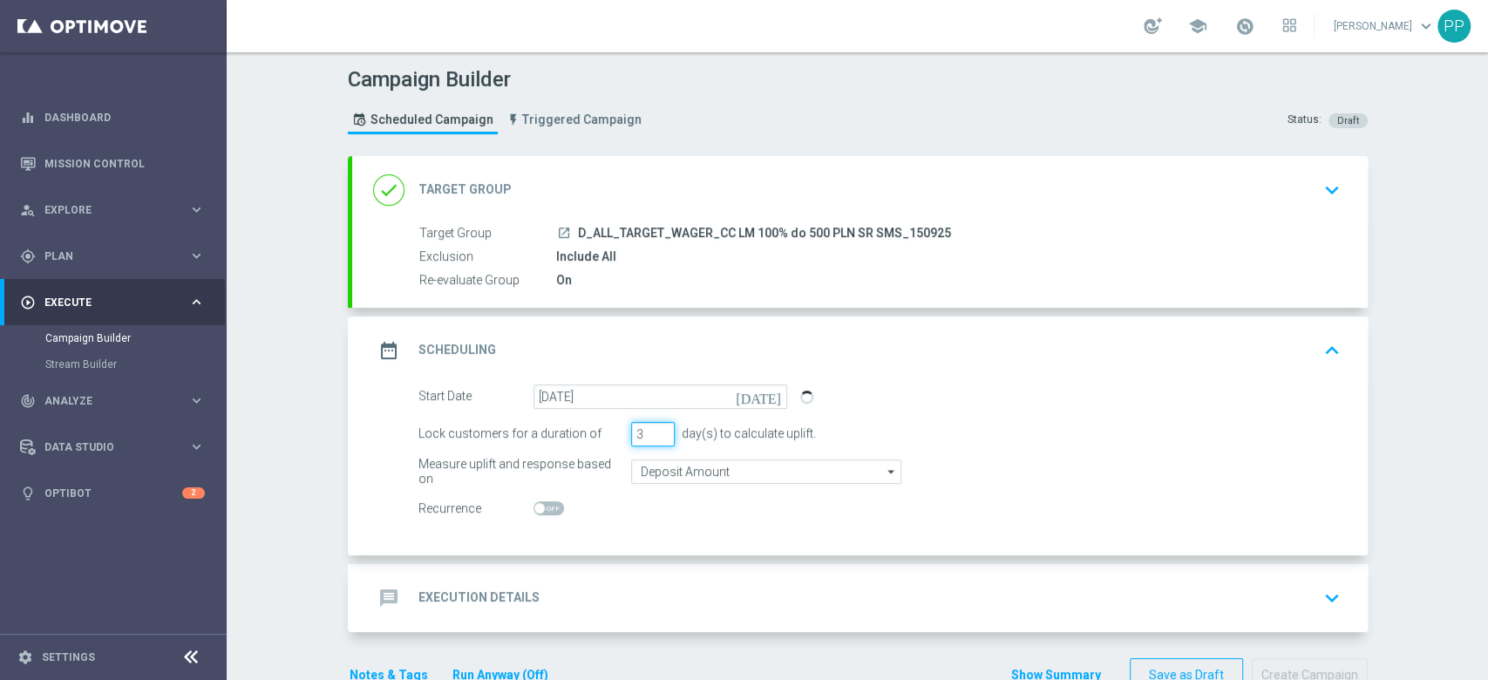
drag, startPoint x: 639, startPoint y: 435, endPoint x: 616, endPoint y: 438, distance: 22.9
click at [616, 438] on div "Lock customers for a duration of 3 day(s) to calculate uplift." at bounding box center [879, 434] width 948 height 24
type input "1"
click at [647, 467] on input "Deposit Amount" at bounding box center [766, 471] width 270 height 24
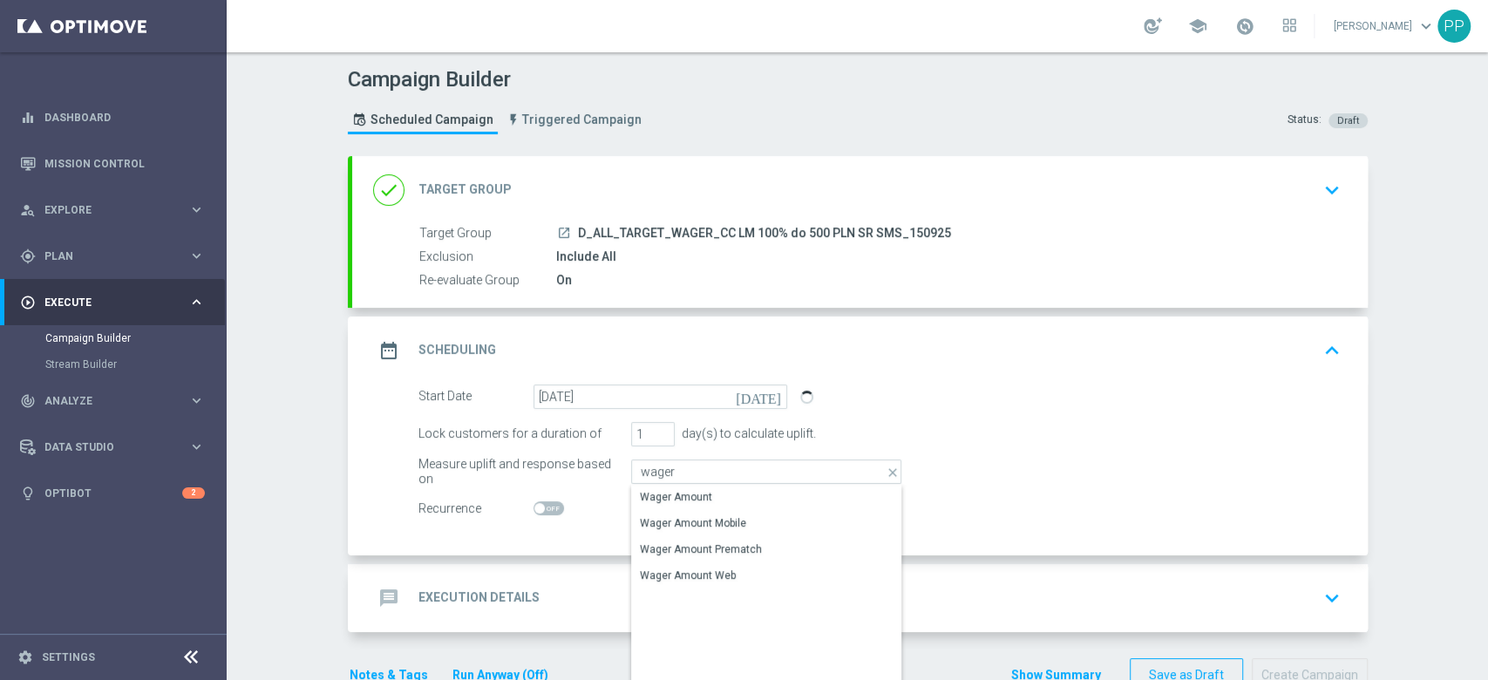
click at [654, 492] on div "Wager Amount" at bounding box center [676, 497] width 72 height 16
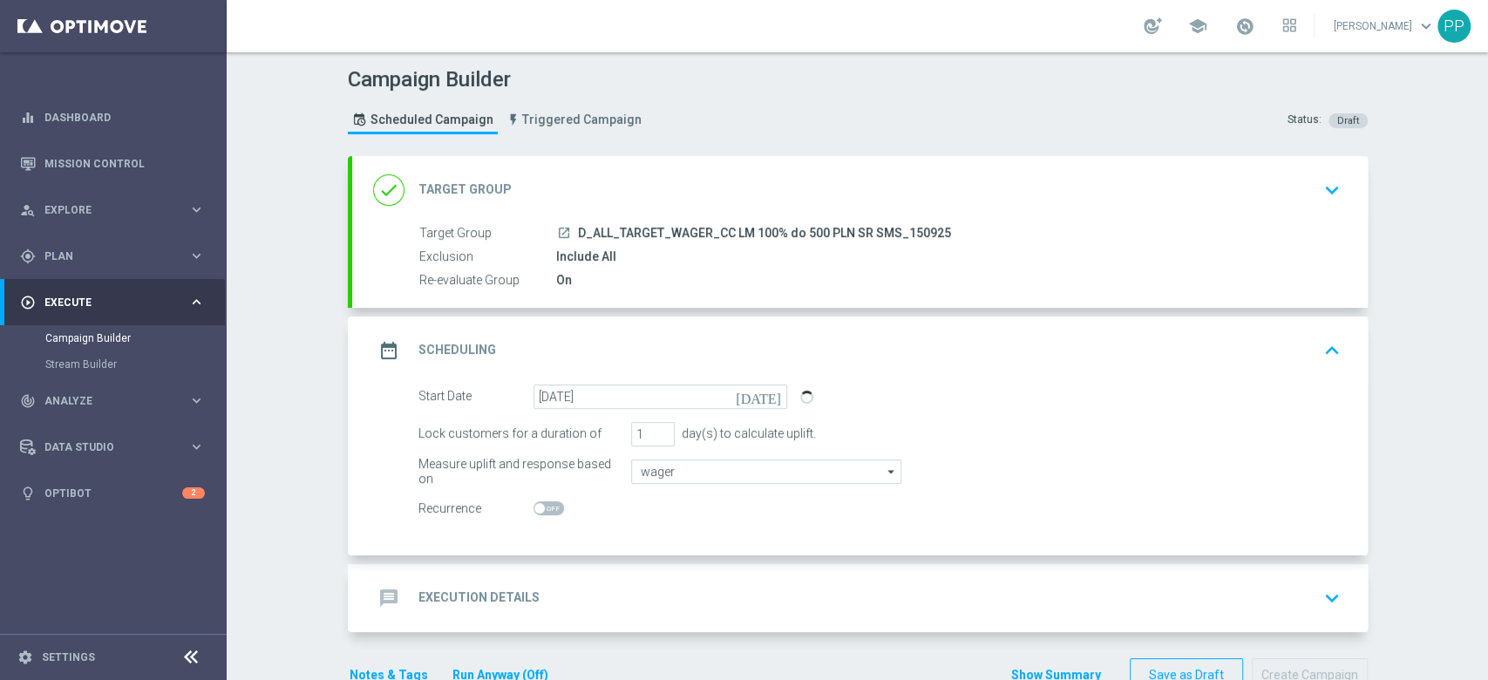
type input "Wager Amount"
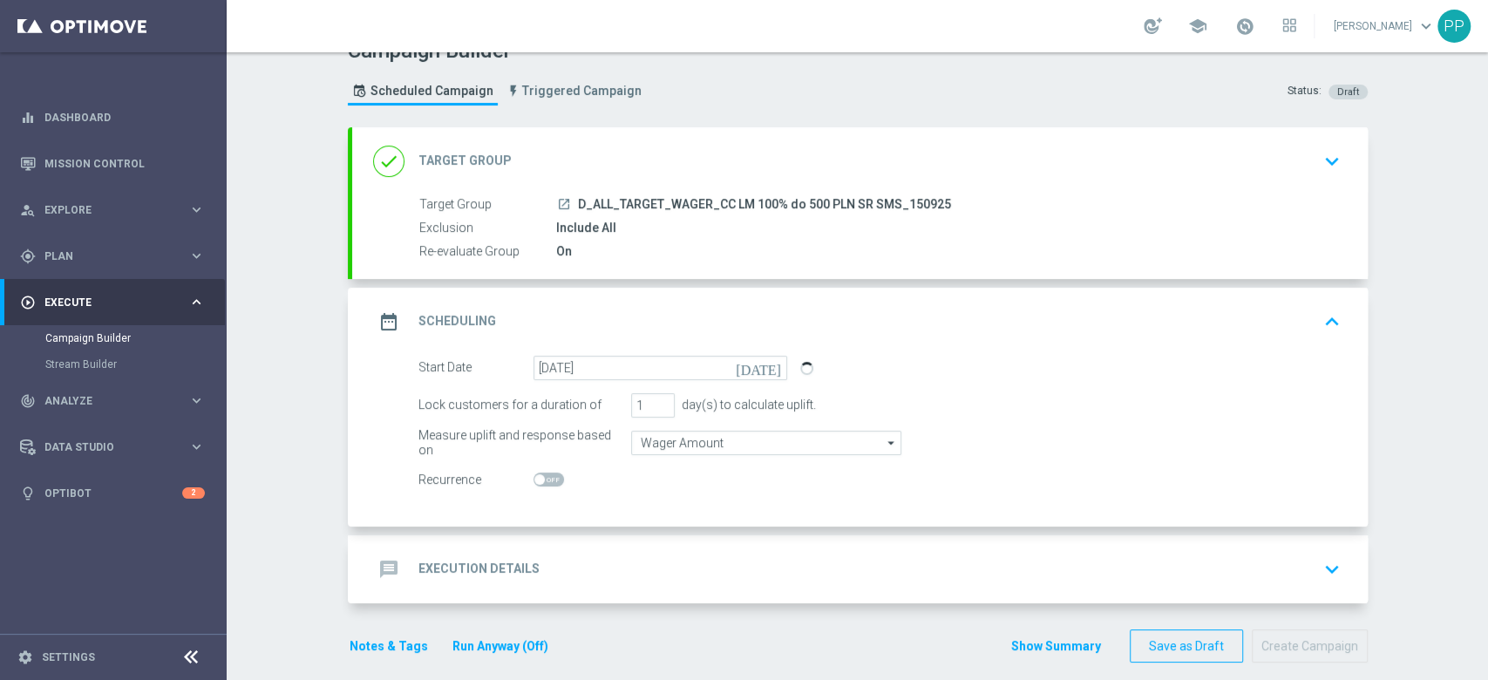
scroll to position [44, 0]
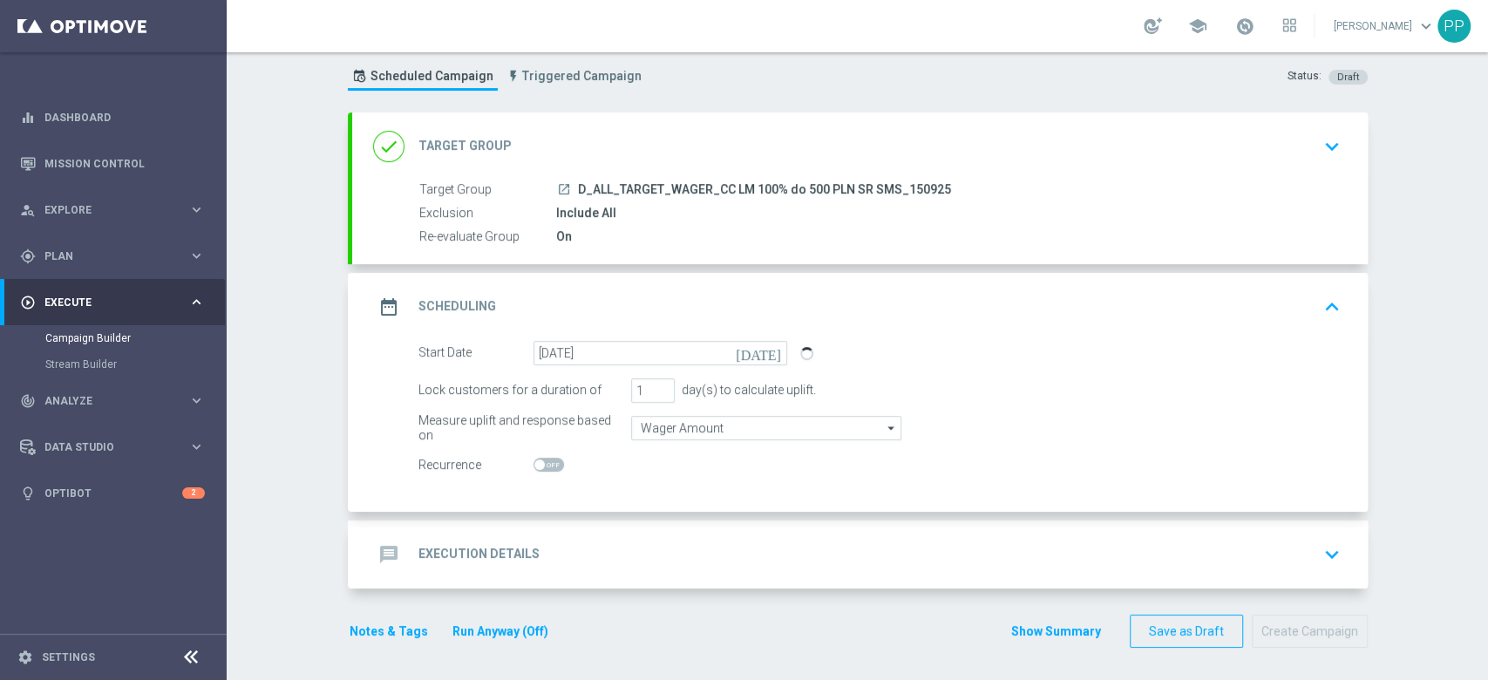
click at [580, 539] on div "message Execution Details keyboard_arrow_down" at bounding box center [860, 554] width 974 height 33
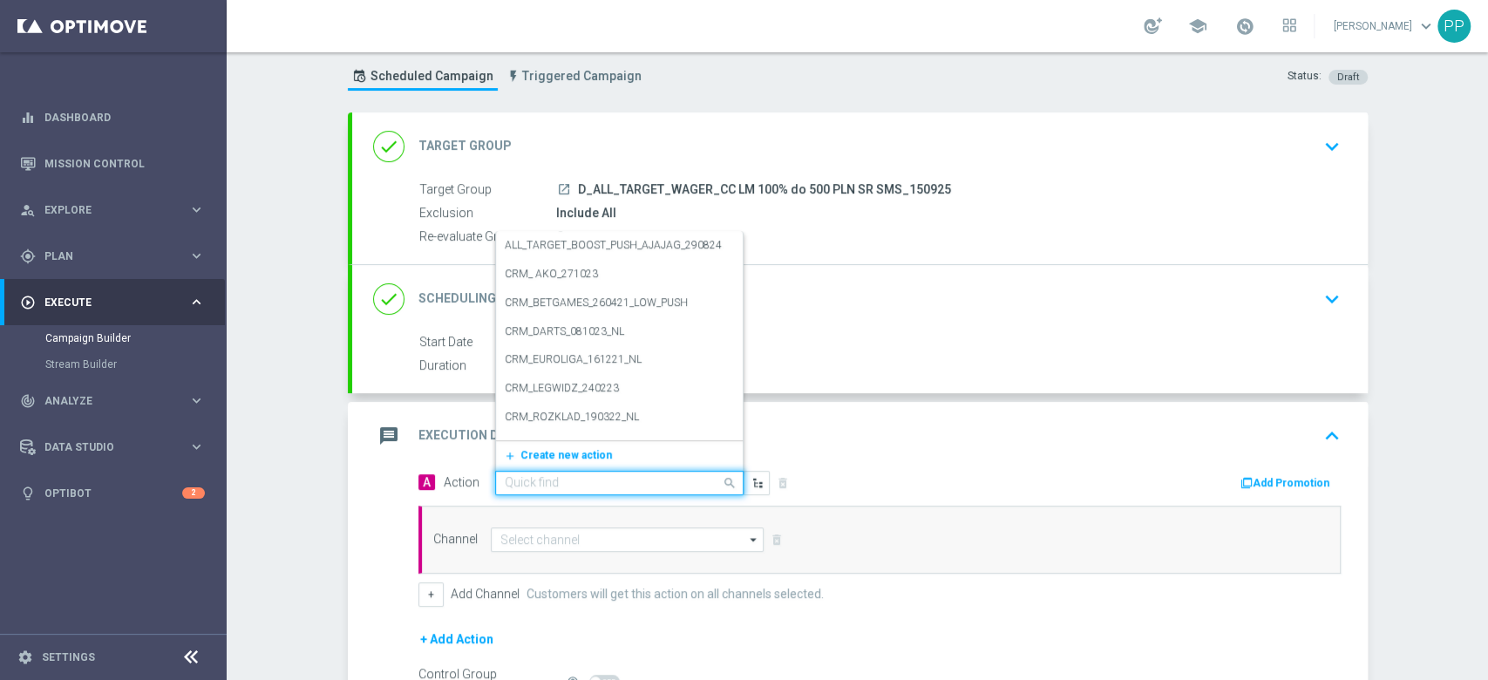
click at [579, 492] on div "Quick find" at bounding box center [619, 483] width 248 height 24
paste input "D_ALL_TARGET_WAGER_CC LM 100% do 500 PLN SR SMS_150925"
type input "D_ALL_TARGET_WAGER_CC LM 100% do 500 PLN SR SMS_150925"
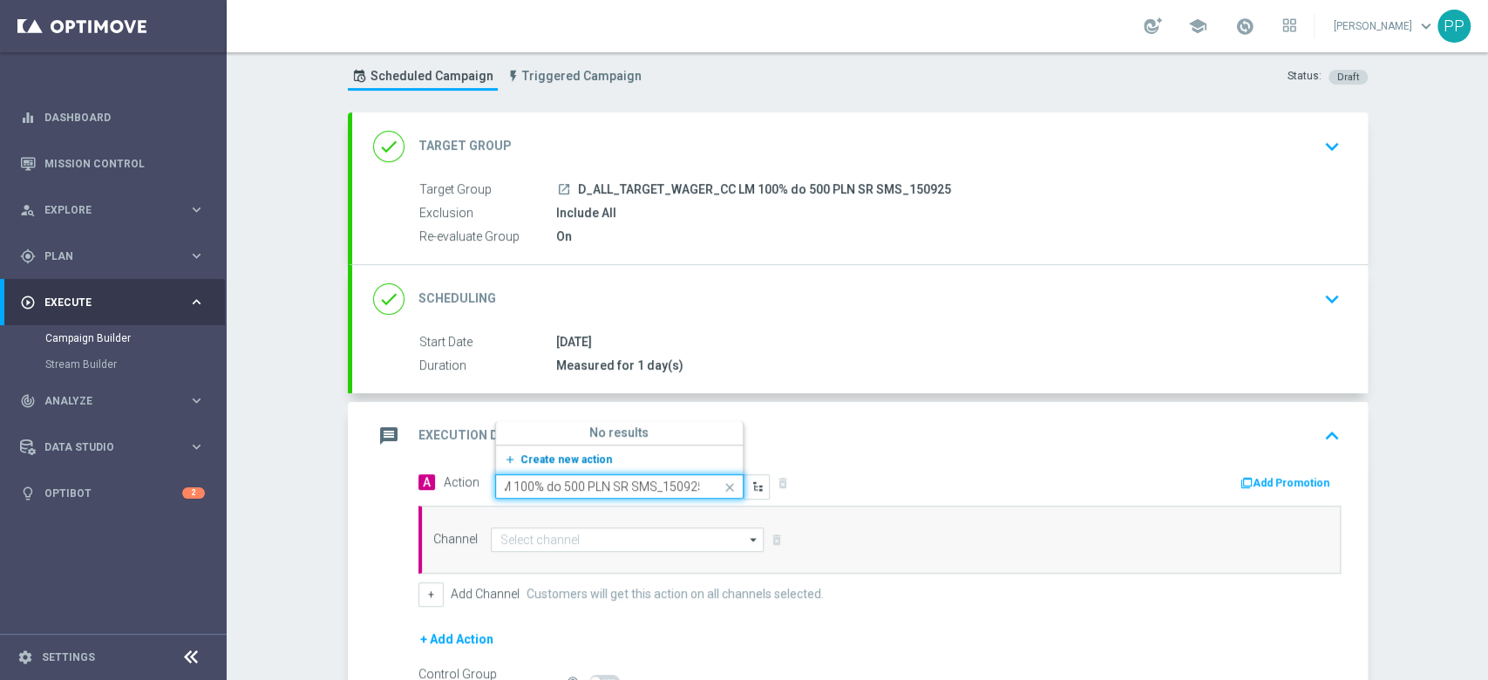
click at [559, 461] on span "Create new action" at bounding box center [566, 459] width 92 height 12
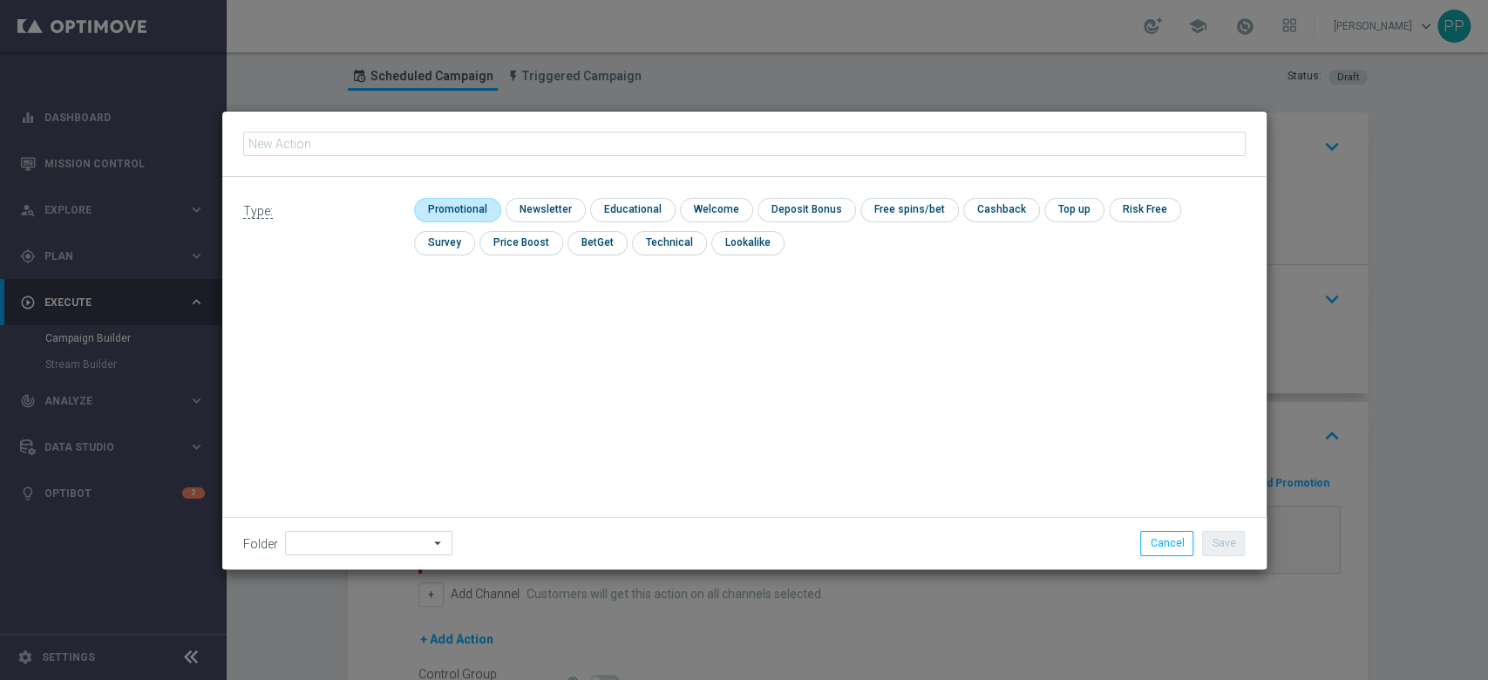
type input "D_ALL_TARGET_WAGER_CC LM 100% do 500 PLN SR SMS_150925"
click at [453, 214] on input "checkbox" at bounding box center [455, 210] width 83 height 24
checkbox input "true"
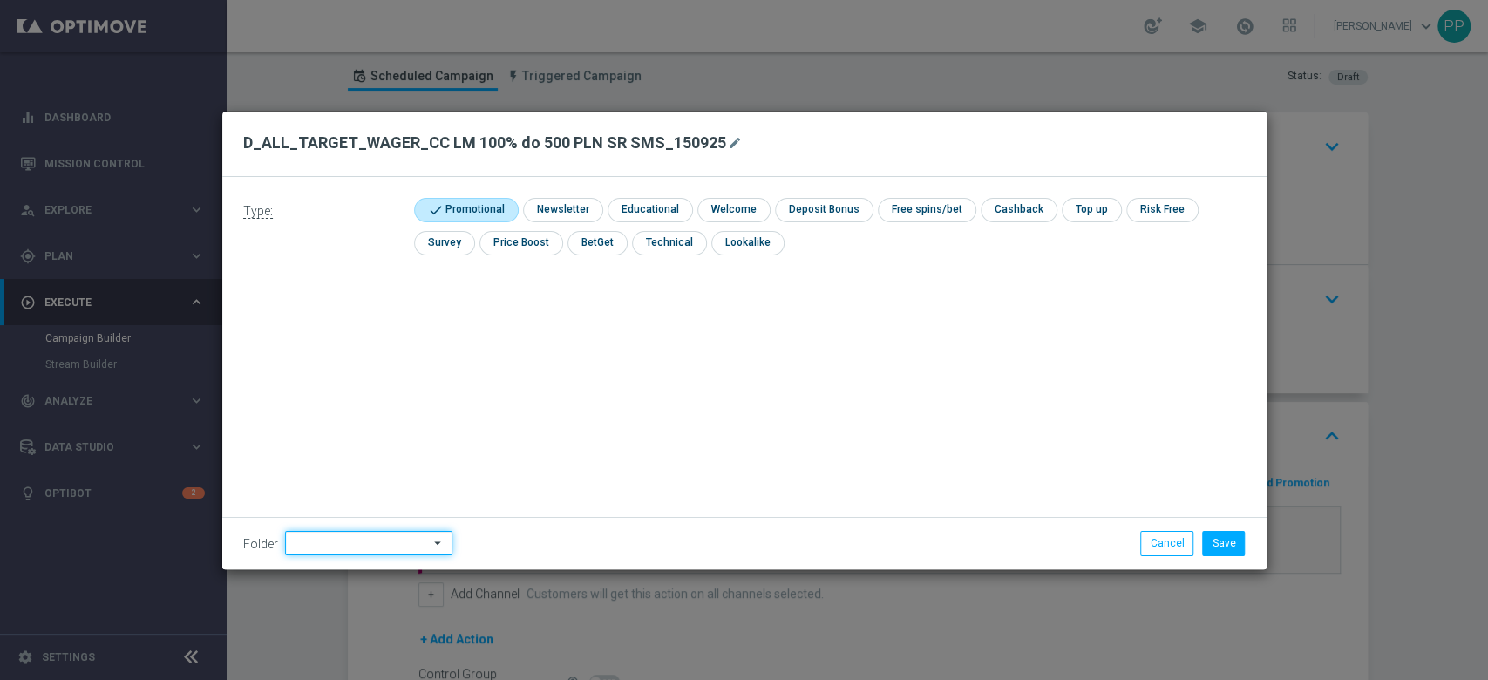
click at [362, 545] on input at bounding box center [368, 543] width 167 height 24
click at [348, 317] on div "9. Wrzesień 2025" at bounding box center [337, 325] width 85 height 16
type input "9. Wrzesień 2025"
click at [544, 378] on div "Type: check Promotional check Newsletter check Educational check Welcome check …" at bounding box center [744, 373] width 1044 height 392
click at [1212, 553] on button "Save" at bounding box center [1223, 543] width 43 height 24
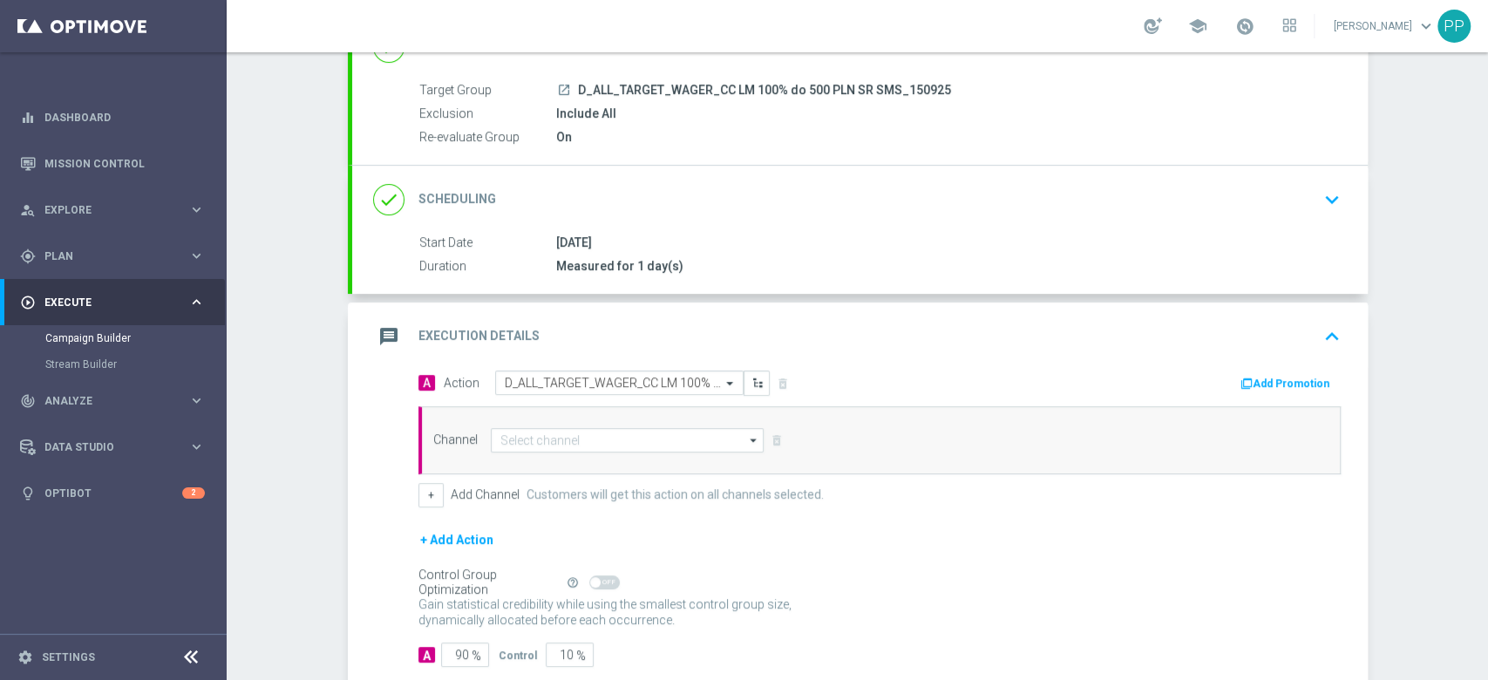
scroll to position [242, 0]
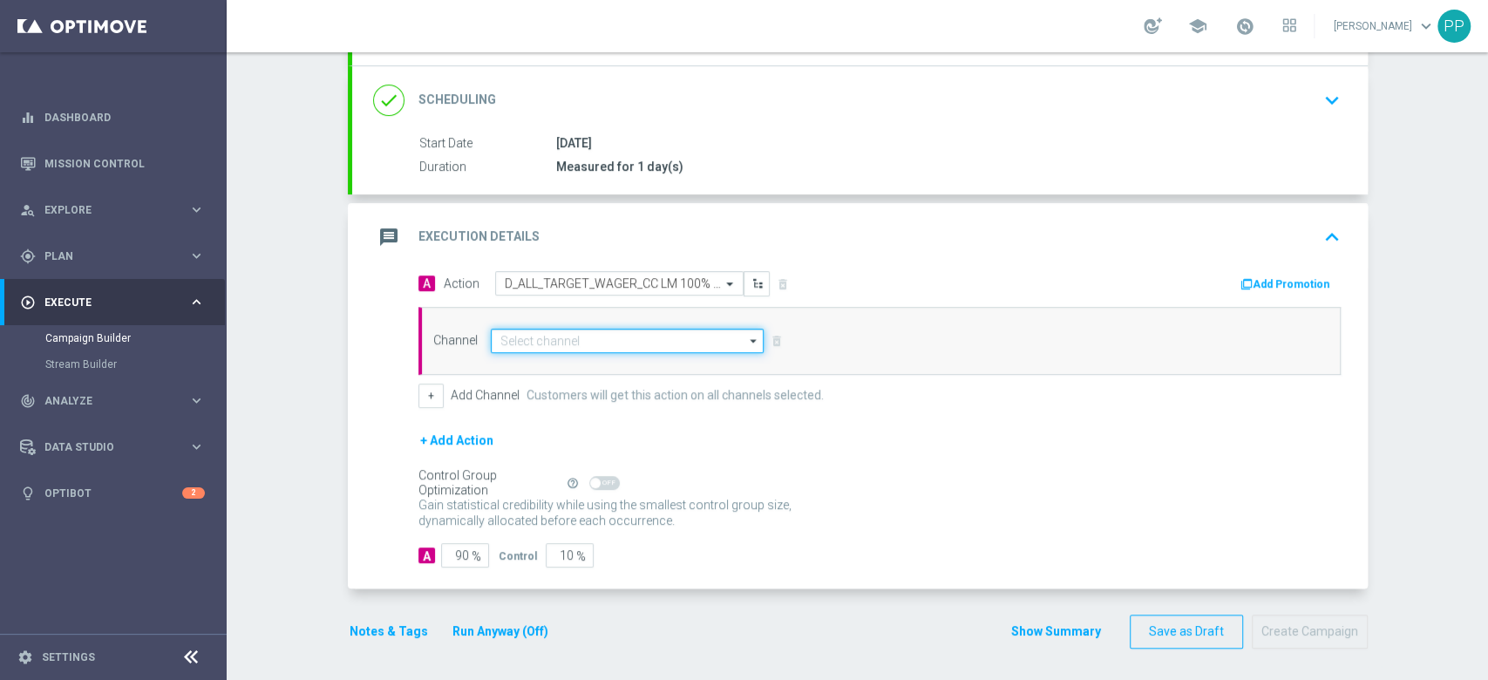
click at [517, 332] on input at bounding box center [628, 341] width 274 height 24
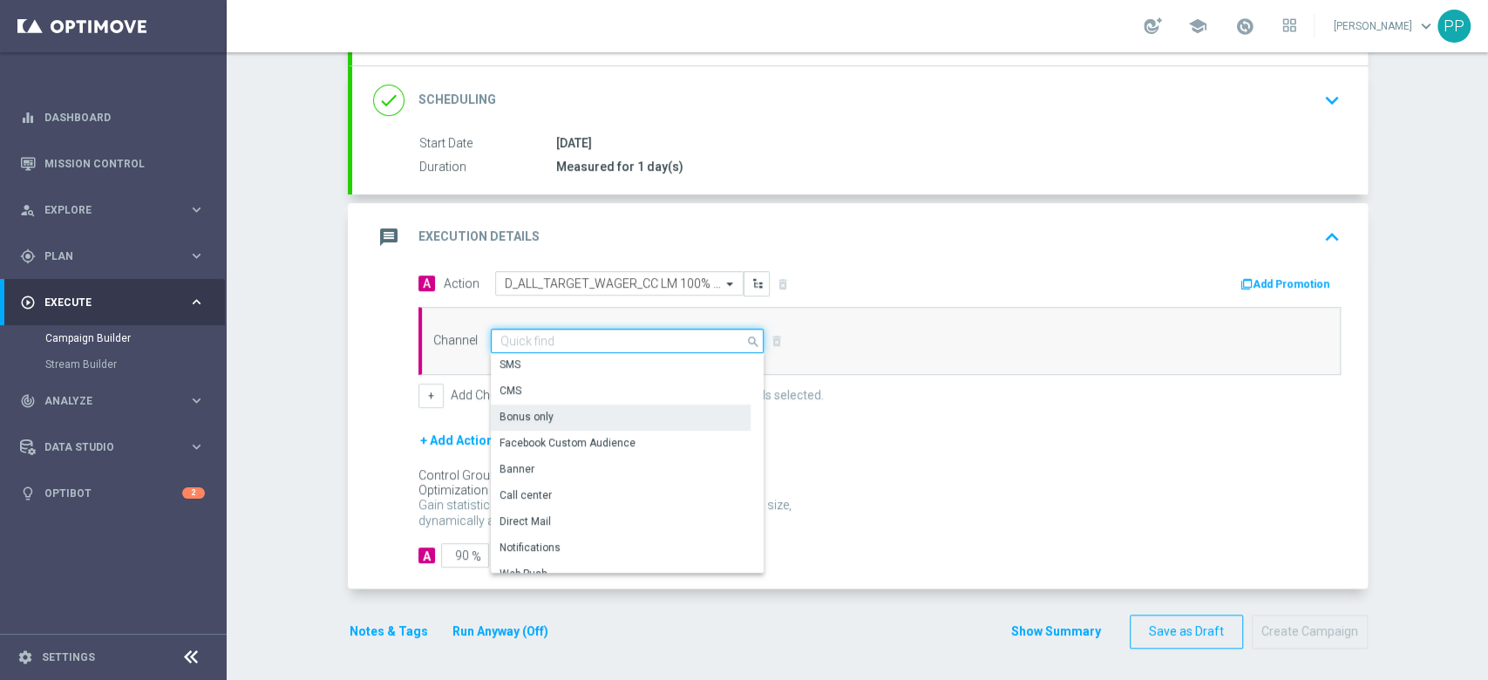
scroll to position [7, 0]
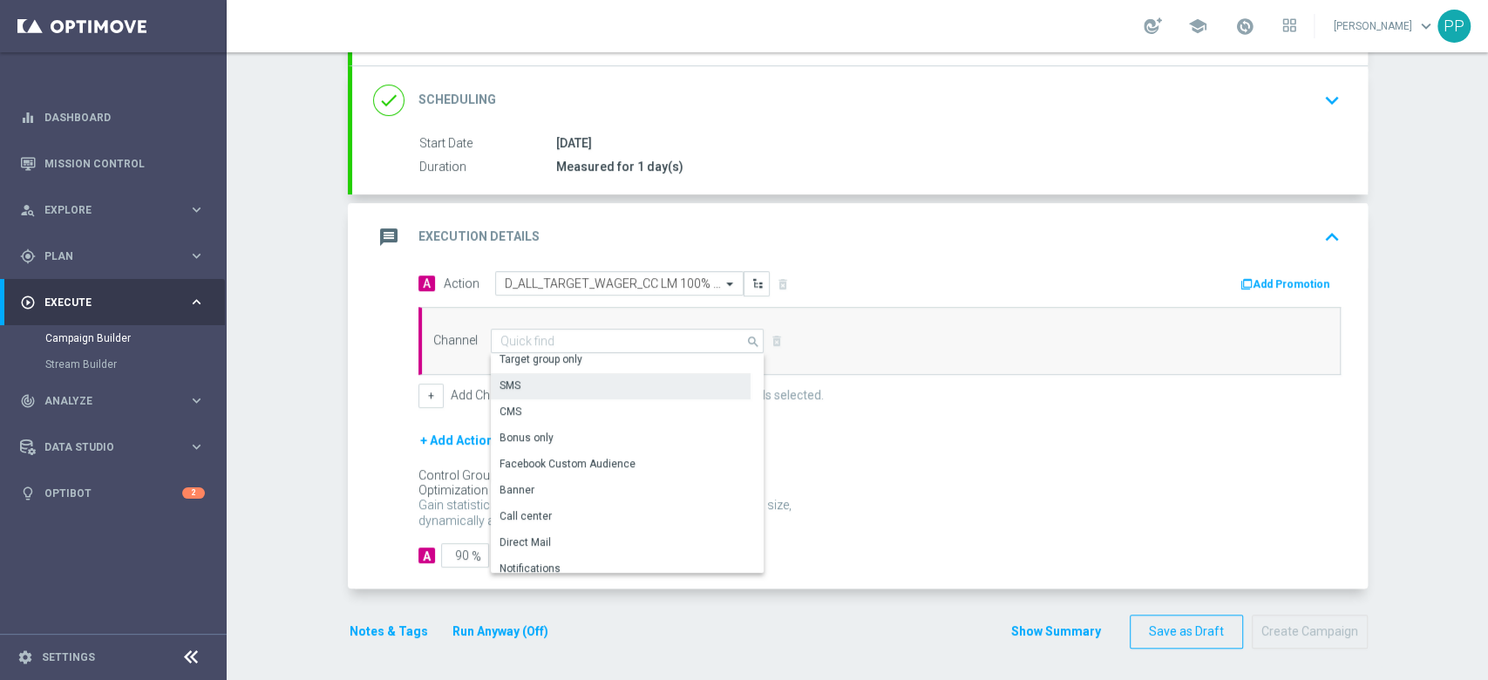
click at [533, 387] on div "SMS" at bounding box center [621, 385] width 260 height 24
type input "SMS"
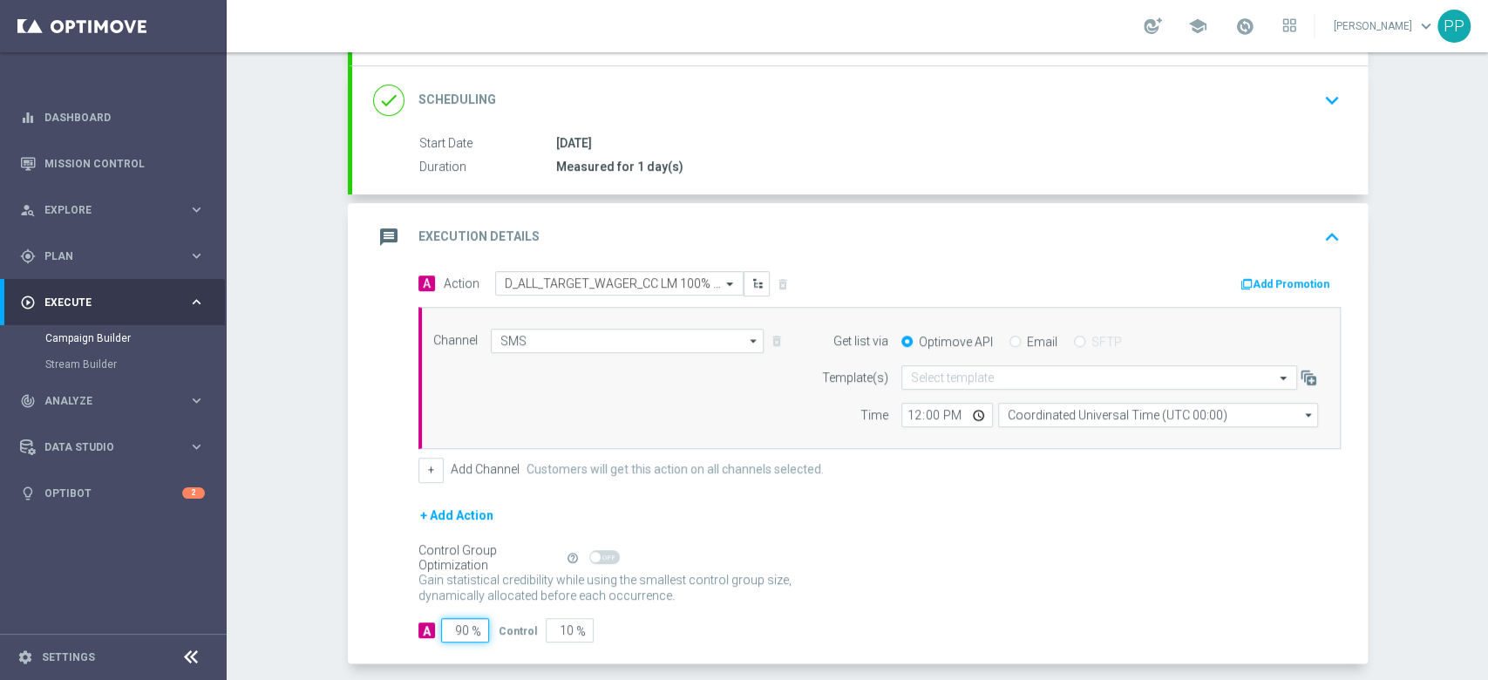
click at [458, 624] on input "90" at bounding box center [465, 630] width 48 height 24
type input "9"
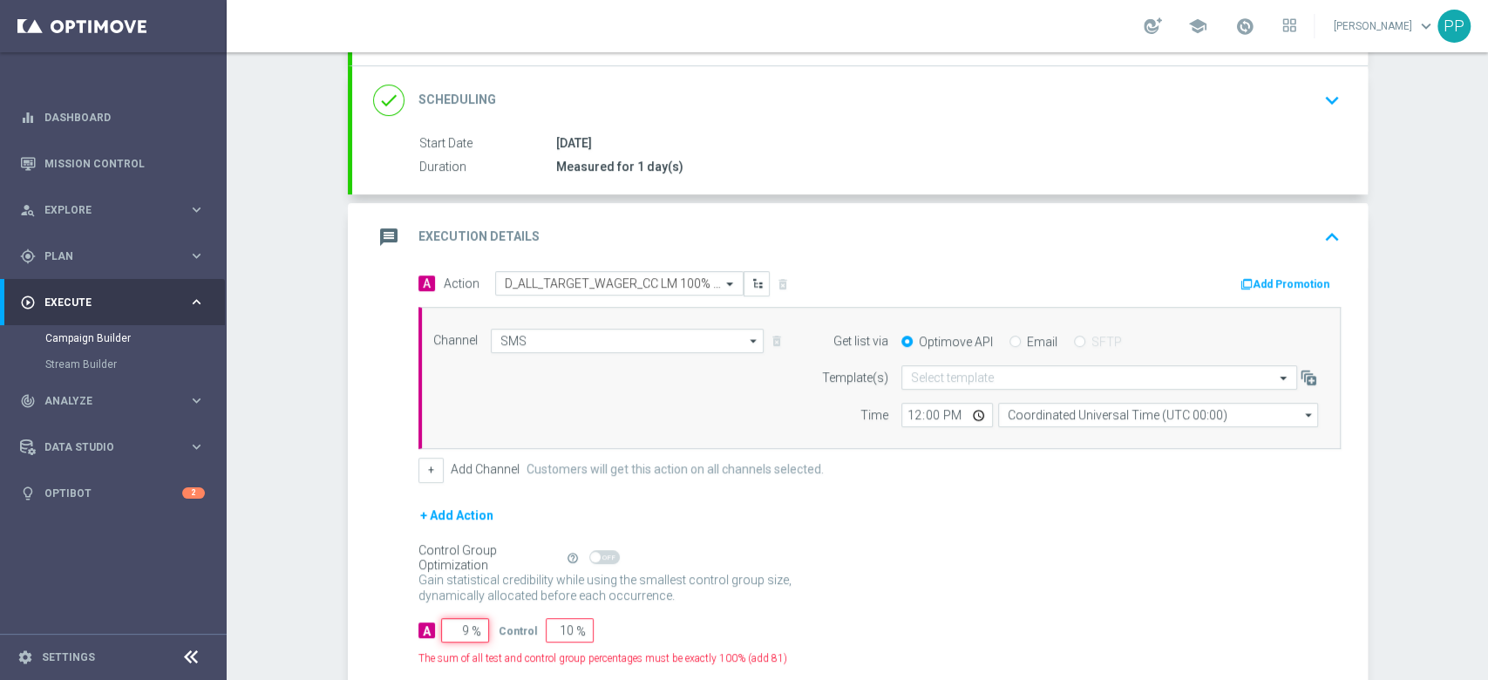
type input "91"
type input "95"
type input "5"
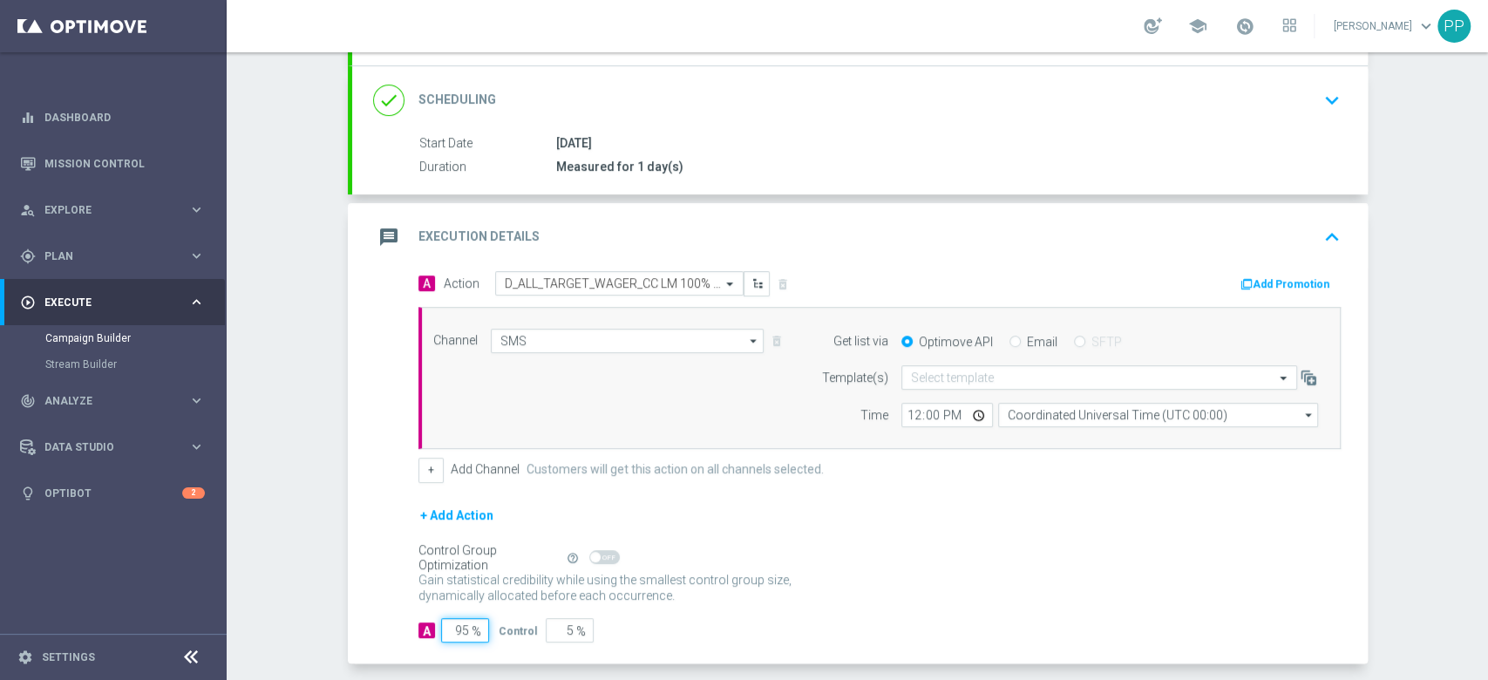
type input "95"
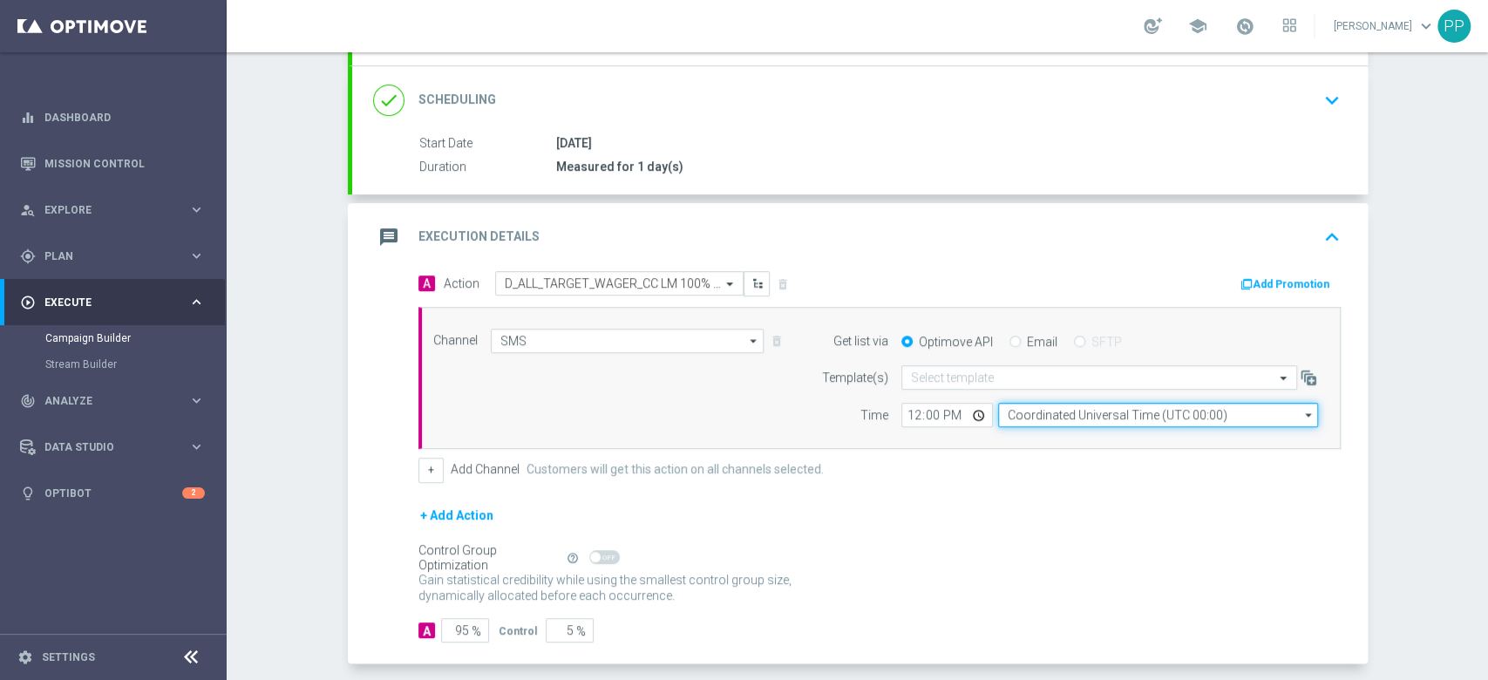
click at [1067, 414] on input "Coordinated Universal Time (UTC 00:00)" at bounding box center [1158, 415] width 320 height 24
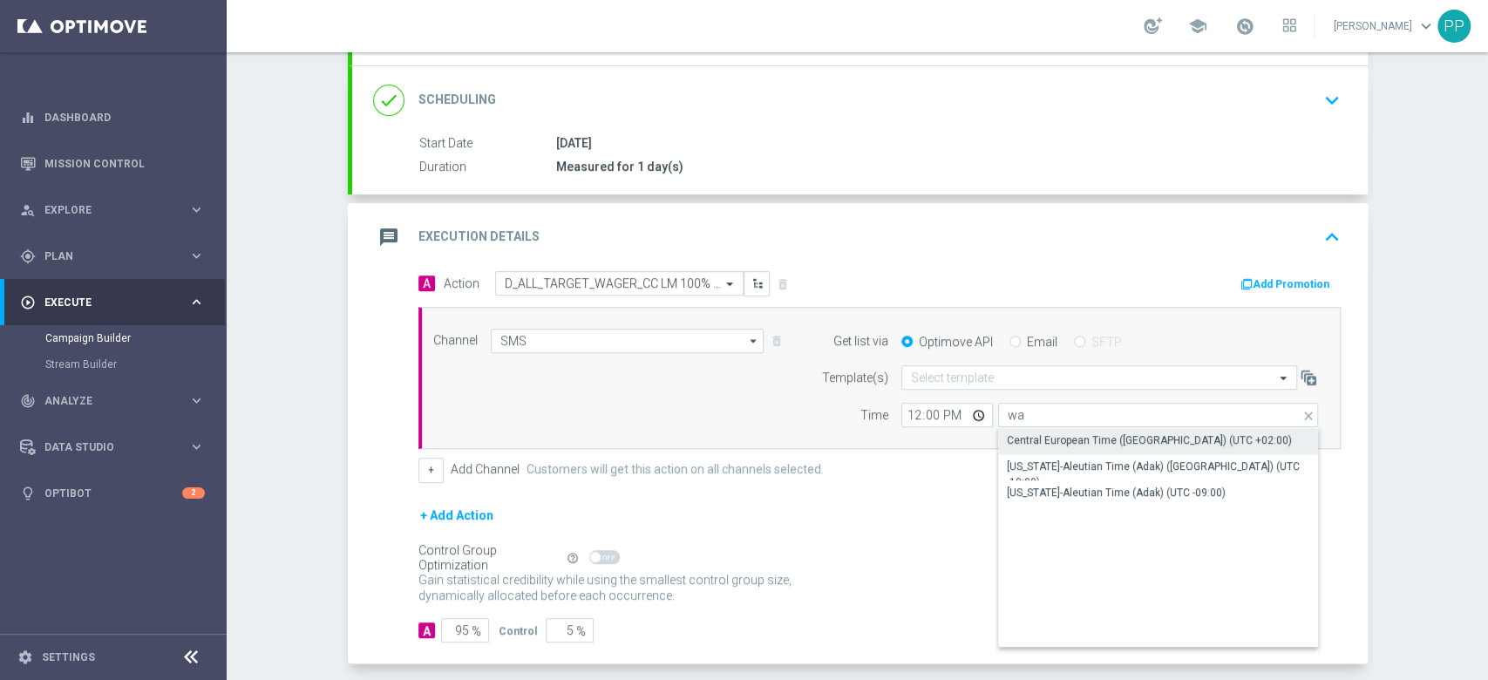
click at [1067, 440] on div "Central European Time (Warsaw) (UTC +02:00)" at bounding box center [1149, 440] width 285 height 16
type input "Central European Time (Warsaw) (UTC +02:00)"
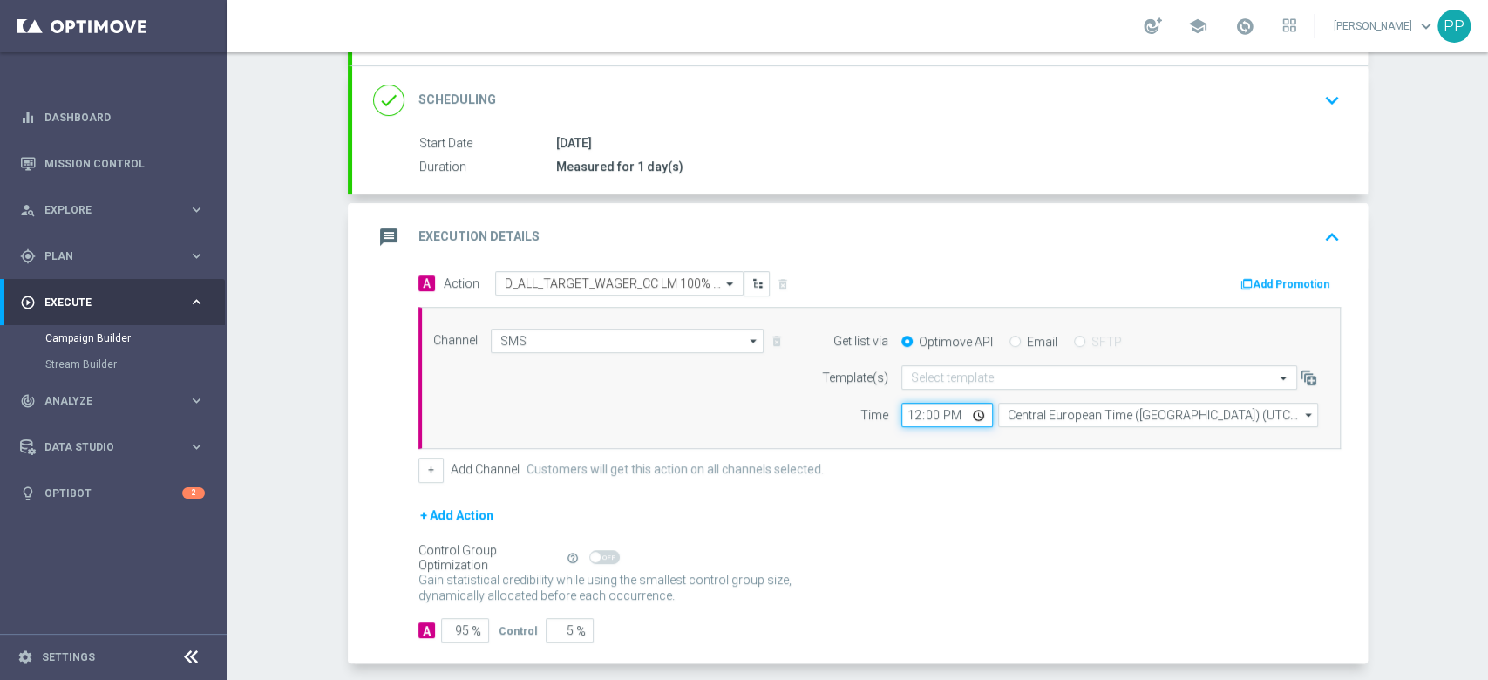
click at [906, 417] on input "12:00" at bounding box center [947, 415] width 92 height 24
type input "18:01"
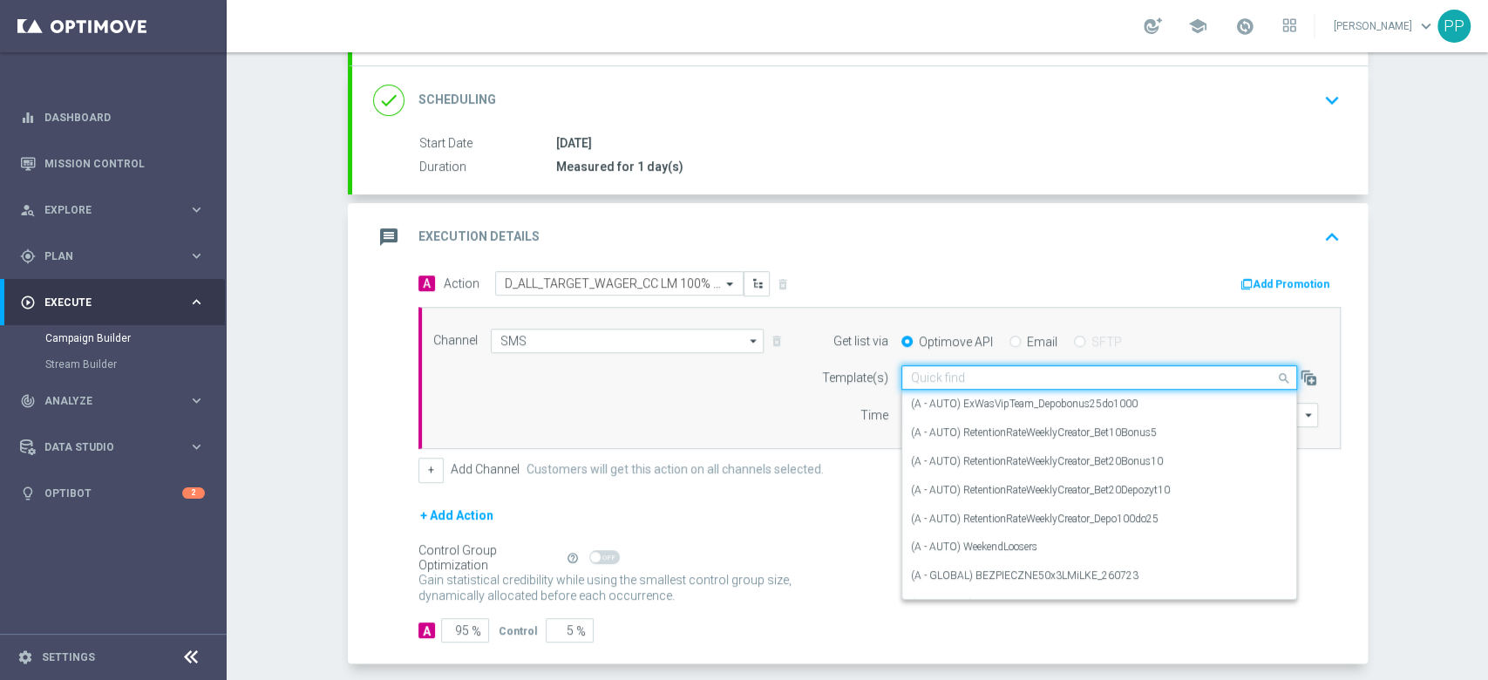
click at [927, 370] on input "text" at bounding box center [1082, 377] width 342 height 15
paste input "D_ALL_TARGET_WAGER_CC LM 100% do 500 PLN SR SMS_150925"
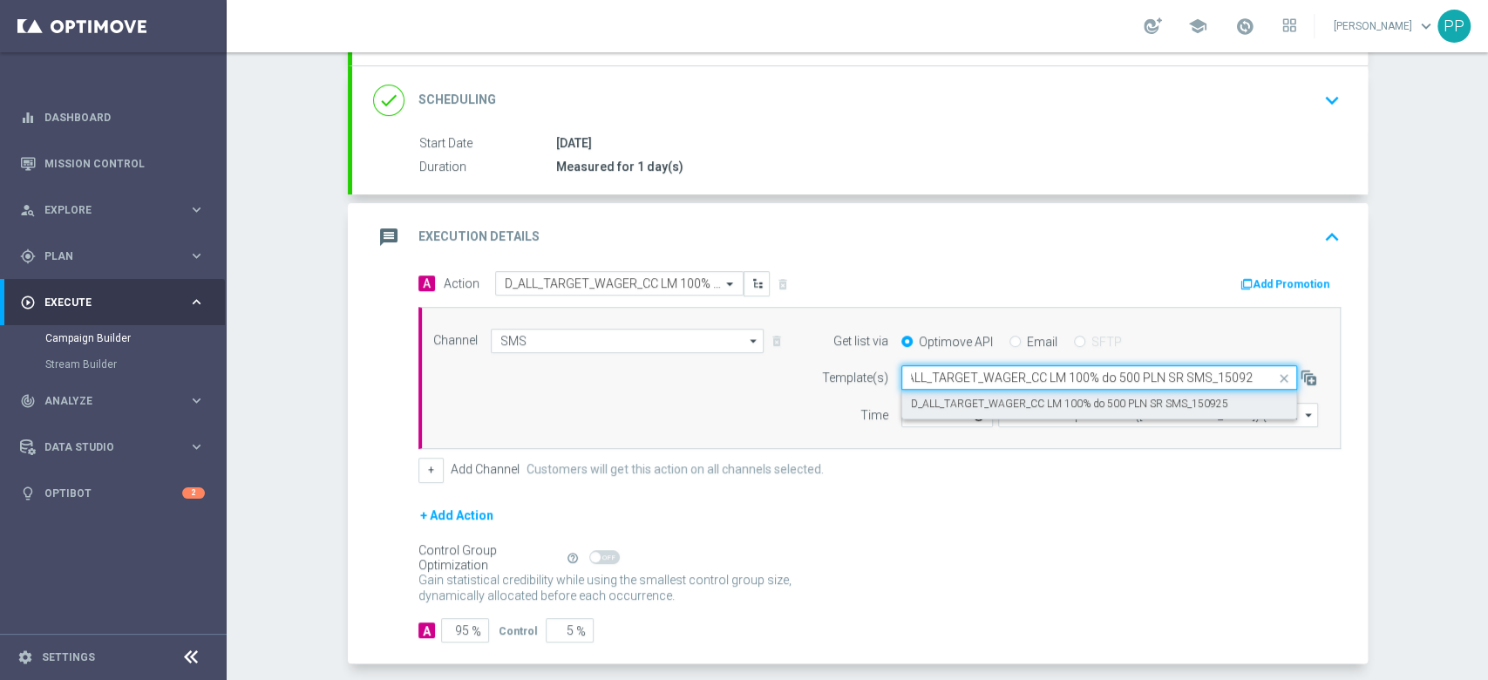
click at [941, 397] on label "D_ALL_TARGET_WAGER_CC LM 100% do 500 PLN SR SMS_150925" at bounding box center [1069, 404] width 317 height 15
type input "D_ALL_TARGET_WAGER_CC LM 100% do 500 PLN SR SMS_150925"
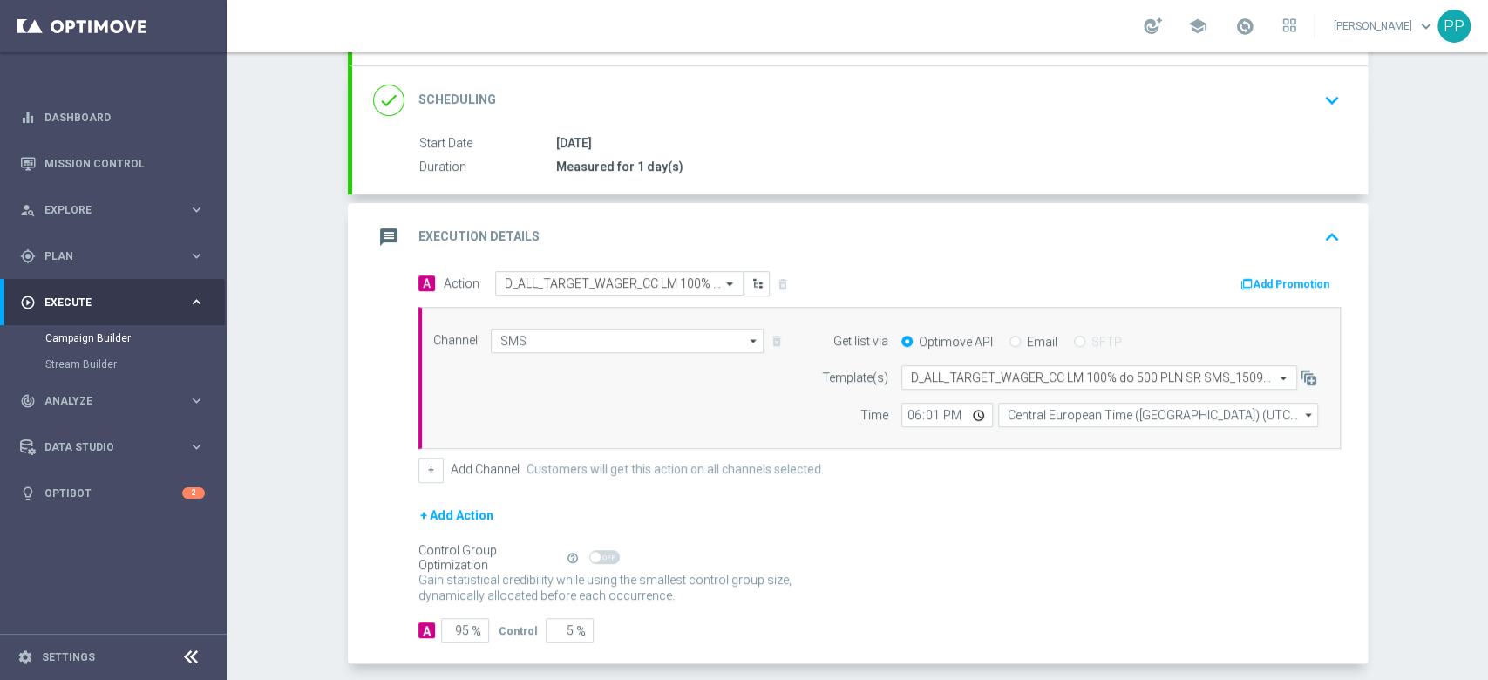
scroll to position [0, 0]
click at [723, 394] on div "Channel SMS SMS arrow_drop_down Show Selected 1 of 22 Target group only SMS" at bounding box center [876, 378] width 912 height 99
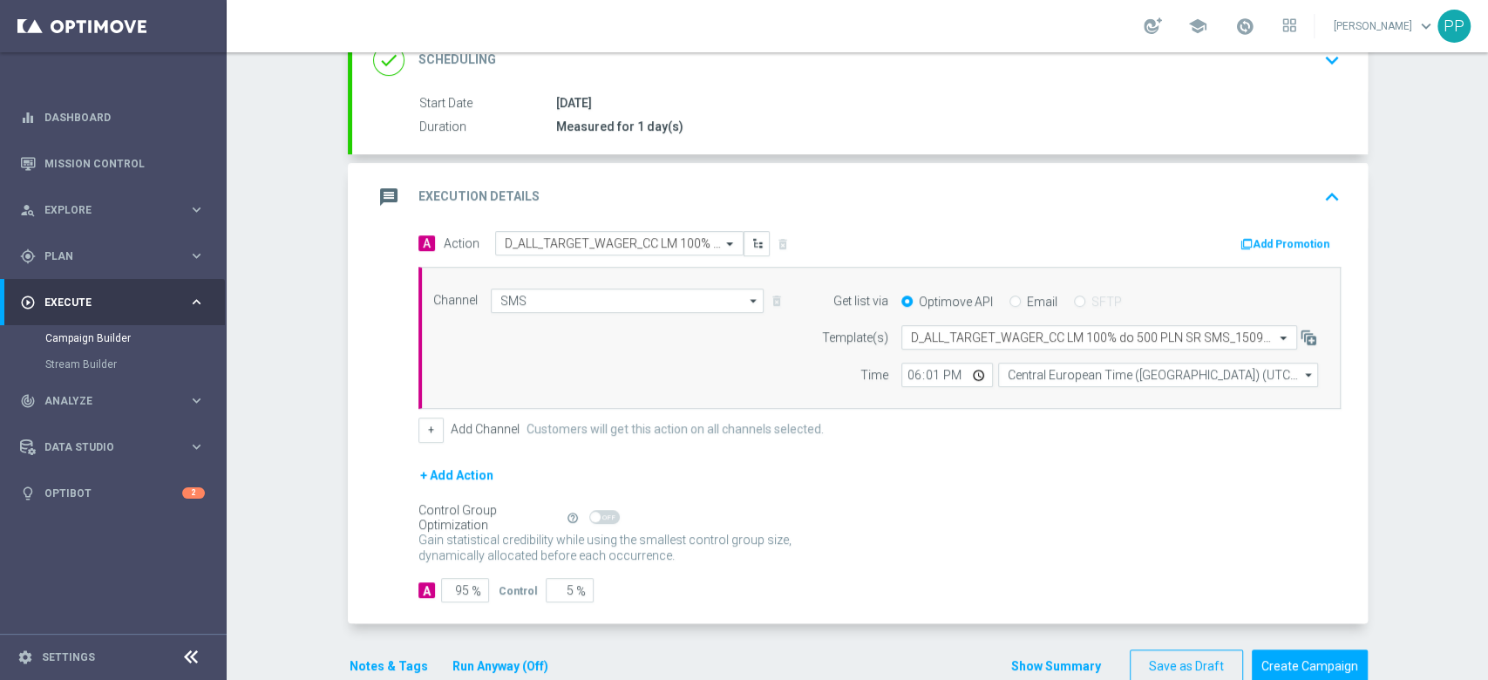
scroll to position [317, 0]
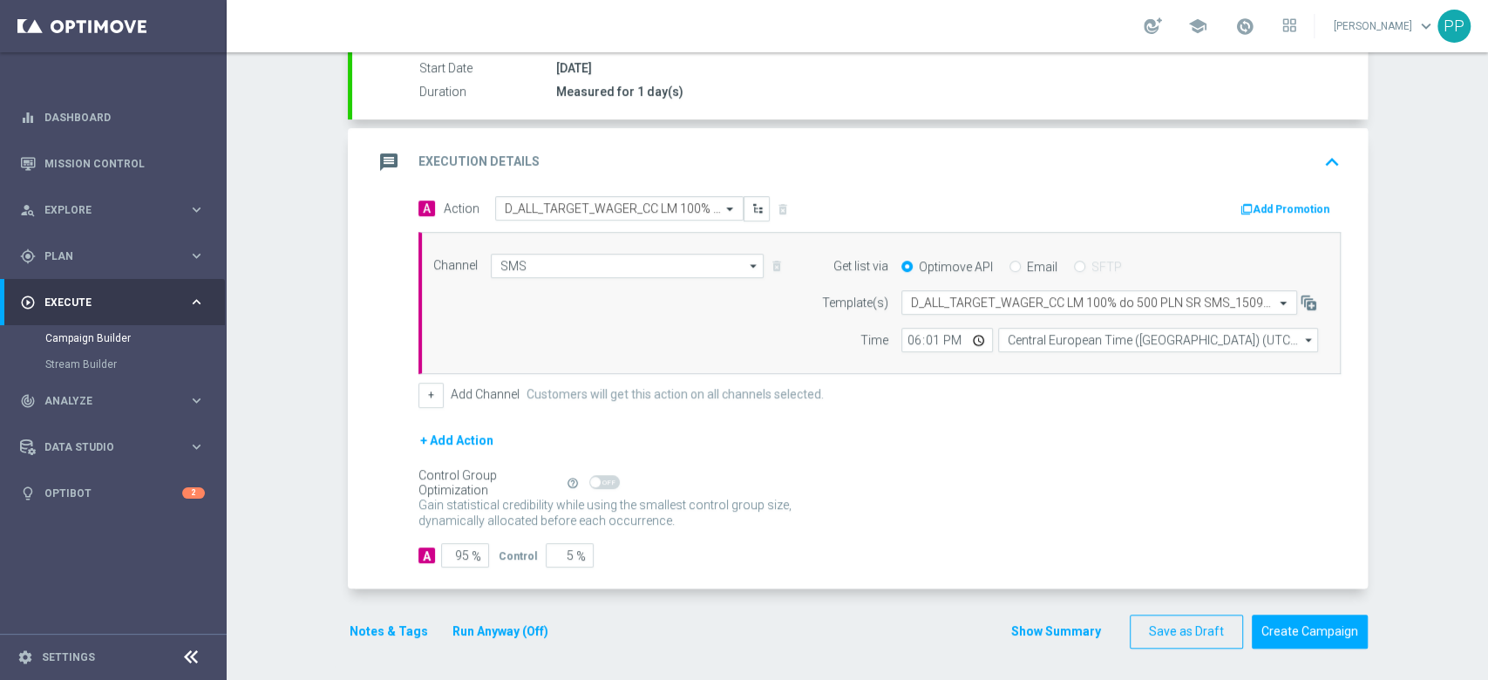
click at [409, 631] on button "Notes & Tags" at bounding box center [389, 632] width 82 height 22
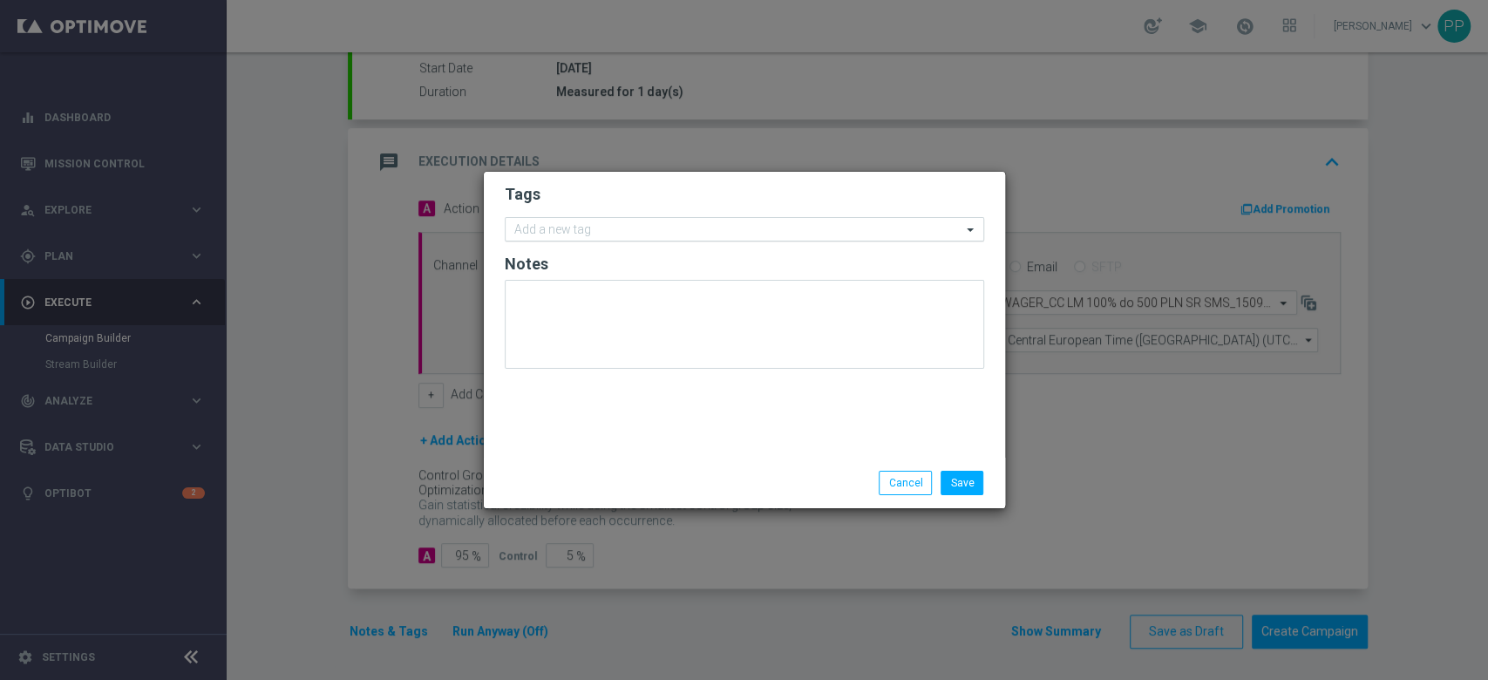
click at [635, 234] on input "text" at bounding box center [737, 230] width 447 height 15
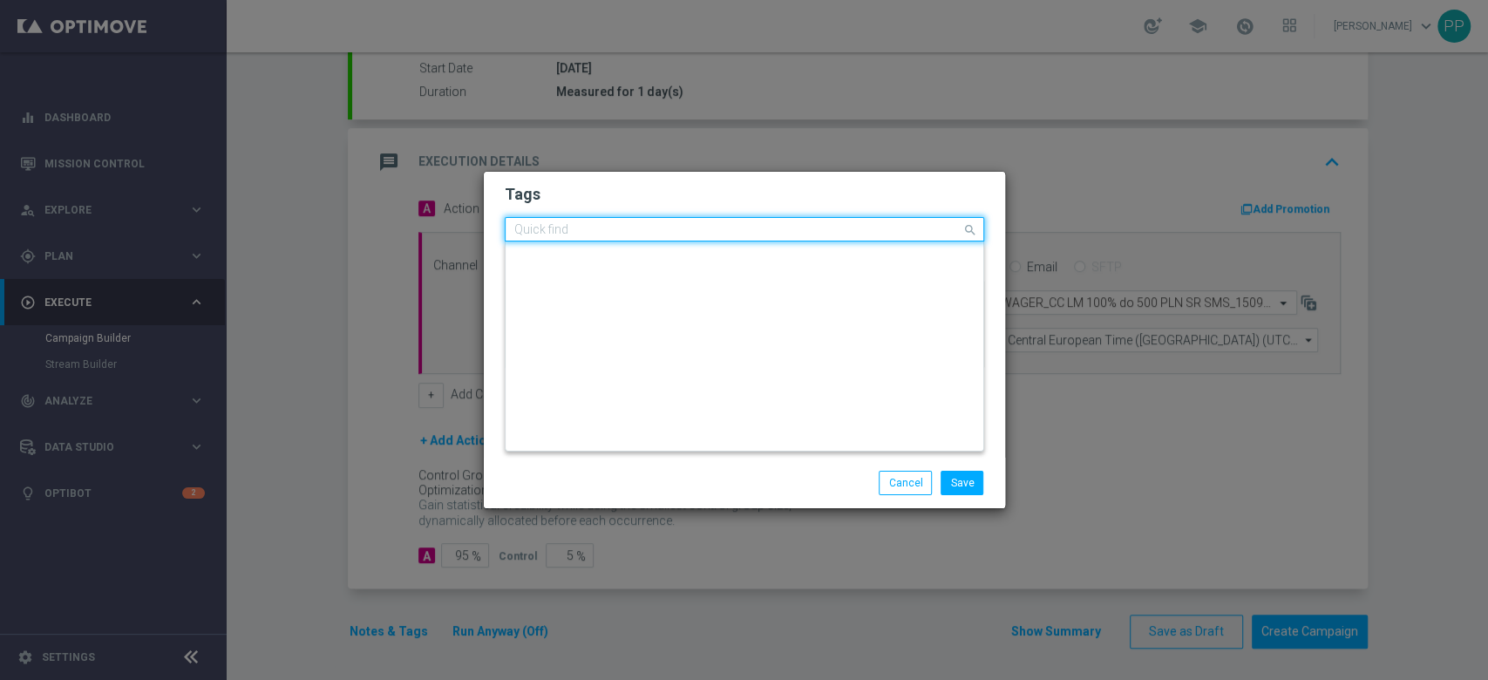
type input "d"
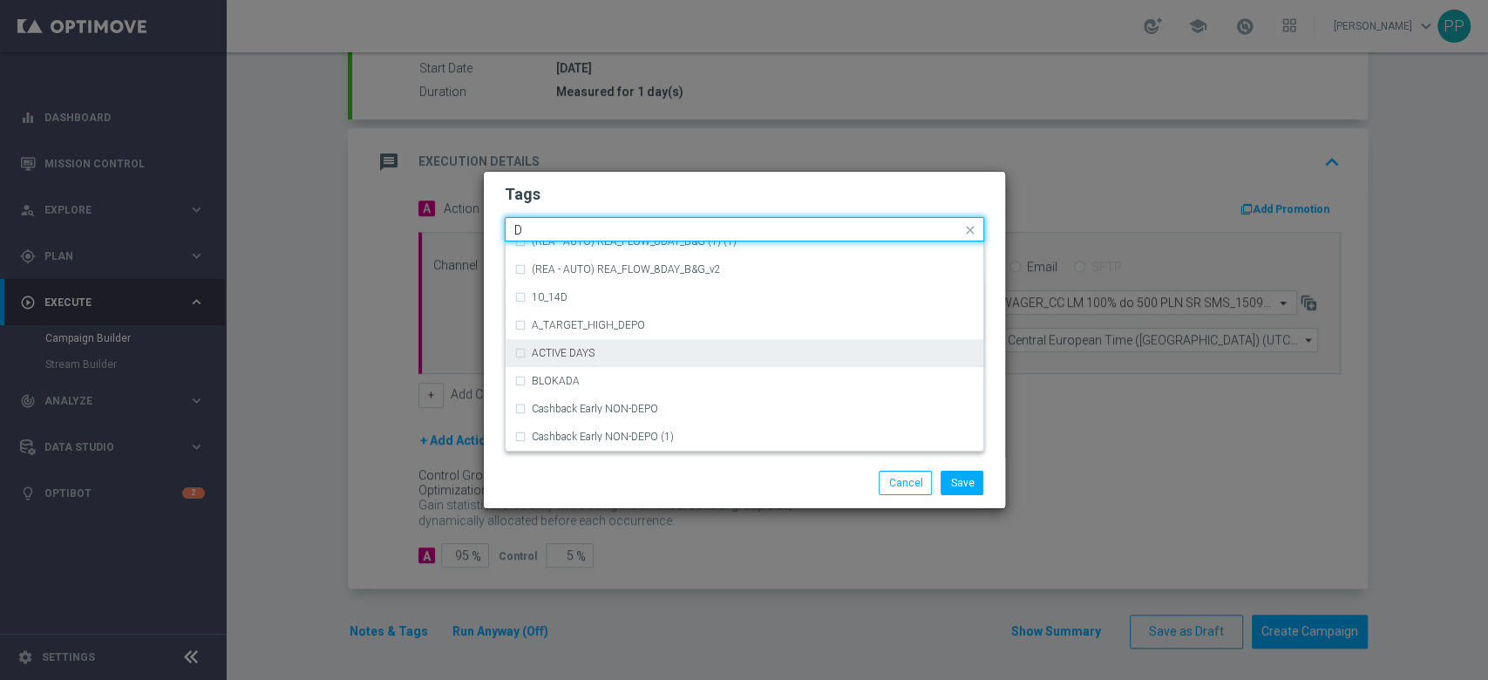
scroll to position [1859, 0]
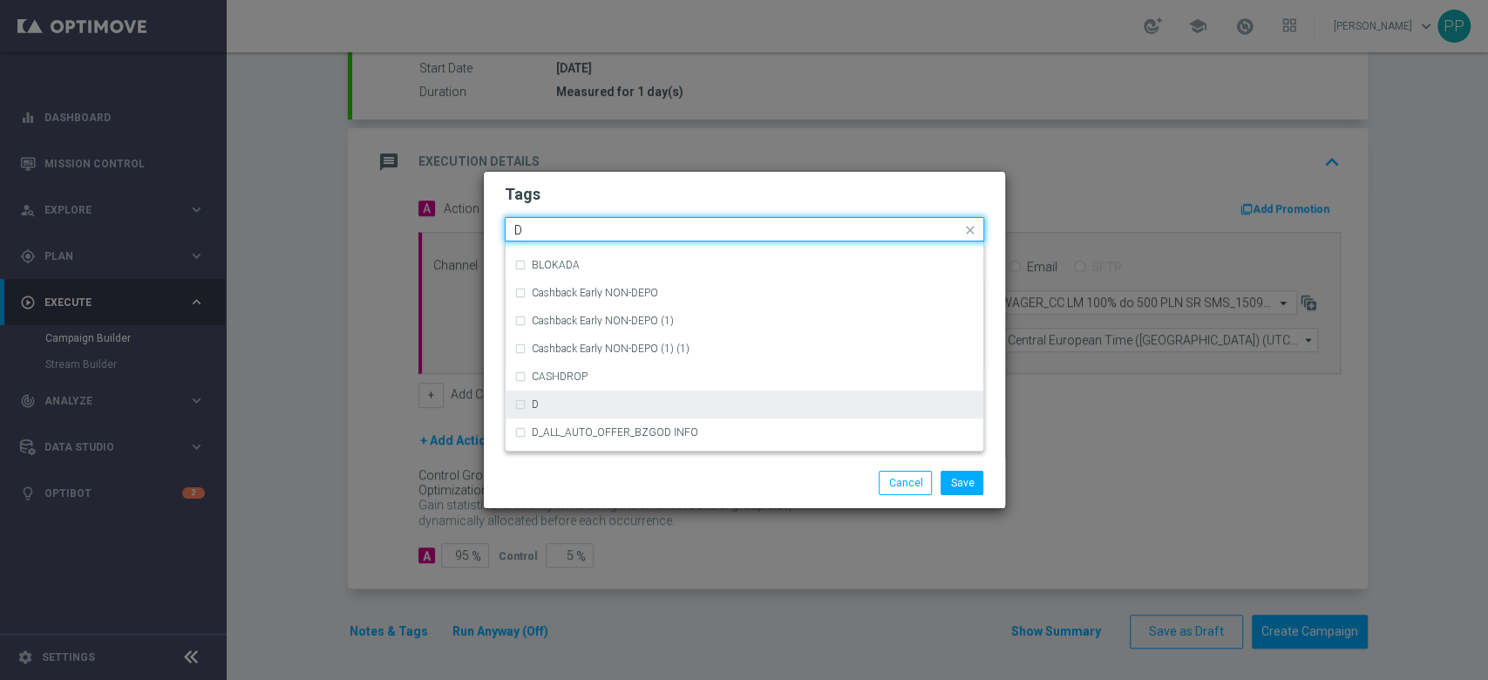
click at [566, 411] on div "D" at bounding box center [744, 404] width 460 height 28
type input "D"
click at [531, 227] on input "D" at bounding box center [737, 230] width 447 height 15
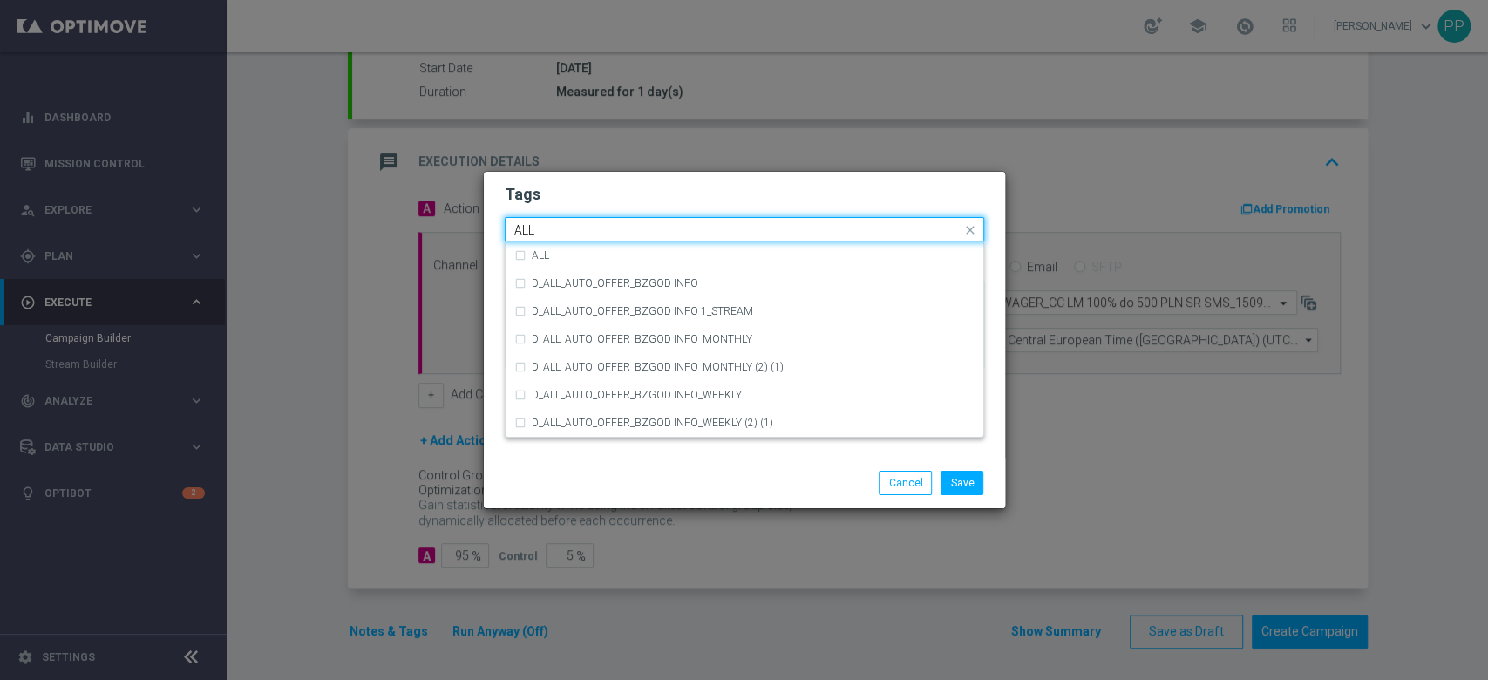
scroll to position [0, 0]
click at [541, 260] on label "ALL" at bounding box center [540, 255] width 17 height 10
click at [550, 229] on input "ALL" at bounding box center [737, 230] width 447 height 15
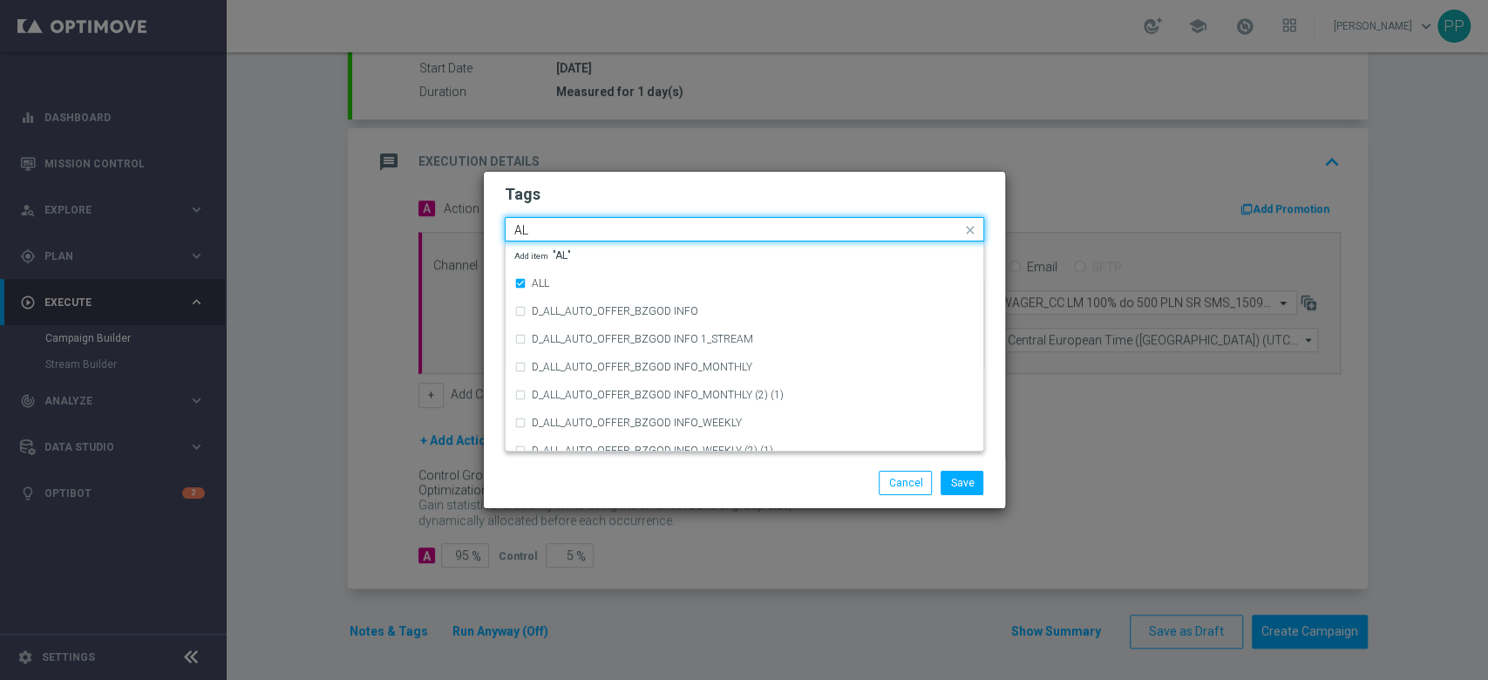
type input "A"
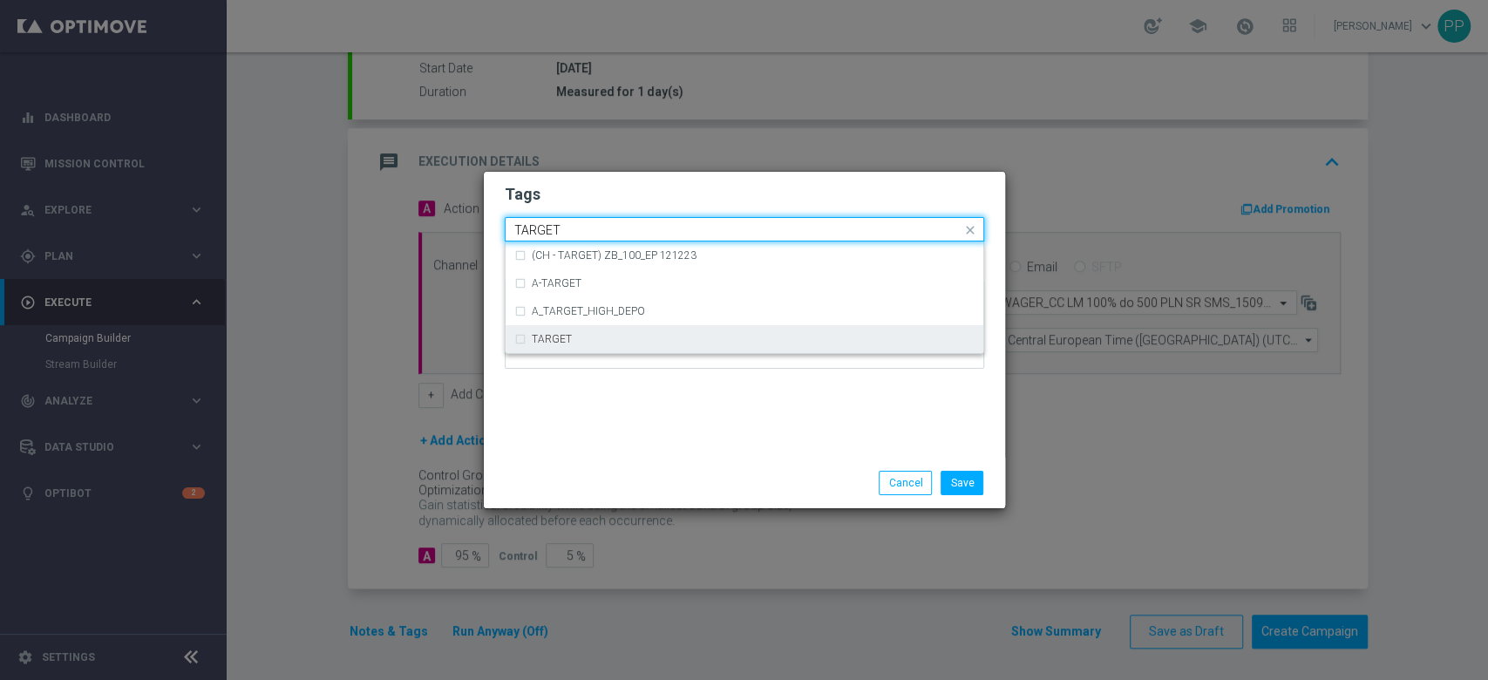
click at [569, 353] on ng-dropdown-panel "(CH - TARGET) ZB_100_EP 121223 A-TARGET A_TARGET_HIGH_DEPO TARGET" at bounding box center [744, 297] width 479 height 112
click at [581, 341] on div "TARGET" at bounding box center [753, 339] width 443 height 10
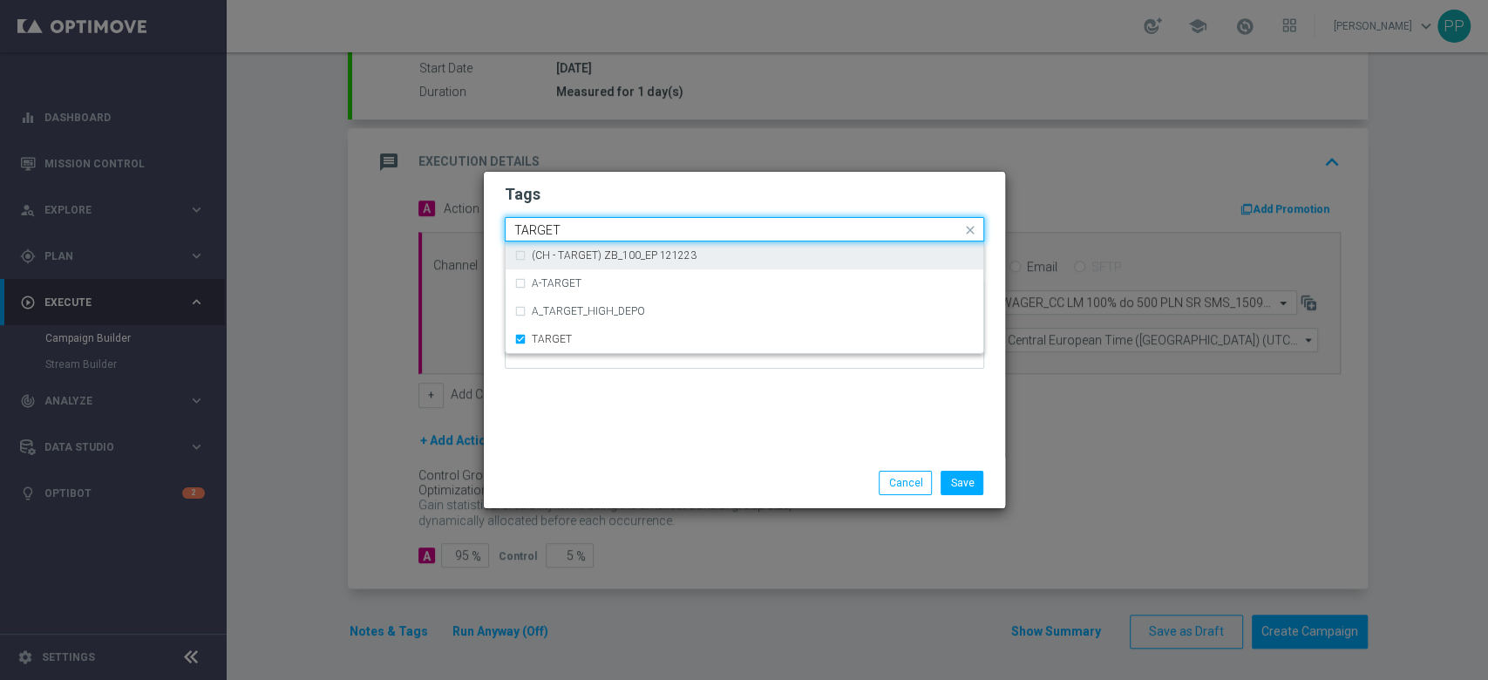
click at [580, 229] on input "TARGET" at bounding box center [737, 230] width 447 height 15
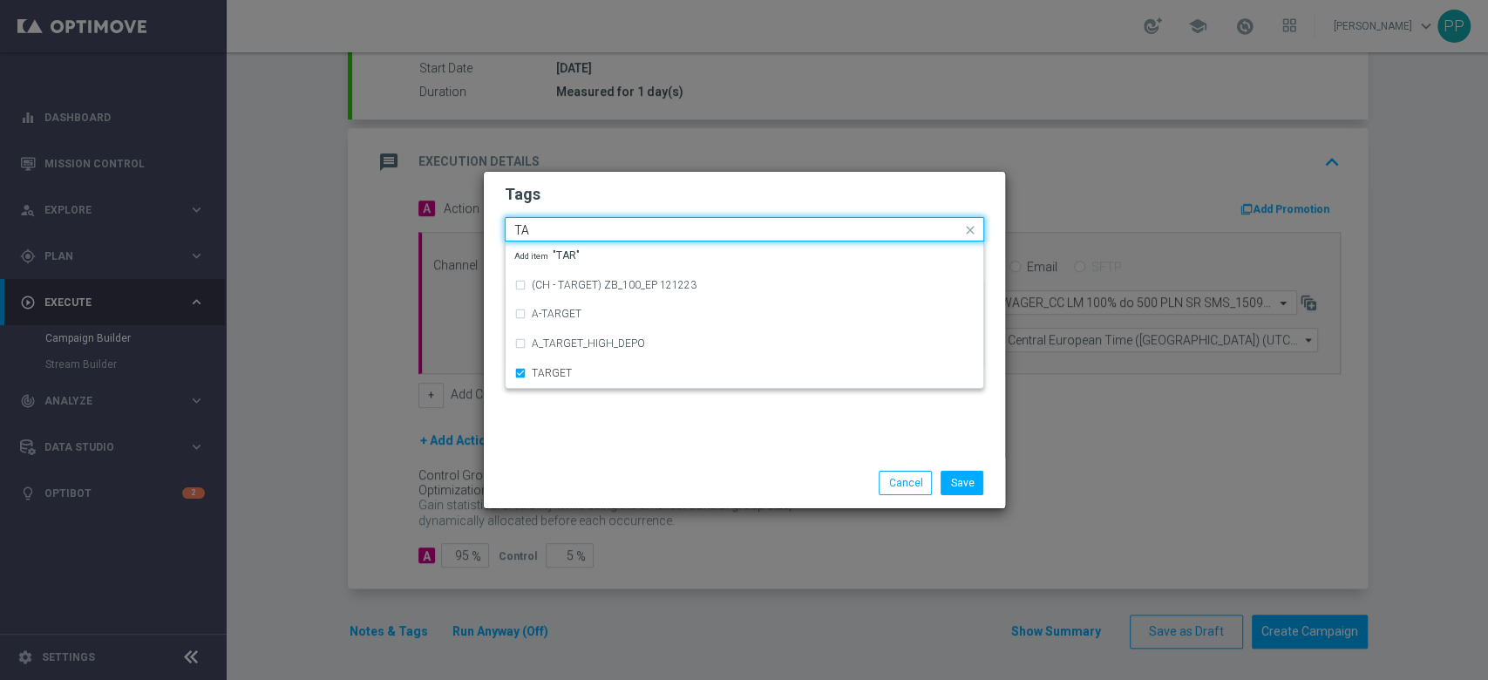
type input "T"
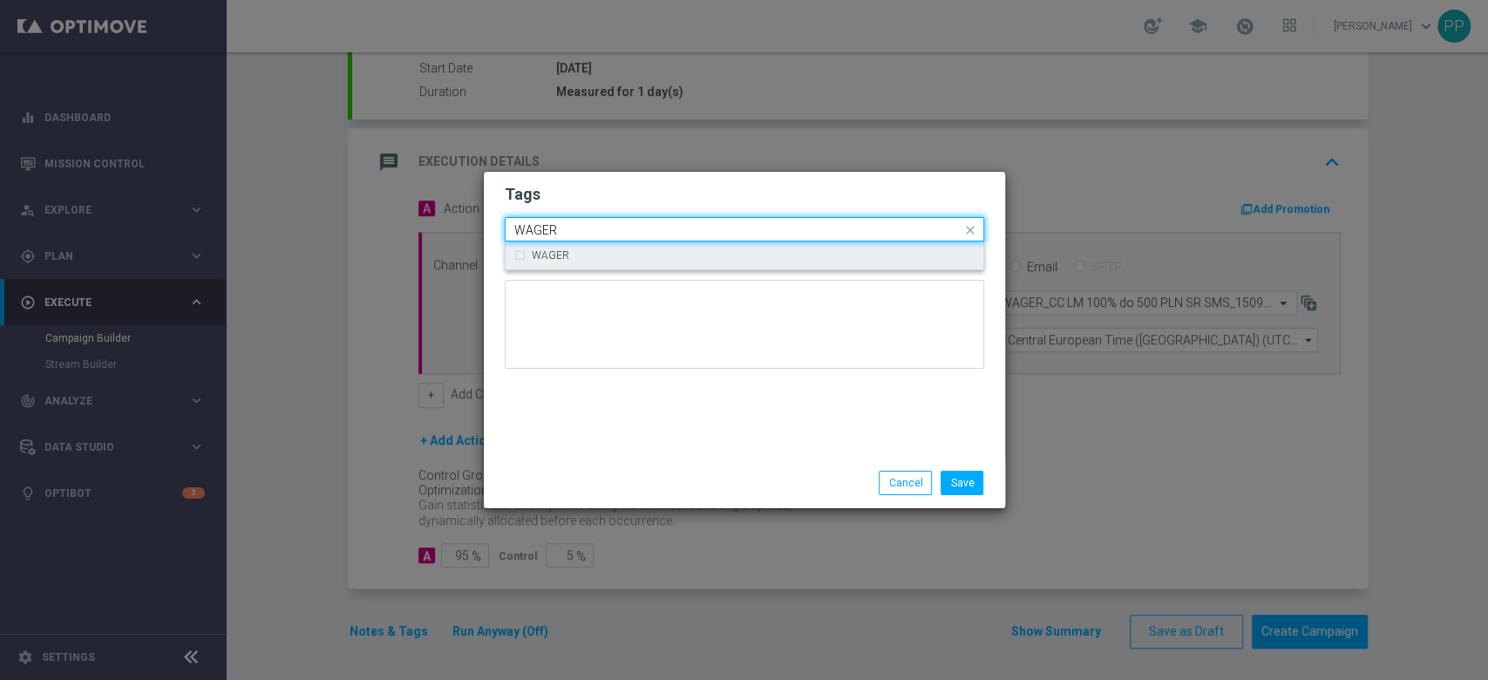
click at [579, 251] on div "WAGER" at bounding box center [753, 255] width 443 height 10
click at [569, 234] on input "WAGER" at bounding box center [737, 230] width 447 height 15
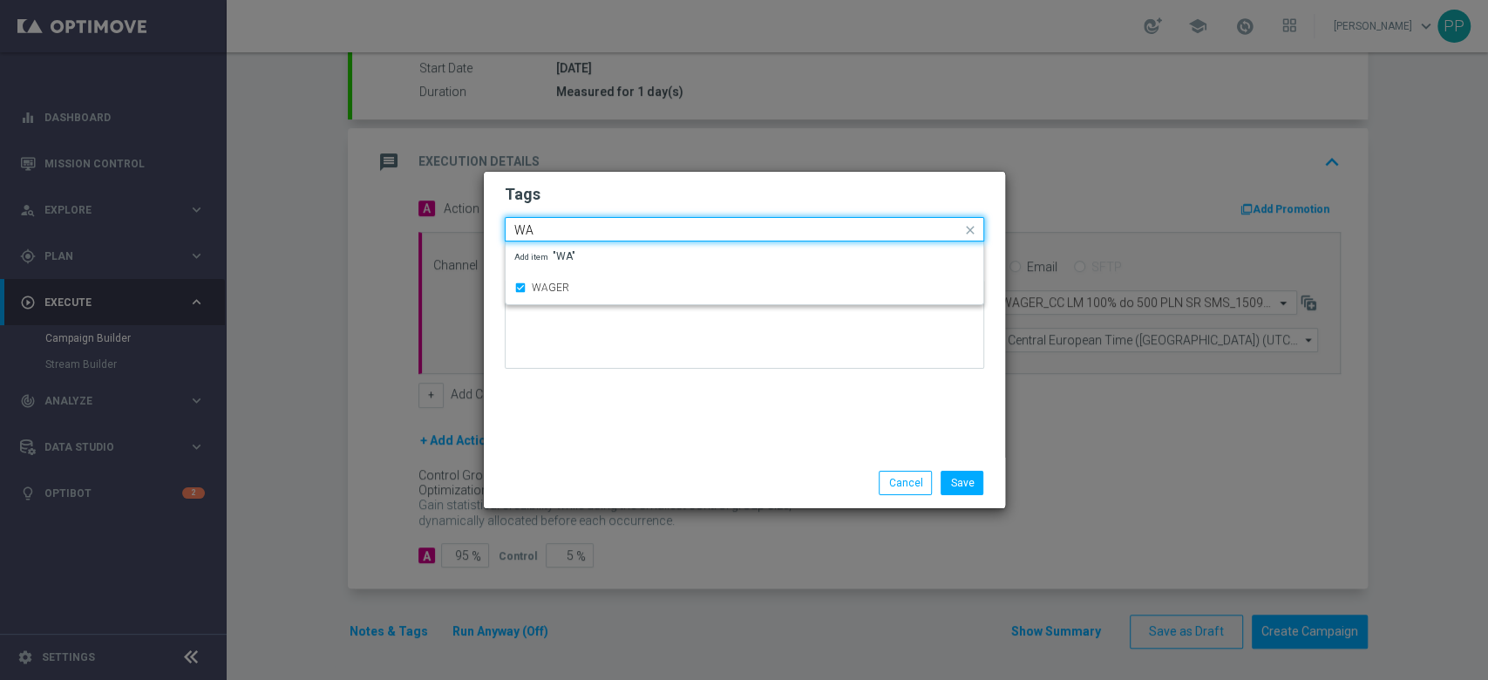
type input "W"
click at [558, 280] on label "Call Center" at bounding box center [556, 283] width 49 height 10
type input "Call"
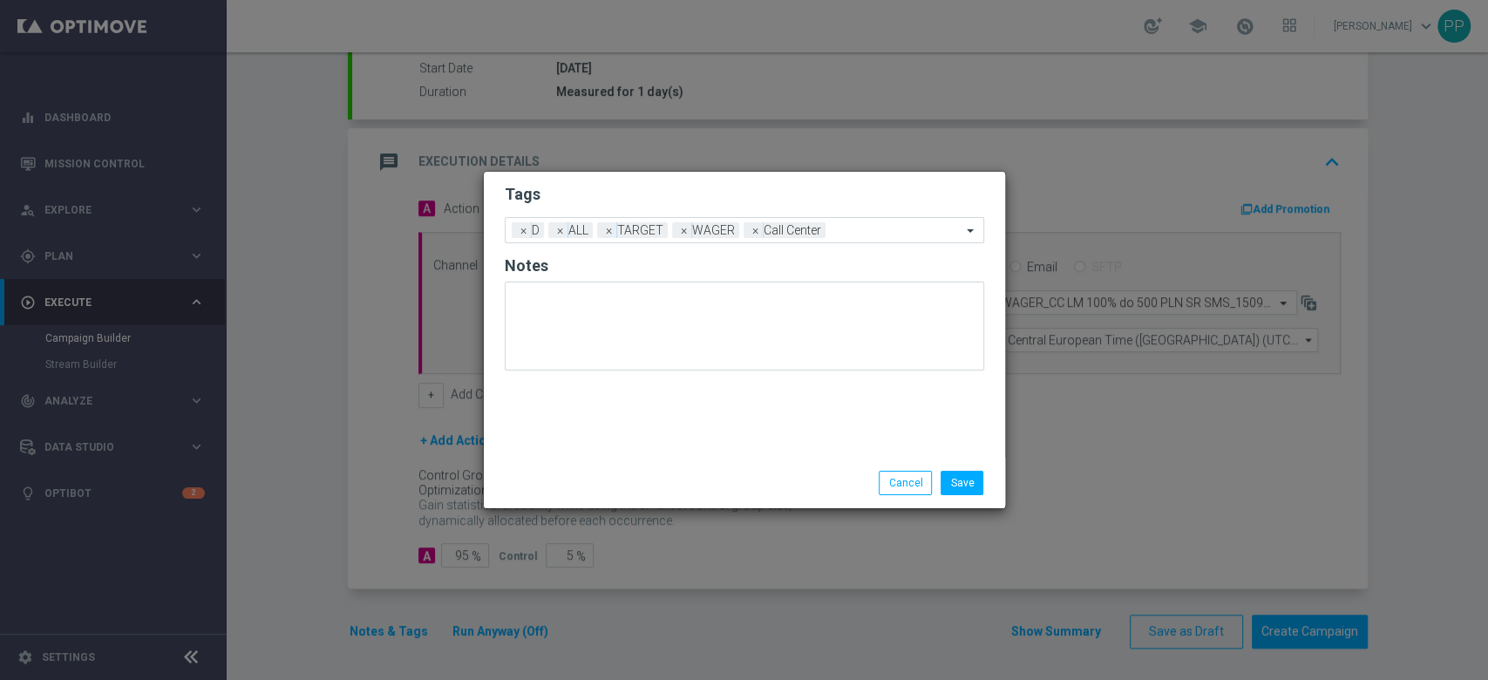
click at [615, 390] on div "Tags Add a new tag × D × ALL × TARGET × WAGER × Call Center Notes" at bounding box center [744, 315] width 521 height 286
click at [957, 475] on button "Save" at bounding box center [961, 483] width 43 height 24
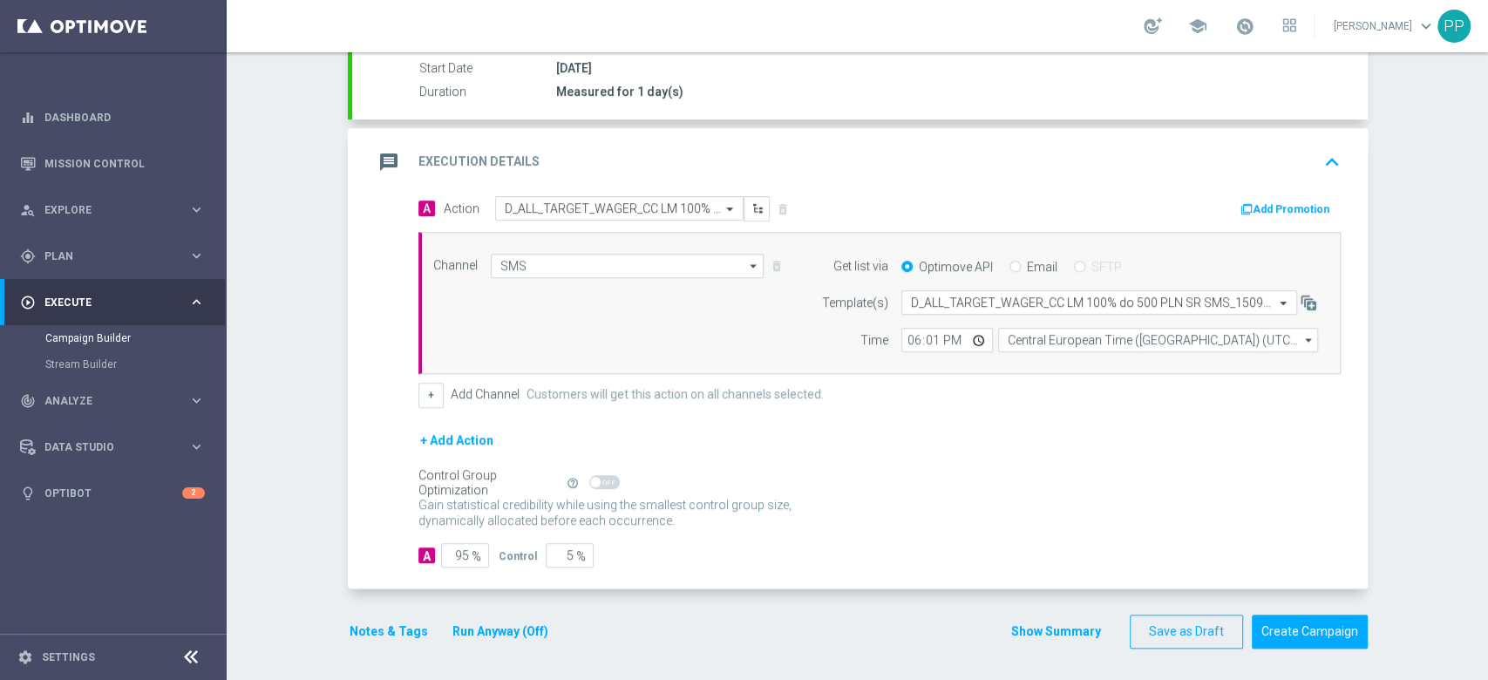
click at [956, 473] on div "Control Group Optimization Self Optimizing Campaign help_outline" at bounding box center [879, 482] width 922 height 19
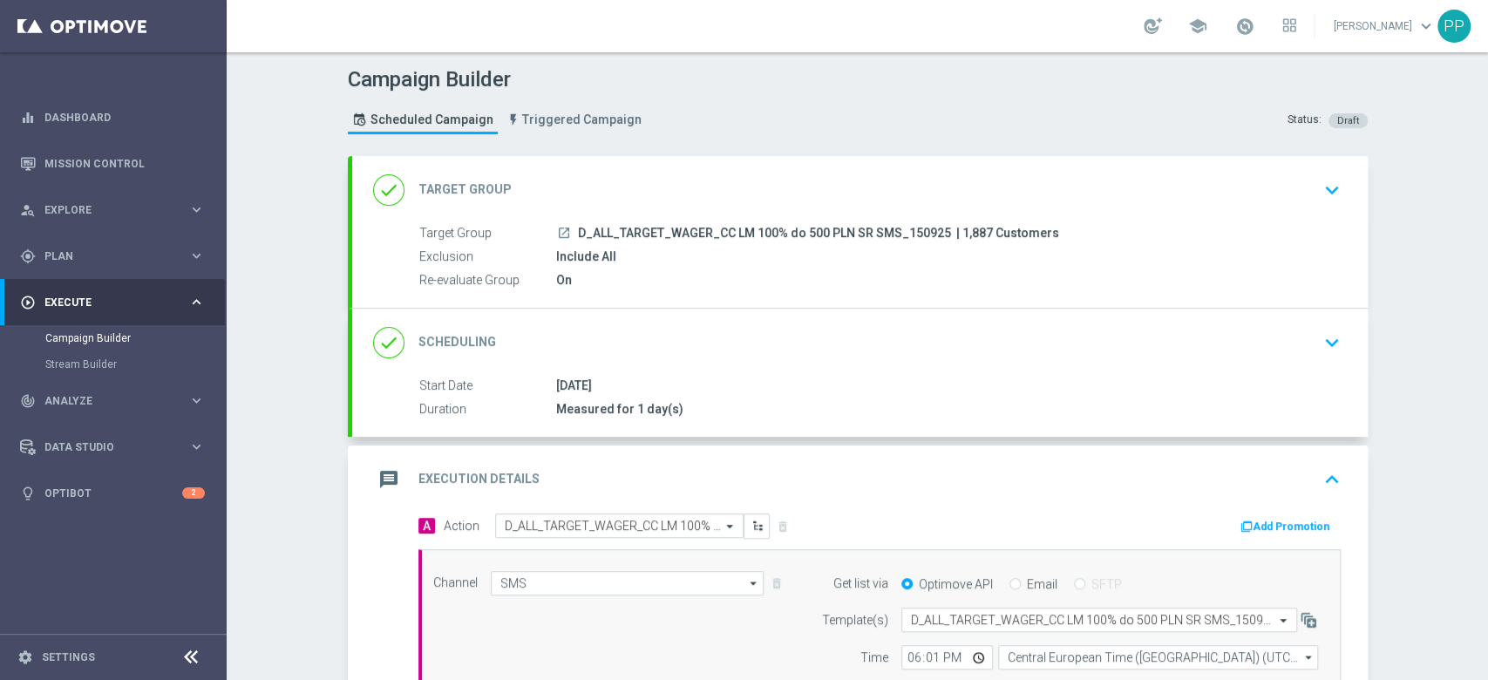
click at [743, 338] on div "done Scheduling keyboard_arrow_down" at bounding box center [860, 342] width 974 height 33
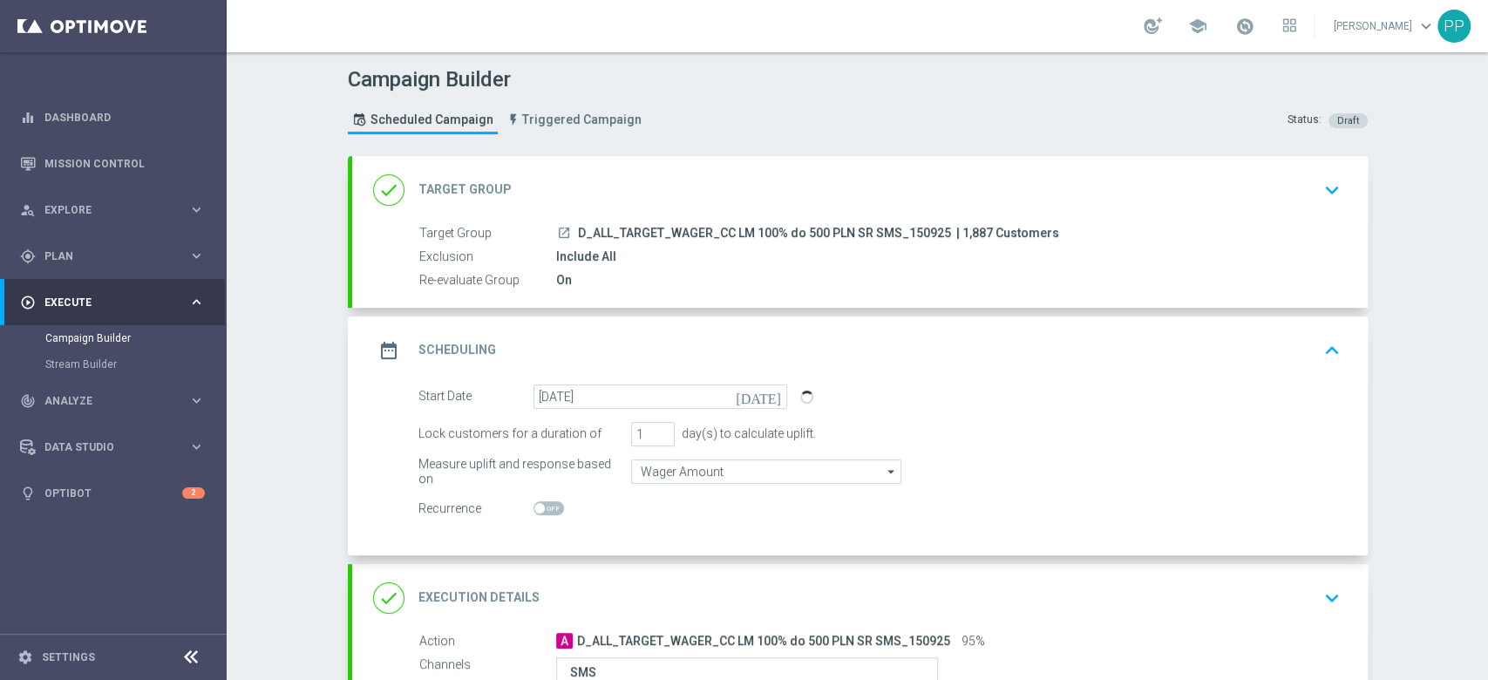
click at [663, 349] on div "date_range Scheduling keyboard_arrow_up" at bounding box center [860, 350] width 974 height 33
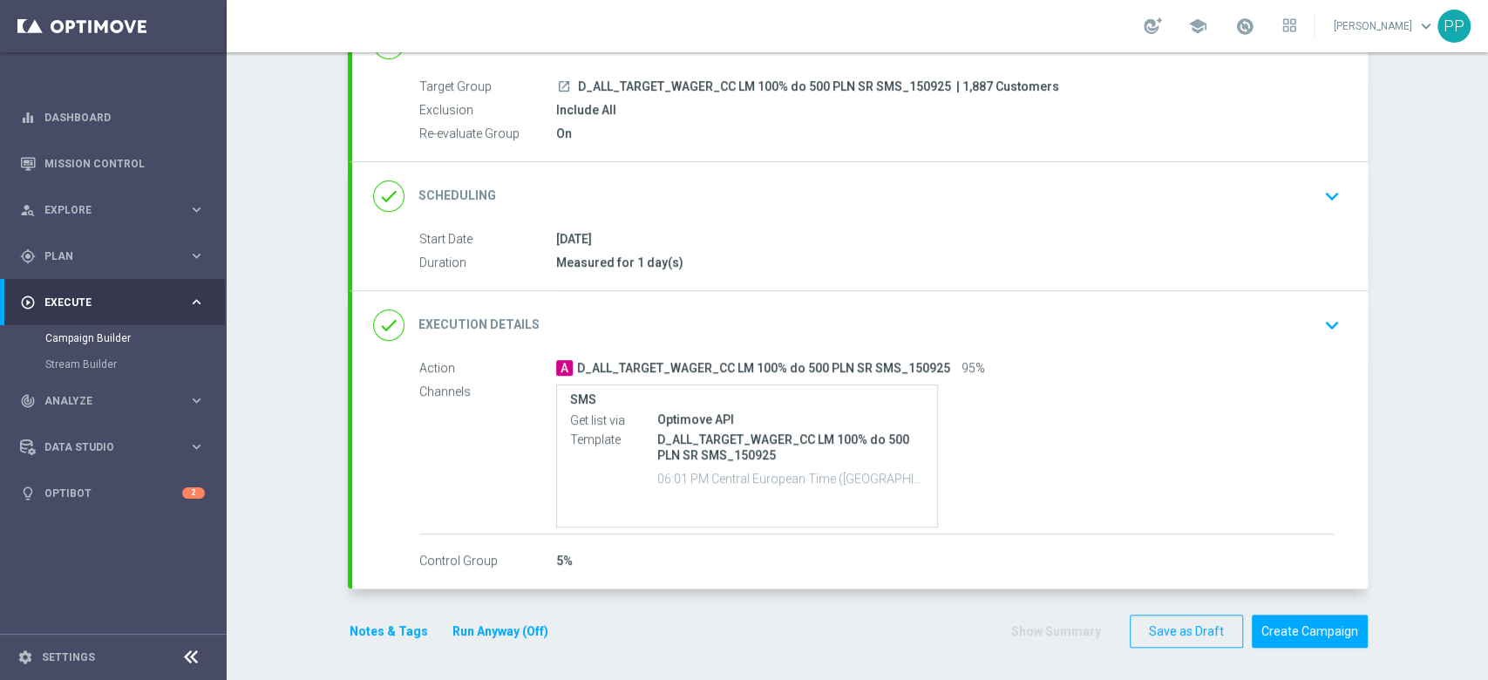
scroll to position [146, 0]
click at [1270, 641] on button "Create Campaign" at bounding box center [1310, 631] width 116 height 34
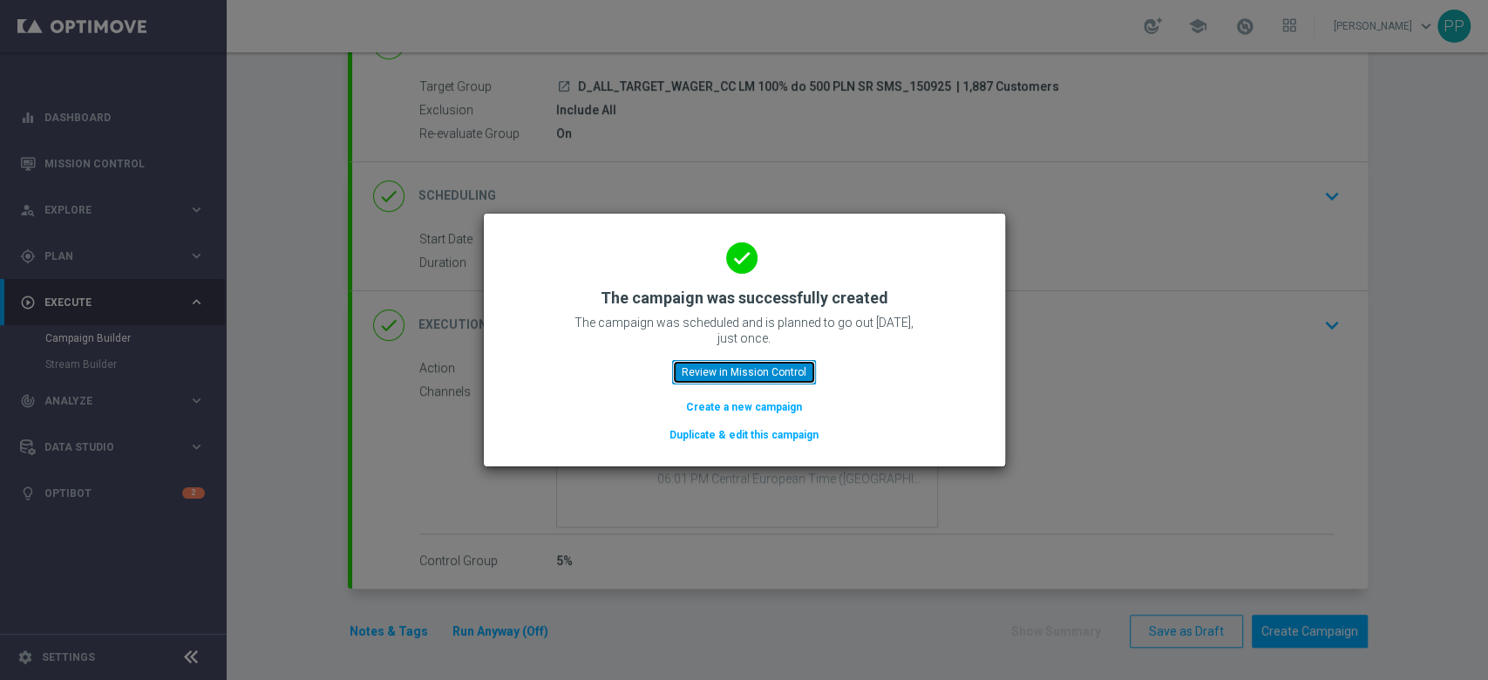
click at [738, 367] on button "Review in Mission Control" at bounding box center [744, 372] width 144 height 24
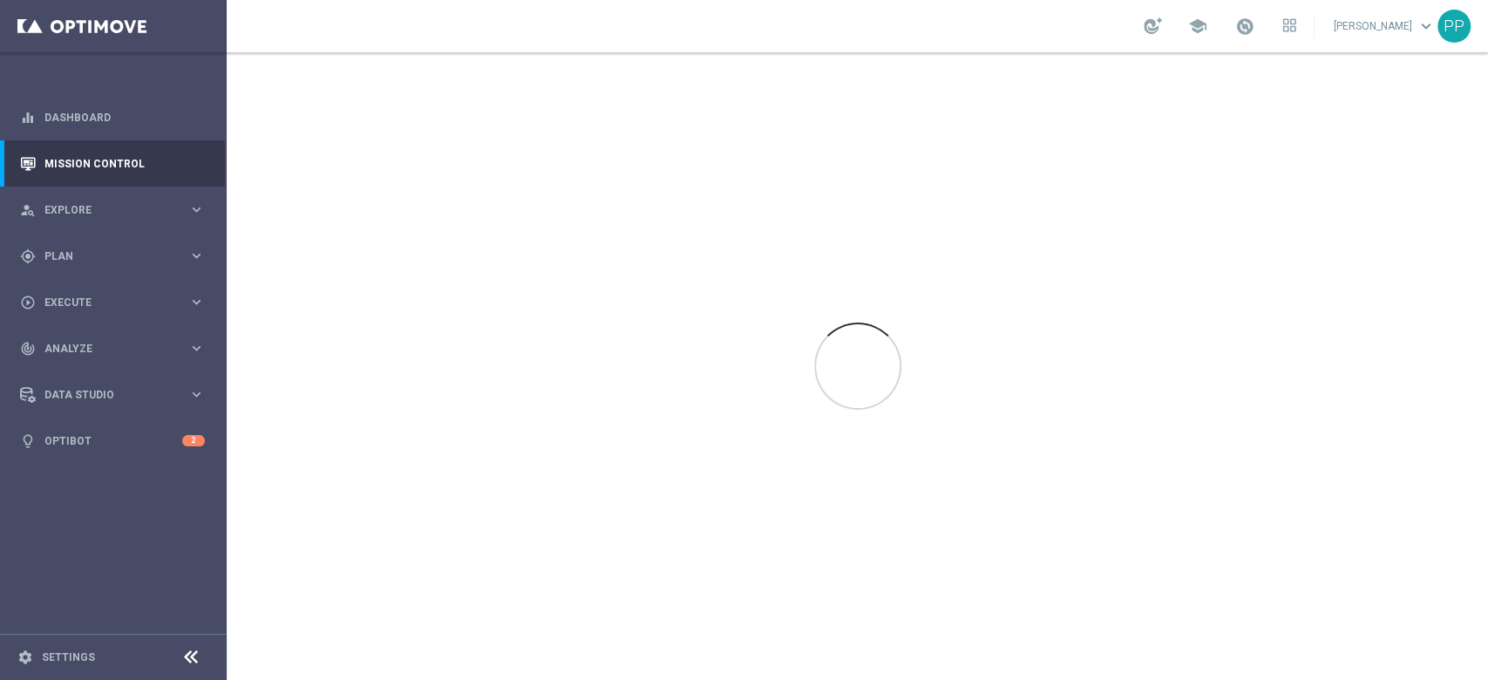
click at [161, 536] on sidenavbar "equalizer Dashboard Mission Control" at bounding box center [113, 340] width 227 height 680
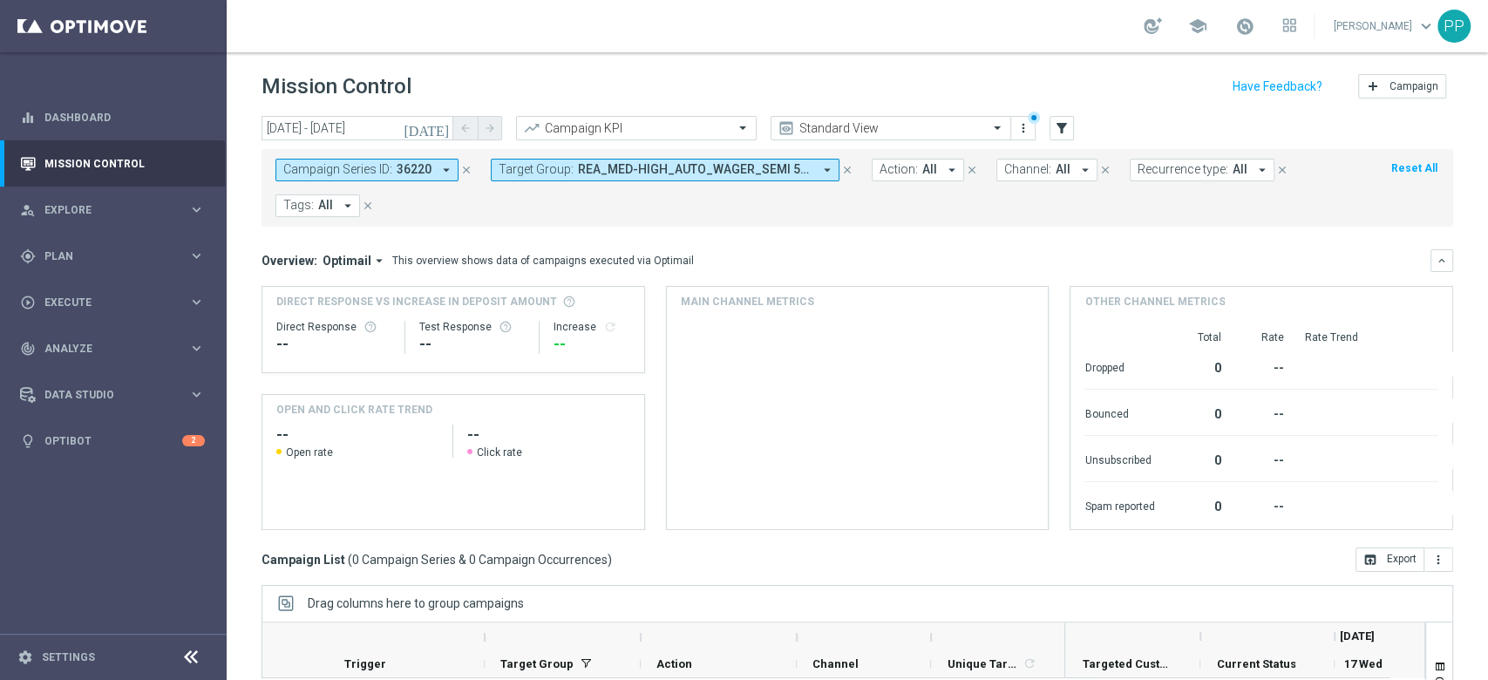
click at [411, 171] on span "36220" at bounding box center [414, 169] width 35 height 15
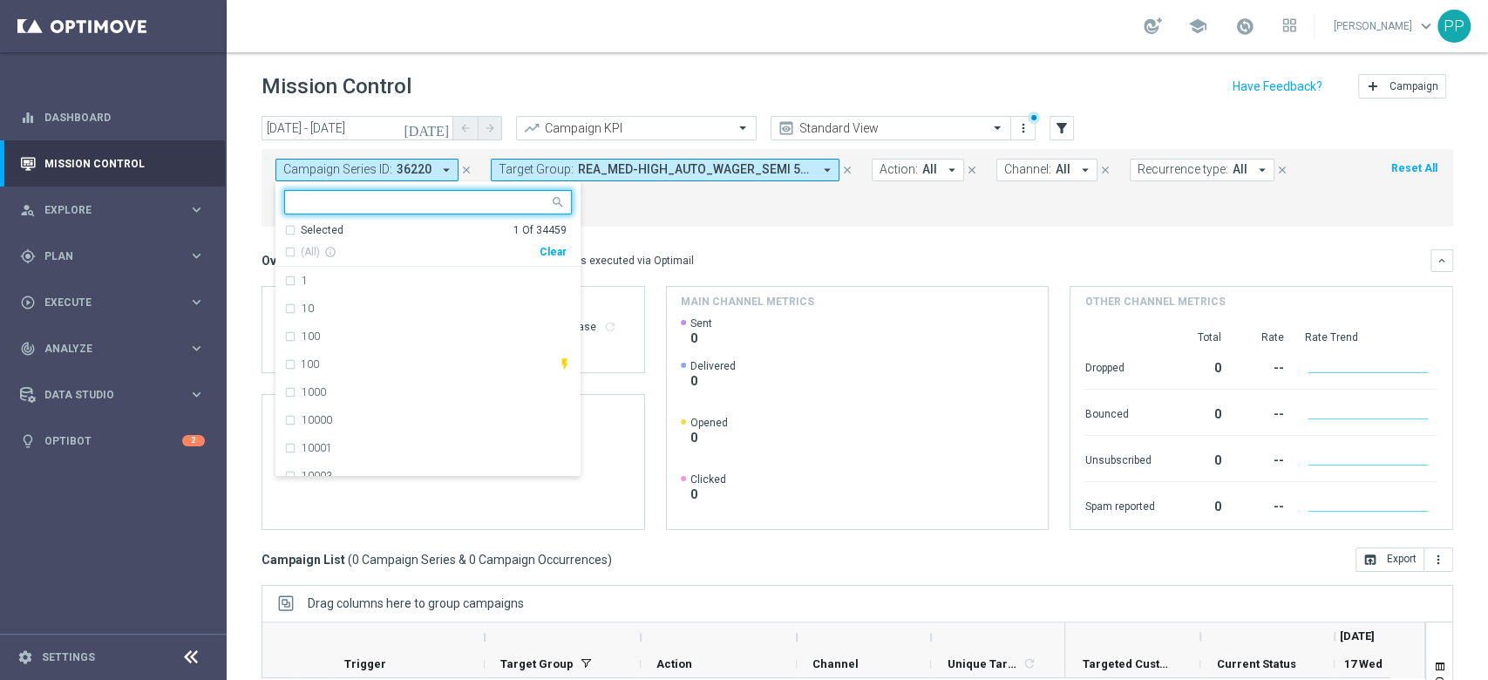
click at [0, 0] on div "Clear" at bounding box center [0, 0] width 0 height 0
click at [641, 216] on div "Campaign Series ID: 36220 arrow_drop_down Selected 0 Of 34459 (All) info_outlin…" at bounding box center [856, 188] width 1191 height 78
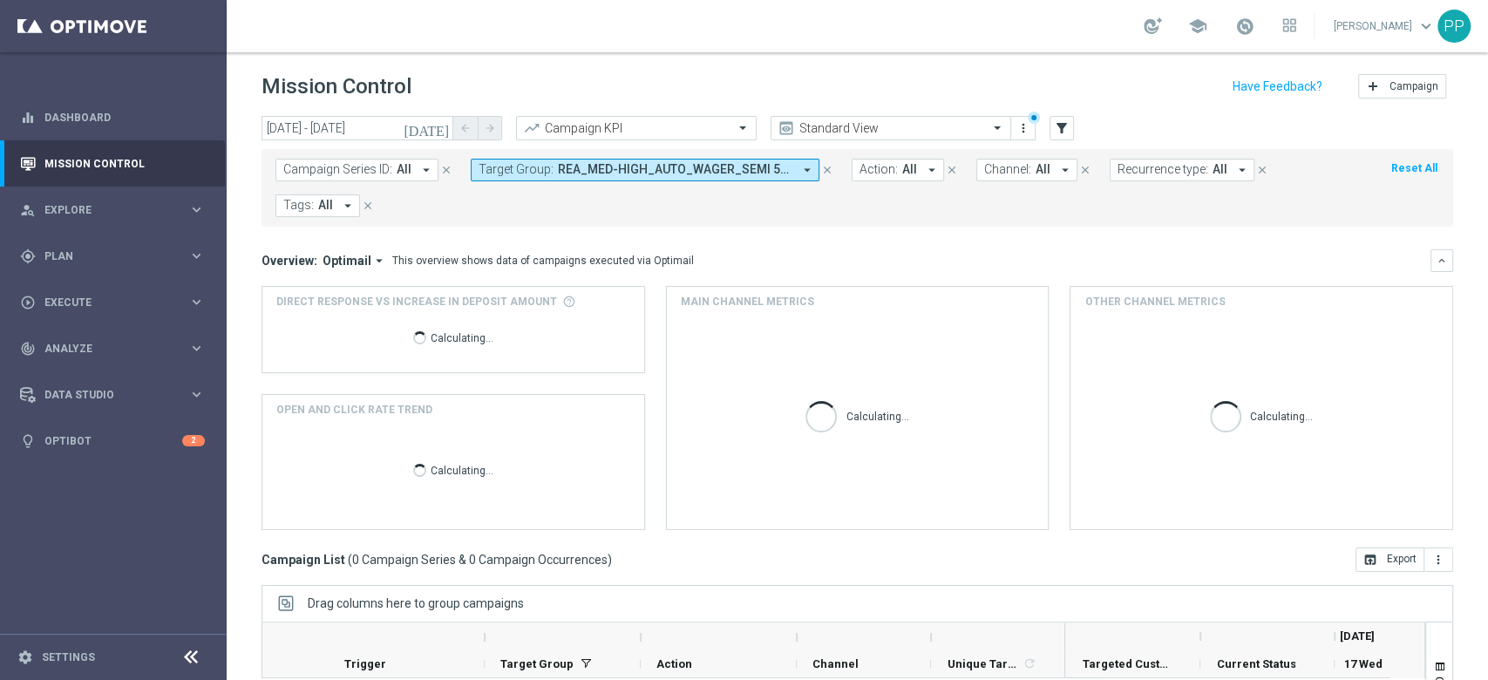
click at [537, 170] on span "Target Group:" at bounding box center [515, 169] width 75 height 15
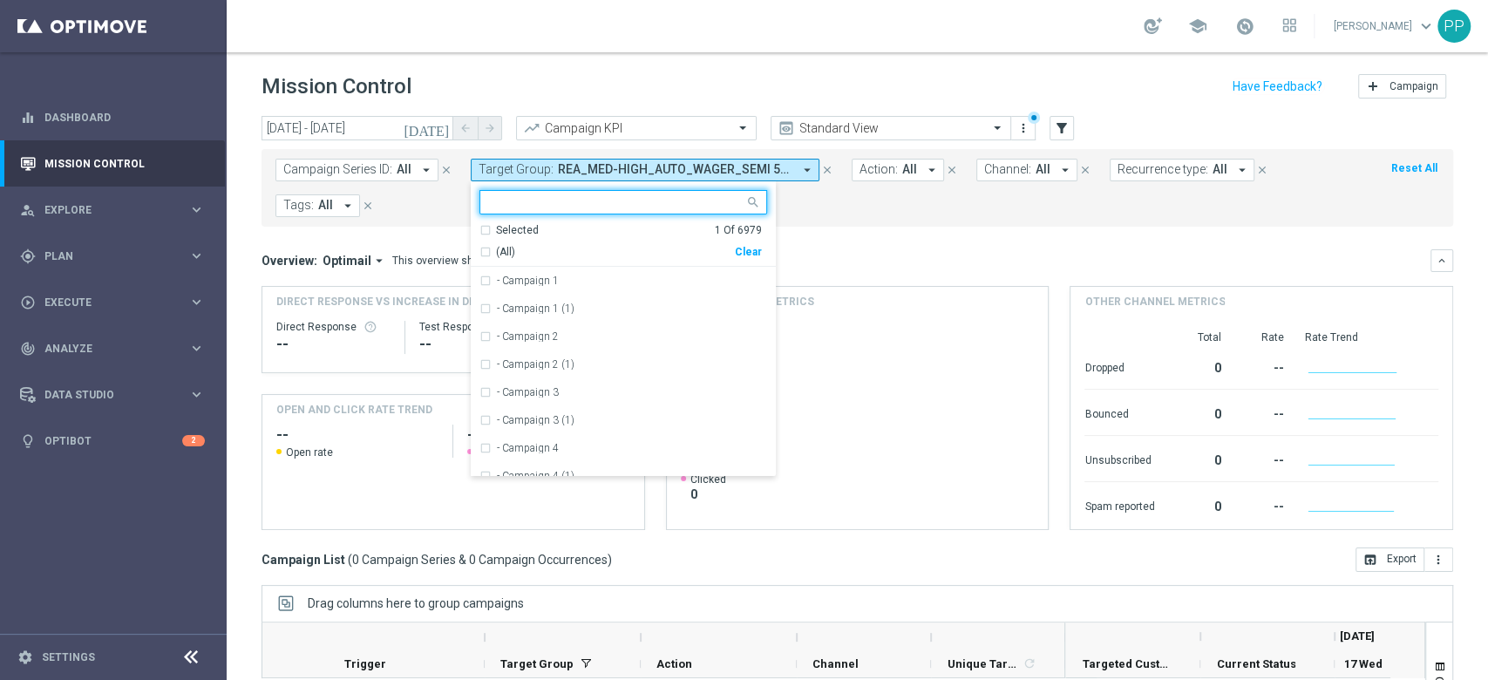
click at [0, 0] on div "Clear" at bounding box center [0, 0] width 0 height 0
click at [811, 212] on form "Campaign Series ID: All arrow_drop_down close Target Group: REA_MED-HIGH_AUTO_W…" at bounding box center [818, 188] width 1086 height 58
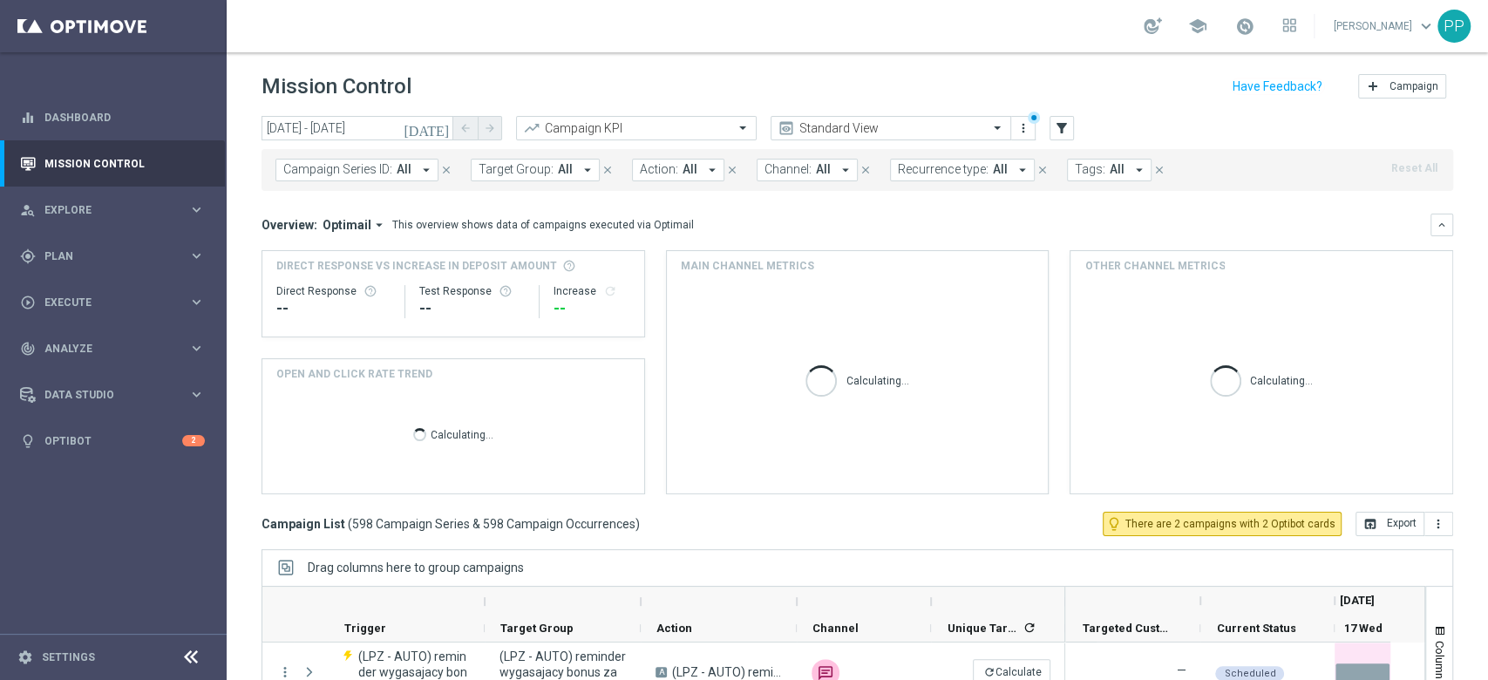
click at [367, 180] on button "Campaign Series ID: All arrow_drop_down" at bounding box center [356, 170] width 163 height 23
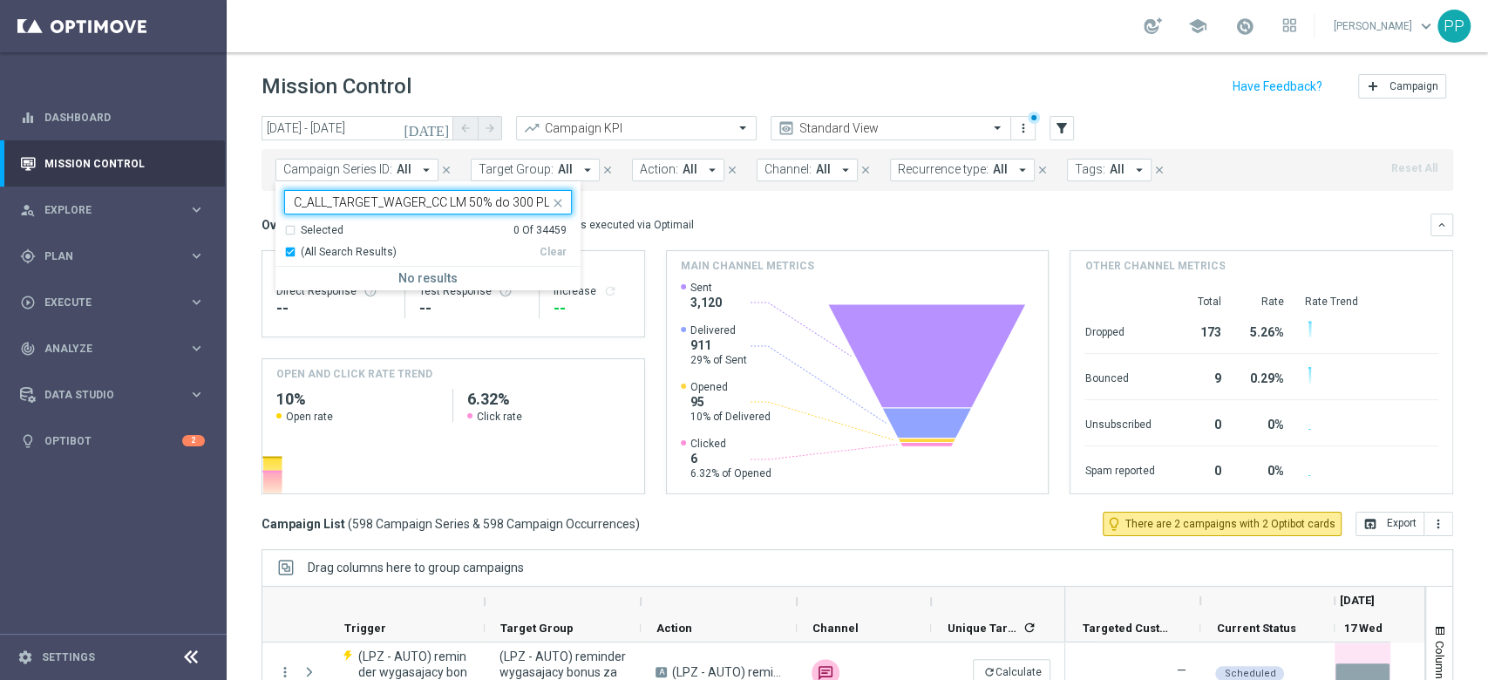
scroll to position [0, 98]
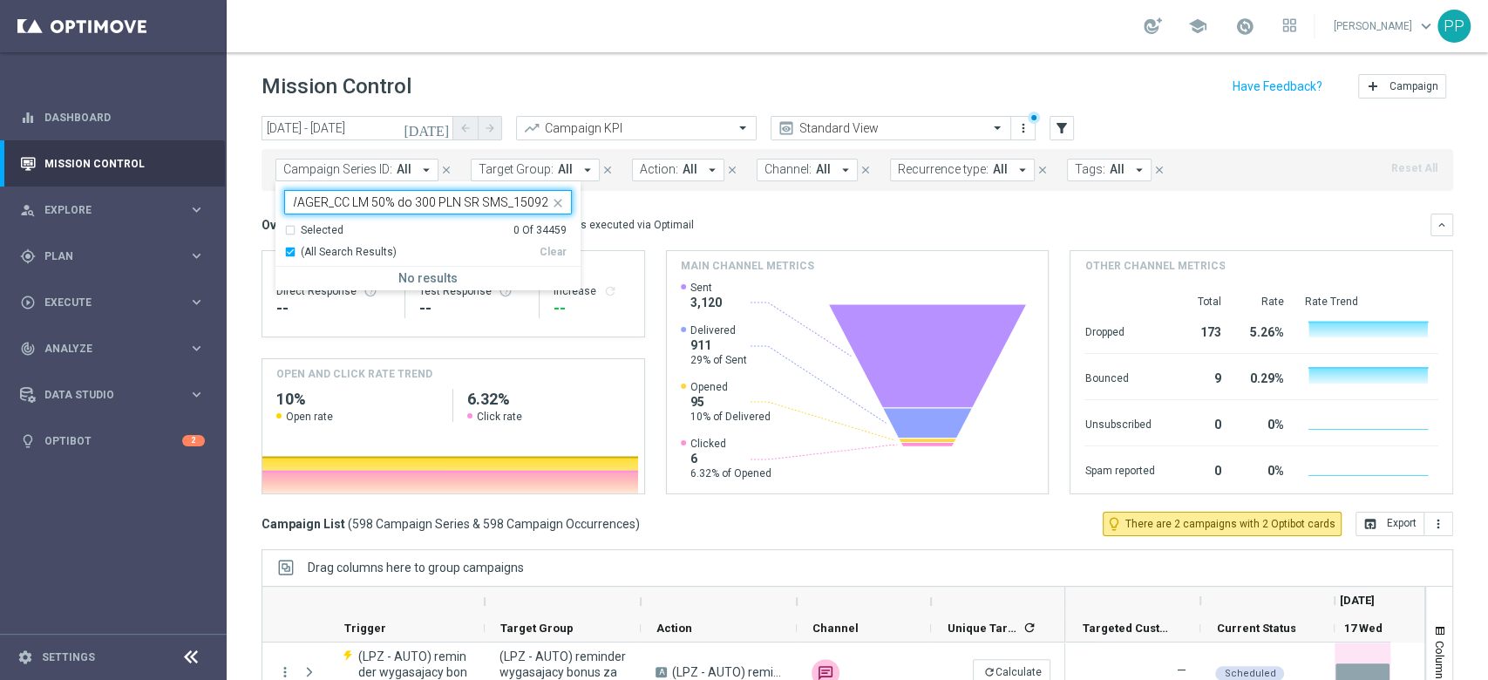
type input "C_ALL_TARGET_WAGER_CC LM 50% do 300 PLN SR SMS_150925"
click at [689, 214] on div "Overview: Optimail arrow_drop_down This overview shows data of campaigns execut…" at bounding box center [856, 225] width 1191 height 23
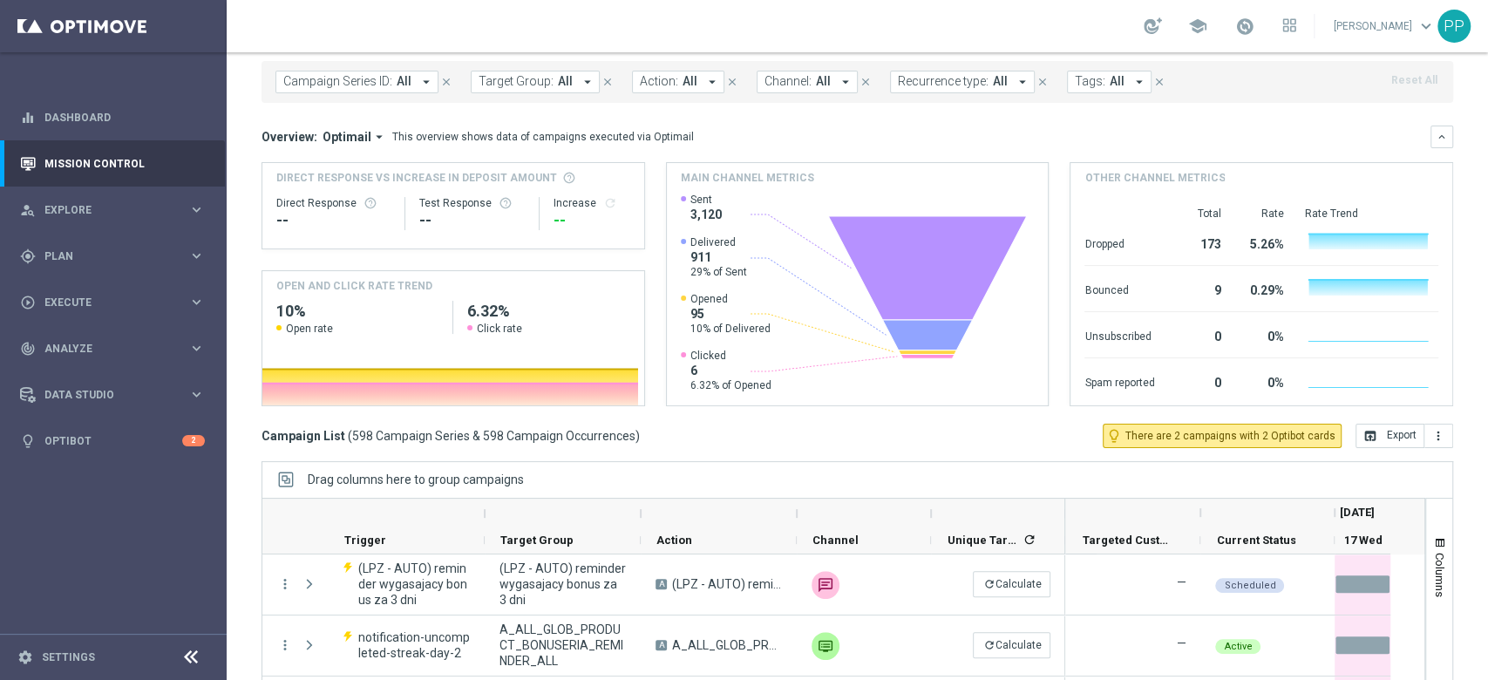
scroll to position [0, 0]
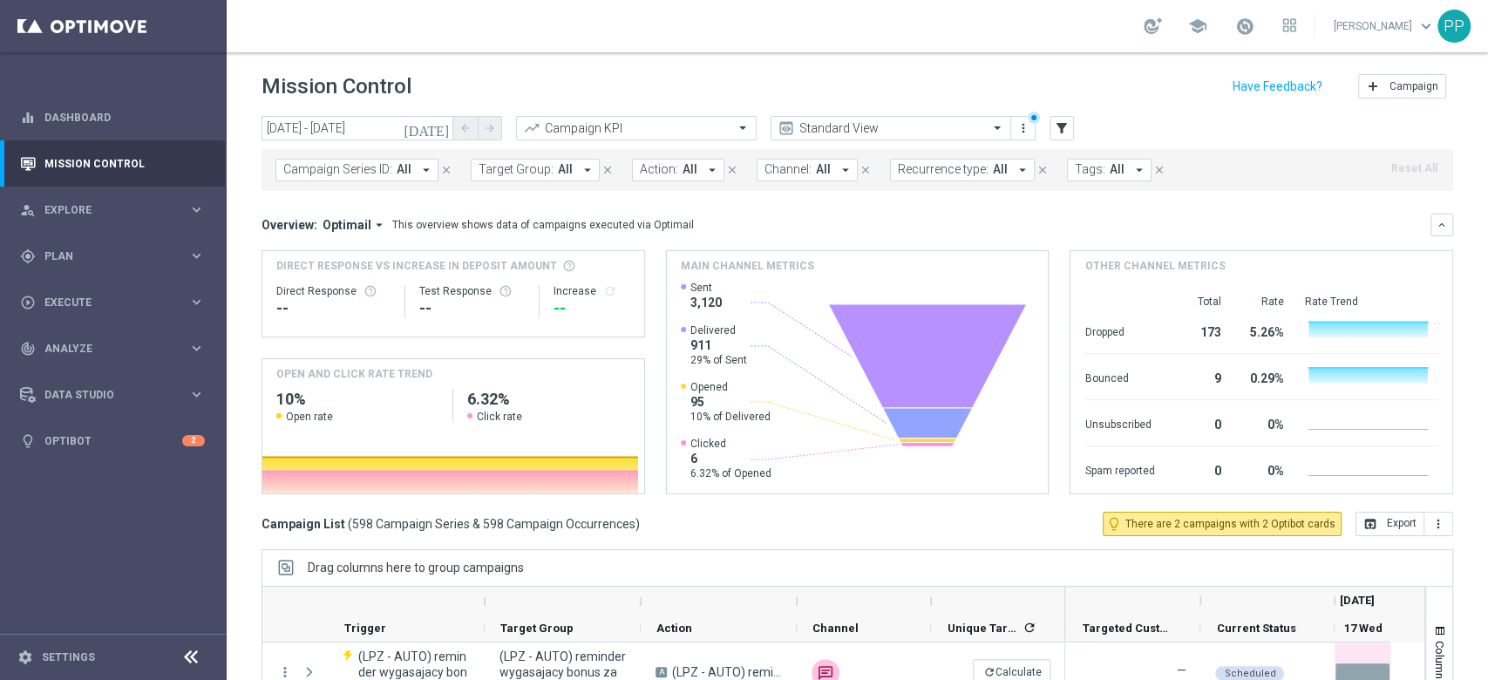
click at [786, 167] on span "Channel:" at bounding box center [787, 169] width 47 height 15
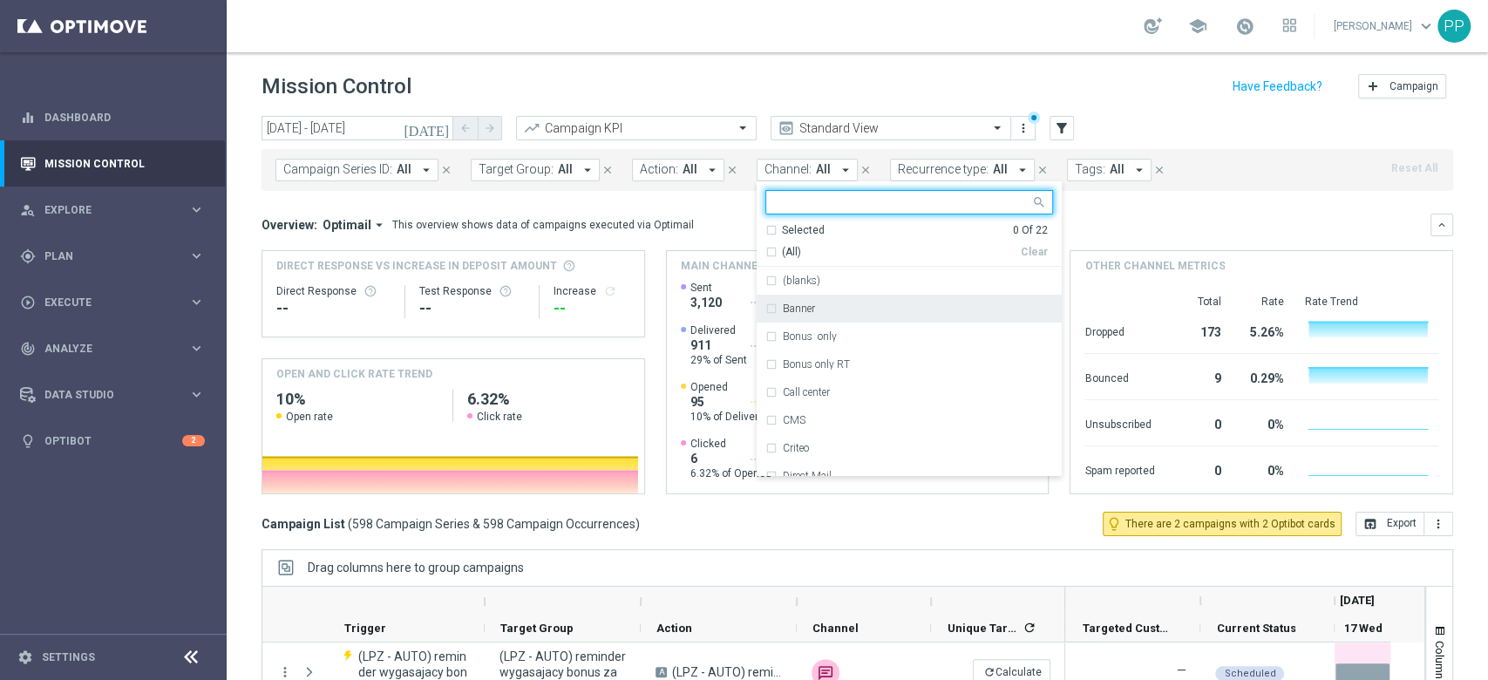
click at [898, 171] on span "Recurrence type:" at bounding box center [943, 169] width 91 height 15
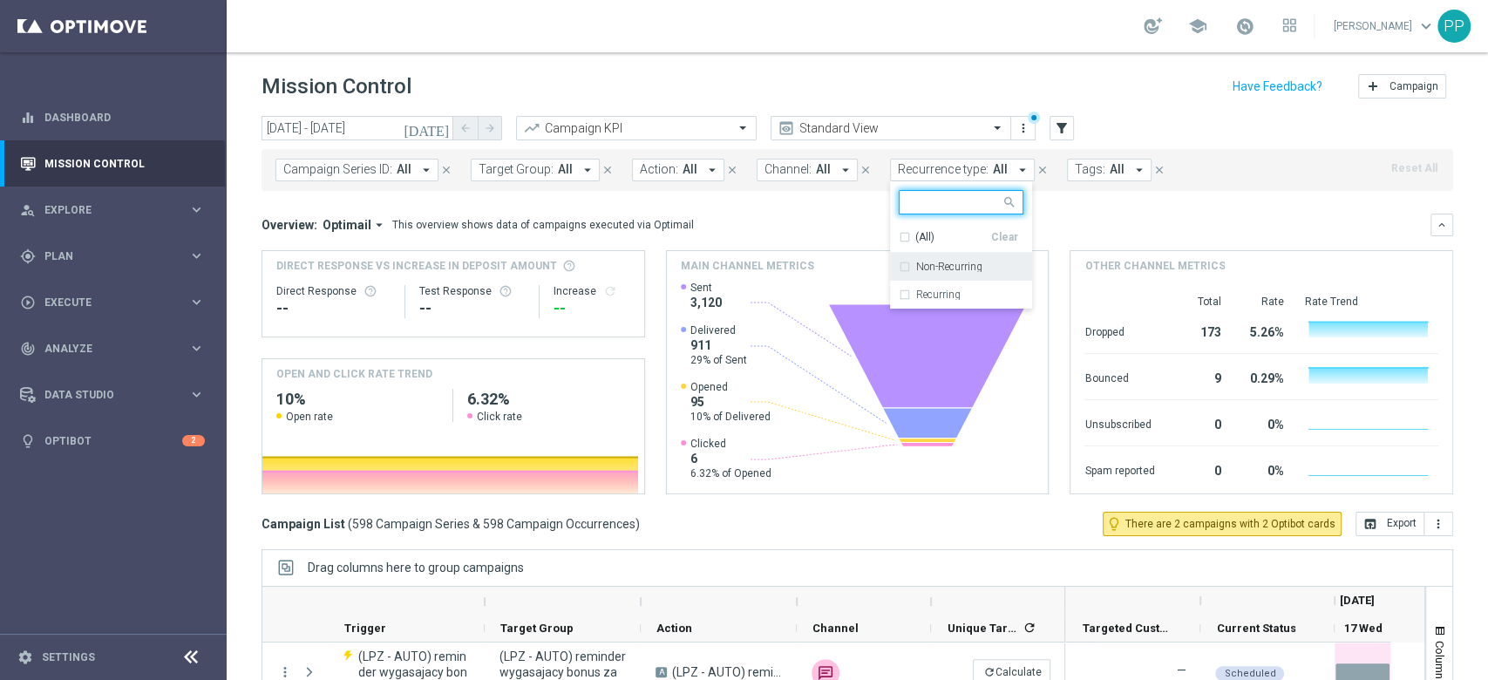
click at [916, 269] on label "Non-Recurring" at bounding box center [949, 266] width 66 height 10
click at [830, 241] on div "Overview: Optimail arrow_drop_down This overview shows data of campaigns execut…" at bounding box center [856, 354] width 1191 height 281
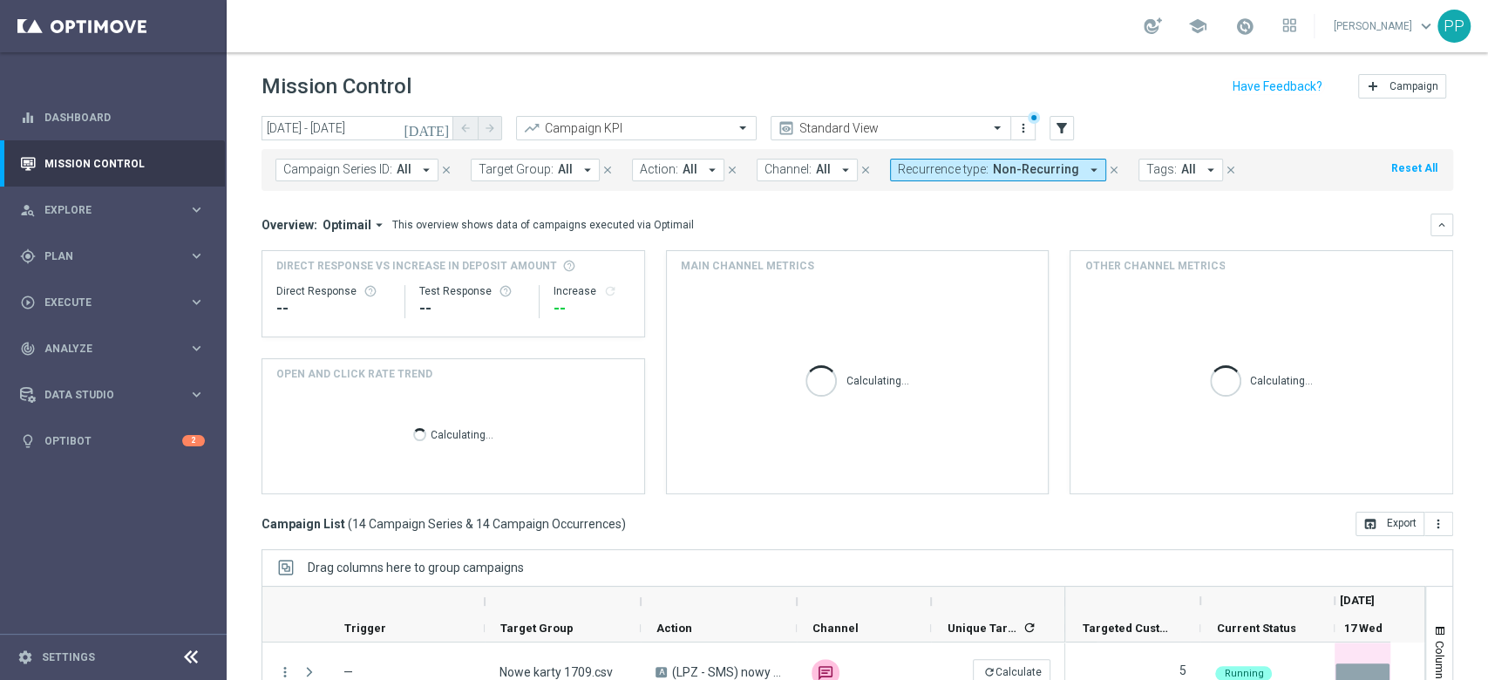
click at [1181, 168] on span "All" at bounding box center [1188, 169] width 15 height 15
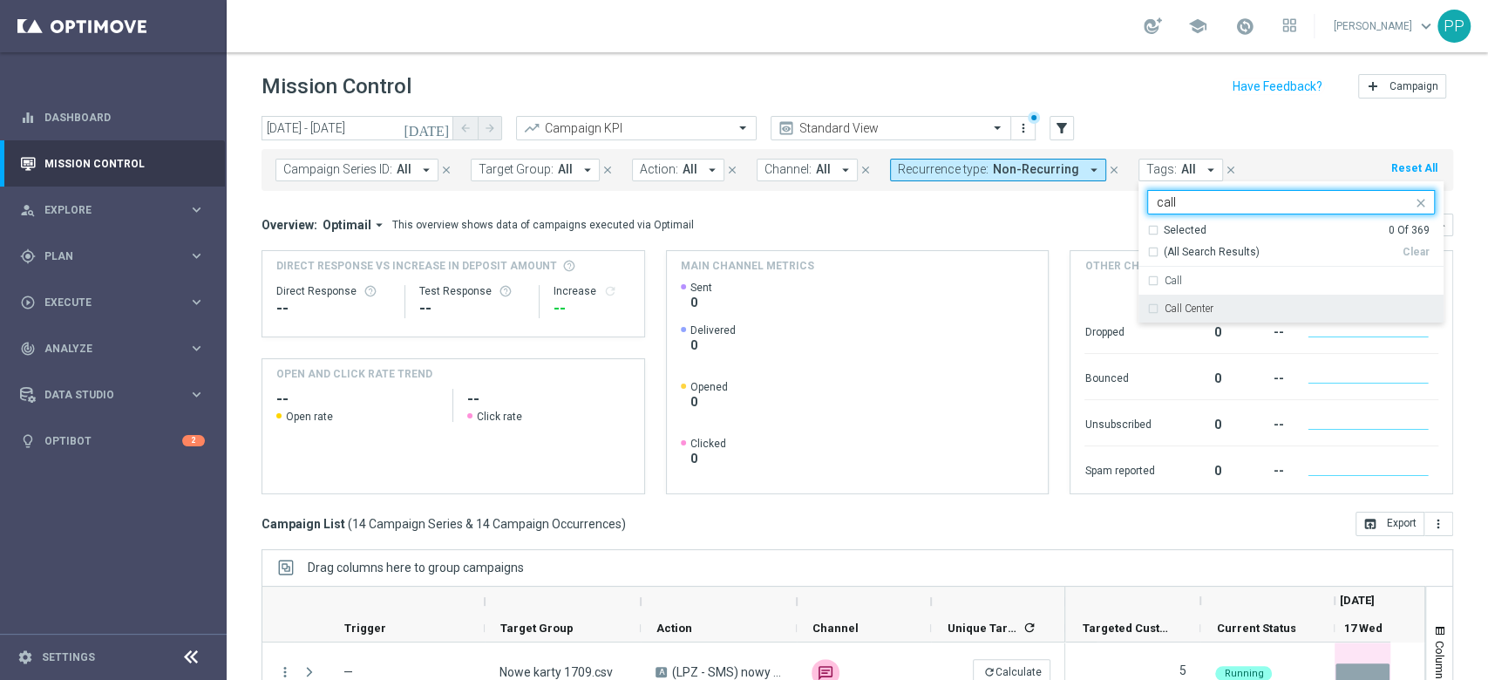
click at [1164, 304] on label "Call Center" at bounding box center [1188, 308] width 49 height 10
type input "call"
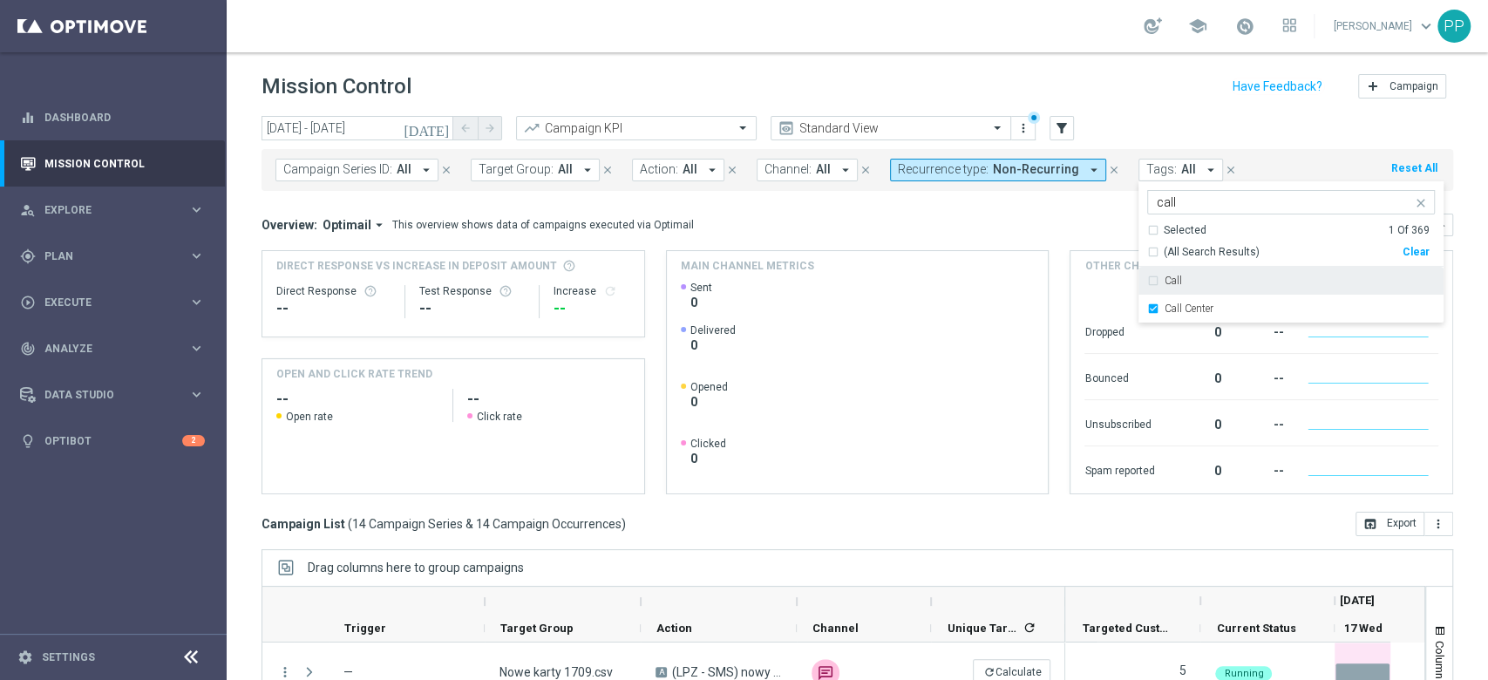
click at [1044, 221] on div "Overview: Optimail arrow_drop_down This overview shows data of campaigns execut…" at bounding box center [845, 225] width 1169 height 16
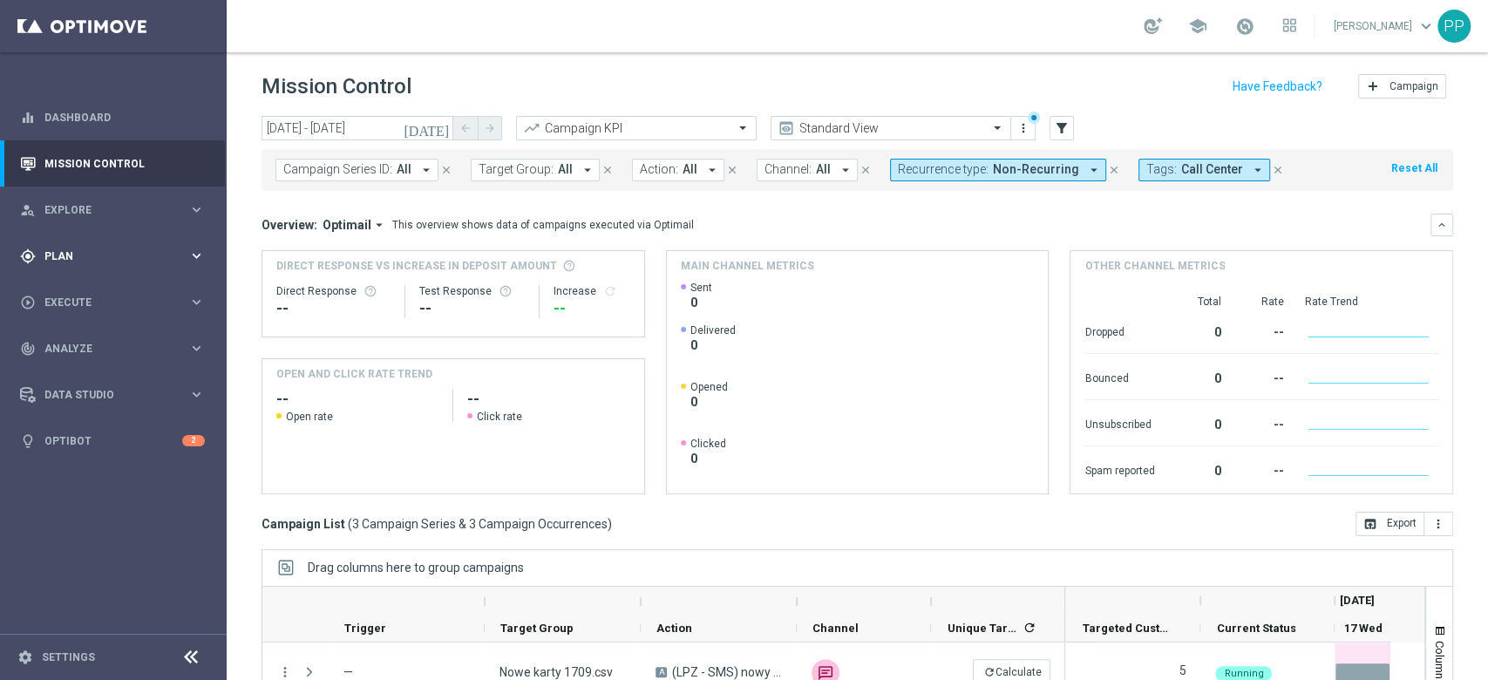
click at [55, 269] on div "gps_fixed Plan keyboard_arrow_right" at bounding box center [112, 256] width 225 height 46
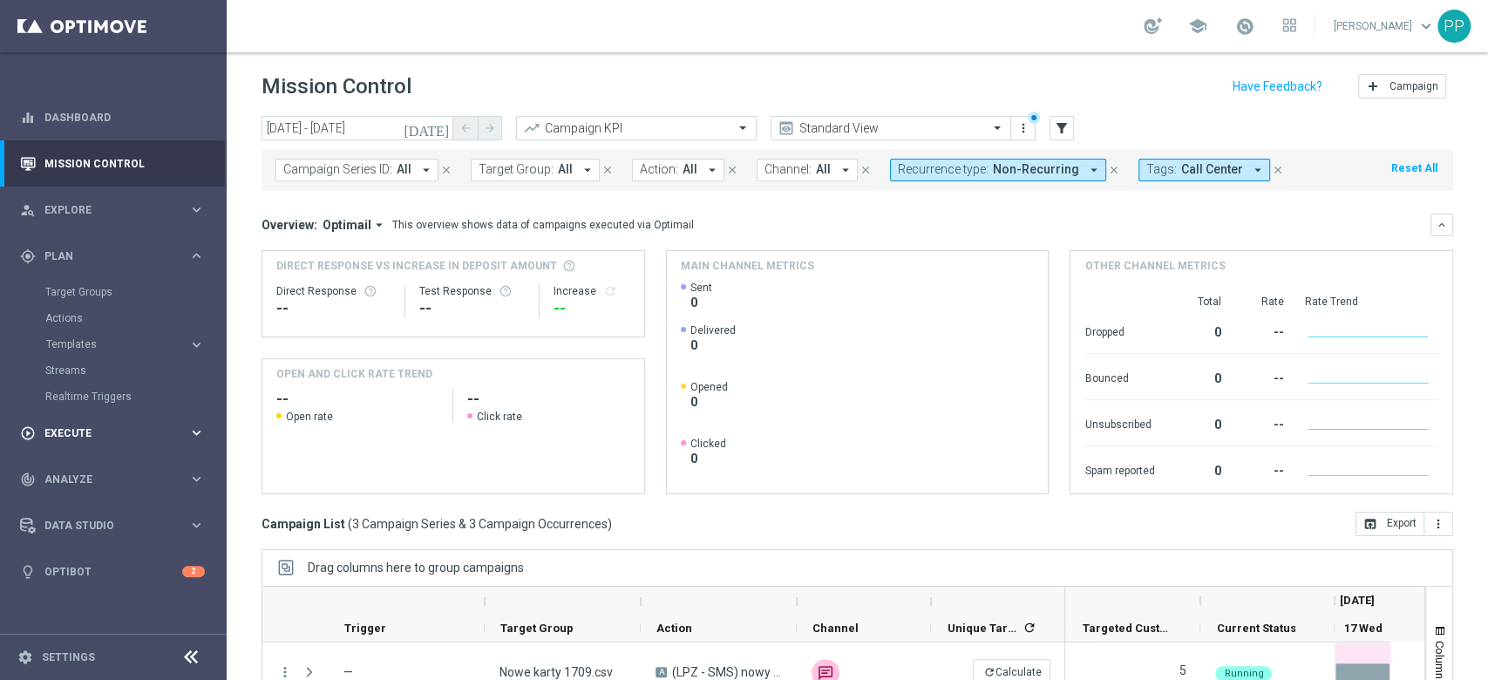
click at [84, 423] on div "play_circle_outline Execute keyboard_arrow_right" at bounding box center [112, 433] width 225 height 46
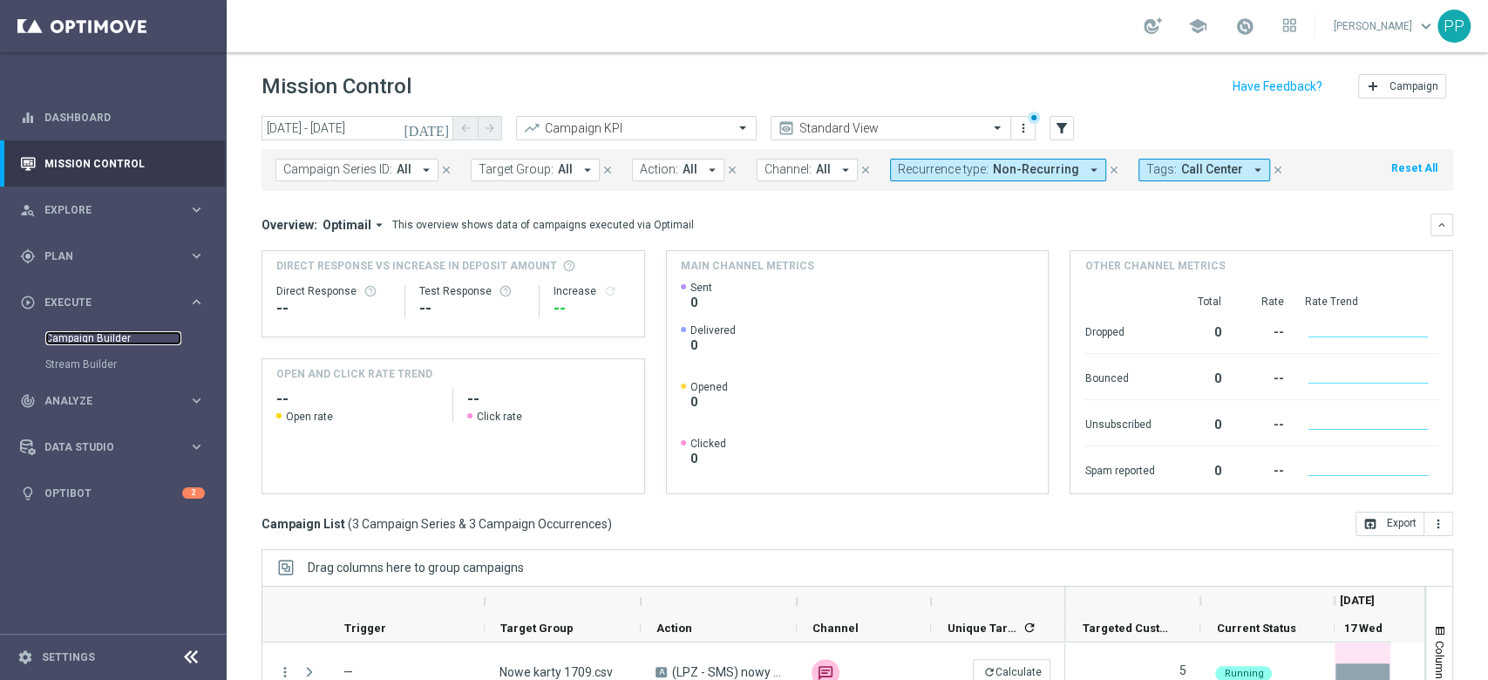
click at [121, 336] on link "Campaign Builder" at bounding box center [113, 338] width 136 height 14
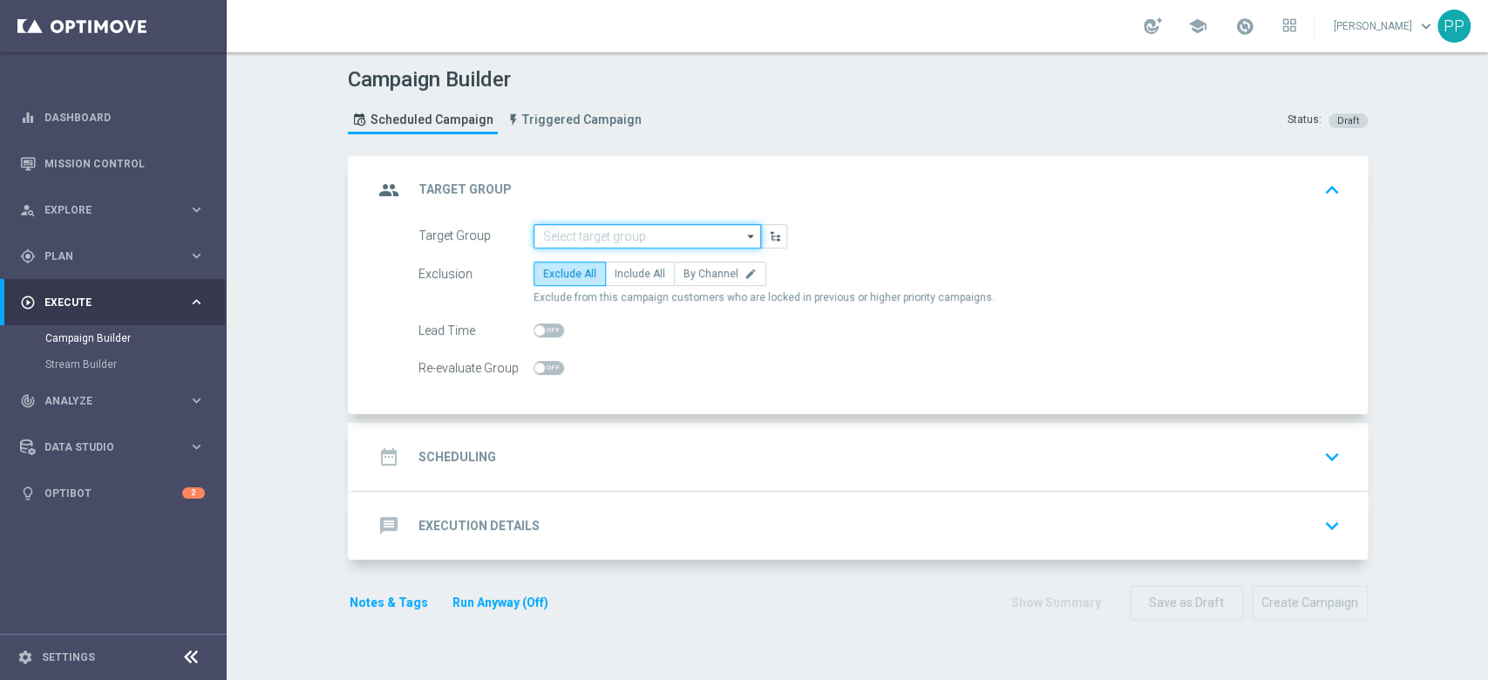
click at [594, 240] on input at bounding box center [646, 236] width 227 height 24
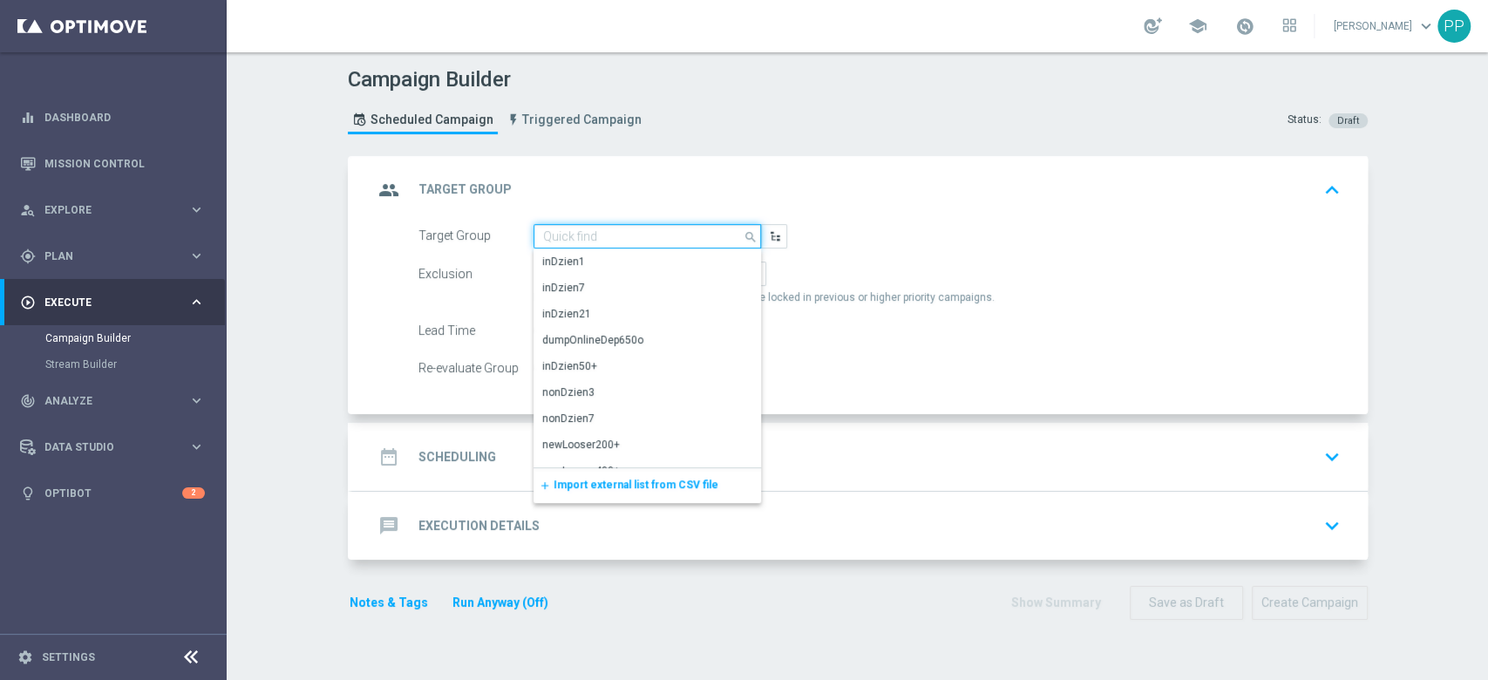
paste input "C_ALL_TARGET_WAGER_CC LM 50% do 300 PLN SR SMS_150925"
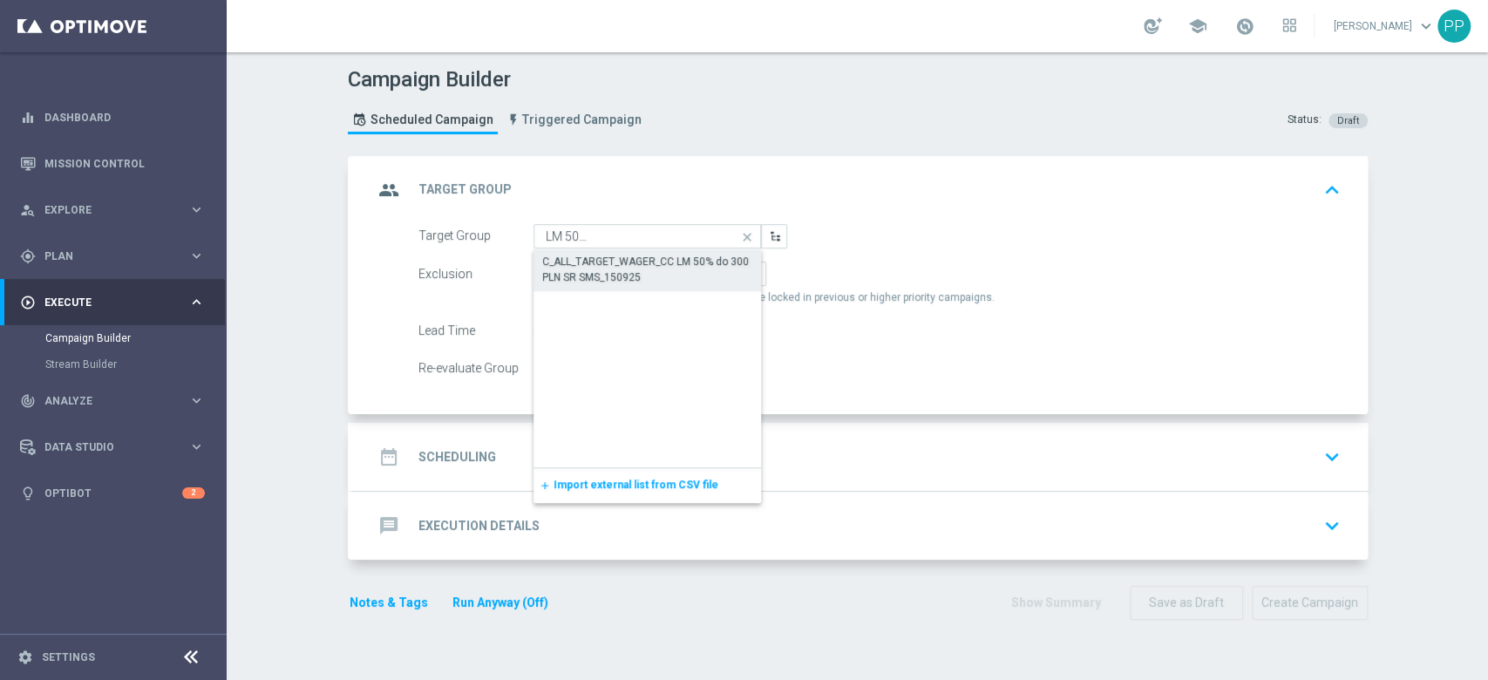
click at [593, 261] on div "C_ALL_TARGET_WAGER_CC LM 50% do 300 PLN SR SMS_150925" at bounding box center [647, 269] width 211 height 31
type input "C_ALL_TARGET_WAGER_CC LM 50% do 300 PLN SR SMS_150925"
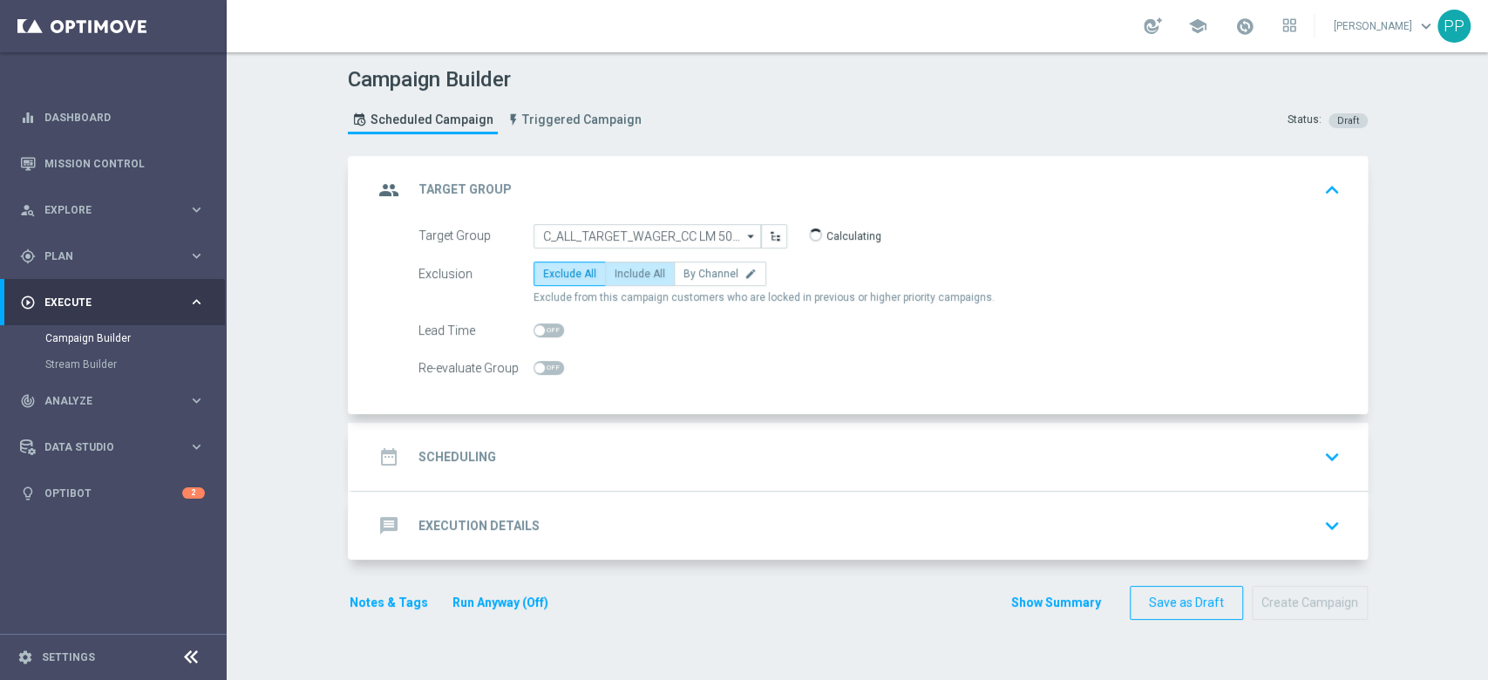
click at [629, 269] on span "Include All" at bounding box center [639, 274] width 51 height 12
click at [626, 271] on input "Include All" at bounding box center [619, 276] width 11 height 11
radio input "true"
click at [537, 371] on span at bounding box center [548, 368] width 31 height 14
click at [537, 371] on input "checkbox" at bounding box center [548, 368] width 31 height 14
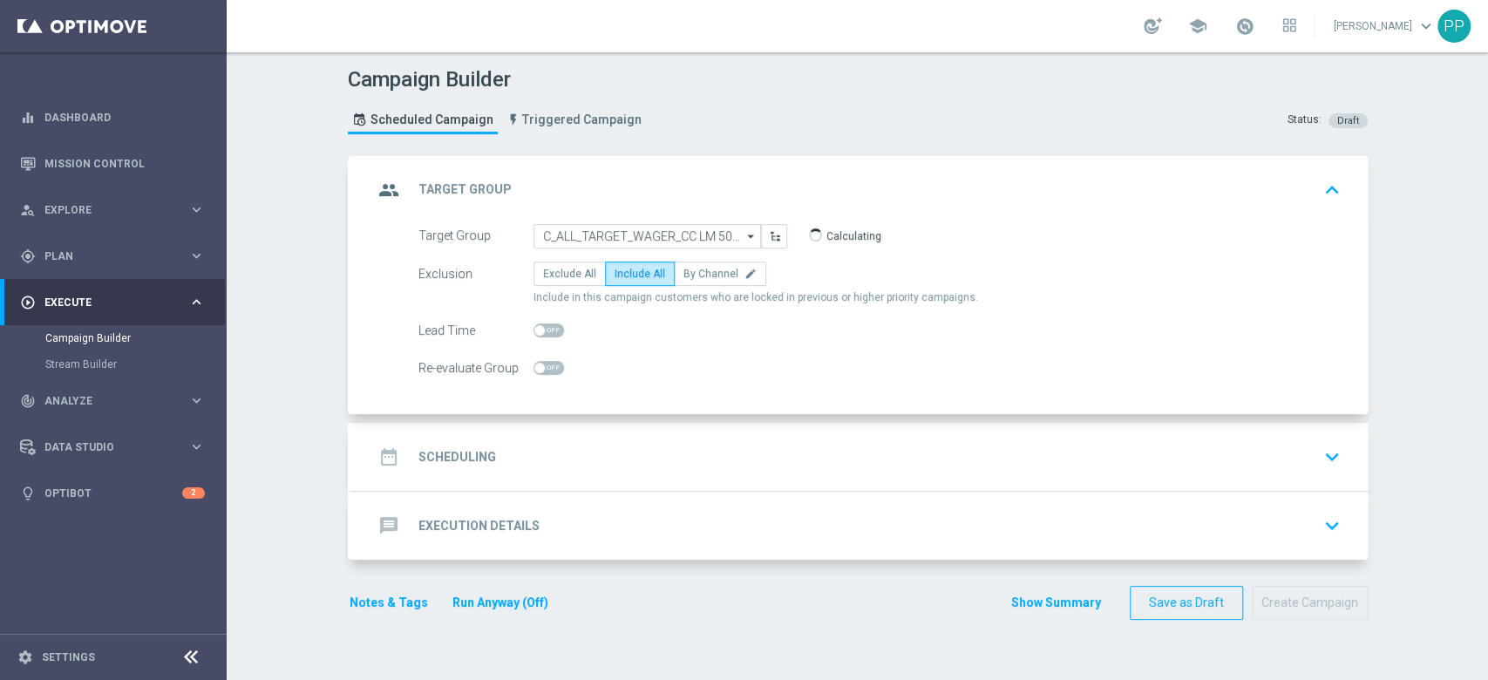
checkbox input "true"
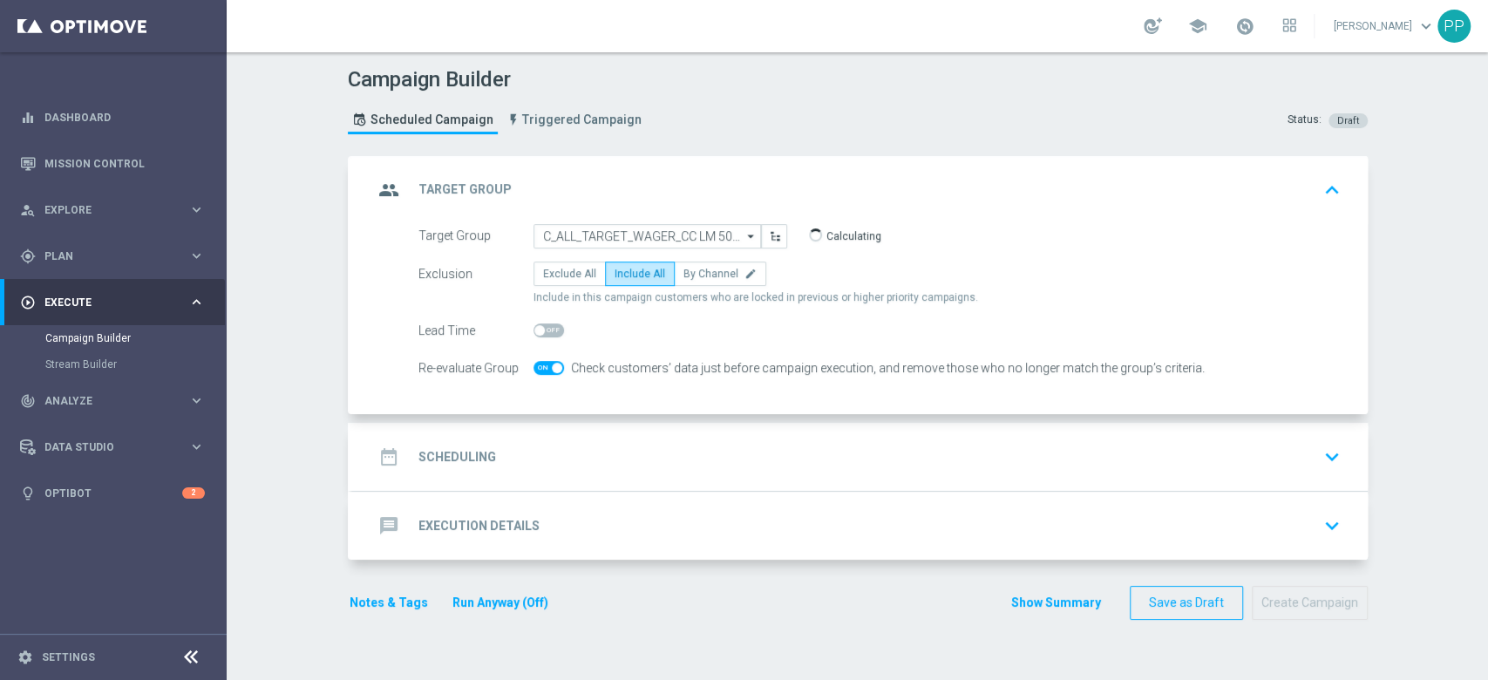
click at [555, 444] on div "date_range Scheduling keyboard_arrow_down" at bounding box center [860, 456] width 974 height 33
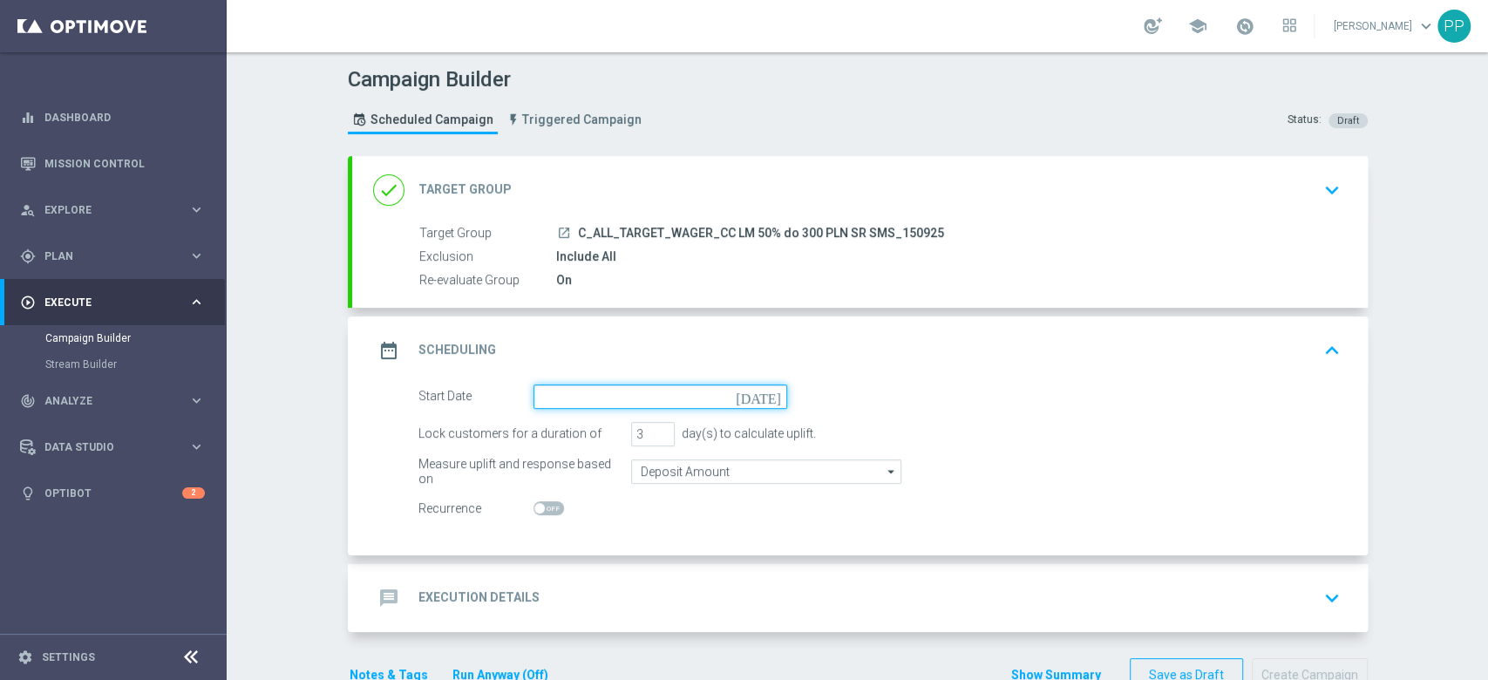
click at [565, 390] on input at bounding box center [660, 396] width 254 height 24
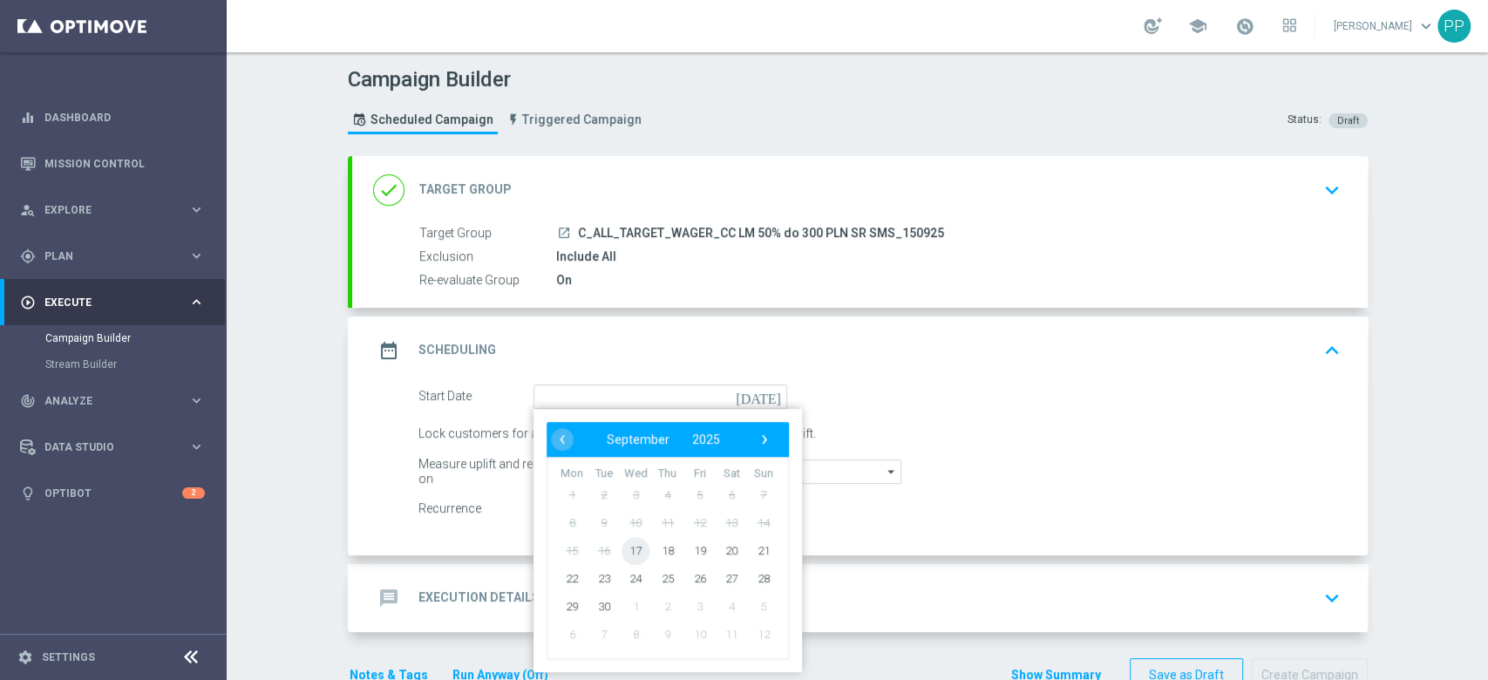
click at [636, 540] on span "17" at bounding box center [635, 550] width 28 height 28
type input "17 Sep 2025"
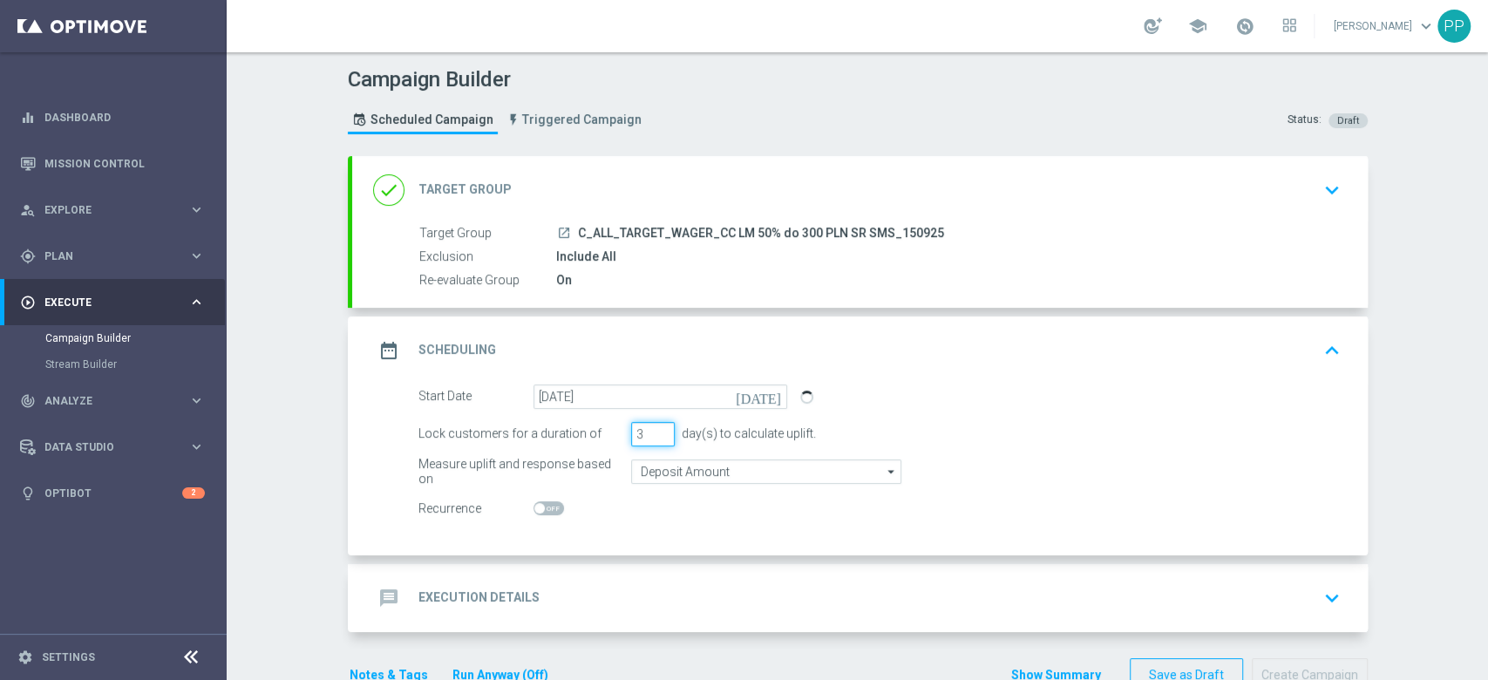
drag, startPoint x: 639, startPoint y: 429, endPoint x: 607, endPoint y: 438, distance: 33.4
click at [607, 438] on div "Lock customers for a duration of 3 day(s) to calculate uplift." at bounding box center [879, 434] width 948 height 24
type input "1"
click at [687, 478] on input "Deposit Amount" at bounding box center [766, 471] width 270 height 24
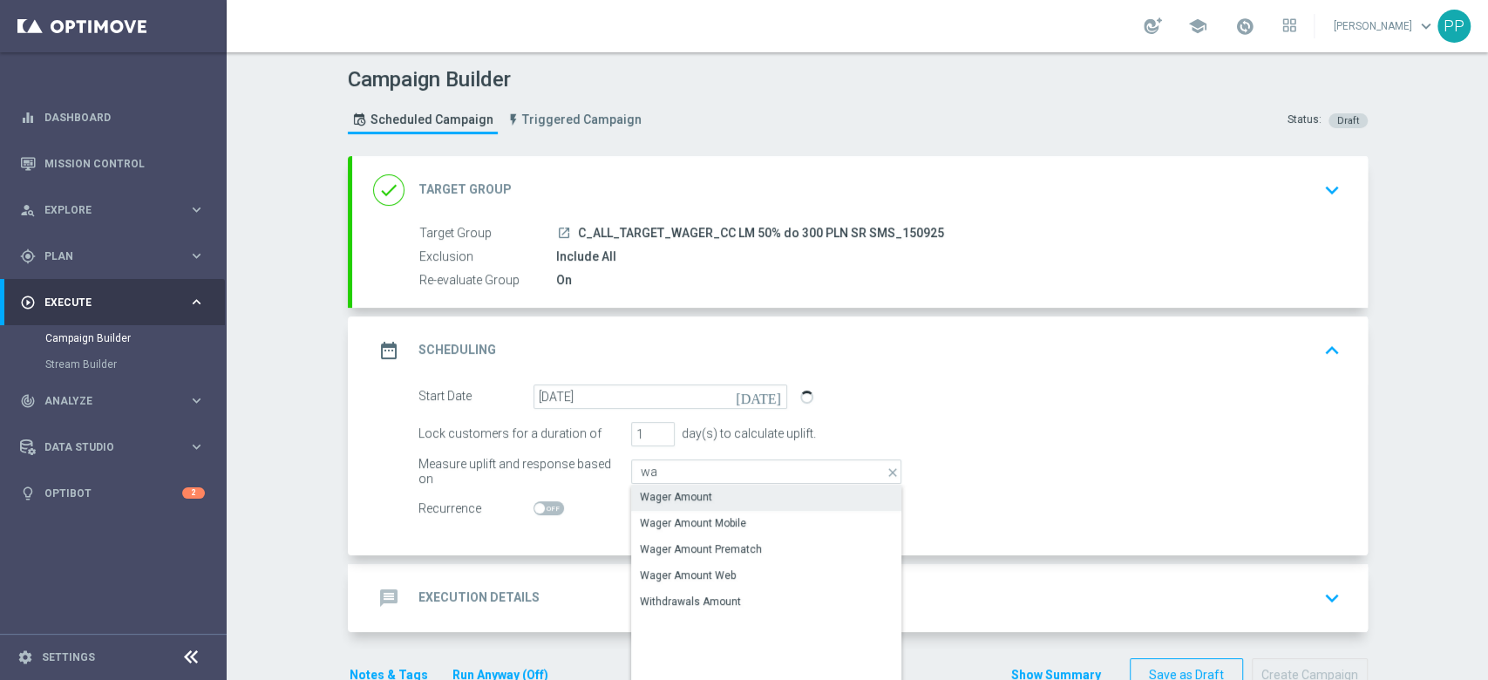
click at [701, 499] on div "Wager Amount" at bounding box center [766, 497] width 270 height 24
type input "Wager Amount"
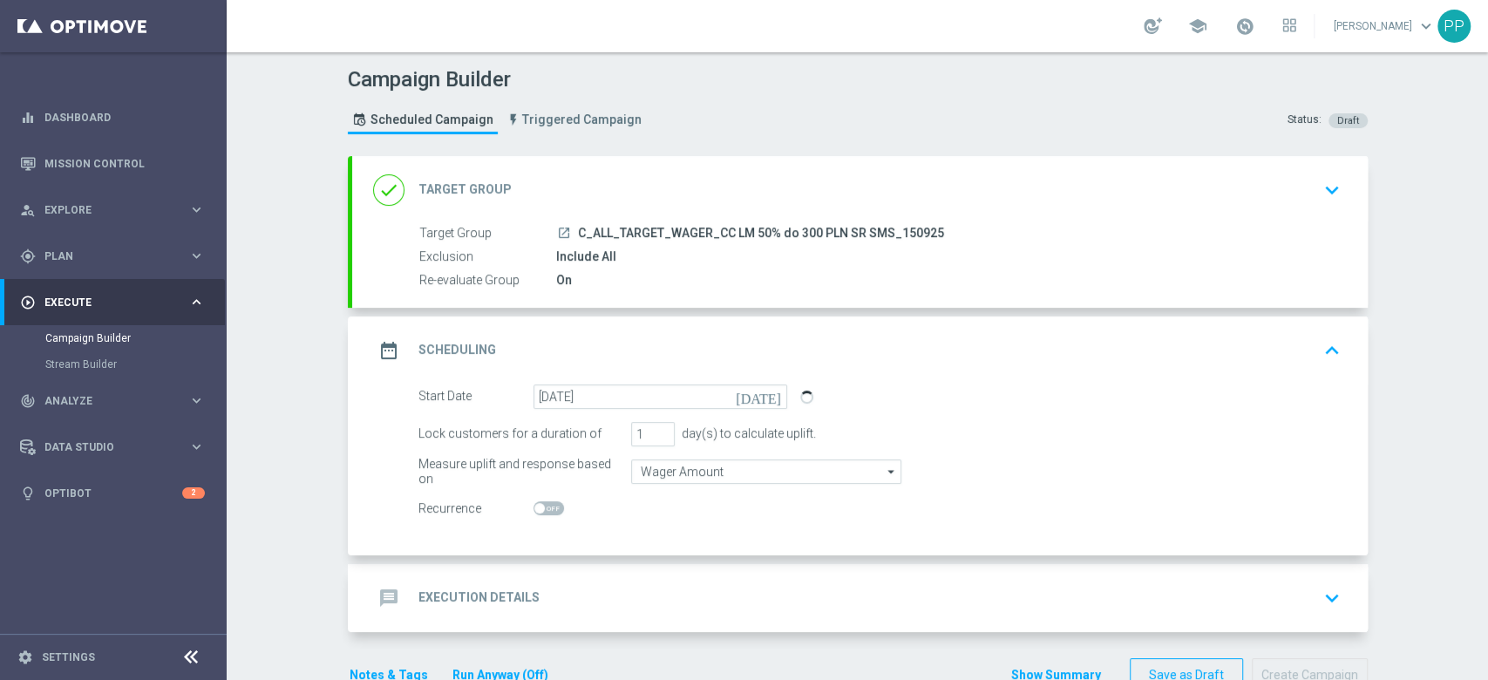
click at [628, 589] on div "message Execution Details keyboard_arrow_down" at bounding box center [860, 597] width 974 height 33
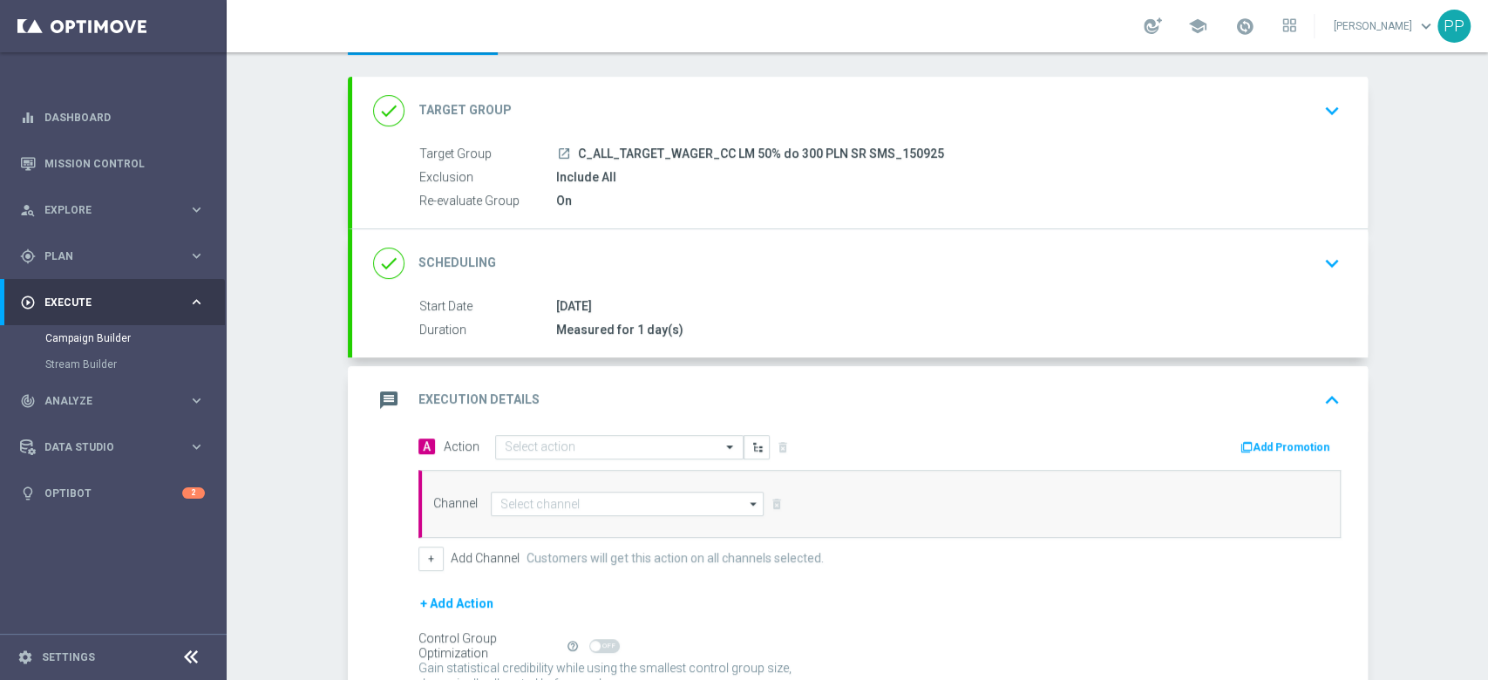
scroll to position [116, 0]
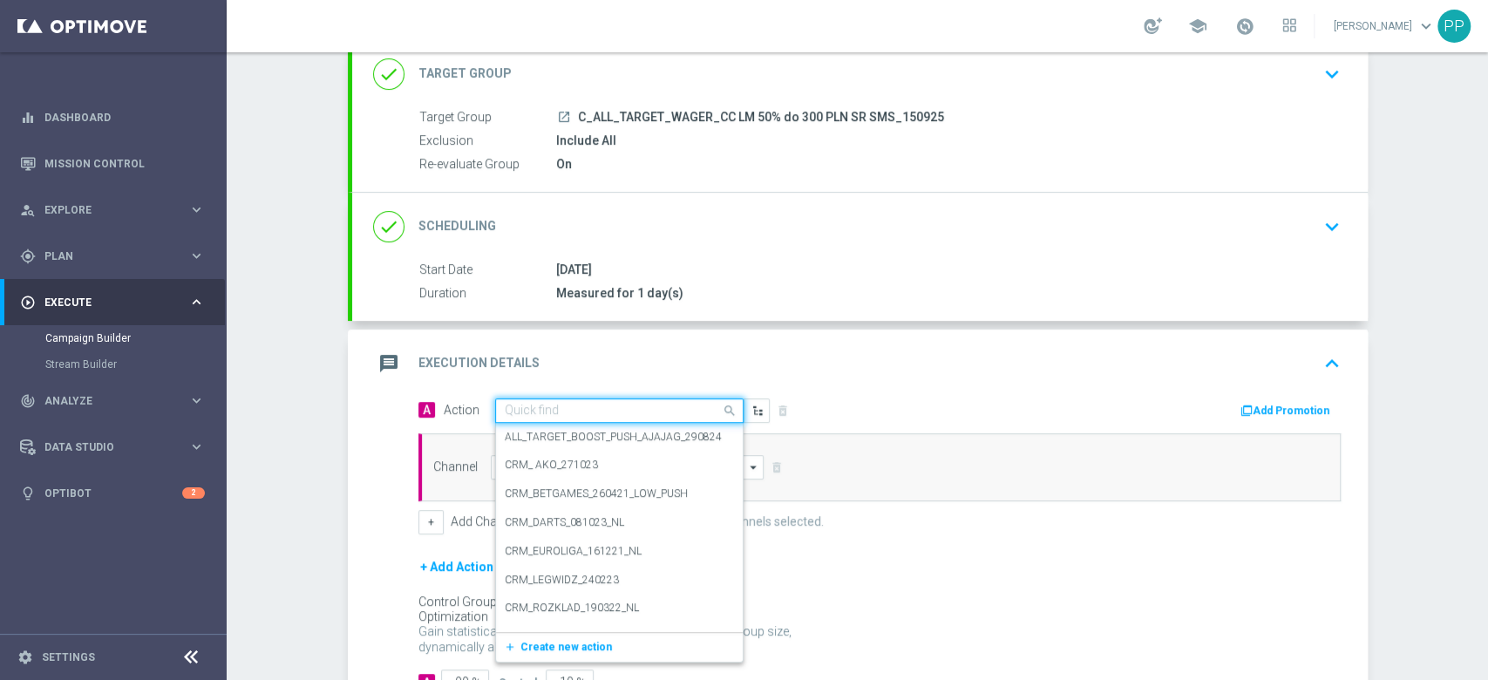
click at [593, 415] on input "text" at bounding box center [602, 411] width 194 height 15
click at [579, 641] on span "Create new action" at bounding box center [566, 647] width 92 height 12
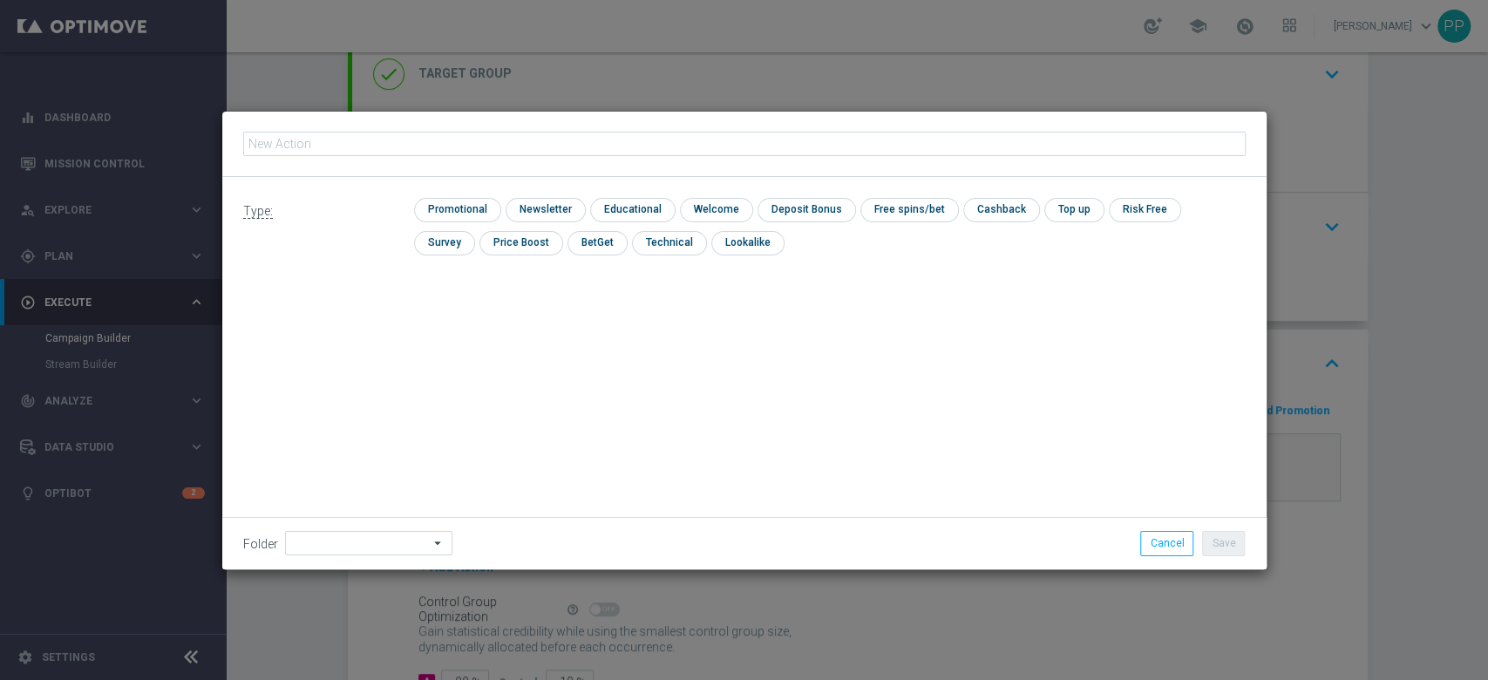
type input "C_ALL_TARGET_WAGER_CC LM 50% do 300 PLN SR SMS_150925"
click at [461, 220] on input "checkbox" at bounding box center [455, 210] width 83 height 24
checkbox input "true"
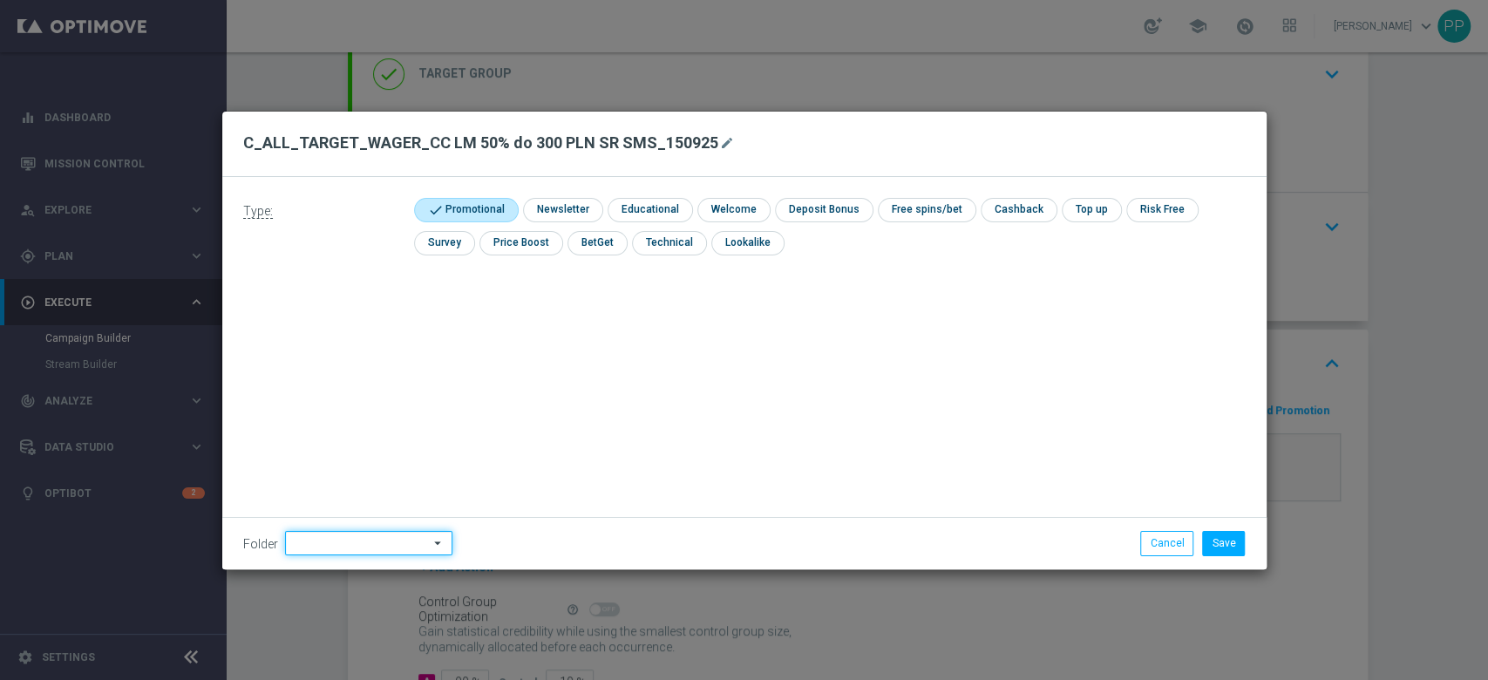
click at [363, 549] on input at bounding box center [368, 543] width 167 height 24
click at [351, 330] on div "9. Wrzesień 2025" at bounding box center [336, 324] width 85 height 16
type input "9. Wrzesień 2025"
click at [435, 373] on div "Type: check Promotional check Newsletter check Educational check Welcome check …" at bounding box center [744, 373] width 1044 height 392
click at [1235, 536] on button "Save" at bounding box center [1223, 543] width 43 height 24
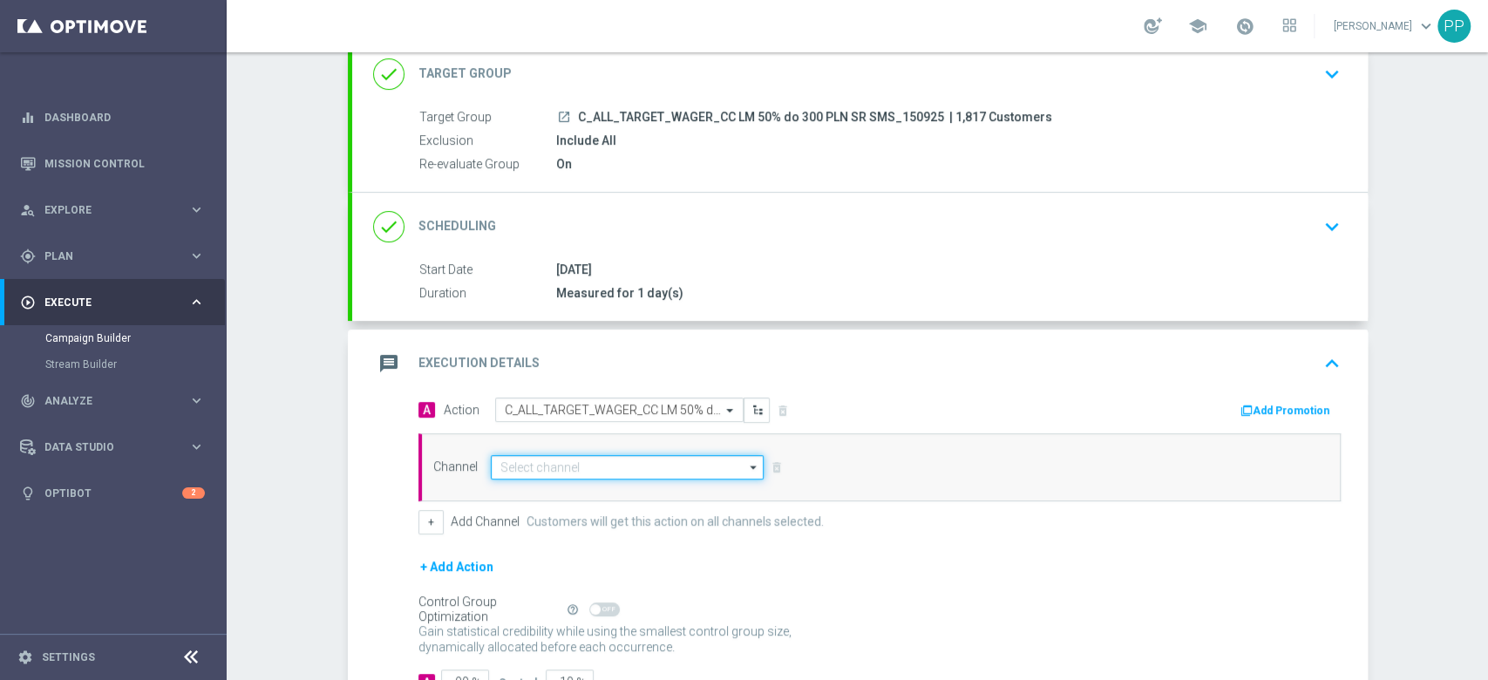
click at [579, 472] on input at bounding box center [628, 467] width 274 height 24
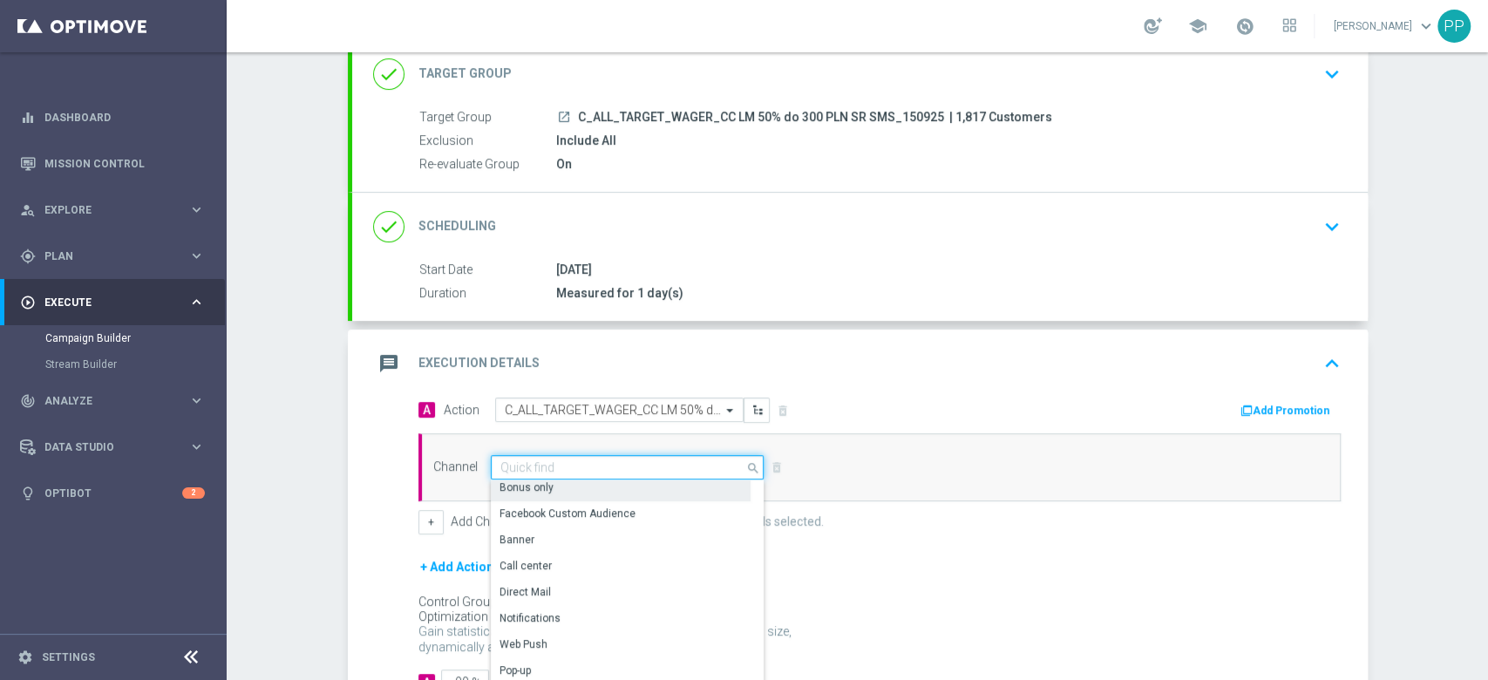
scroll to position [0, 0]
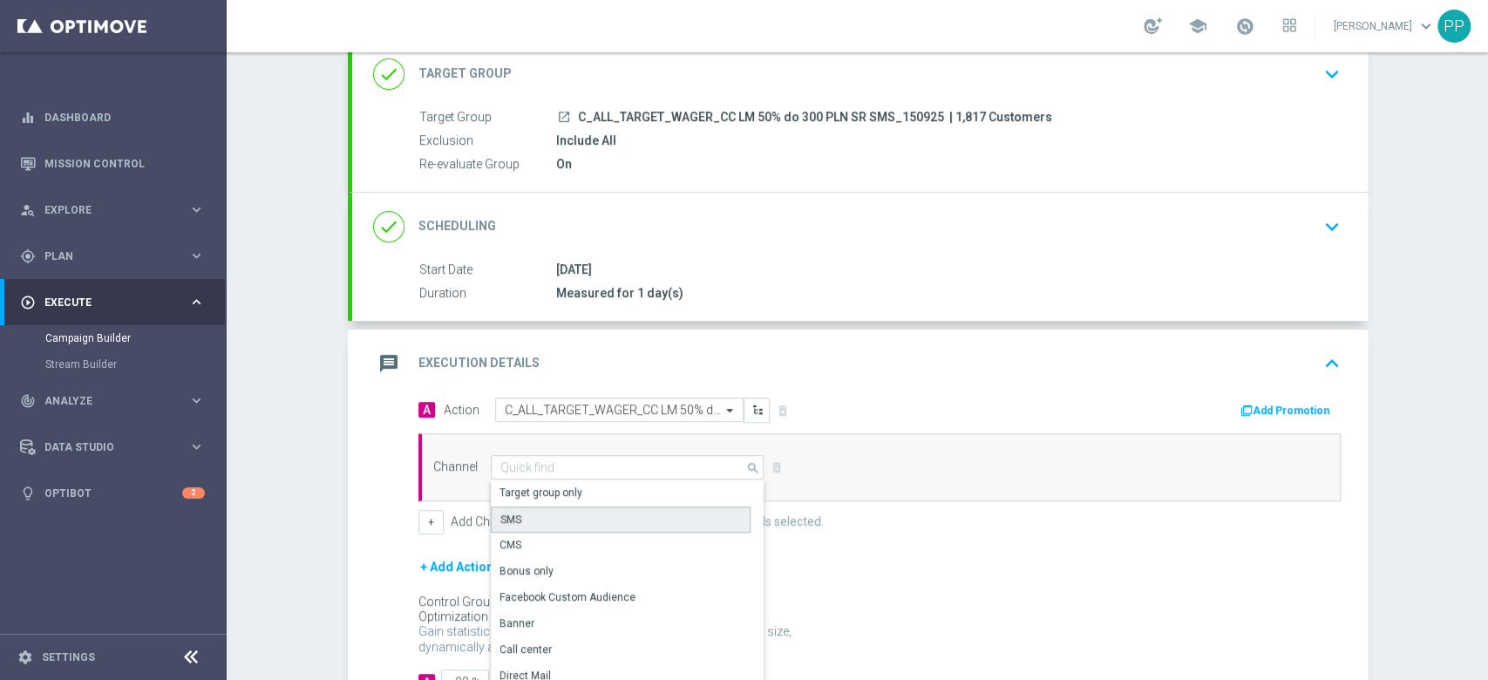
click at [532, 516] on div "SMS" at bounding box center [621, 519] width 260 height 26
type input "SMS"
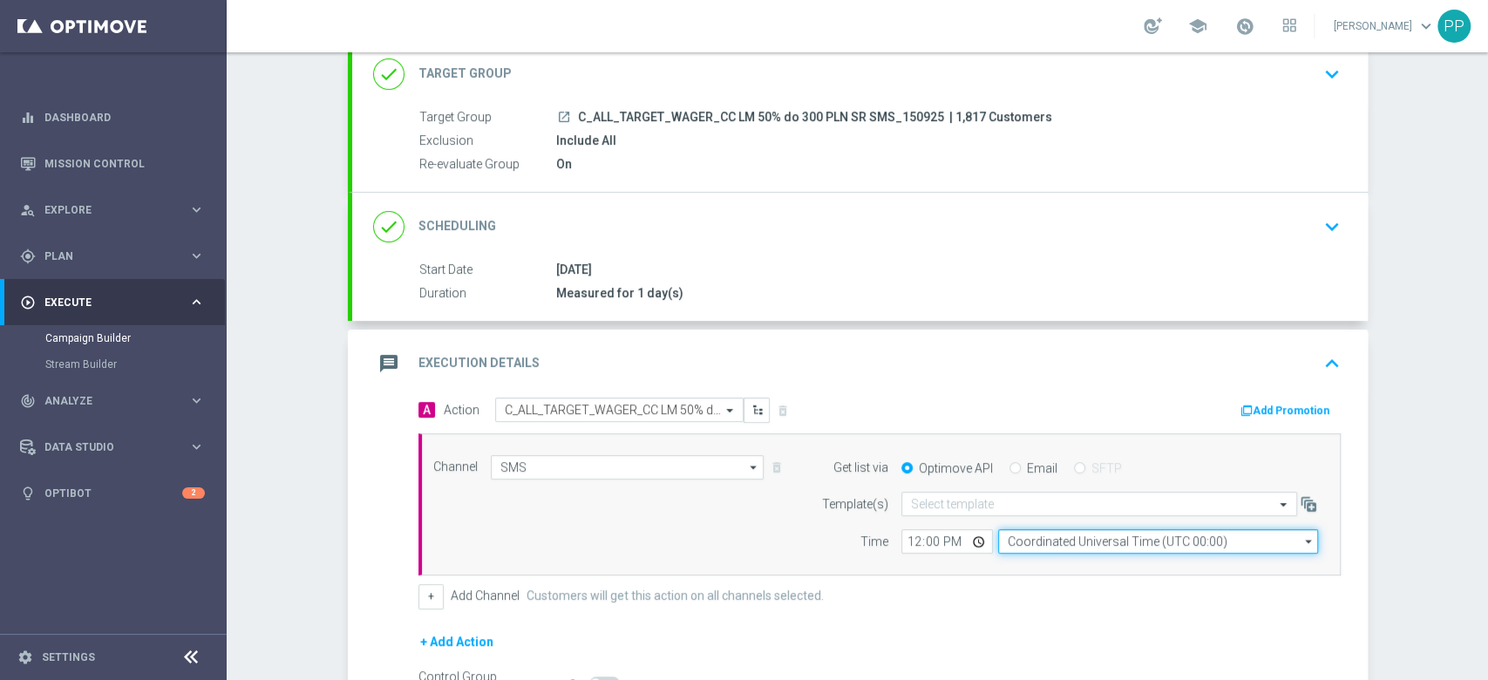
click at [1077, 543] on input "Coordinated Universal Time (UTC 00:00)" at bounding box center [1158, 541] width 320 height 24
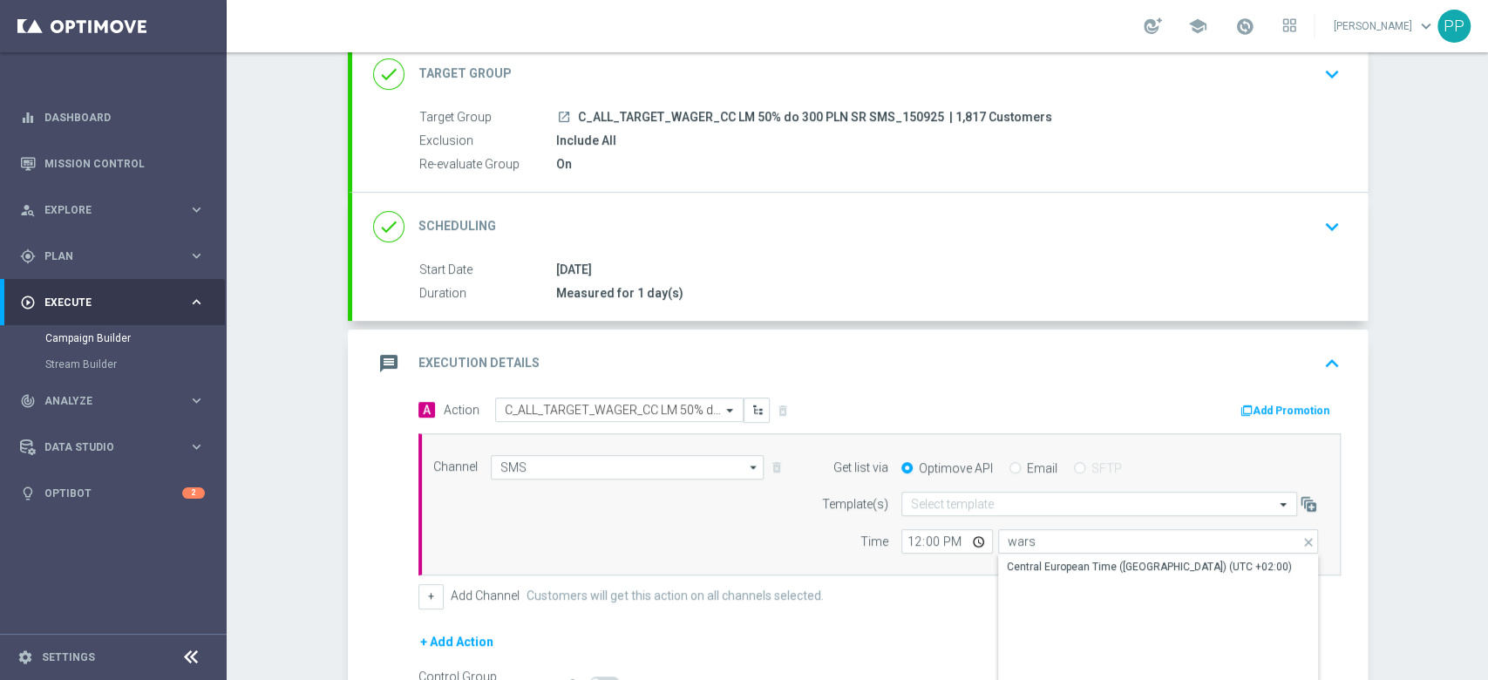
click at [1078, 580] on div "Central European Time (Warsaw) (UTC +02:00)" at bounding box center [1158, 663] width 320 height 219
click at [1079, 572] on div "Central European Time (Warsaw) (UTC +02:00)" at bounding box center [1150, 568] width 285 height 16
type input "Central European Time (Warsaw) (UTC +02:00)"
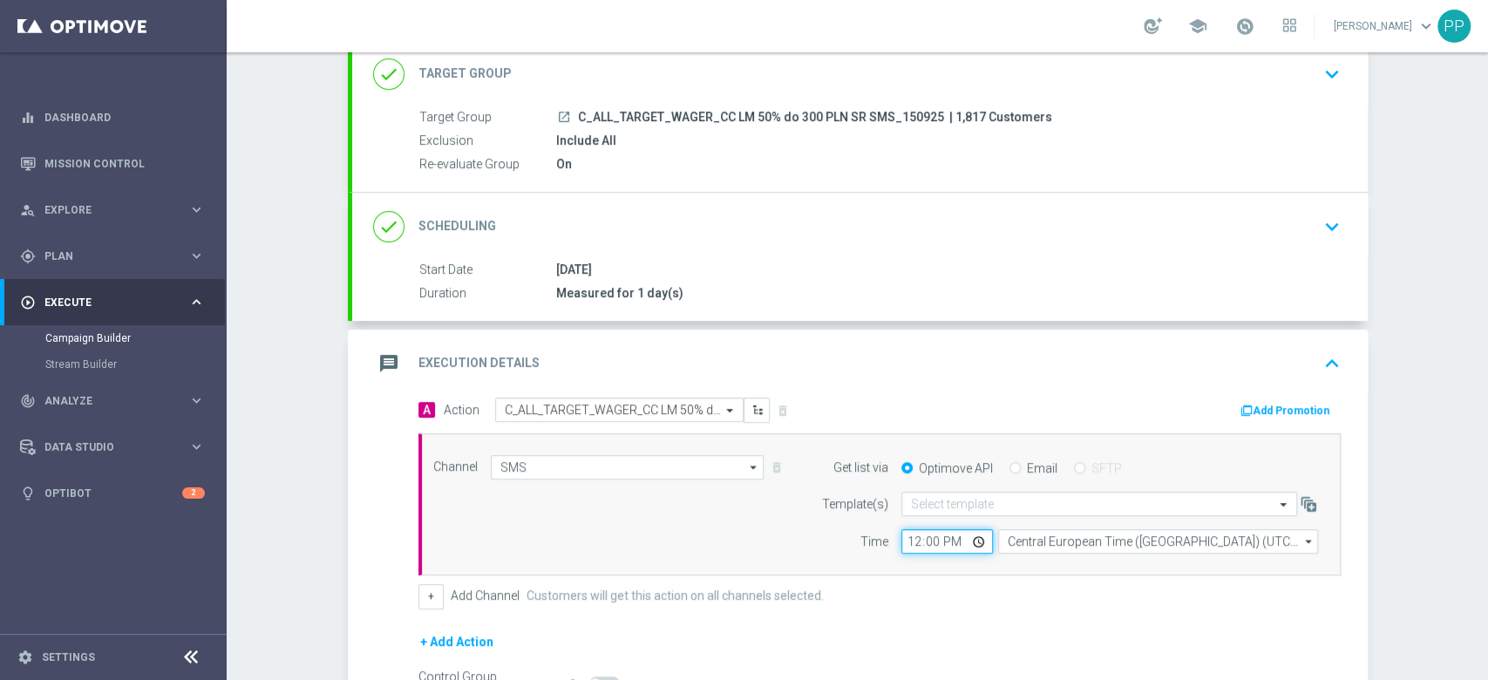
click at [901, 538] on input "12:00" at bounding box center [947, 541] width 92 height 24
type input "18:02"
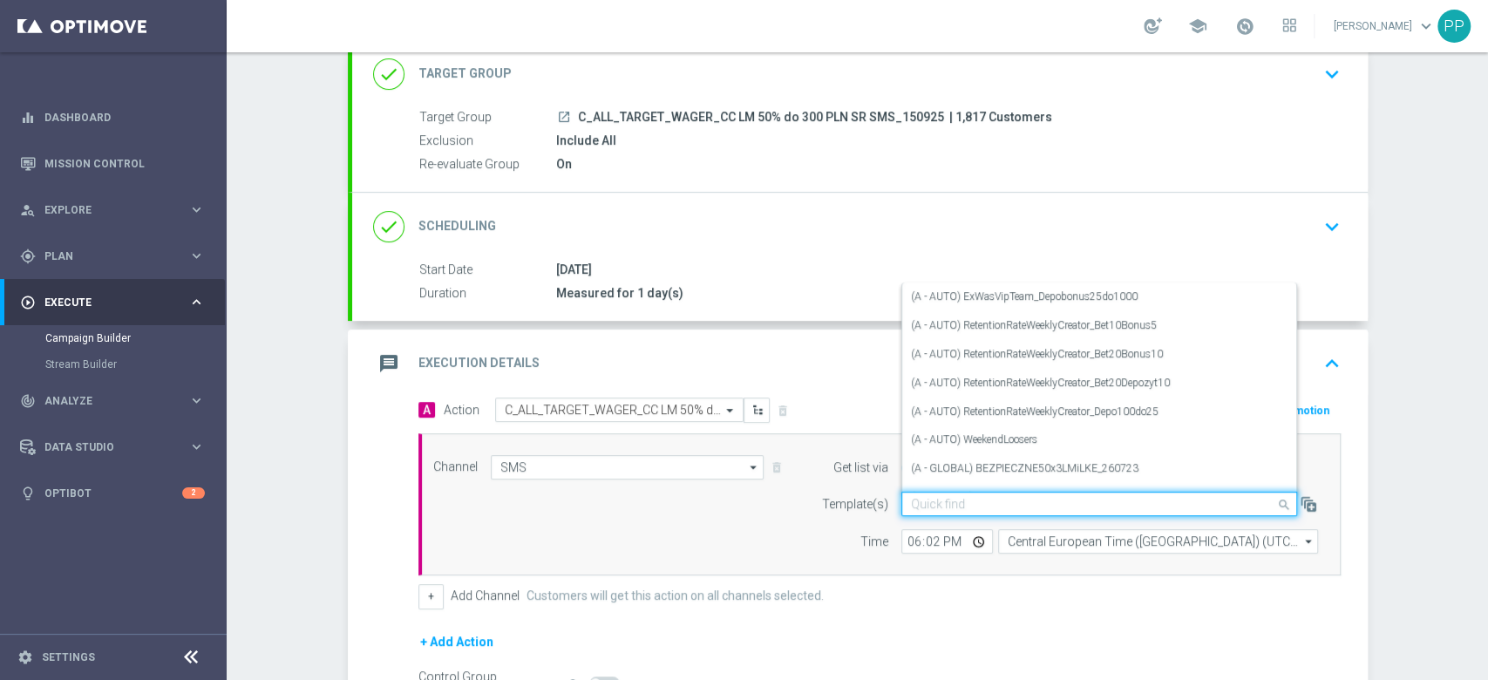
click at [923, 510] on div "Quick find" at bounding box center [1099, 504] width 396 height 24
paste input "C_ALL_TARGET_WAGER_CC LM 50% do 300 PLN SR SMS_150925"
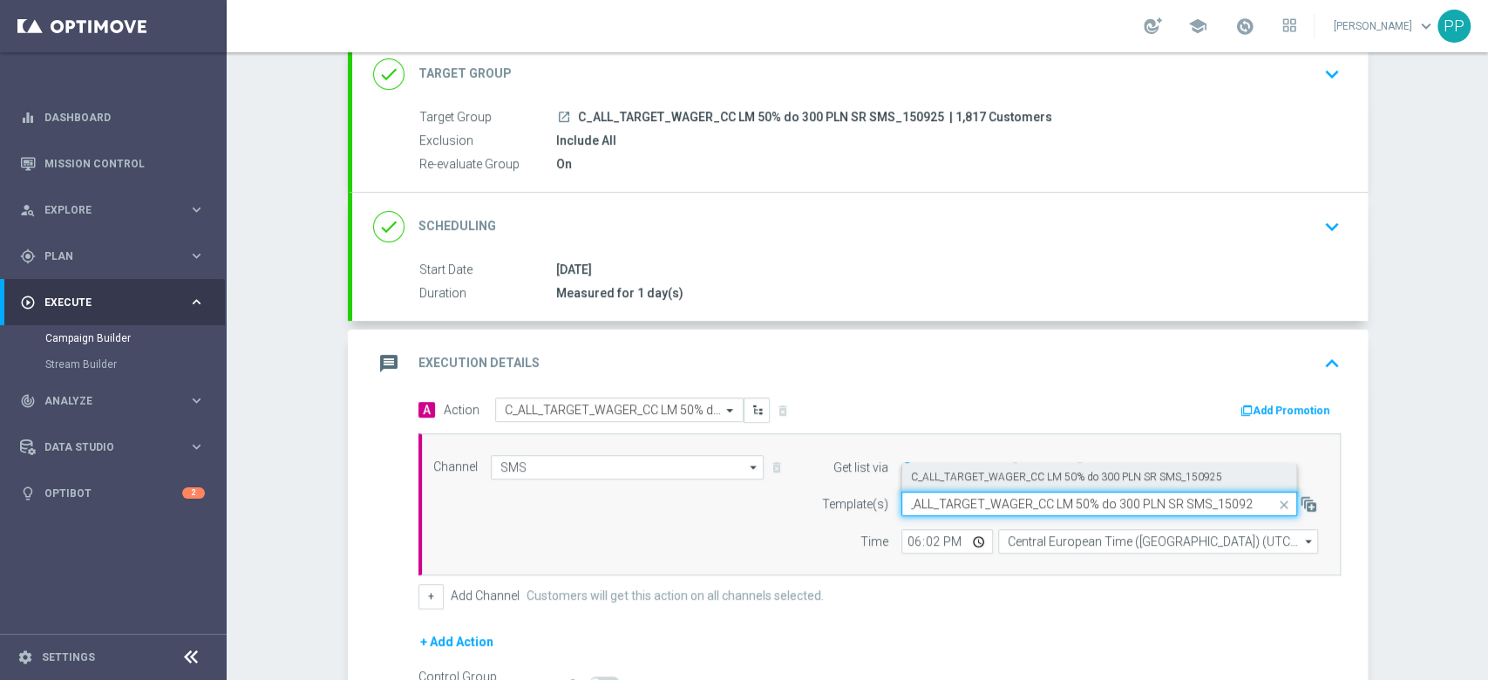
click at [960, 481] on label "C_ALL_TARGET_WAGER_CC LM 50% do 300 PLN SR SMS_150925" at bounding box center [1066, 477] width 311 height 15
type input "C_ALL_TARGET_WAGER_CC LM 50% do 300 PLN SR SMS_150925"
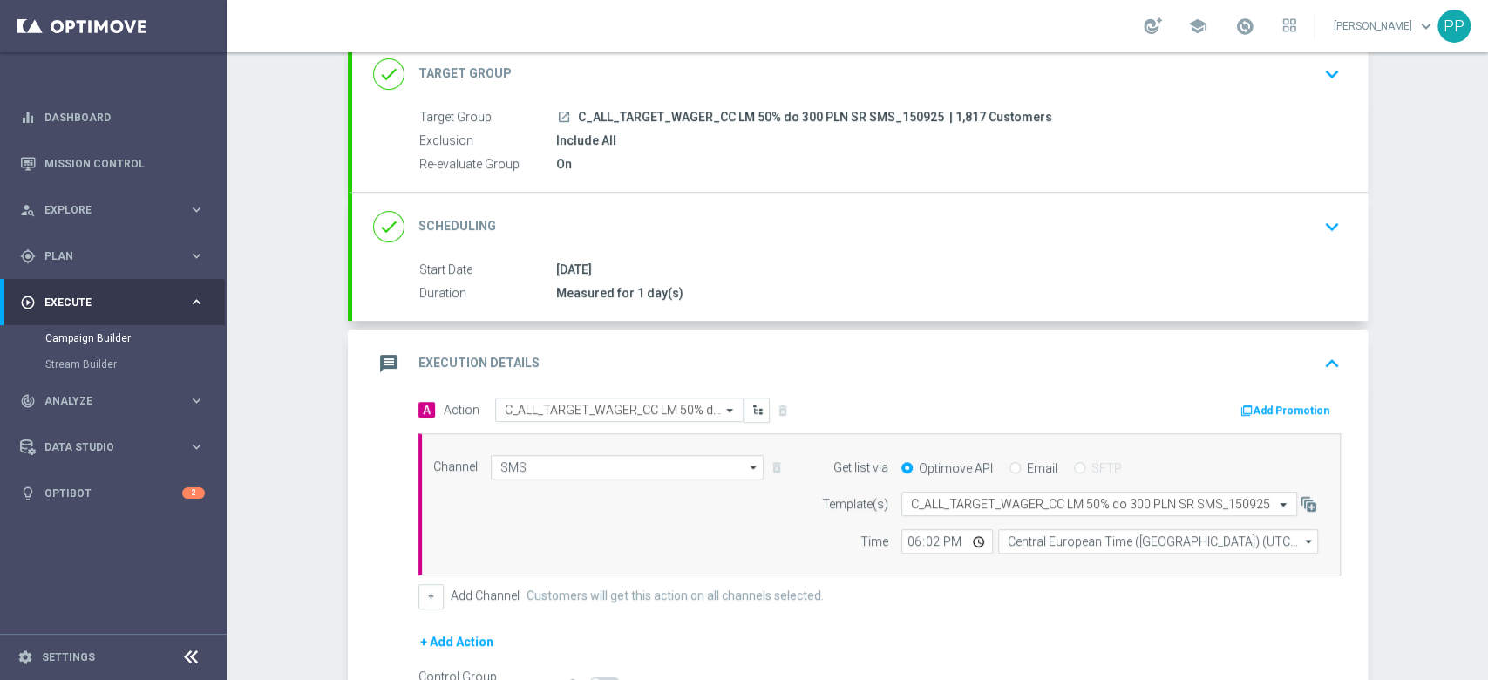
click at [655, 532] on div "Channel SMS SMS arrow_drop_down Drag here to set row groups Drag here to set co…" at bounding box center [876, 504] width 912 height 99
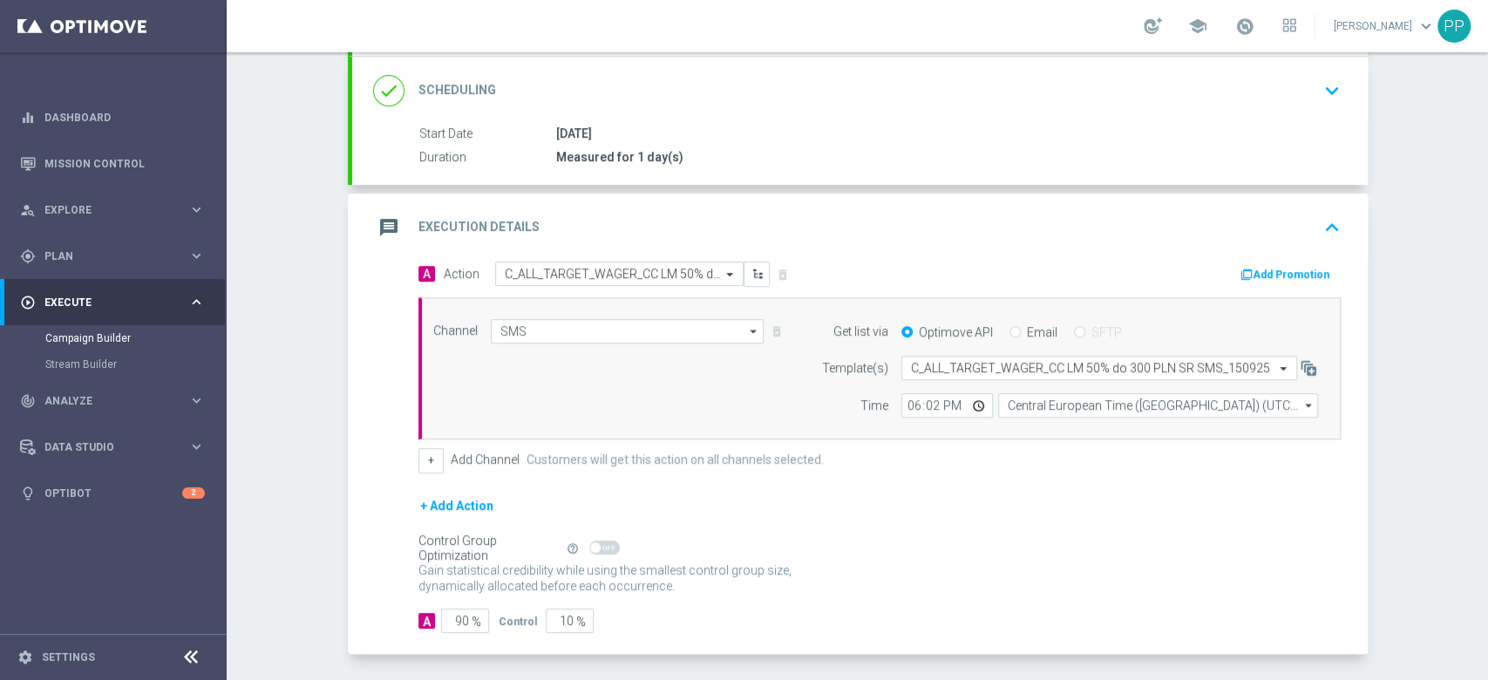
scroll to position [317, 0]
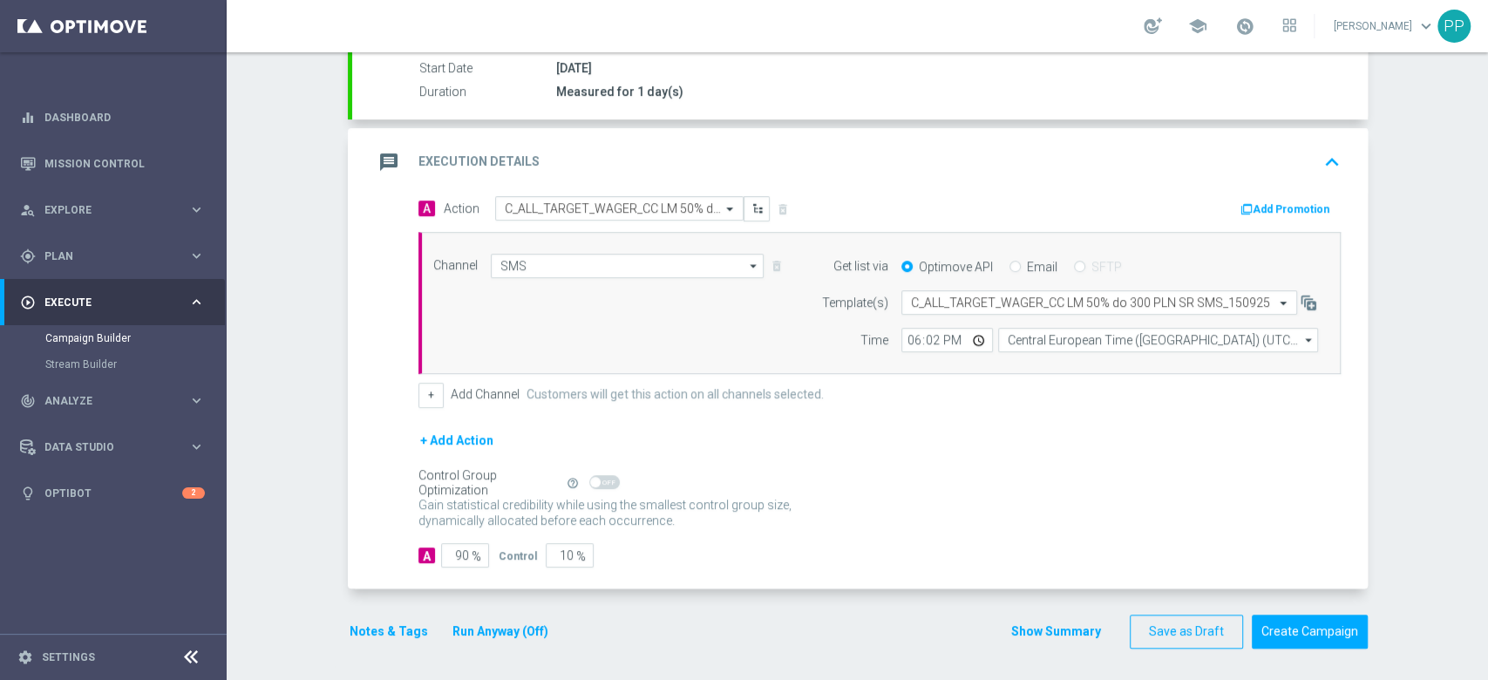
click at [472, 555] on span "%" at bounding box center [477, 556] width 10 height 15
click at [451, 554] on input "90" at bounding box center [465, 555] width 48 height 24
type input "9"
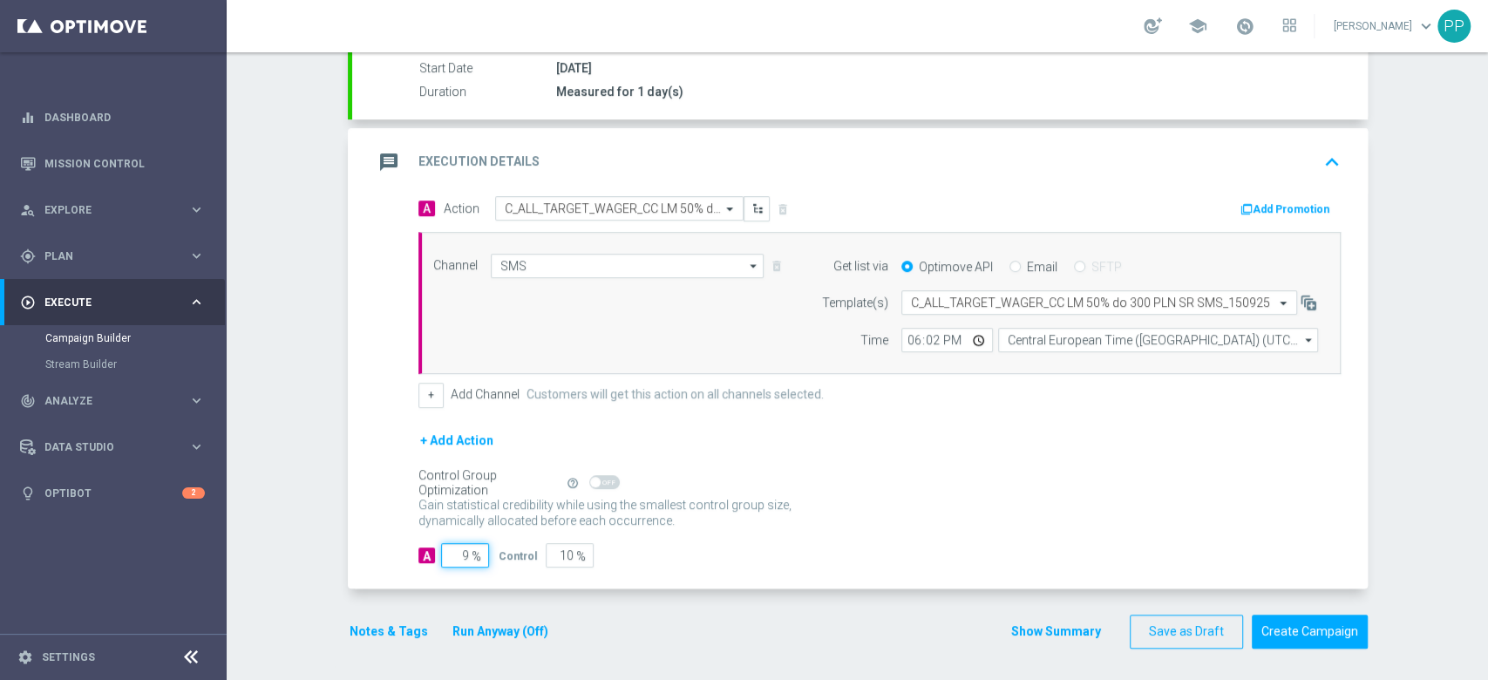
type input "91"
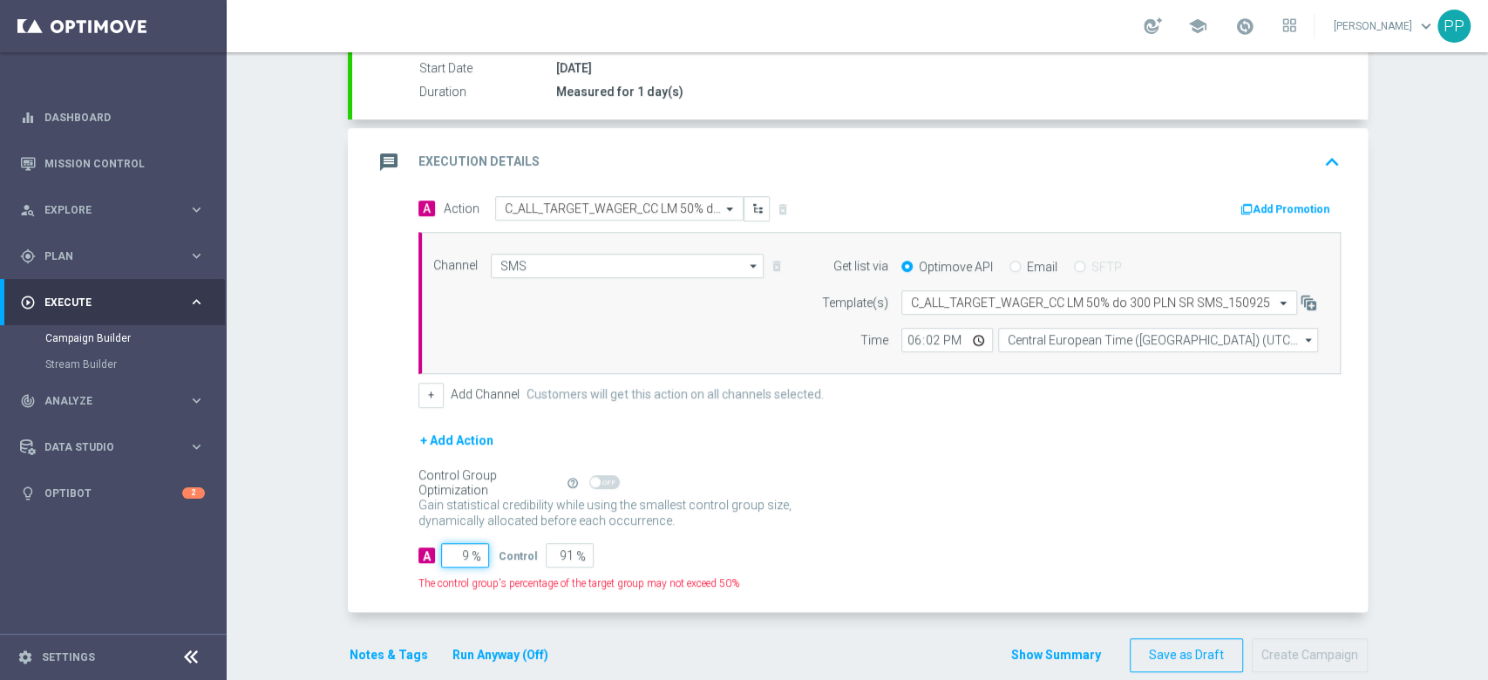
type input "95"
type input "5"
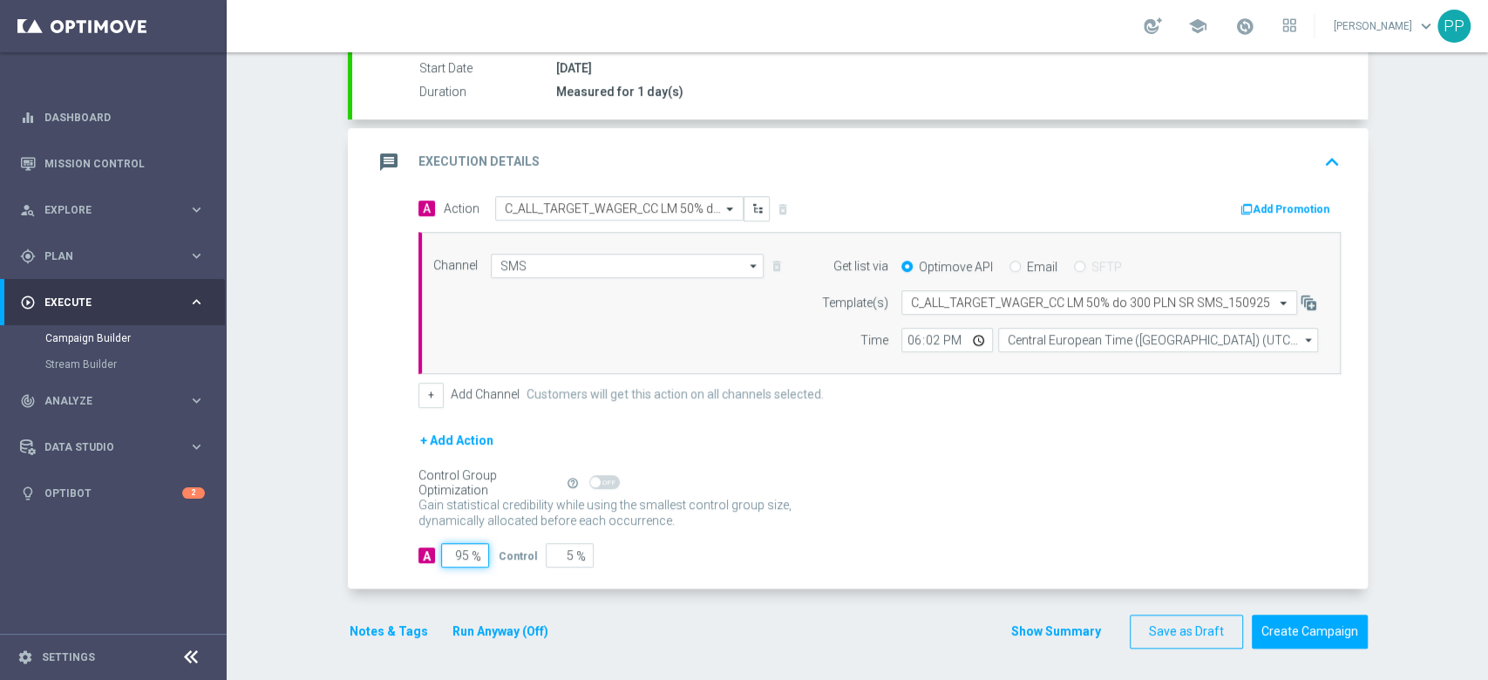
type input "95"
click at [335, 520] on section "done Target Group keyboard_arrow_down Target Group launch C_ALL_TARGET_WAGER_CC…" at bounding box center [858, 252] width 1046 height 827
click at [383, 624] on button "Notes & Tags" at bounding box center [389, 632] width 82 height 22
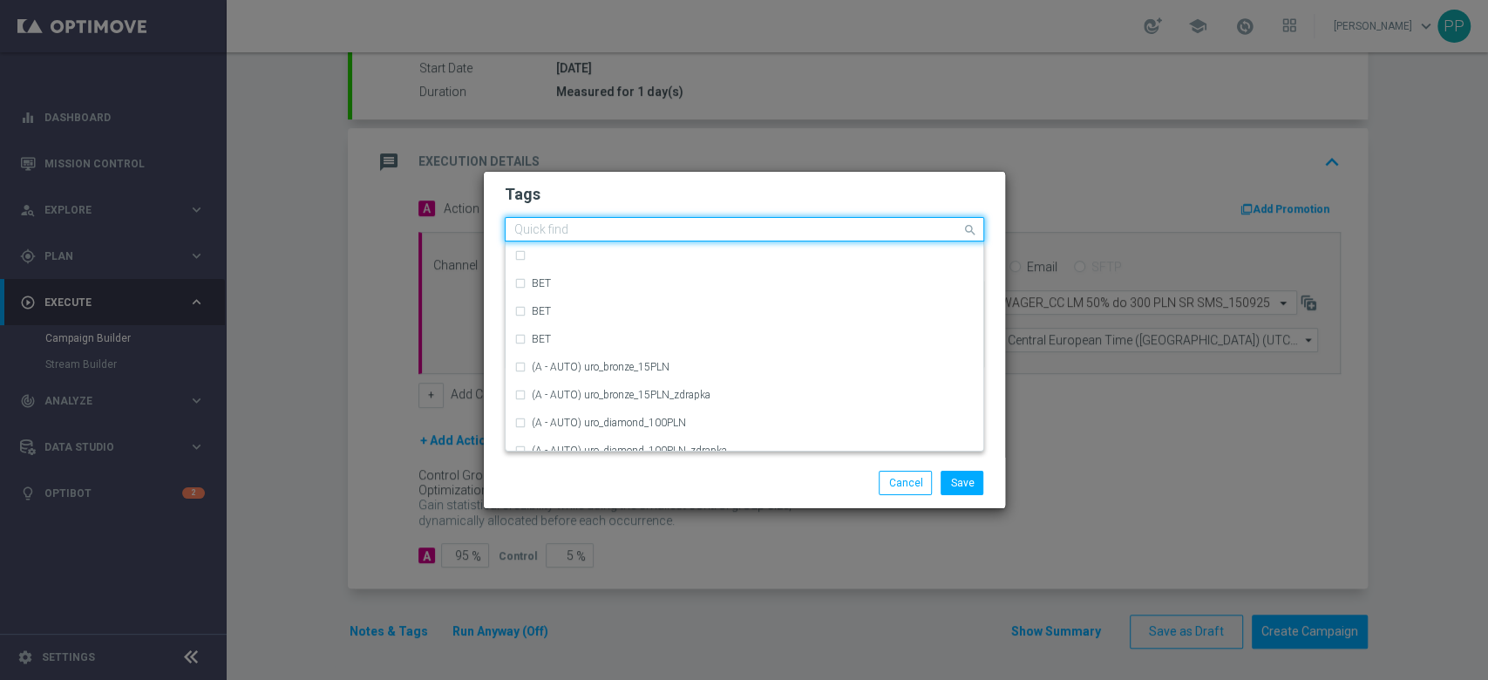
click at [667, 226] on input "text" at bounding box center [737, 230] width 447 height 15
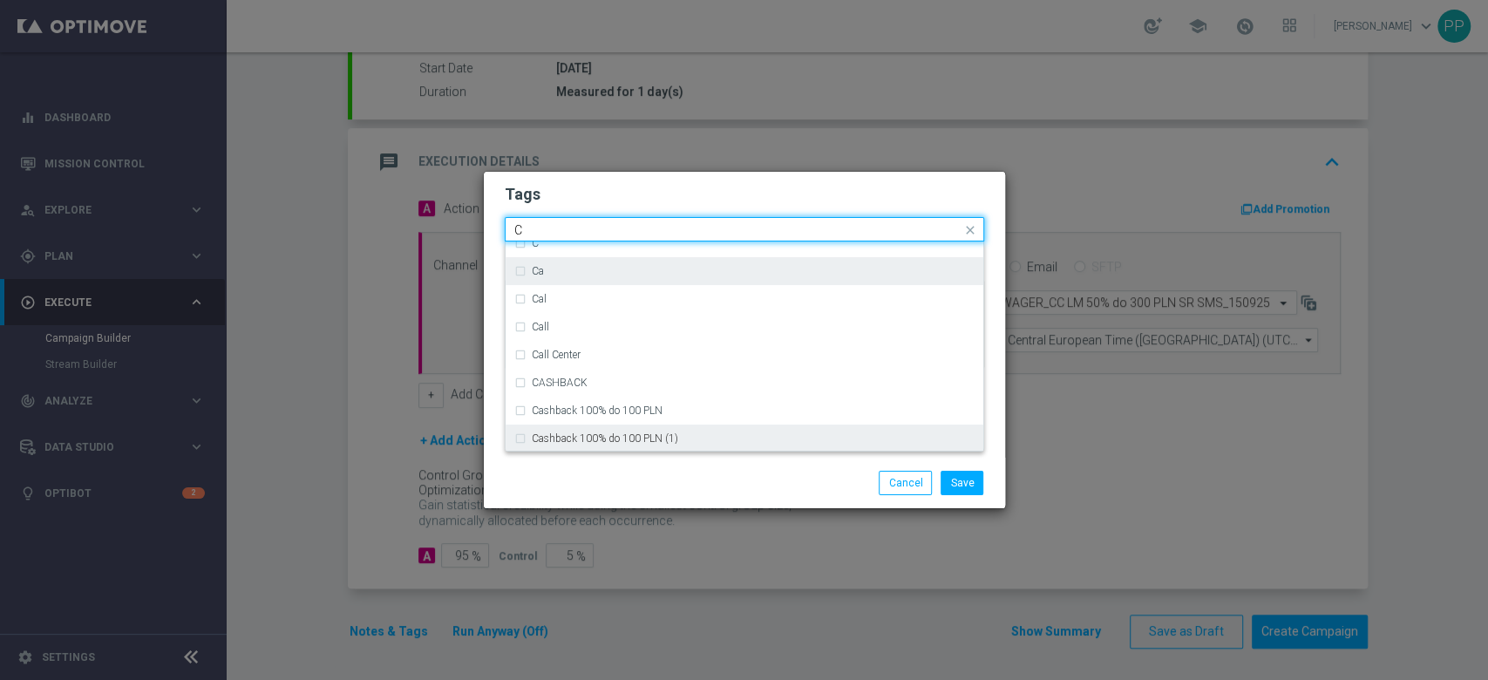
scroll to position [1394, 0]
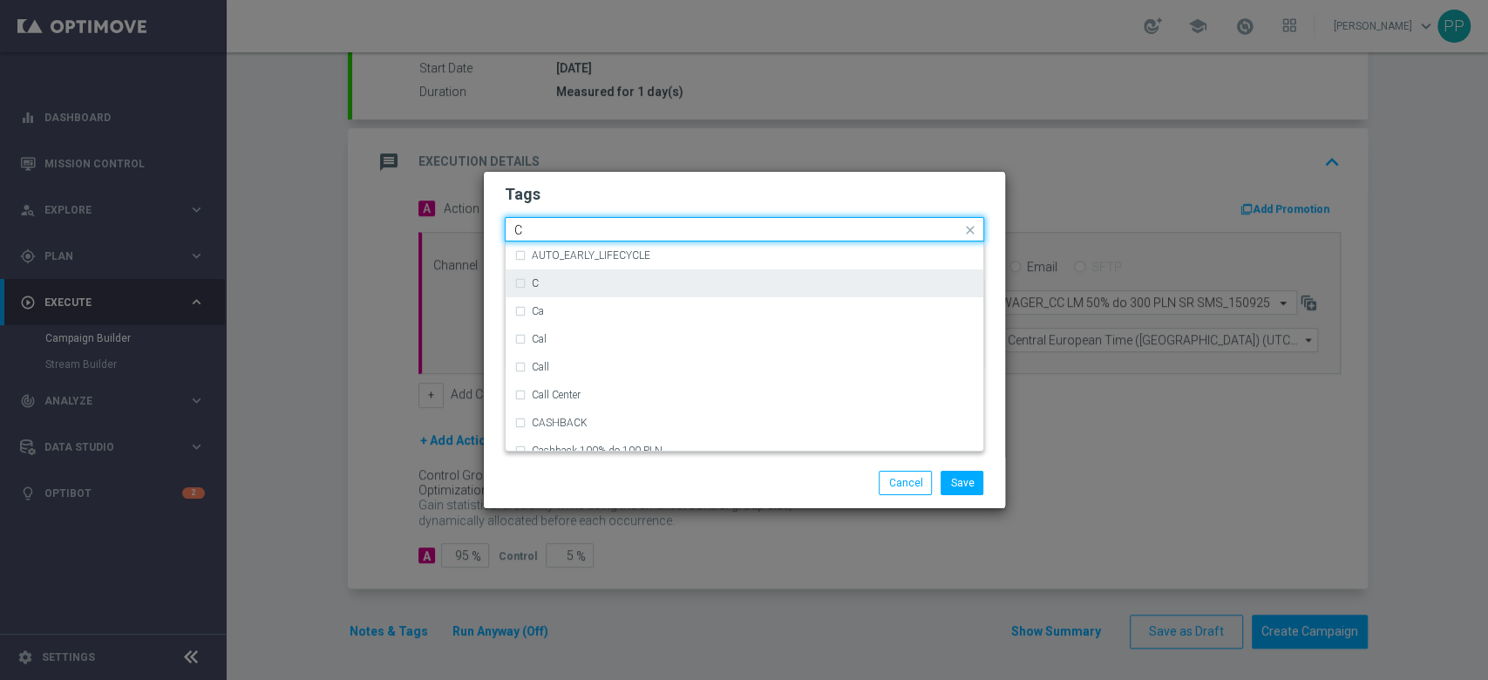
click at [551, 289] on div "C" at bounding box center [744, 283] width 460 height 28
type input "C"
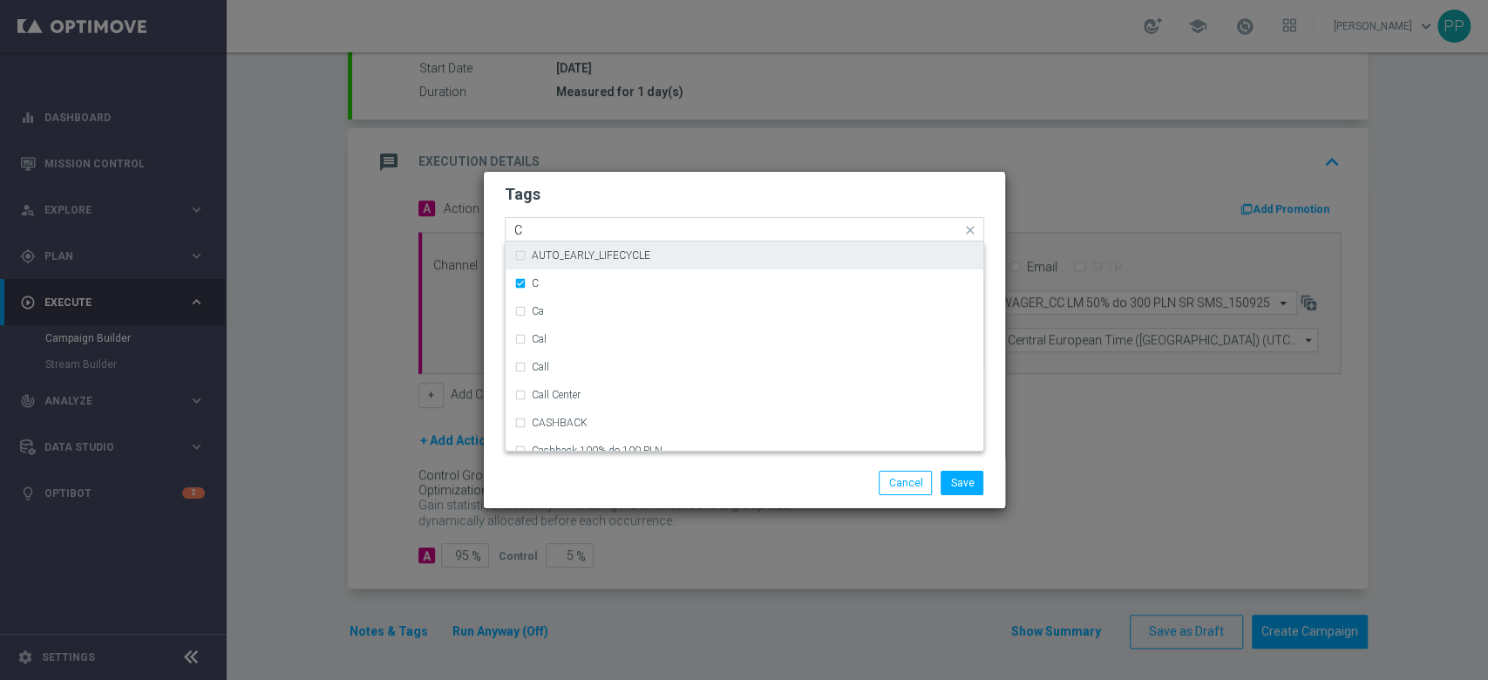
click at [561, 227] on input "C" at bounding box center [737, 230] width 447 height 15
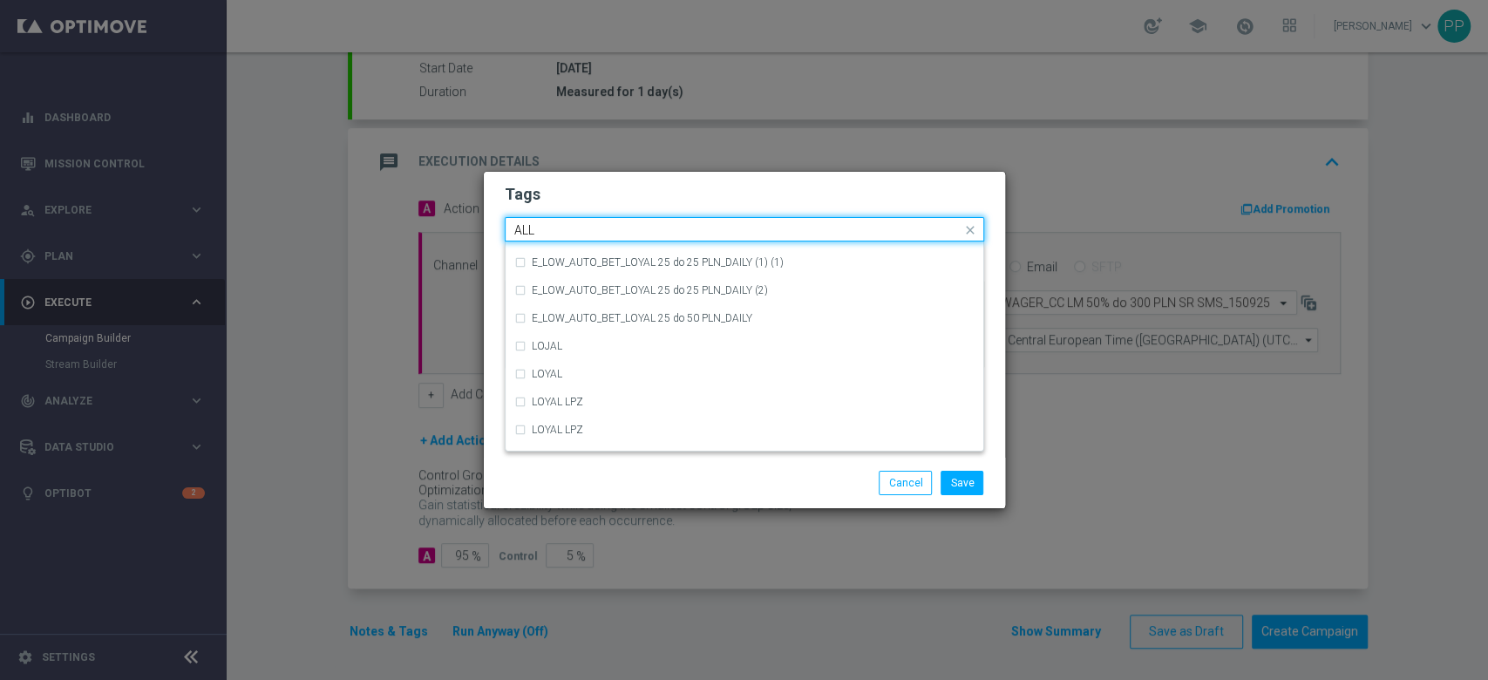
scroll to position [0, 0]
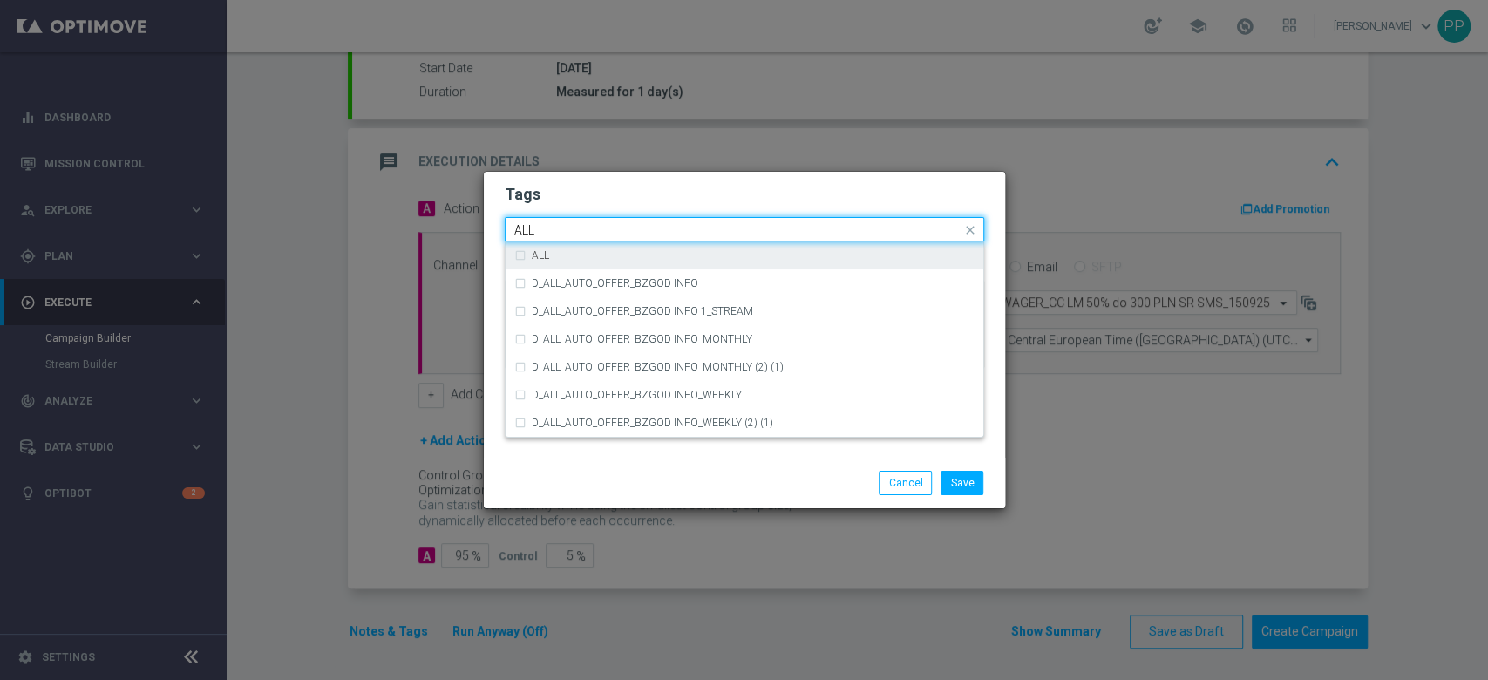
click at [567, 246] on div "ALL" at bounding box center [744, 255] width 460 height 28
click at [575, 227] on input "ALL" at bounding box center [737, 230] width 447 height 15
type input "A"
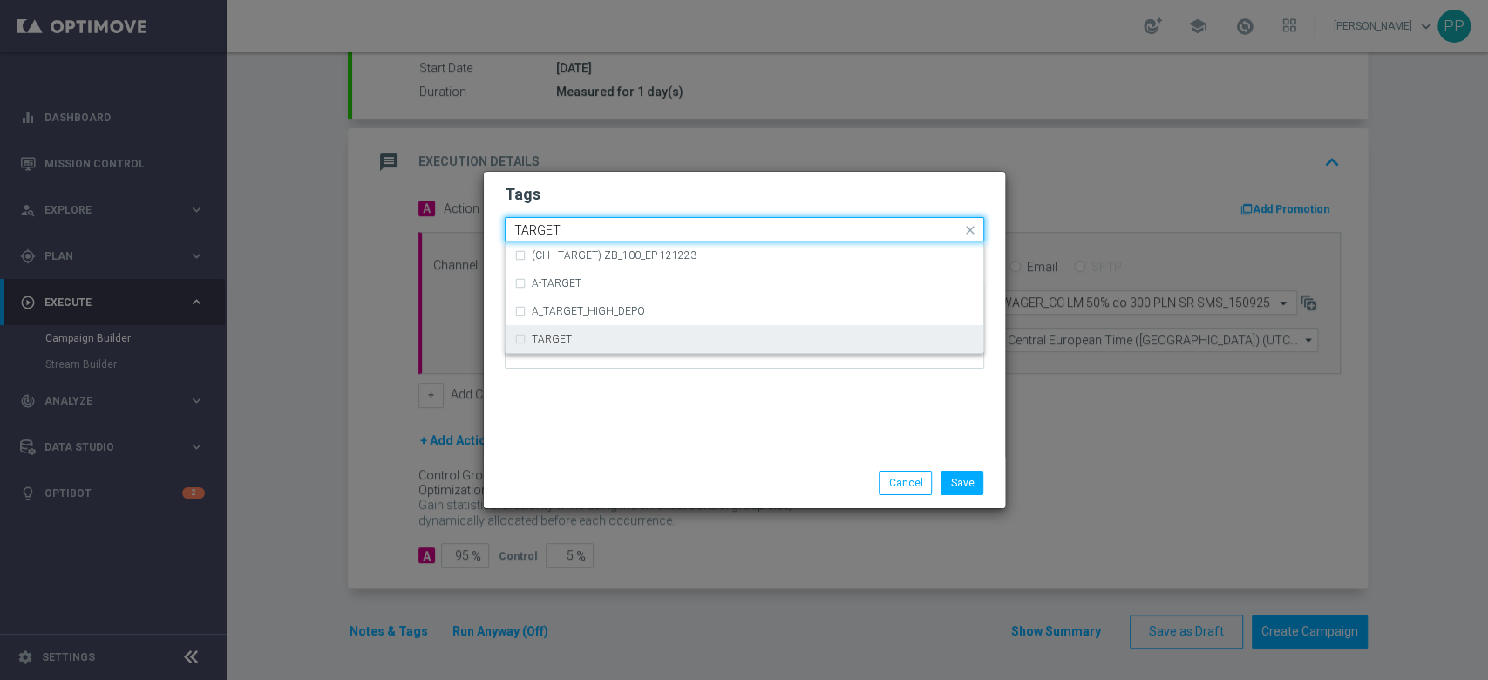
drag, startPoint x: 594, startPoint y: 345, endPoint x: 589, endPoint y: 272, distance: 73.3
click at [594, 345] on div "TARGET" at bounding box center [744, 339] width 460 height 28
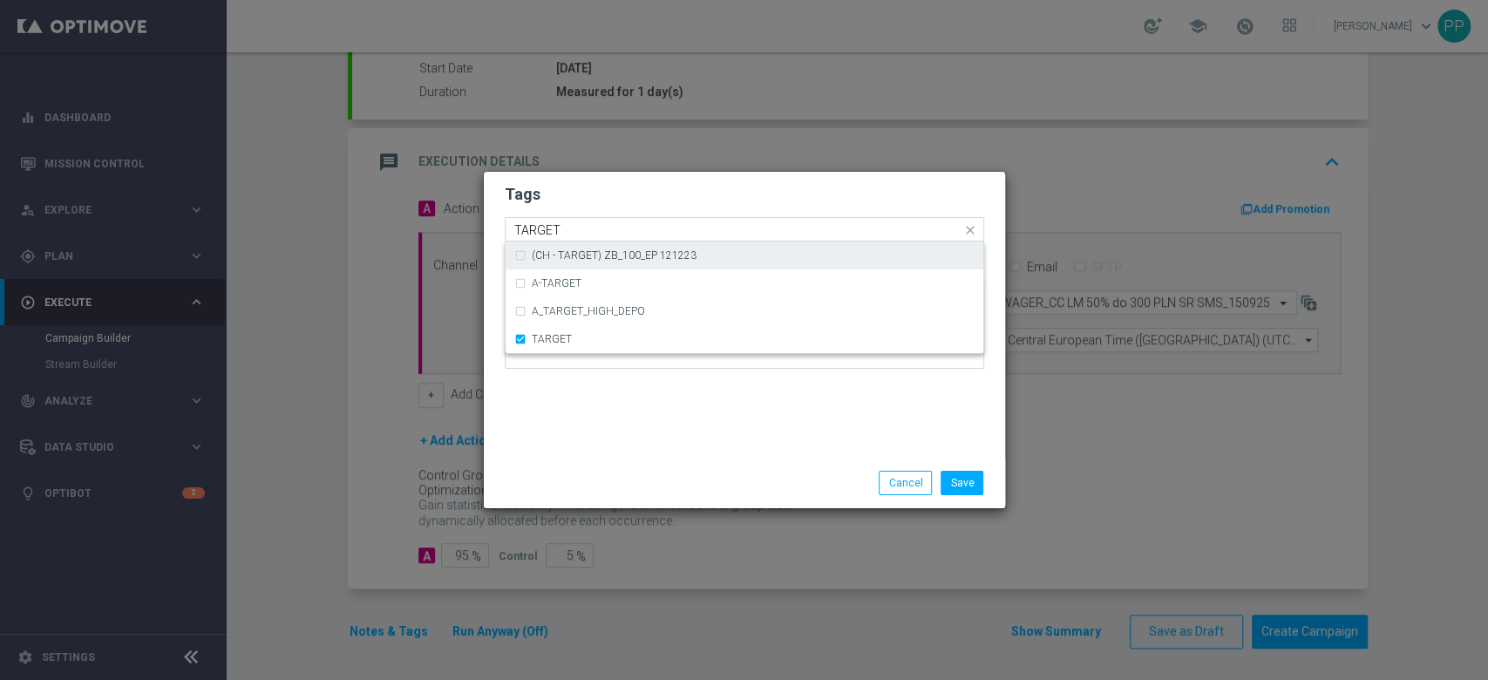
click at [590, 229] on input "TARGET" at bounding box center [737, 230] width 447 height 15
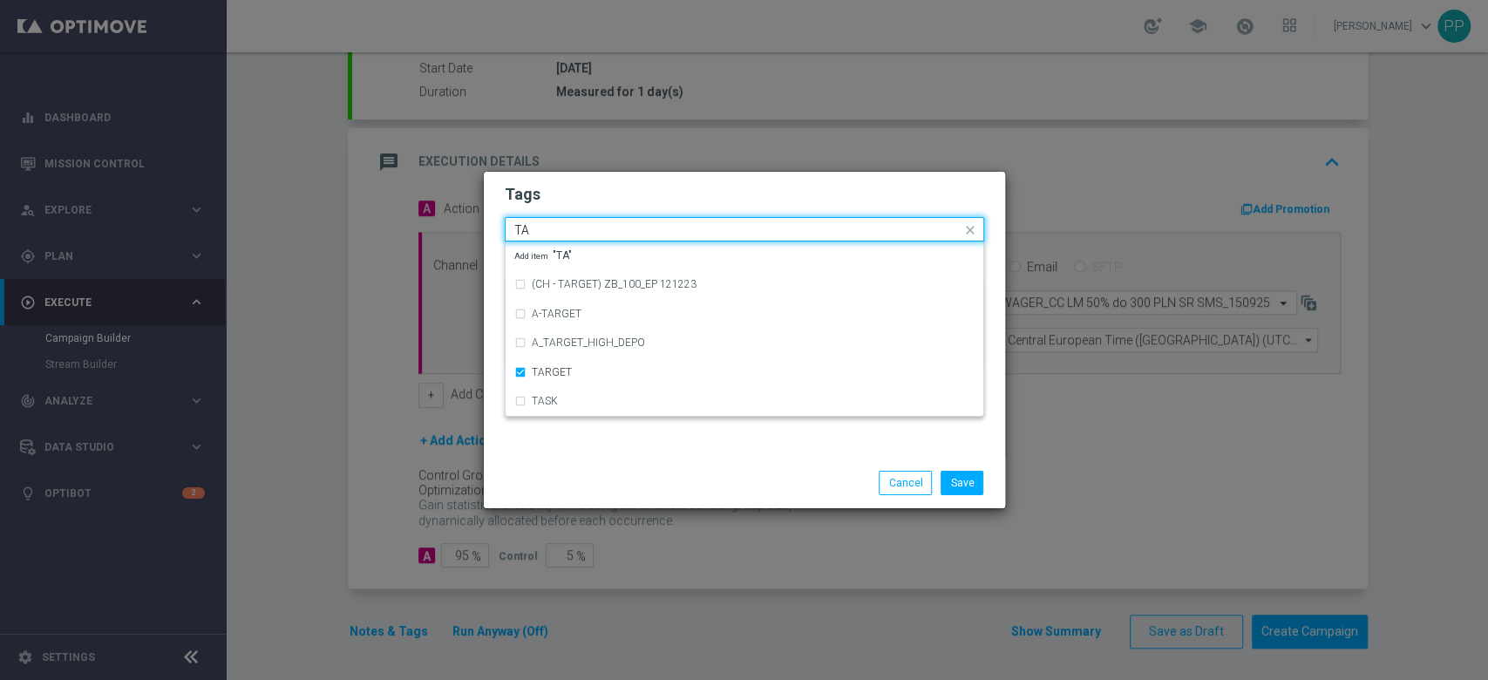
type input "T"
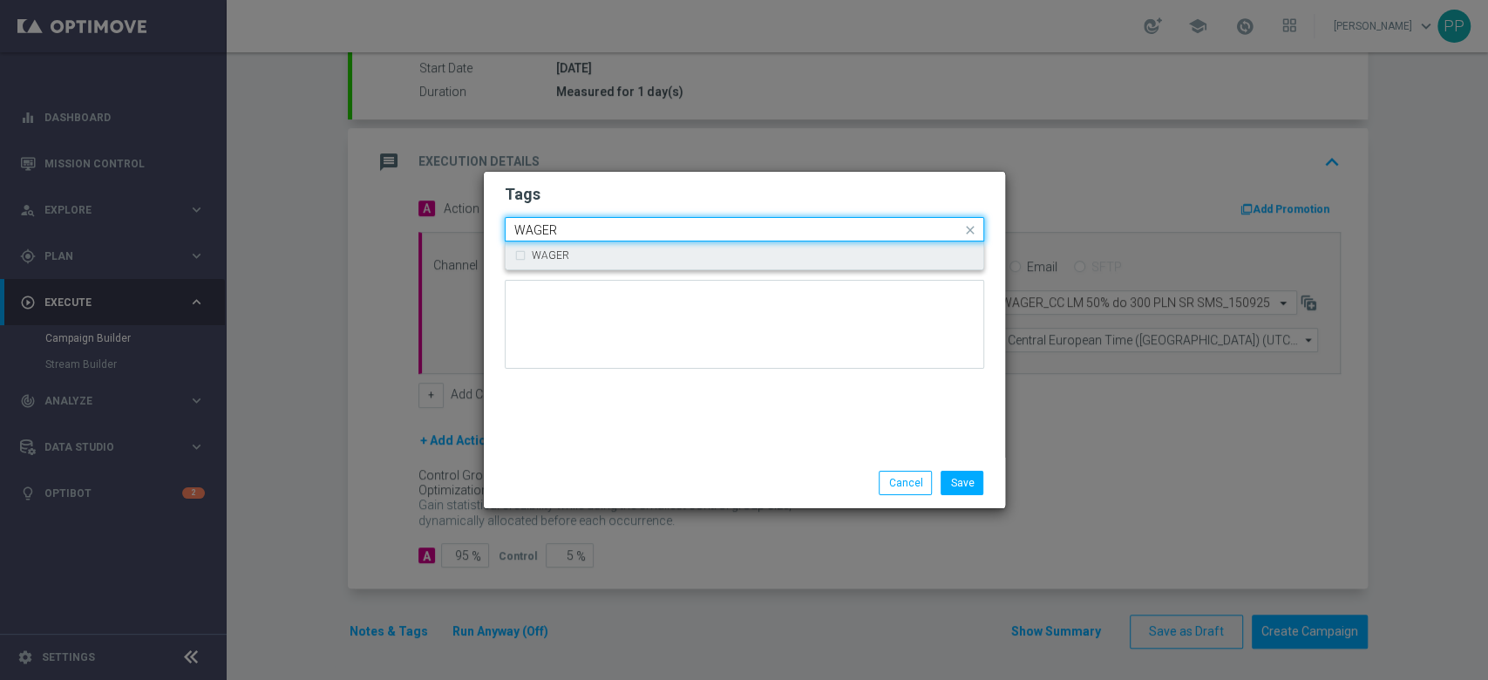
click at [547, 244] on div "WAGER" at bounding box center [744, 255] width 460 height 28
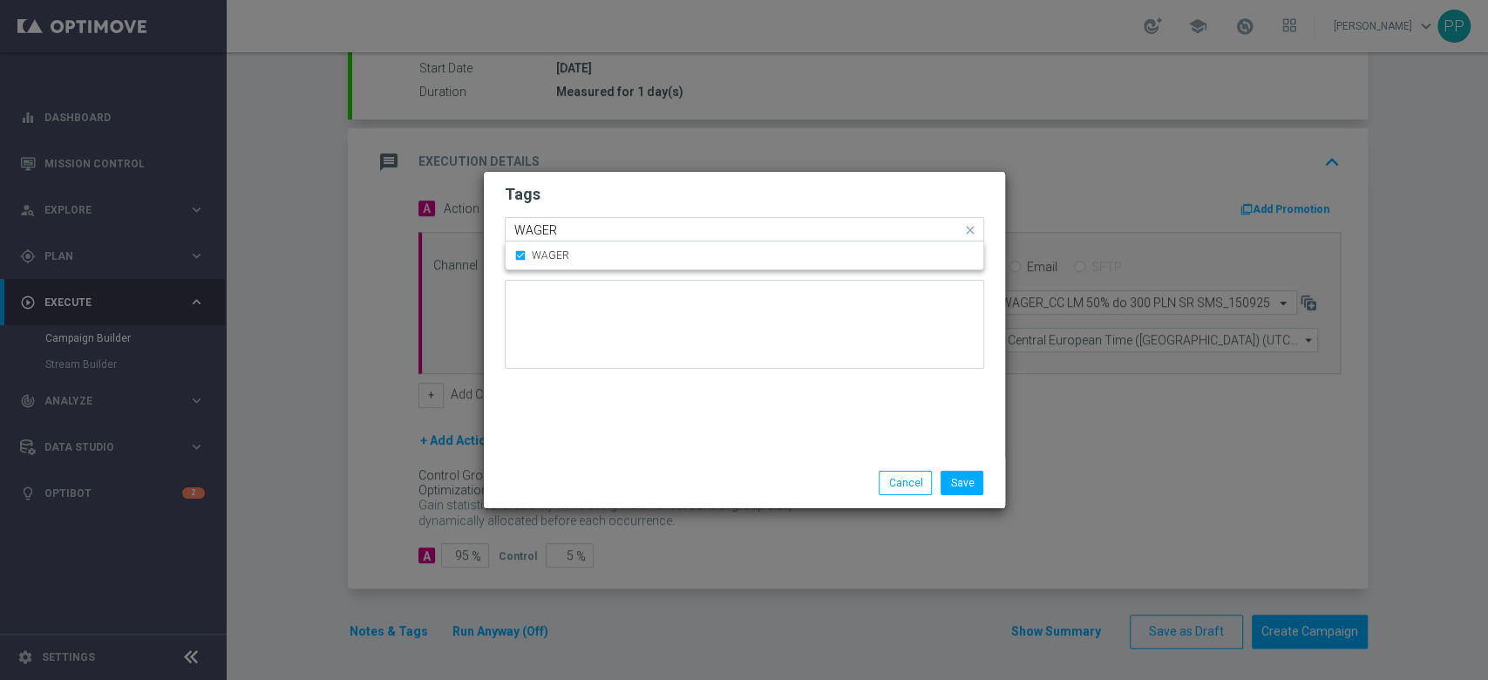
click at [556, 234] on input "WAGER" at bounding box center [737, 230] width 447 height 15
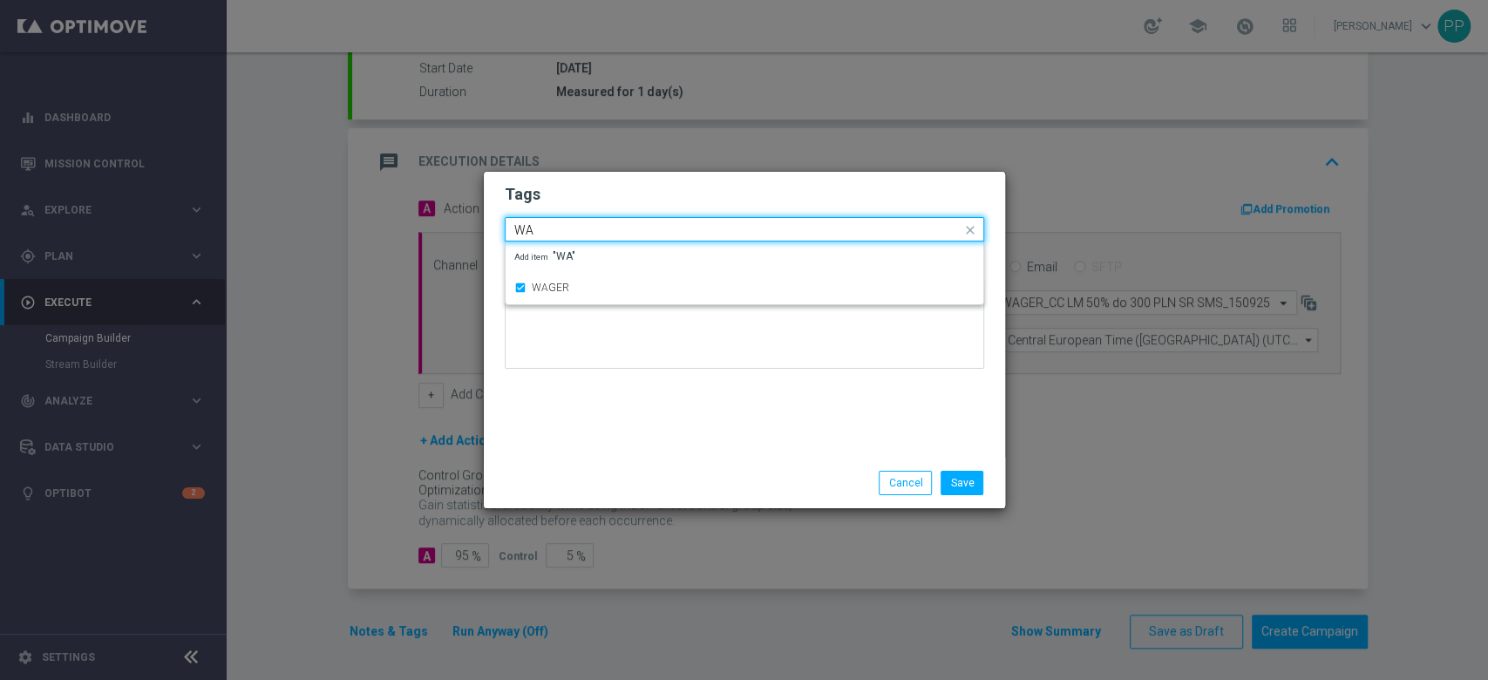
type input "W"
click at [540, 289] on div "Call Center" at bounding box center [744, 283] width 460 height 28
type input "Call"
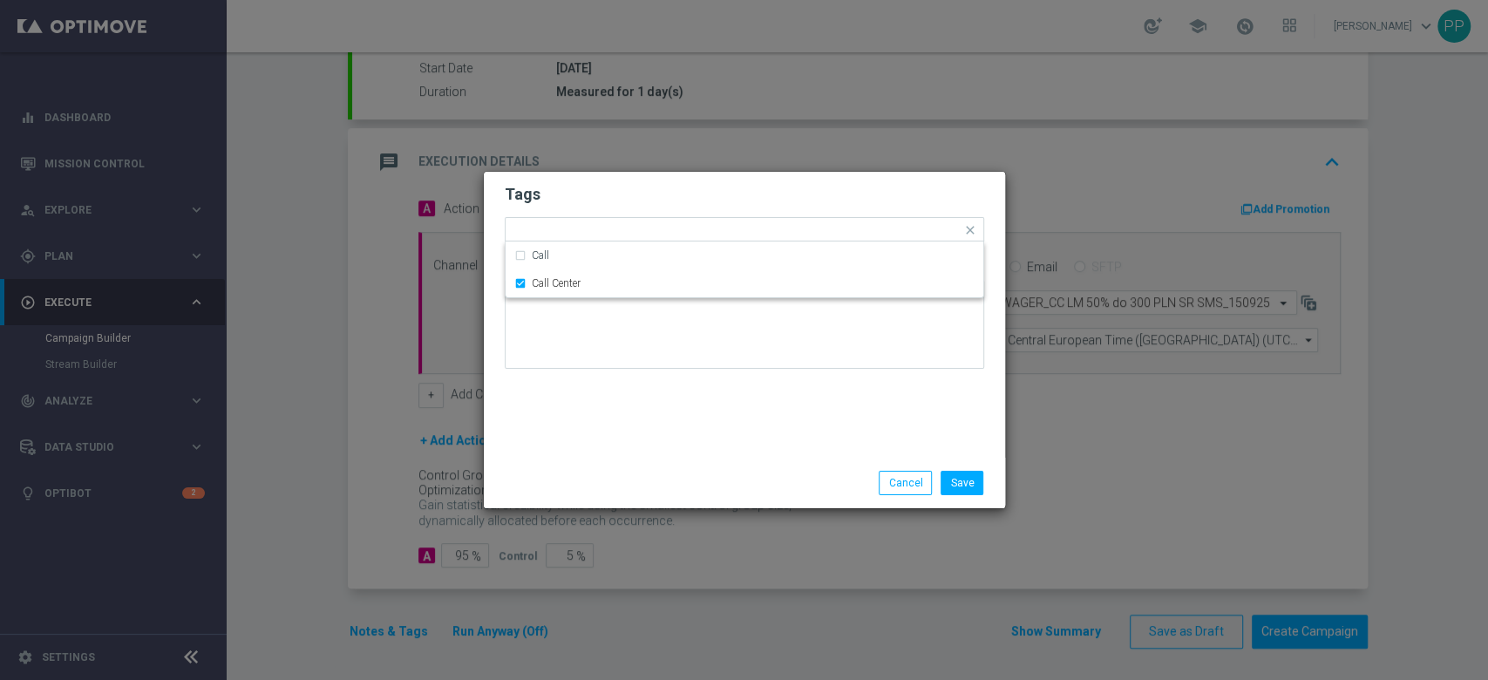
click at [564, 413] on div "Tags Quick find × C × ALL × TARGET × WAGER × Call Center Call Call Center Notes" at bounding box center [744, 315] width 521 height 286
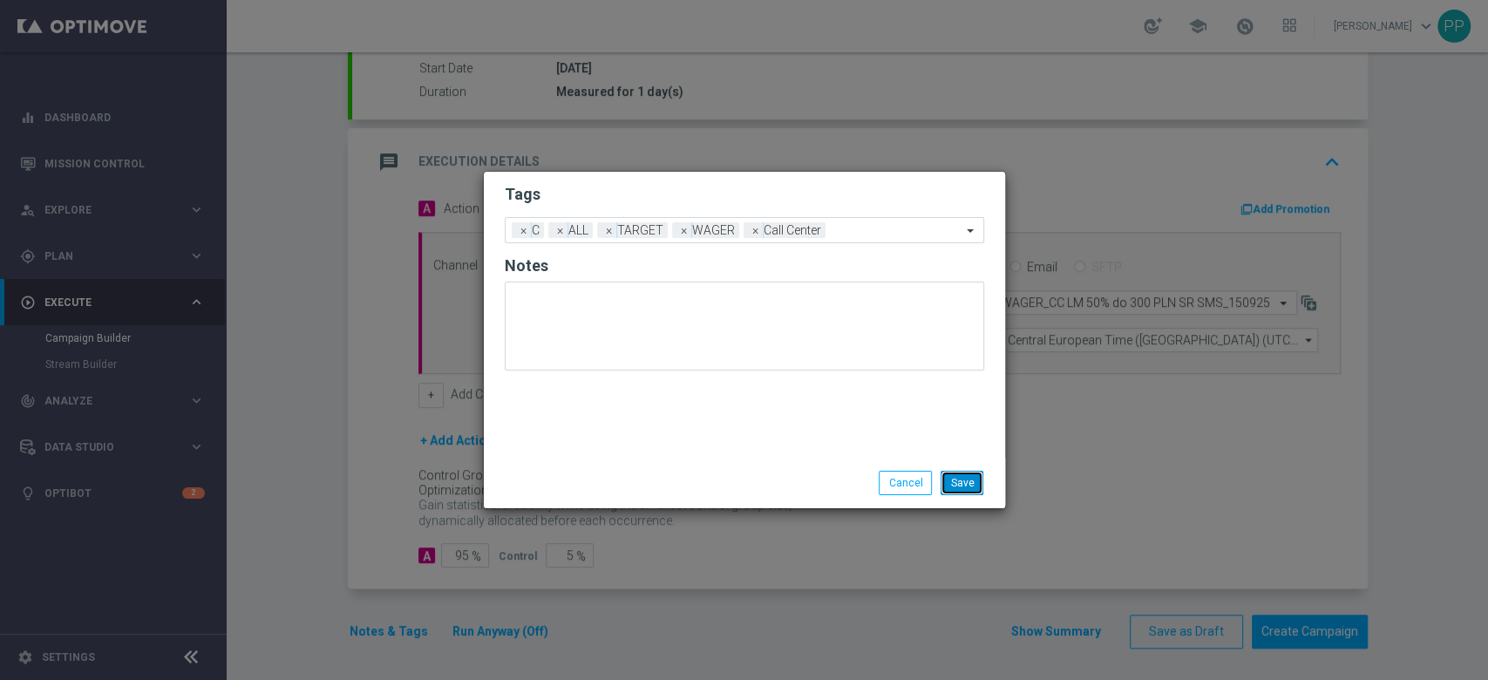
click at [951, 483] on button "Save" at bounding box center [961, 483] width 43 height 24
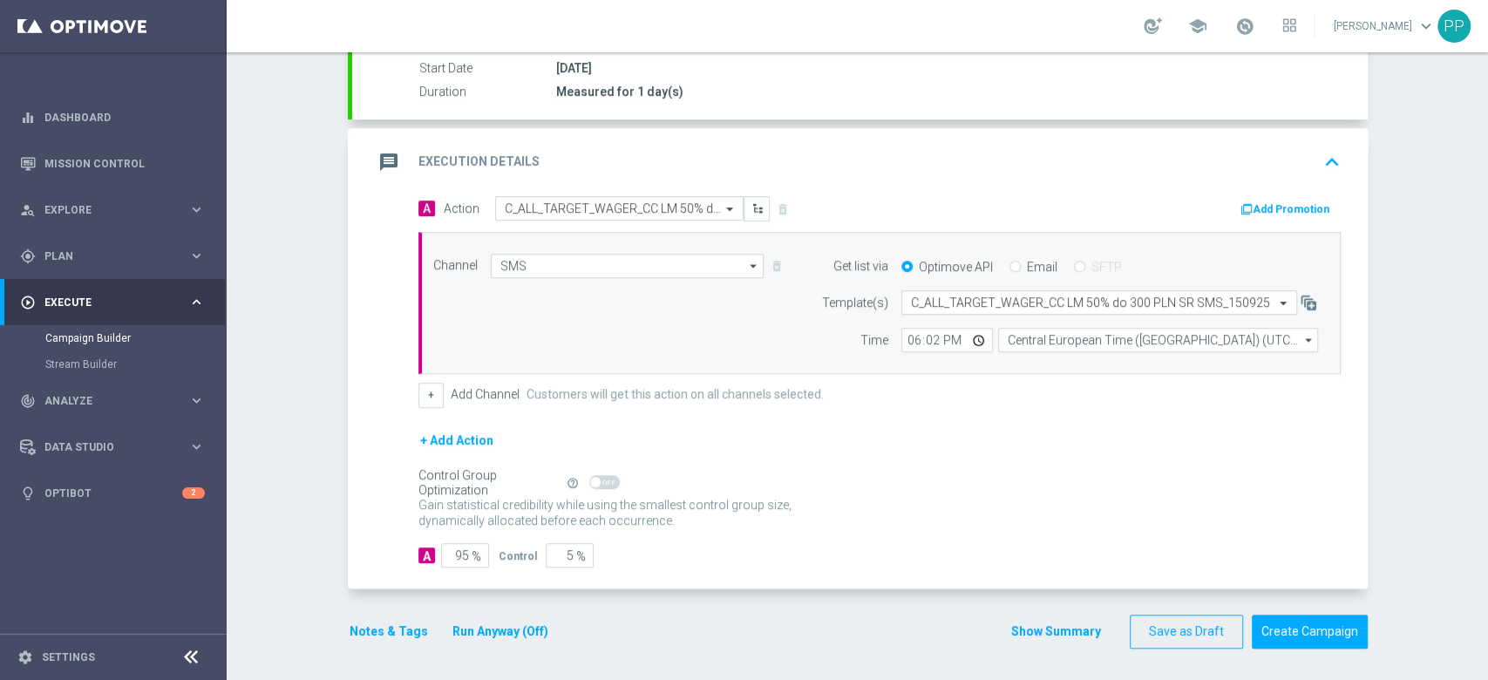
click at [397, 616] on div "Notes & Tags Run Anyway (Off)" at bounding box center [459, 631] width 223 height 34
click at [396, 621] on button "Notes & Tags" at bounding box center [389, 632] width 82 height 22
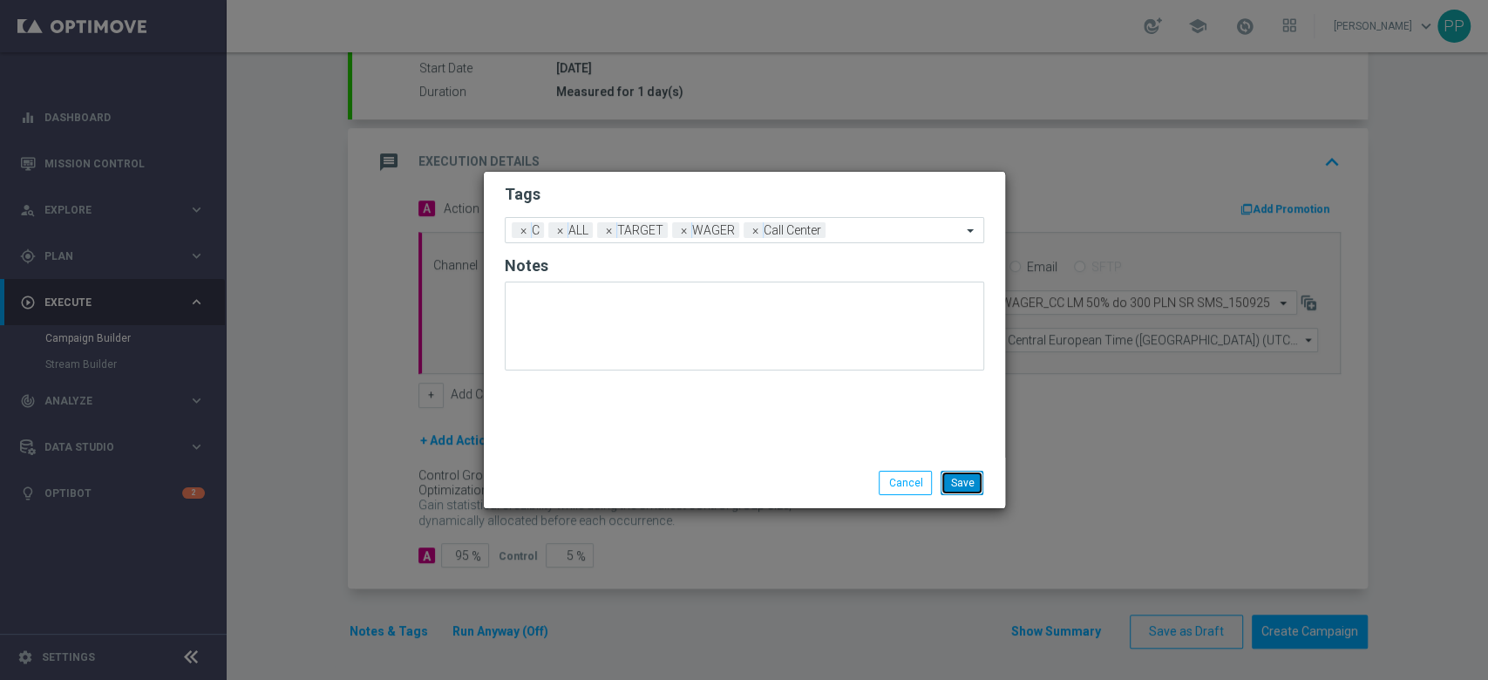
click at [951, 482] on button "Save" at bounding box center [961, 483] width 43 height 24
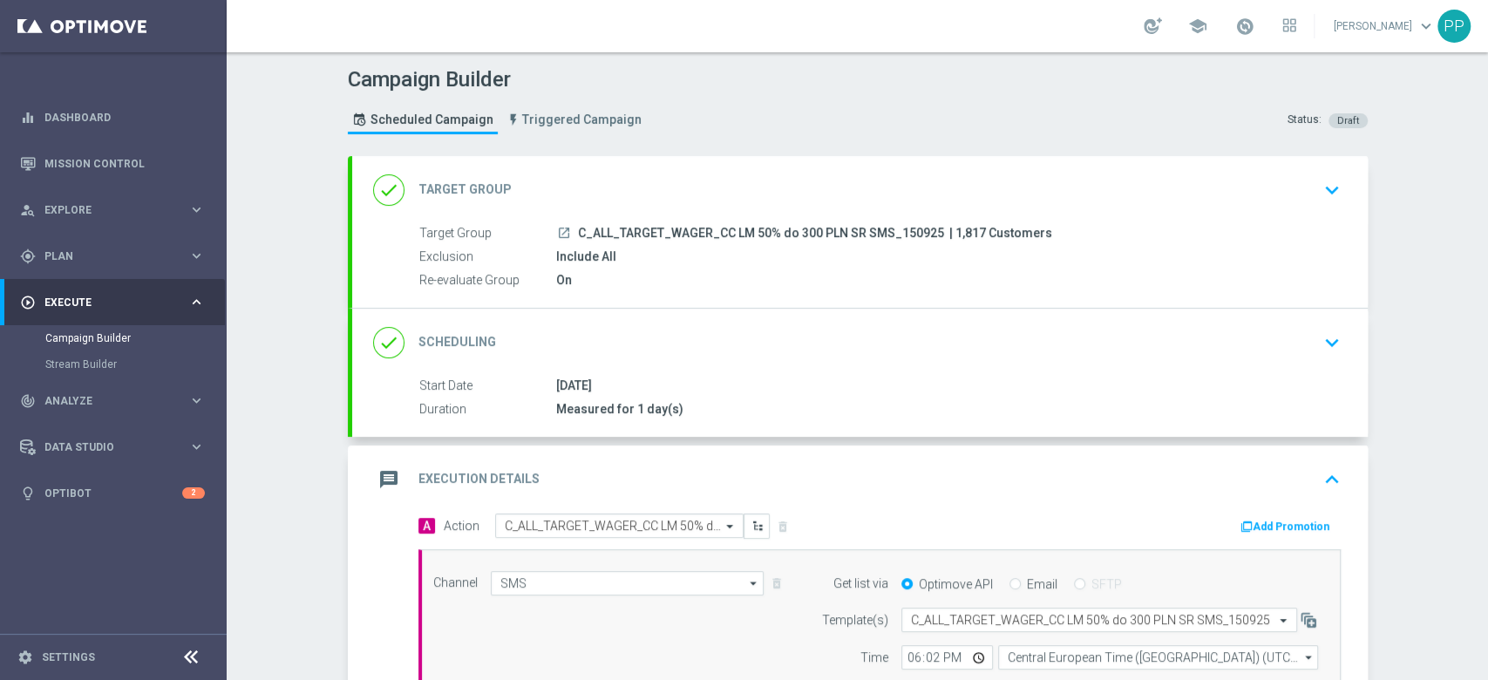
scroll to position [317, 0]
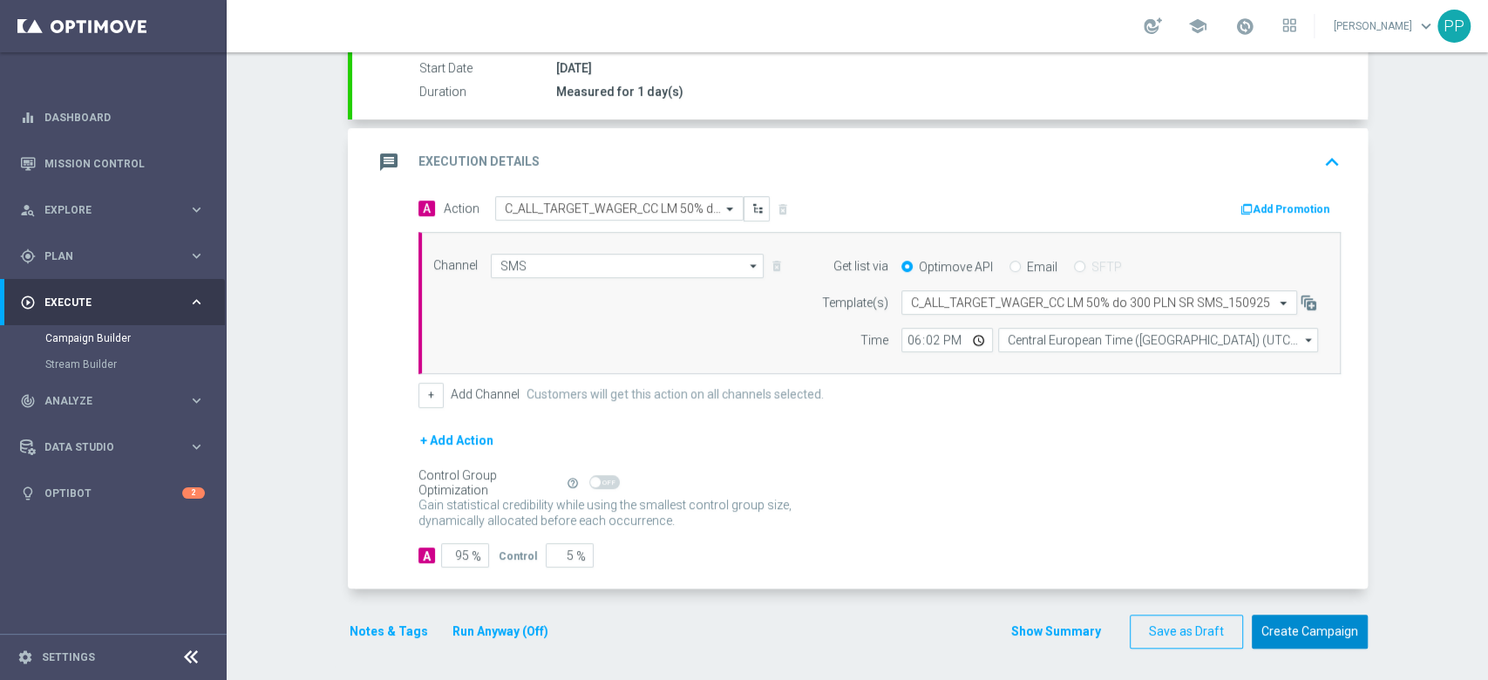
click at [1272, 644] on button "Create Campaign" at bounding box center [1310, 631] width 116 height 34
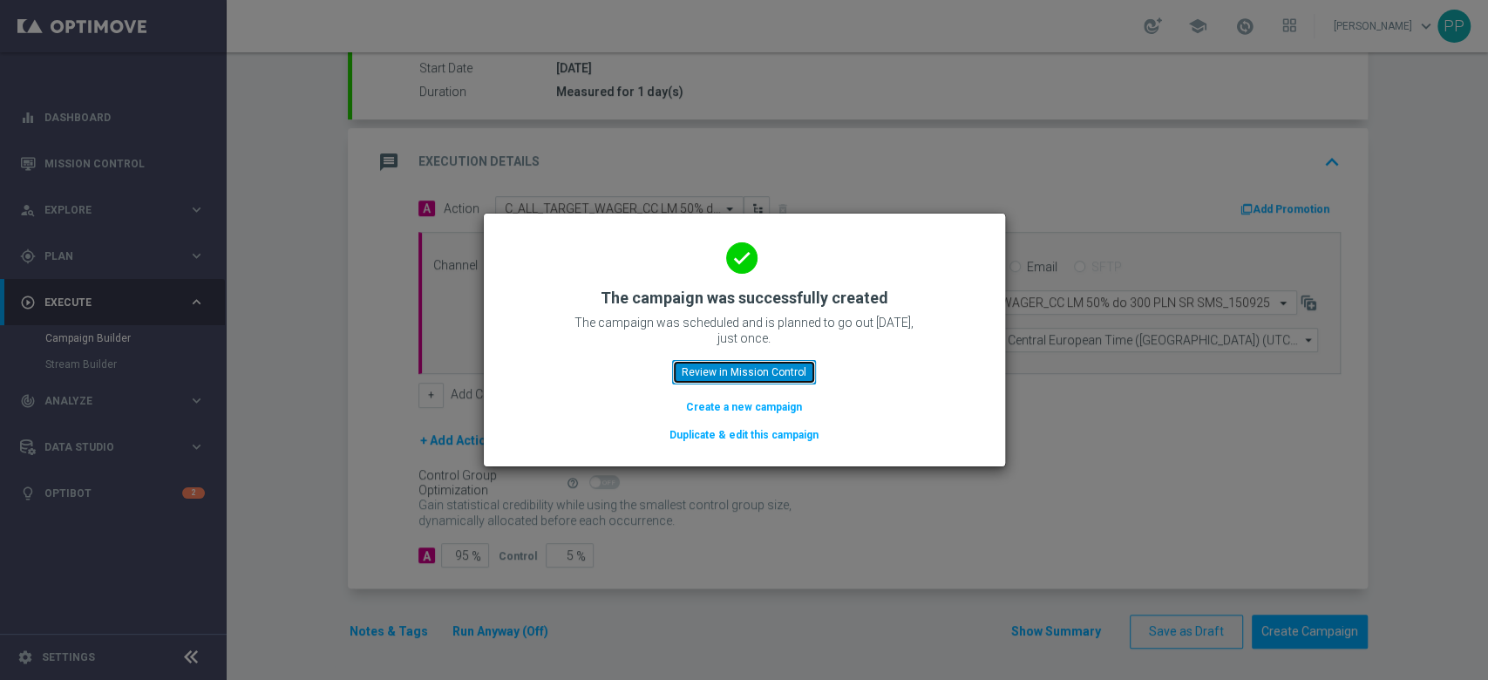
click at [767, 363] on button "Review in Mission Control" at bounding box center [744, 372] width 144 height 24
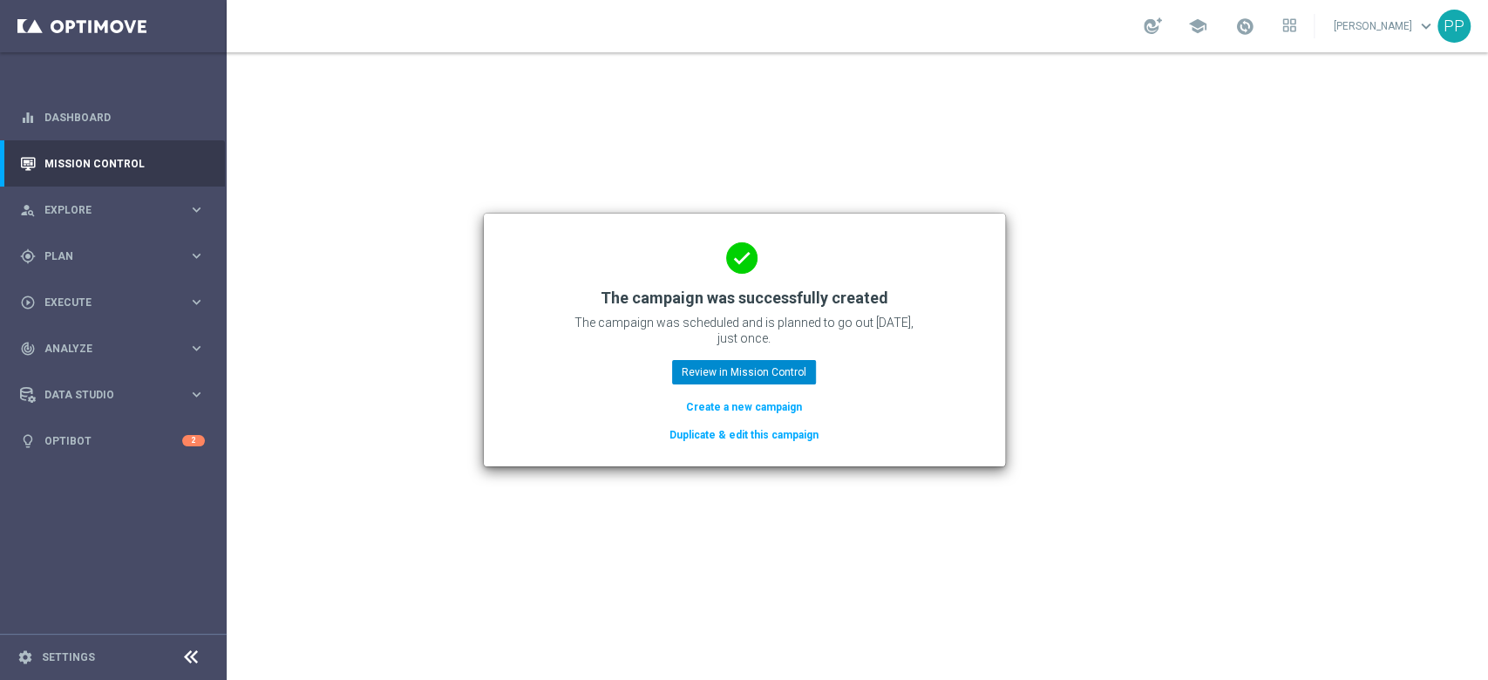
click at [767, 365] on div at bounding box center [857, 366] width 1261 height 628
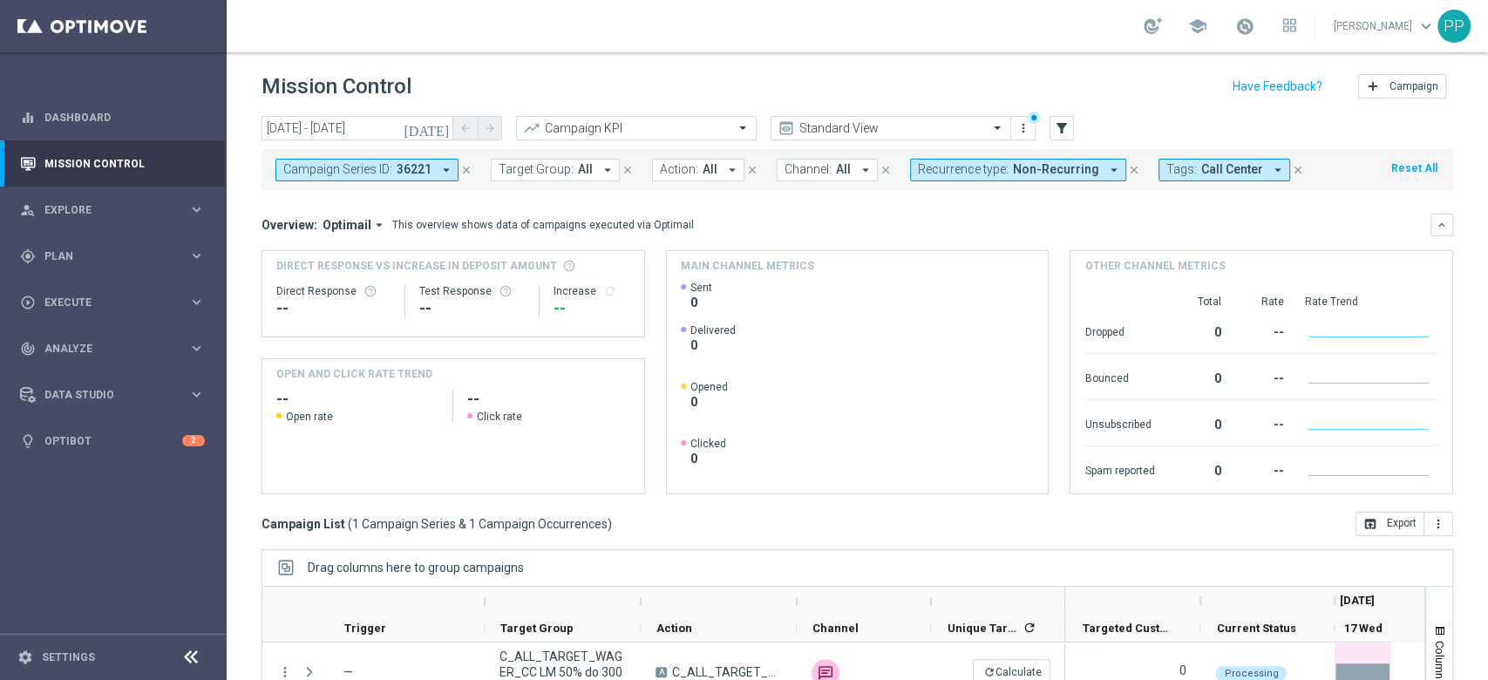
click at [411, 164] on span "36221" at bounding box center [414, 169] width 35 height 15
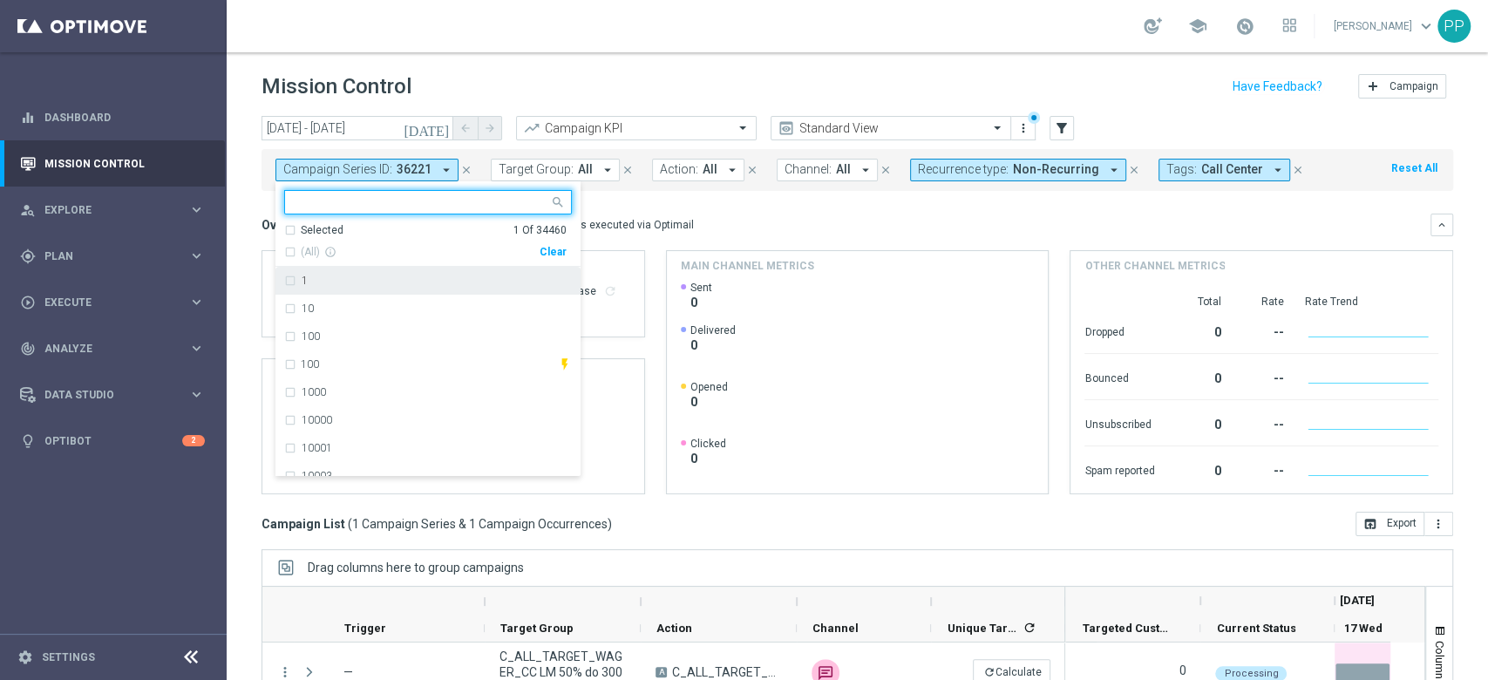
click at [0, 0] on div "Clear" at bounding box center [0, 0] width 0 height 0
click at [522, 62] on header "Mission Control add Campaign" at bounding box center [857, 84] width 1261 height 64
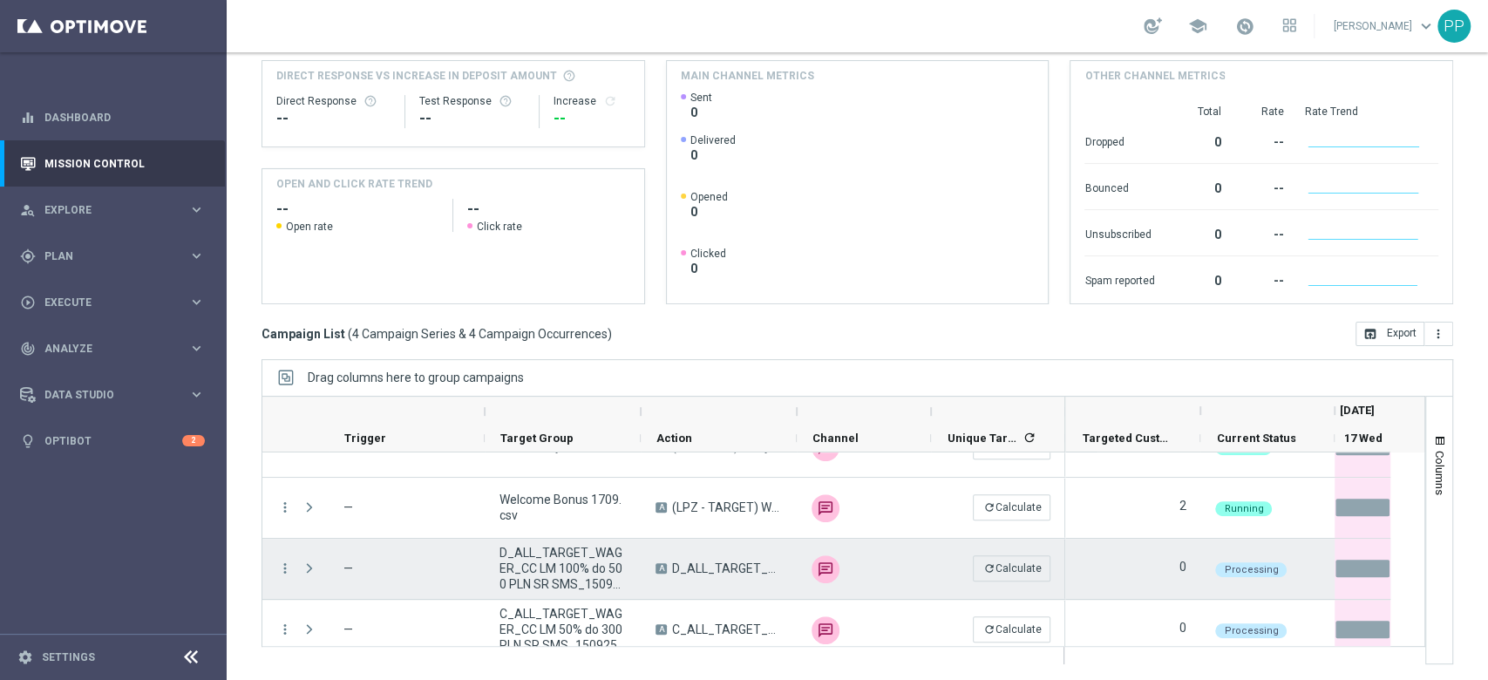
scroll to position [50, 0]
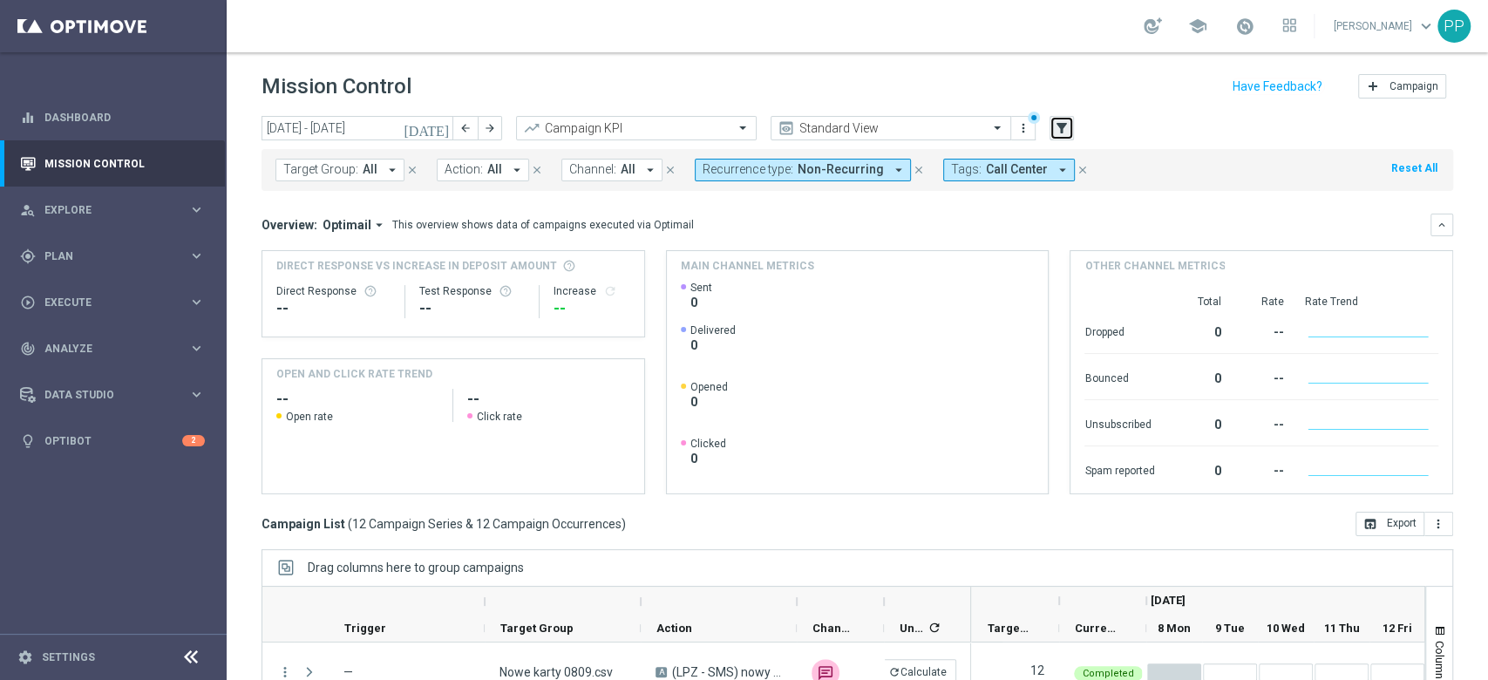
click at [1067, 132] on icon "filter_alt" at bounding box center [1062, 128] width 16 height 16
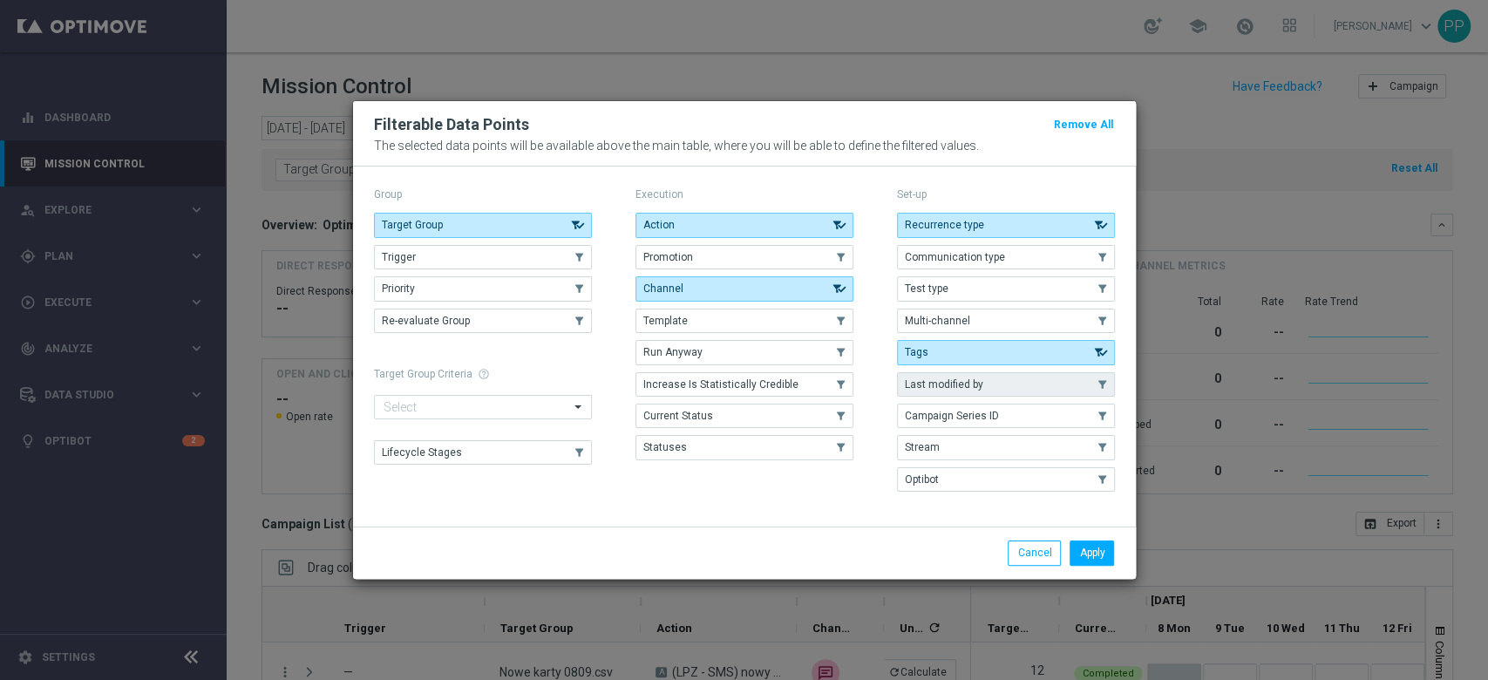
click at [994, 393] on button "Last modified by" at bounding box center [1006, 384] width 218 height 24
click at [1094, 549] on button "Apply" at bounding box center [1091, 552] width 44 height 24
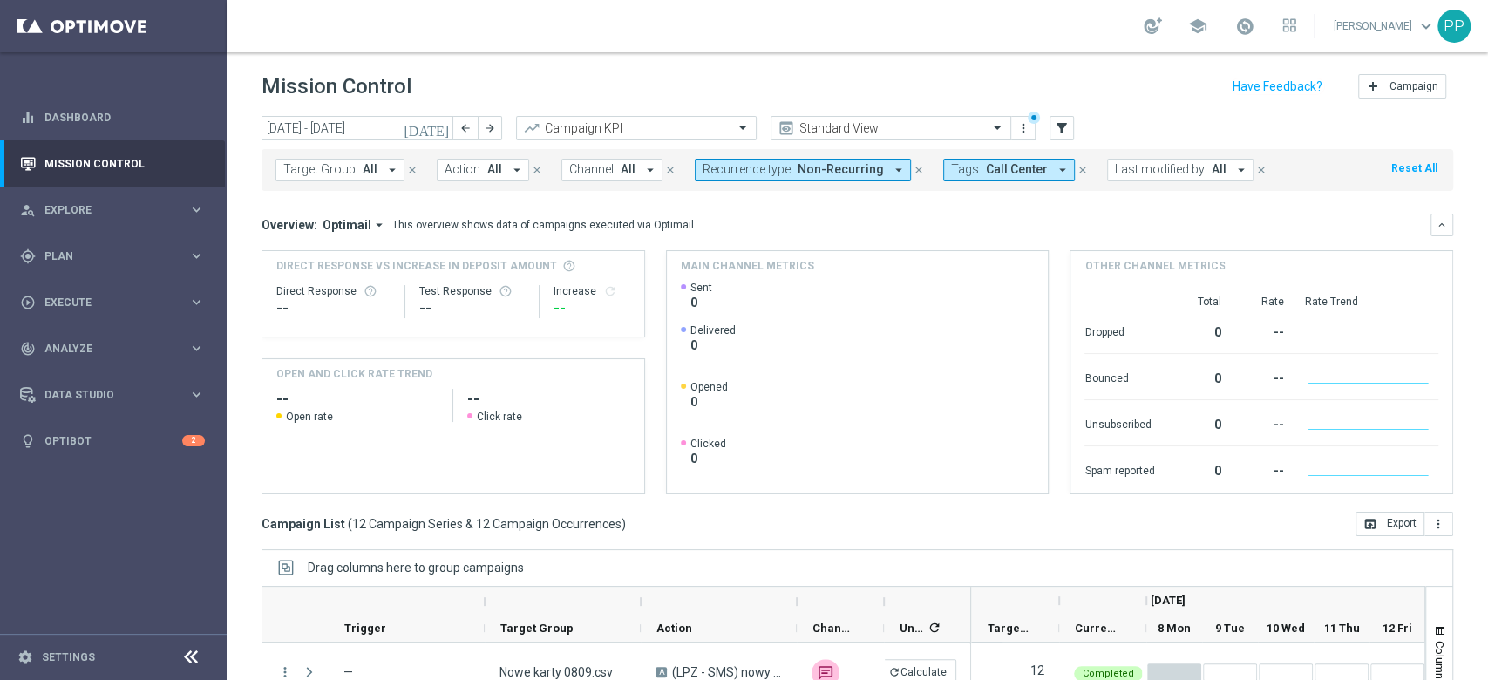
click at [1138, 171] on span "Last modified by:" at bounding box center [1161, 169] width 92 height 15
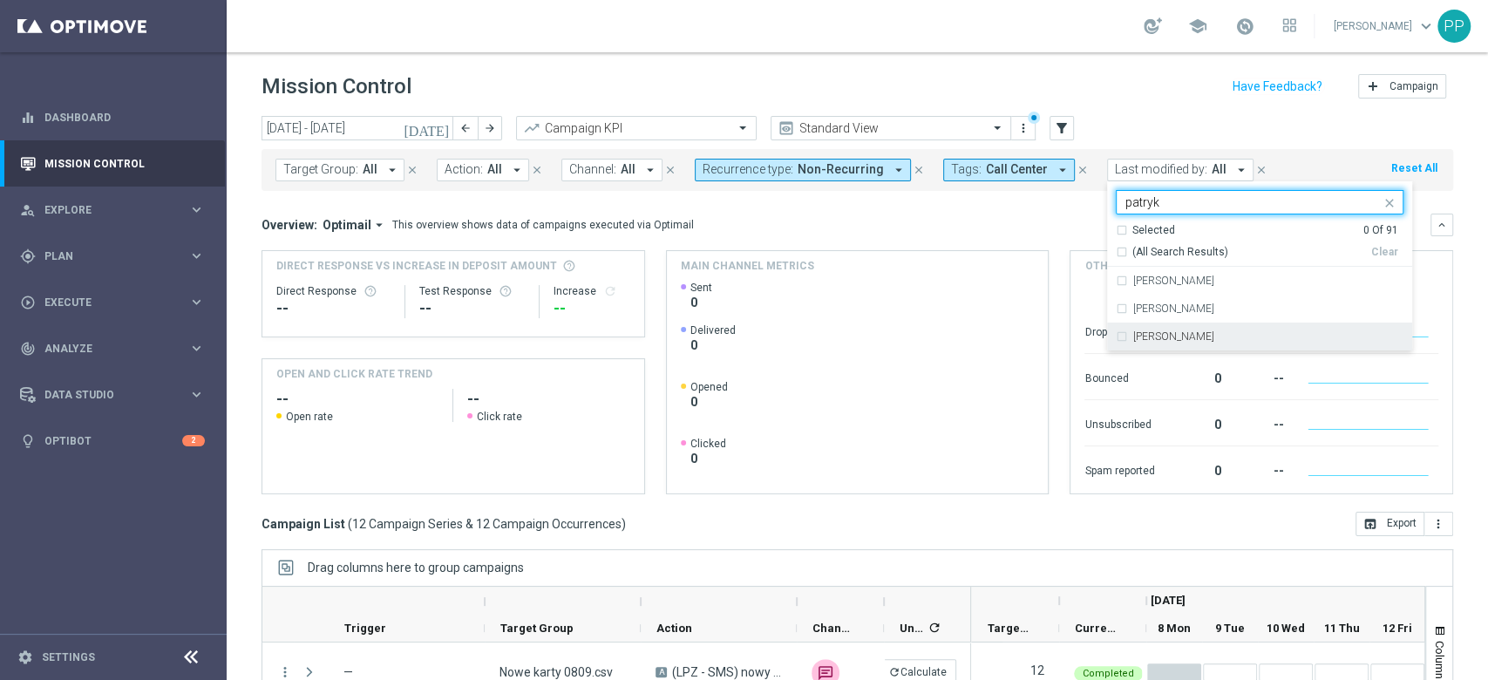
click at [1180, 328] on div "[PERSON_NAME]" at bounding box center [1260, 336] width 288 height 28
type input "patryk"
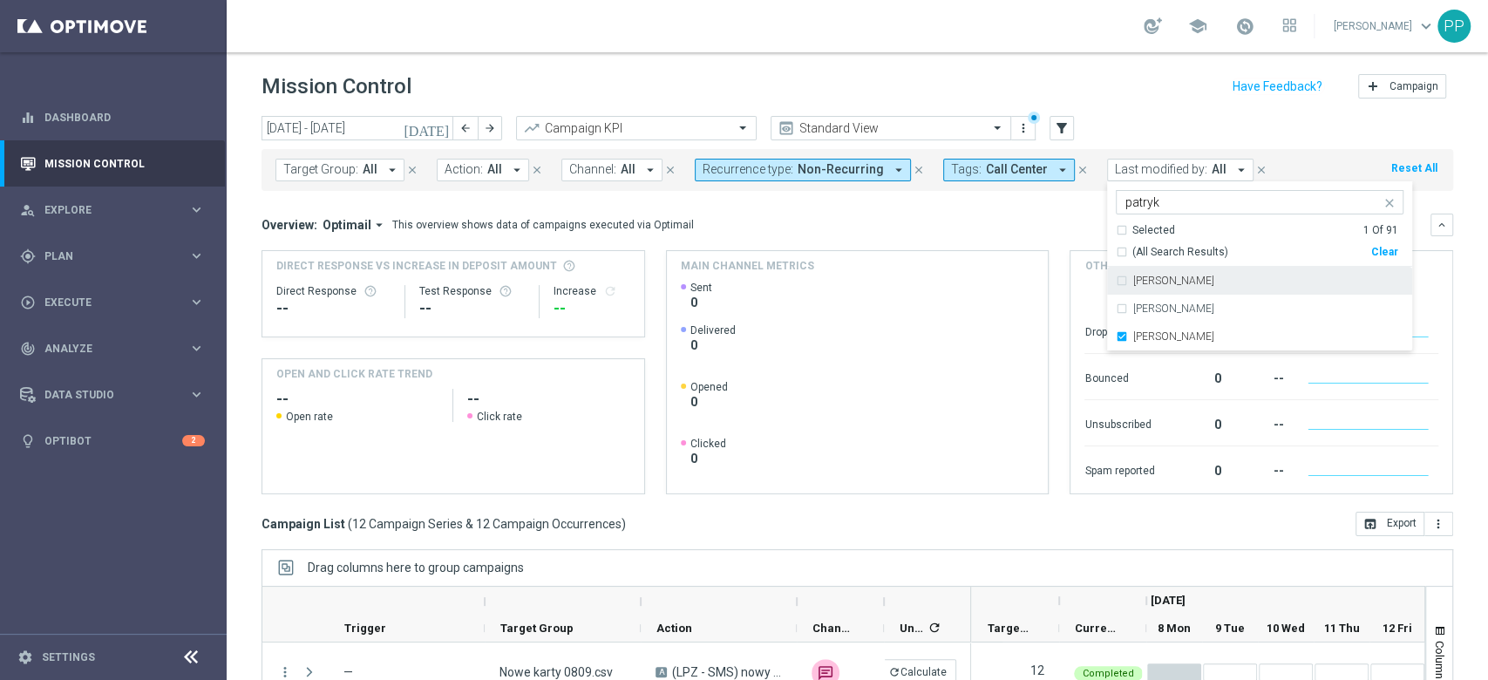
click at [1038, 200] on mini-dashboard "Overview: Optimail arrow_drop_down This overview shows data of campaigns execut…" at bounding box center [856, 351] width 1191 height 321
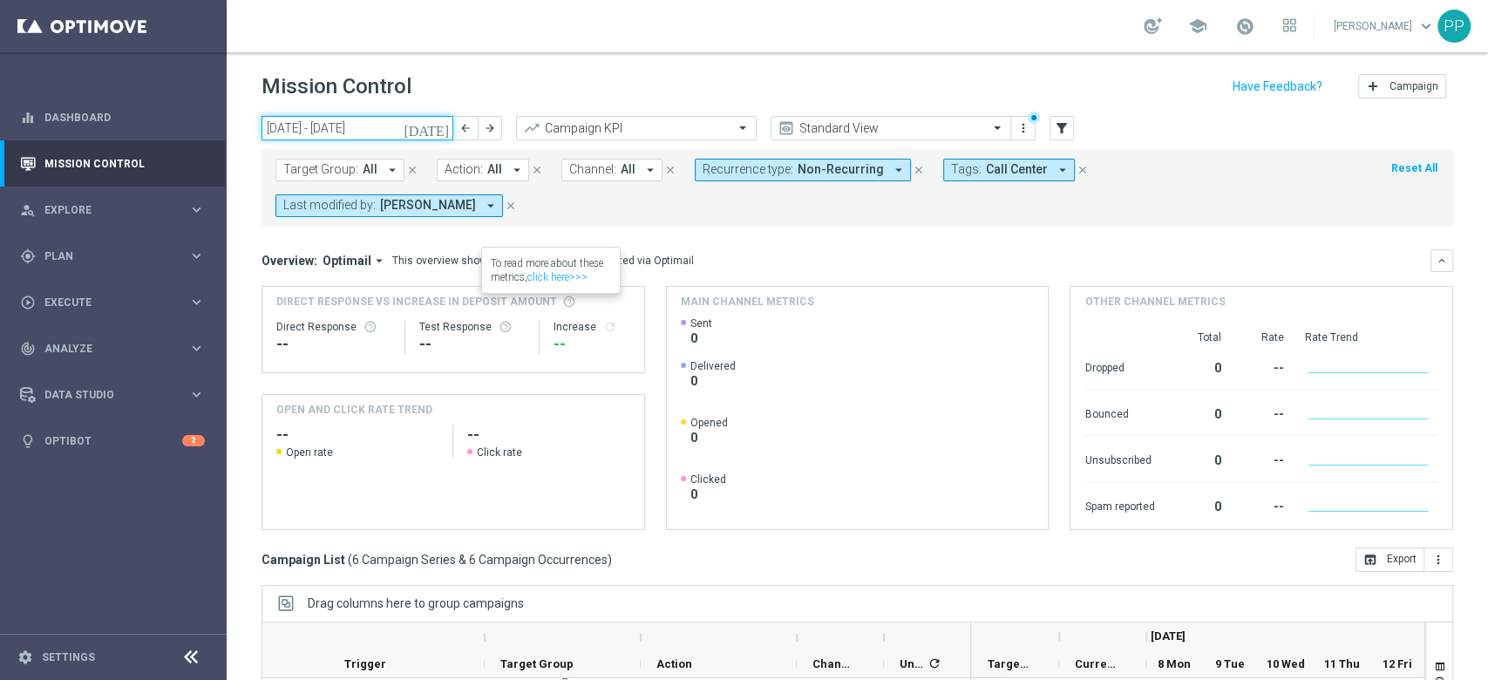
click at [384, 136] on input "08 Sep 2025 - 14 Sep 2025" at bounding box center [357, 128] width 192 height 24
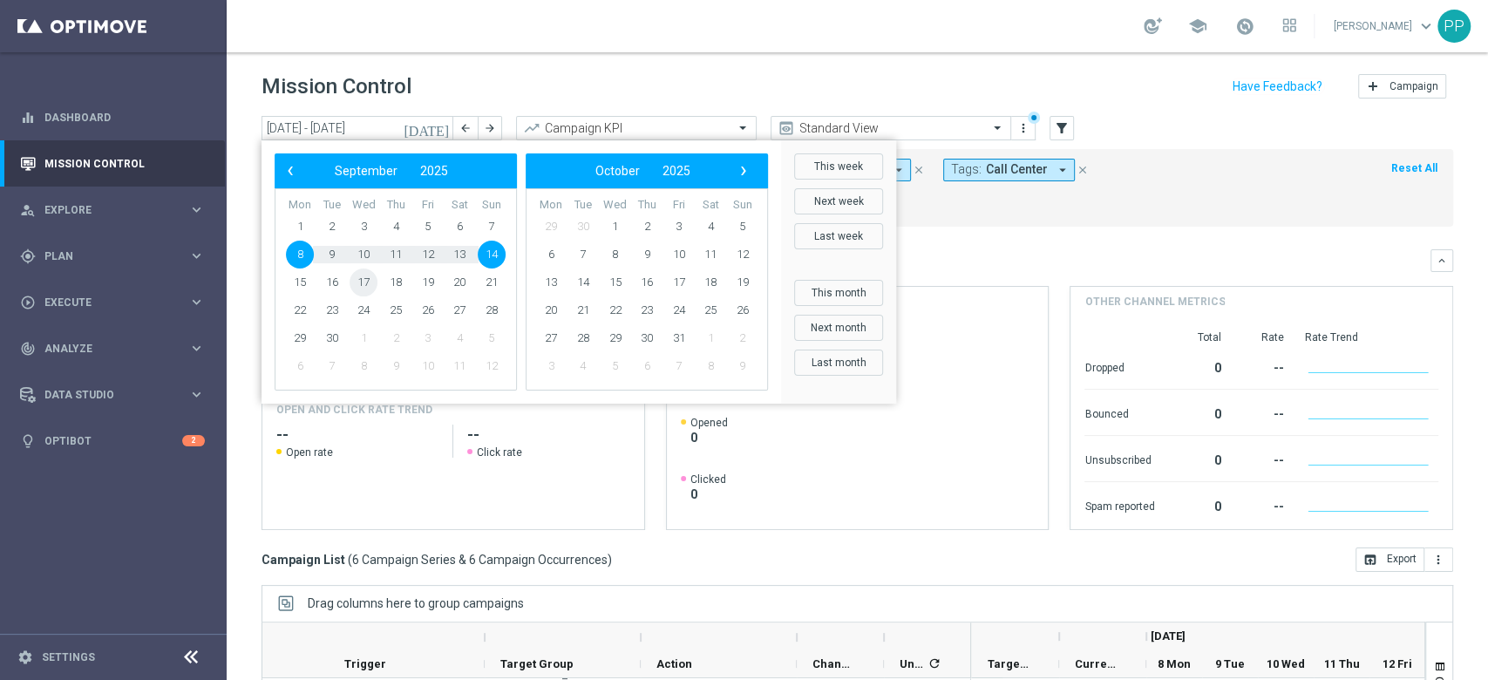
click at [367, 292] on span "17" at bounding box center [363, 282] width 28 height 28
type input "[DATE] - [DATE]"
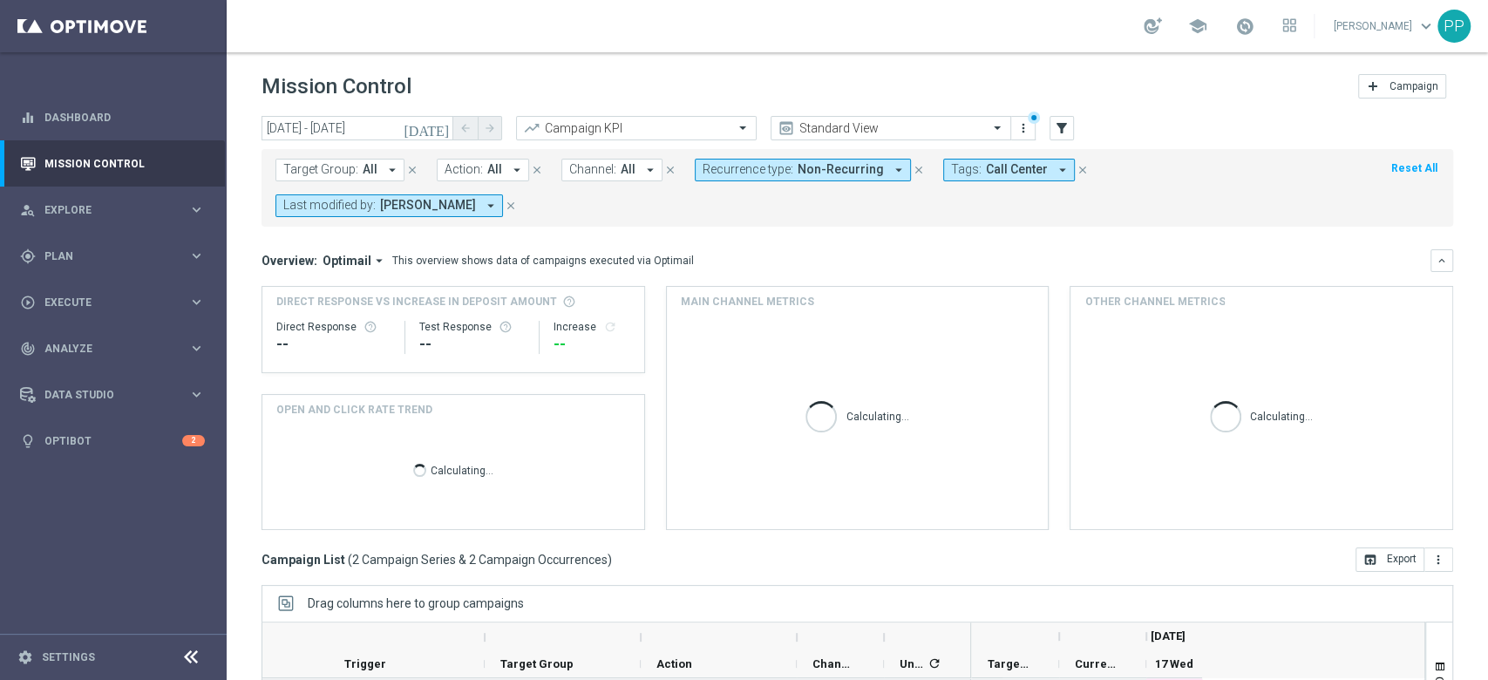
scroll to position [226, 0]
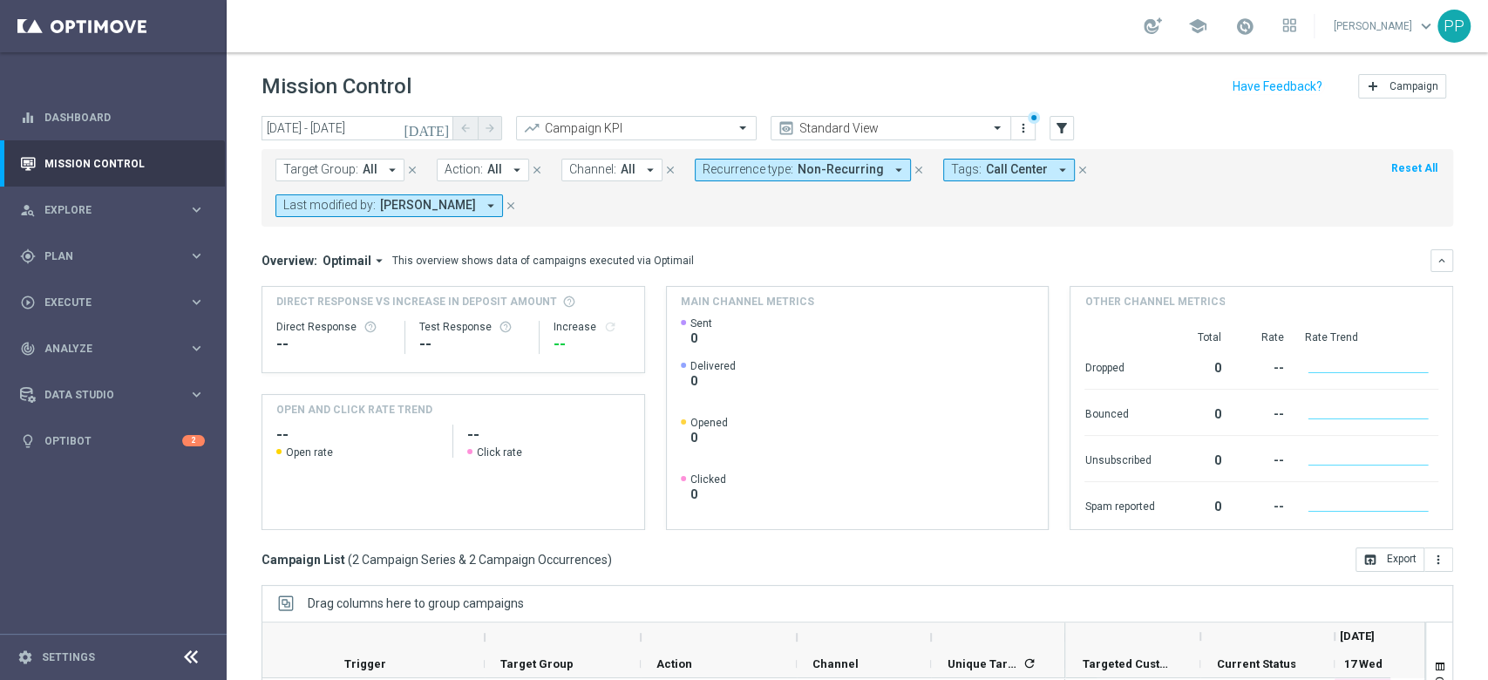
click at [147, 563] on sidenavbar "equalizer Dashboard Mission Control" at bounding box center [113, 340] width 227 height 680
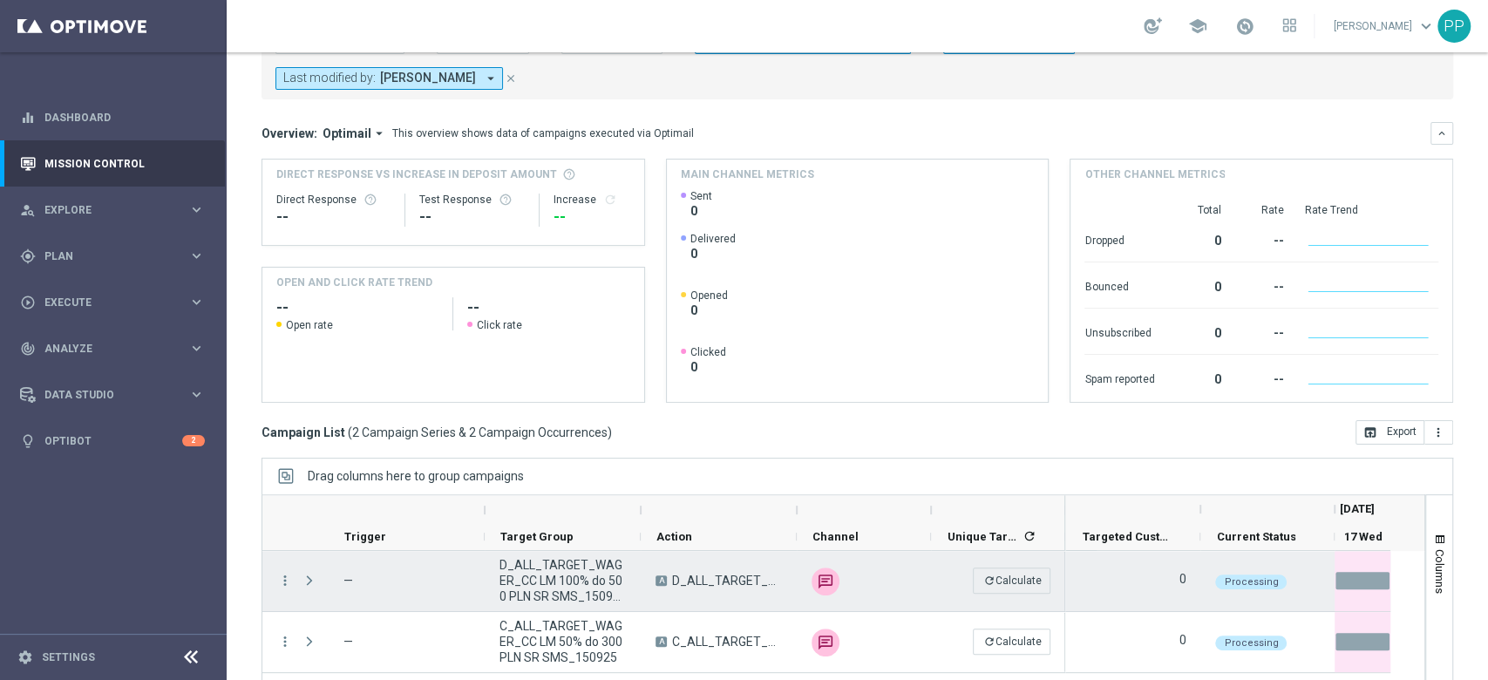
scroll to position [226, 0]
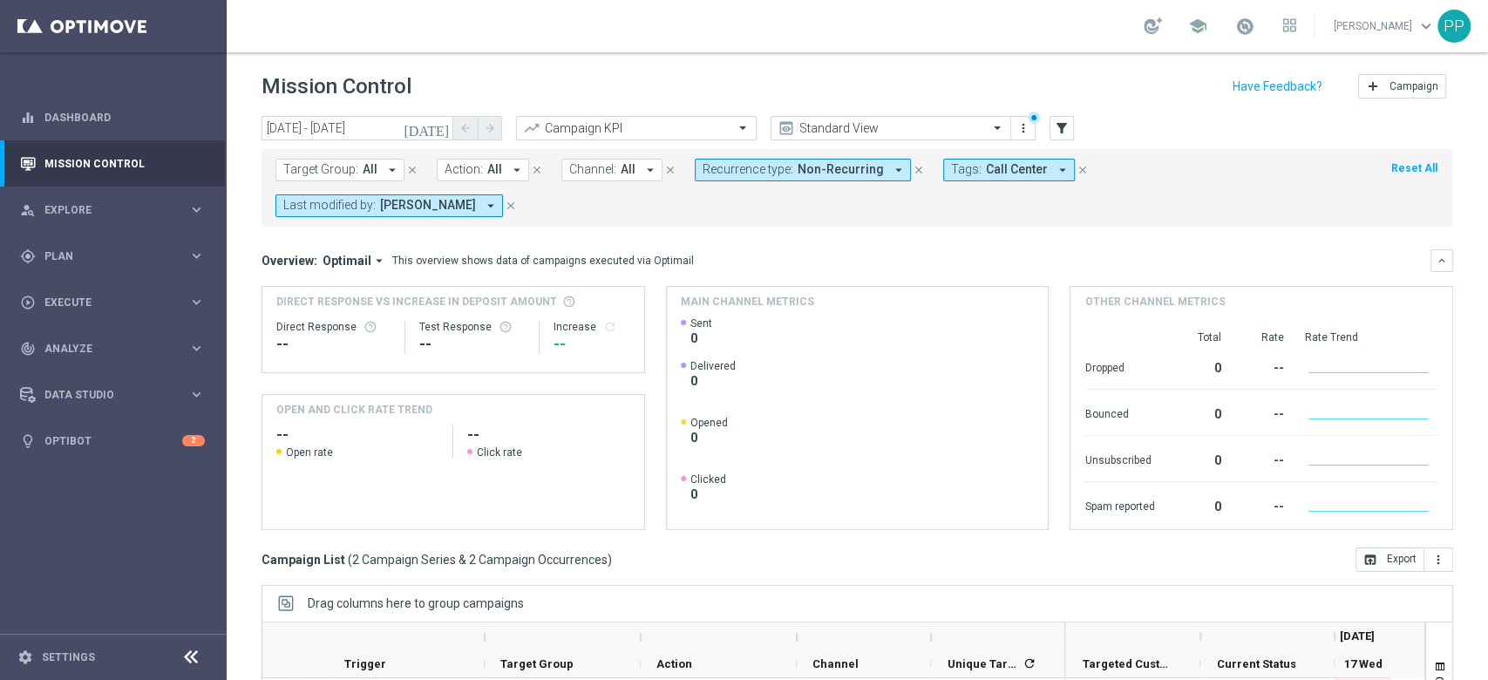
click at [241, 510] on div "[DATE] [DATE] - [DATE] arrow_back arrow_forward Campaign KPI trending_up Standa…" at bounding box center [857, 390] width 1261 height 548
